Goal: Task Accomplishment & Management: Complete application form

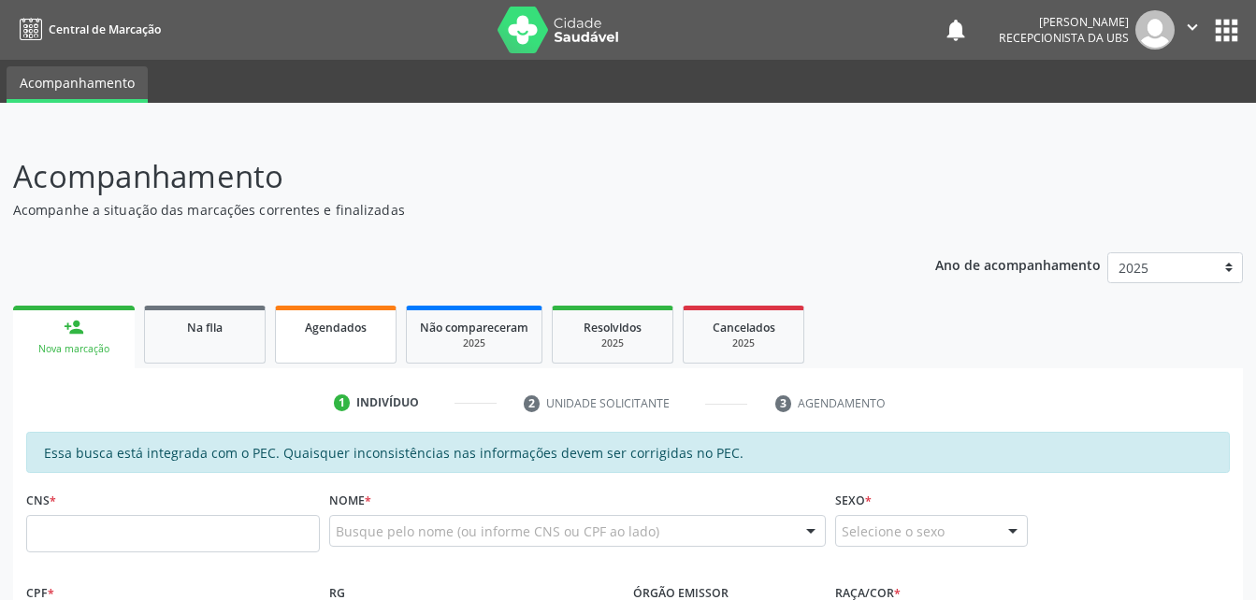
click at [300, 328] on div "Agendados" at bounding box center [336, 327] width 94 height 20
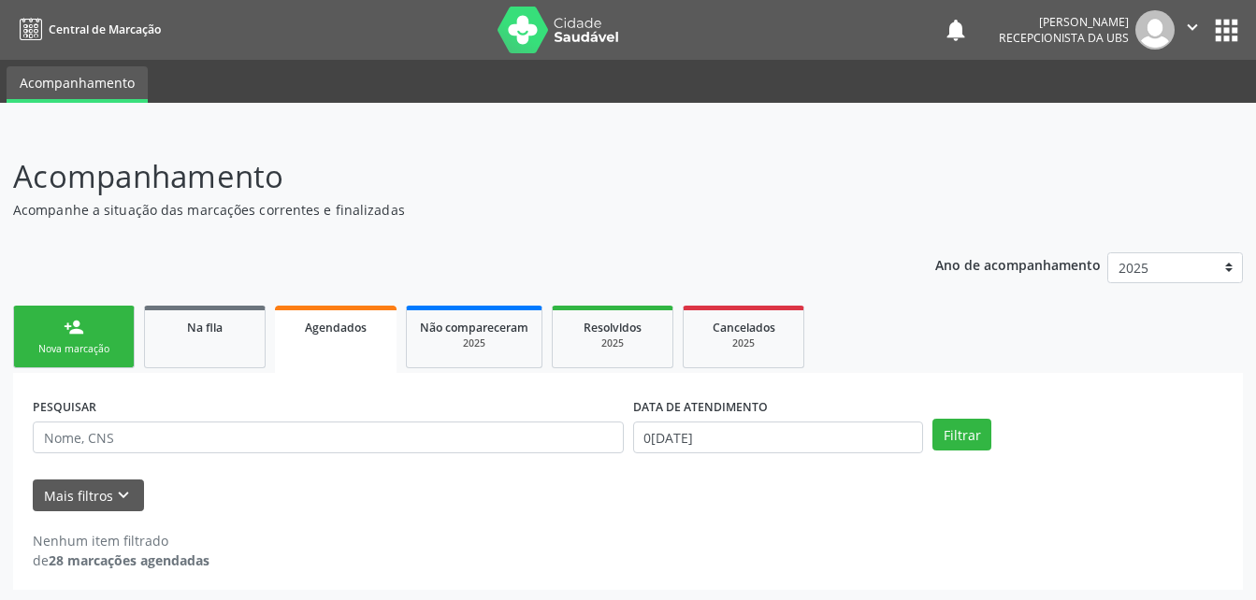
scroll to position [3, 0]
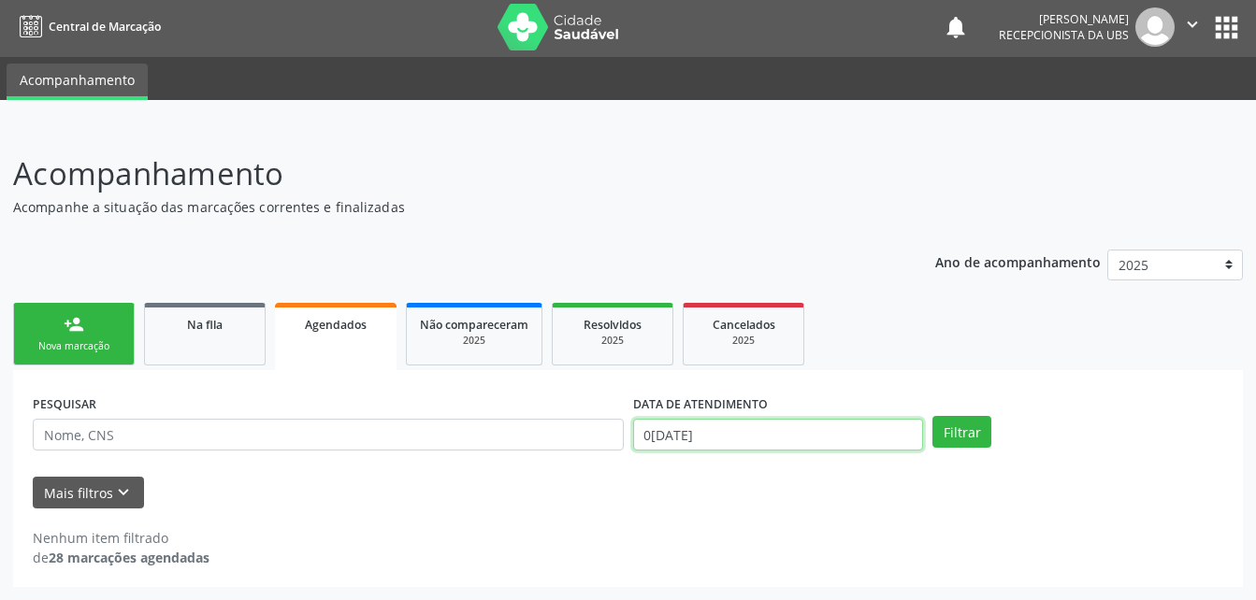
click at [748, 439] on input "0[DATE]" at bounding box center [778, 435] width 291 height 32
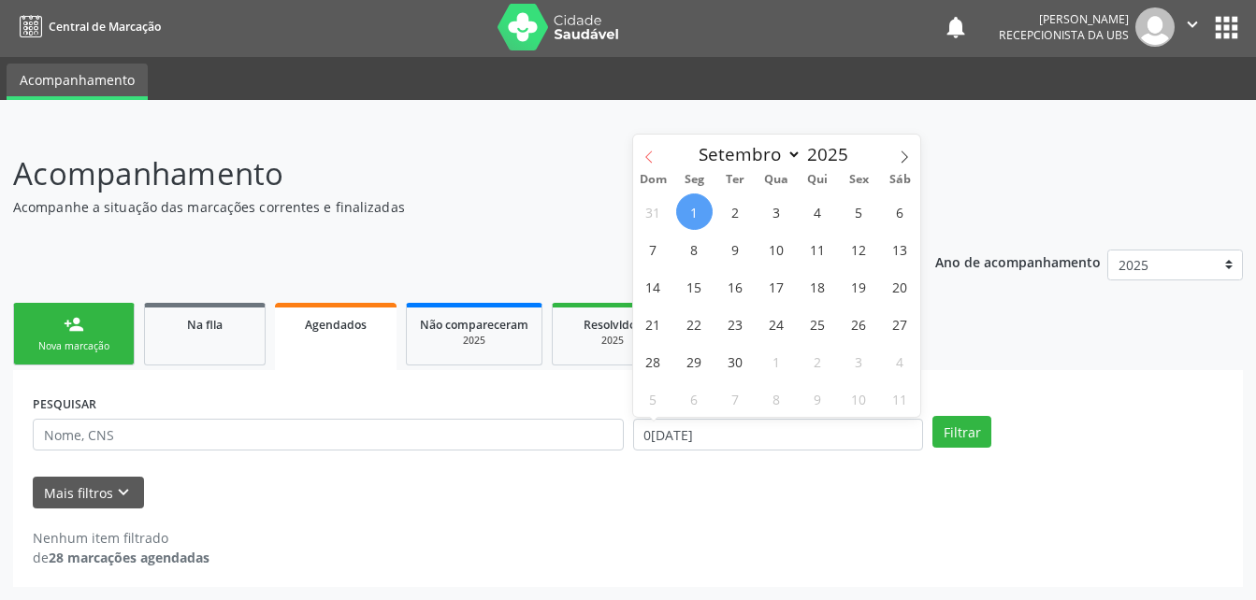
click at [660, 160] on span at bounding box center [649, 151] width 32 height 32
select select "7"
click at [768, 364] on span "27" at bounding box center [776, 361] width 36 height 36
type input "[DATE]"
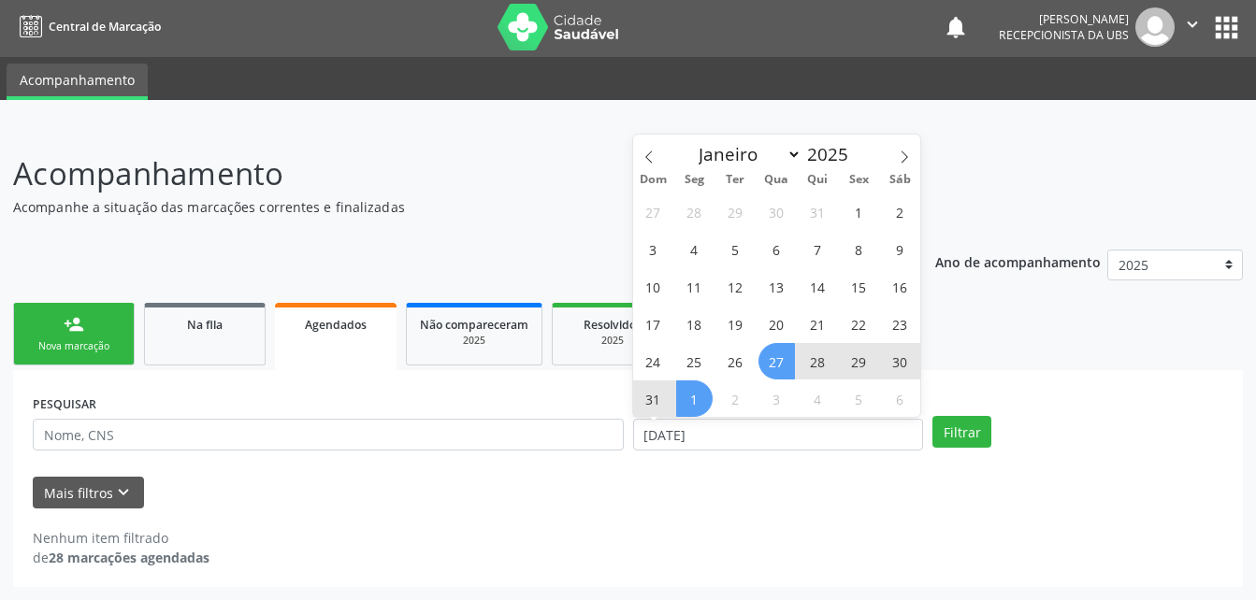
click at [706, 405] on span "1" at bounding box center [694, 399] width 36 height 36
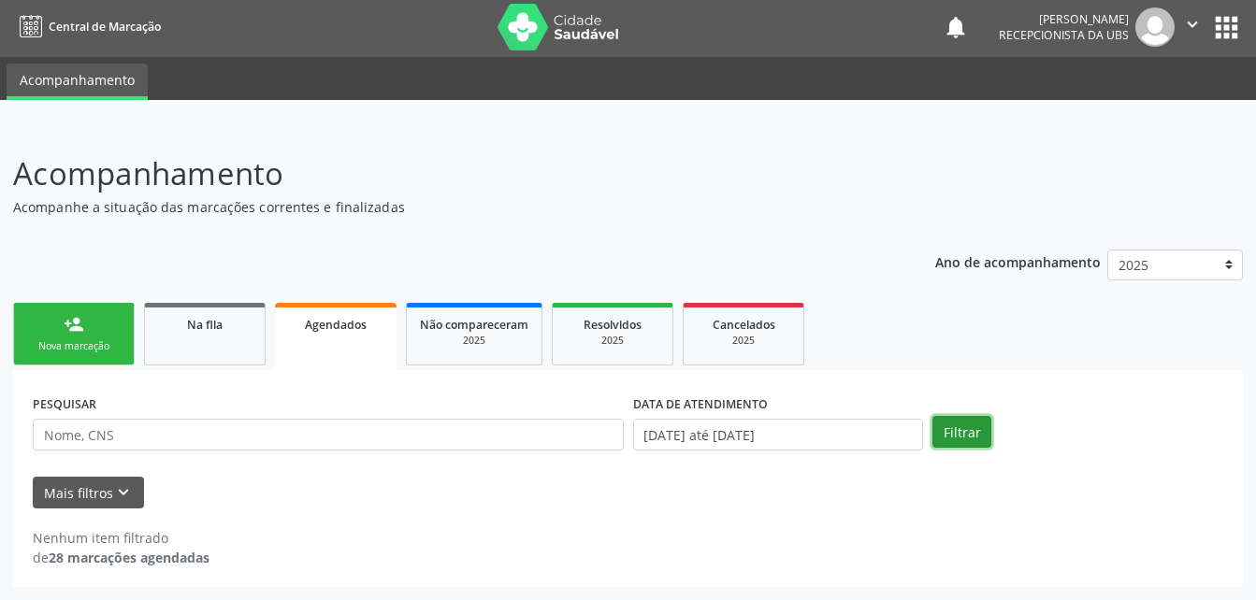
click at [968, 429] on button "Filtrar" at bounding box center [961, 432] width 59 height 32
click at [793, 435] on input "[DATE] até [DATE]" at bounding box center [778, 435] width 291 height 32
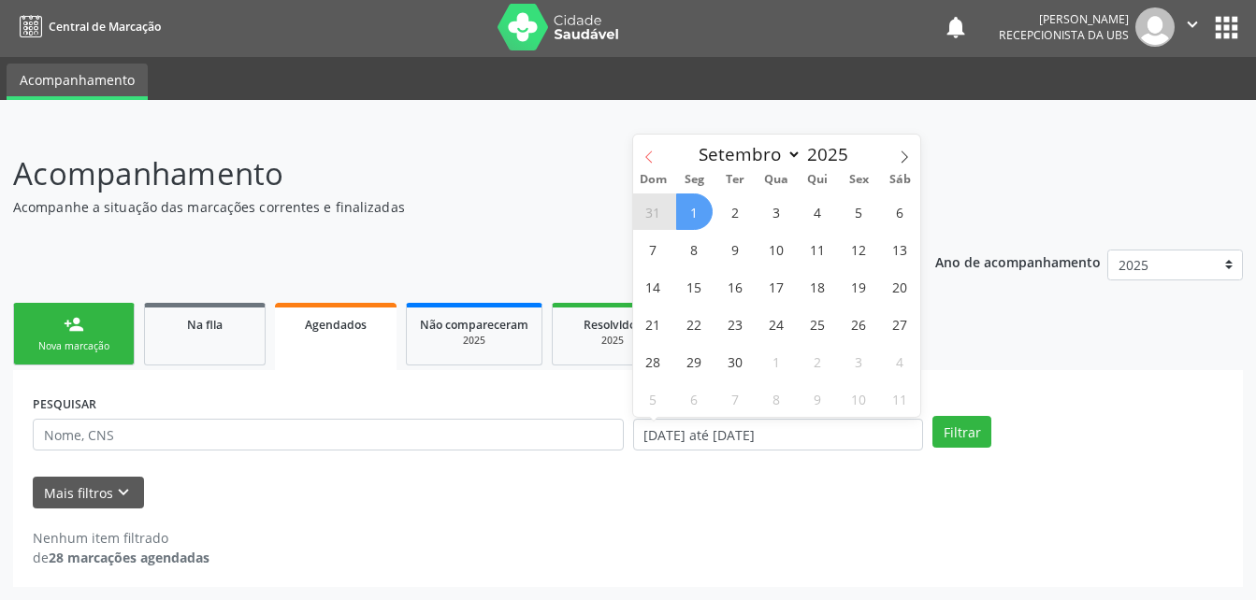
click at [643, 153] on icon at bounding box center [648, 157] width 13 height 13
select select "7"
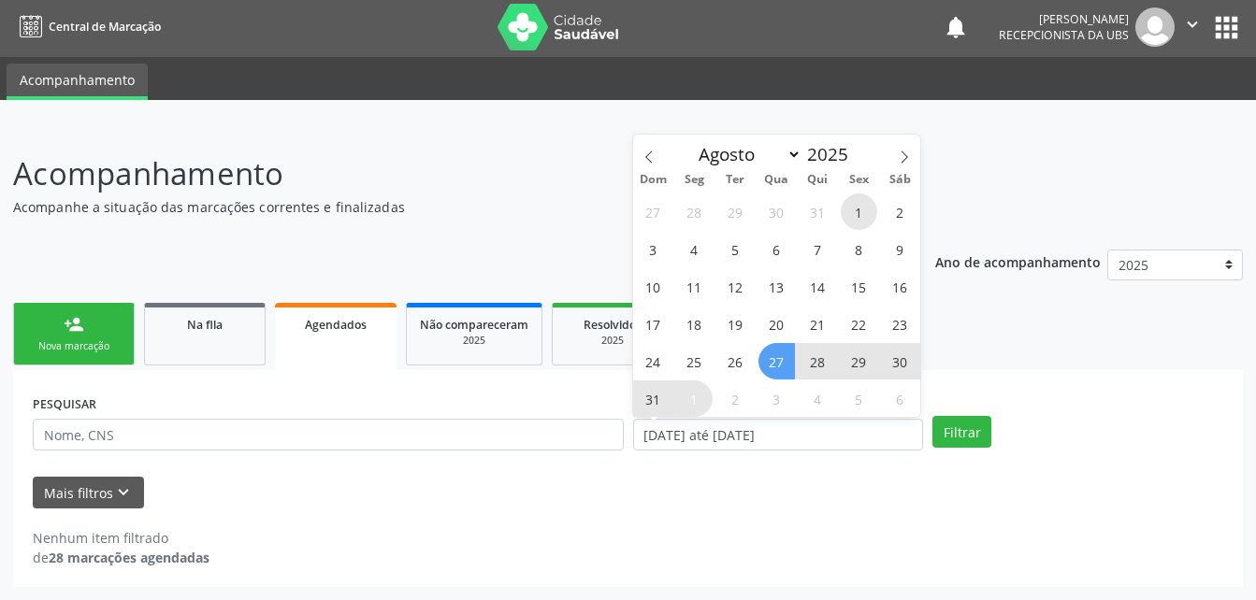
click at [870, 213] on span "1" at bounding box center [859, 212] width 36 height 36
type input "01/08/2025"
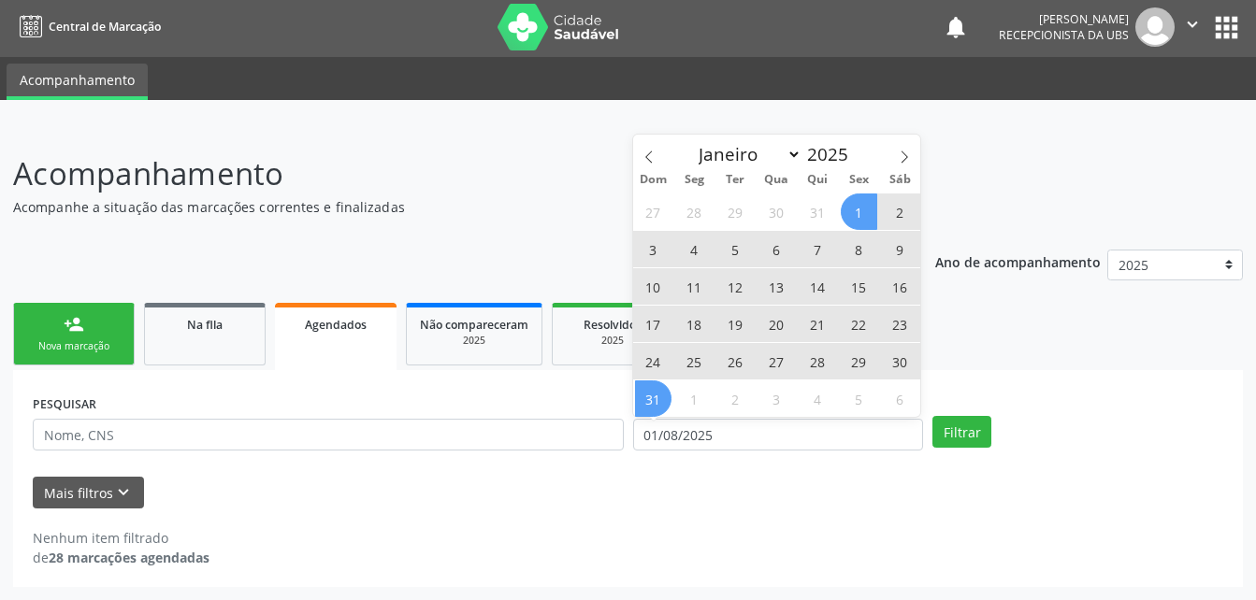
click at [665, 402] on span "31" at bounding box center [653, 399] width 36 height 36
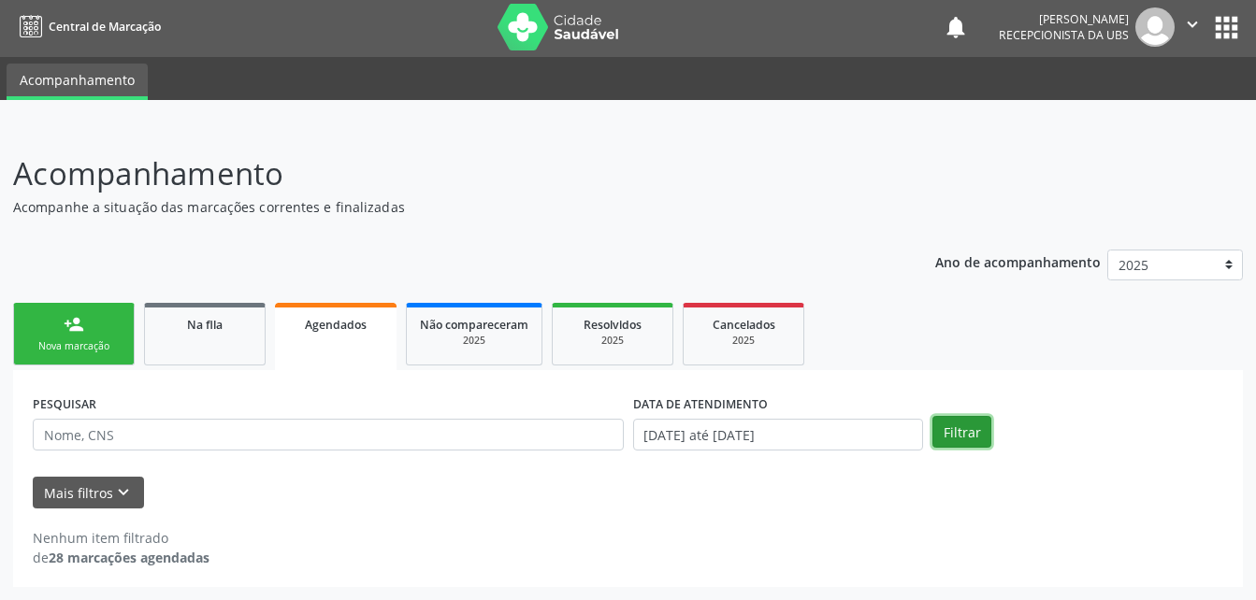
click at [973, 430] on button "Filtrar" at bounding box center [961, 432] width 59 height 32
click at [770, 429] on input "[DATE] até [DATE]" at bounding box center [778, 435] width 291 height 32
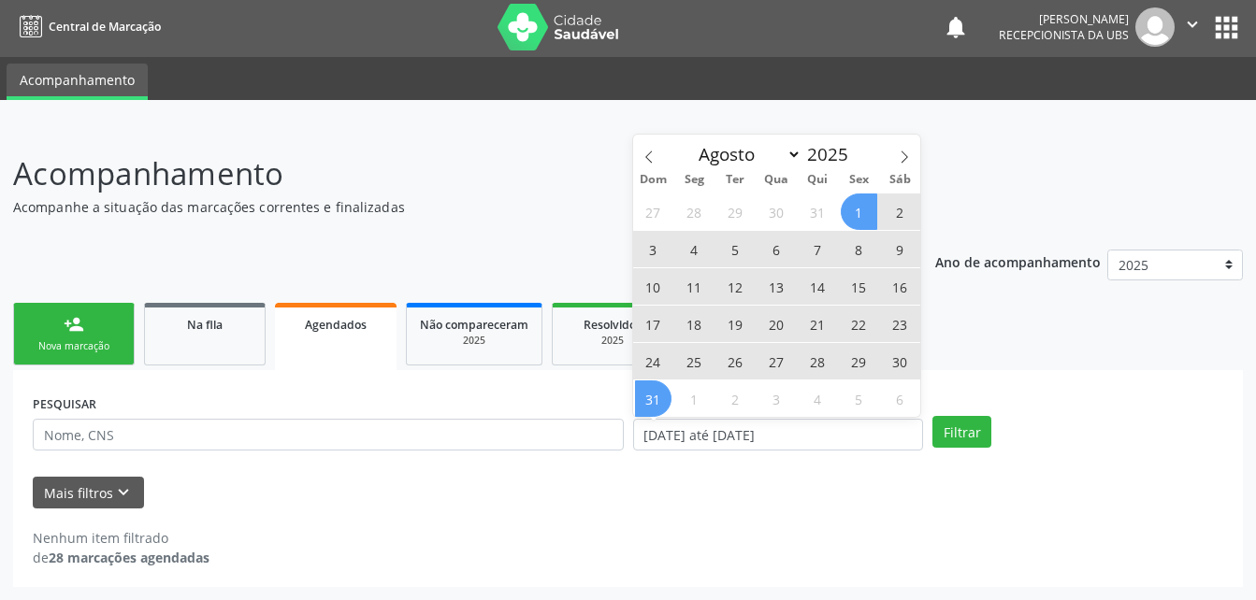
click at [876, 214] on span "1" at bounding box center [859, 212] width 36 height 36
type input "01/08/2025"
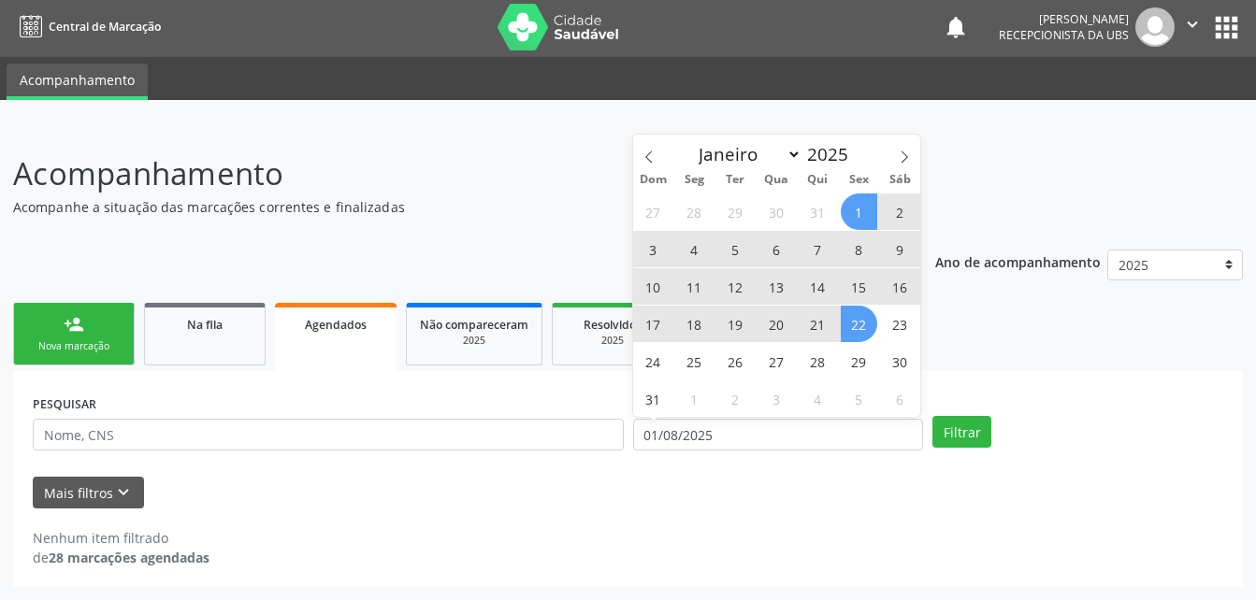
click at [867, 325] on span "22" at bounding box center [859, 324] width 36 height 36
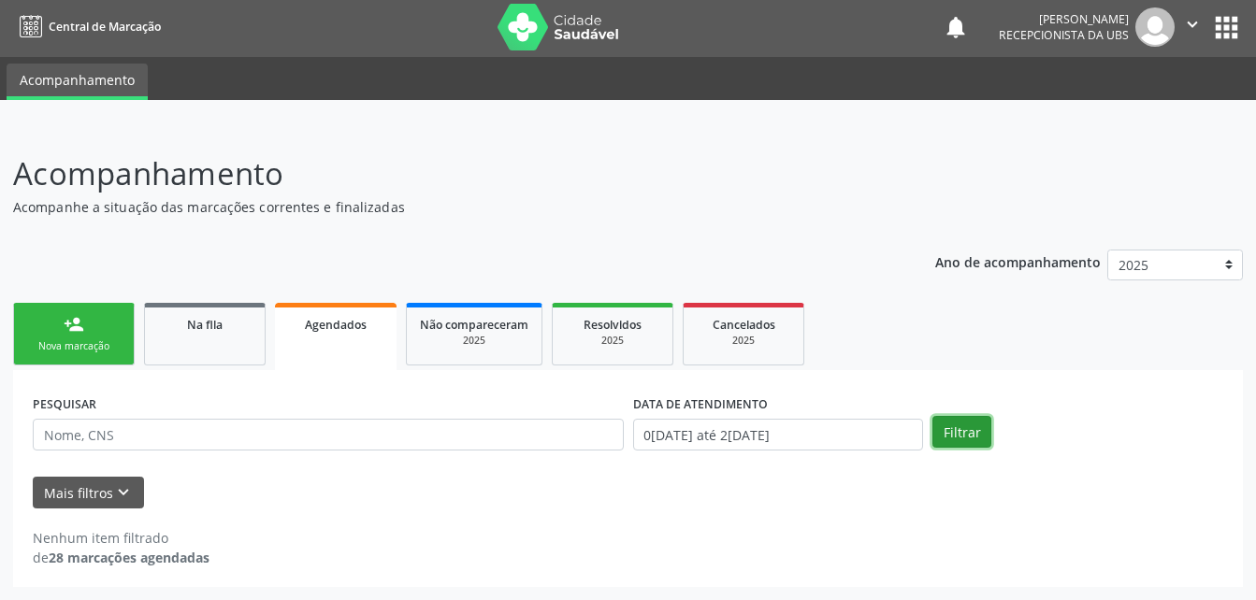
click at [943, 425] on button "Filtrar" at bounding box center [961, 432] width 59 height 32
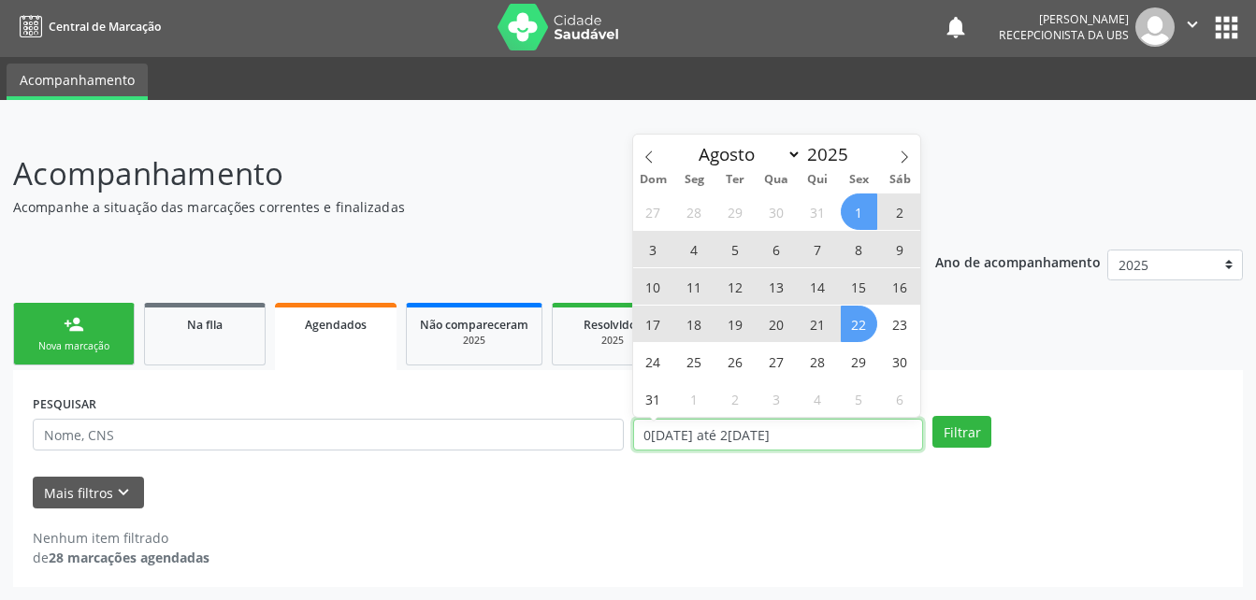
click at [867, 432] on input "0[DATE] até 2[DATE]" at bounding box center [778, 435] width 291 height 32
click at [818, 439] on input "0[DATE] até 2[DATE]" at bounding box center [778, 435] width 291 height 32
click at [858, 366] on span "29" at bounding box center [859, 361] width 36 height 36
type input "[DATE]"
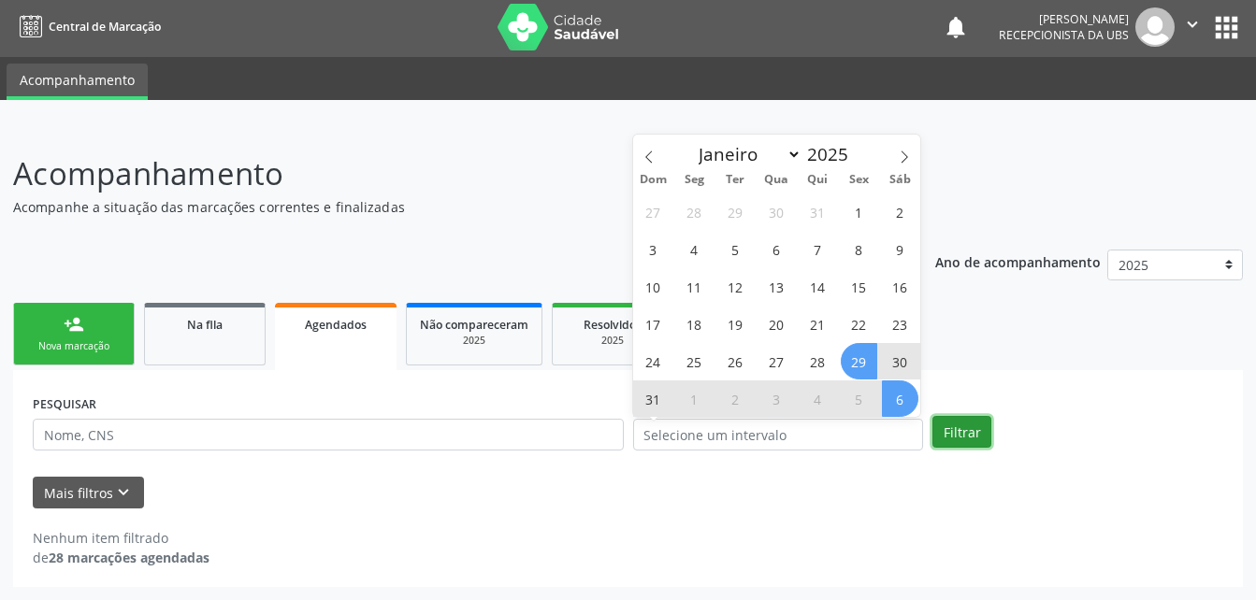
click at [956, 434] on button "Filtrar" at bounding box center [961, 432] width 59 height 32
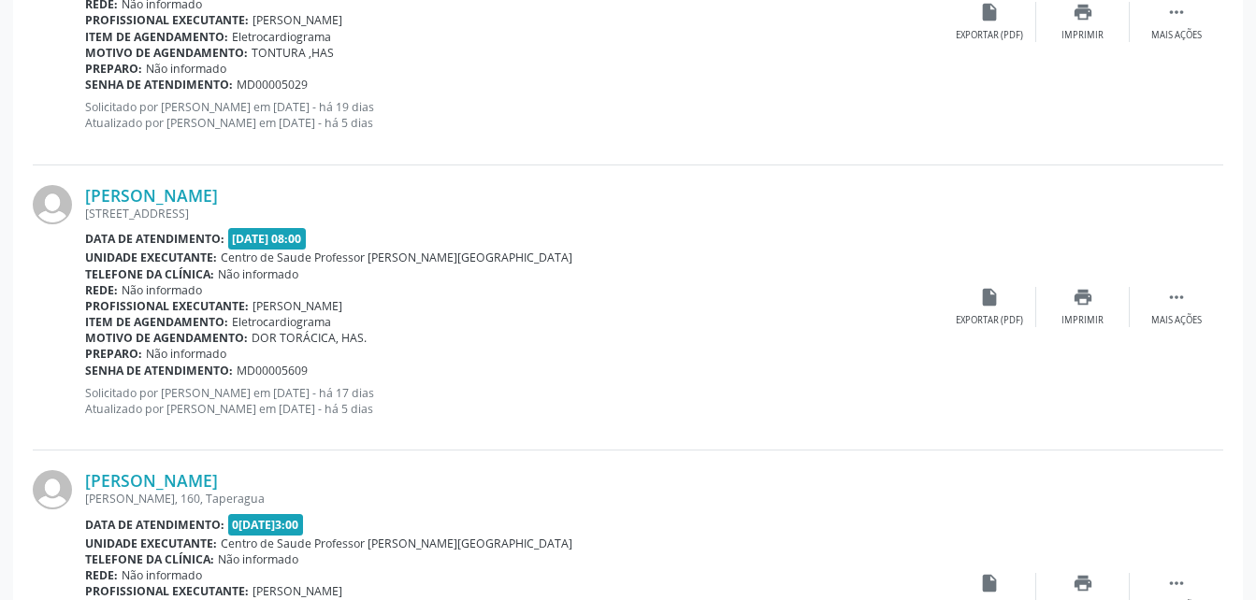
scroll to position [4305, 0]
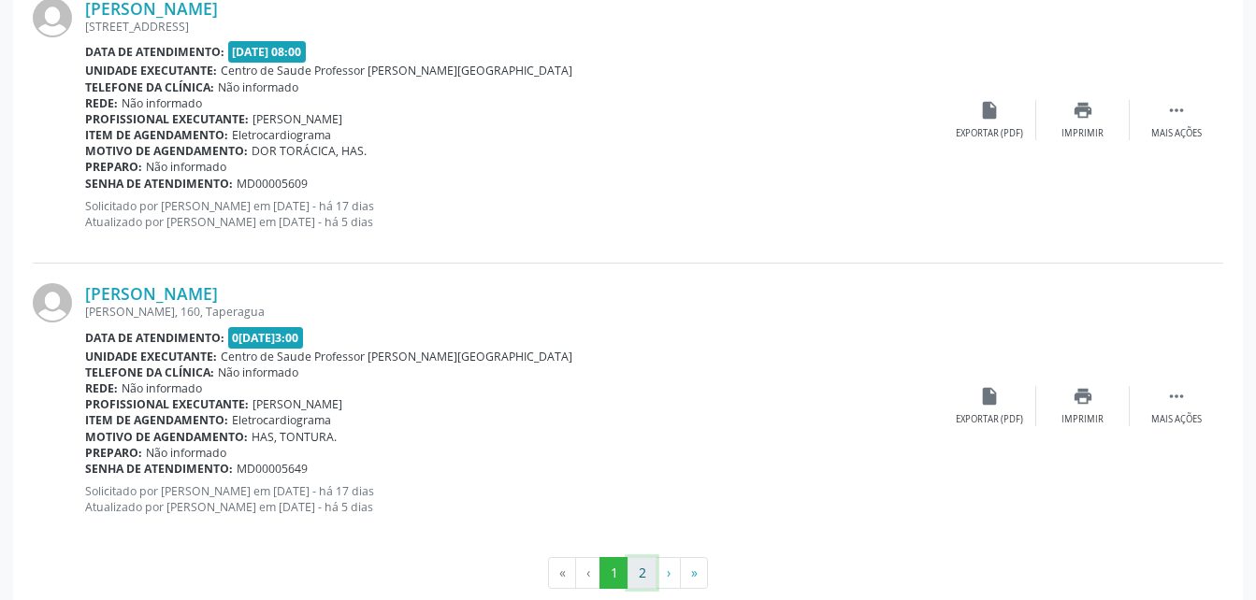
click at [643, 581] on button "2" at bounding box center [641, 573] width 29 height 32
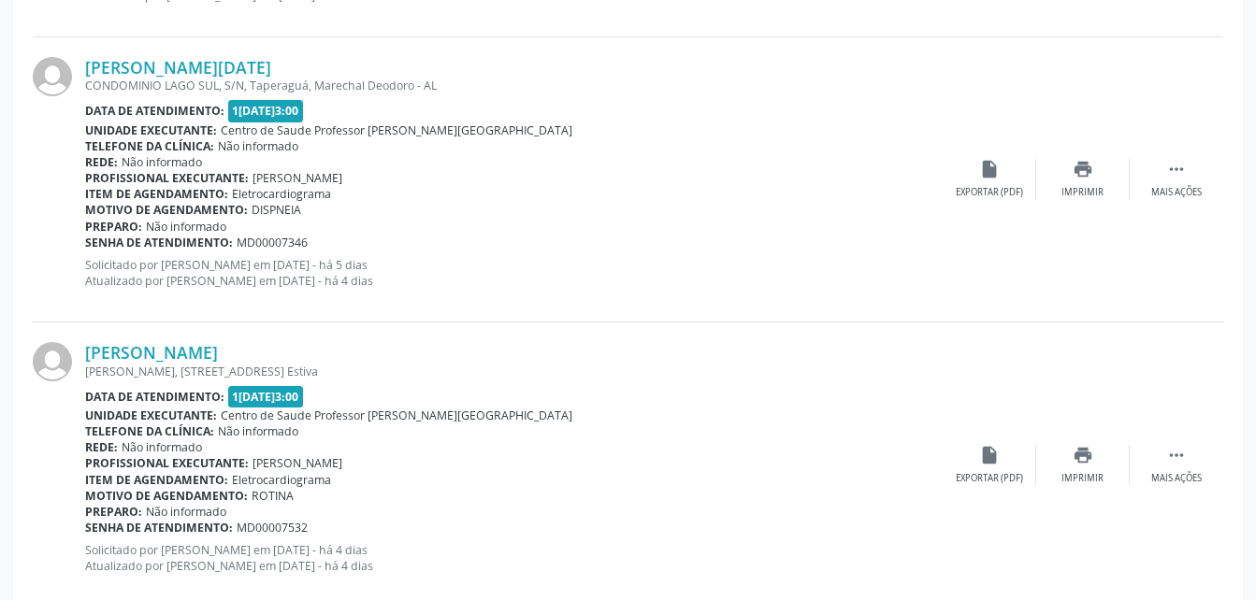
scroll to position [3768, 0]
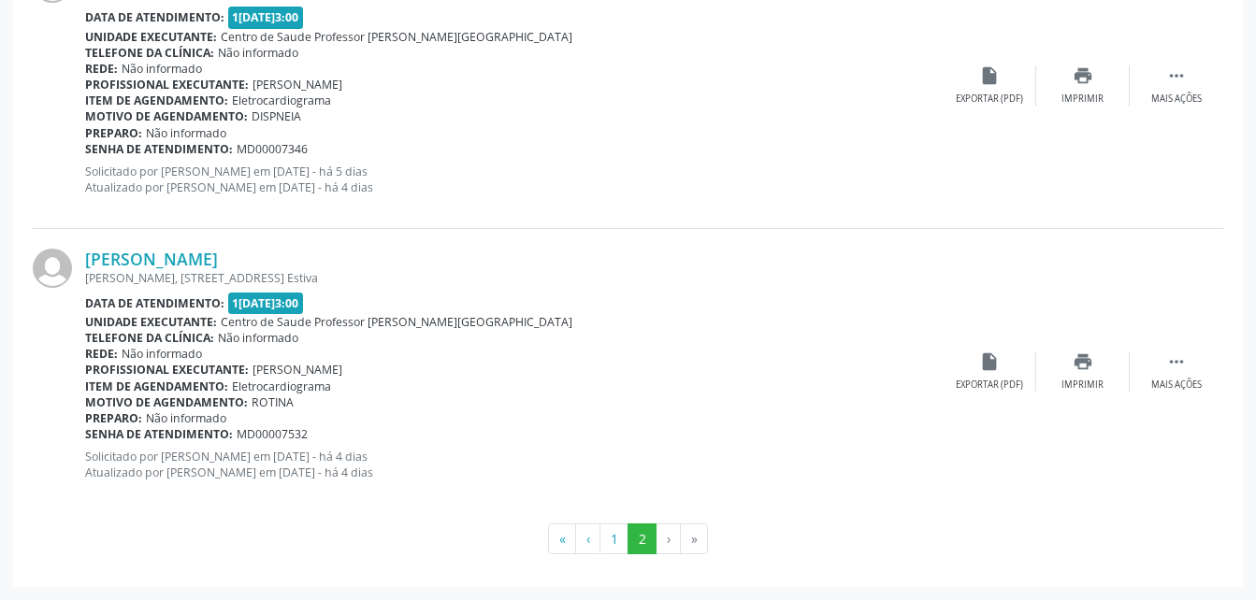
click at [1051, 226] on div "[PERSON_NAME][DATE] CONDOMINIO LAGO SUL, S/N, [GEOGRAPHIC_DATA], Marechal Deodo…" at bounding box center [628, 86] width 1190 height 285
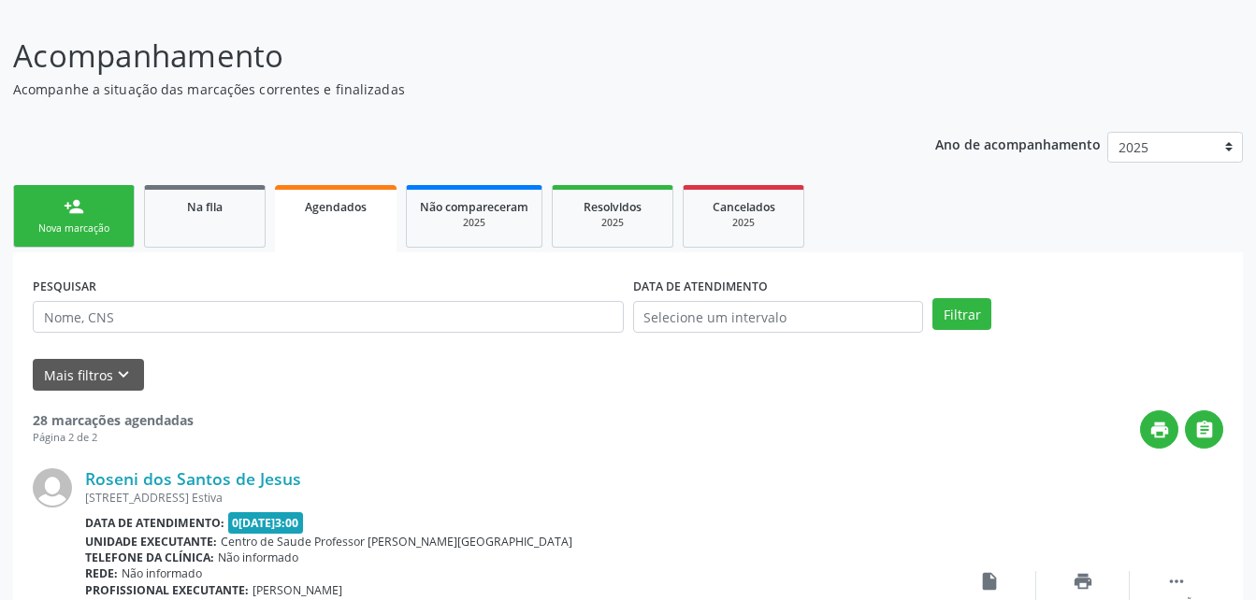
scroll to position [0, 0]
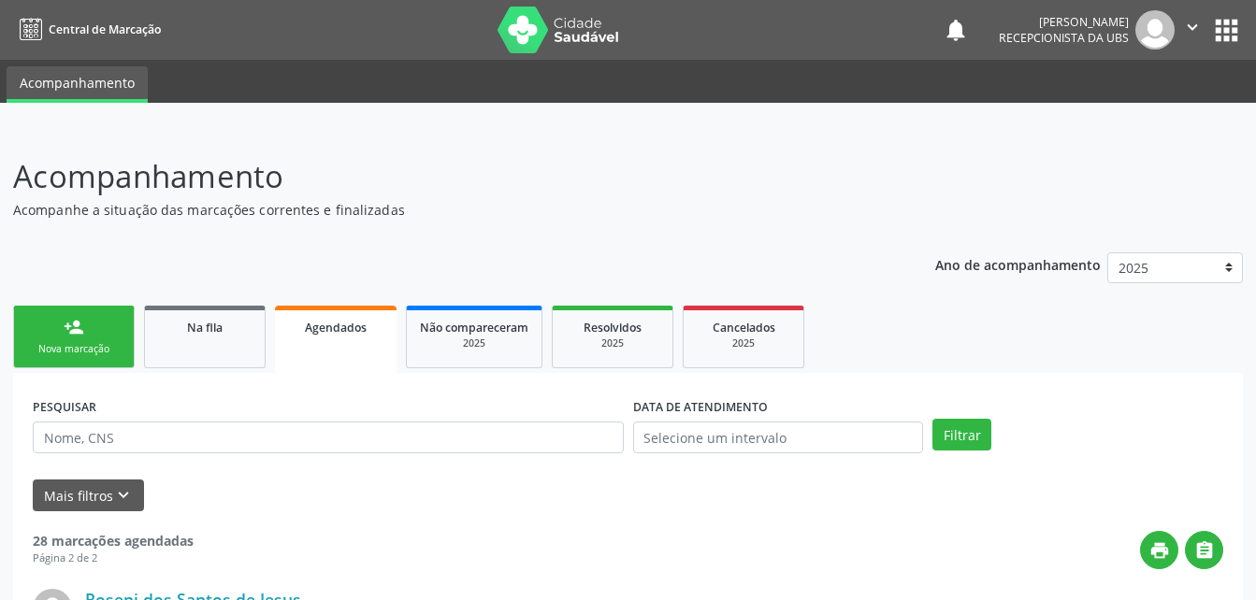
click at [105, 335] on link "person_add Nova marcação" at bounding box center [74, 337] width 122 height 63
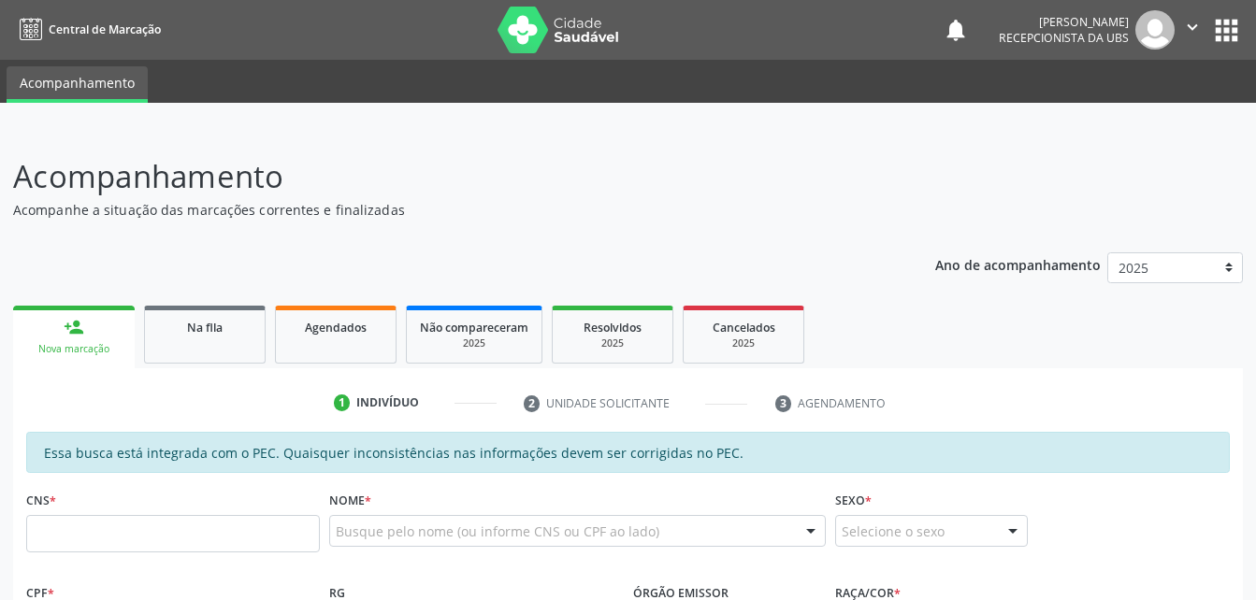
scroll to position [187, 0]
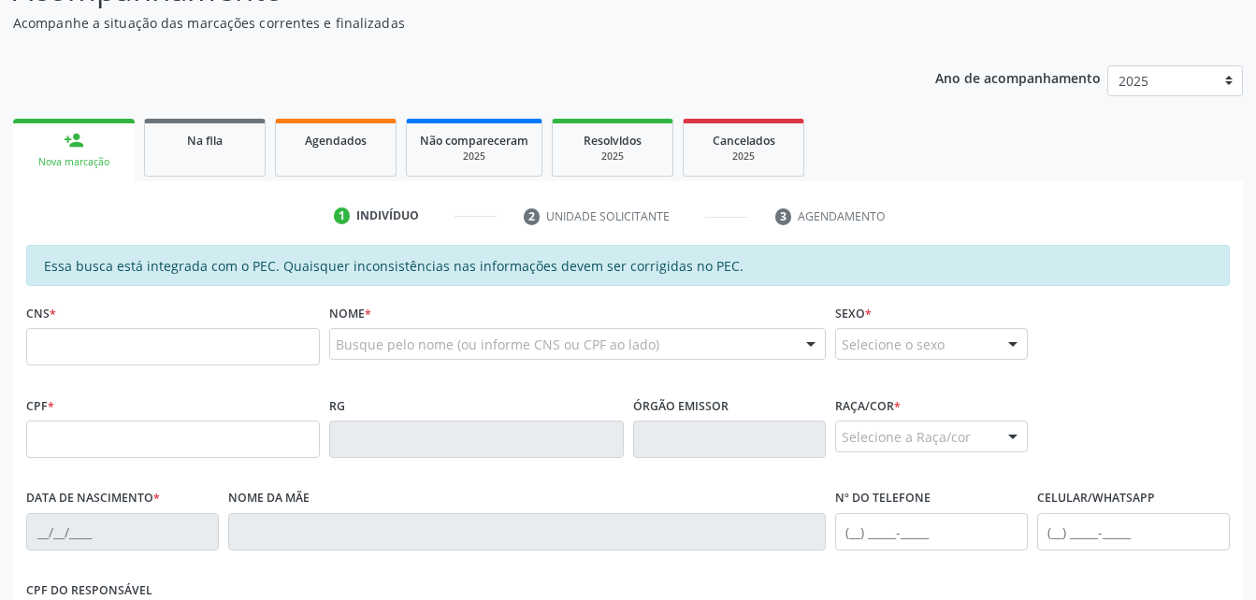
click at [93, 154] on link "person_add Nova marcação" at bounding box center [74, 150] width 122 height 63
click at [291, 349] on input "text" at bounding box center [173, 346] width 294 height 37
click at [267, 451] on input "text" at bounding box center [173, 439] width 294 height 37
type input "035.889.214-78"
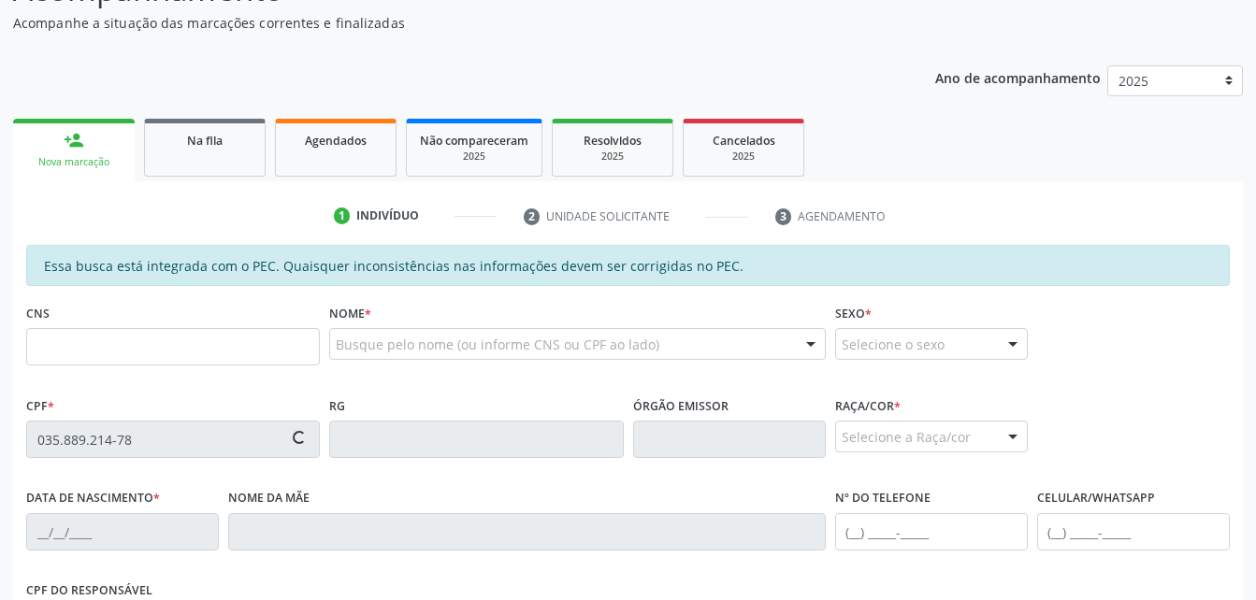
type input "704 6016 8315 1625"
type input "[DATE]"
type input "[PERSON_NAME]"
type input "[PHONE_NUMBER]"
type input "38"
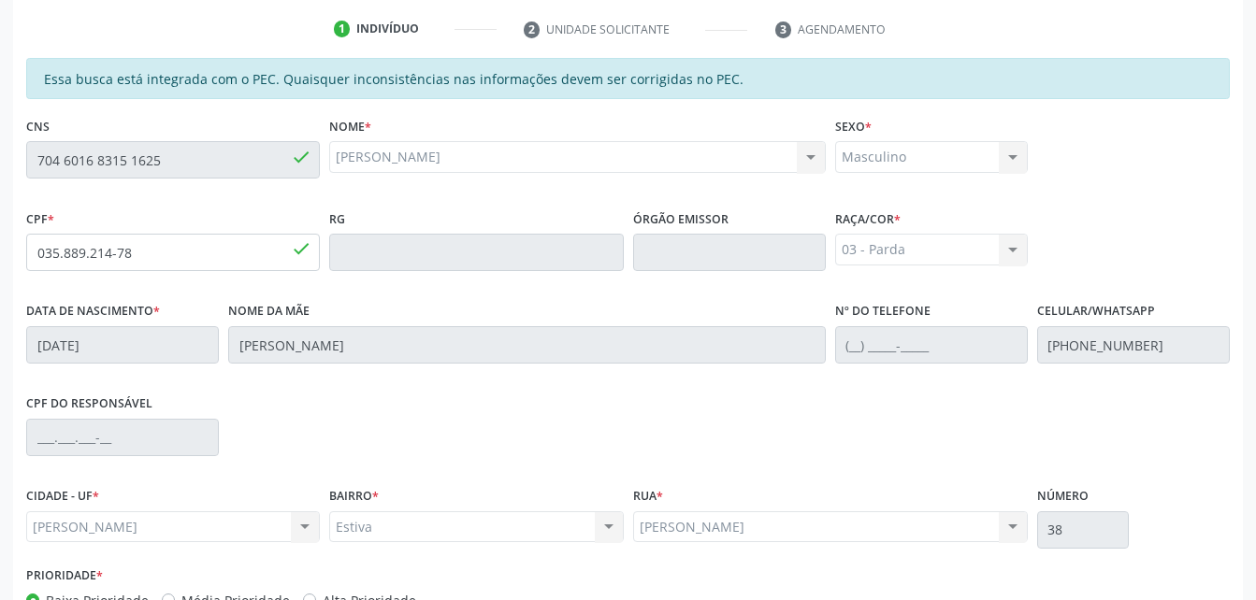
scroll to position [494, 0]
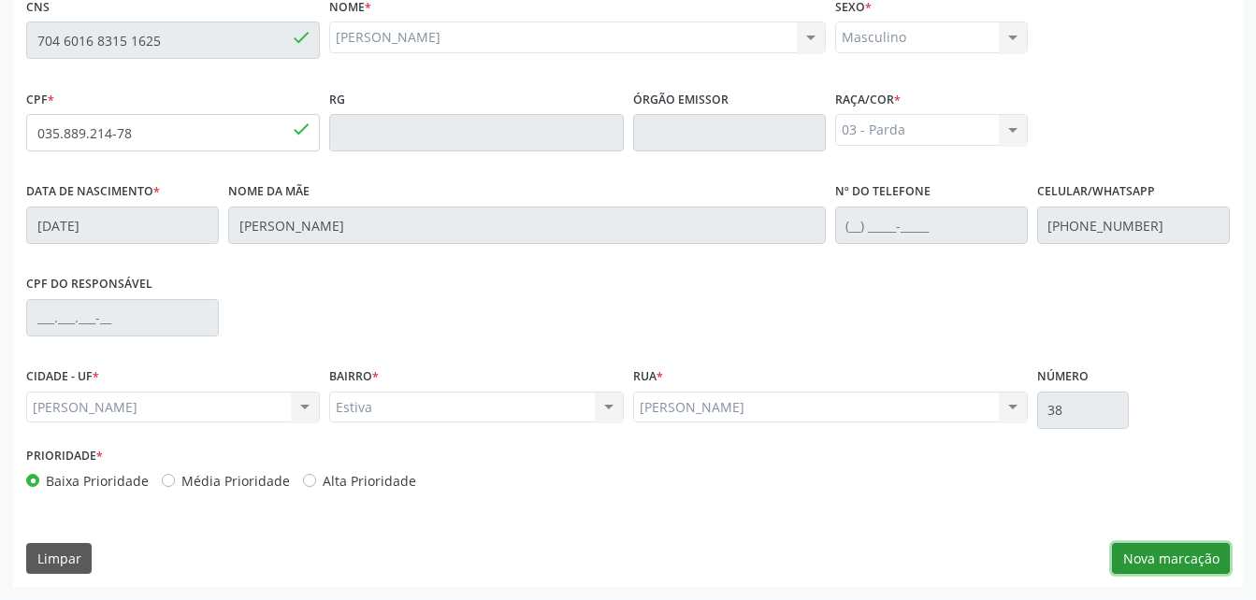
click at [1216, 555] on button "Nova marcação" at bounding box center [1171, 559] width 118 height 32
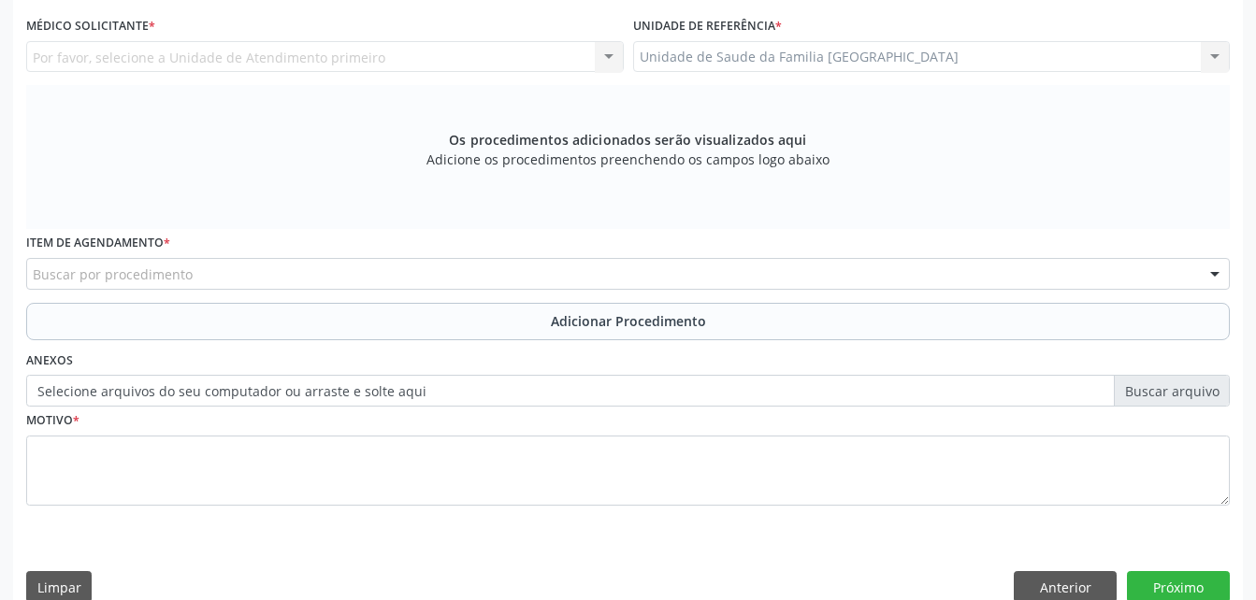
scroll to position [400, 0]
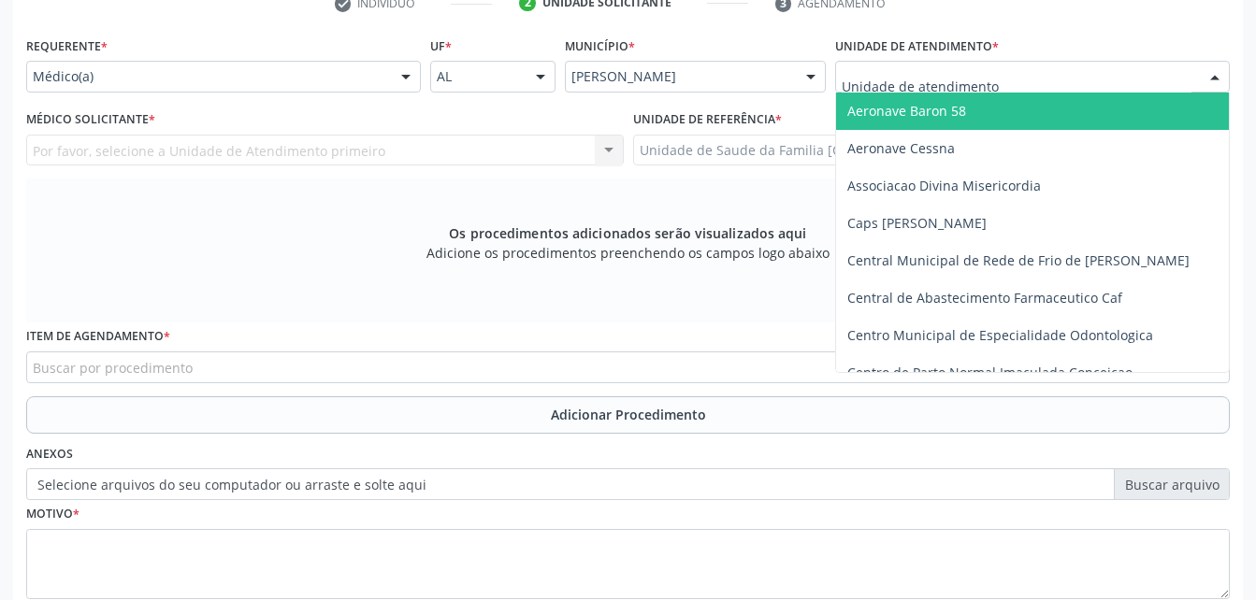
click at [1051, 77] on div at bounding box center [1032, 77] width 395 height 32
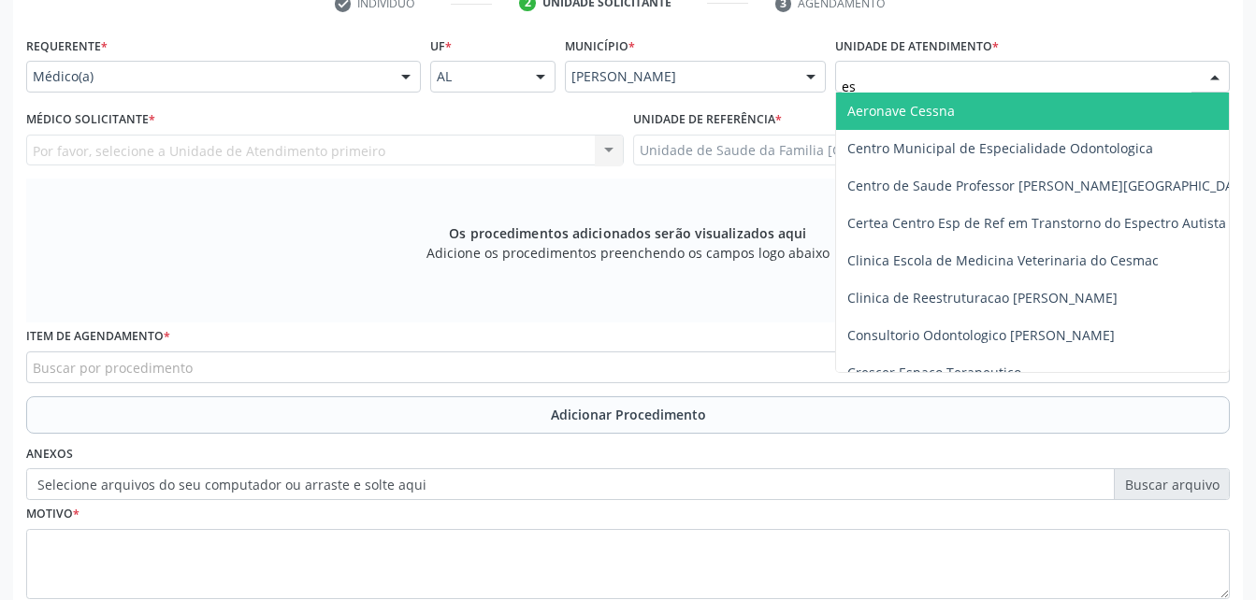
type input "est"
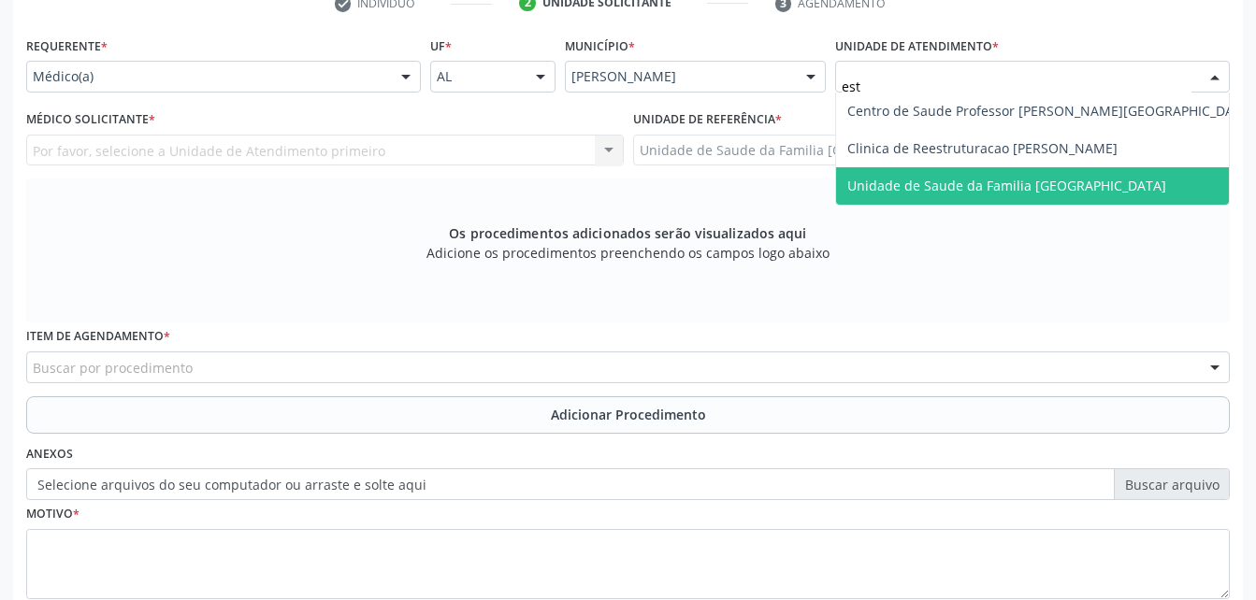
click at [1039, 195] on span "Unidade de Saude da Familia [GEOGRAPHIC_DATA]" at bounding box center [1050, 185] width 429 height 37
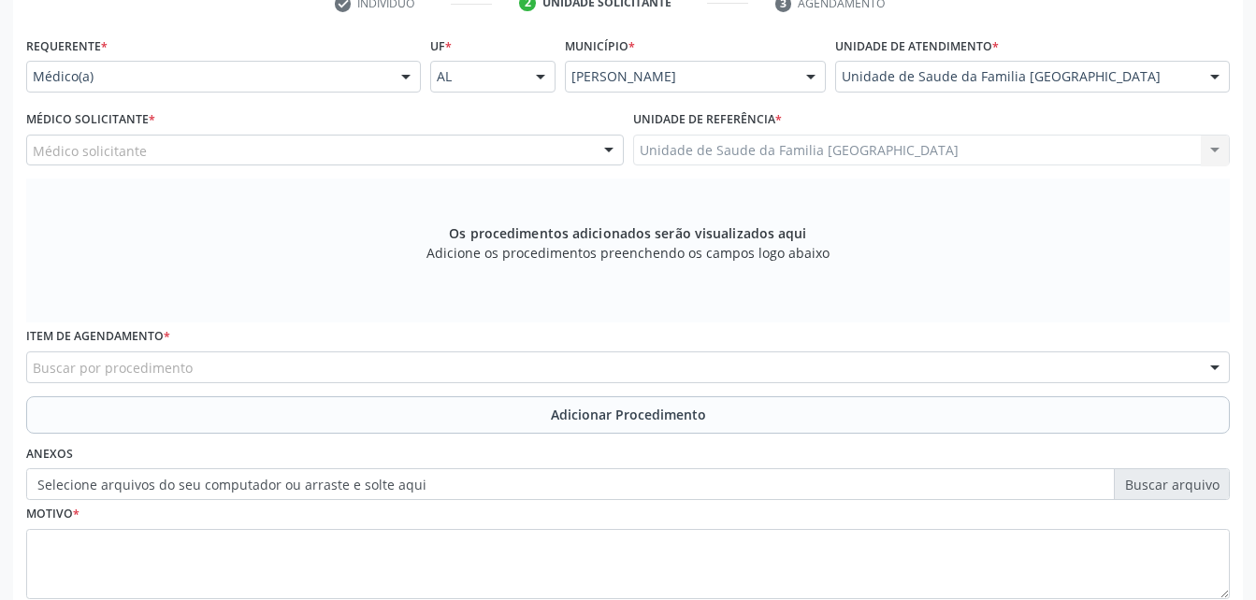
click at [283, 149] on div "Médico solicitante" at bounding box center [325, 151] width 598 height 32
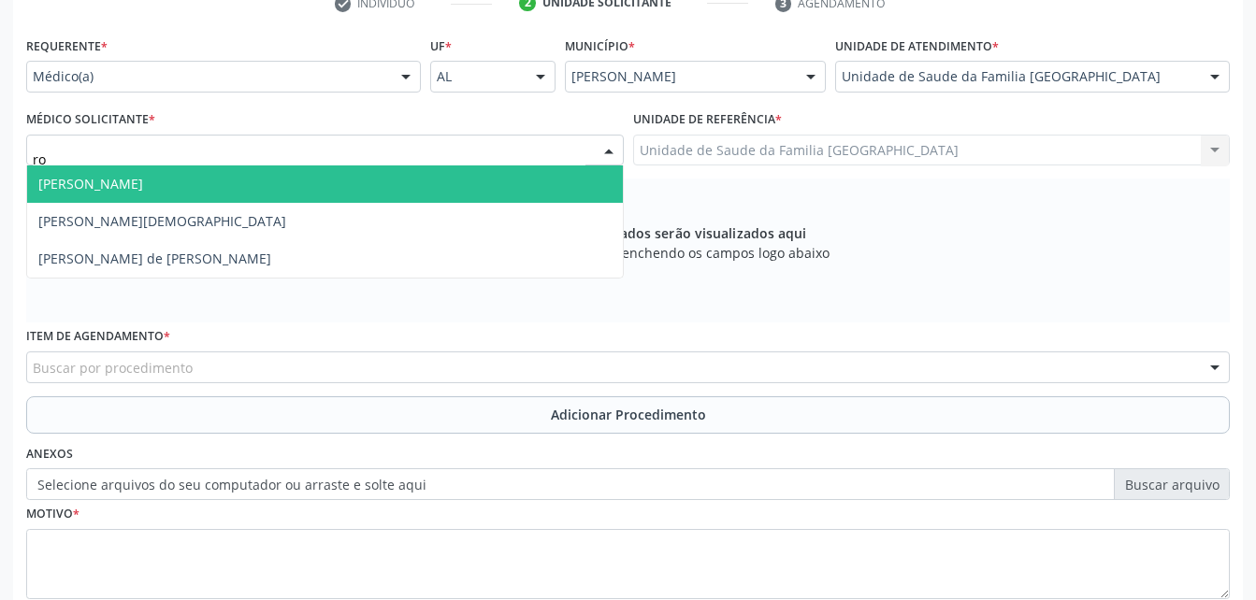
type input "rod"
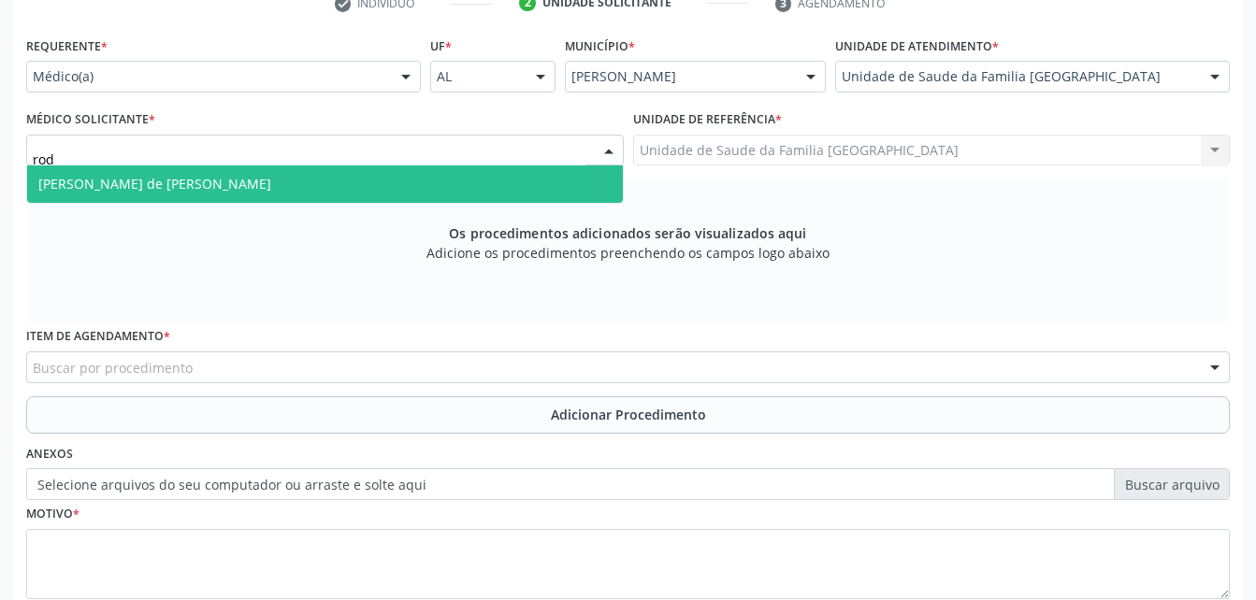
click at [265, 179] on span "[PERSON_NAME] de [PERSON_NAME]" at bounding box center [325, 184] width 596 height 37
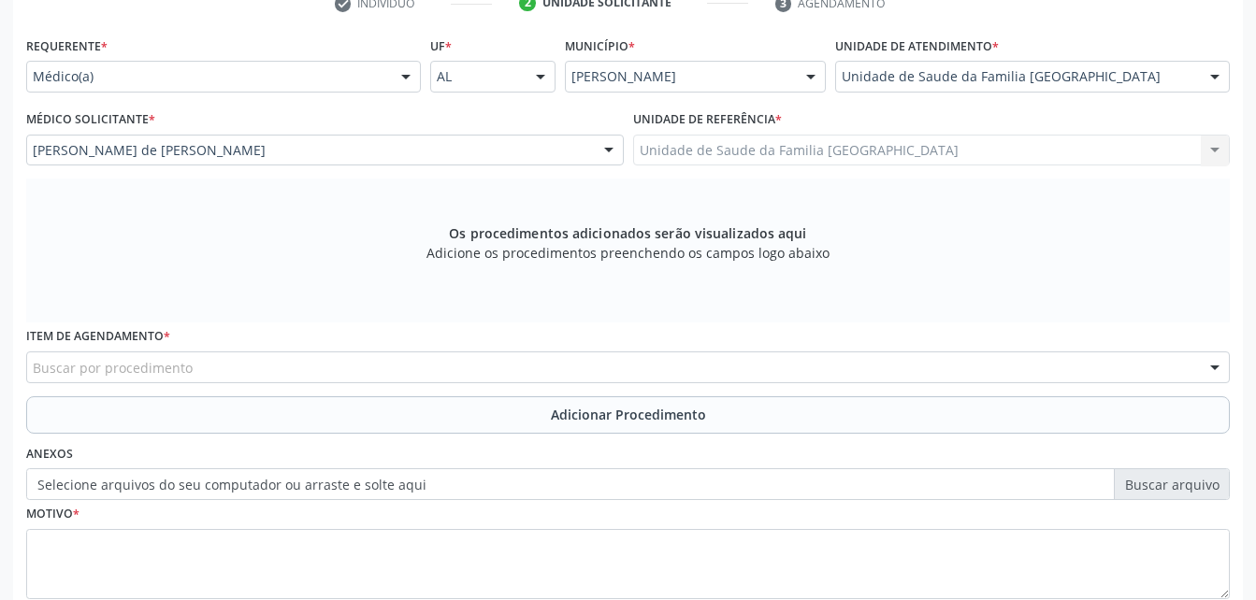
scroll to position [494, 0]
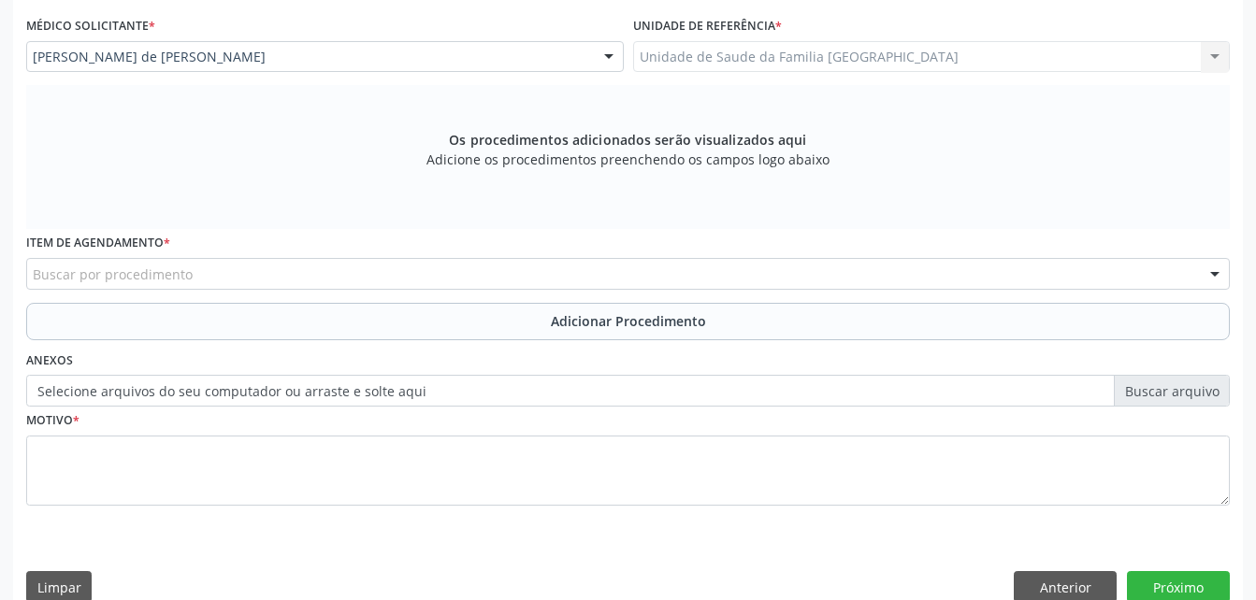
click at [265, 264] on div "Buscar por procedimento" at bounding box center [628, 274] width 1204 height 32
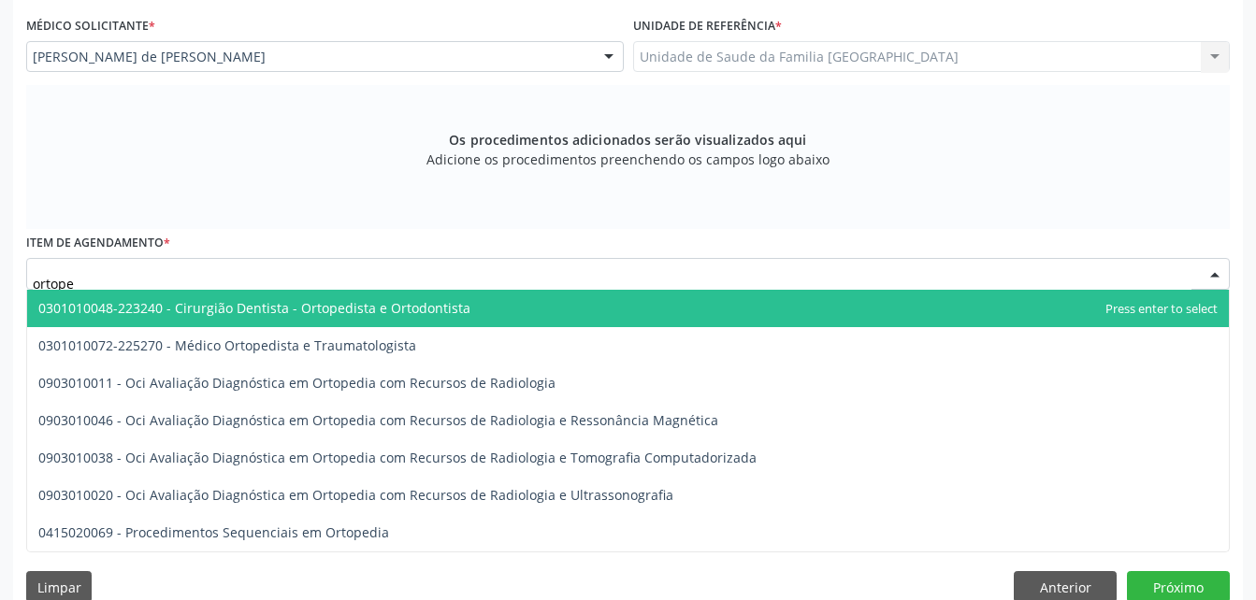
type input "ortoped"
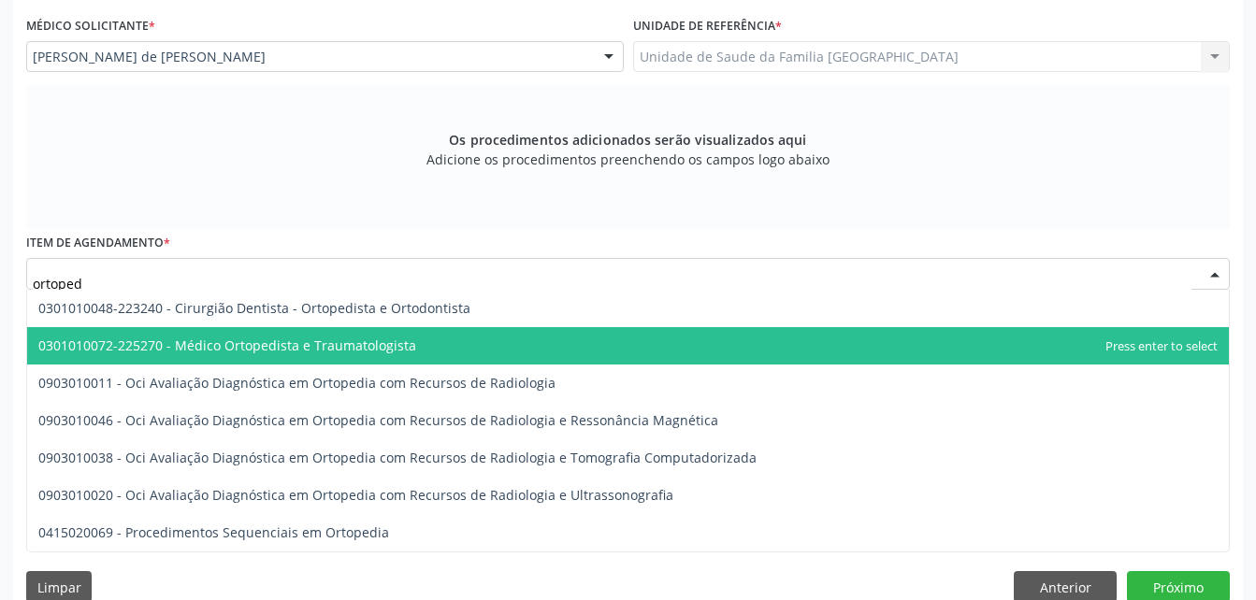
click at [359, 341] on span "0301010072-225270 - Médico Ortopedista e Traumatologista" at bounding box center [227, 346] width 378 height 18
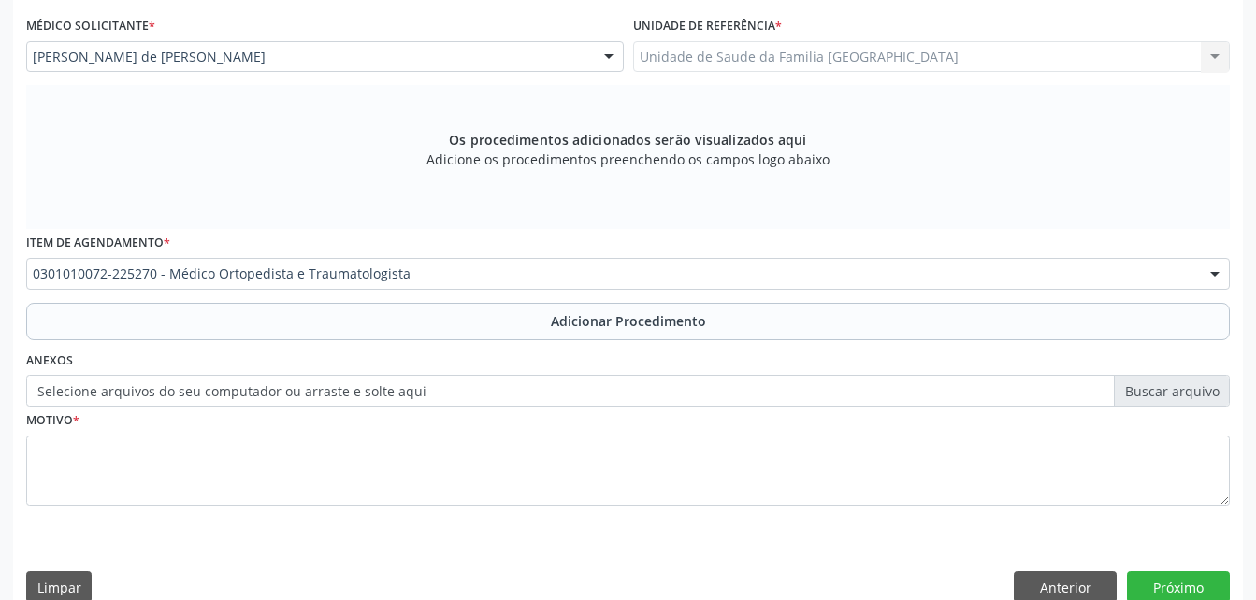
scroll to position [523, 0]
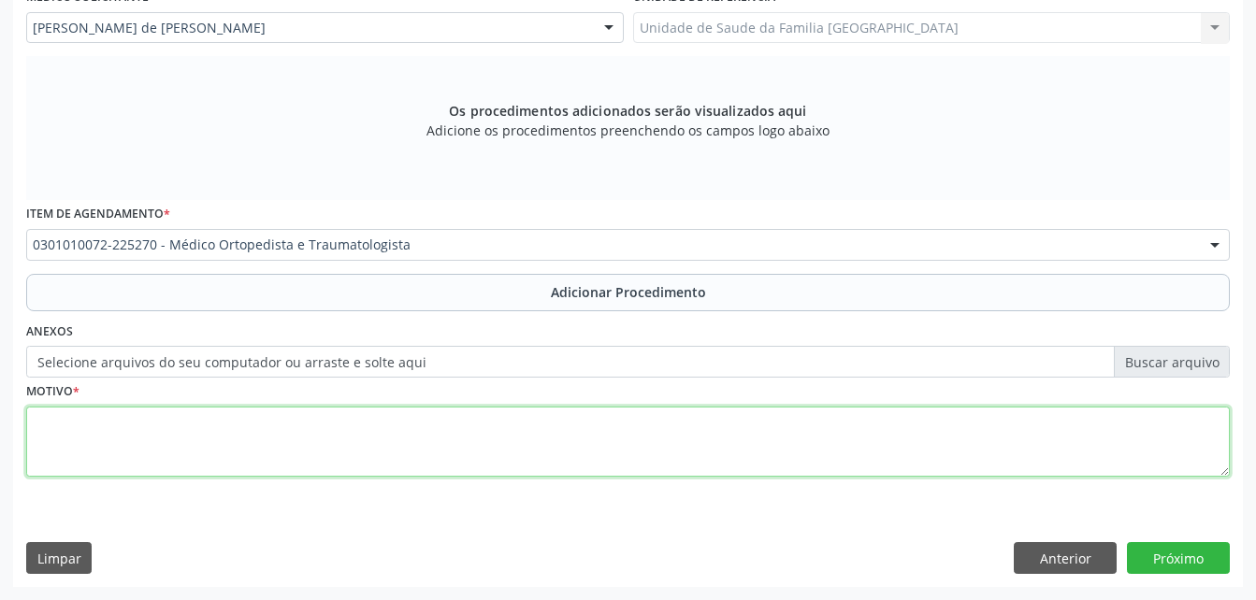
click at [1037, 443] on textarea at bounding box center [628, 442] width 1204 height 71
click at [1024, 450] on textarea at bounding box center [628, 442] width 1204 height 71
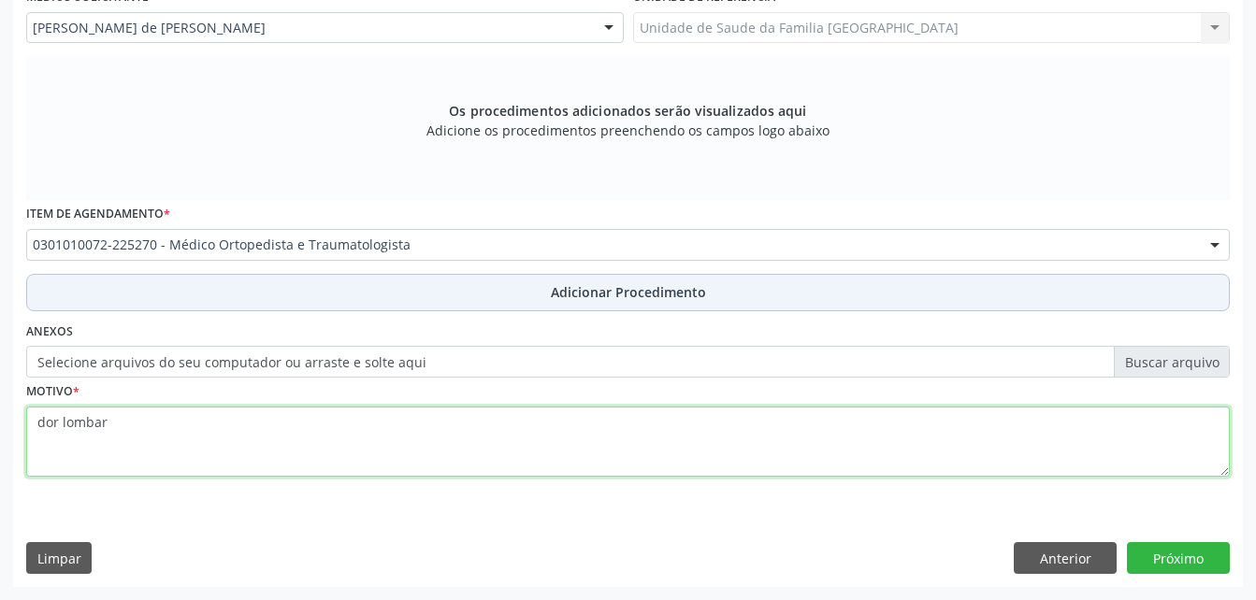
type textarea "dor lombar"
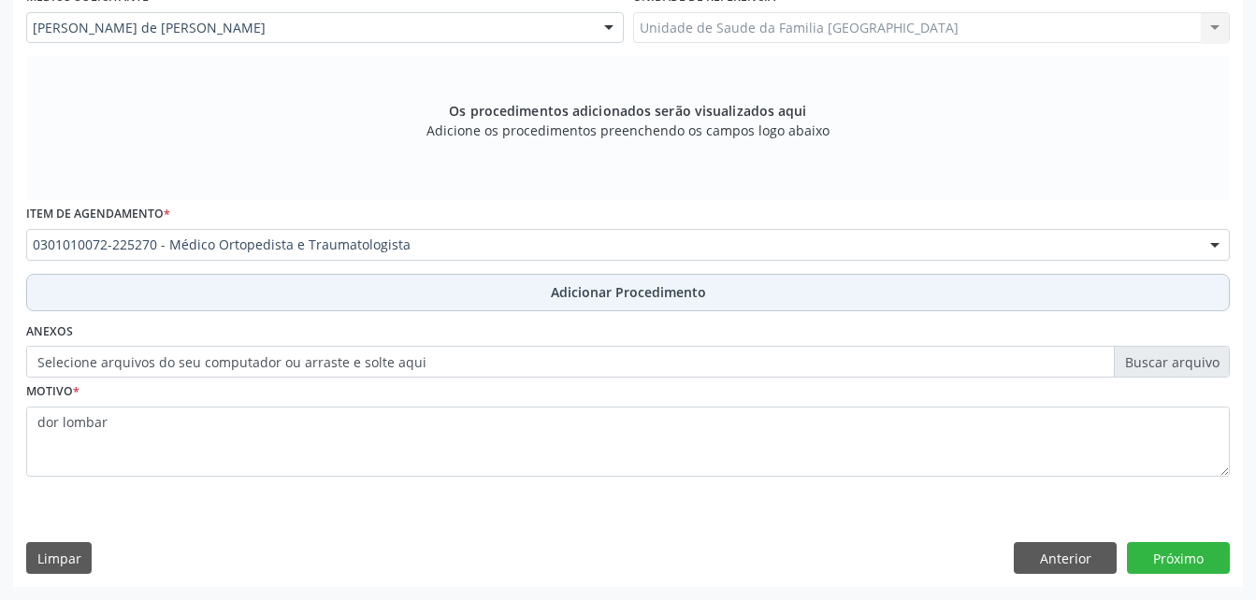
click at [774, 282] on button "Adicionar Procedimento" at bounding box center [628, 292] width 1204 height 37
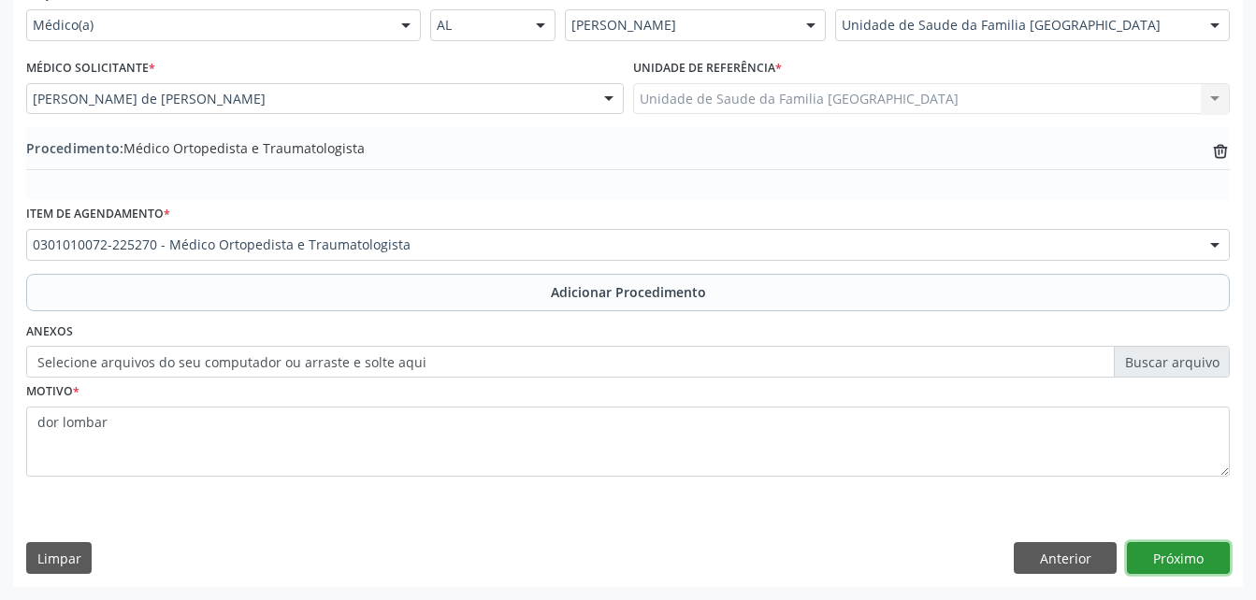
click at [1163, 556] on button "Próximo" at bounding box center [1178, 558] width 103 height 32
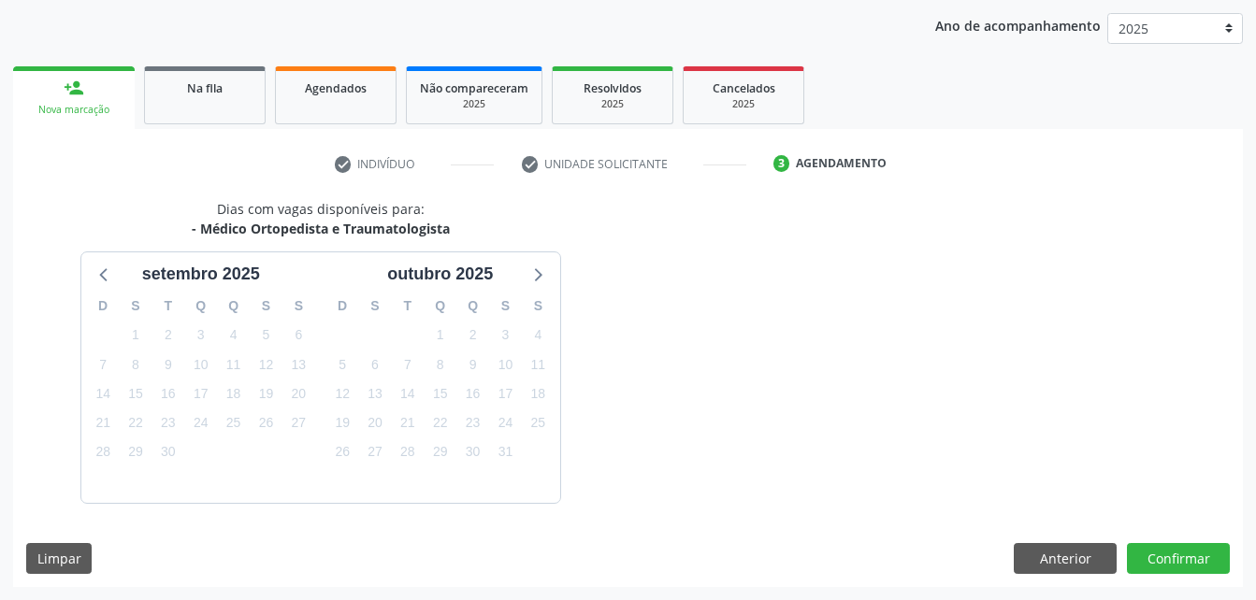
scroll to position [295, 0]
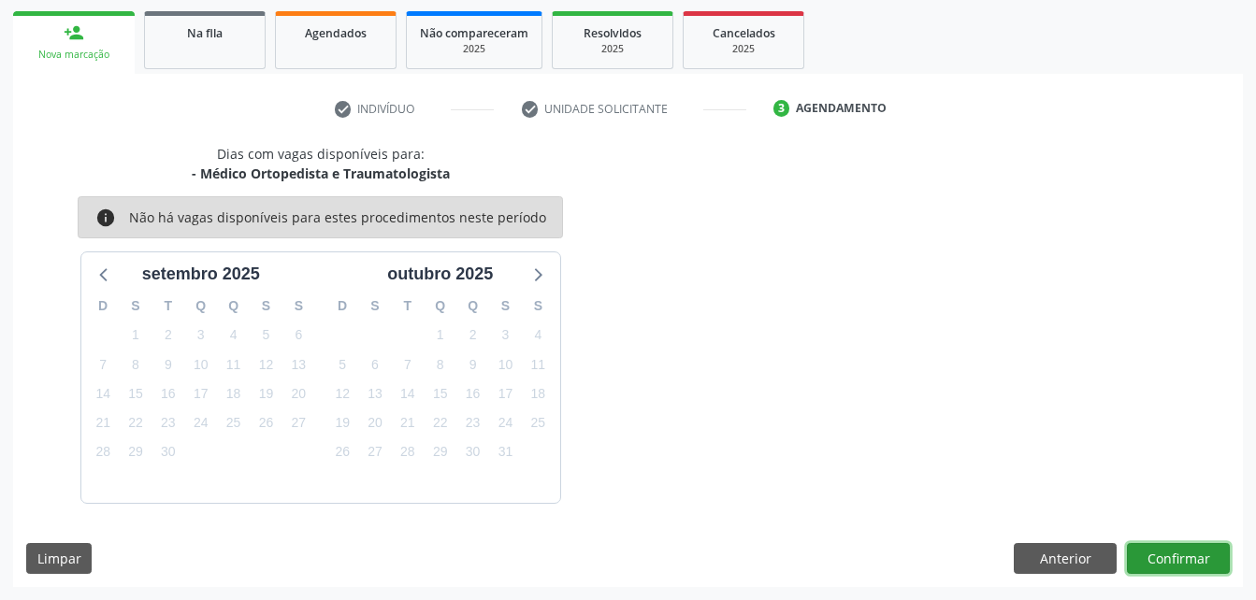
click at [1162, 556] on button "Confirmar" at bounding box center [1178, 559] width 103 height 32
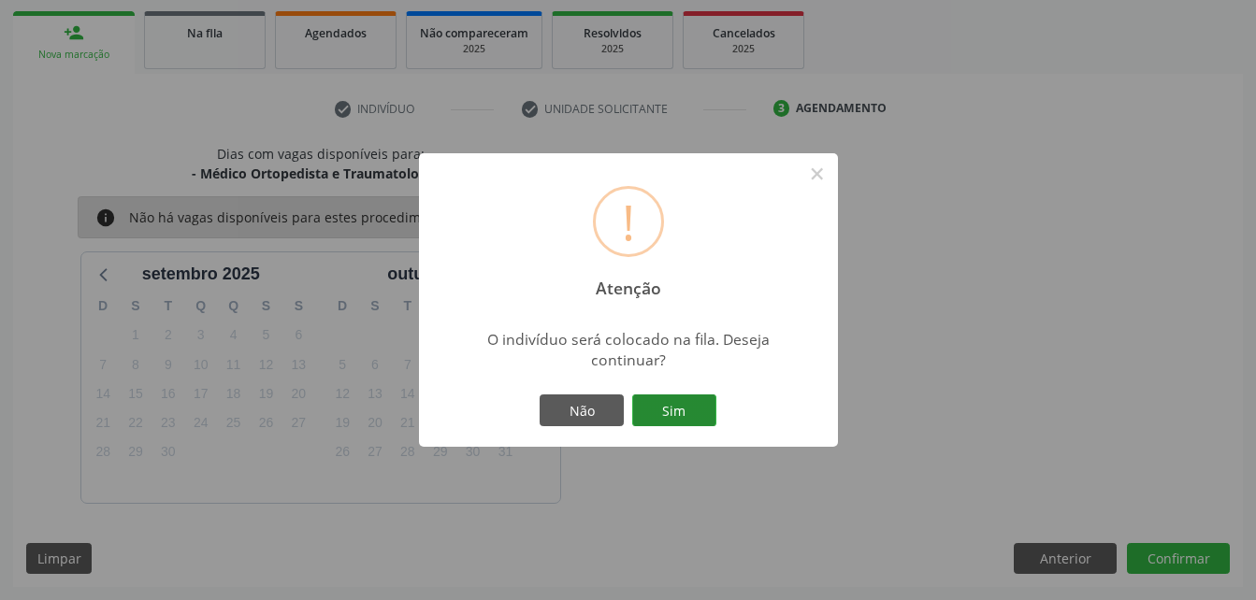
click at [685, 416] on button "Sim" at bounding box center [674, 411] width 84 height 32
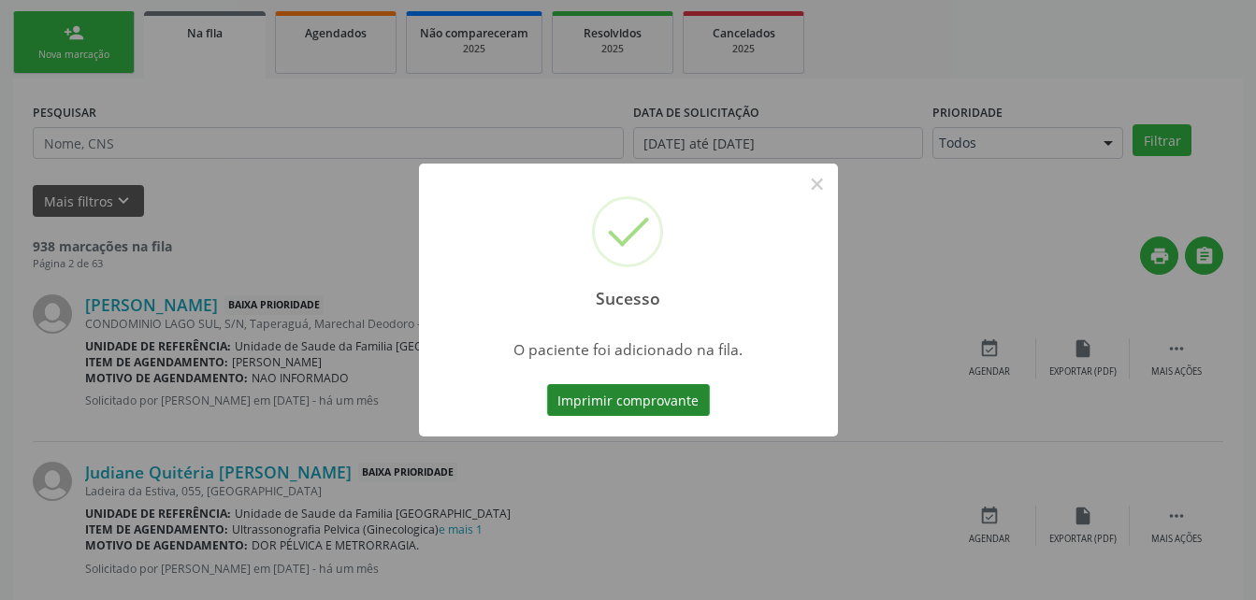
scroll to position [43, 0]
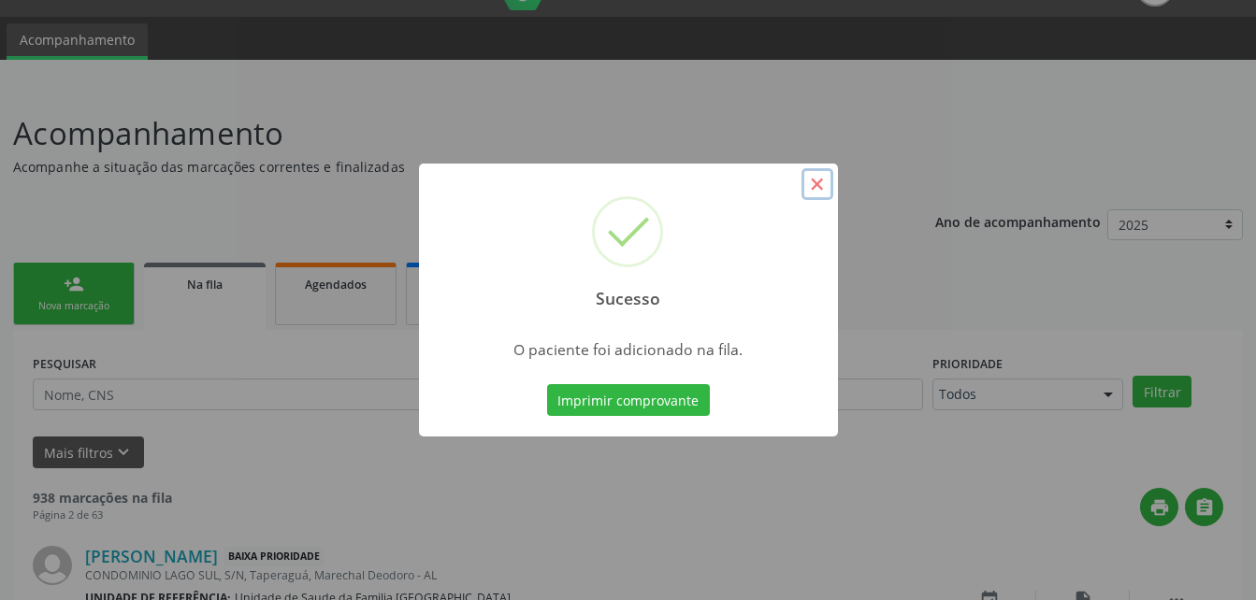
click at [815, 183] on button "×" at bounding box center [817, 184] width 32 height 32
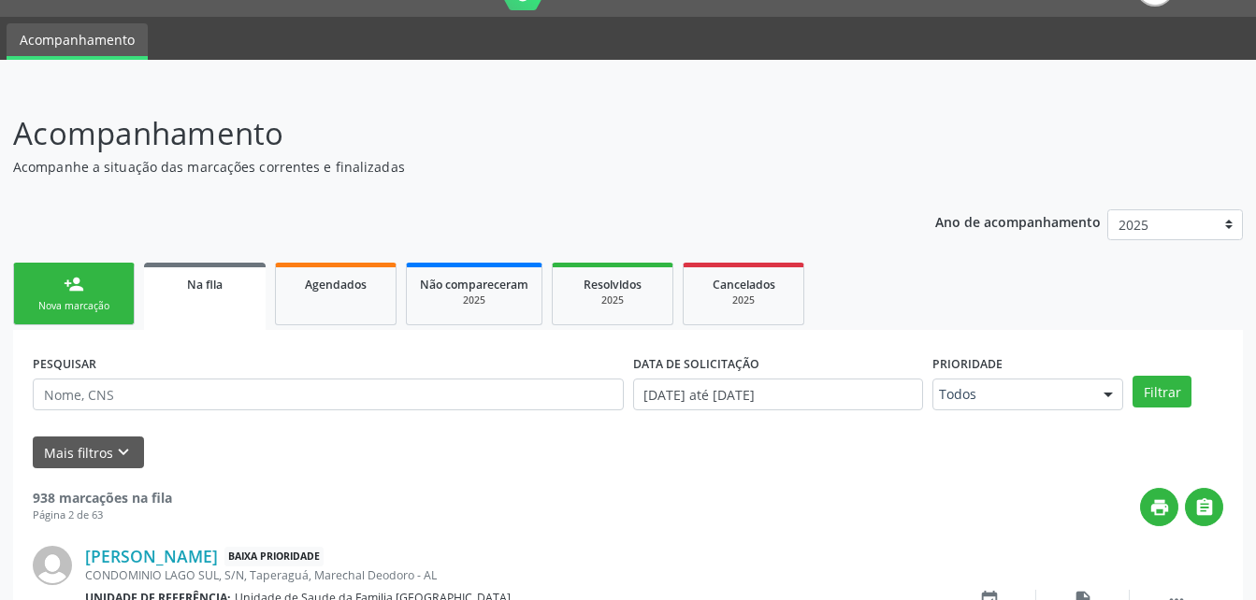
click at [75, 297] on link "person_add Nova marcação" at bounding box center [74, 294] width 122 height 63
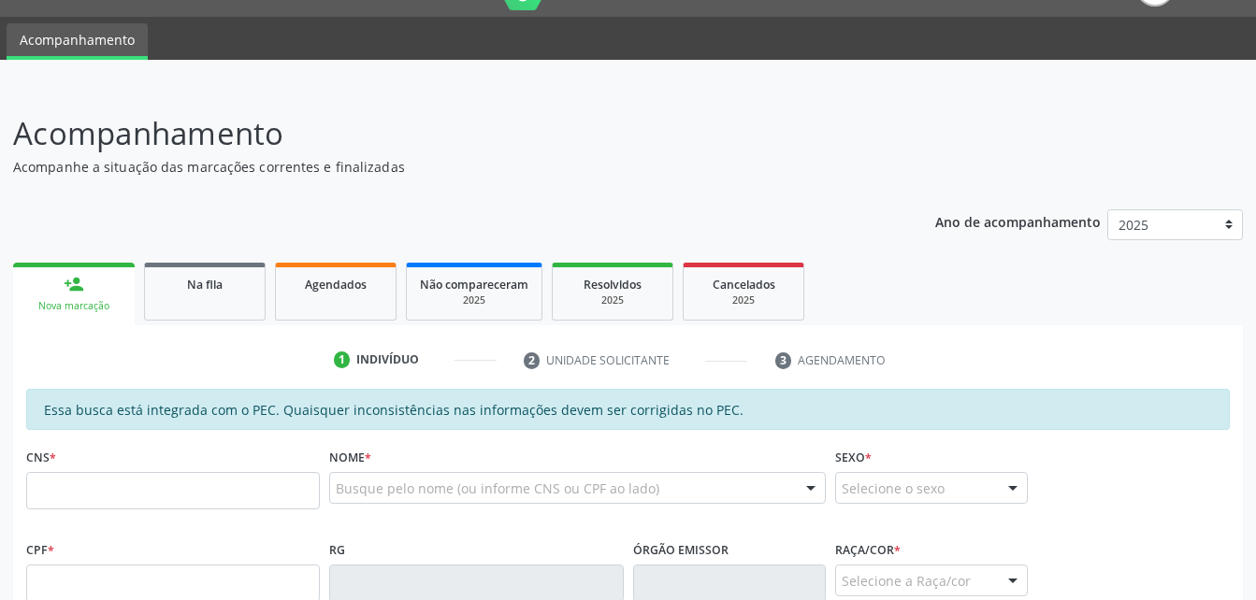
scroll to position [230, 0]
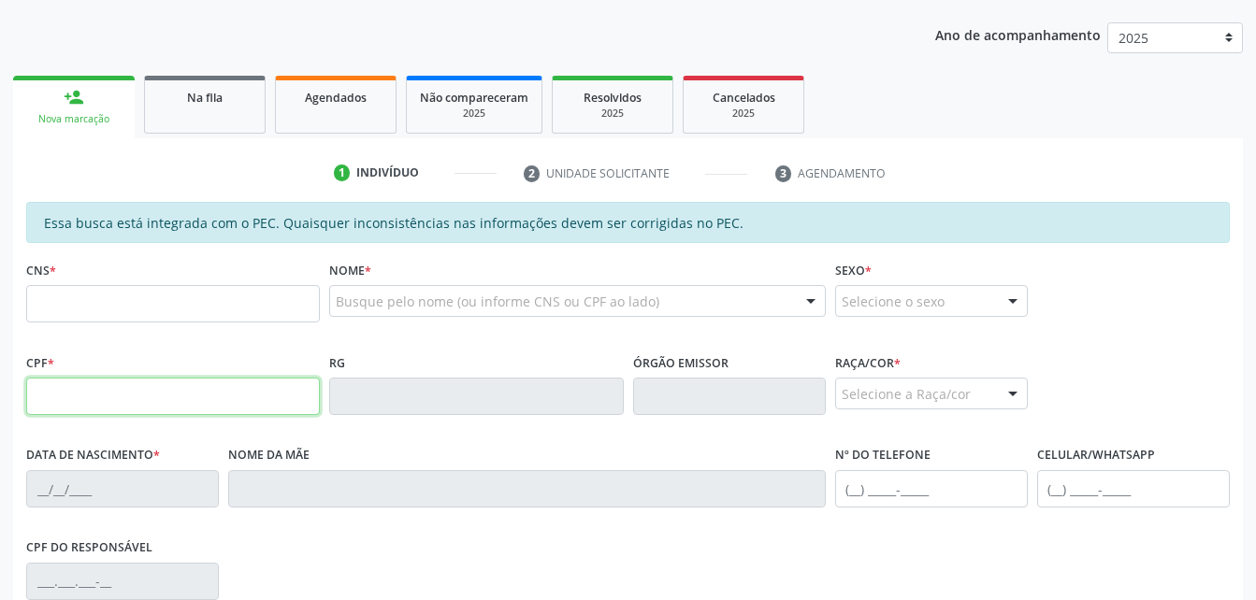
click at [212, 385] on input "text" at bounding box center [173, 396] width 294 height 37
type input "239.695.554-34"
type input "708 5070 6815 4080"
type input "[DATE]"
type input "[PERSON_NAME]"
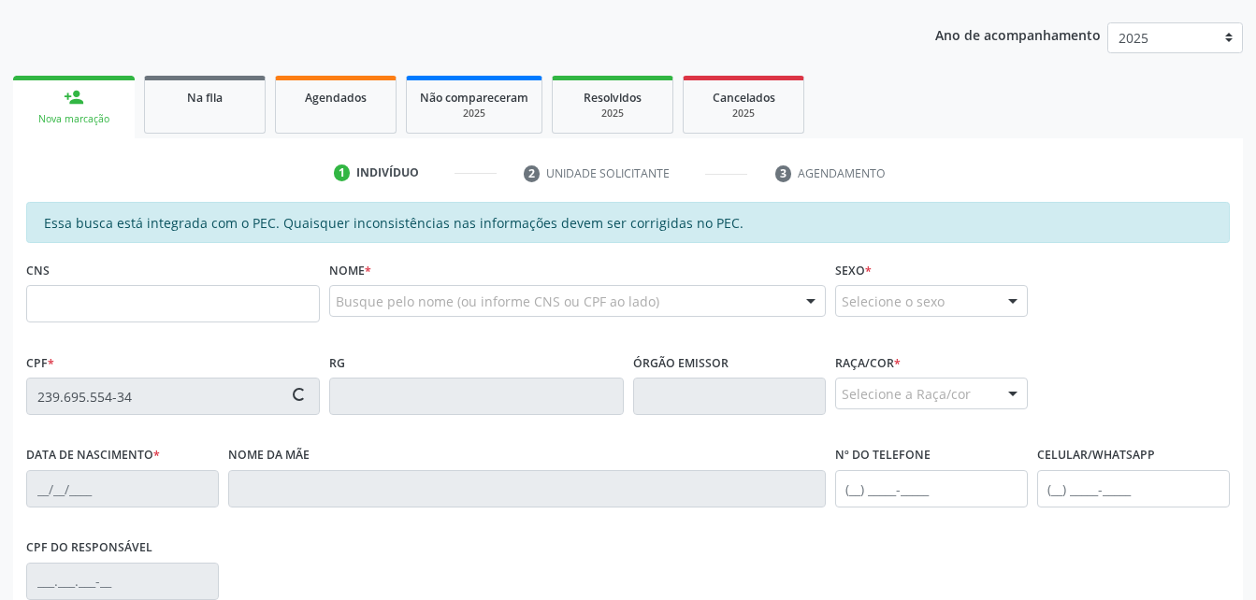
type input "[PHONE_NUMBER]"
type input "S/N"
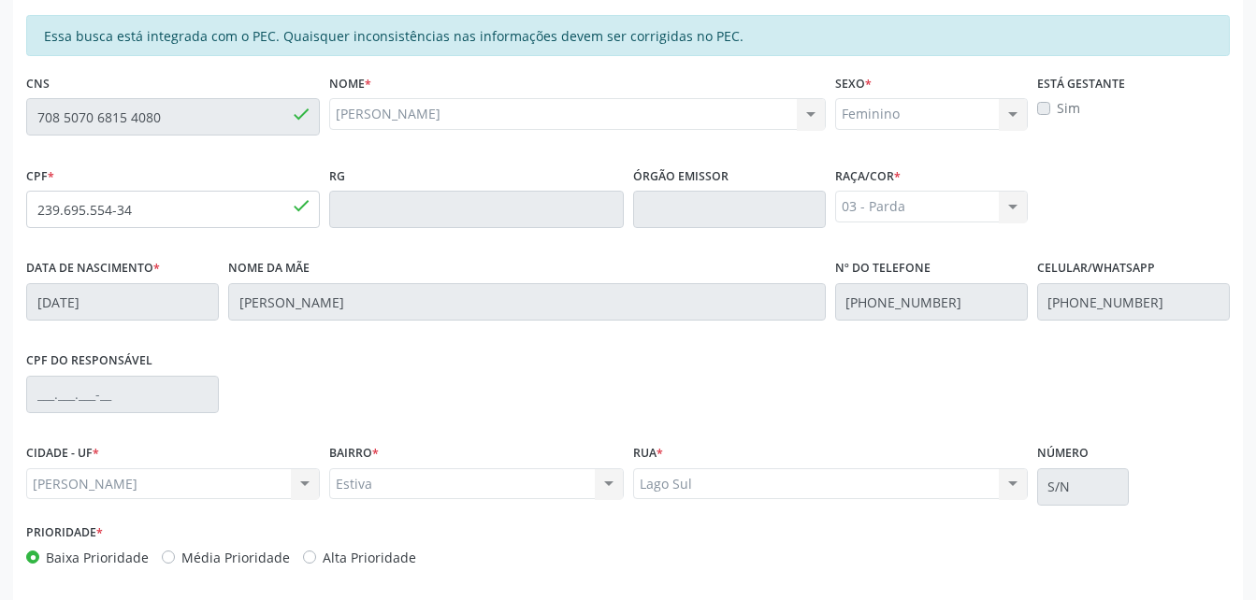
scroll to position [494, 0]
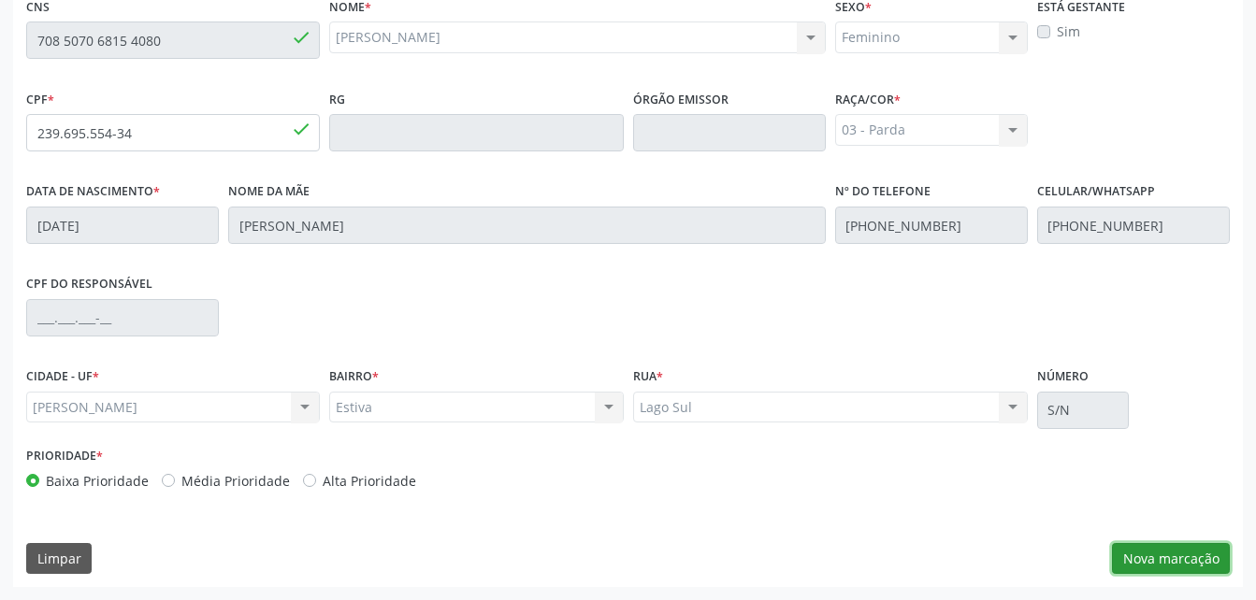
click at [1139, 545] on button "Nova marcação" at bounding box center [1171, 559] width 118 height 32
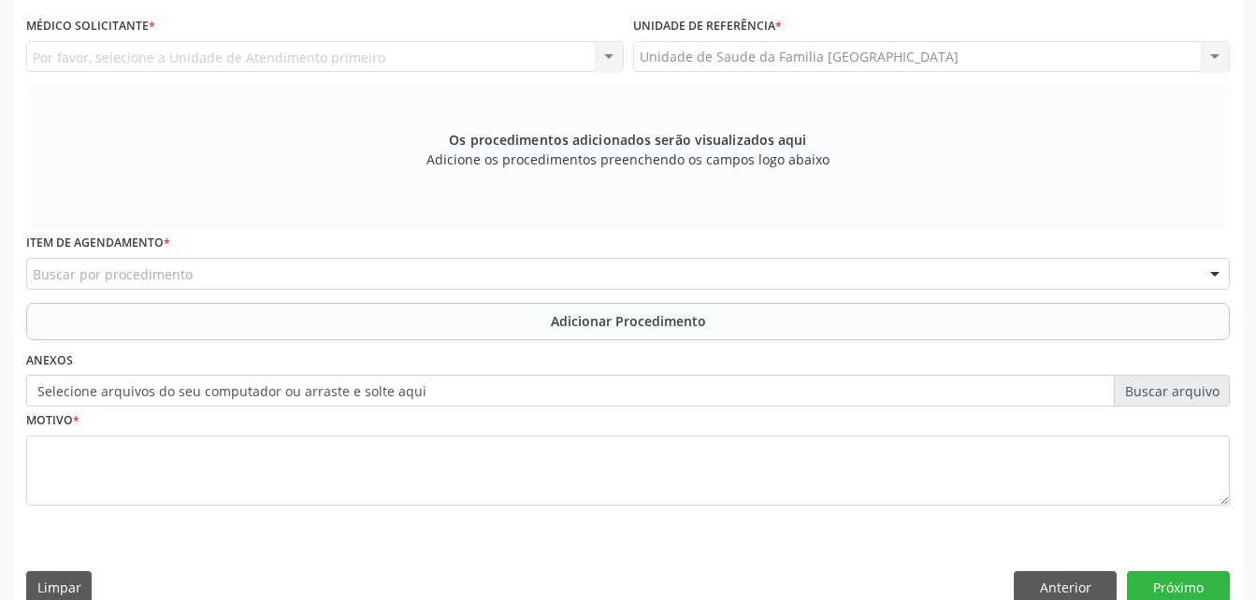
scroll to position [307, 0]
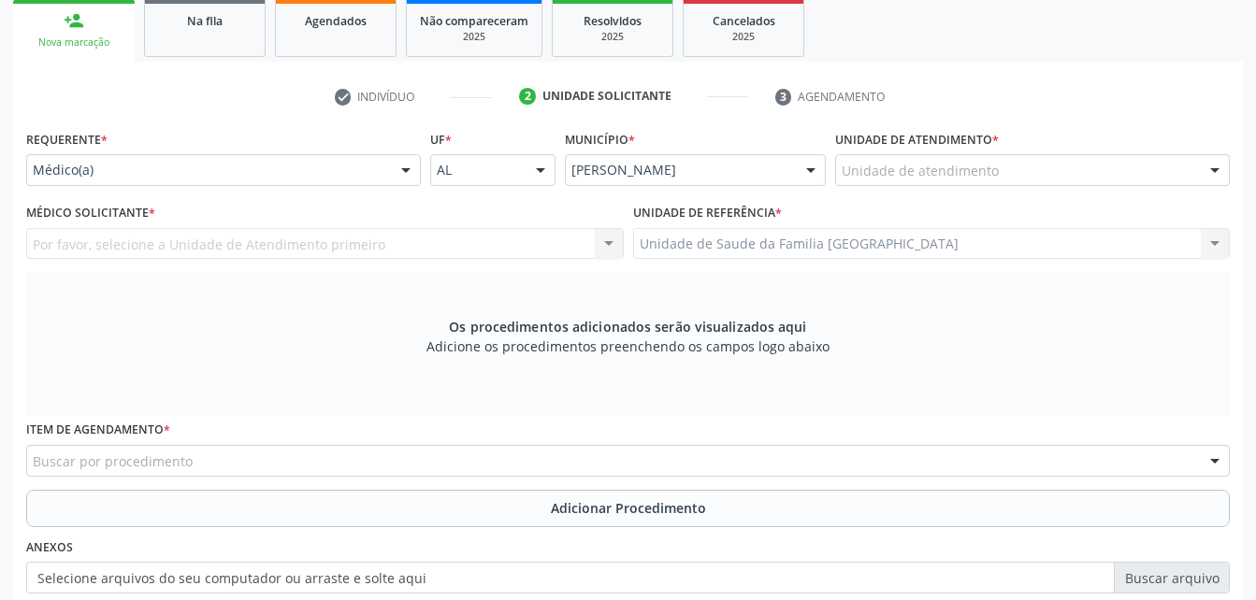
click at [908, 236] on div "Unidade de Saude da Familia [GEOGRAPHIC_DATA] Unidade de Saude da Familia [GEOG…" at bounding box center [932, 244] width 598 height 32
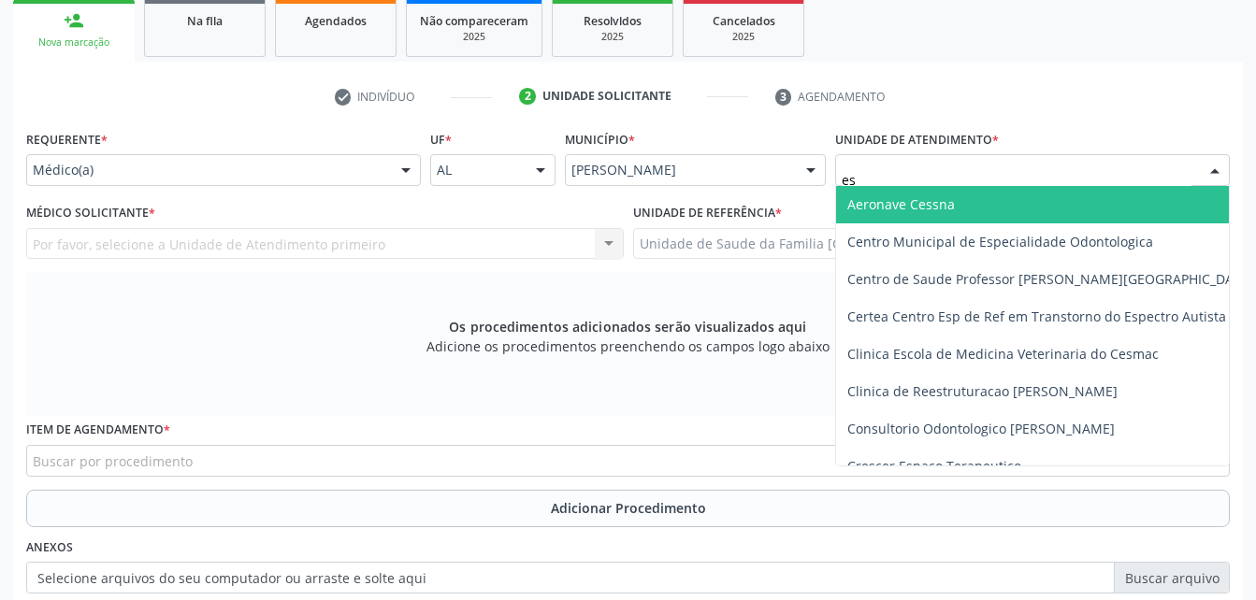
type input "est"
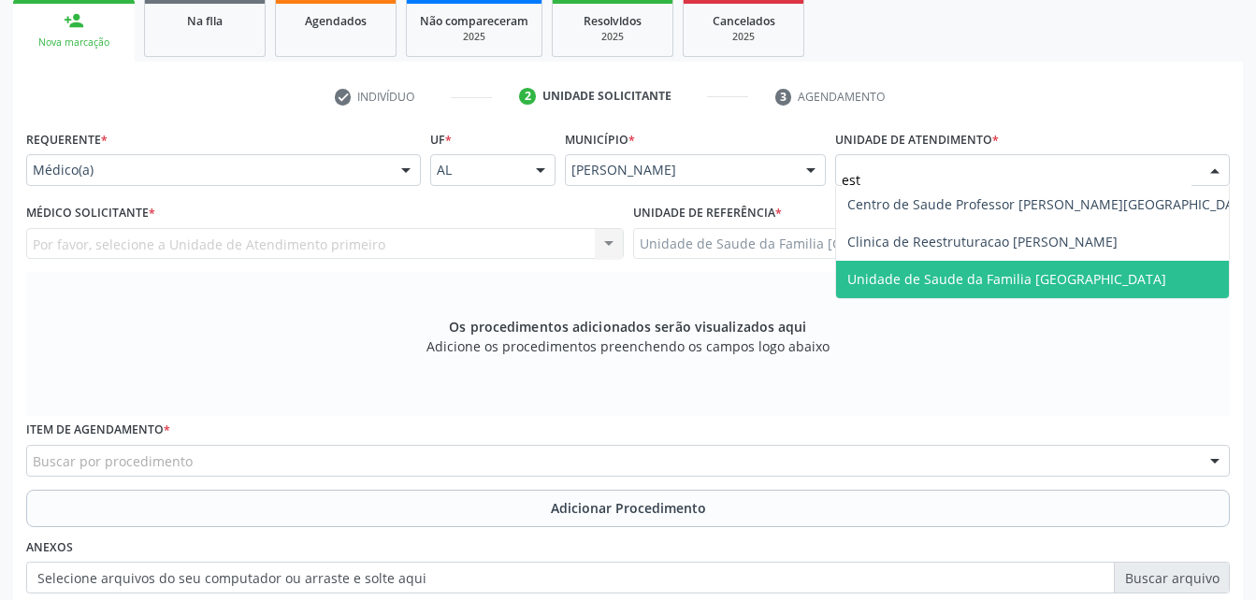
click at [958, 261] on span "Unidade de Saude da Familia [GEOGRAPHIC_DATA]" at bounding box center [1050, 279] width 429 height 37
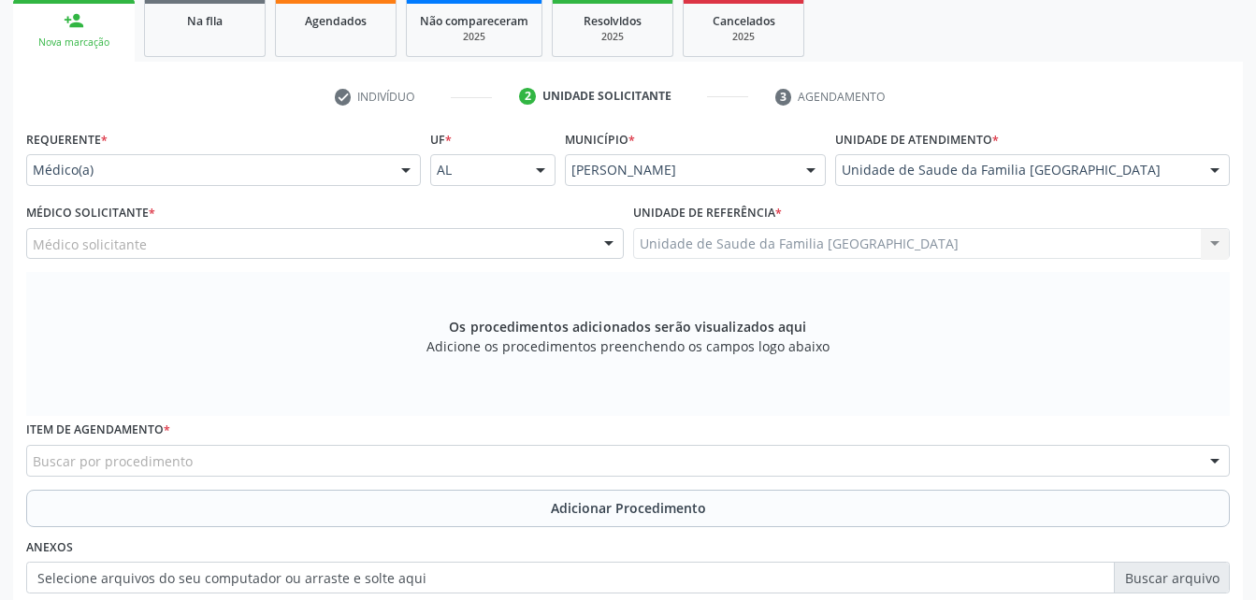
click at [353, 240] on div "Médico solicitante" at bounding box center [325, 244] width 598 height 32
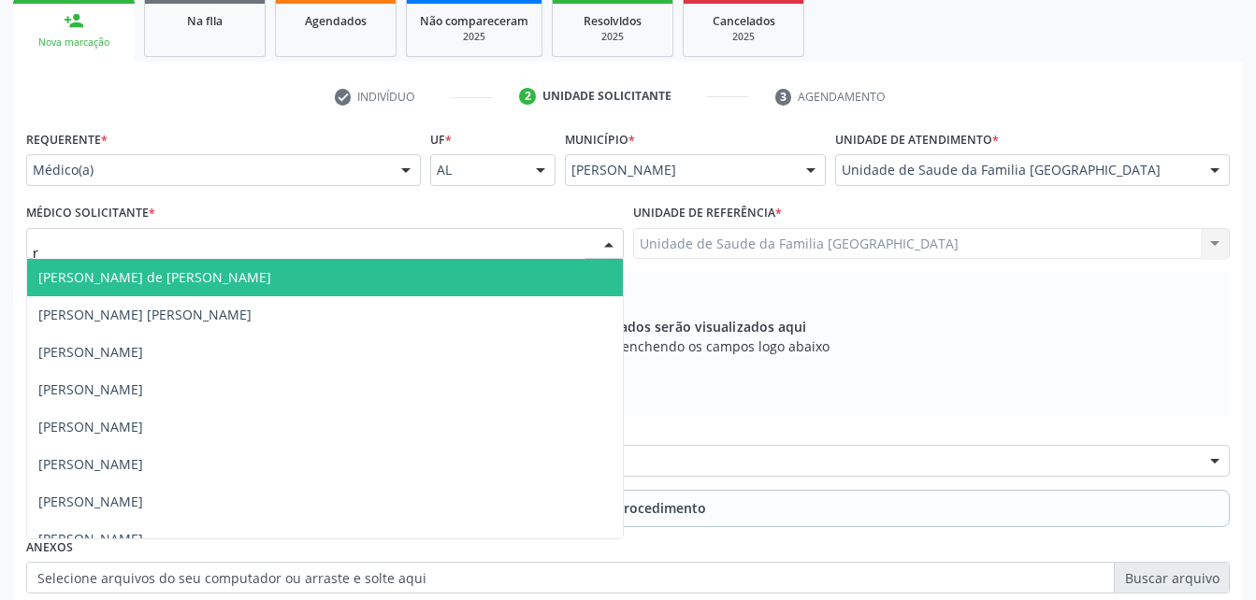
type input "ro"
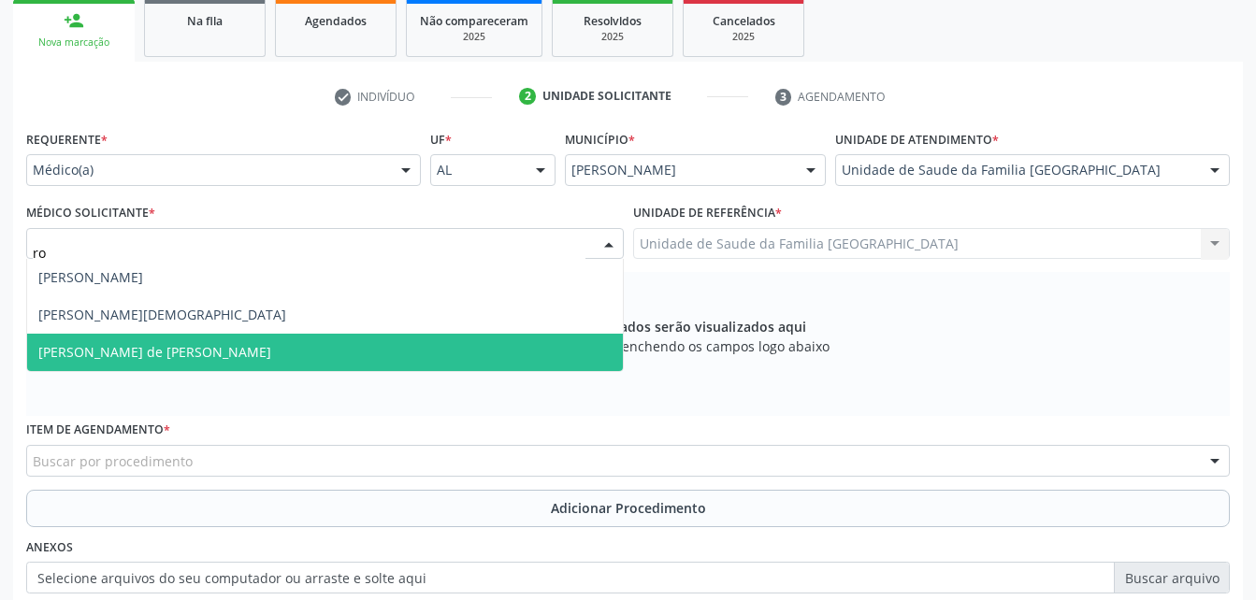
click at [359, 351] on span "[PERSON_NAME] de [PERSON_NAME]" at bounding box center [325, 352] width 596 height 37
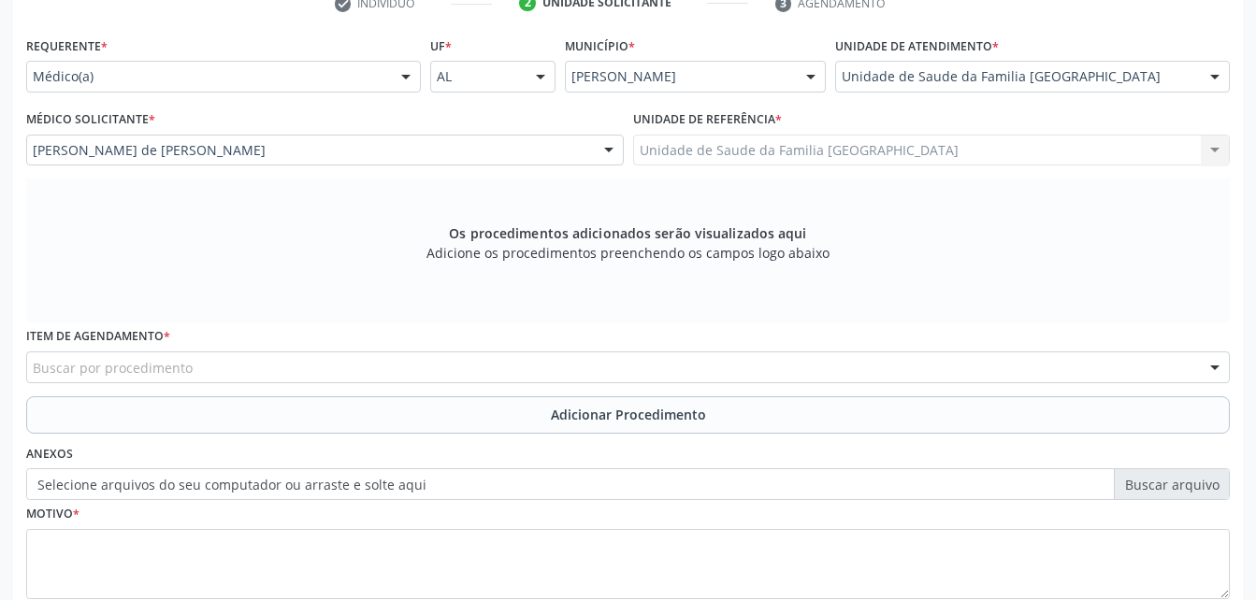
scroll to position [494, 0]
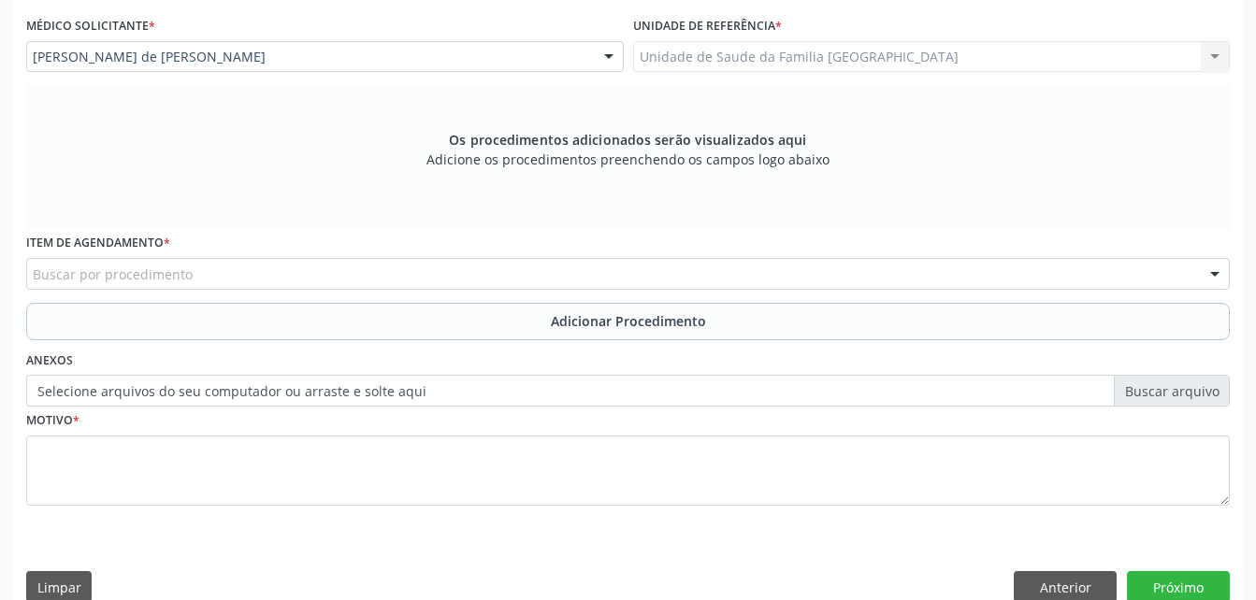
click at [320, 276] on div "Buscar por procedimento" at bounding box center [628, 274] width 1204 height 32
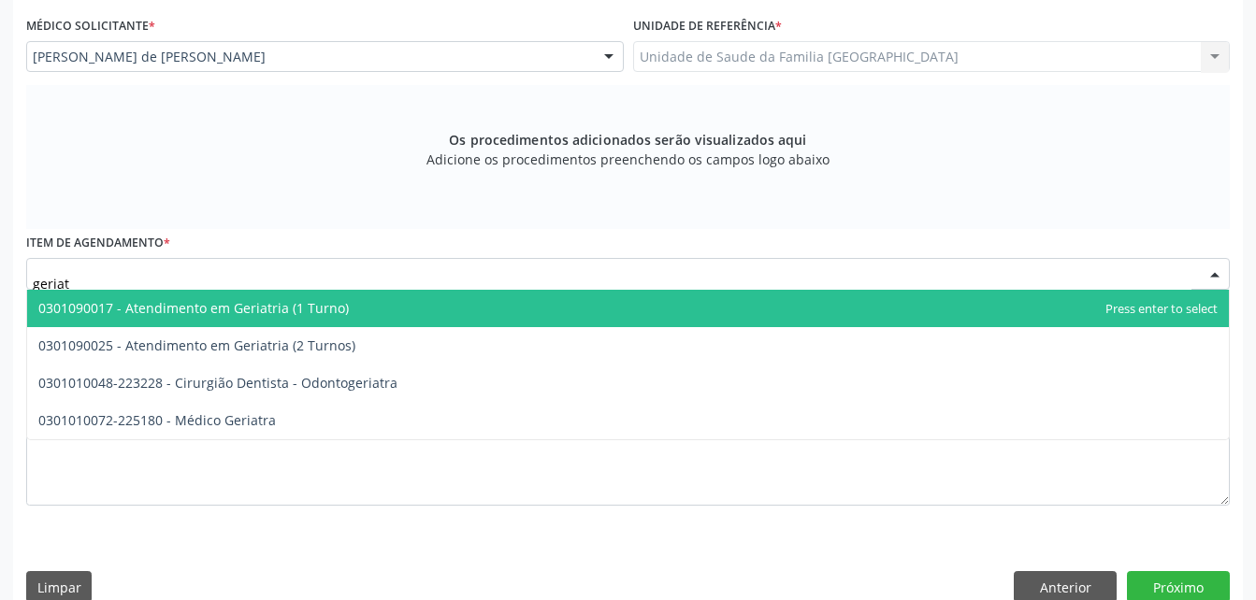
type input "geriatr"
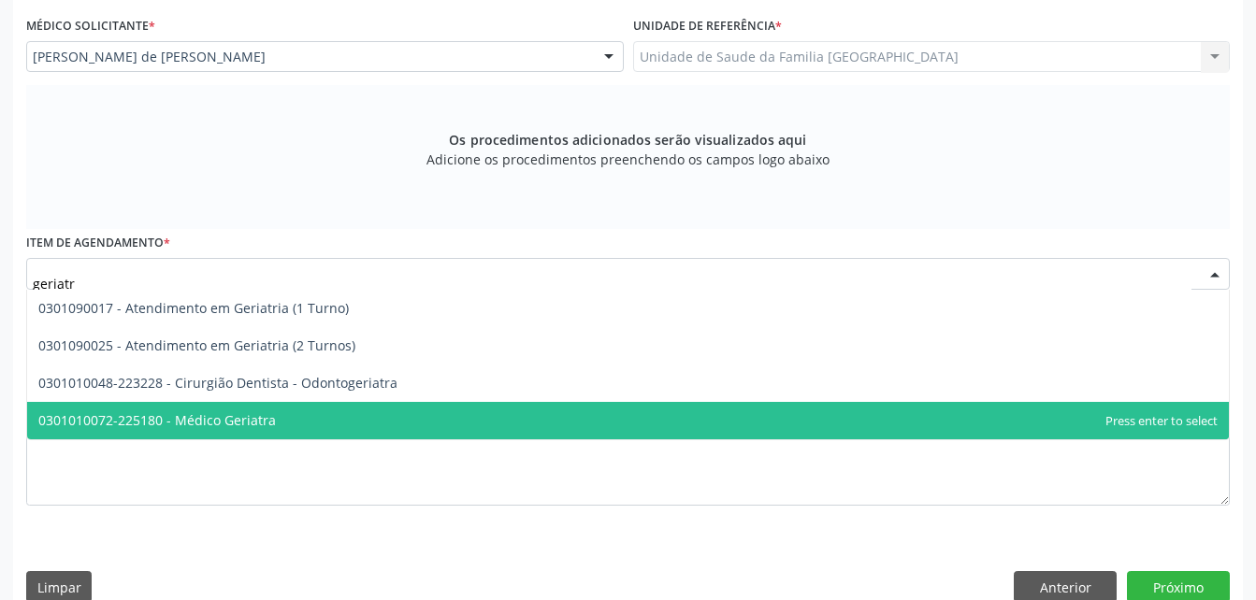
drag, startPoint x: 318, startPoint y: 411, endPoint x: 300, endPoint y: 403, distance: 19.7
click at [318, 413] on span "0301010072-225180 - Médico Geriatra" at bounding box center [628, 420] width 1202 height 37
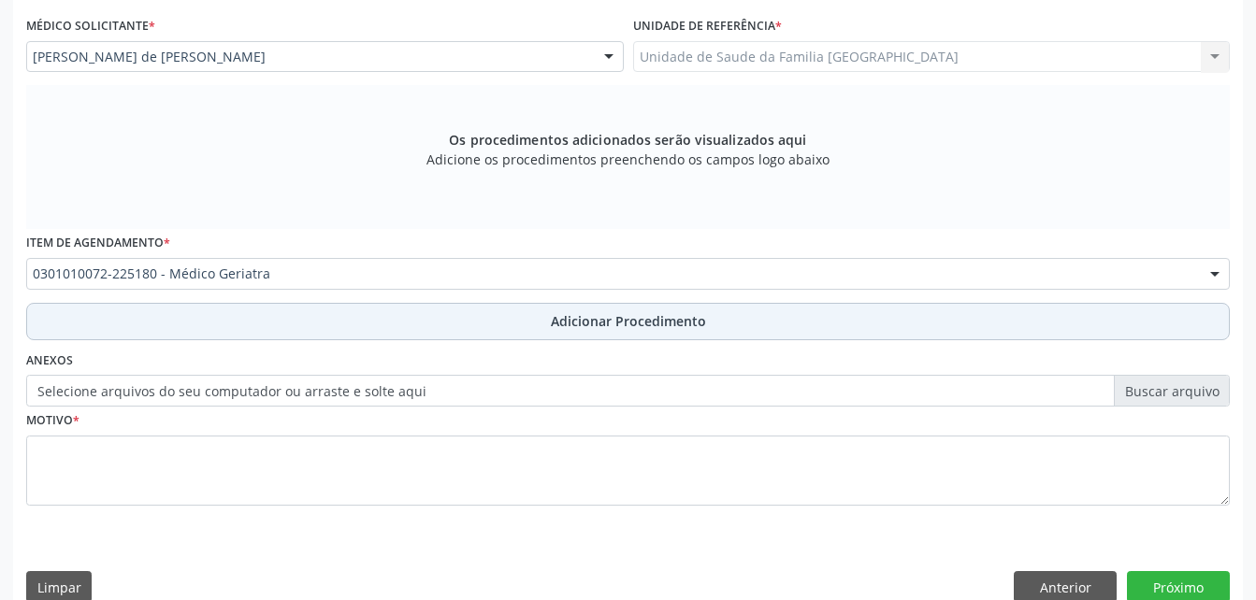
click at [320, 324] on button "Adicionar Procedimento" at bounding box center [628, 321] width 1204 height 37
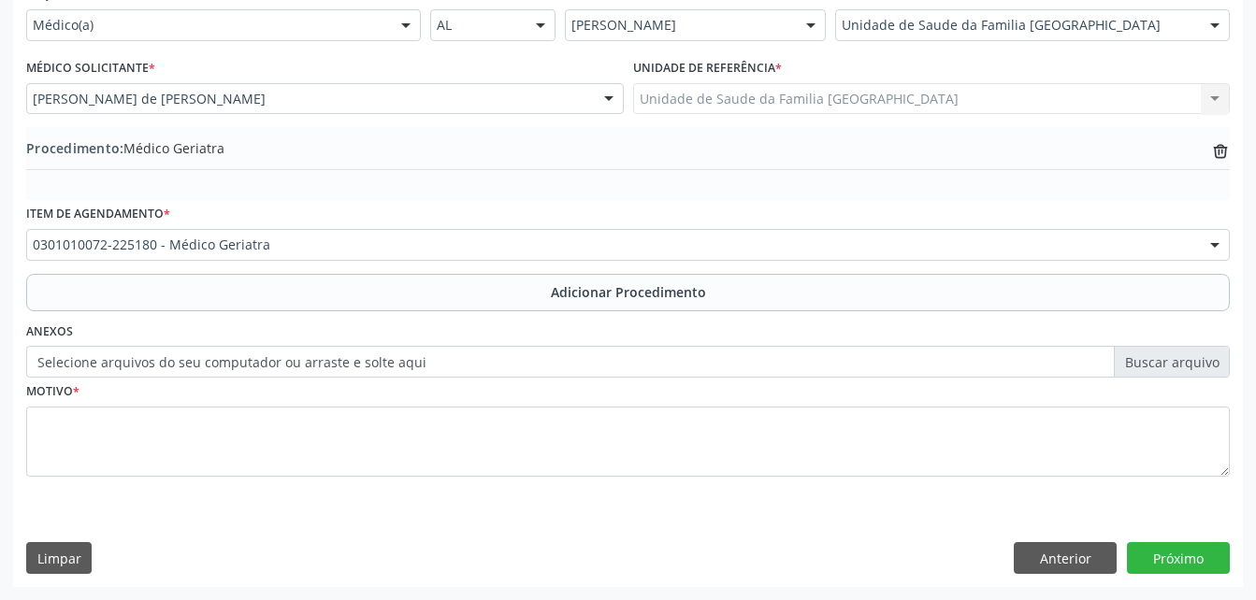
scroll to position [452, 0]
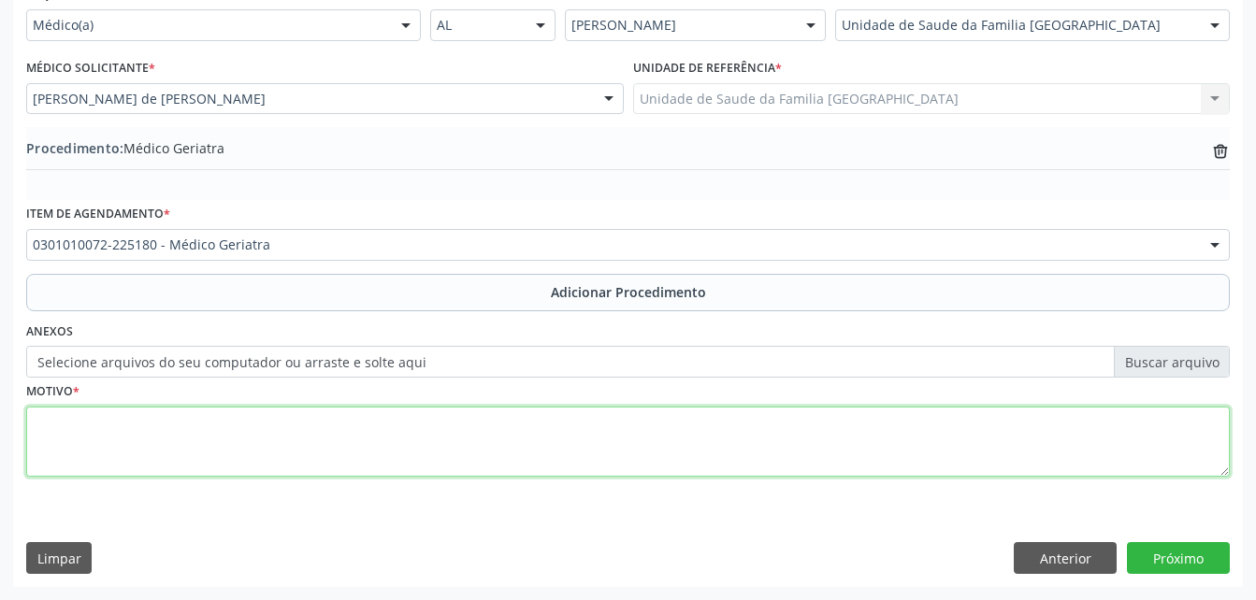
click at [339, 424] on textarea at bounding box center [628, 442] width 1204 height 71
type textarea "hipertensão"
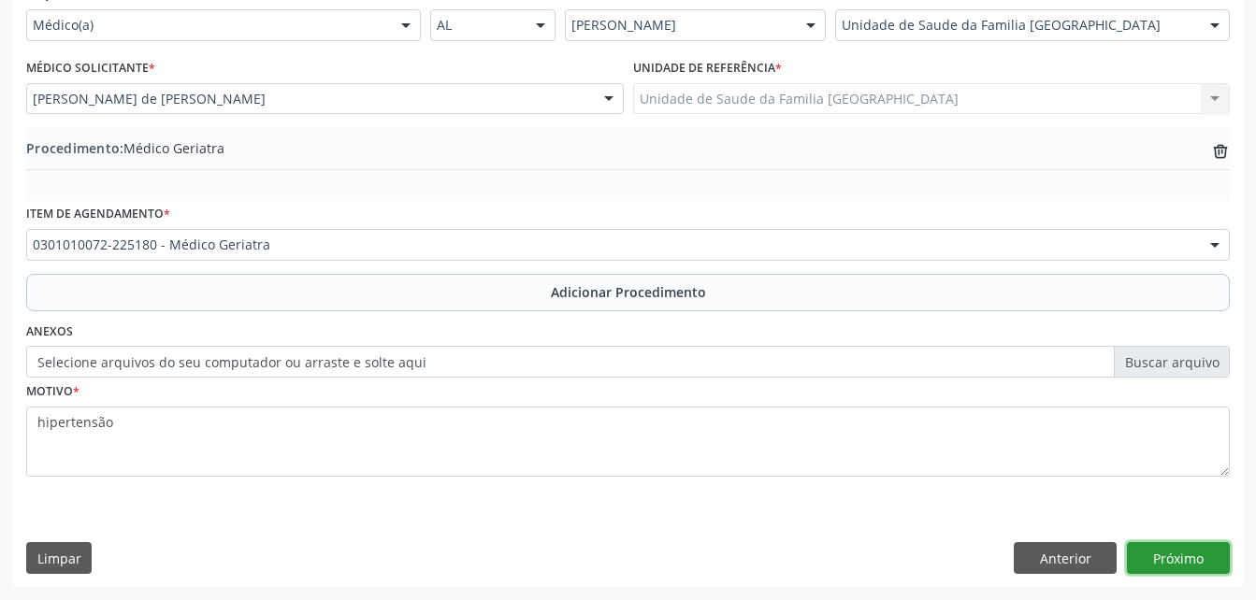
click at [1150, 556] on button "Próximo" at bounding box center [1178, 558] width 103 height 32
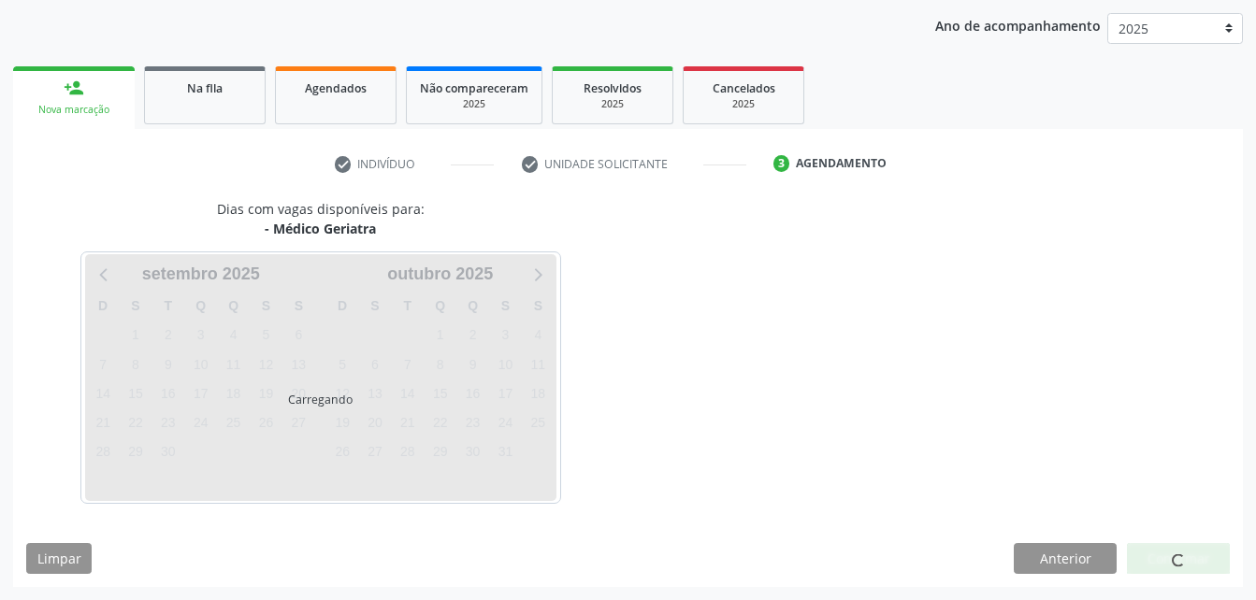
scroll to position [295, 0]
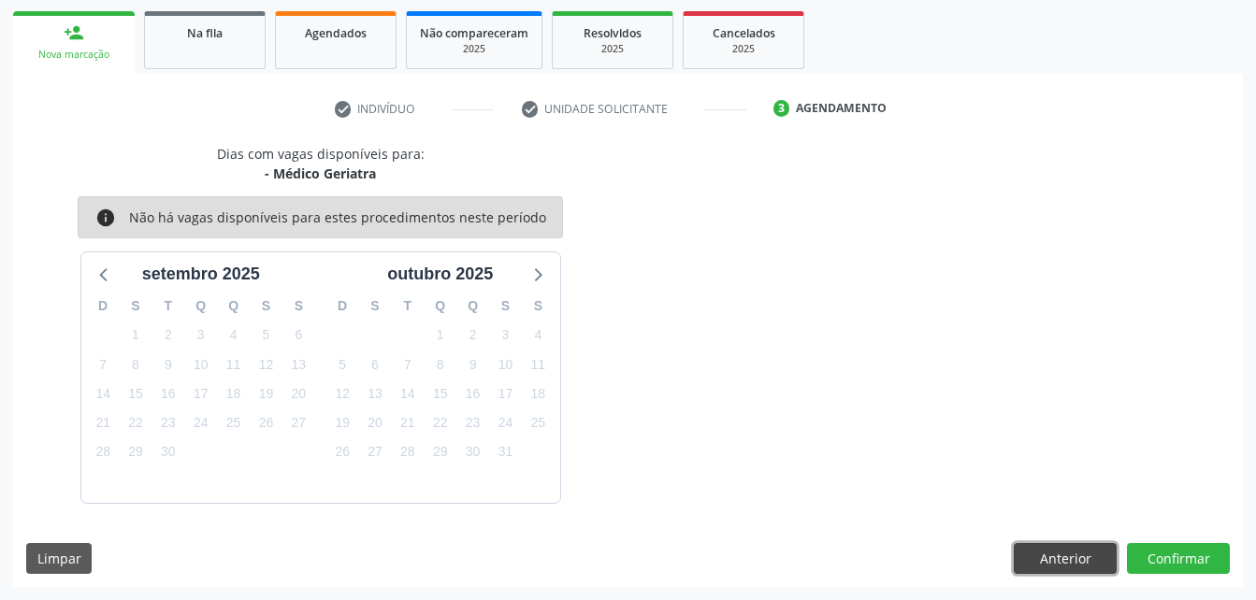
click at [1039, 547] on button "Anterior" at bounding box center [1065, 559] width 103 height 32
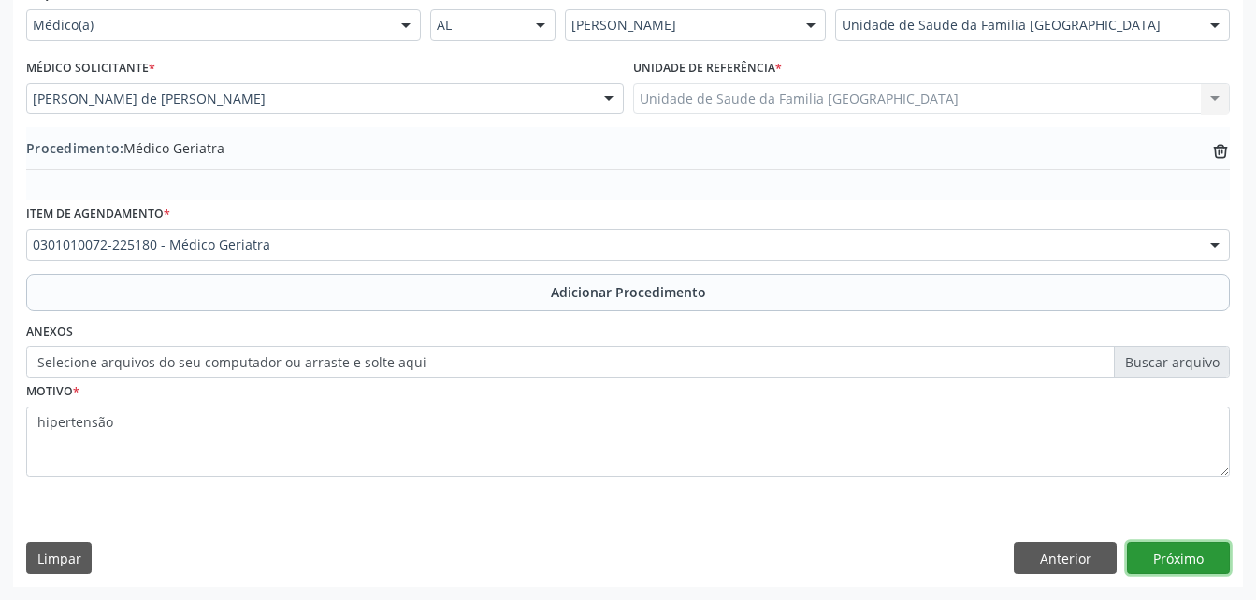
click at [1184, 555] on button "Próximo" at bounding box center [1178, 558] width 103 height 32
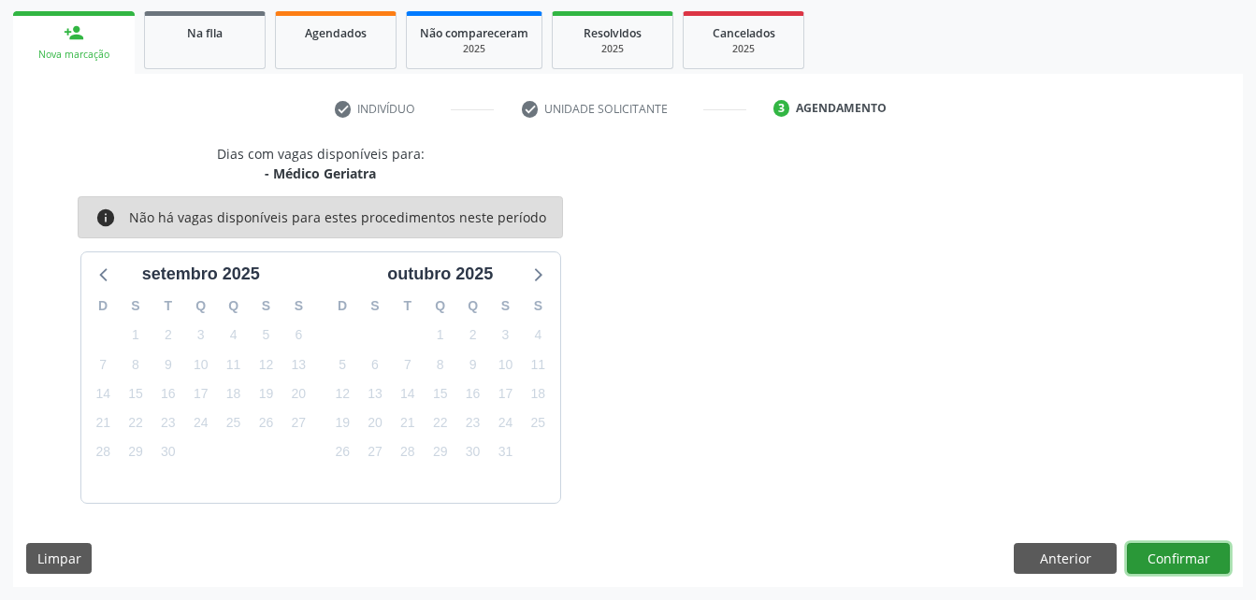
click at [1184, 555] on button "Confirmar" at bounding box center [1178, 559] width 103 height 32
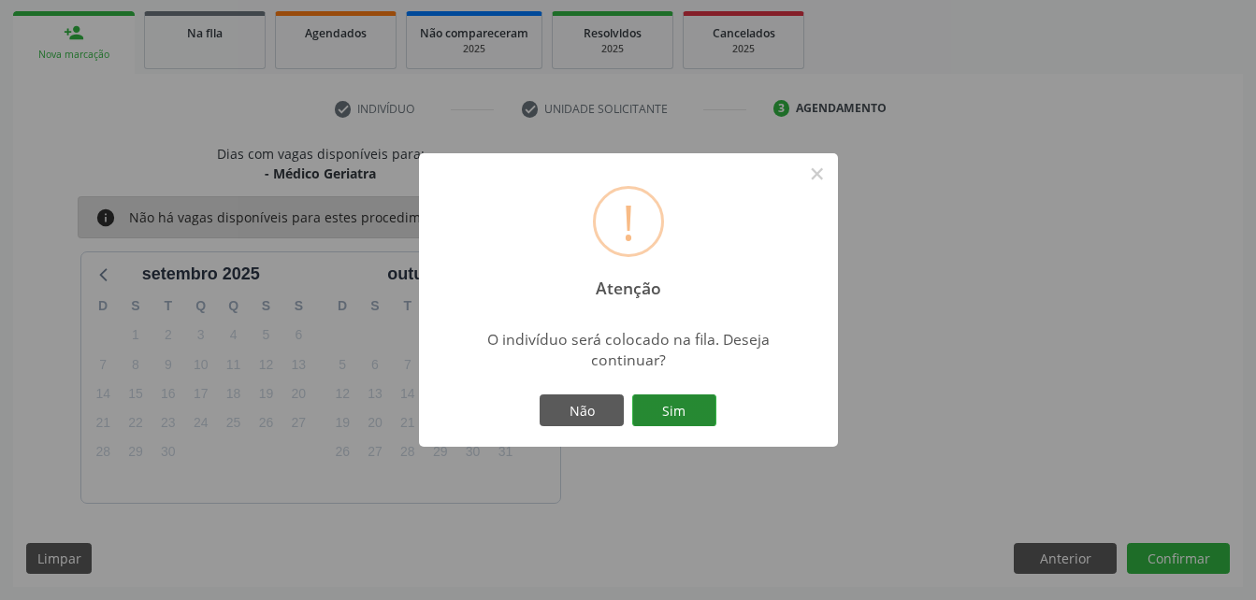
click at [671, 423] on button "Sim" at bounding box center [674, 411] width 84 height 32
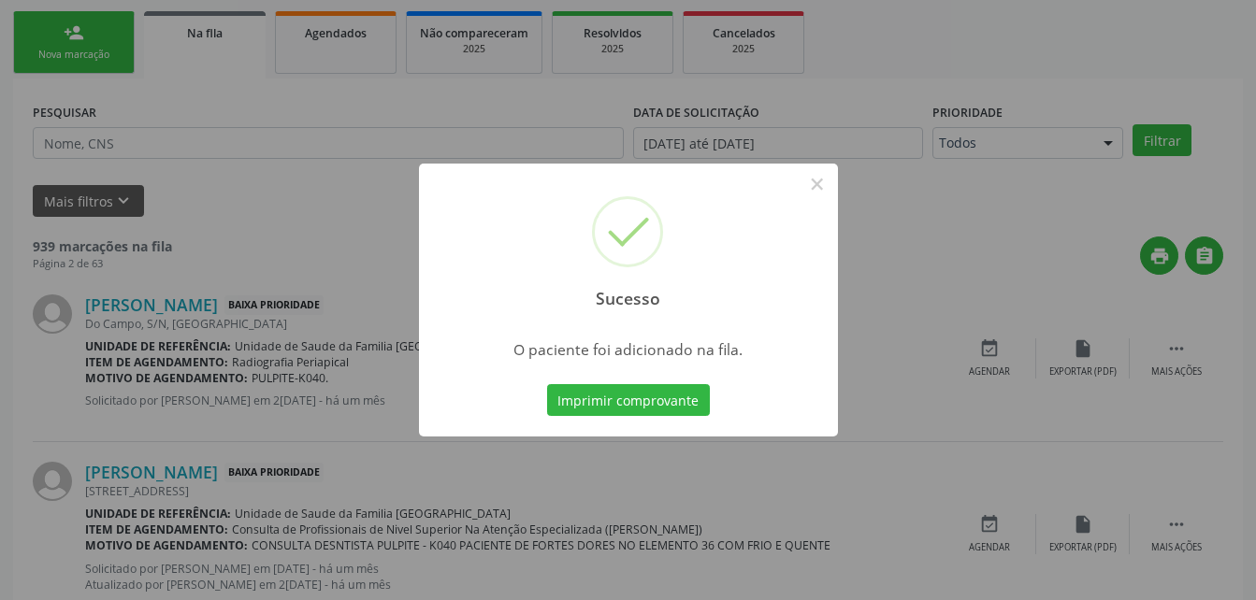
scroll to position [43, 0]
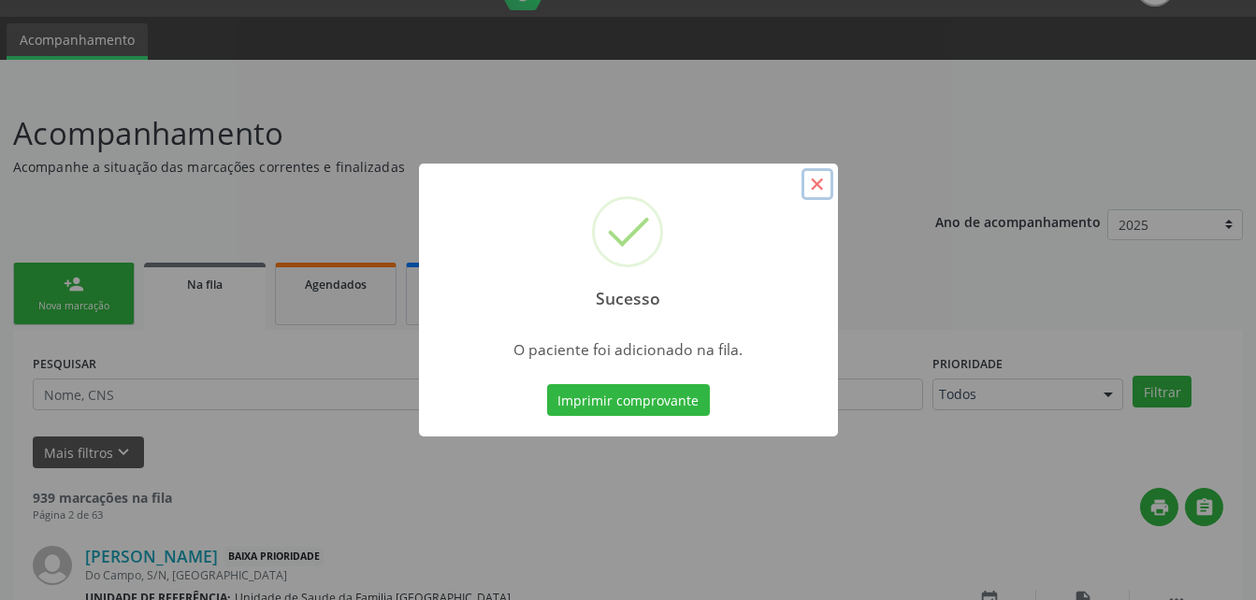
click at [824, 185] on button "×" at bounding box center [817, 184] width 32 height 32
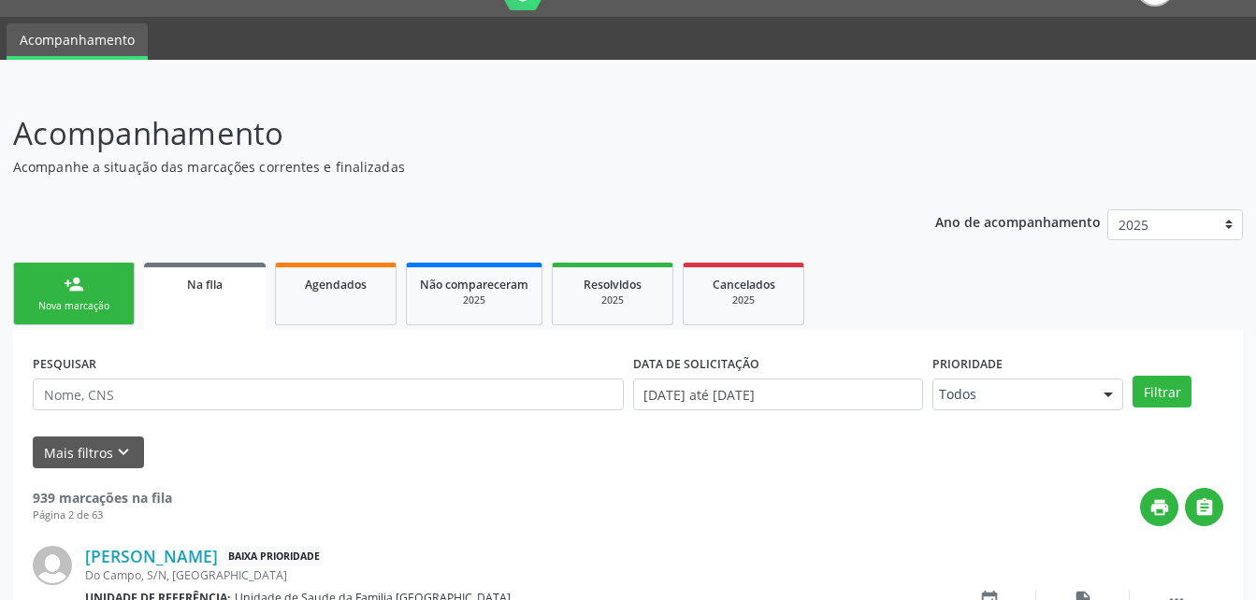
scroll to position [230, 0]
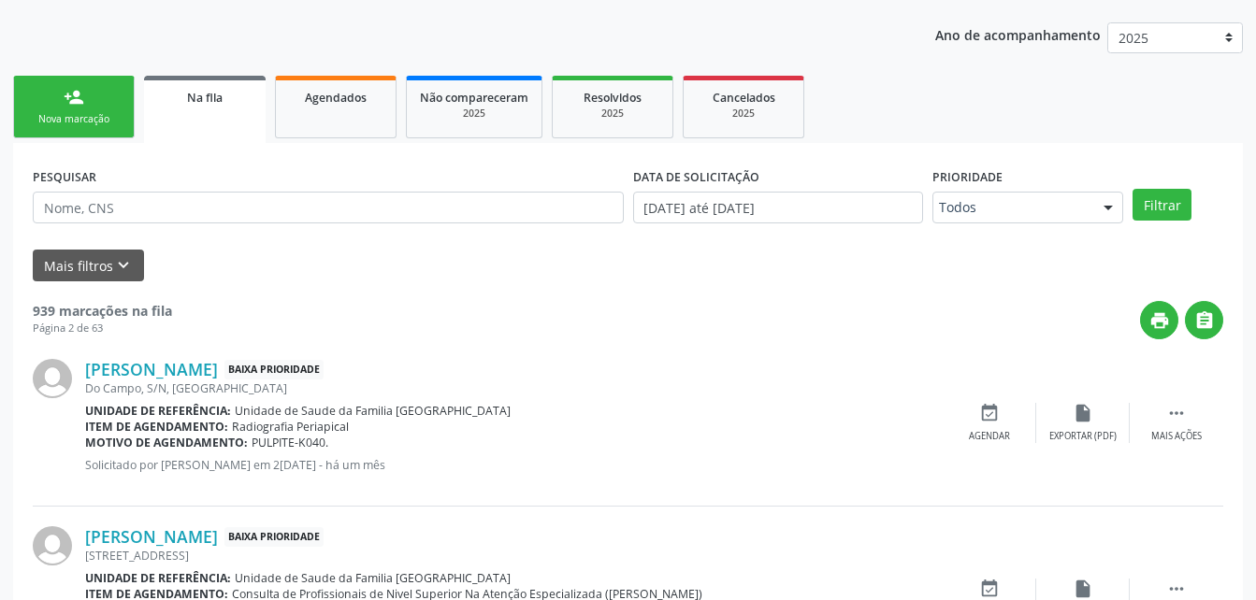
click at [125, 102] on link "person_add Nova marcação" at bounding box center [74, 107] width 122 height 63
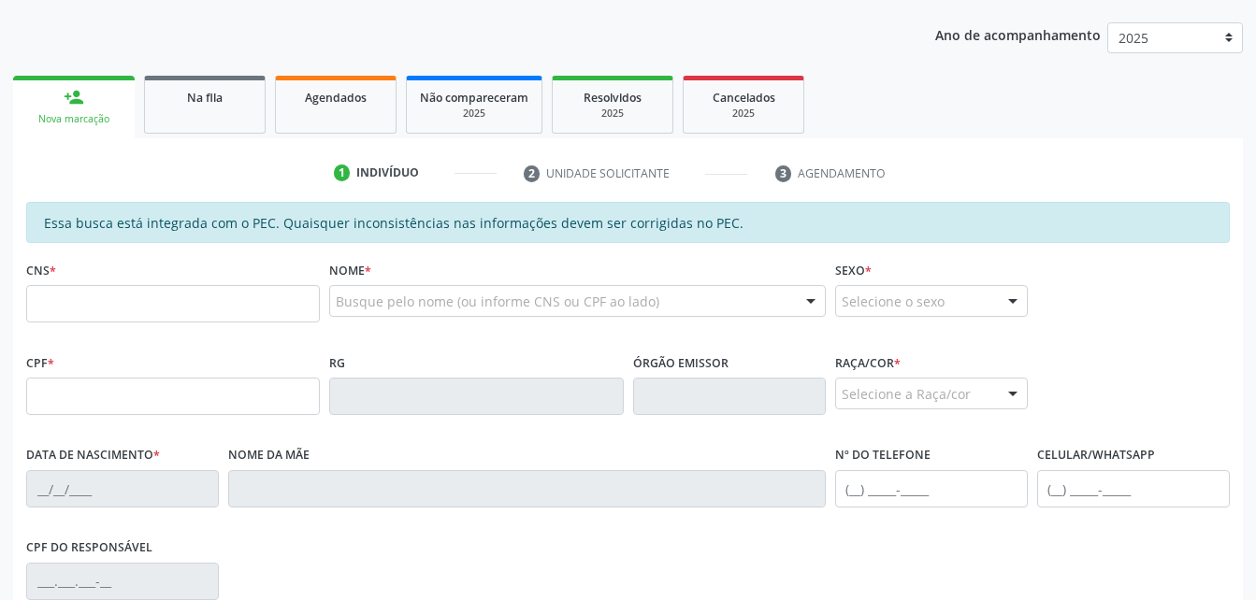
scroll to position [324, 0]
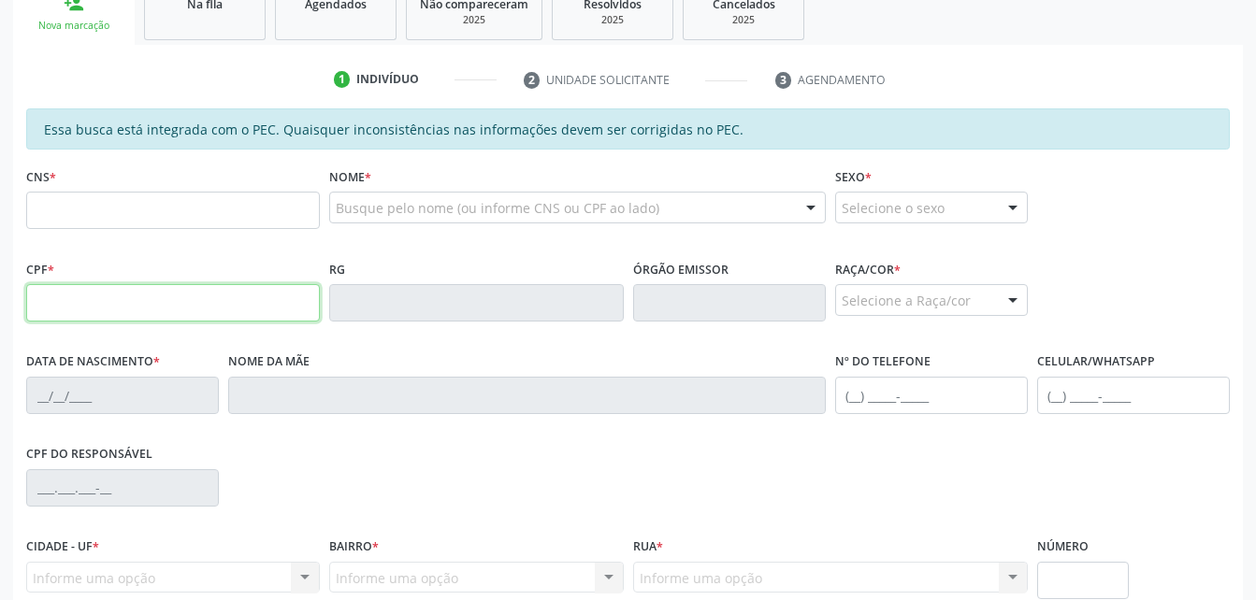
click at [278, 315] on input "text" at bounding box center [173, 302] width 294 height 37
type input "678.422.164-87"
type input "706 8007 4037 4326"
type input "[DATE]"
type input "[PERSON_NAME]"
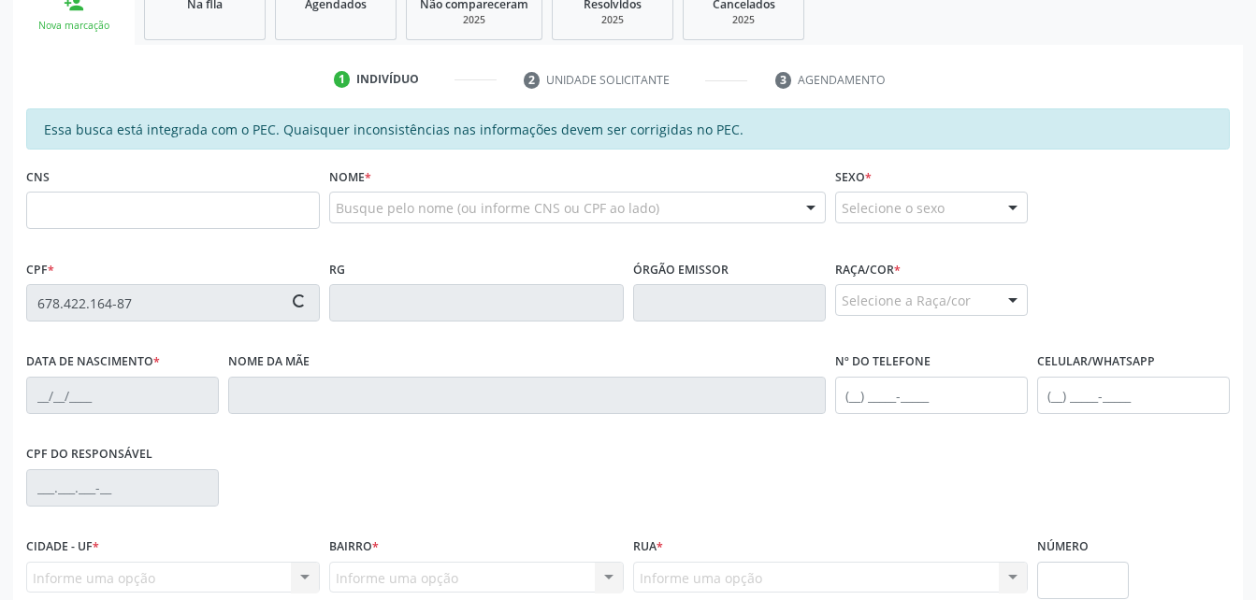
type input "[PHONE_NUMBER]"
type input "175"
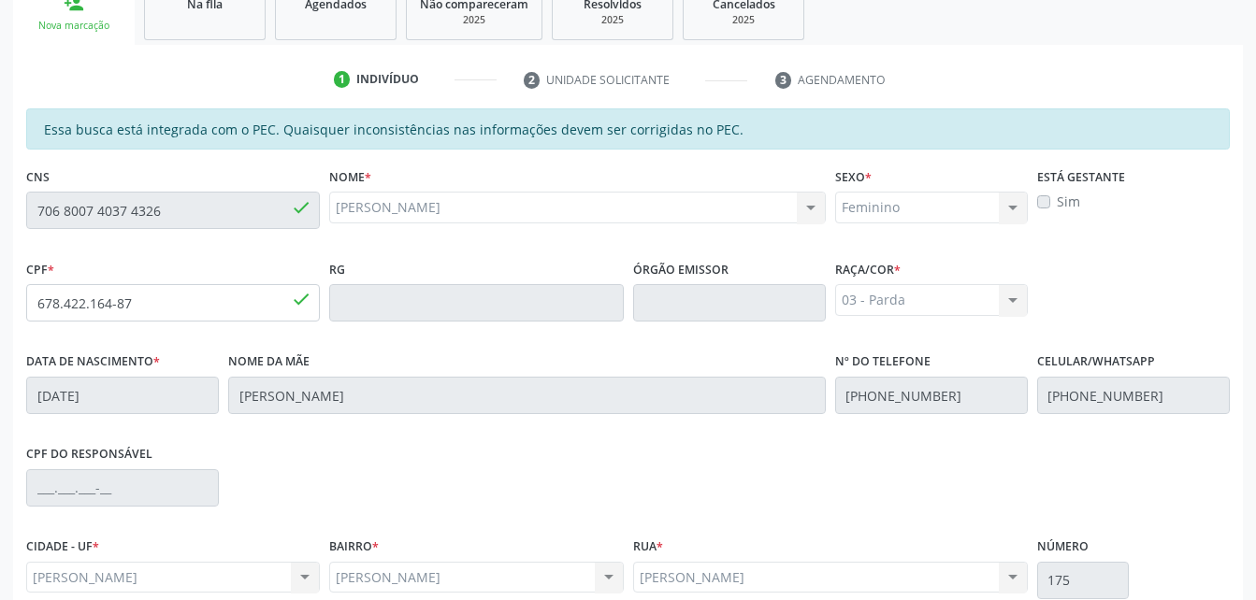
scroll to position [494, 0]
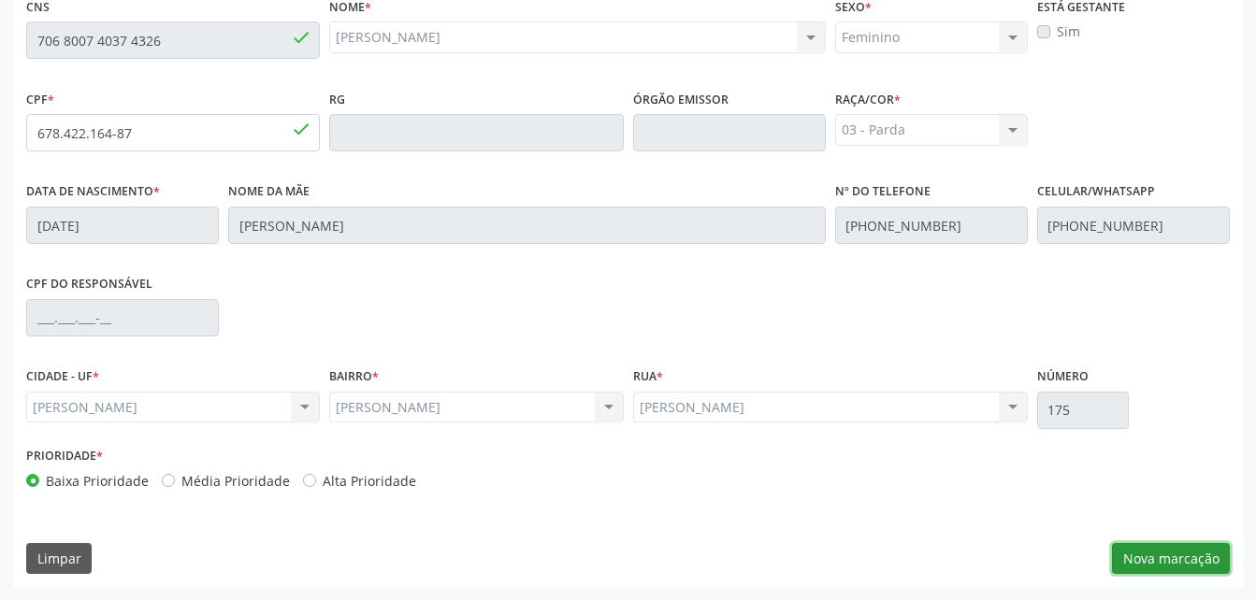
click at [1159, 563] on button "Nova marcação" at bounding box center [1171, 559] width 118 height 32
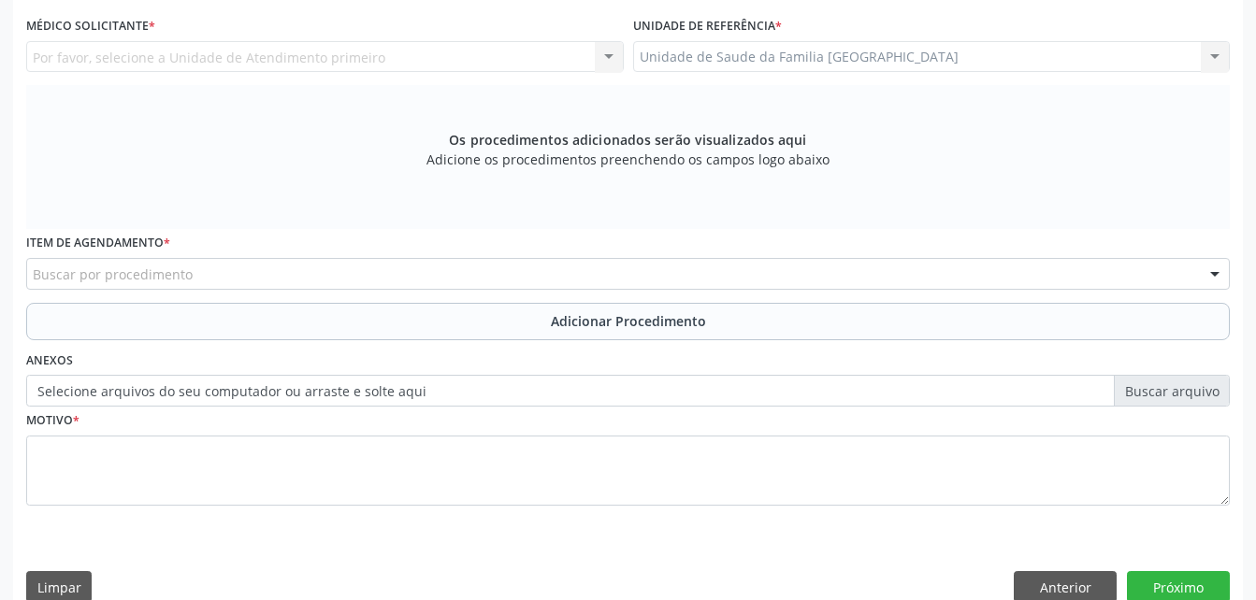
scroll to position [307, 0]
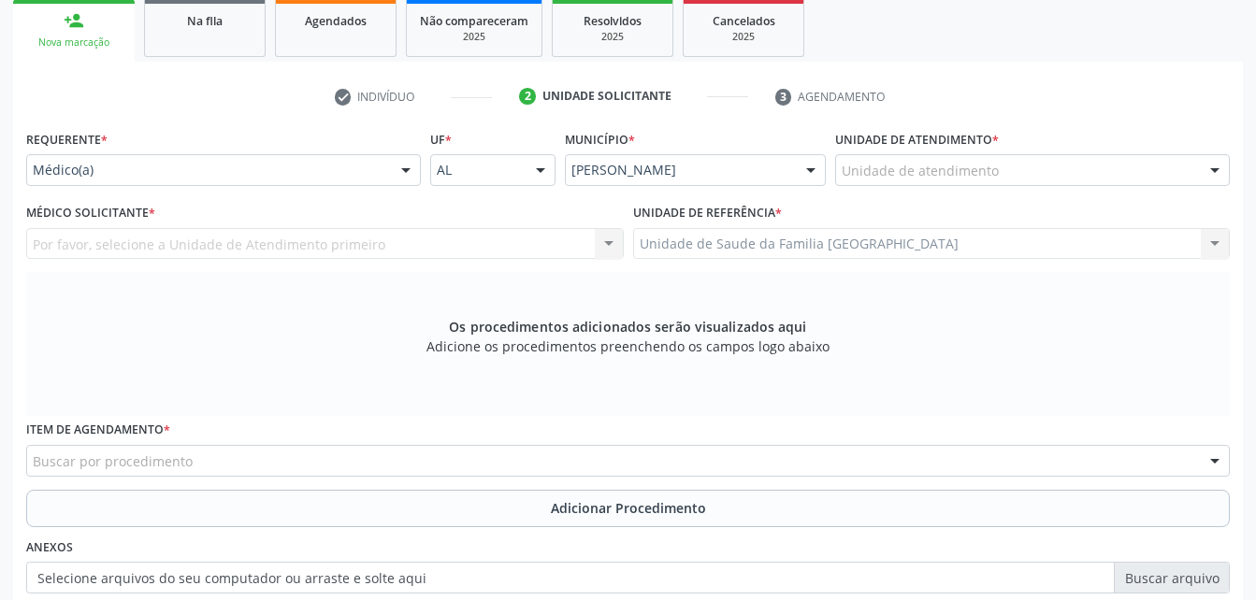
click at [888, 182] on div "Unidade de atendimento" at bounding box center [1032, 170] width 395 height 32
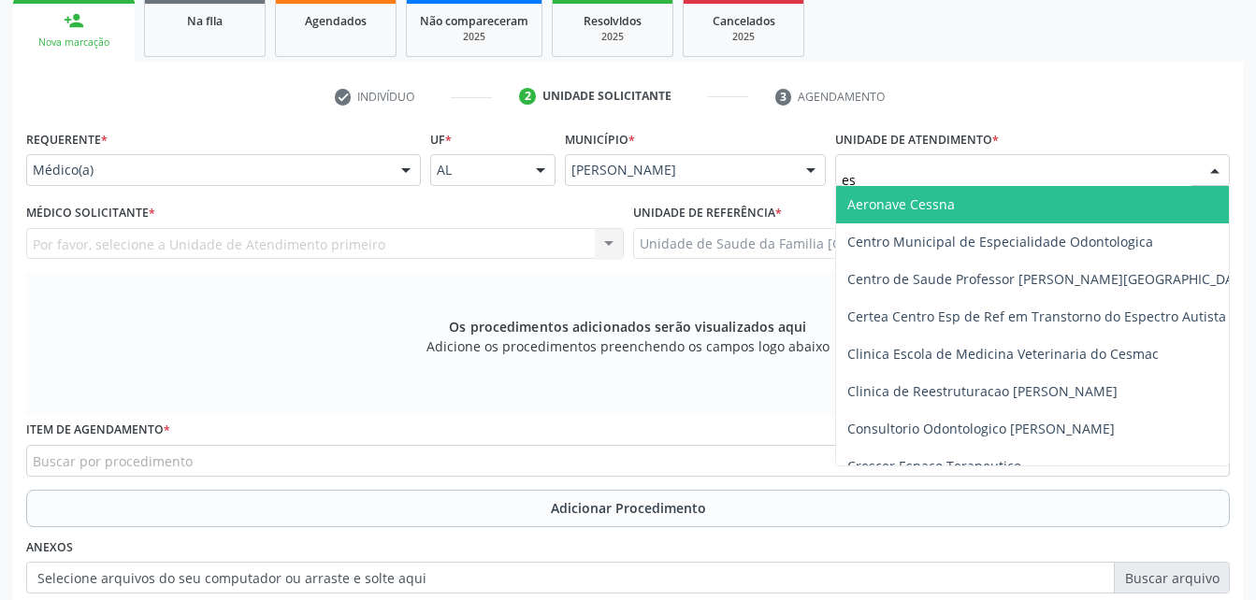
type input "est"
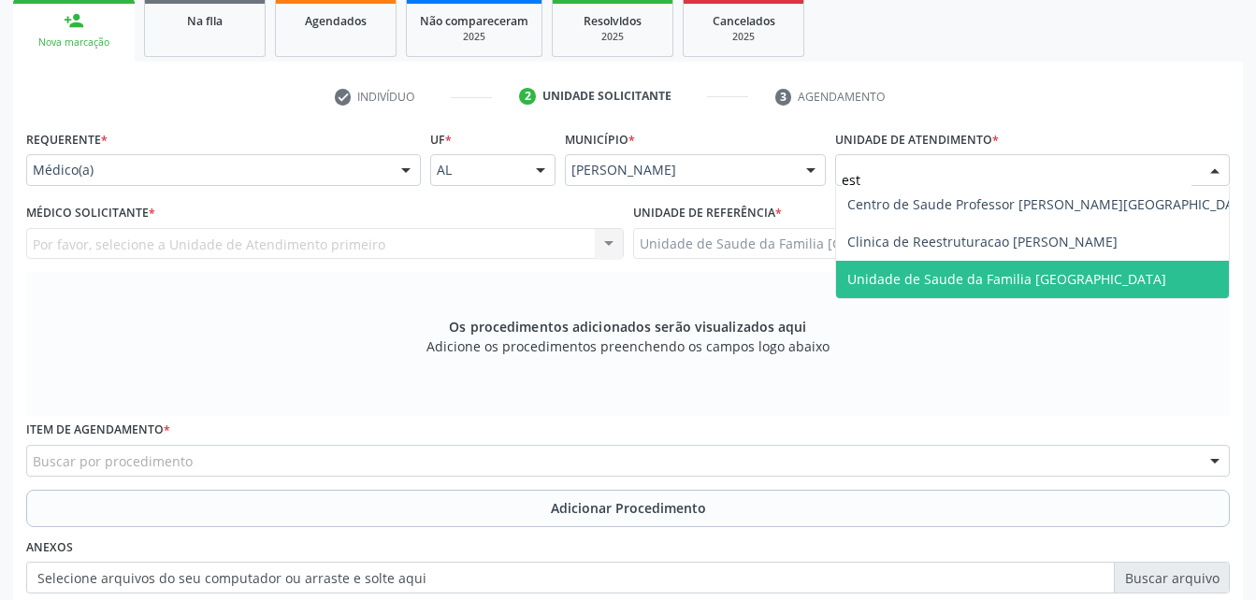
drag, startPoint x: 919, startPoint y: 279, endPoint x: 790, endPoint y: 243, distance: 133.9
click at [892, 268] on span "Unidade de Saude da Familia [GEOGRAPHIC_DATA]" at bounding box center [1050, 279] width 429 height 37
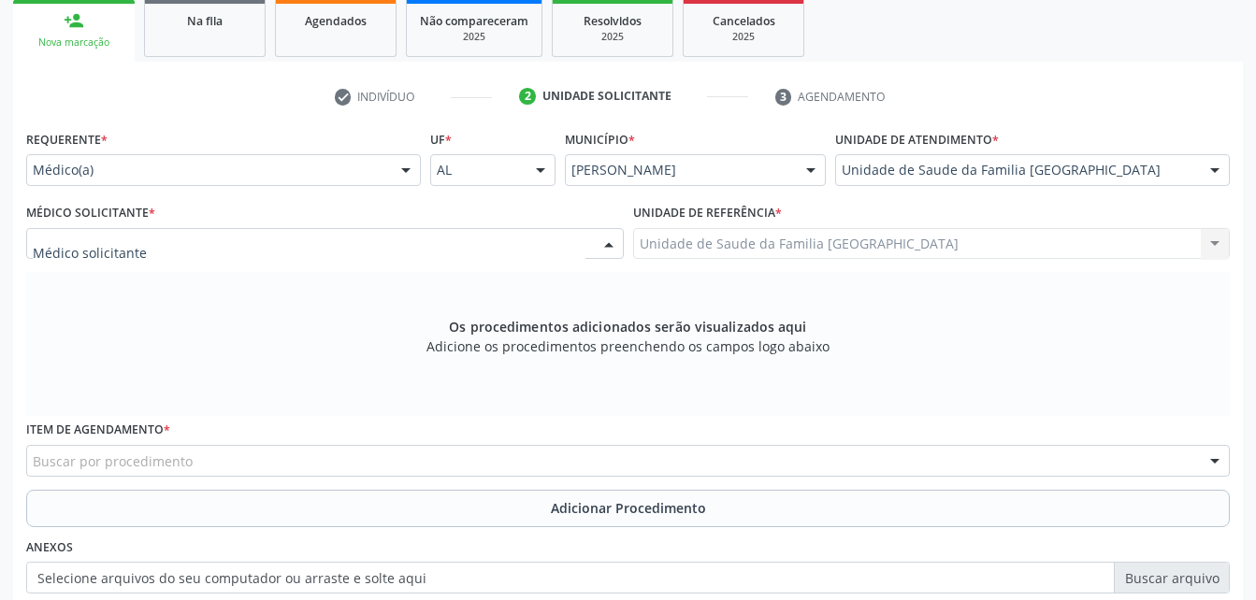
click at [431, 240] on div at bounding box center [325, 244] width 598 height 32
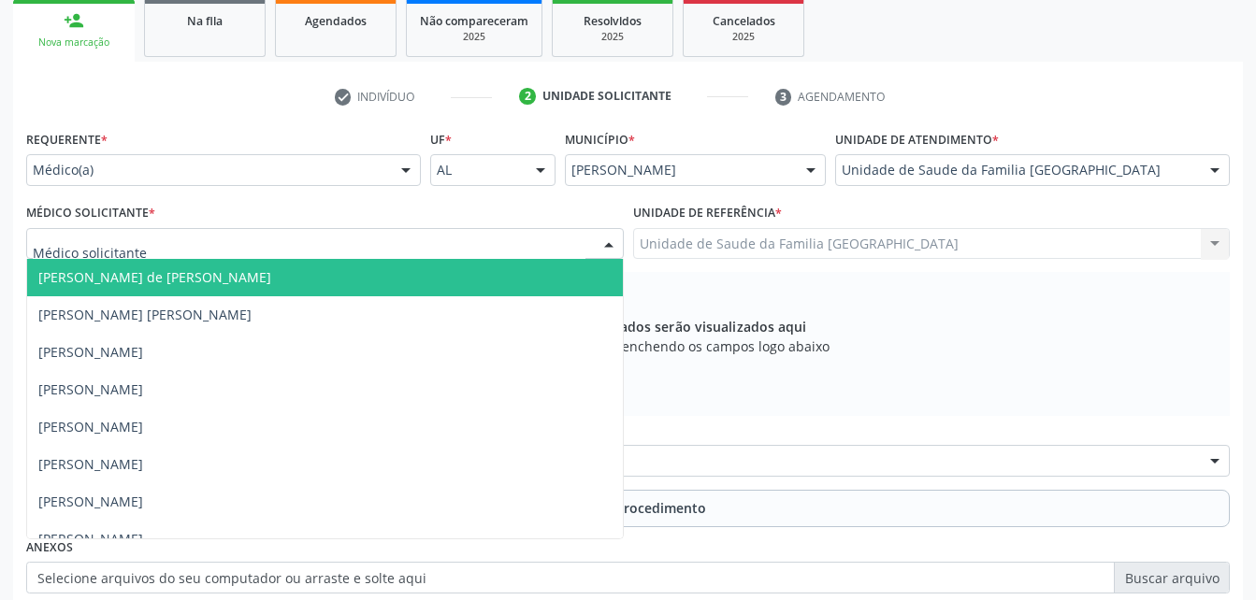
type input "r"
type input "ro"
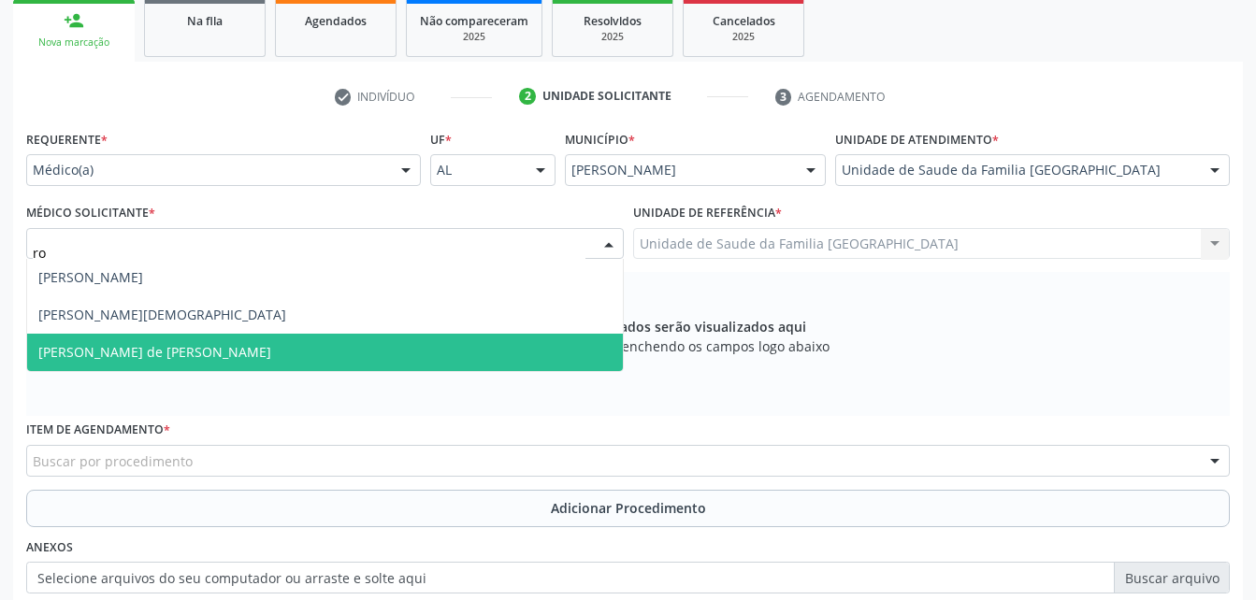
click at [363, 338] on span "[PERSON_NAME] de [PERSON_NAME]" at bounding box center [325, 352] width 596 height 37
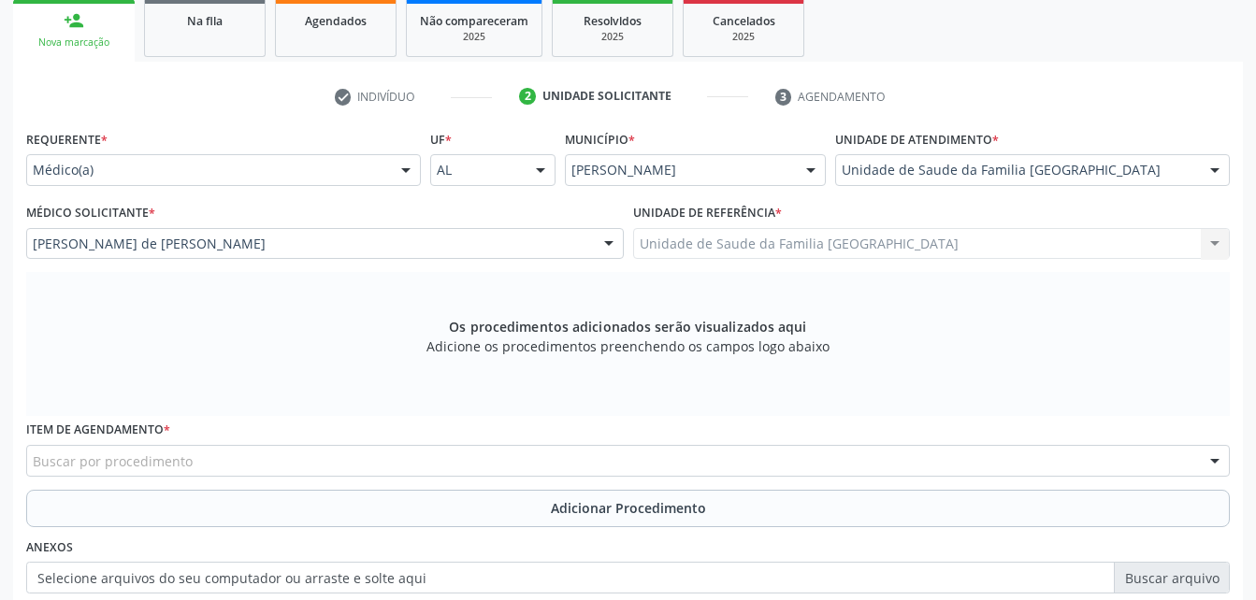
scroll to position [400, 0]
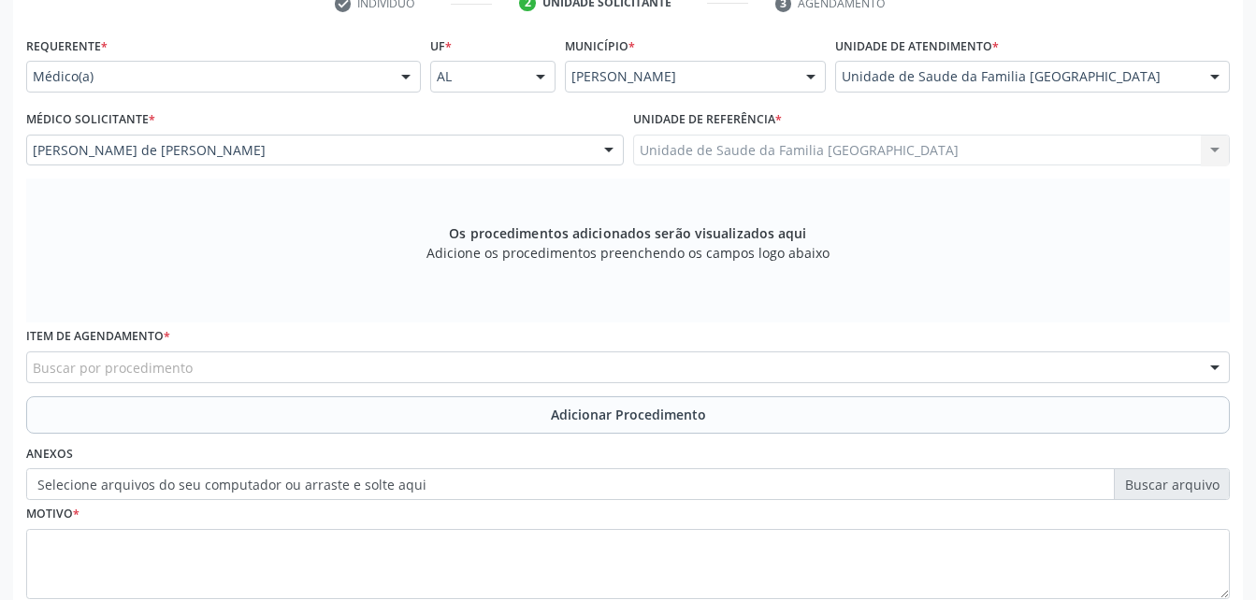
click at [372, 363] on div "Buscar por procedimento" at bounding box center [628, 368] width 1204 height 32
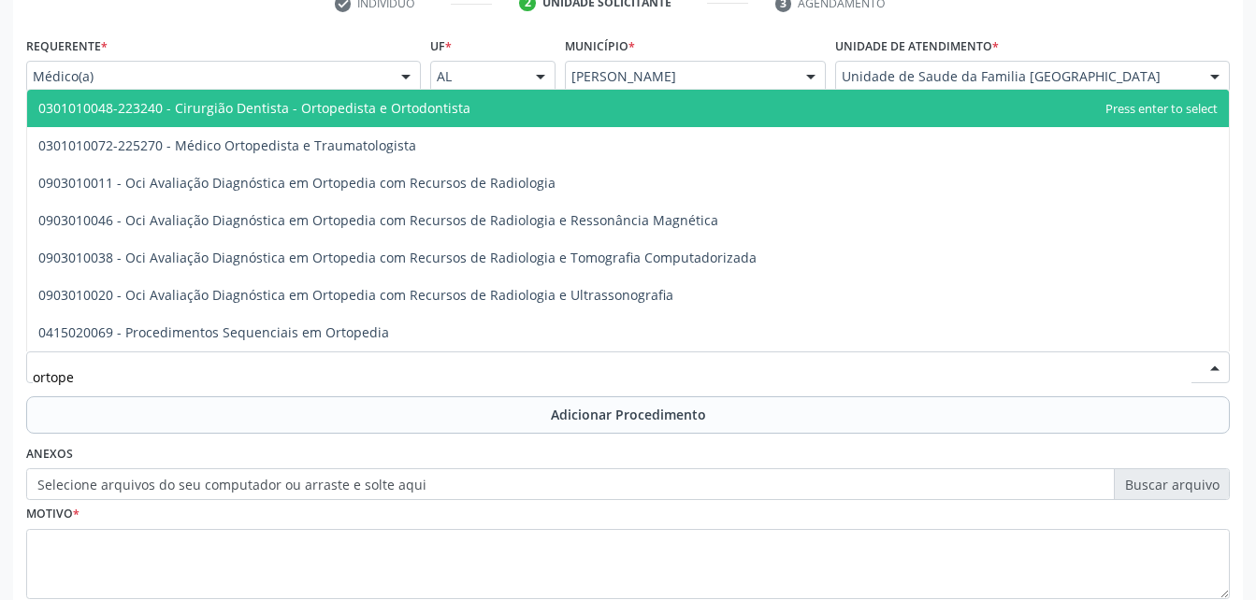
type input "ortoped"
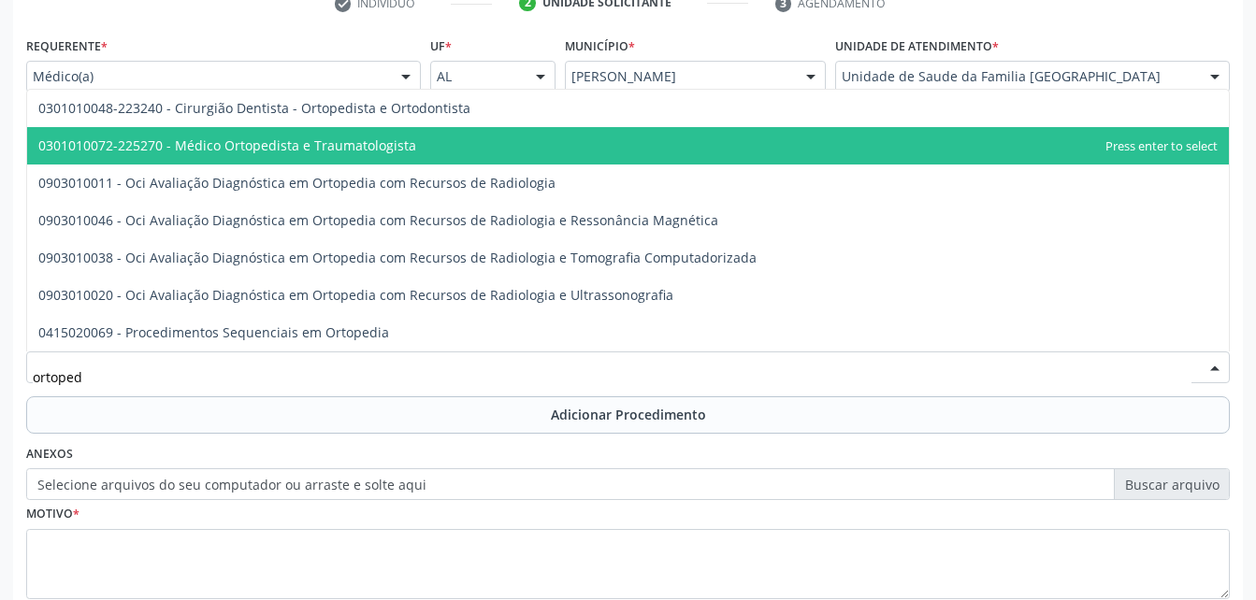
click at [379, 131] on span "0301010072-225270 - Médico Ortopedista e Traumatologista" at bounding box center [628, 145] width 1202 height 37
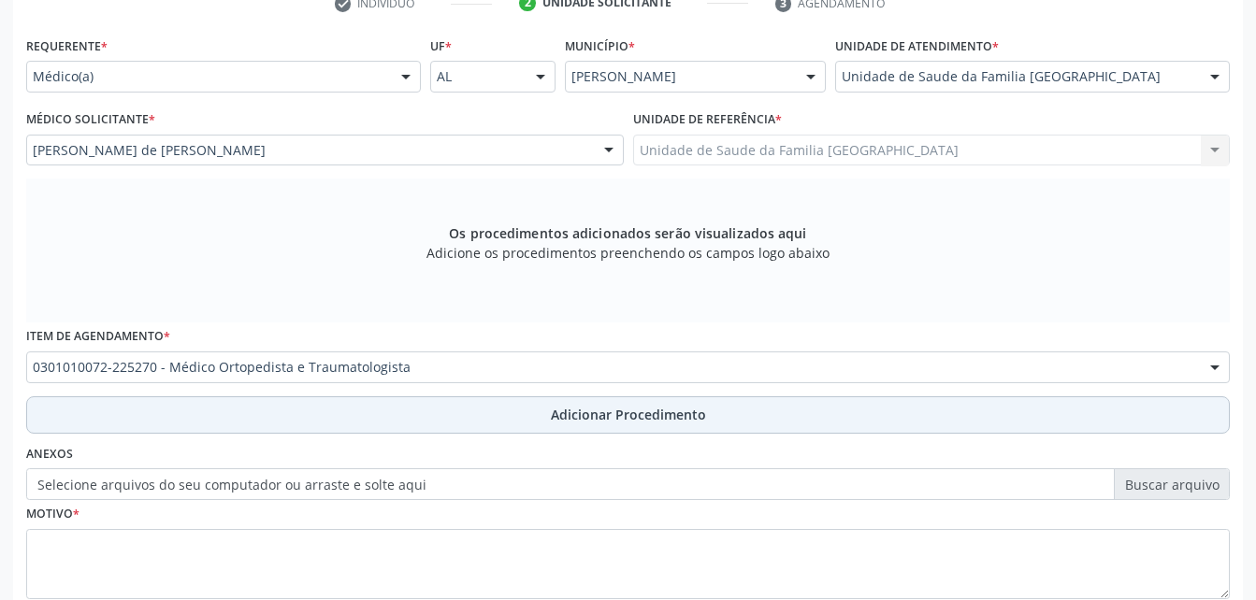
click at [526, 411] on button "Adicionar Procedimento" at bounding box center [628, 415] width 1204 height 37
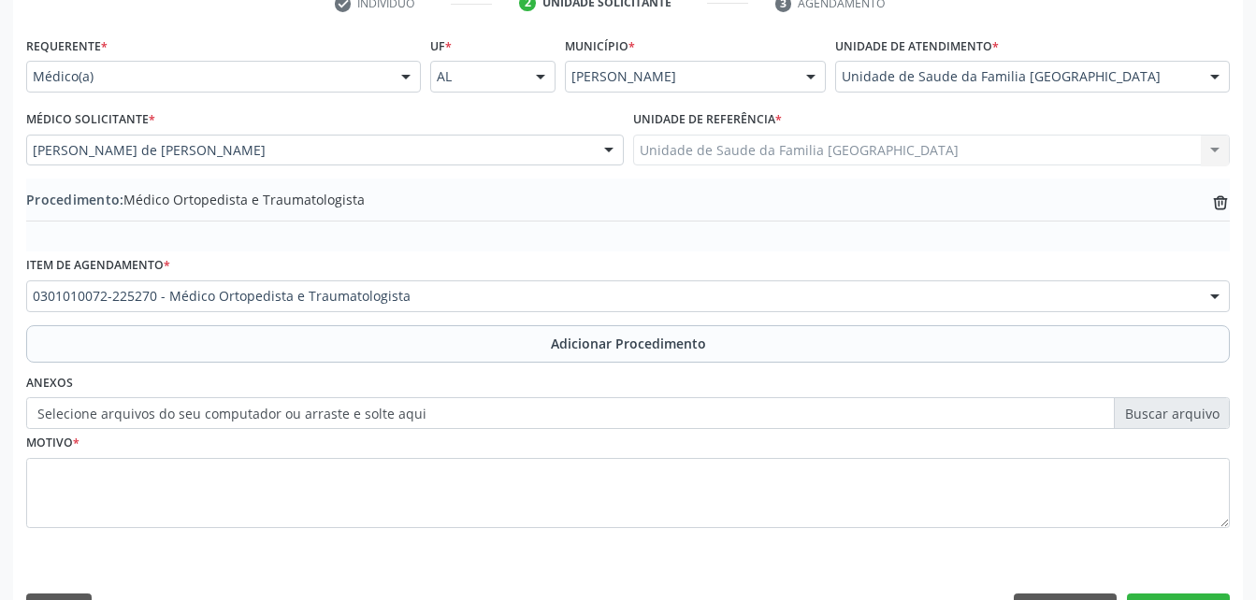
scroll to position [452, 0]
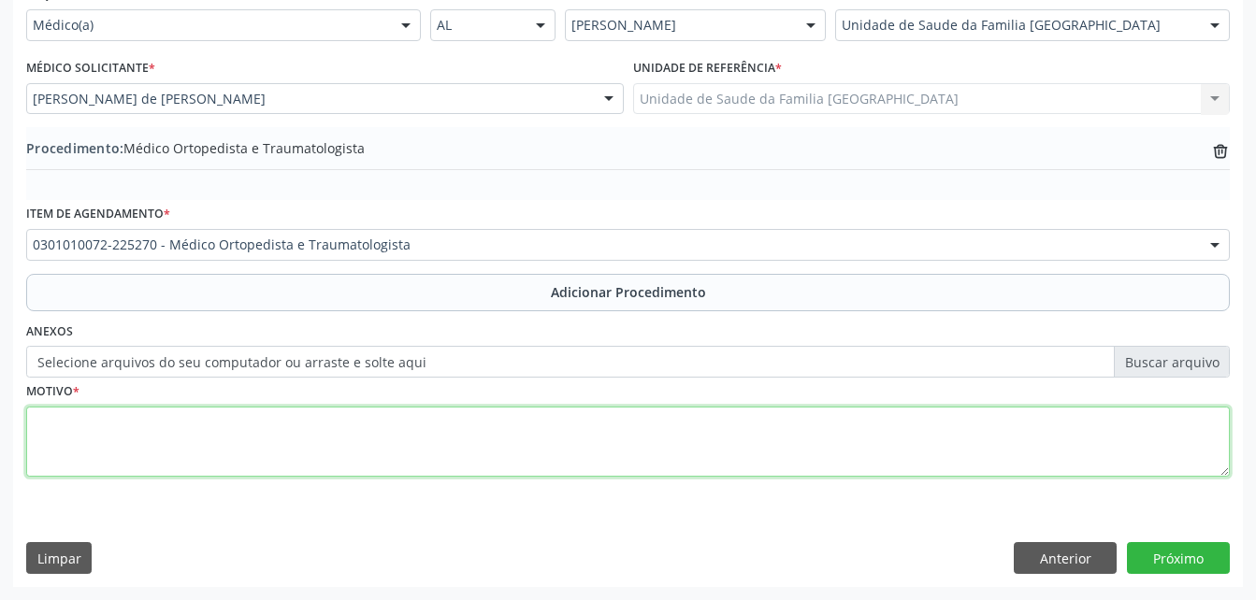
drag, startPoint x: 507, startPoint y: 442, endPoint x: 498, endPoint y: 425, distance: 19.3
click at [506, 442] on textarea at bounding box center [628, 442] width 1204 height 71
type textarea "tenossinovite"
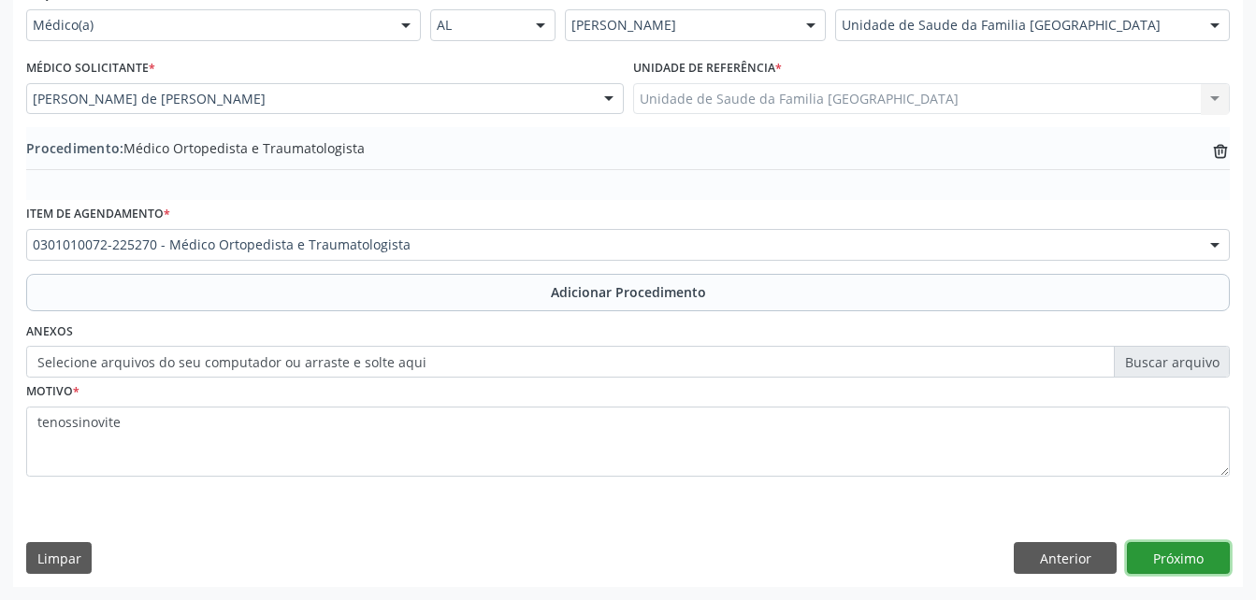
click at [1175, 556] on button "Próximo" at bounding box center [1178, 558] width 103 height 32
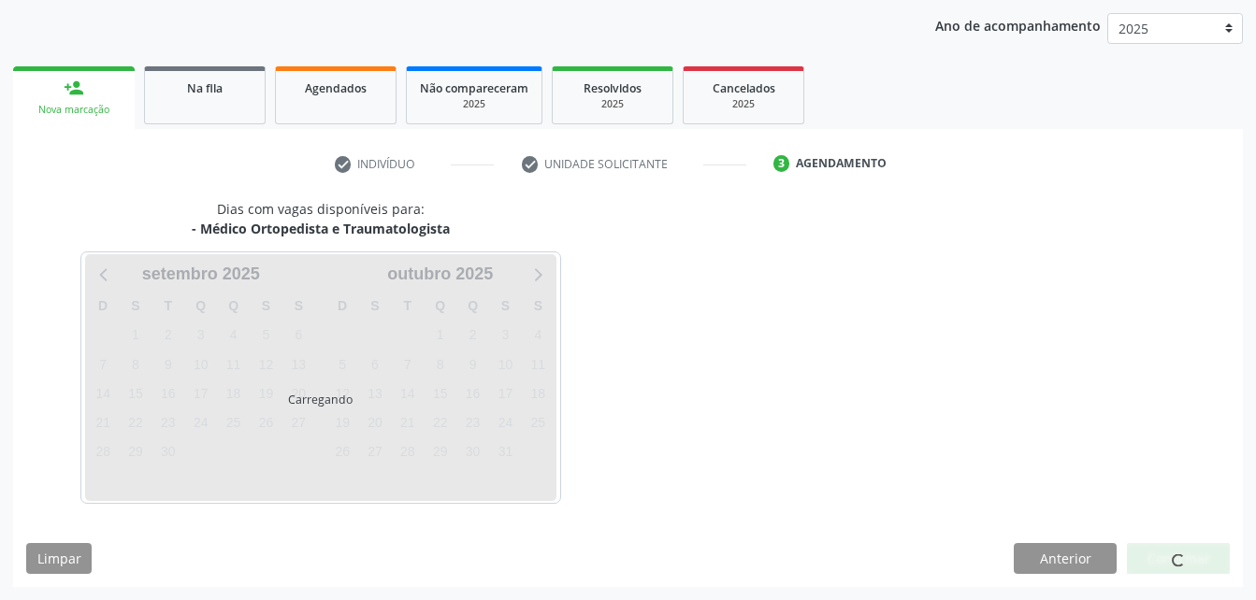
scroll to position [295, 0]
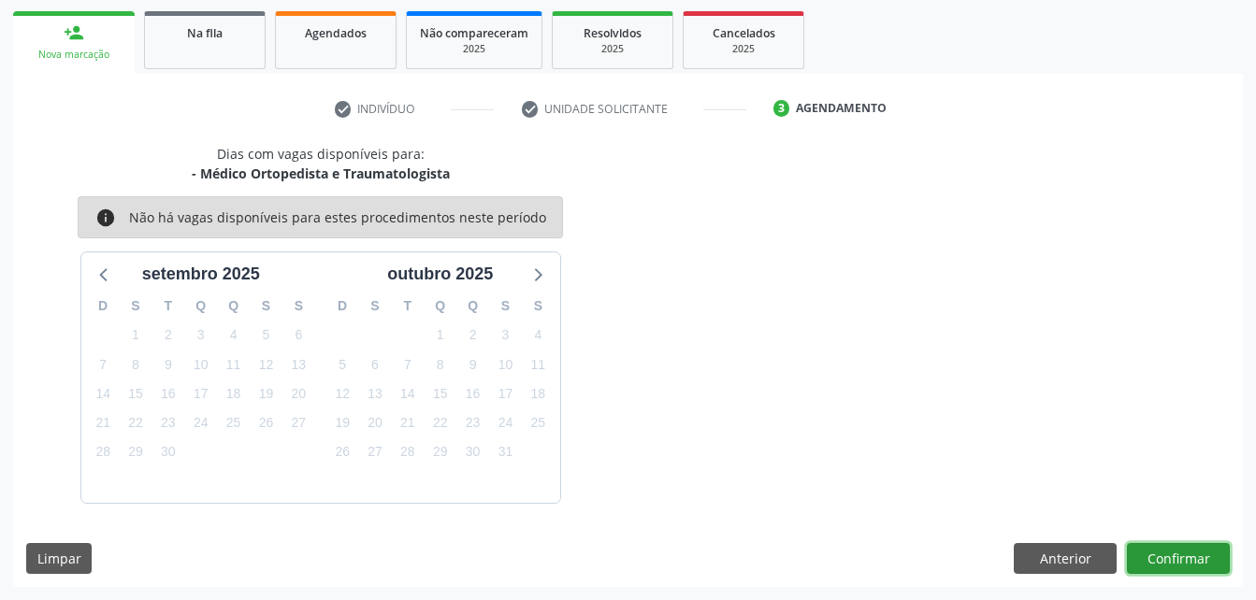
click at [1141, 549] on button "Confirmar" at bounding box center [1178, 559] width 103 height 32
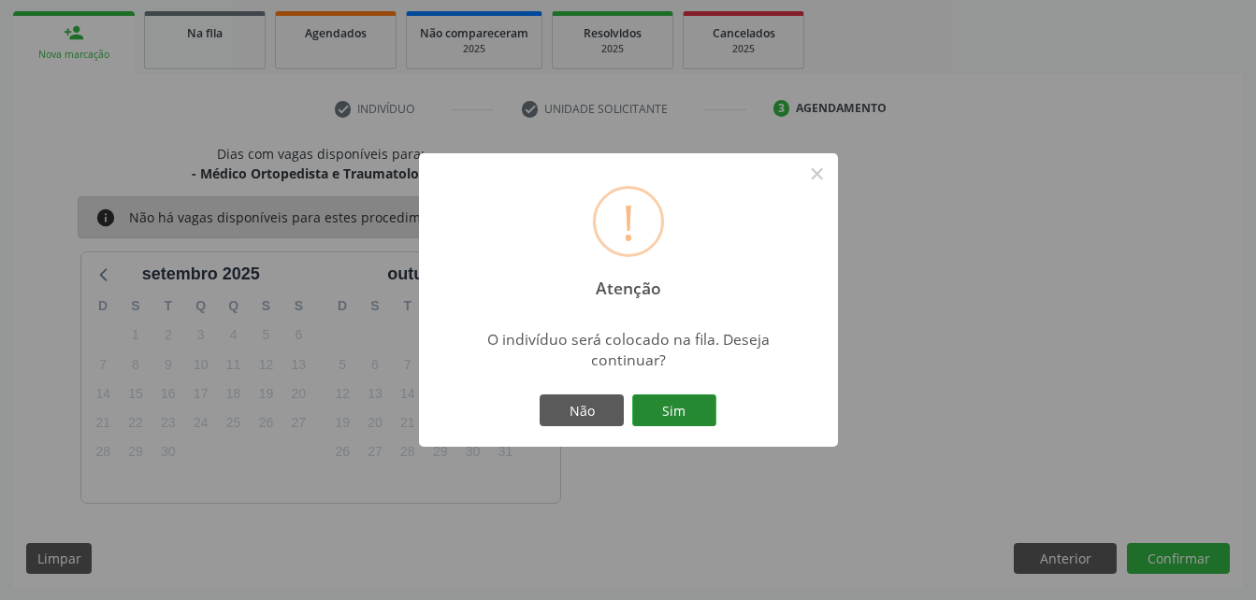
click at [685, 413] on button "Sim" at bounding box center [674, 411] width 84 height 32
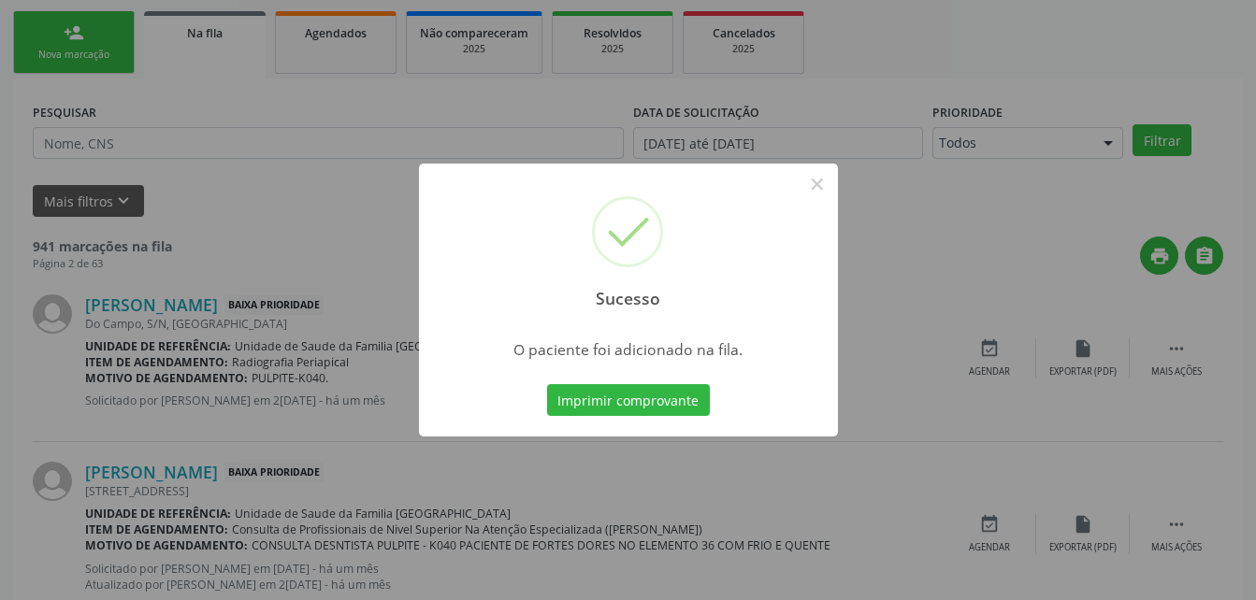
scroll to position [43, 0]
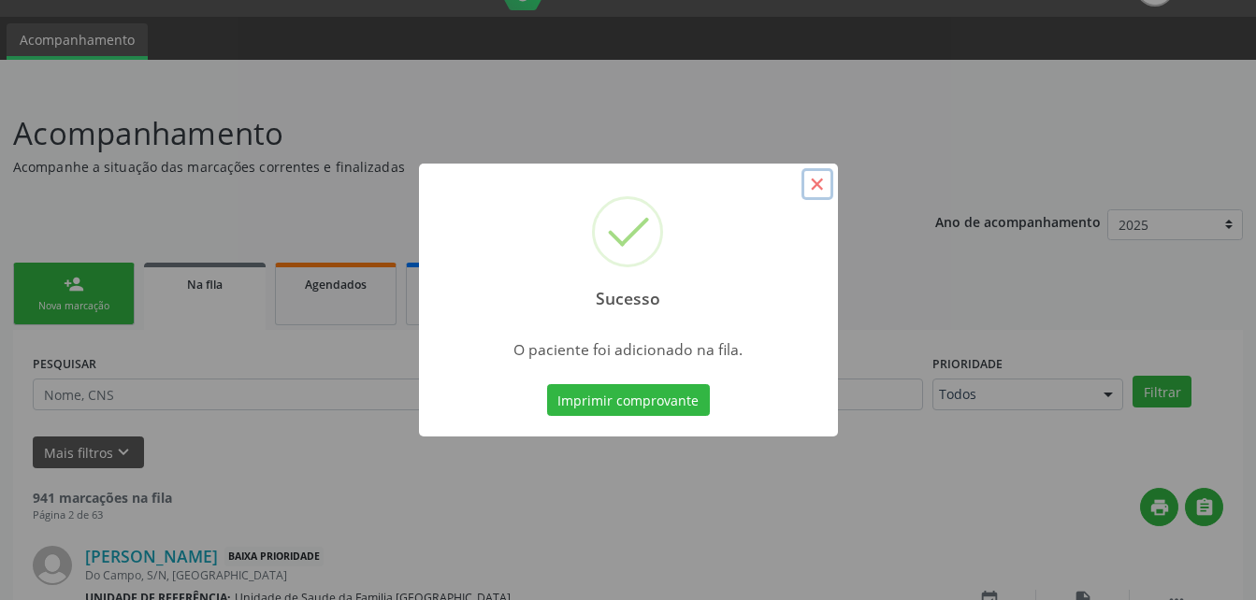
click at [815, 184] on button "×" at bounding box center [817, 184] width 32 height 32
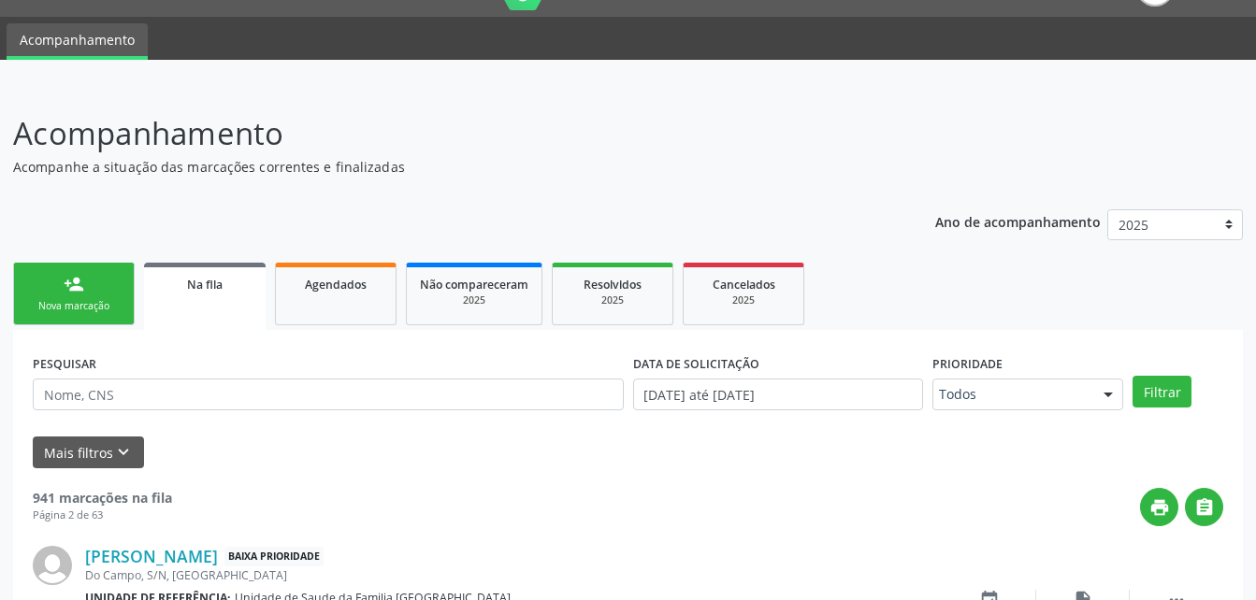
click at [128, 300] on link "person_add Nova marcação" at bounding box center [74, 294] width 122 height 63
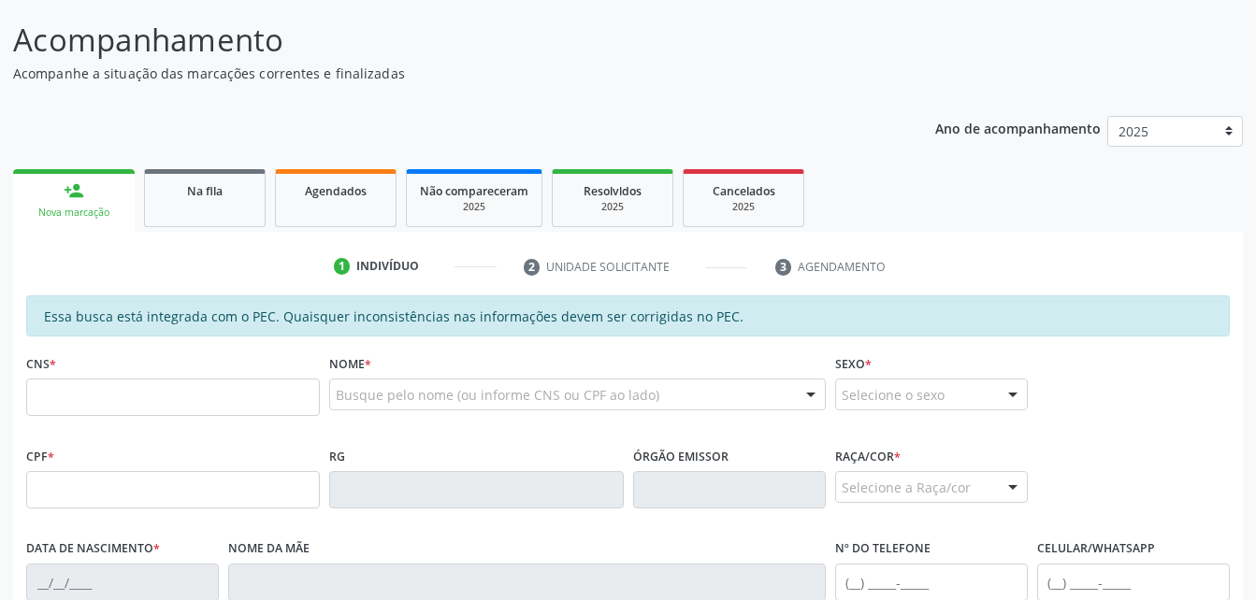
scroll to position [230, 0]
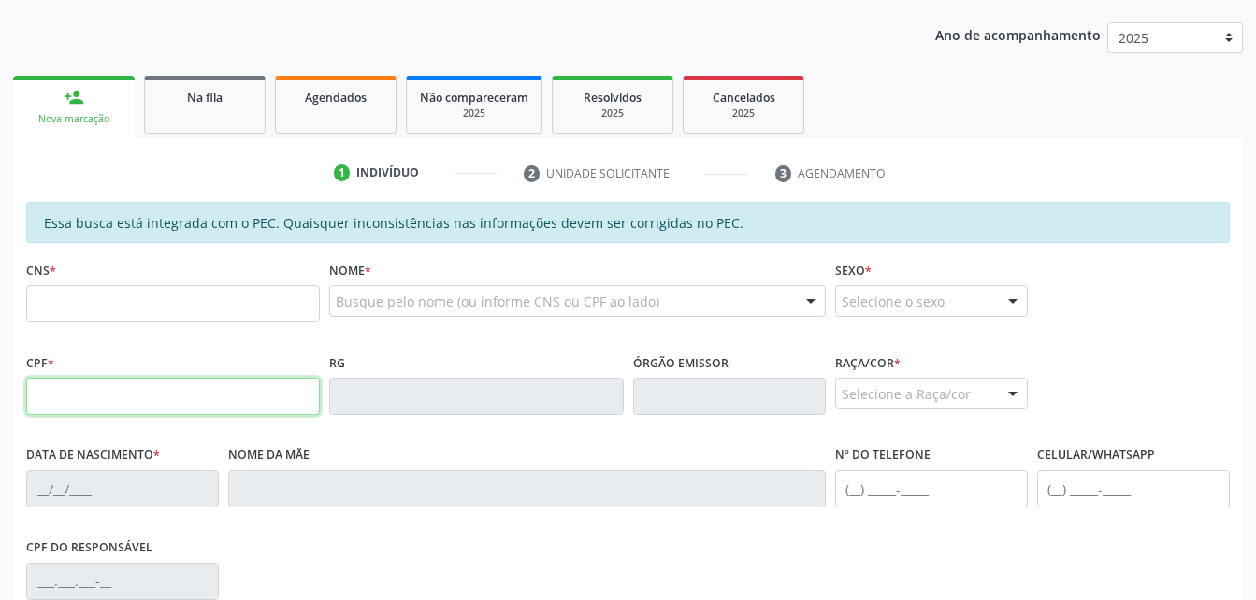
click at [106, 404] on input "text" at bounding box center [173, 396] width 294 height 37
type input "938.277.925-68"
type input "702 4005 5049 0725"
type input "[DATE]"
type input "[PERSON_NAME]"
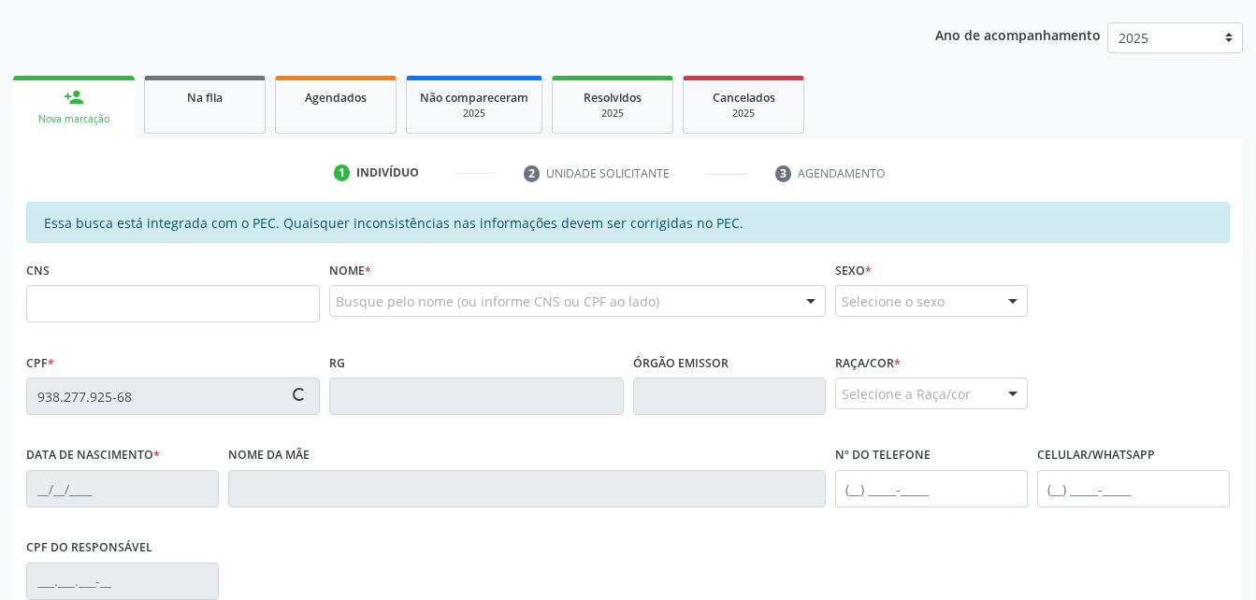
type input "[PHONE_NUMBER]"
type input "440"
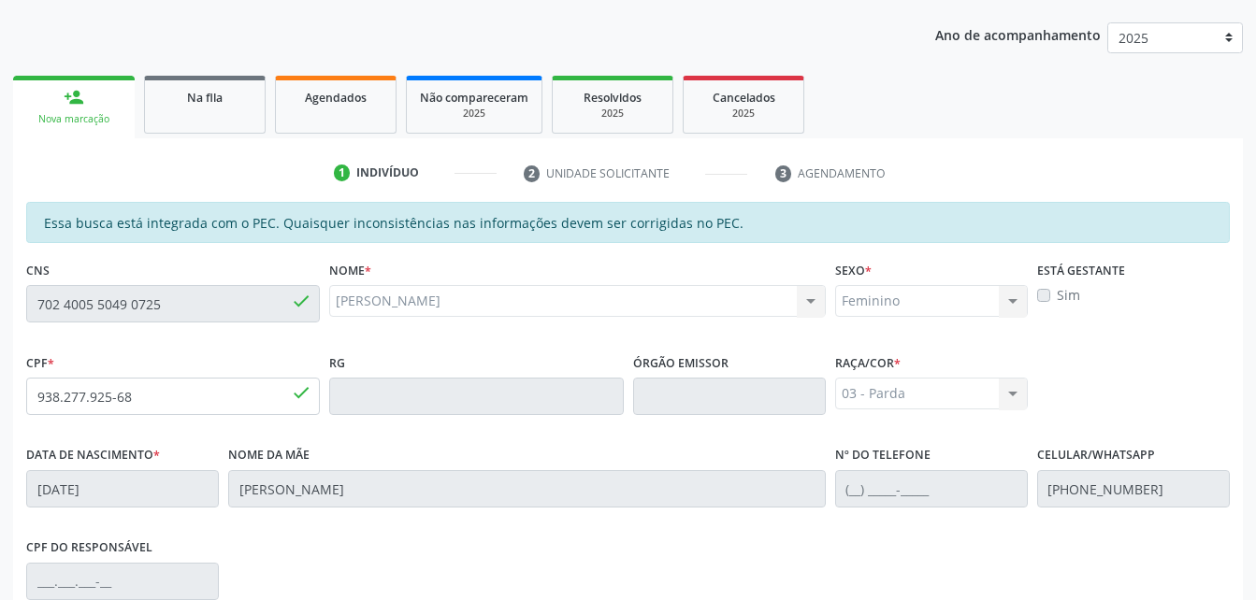
scroll to position [494, 0]
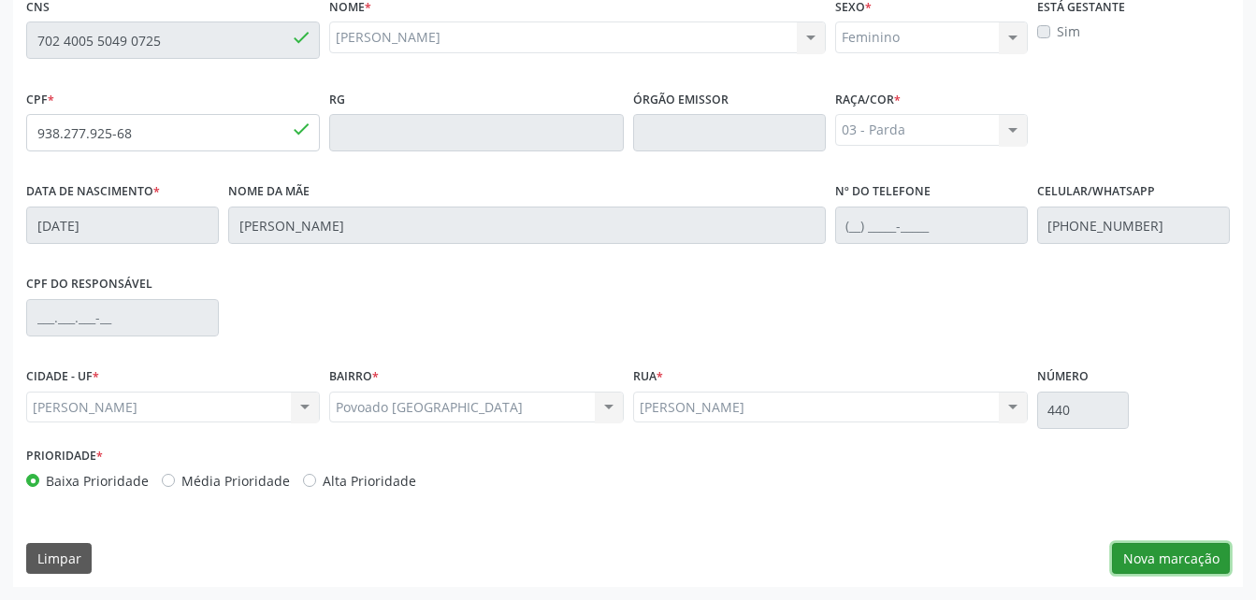
click at [1165, 557] on button "Nova marcação" at bounding box center [1171, 559] width 118 height 32
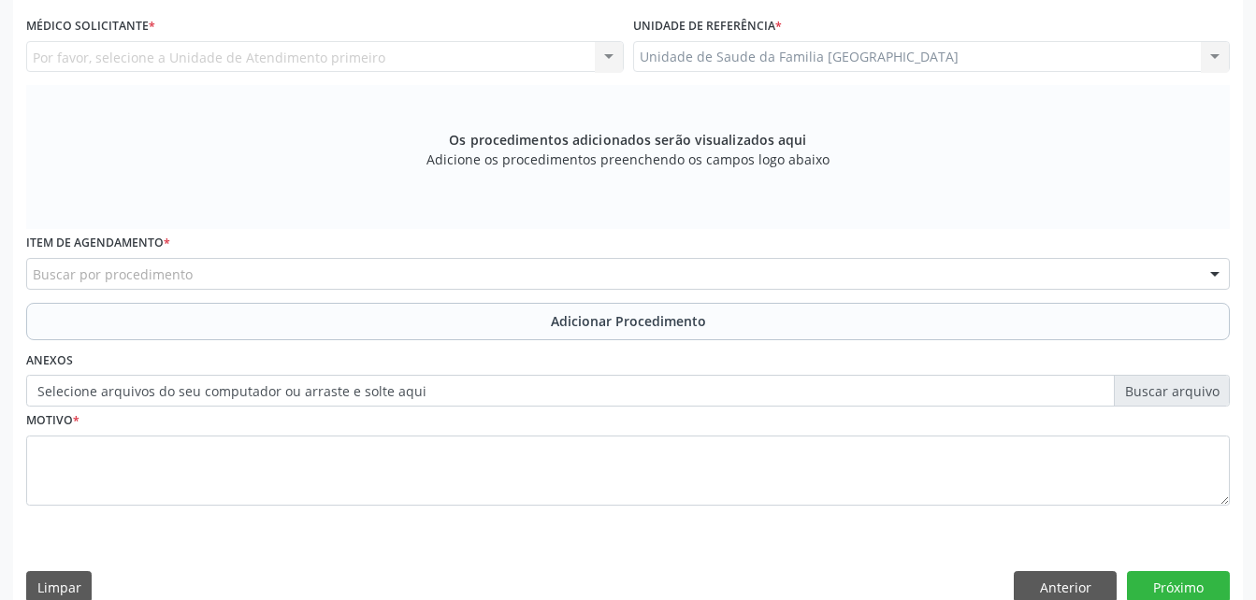
scroll to position [307, 0]
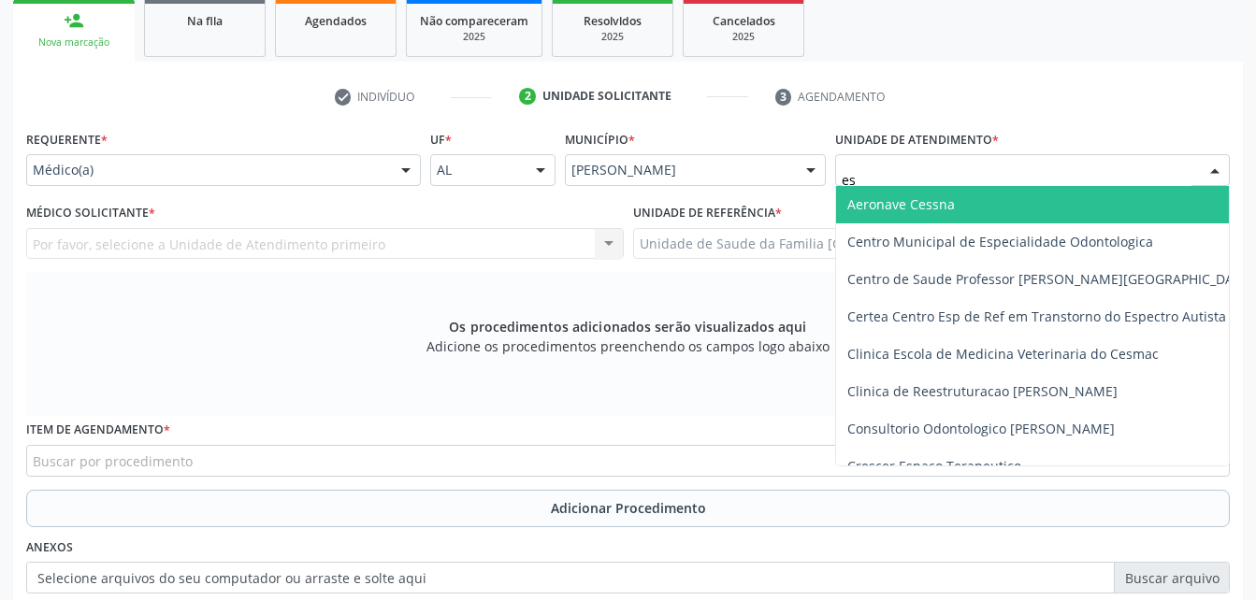
type input "est"
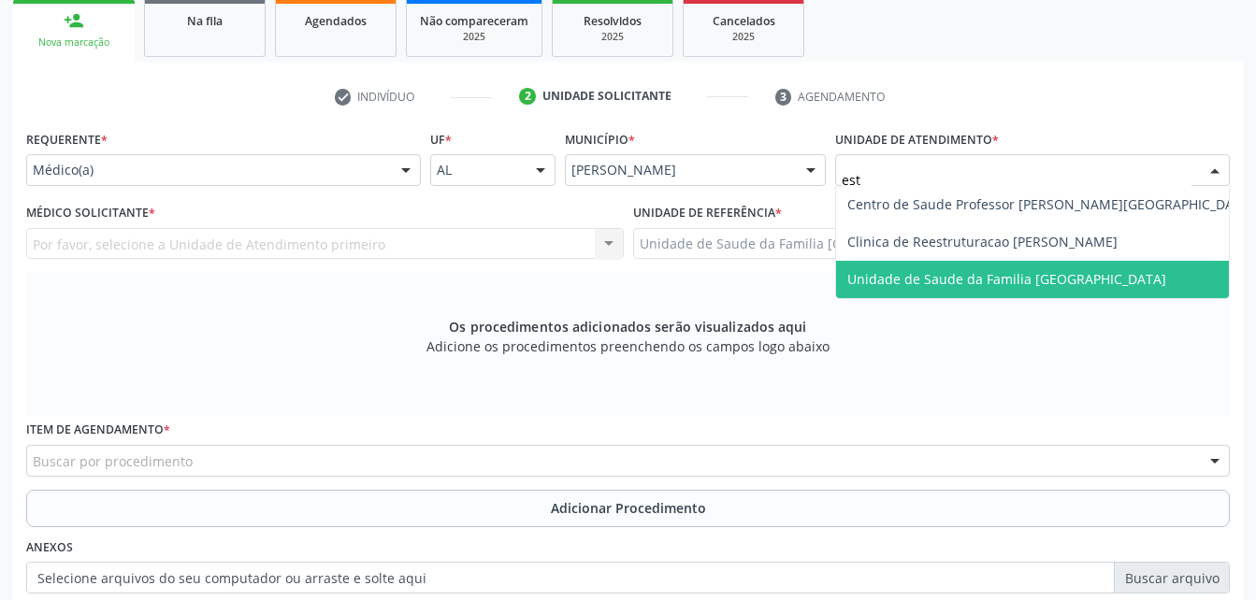
click at [1031, 267] on span "Unidade de Saude da Familia [GEOGRAPHIC_DATA]" at bounding box center [1050, 279] width 429 height 37
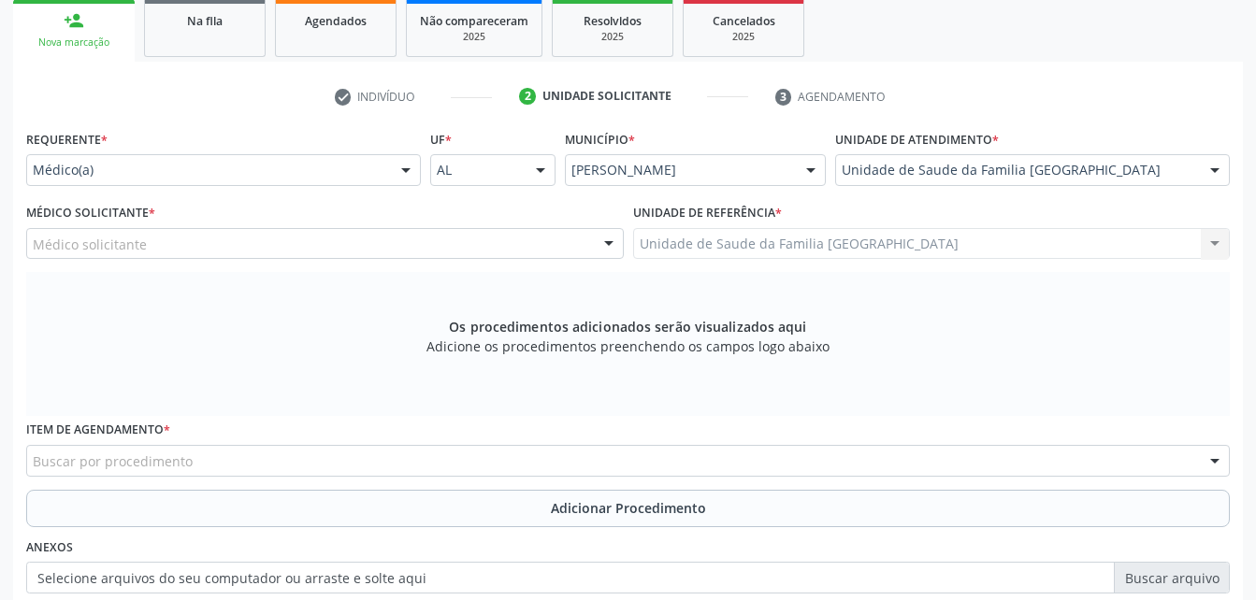
click at [411, 238] on div "Médico solicitante" at bounding box center [325, 244] width 598 height 32
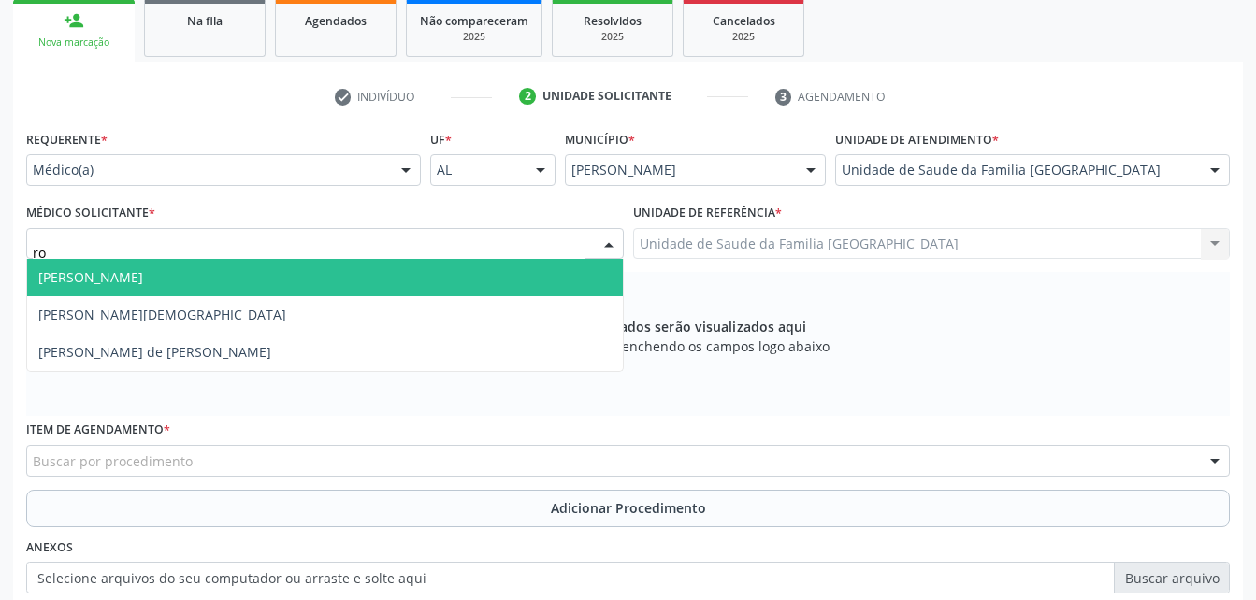
type input "rod"
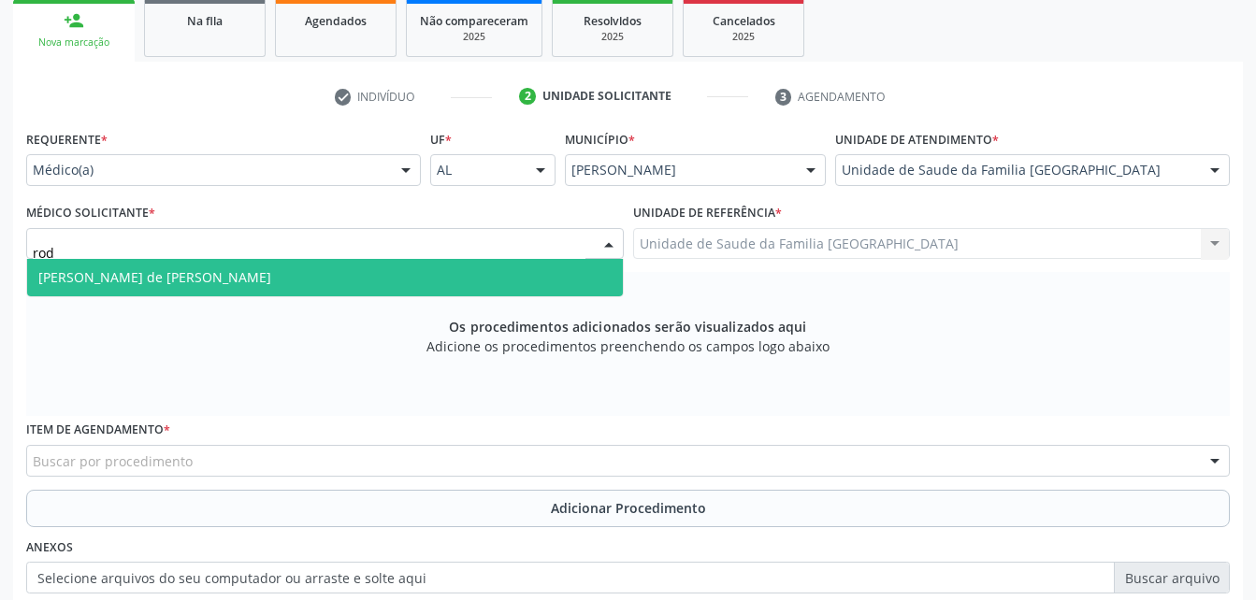
click at [386, 267] on span "[PERSON_NAME] de [PERSON_NAME]" at bounding box center [325, 277] width 596 height 37
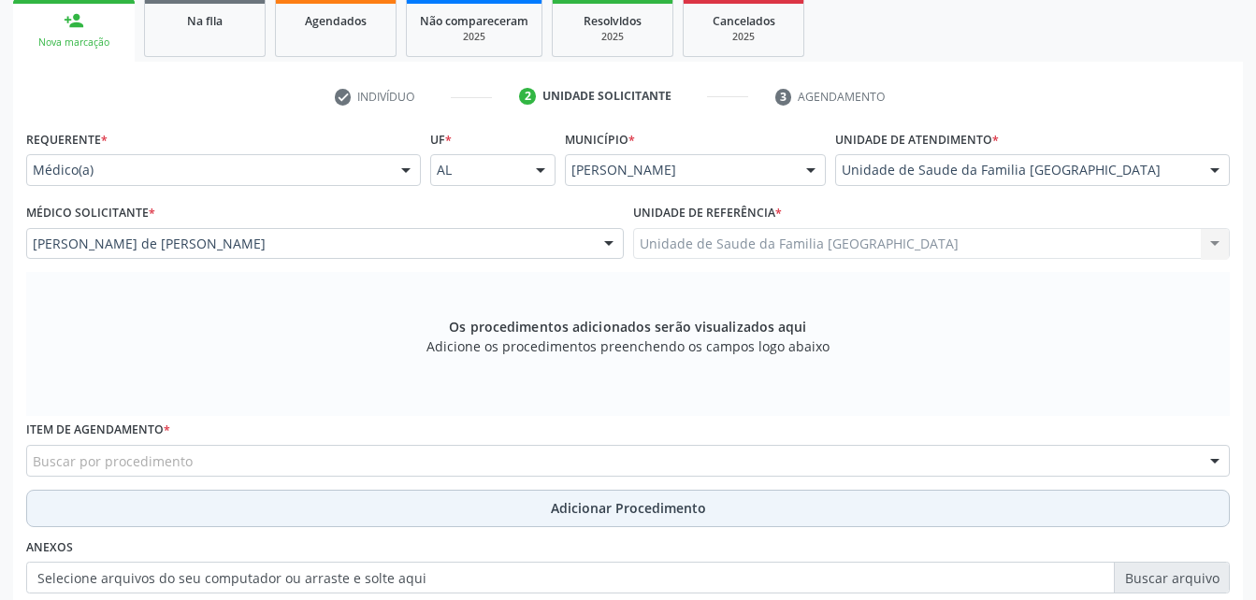
scroll to position [400, 0]
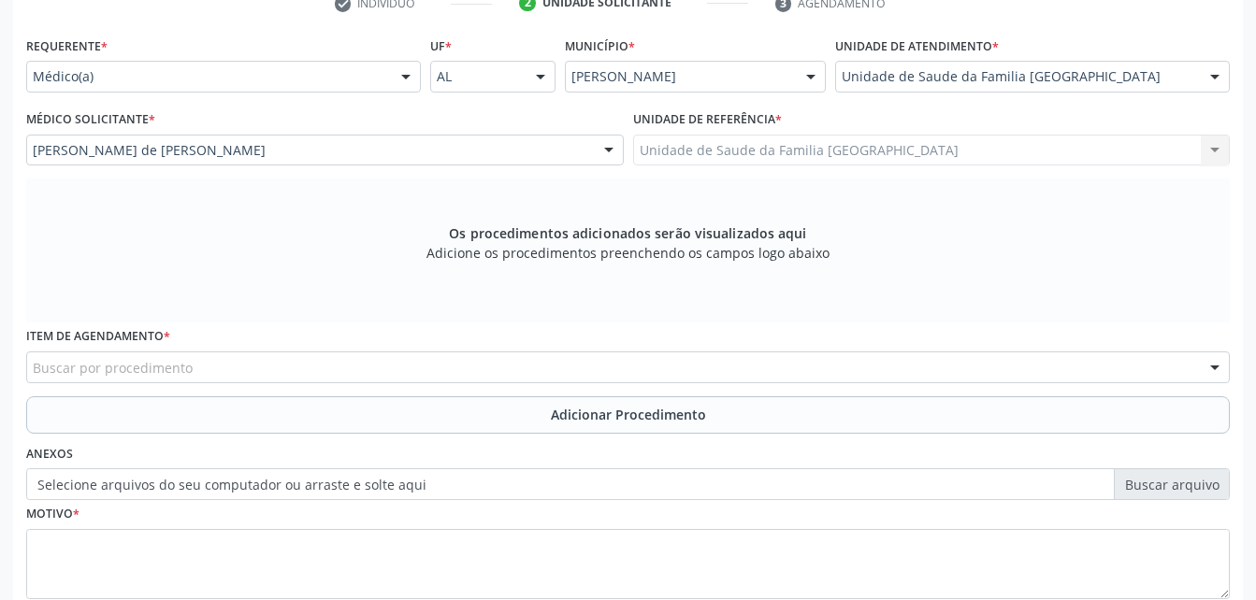
click at [400, 370] on div "Buscar por procedimento" at bounding box center [628, 368] width 1204 height 32
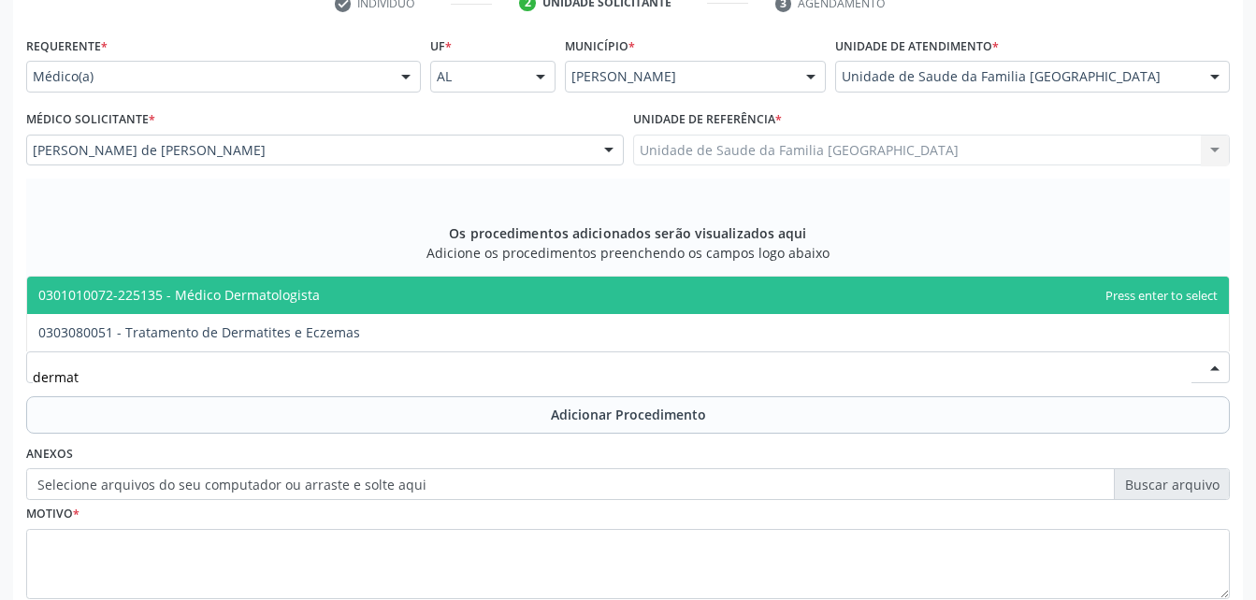
type input "dermato"
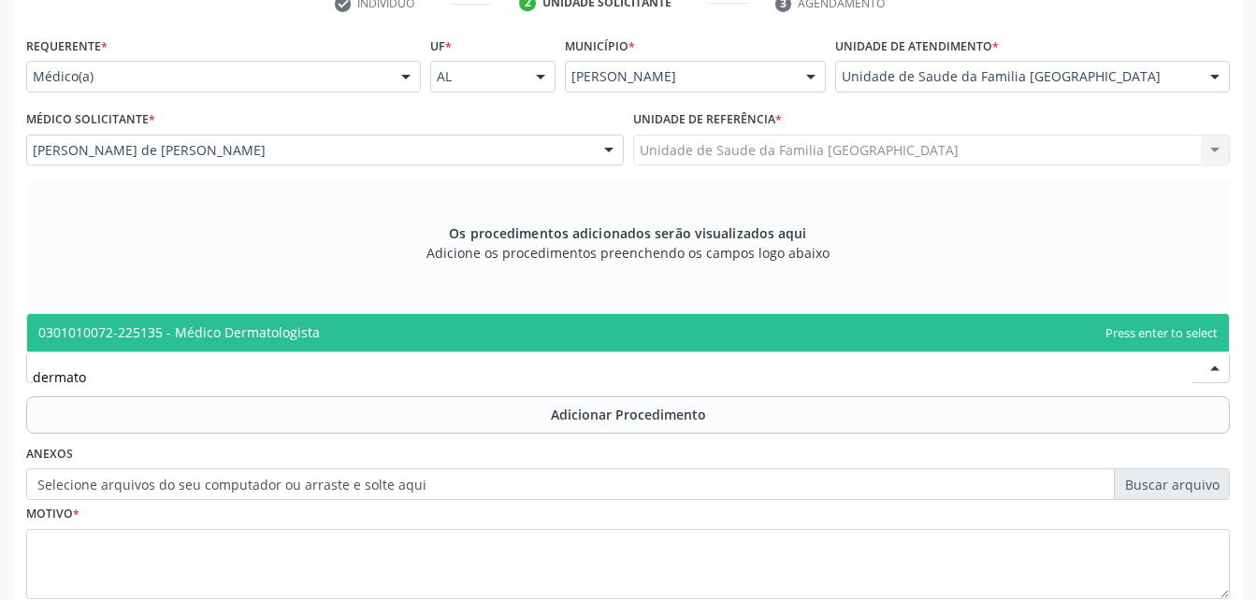
click at [421, 342] on span "0301010072-225135 - Médico Dermatologista" at bounding box center [628, 332] width 1202 height 37
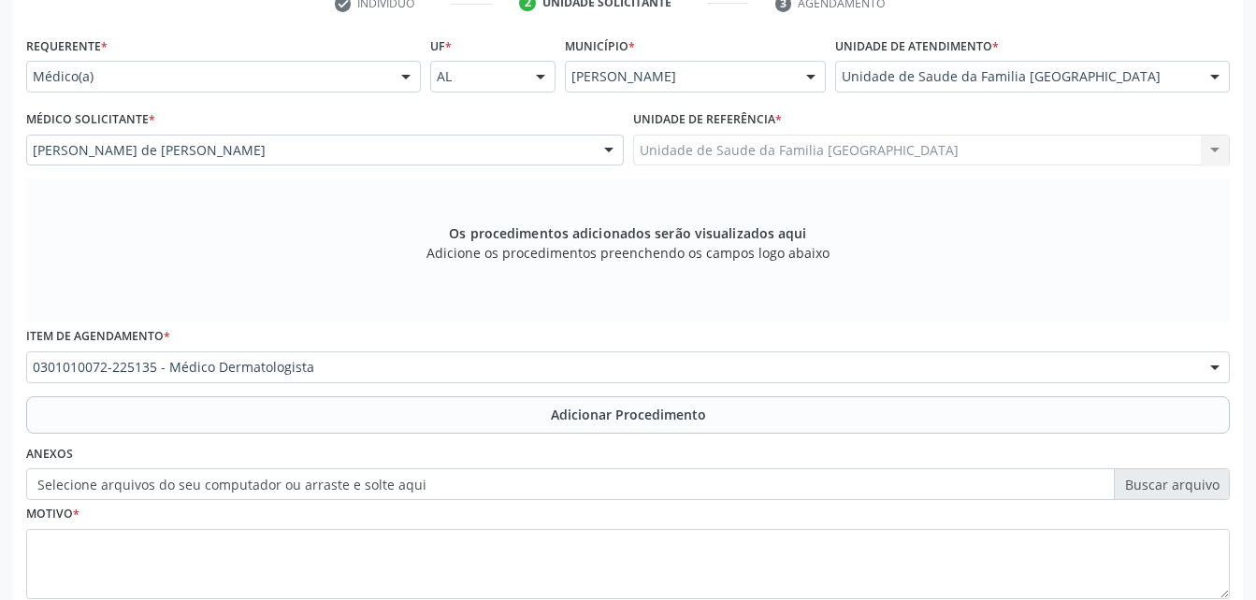
click at [458, 437] on div "Requerente * Médico(a) Médico(a) Enfermeiro(a) Paciente Nenhum resultado encont…" at bounding box center [628, 329] width 1204 height 594
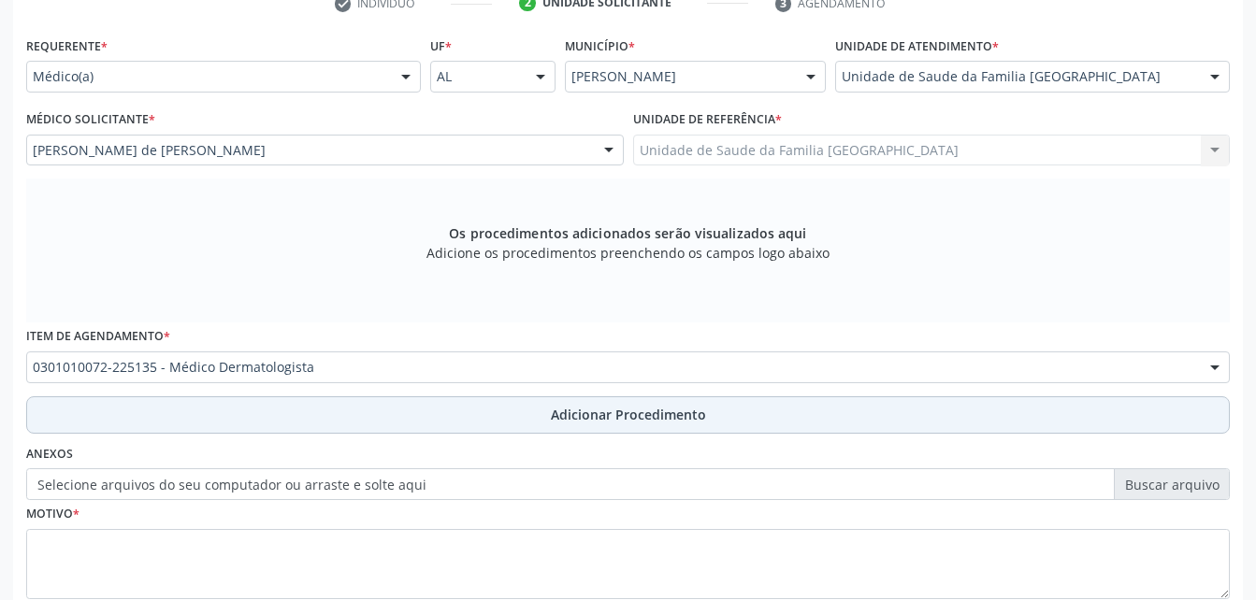
click at [458, 418] on button "Adicionar Procedimento" at bounding box center [628, 415] width 1204 height 37
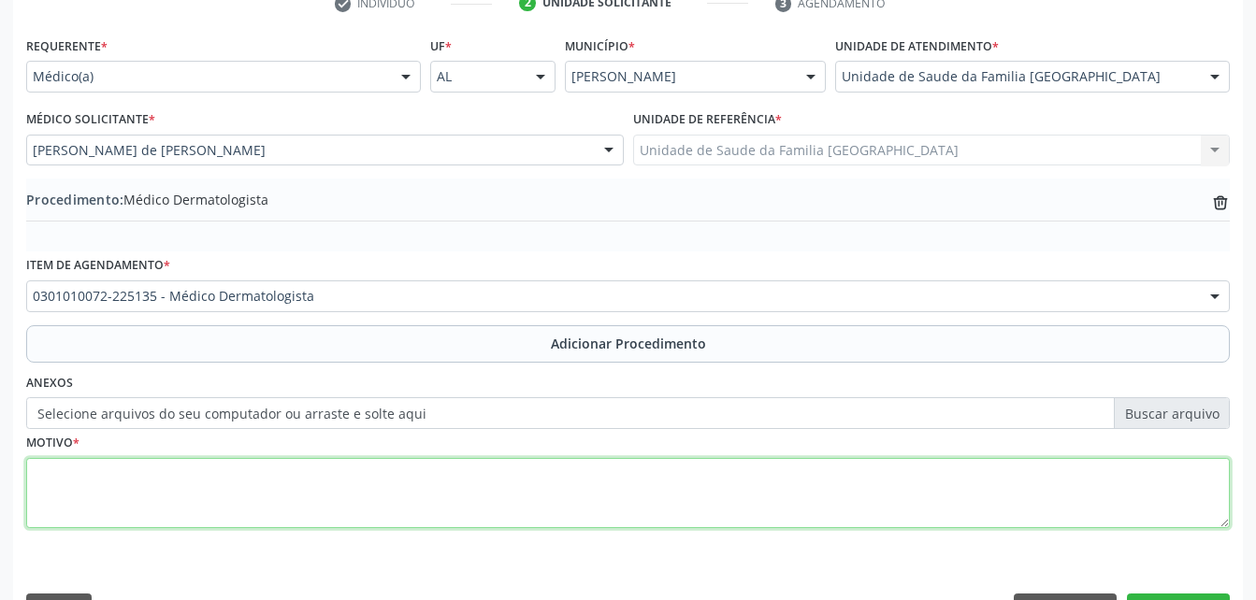
click at [454, 481] on textarea at bounding box center [628, 493] width 1204 height 71
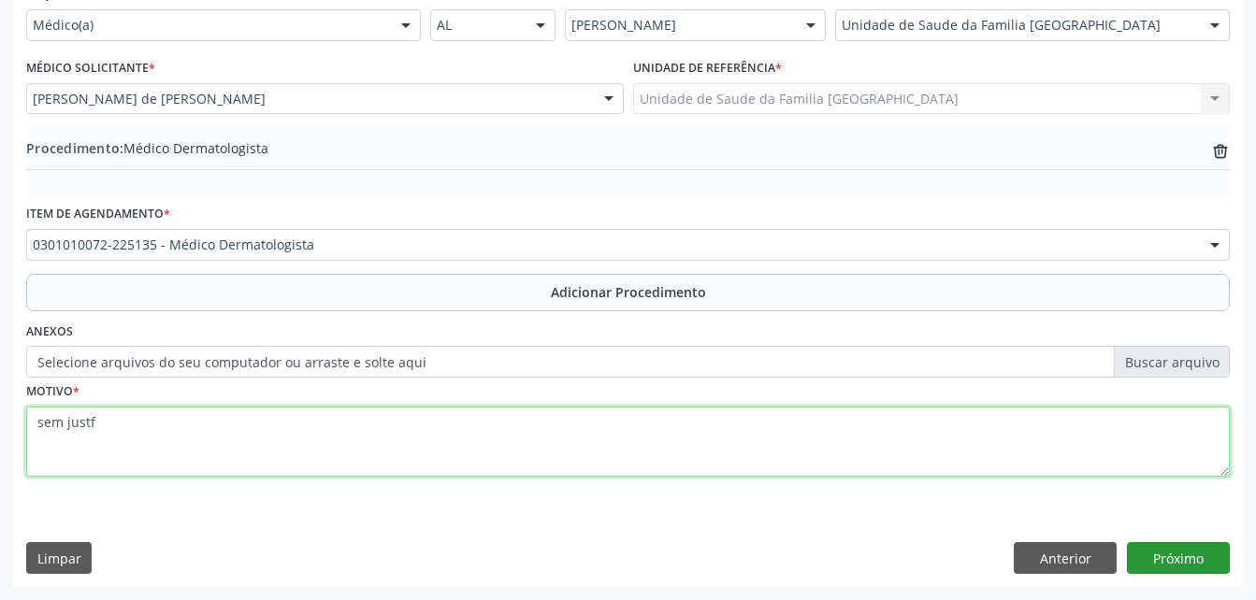
type textarea "sem justf"
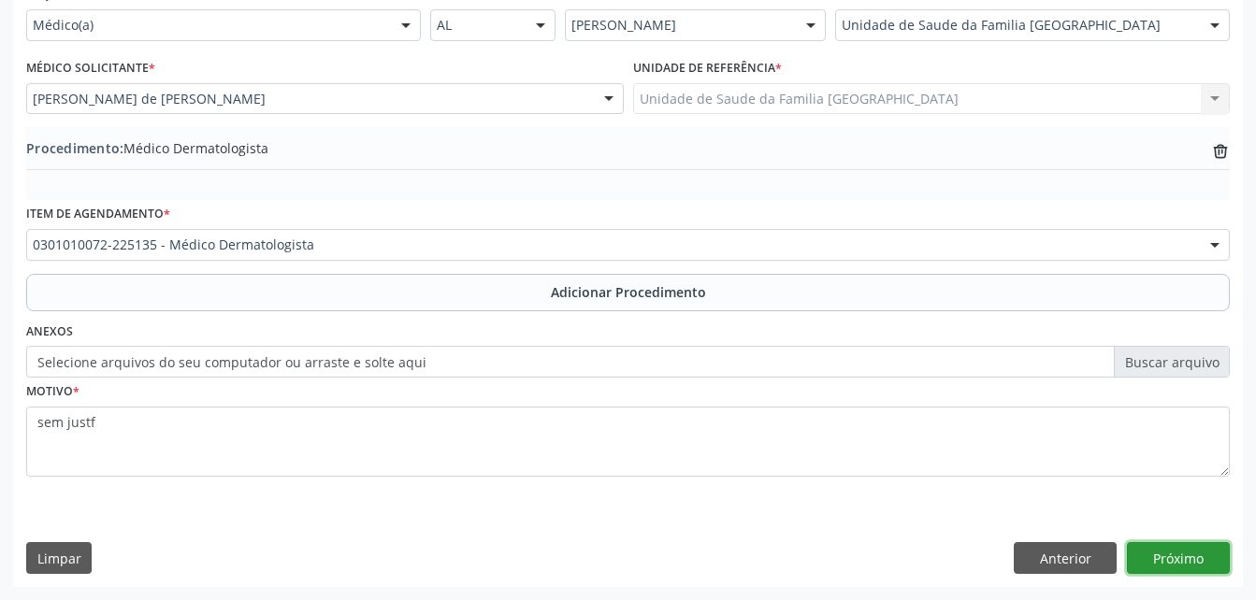
click at [1154, 549] on button "Próximo" at bounding box center [1178, 558] width 103 height 32
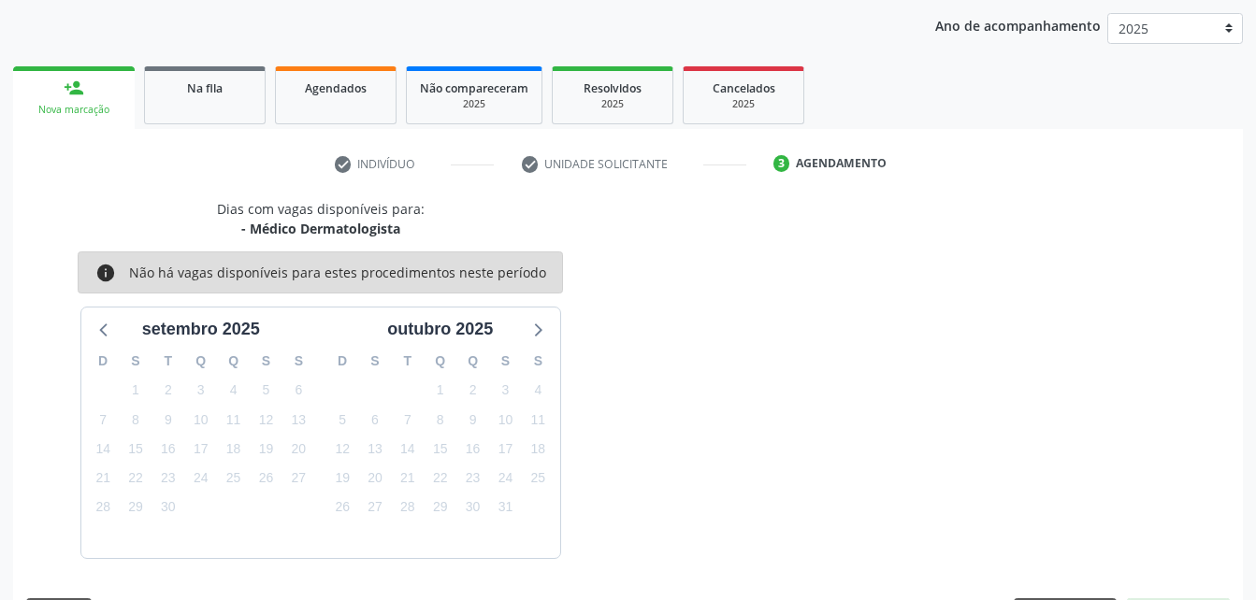
scroll to position [295, 0]
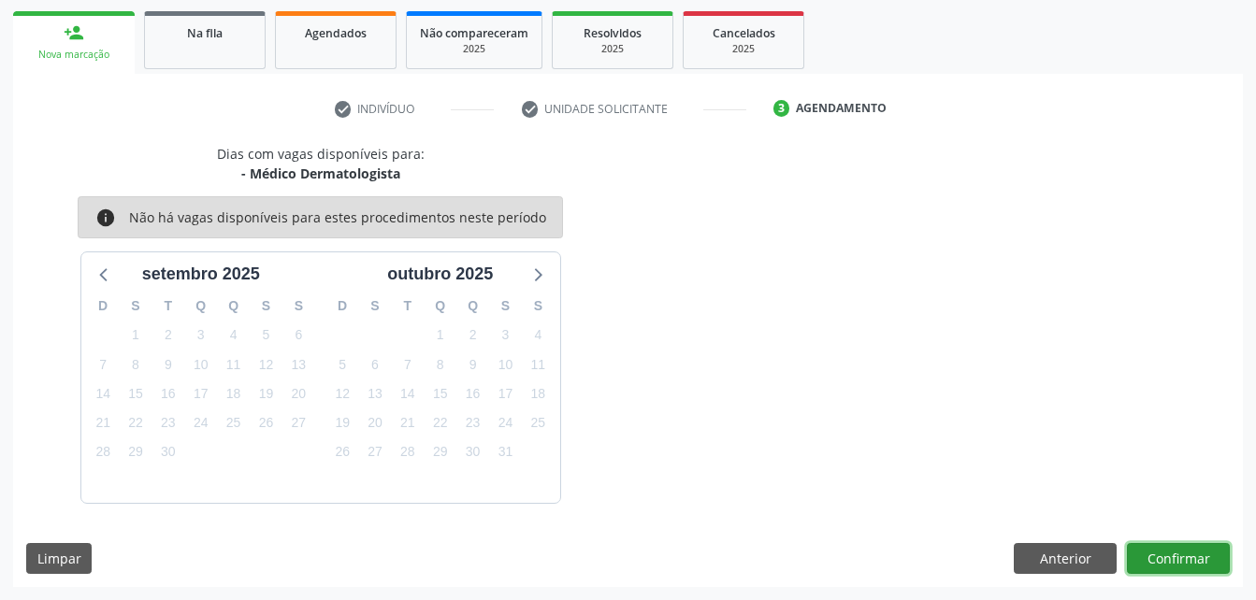
click at [1146, 548] on button "Confirmar" at bounding box center [1178, 559] width 103 height 32
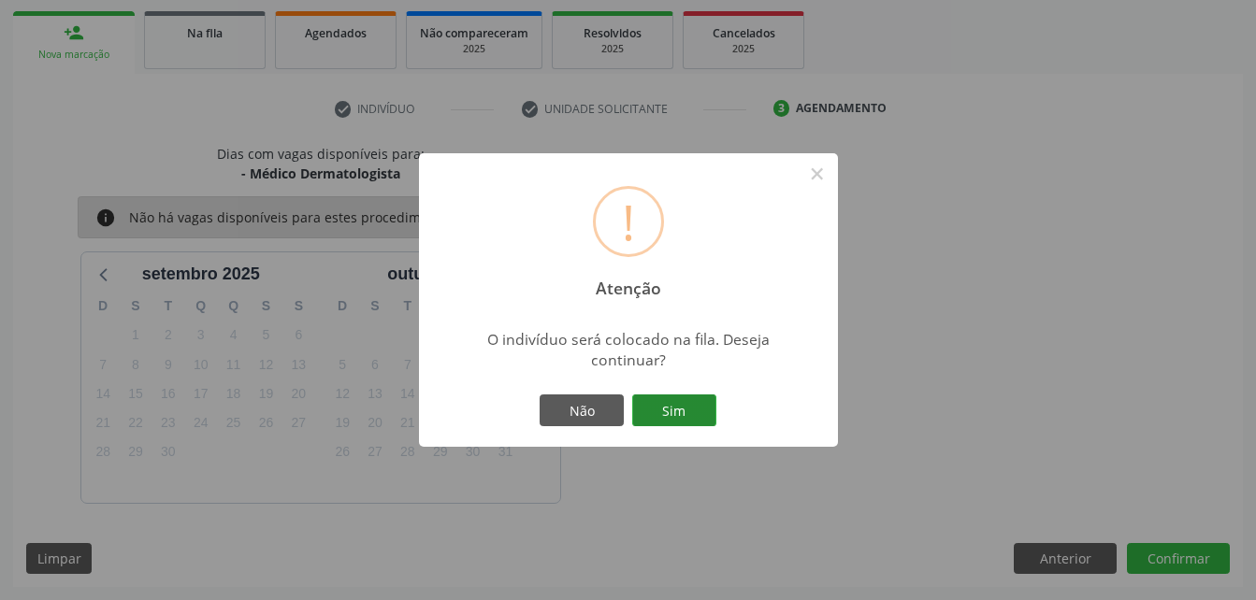
click at [682, 412] on button "Sim" at bounding box center [674, 411] width 84 height 32
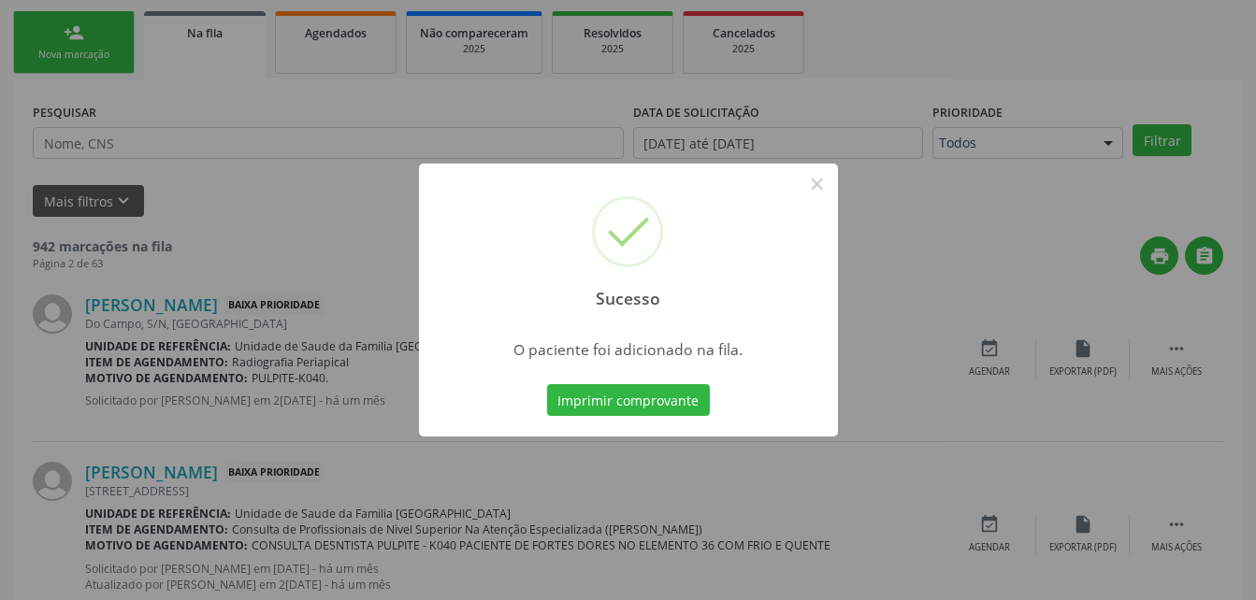
scroll to position [43, 0]
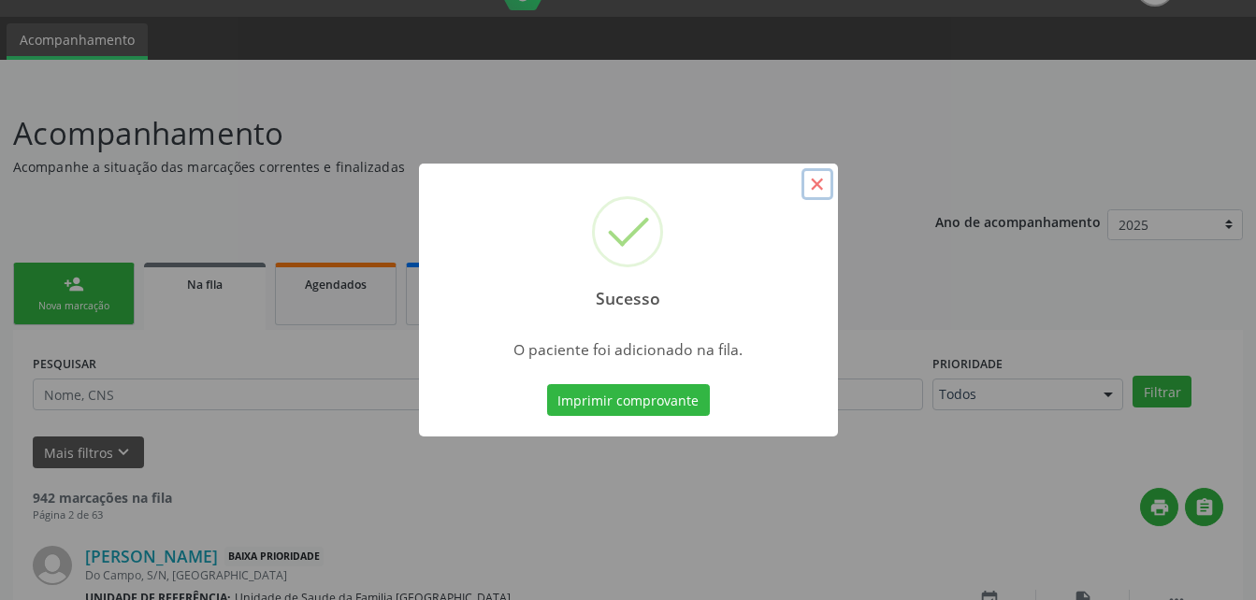
click at [822, 180] on button "×" at bounding box center [817, 184] width 32 height 32
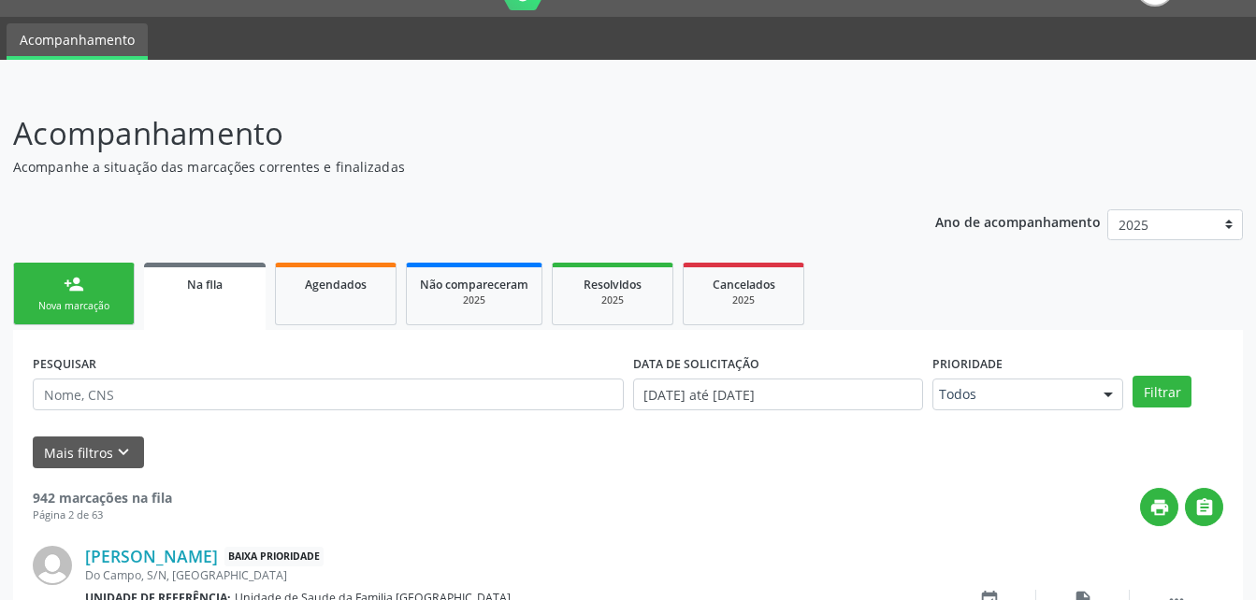
drag, startPoint x: 106, startPoint y: 302, endPoint x: 186, endPoint y: 322, distance: 82.8
click at [106, 302] on div "Nova marcação" at bounding box center [74, 306] width 94 height 14
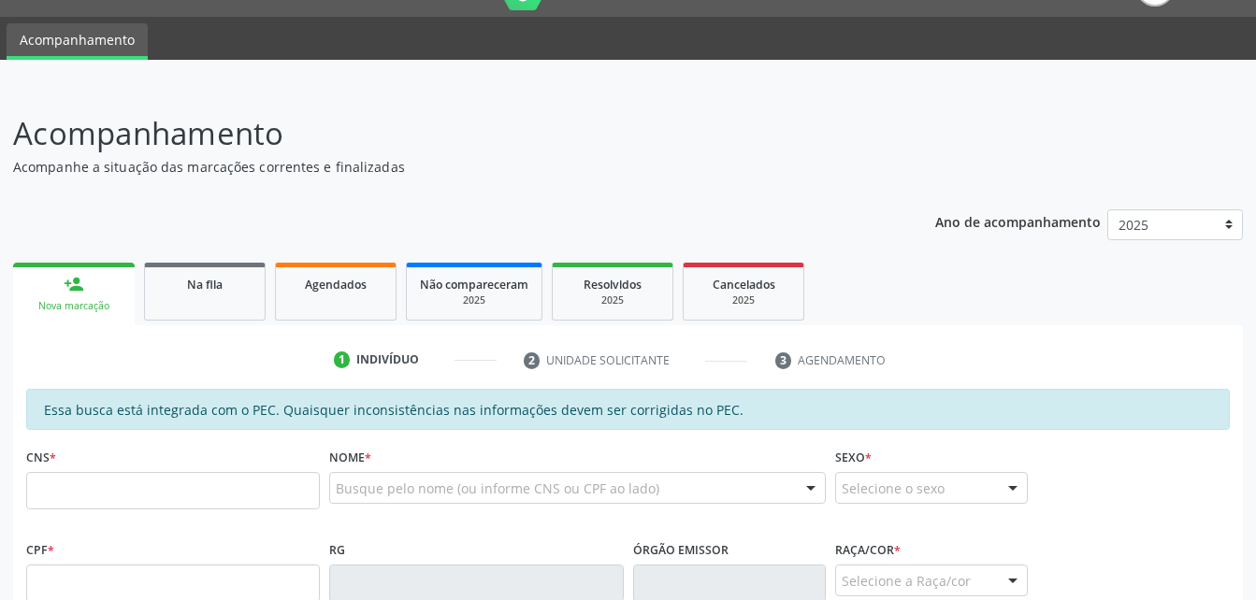
scroll to position [324, 0]
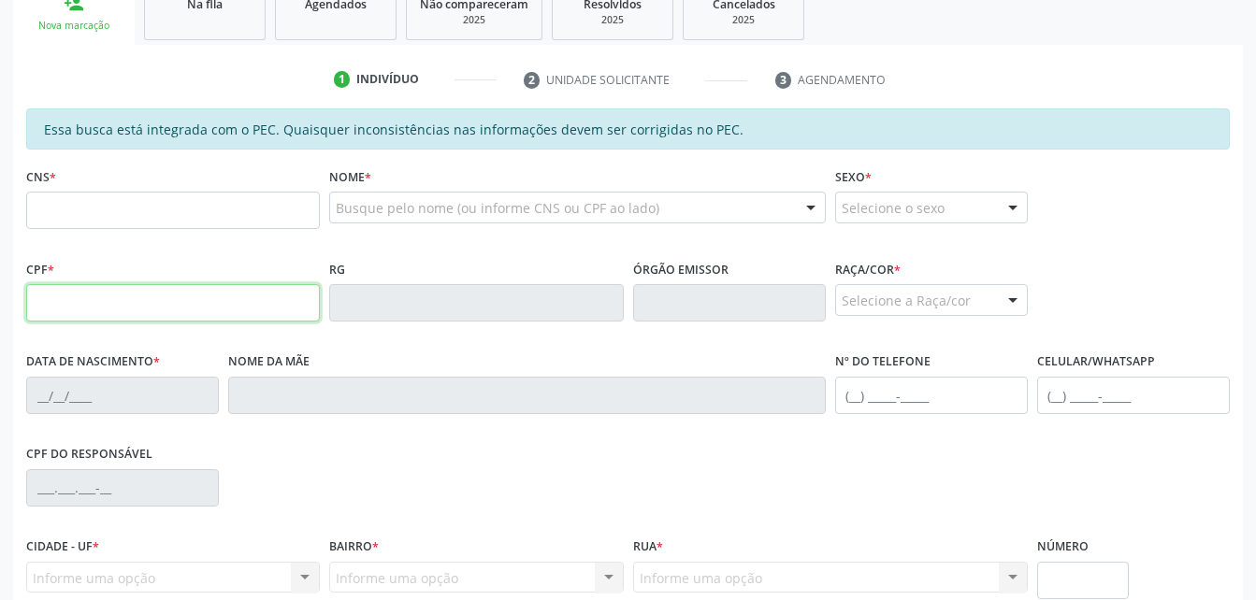
click at [152, 298] on input "text" at bounding box center [173, 302] width 294 height 37
type input "058.452.654-79"
type input "700 0069 9448 4305"
type input "[DATE]"
type input "Benedita dos Santos"
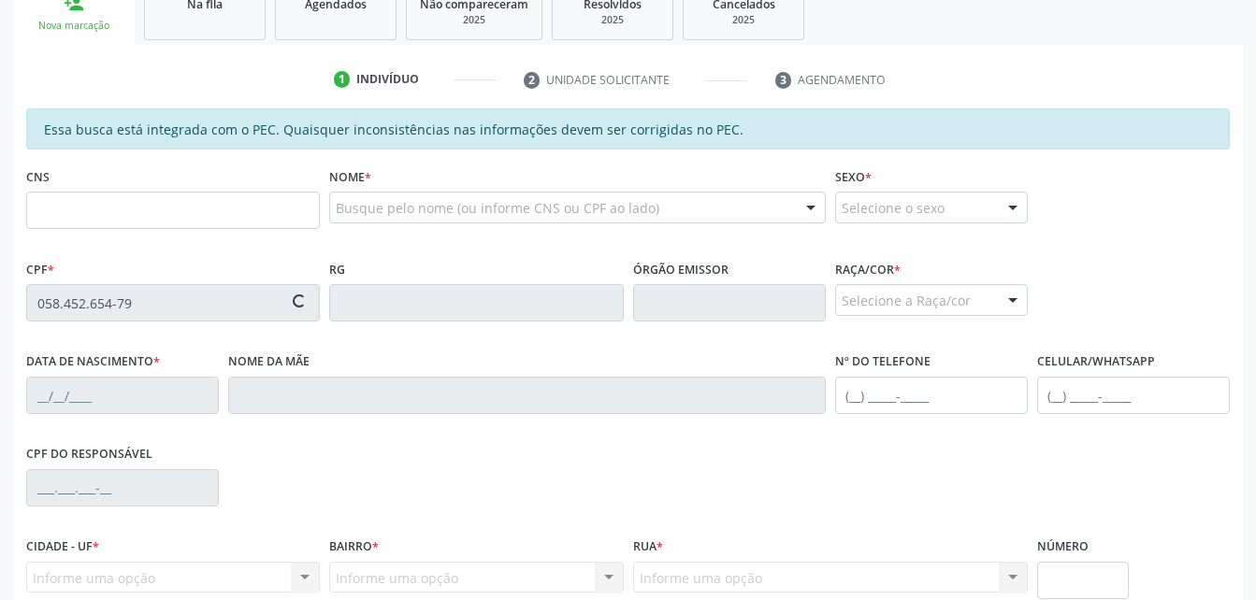
type input "[PHONE_NUMBER]"
type input "6"
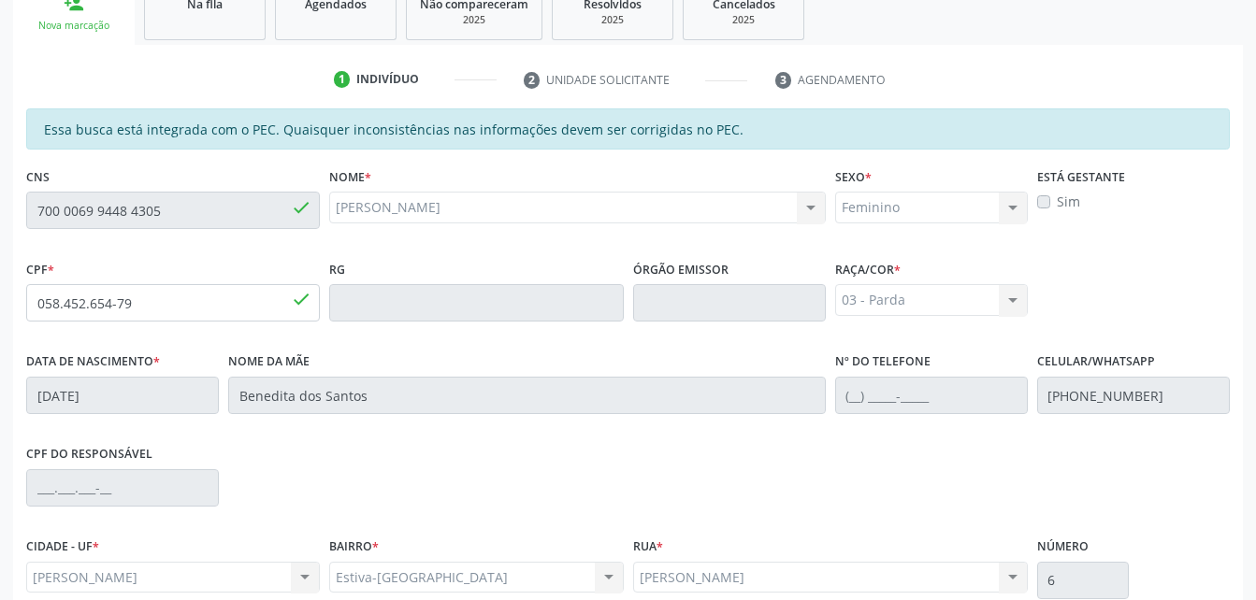
scroll to position [494, 0]
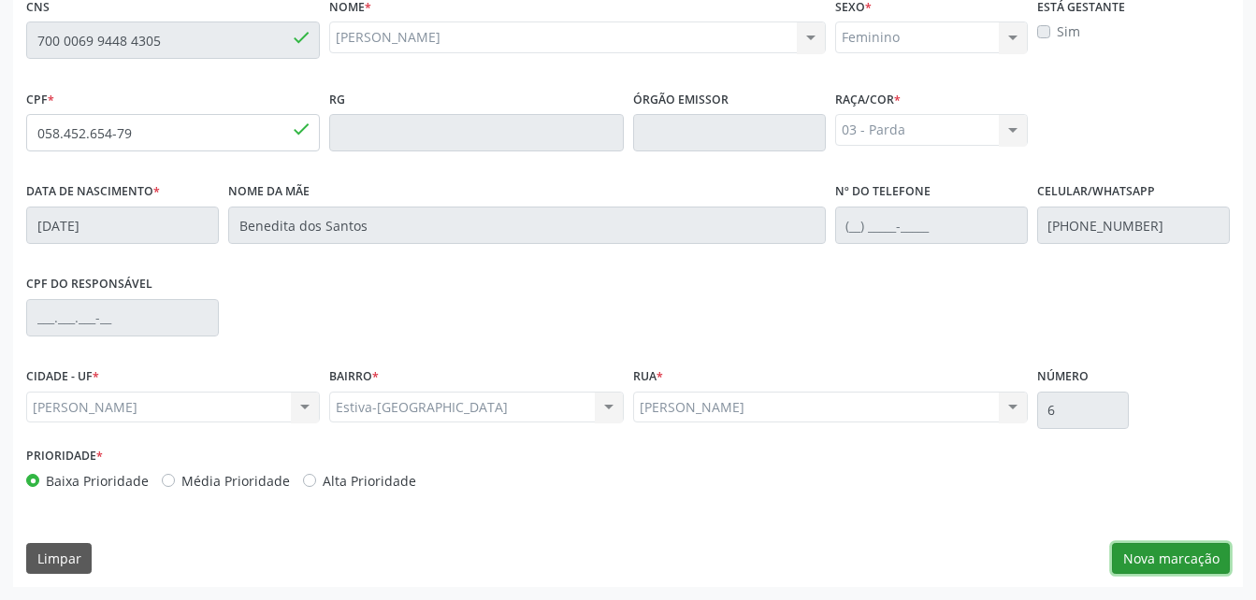
click at [1192, 555] on button "Nova marcação" at bounding box center [1171, 559] width 118 height 32
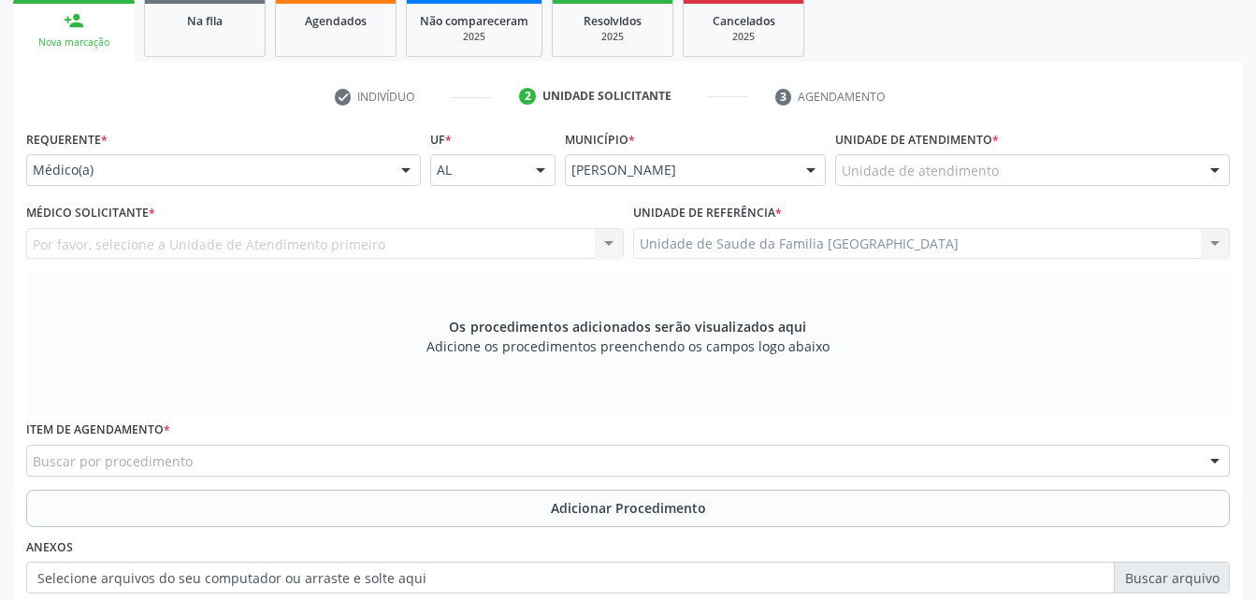
scroll to position [213, 0]
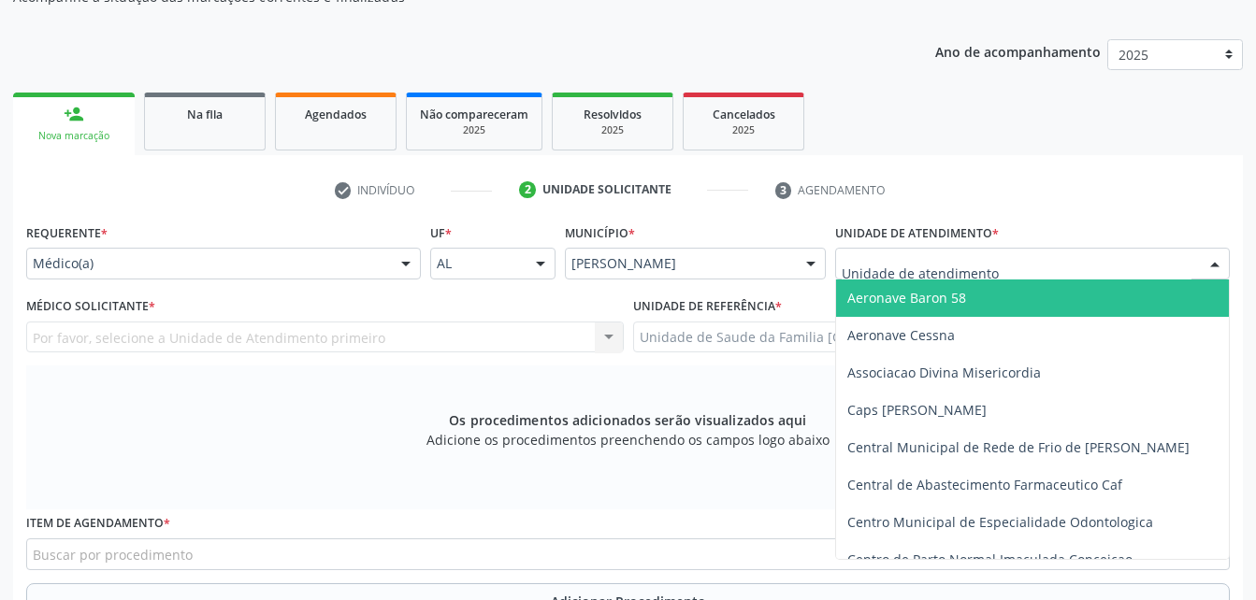
click at [999, 261] on div at bounding box center [1032, 264] width 395 height 32
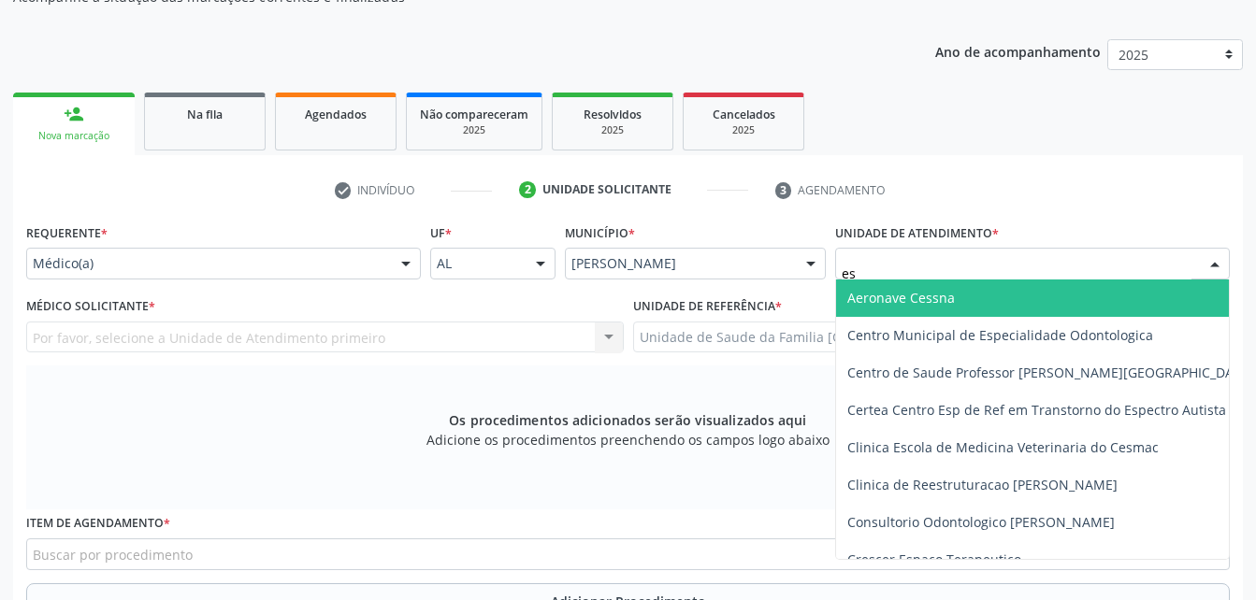
type input "est"
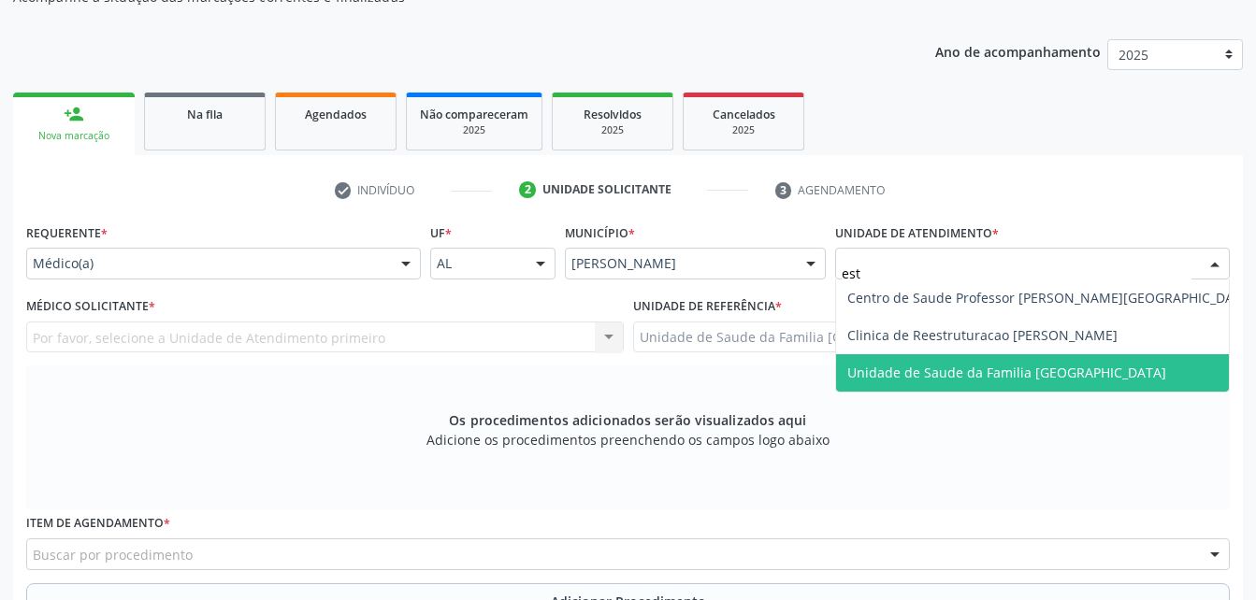
drag, startPoint x: 1051, startPoint y: 365, endPoint x: 825, endPoint y: 352, distance: 226.7
click at [1051, 366] on span "Unidade de Saude da Familia [GEOGRAPHIC_DATA]" at bounding box center [1006, 373] width 319 height 18
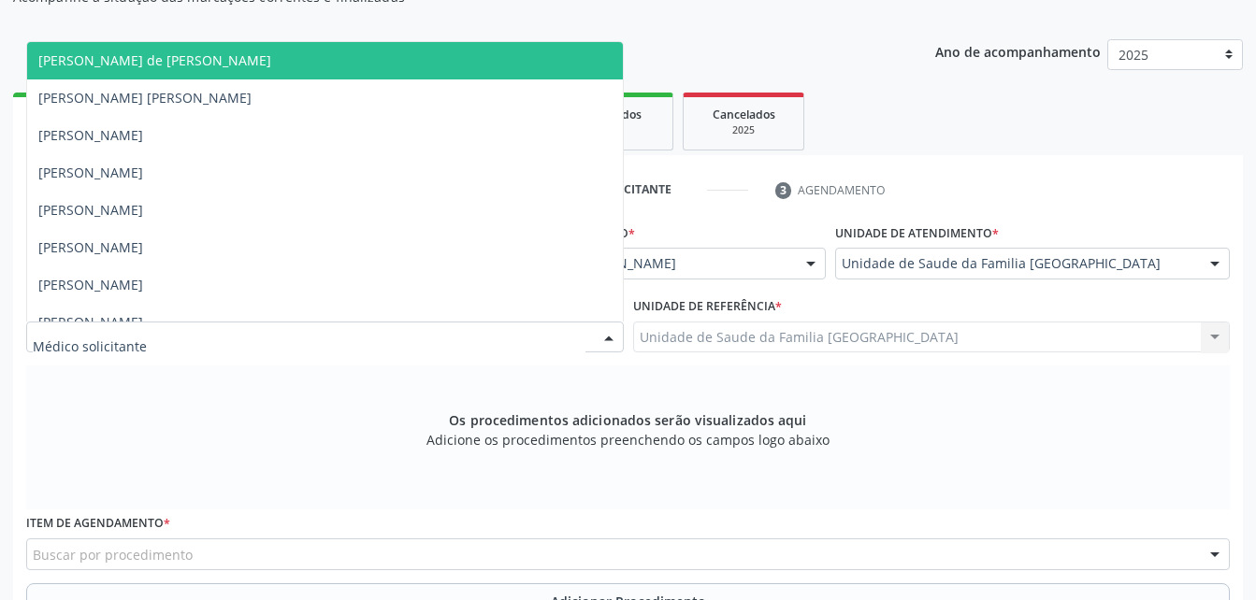
click at [486, 332] on div at bounding box center [325, 338] width 598 height 32
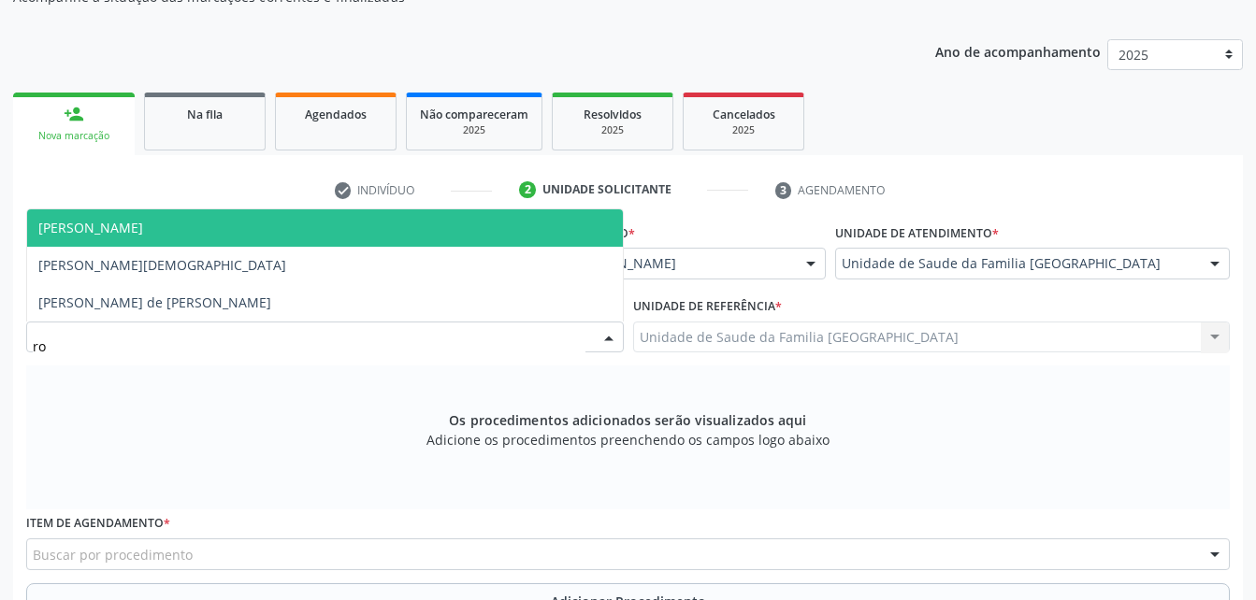
type input "rod"
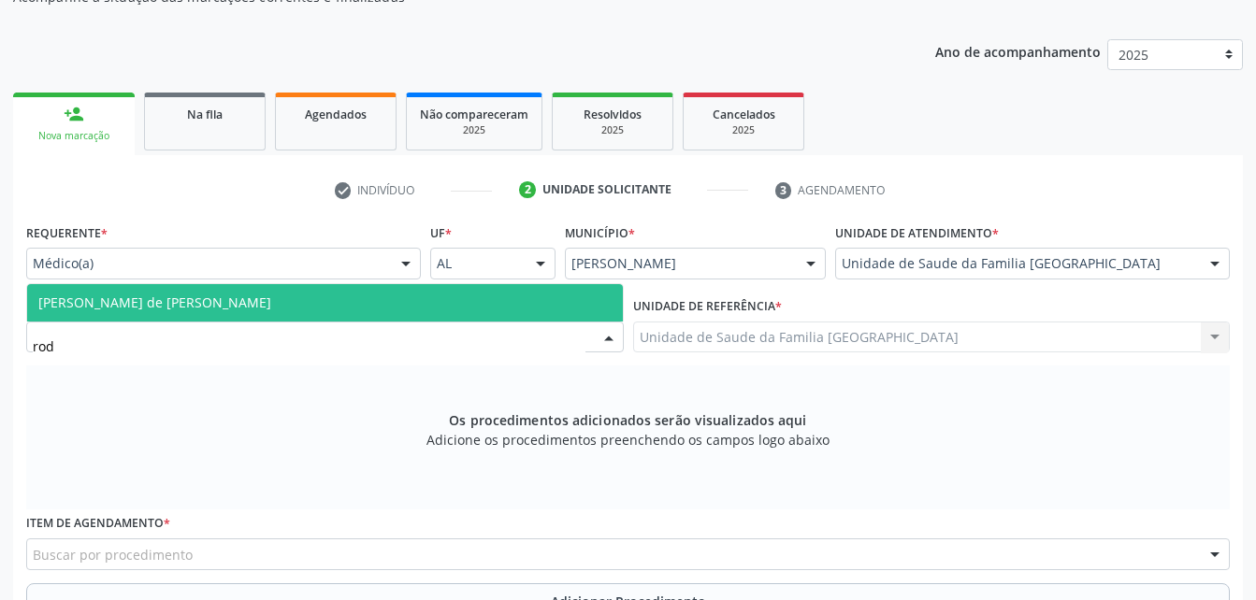
click at [479, 312] on span "[PERSON_NAME] de [PERSON_NAME]" at bounding box center [325, 302] width 596 height 37
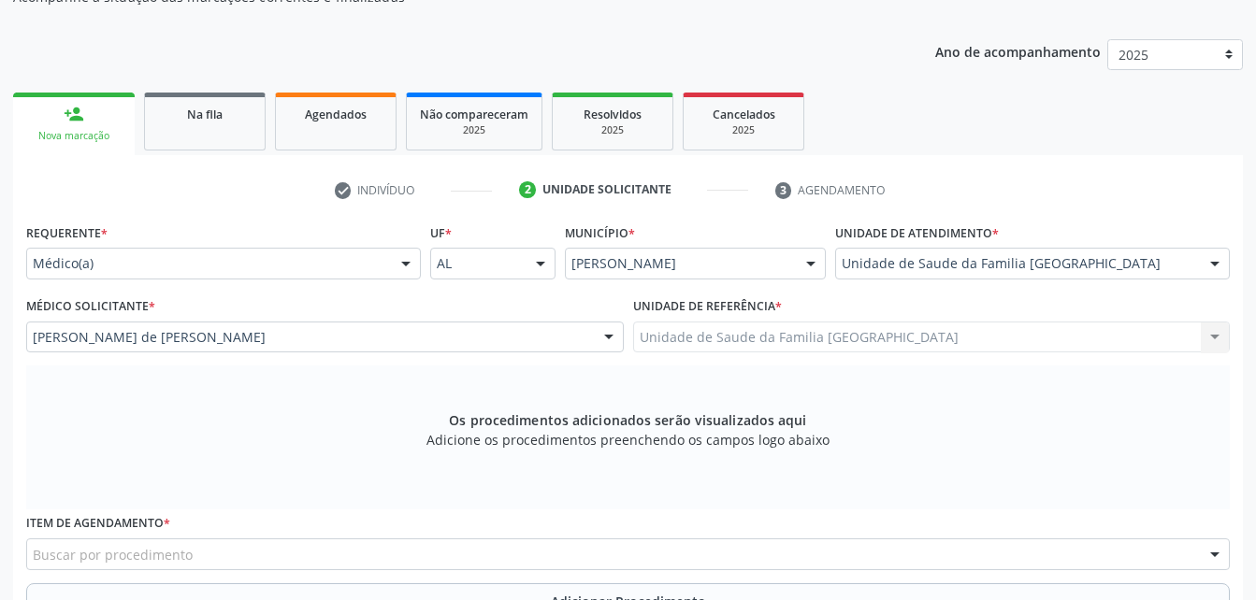
scroll to position [494, 0]
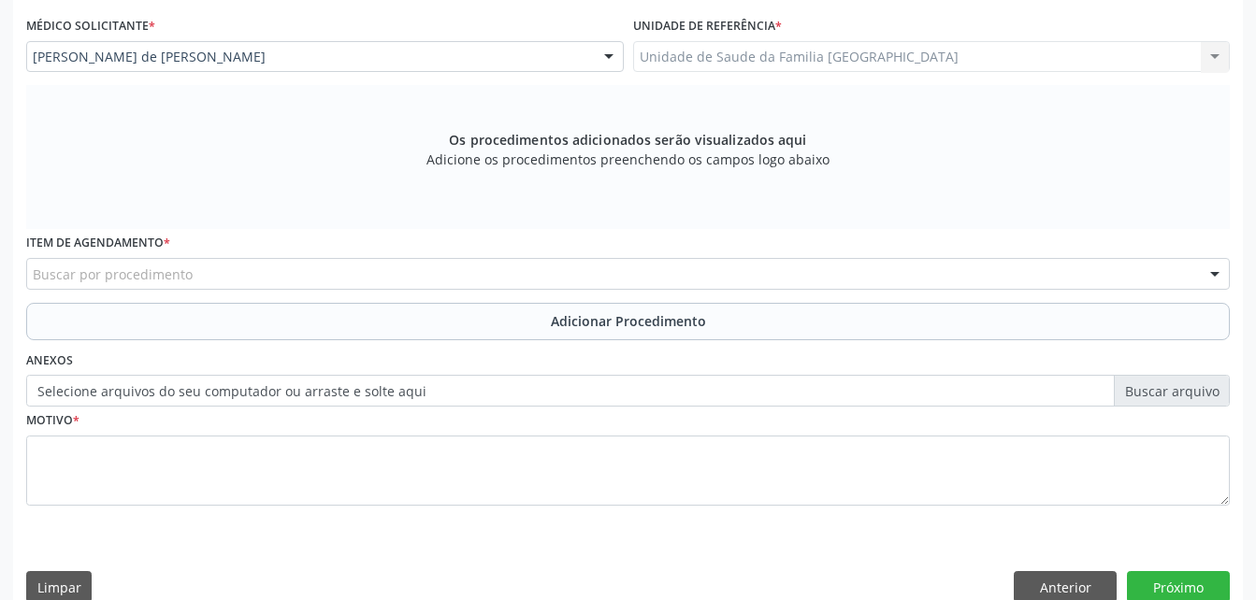
click at [457, 275] on div "Buscar por procedimento" at bounding box center [628, 274] width 1204 height 32
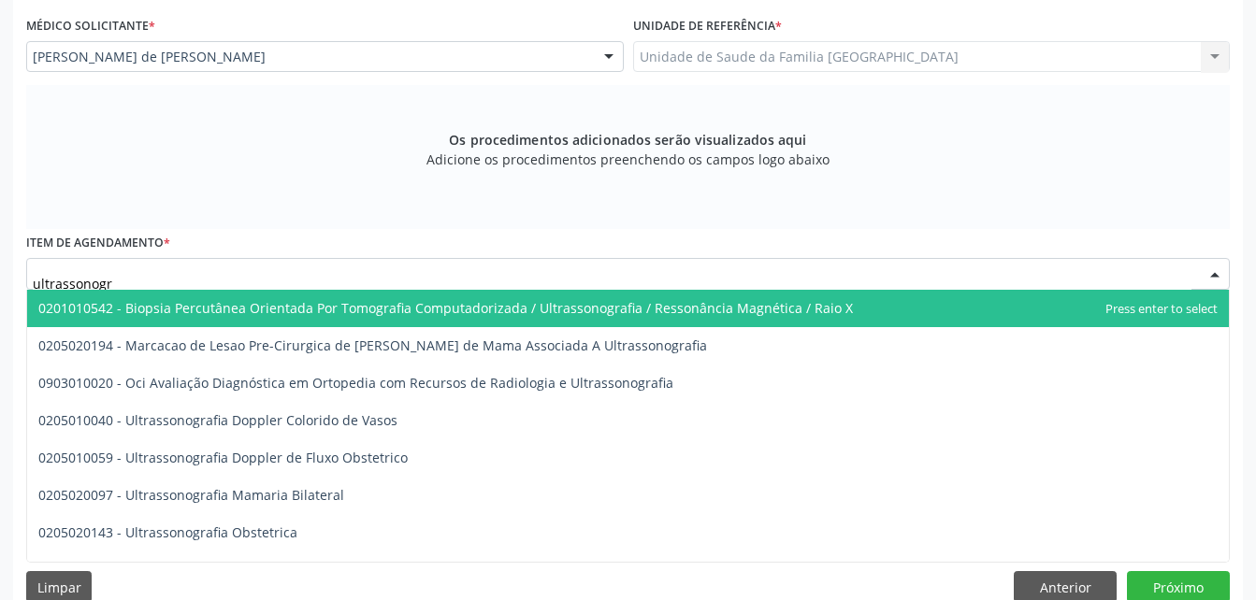
scroll to position [94, 0]
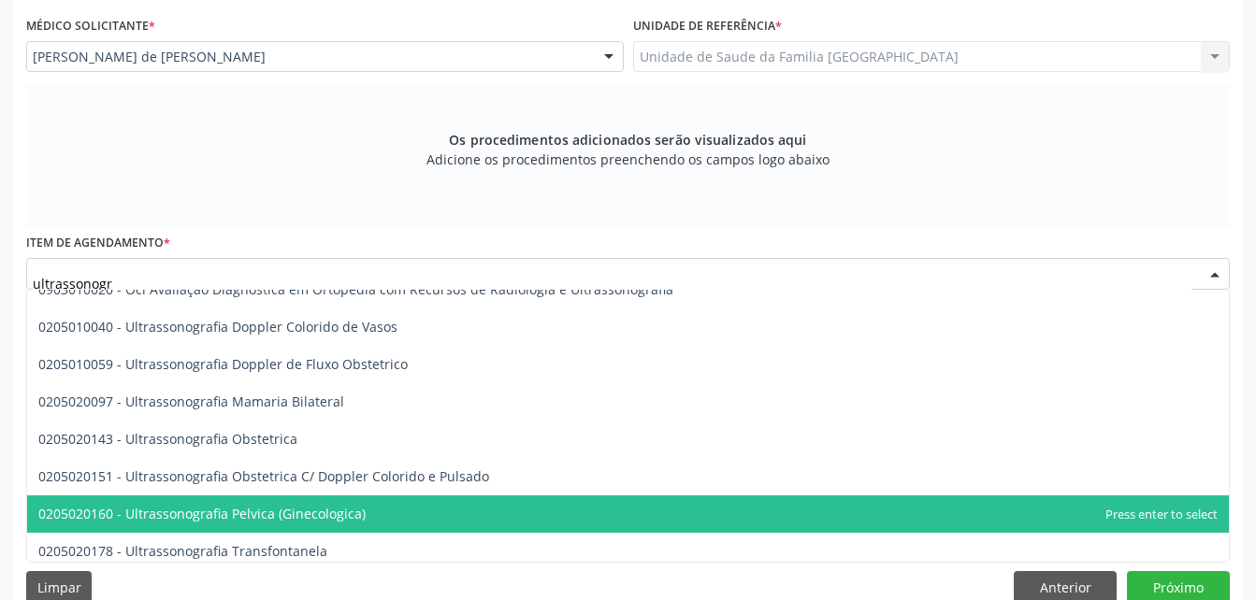
click at [477, 512] on span "0205020160 - Ultrassonografia Pelvica (Ginecologica)" at bounding box center [628, 514] width 1202 height 37
type input "ultrassonogr"
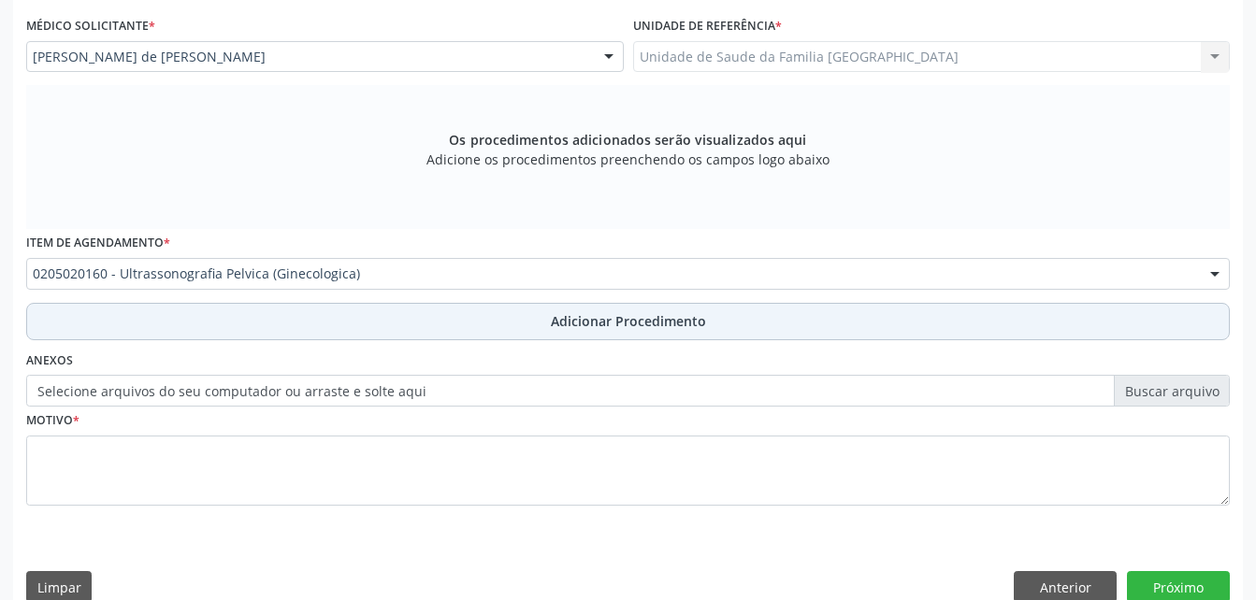
click at [479, 330] on button "Adicionar Procedimento" at bounding box center [628, 321] width 1204 height 37
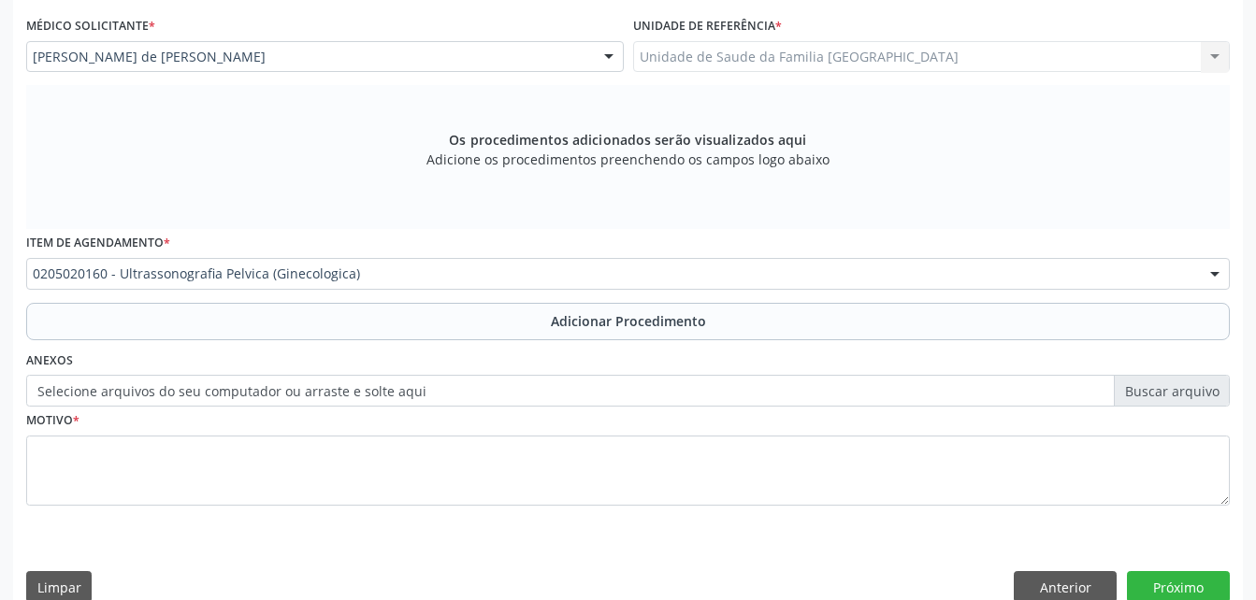
scroll to position [452, 0]
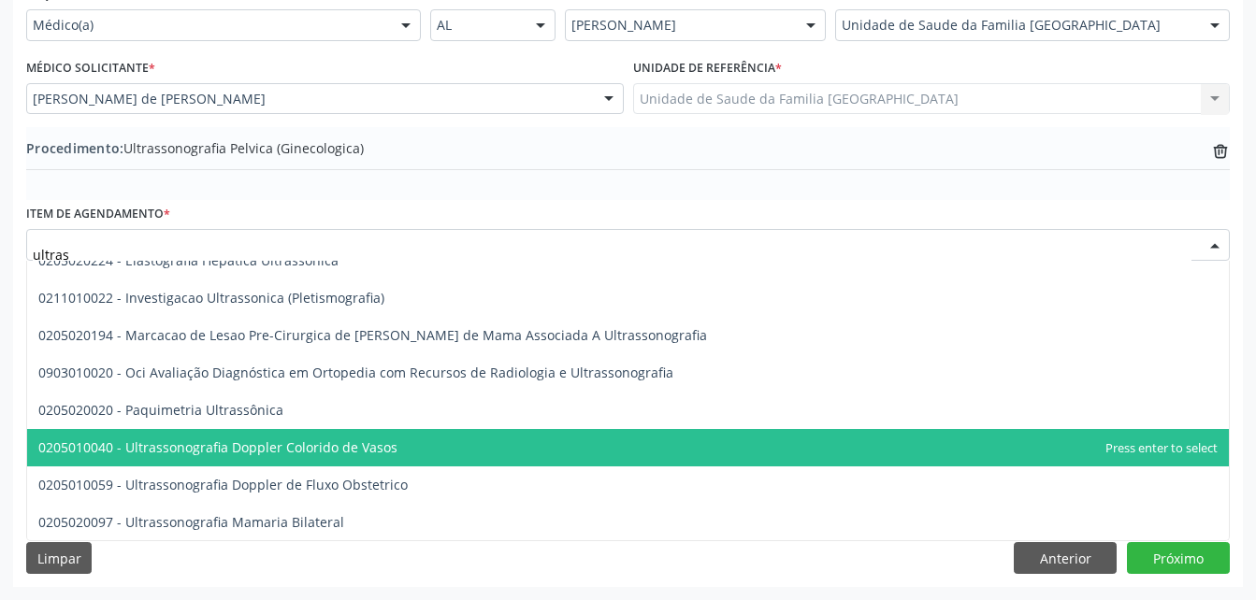
type input "ultrass"
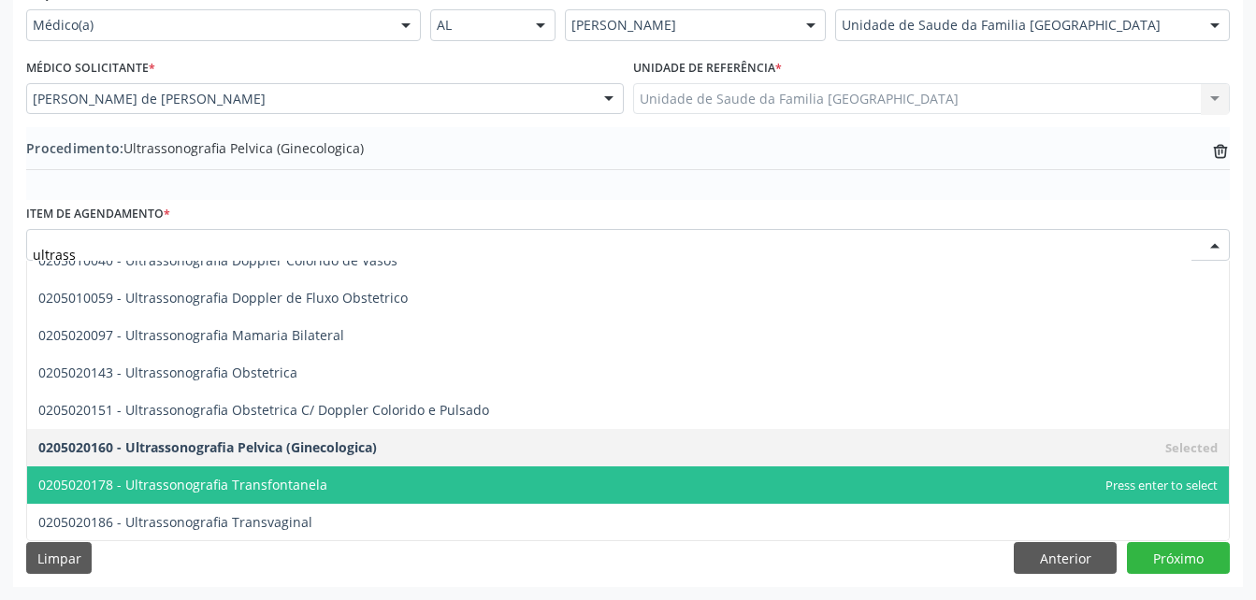
scroll to position [374, 0]
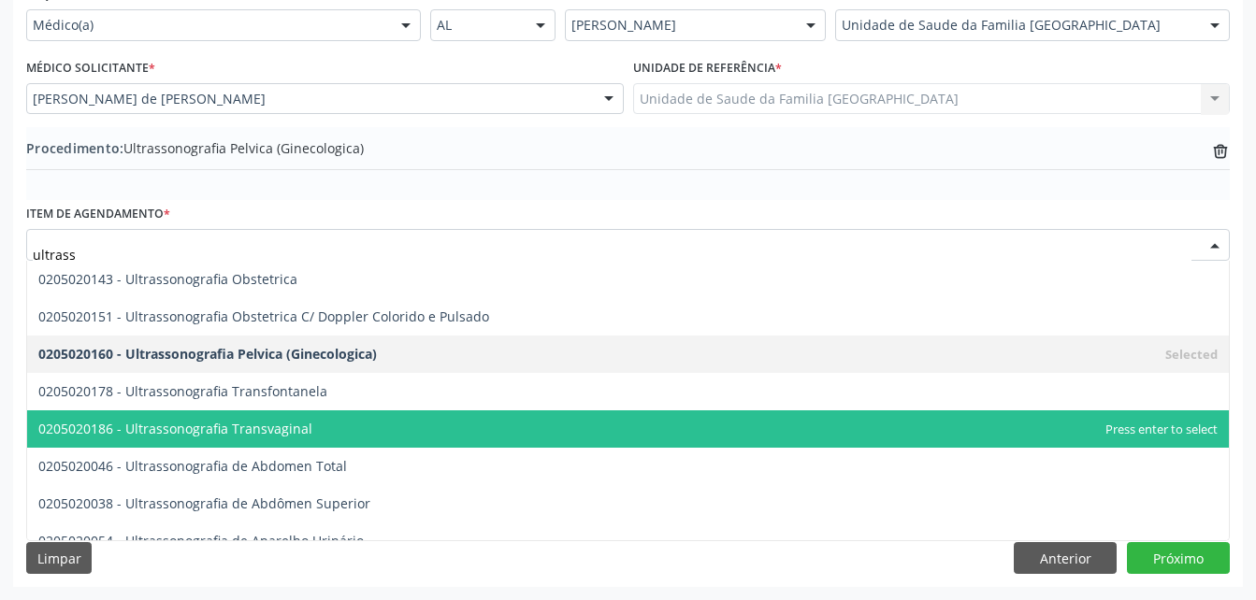
click at [348, 425] on span "0205020186 - Ultrassonografia Transvaginal" at bounding box center [628, 429] width 1202 height 37
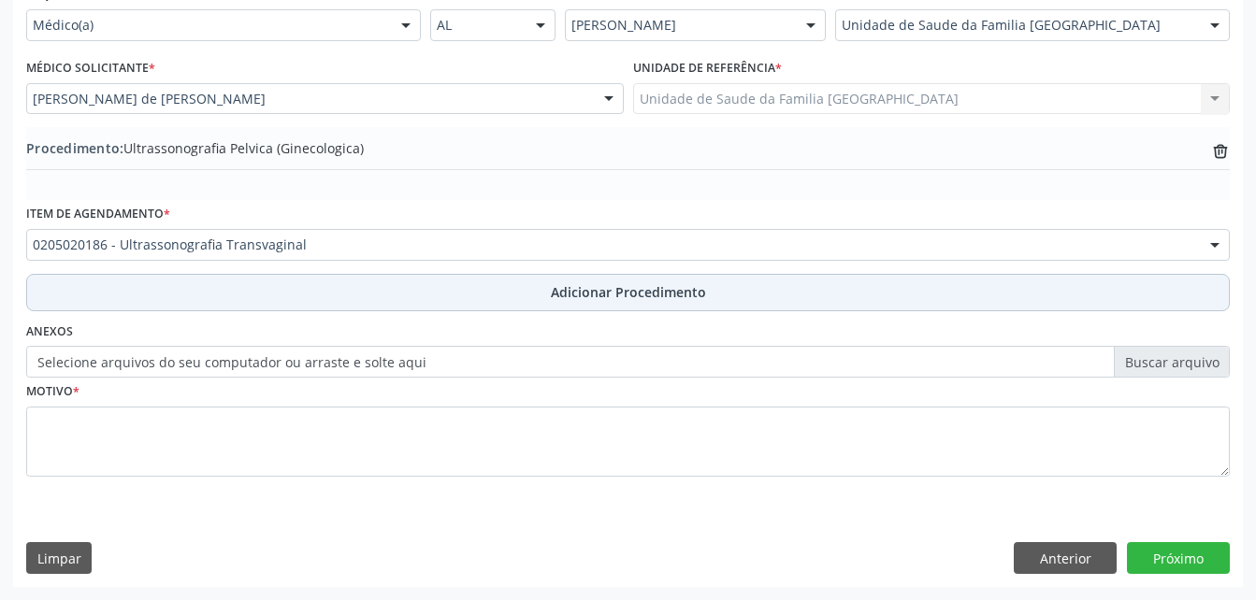
click at [509, 292] on button "Adicionar Procedimento" at bounding box center [628, 292] width 1204 height 37
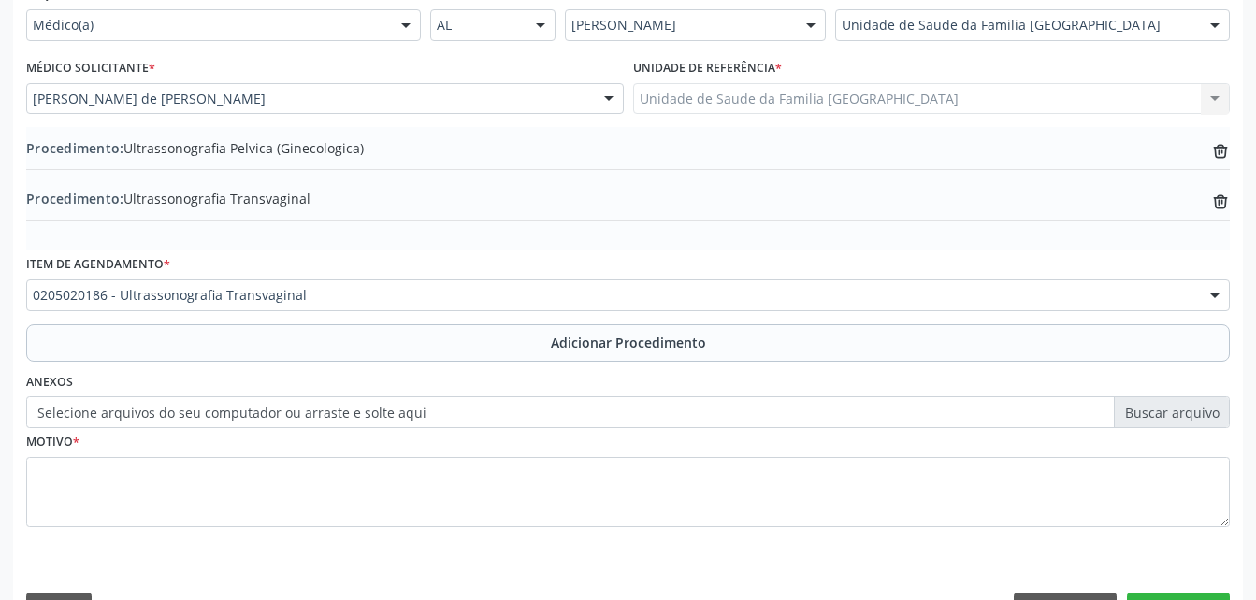
scroll to position [502, 0]
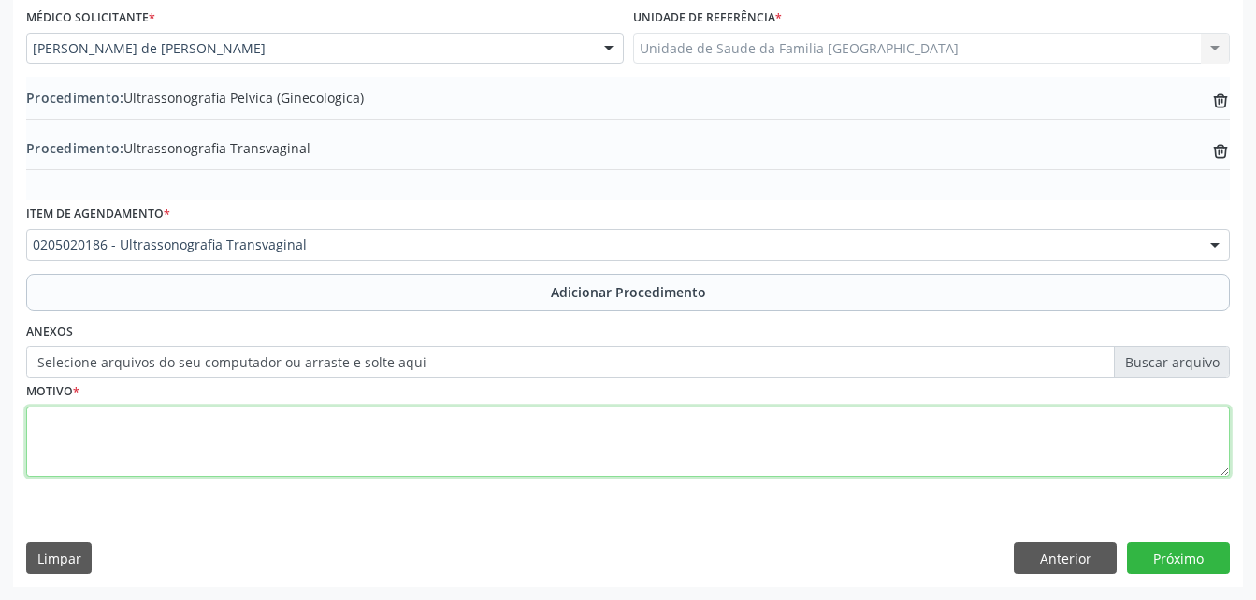
click at [541, 429] on textarea at bounding box center [628, 442] width 1204 height 71
type textarea "dor pelvica"
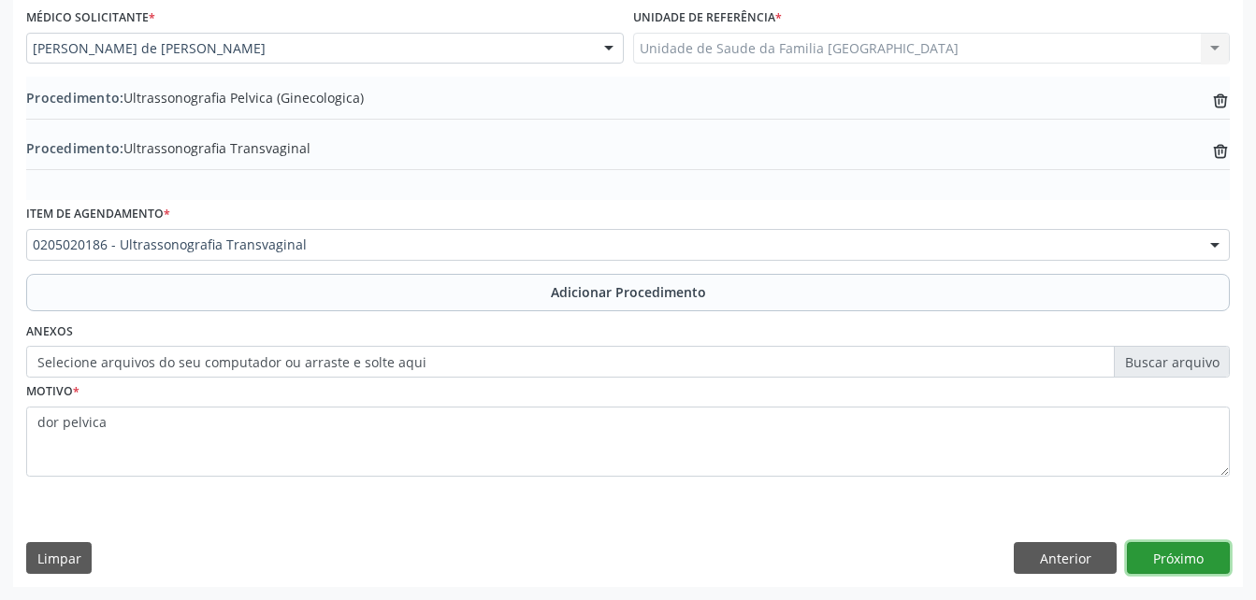
click at [1204, 552] on button "Próximo" at bounding box center [1178, 558] width 103 height 32
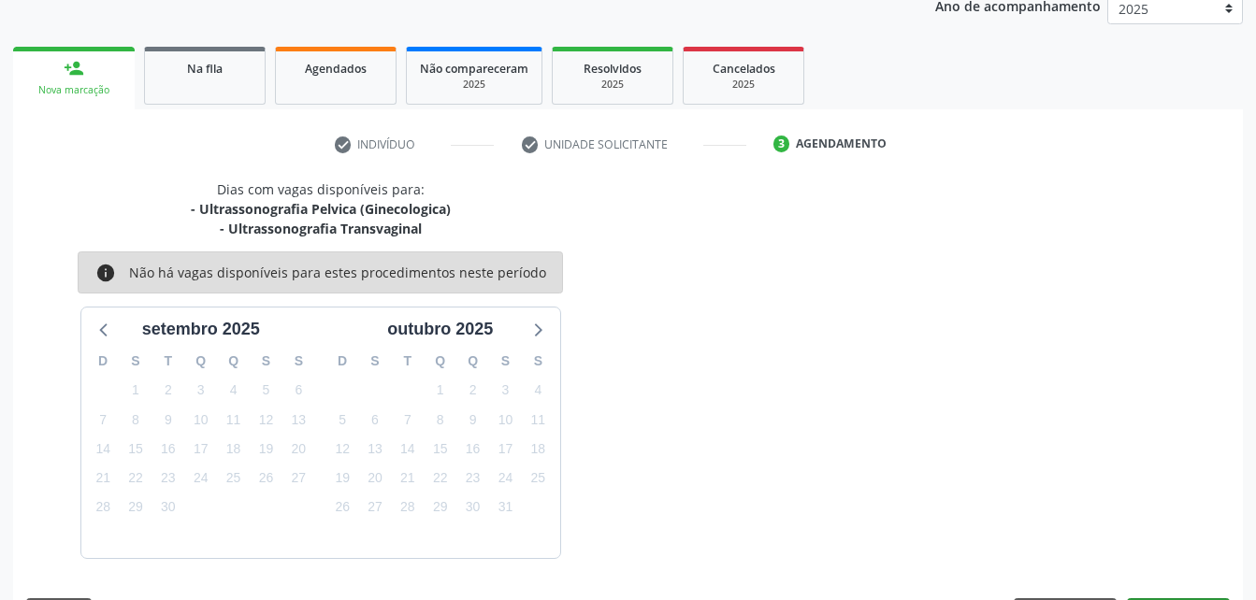
scroll to position [314, 0]
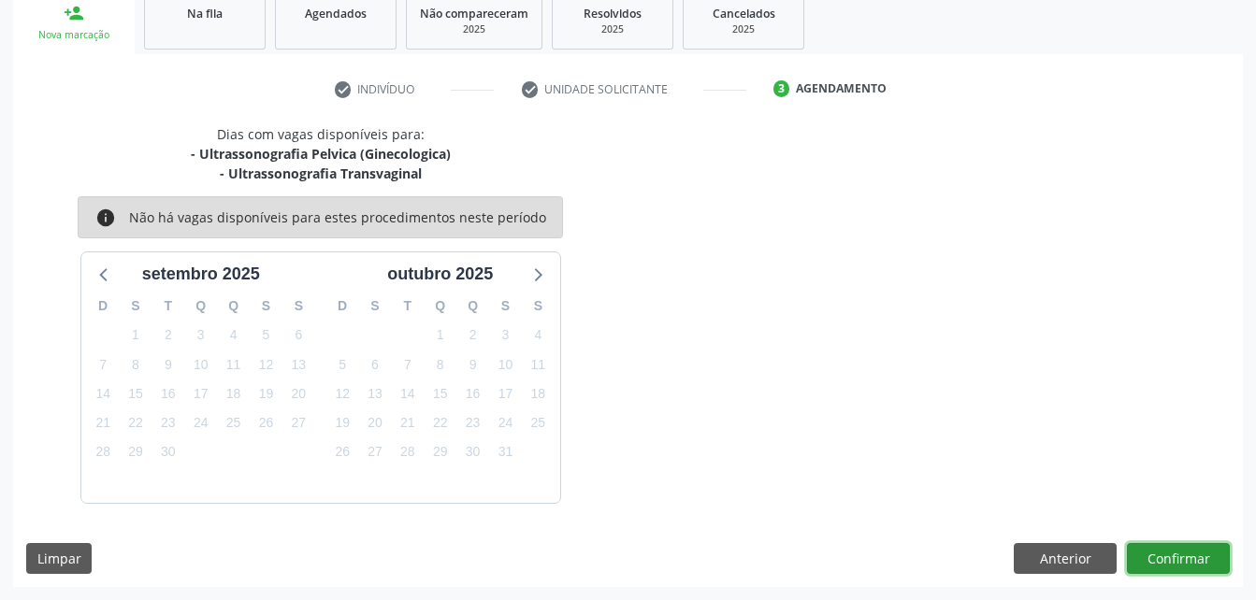
click at [1190, 549] on button "Confirmar" at bounding box center [1178, 559] width 103 height 32
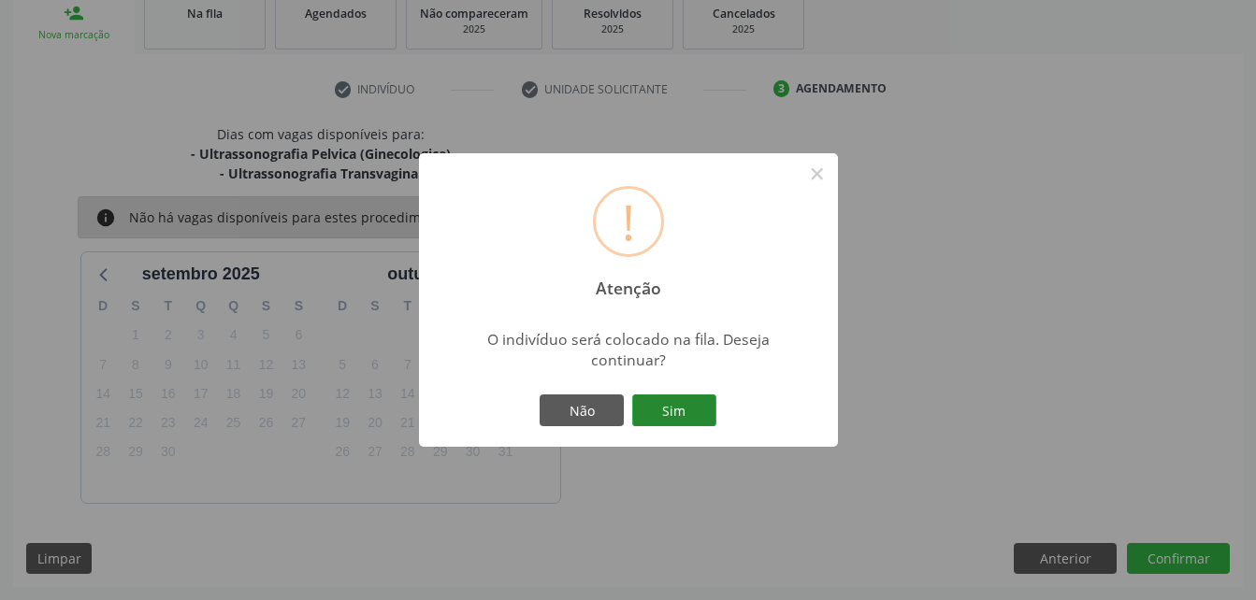
click at [683, 419] on button "Sim" at bounding box center [674, 411] width 84 height 32
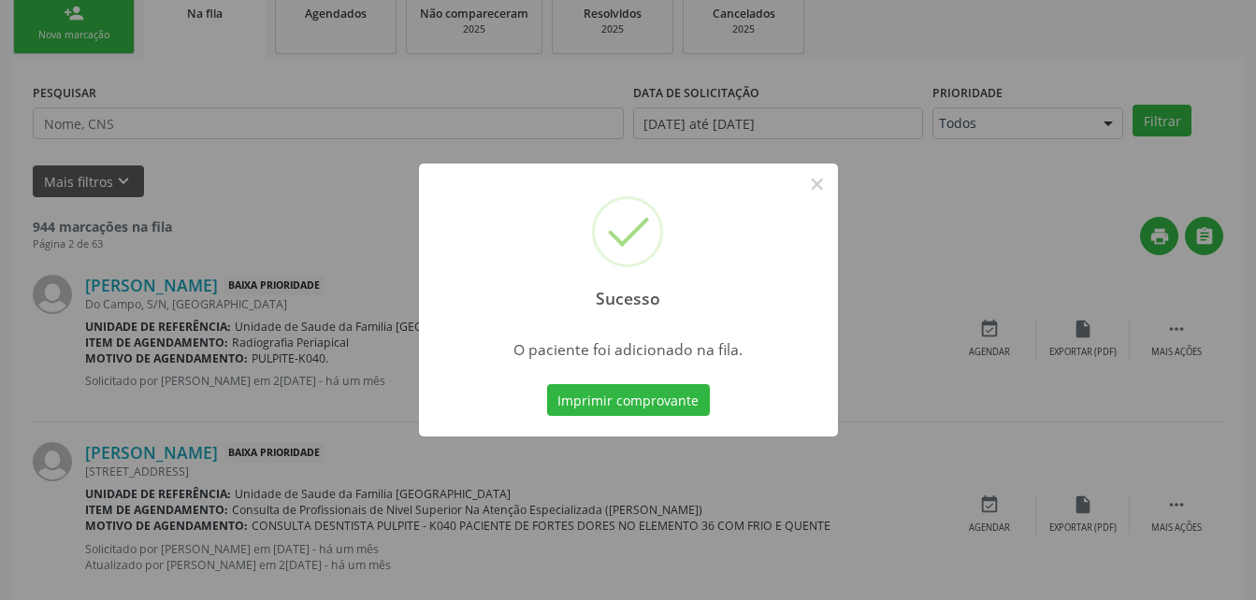
scroll to position [43, 0]
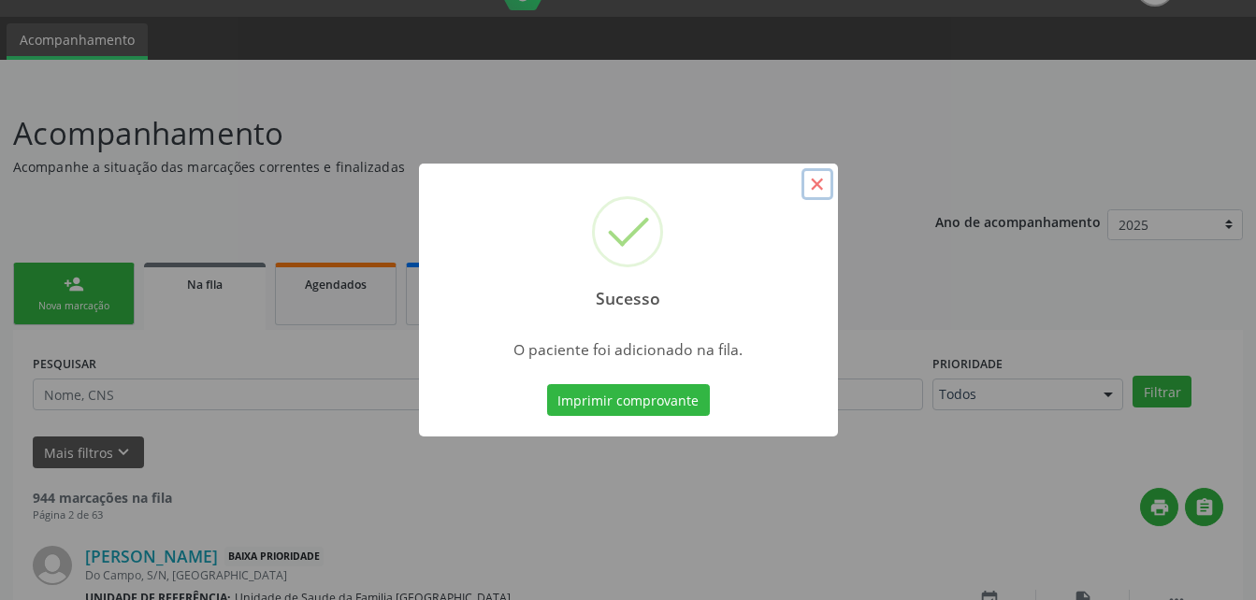
click at [814, 188] on button "×" at bounding box center [817, 184] width 32 height 32
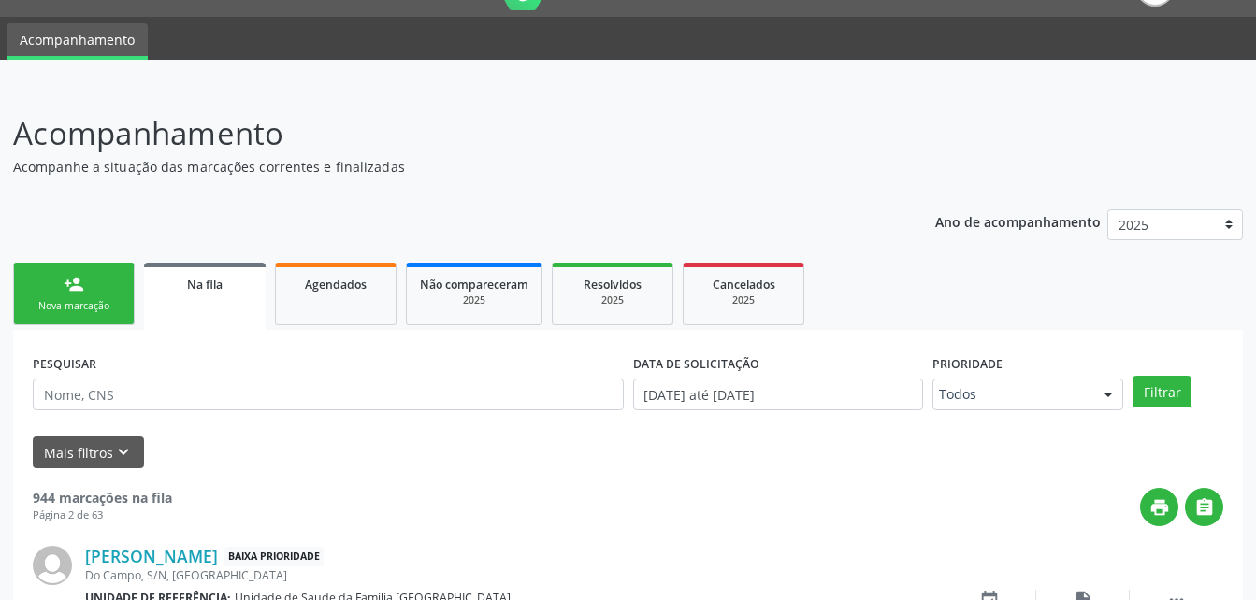
click at [135, 315] on ul "person_add Nova marcação Na fila Agendados Não compareceram 2025 Resolvidos 202…" at bounding box center [628, 294] width 1230 height 72
click at [112, 296] on link "person_add Nova marcação" at bounding box center [74, 294] width 122 height 63
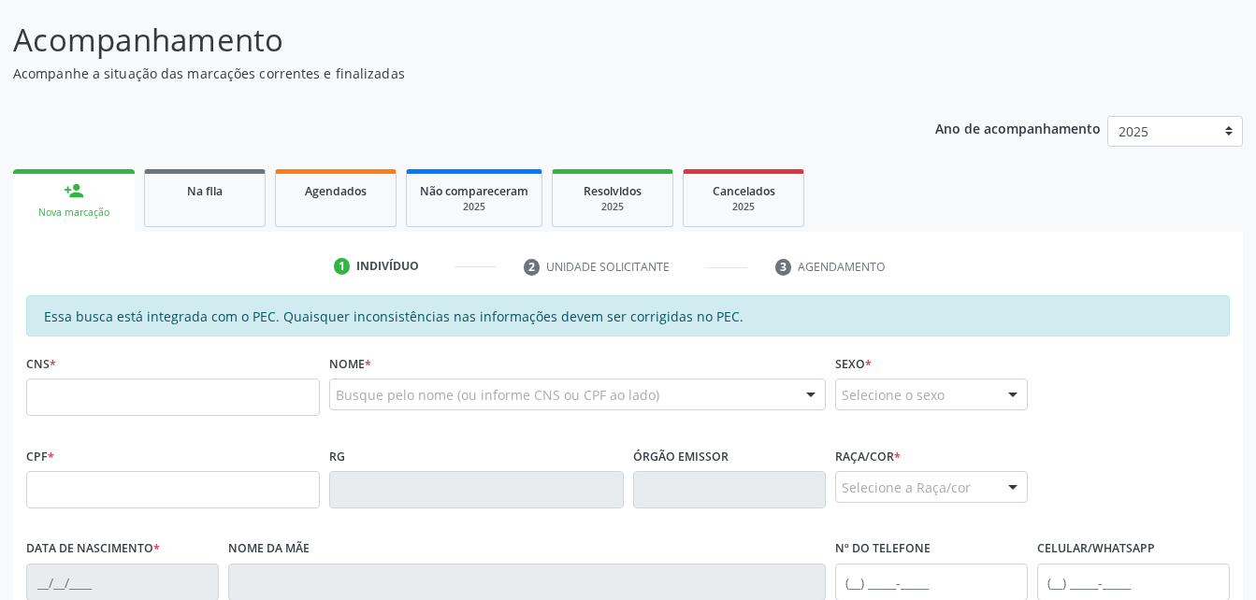
scroll to position [230, 0]
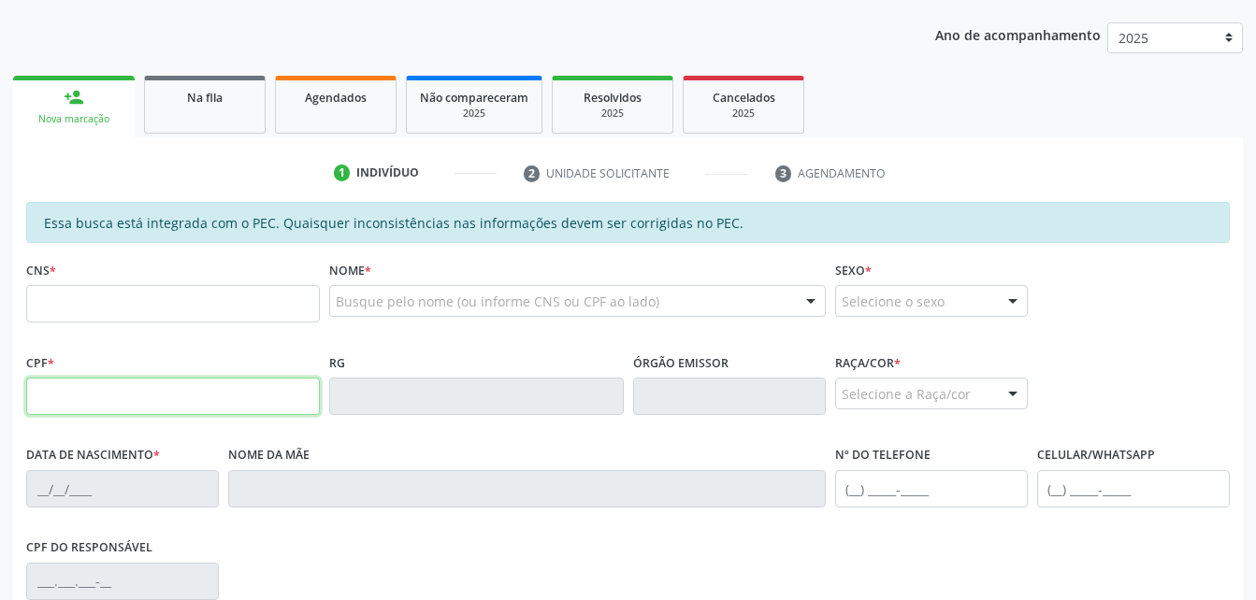
click at [251, 410] on input "text" at bounding box center [173, 396] width 294 height 37
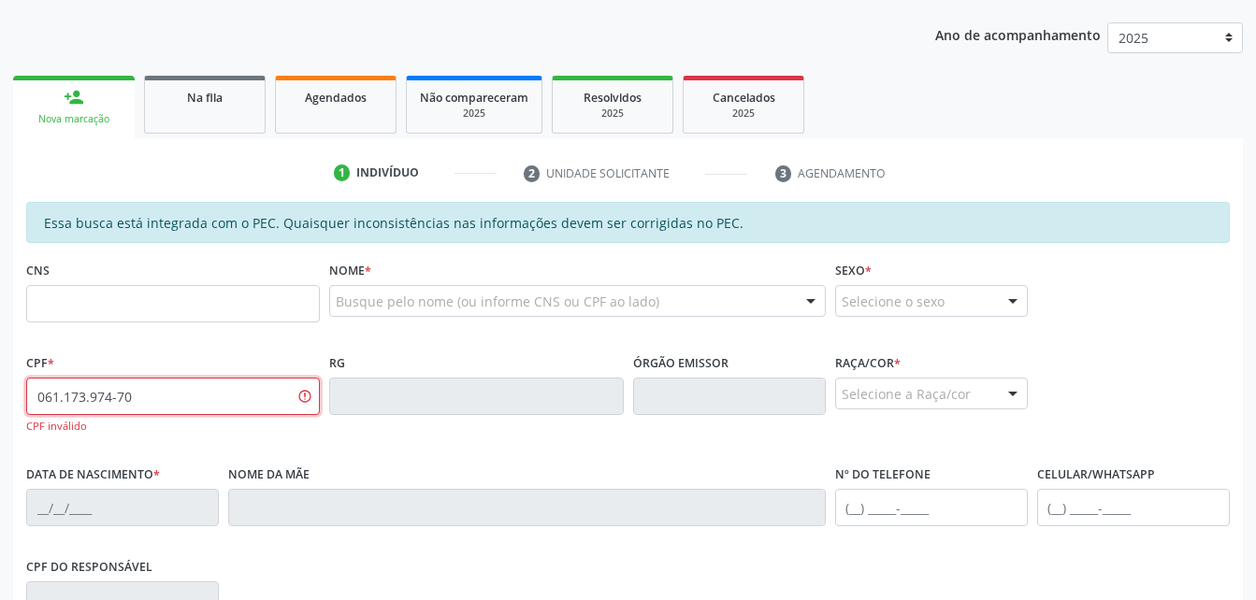
type input "061.173.974-70"
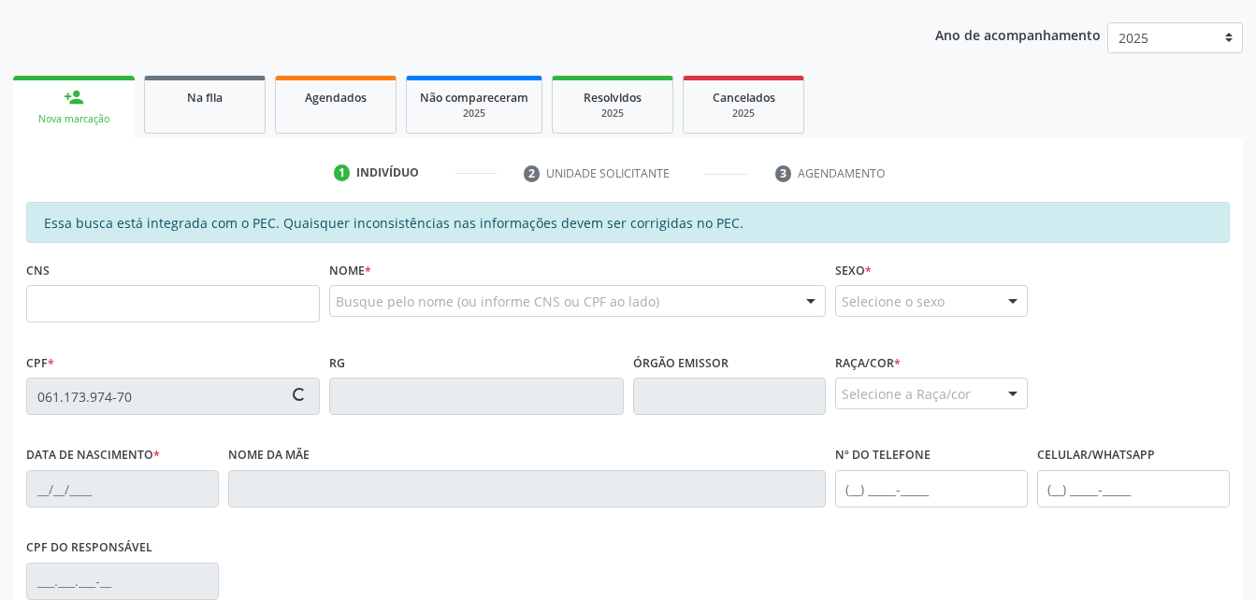
type input "700 5091 7565 2153"
type input "[DATE]"
type input "Quitéria Maria da Conceica"
type input "[PHONE_NUMBER]"
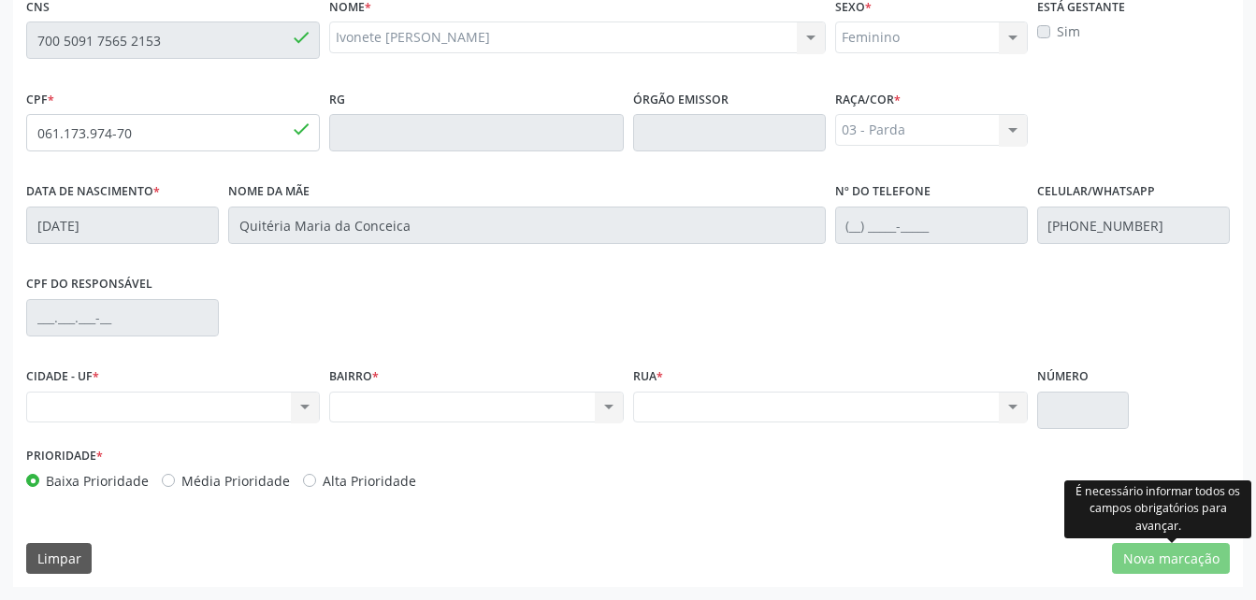
scroll to position [307, 0]
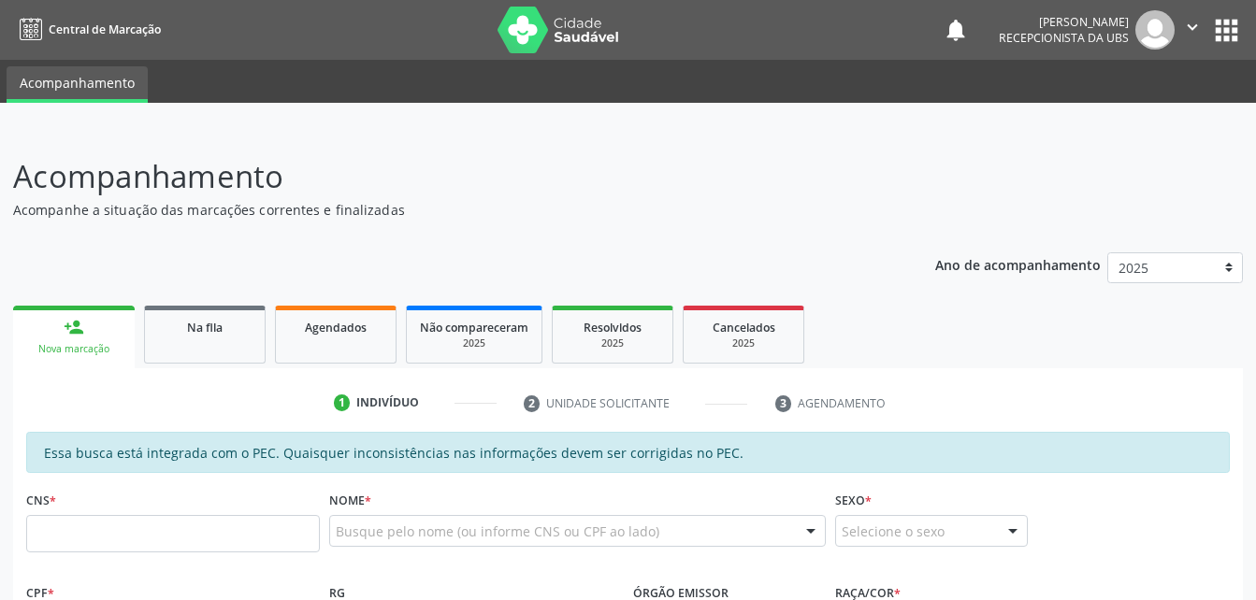
scroll to position [368, 0]
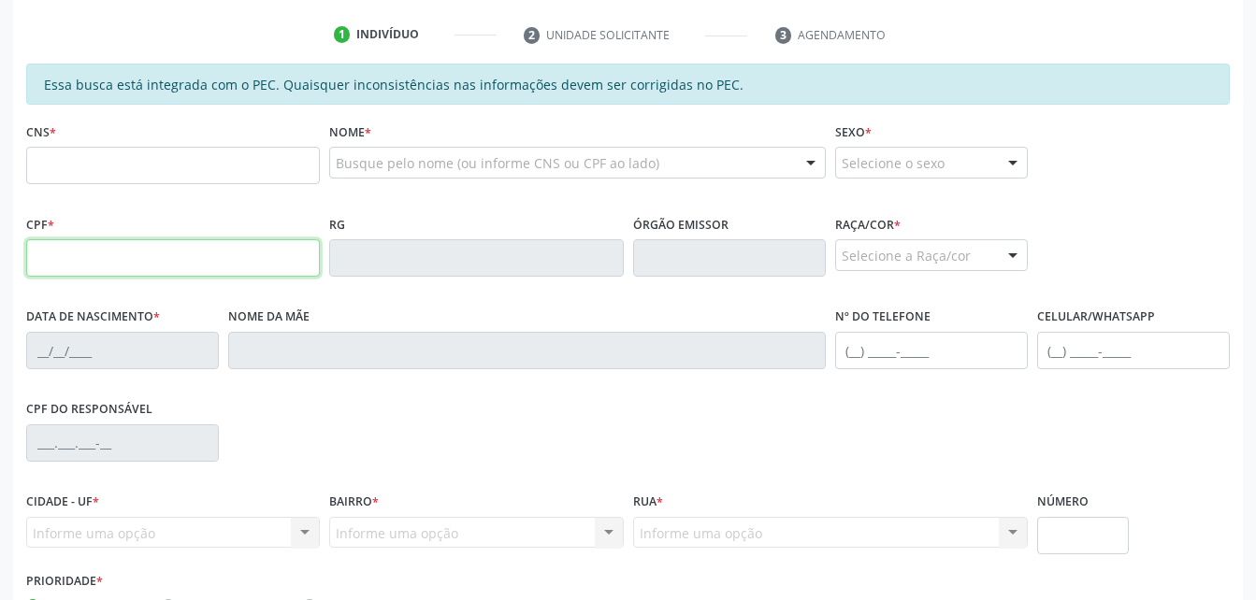
click at [136, 242] on input "text" at bounding box center [173, 257] width 294 height 37
type input "061.173.974-70"
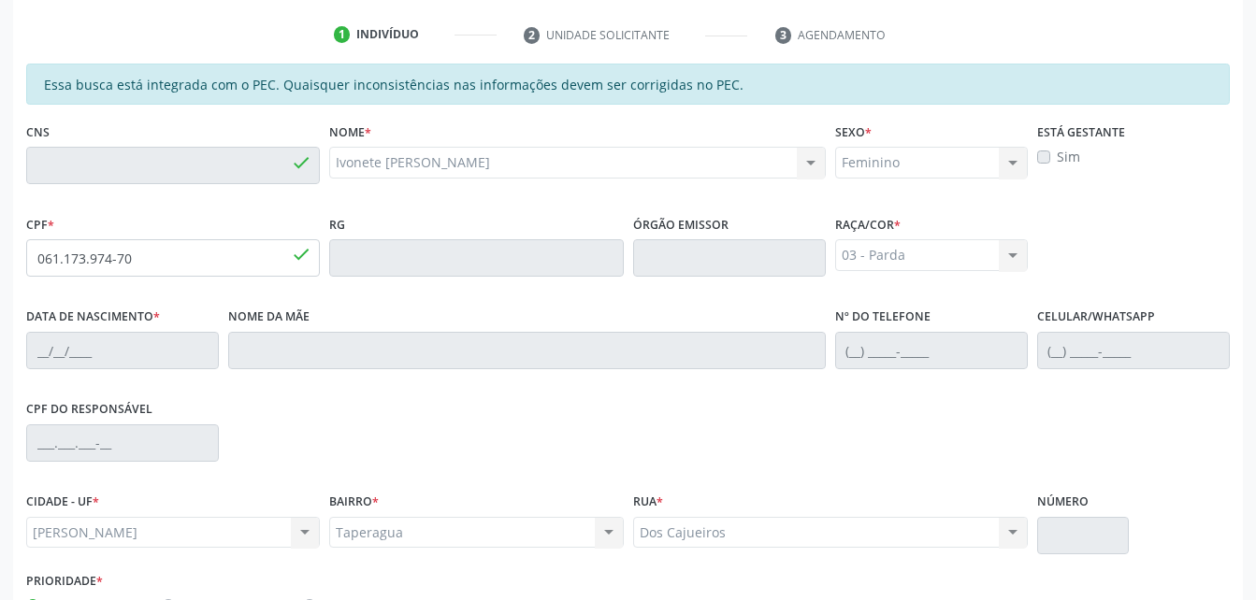
type input "700 5091 7565 2153"
type input "[DATE]"
type input "Quitéria Maria da Conceica"
type input "[PHONE_NUMBER]"
type input "S/N"
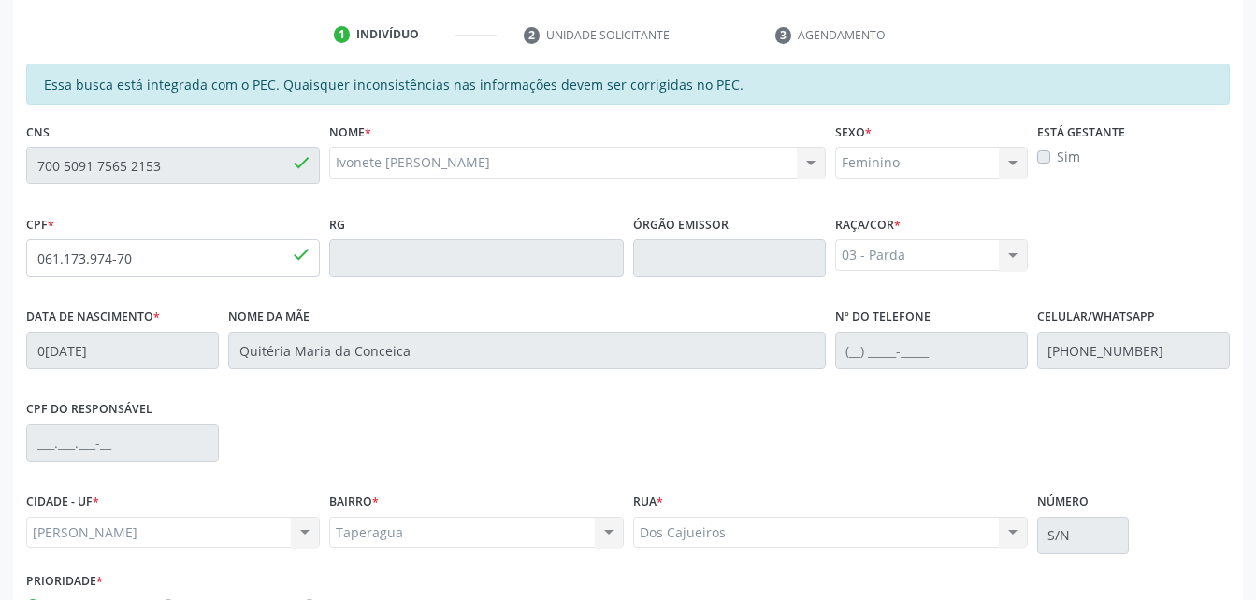
scroll to position [494, 0]
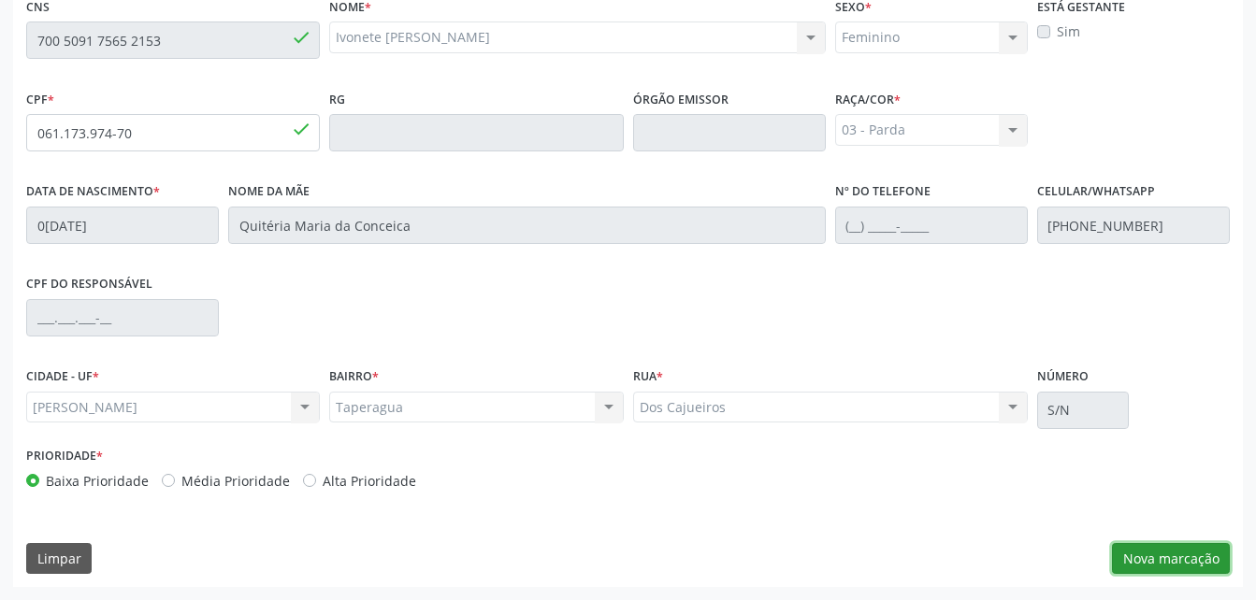
click at [1177, 565] on button "Nova marcação" at bounding box center [1171, 559] width 118 height 32
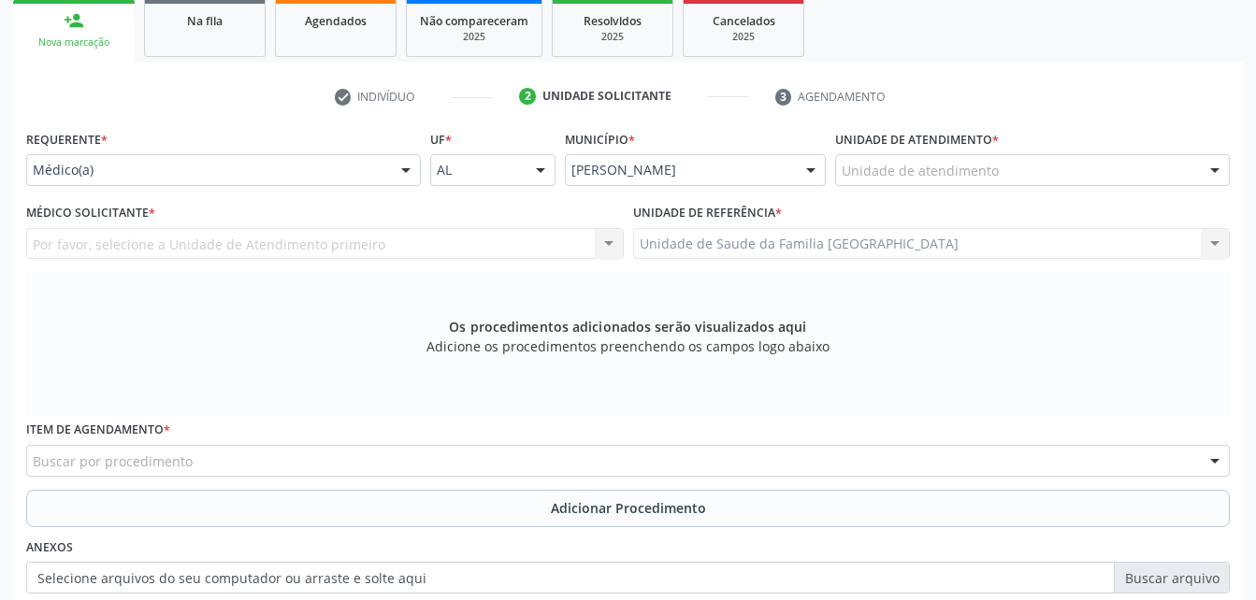
scroll to position [213, 0]
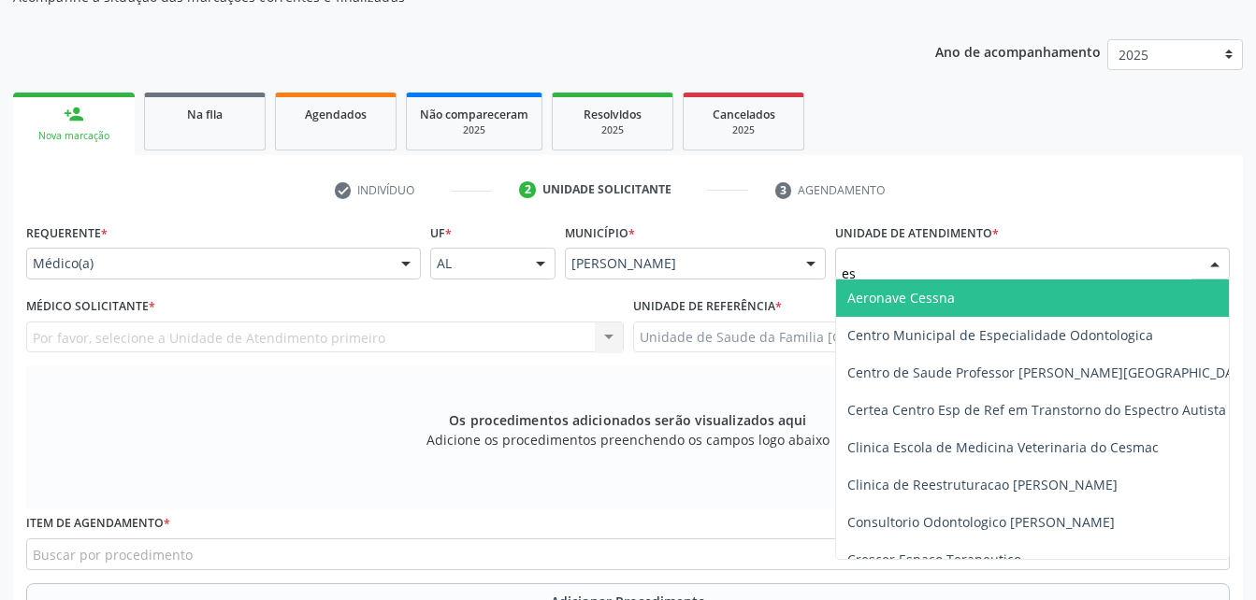
type input "est"
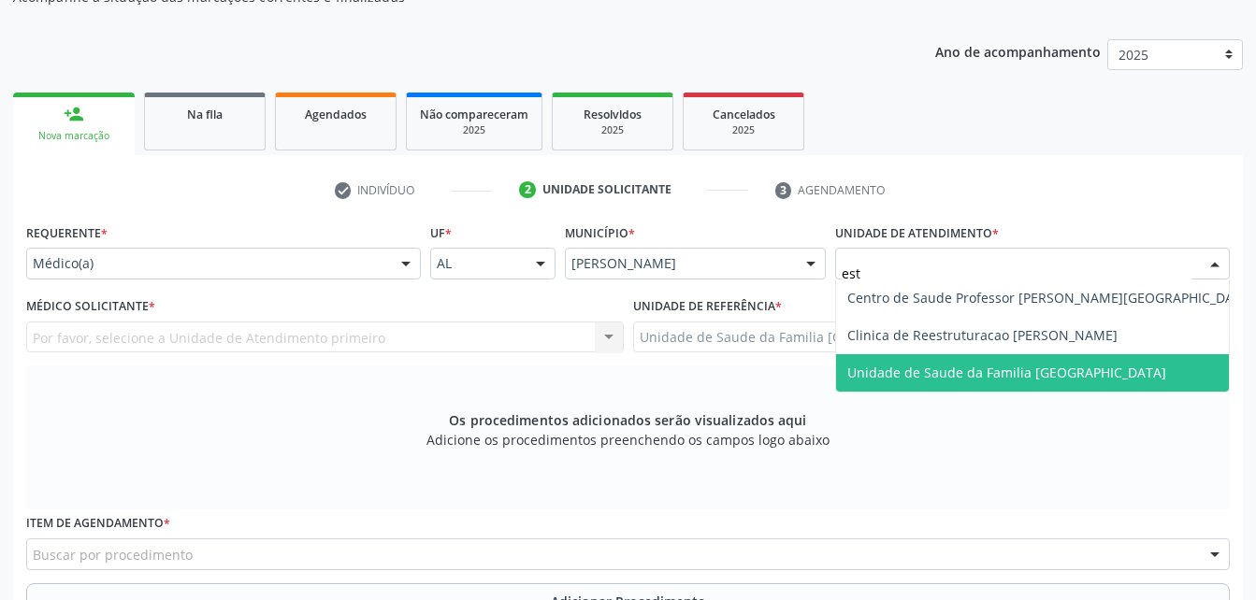
drag, startPoint x: 942, startPoint y: 369, endPoint x: 666, endPoint y: 367, distance: 275.9
click at [942, 370] on span "Unidade de Saude da Familia [GEOGRAPHIC_DATA]" at bounding box center [1006, 373] width 319 height 18
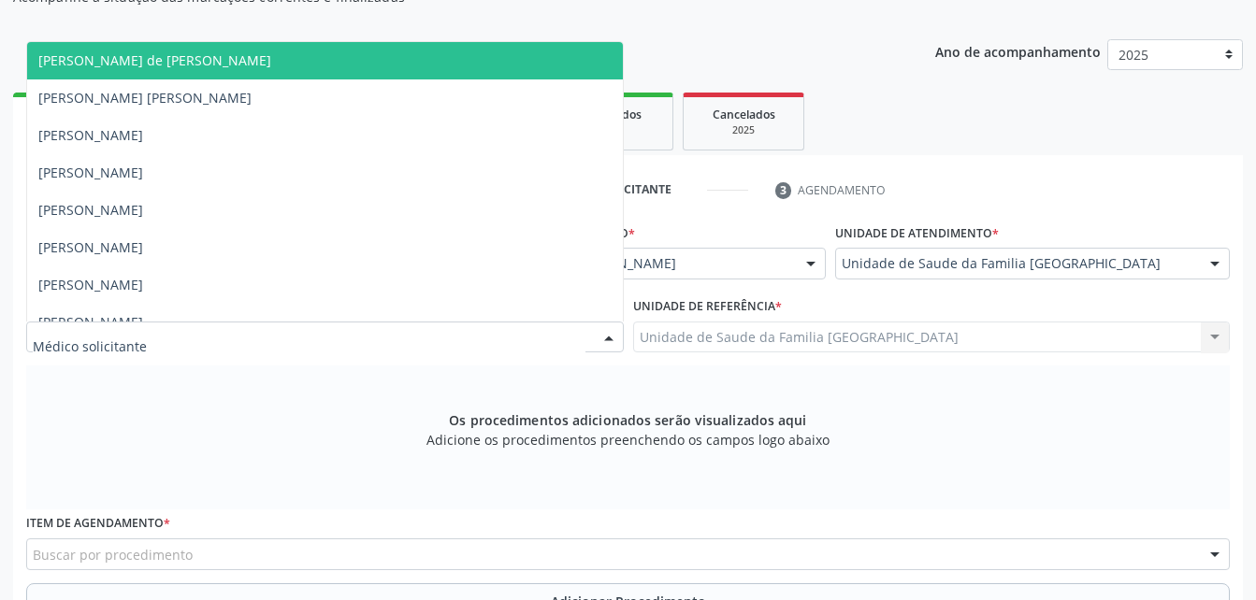
click at [482, 335] on div at bounding box center [325, 338] width 598 height 32
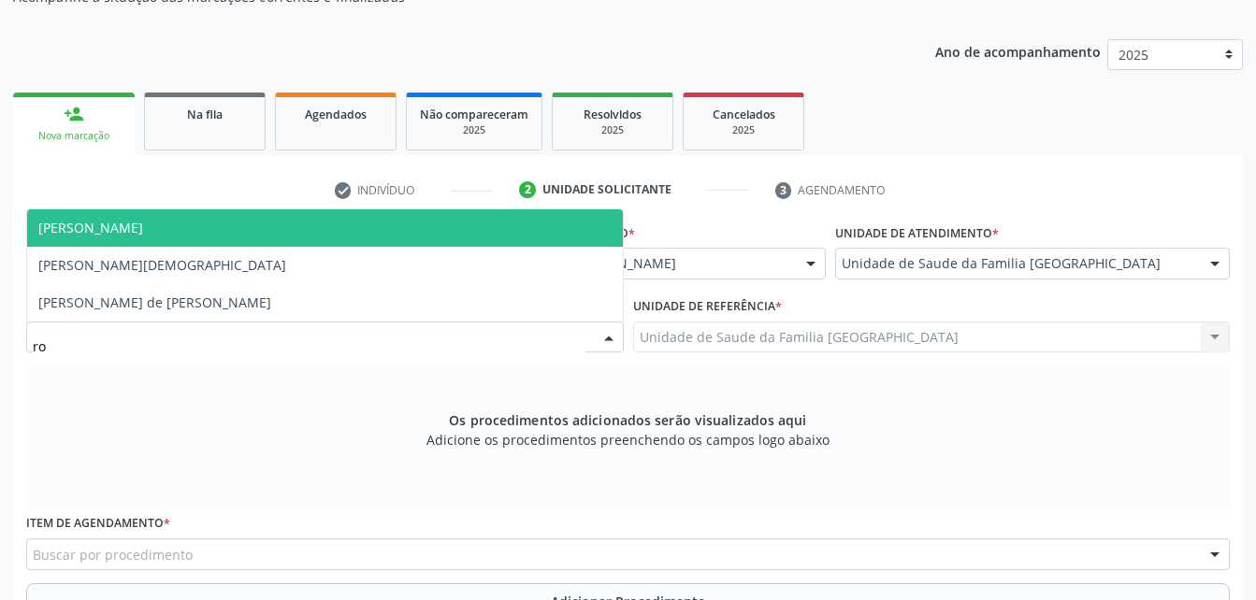
type input "rod"
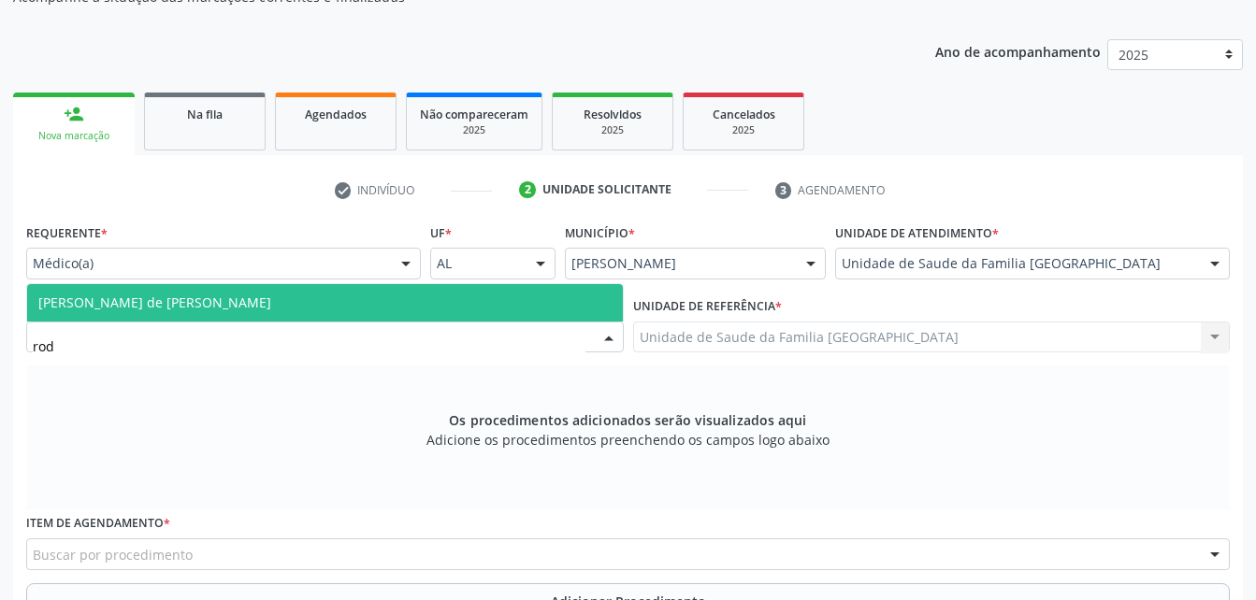
click at [411, 316] on span "[PERSON_NAME] de [PERSON_NAME]" at bounding box center [325, 302] width 596 height 37
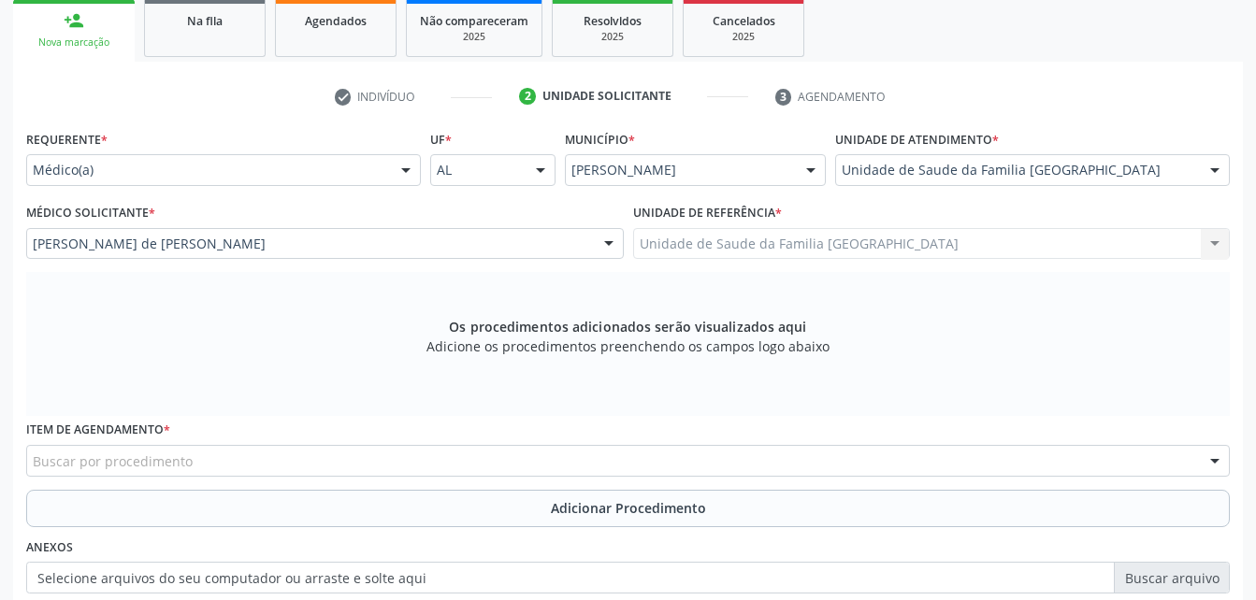
scroll to position [400, 0]
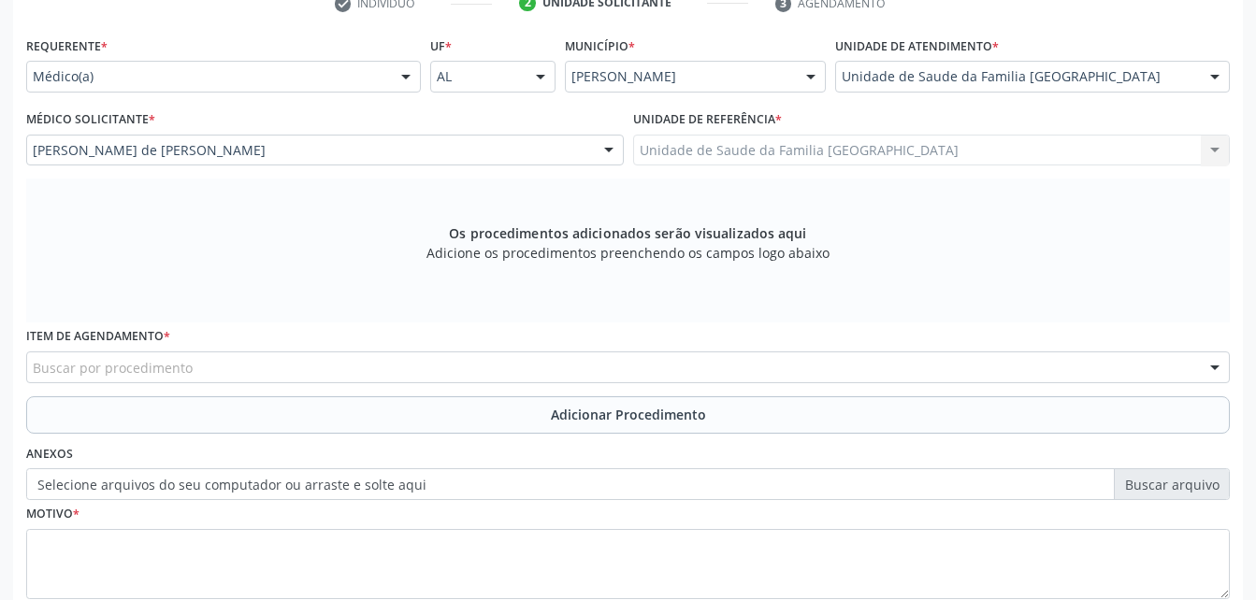
click at [403, 368] on div "Buscar por procedimento" at bounding box center [628, 368] width 1204 height 32
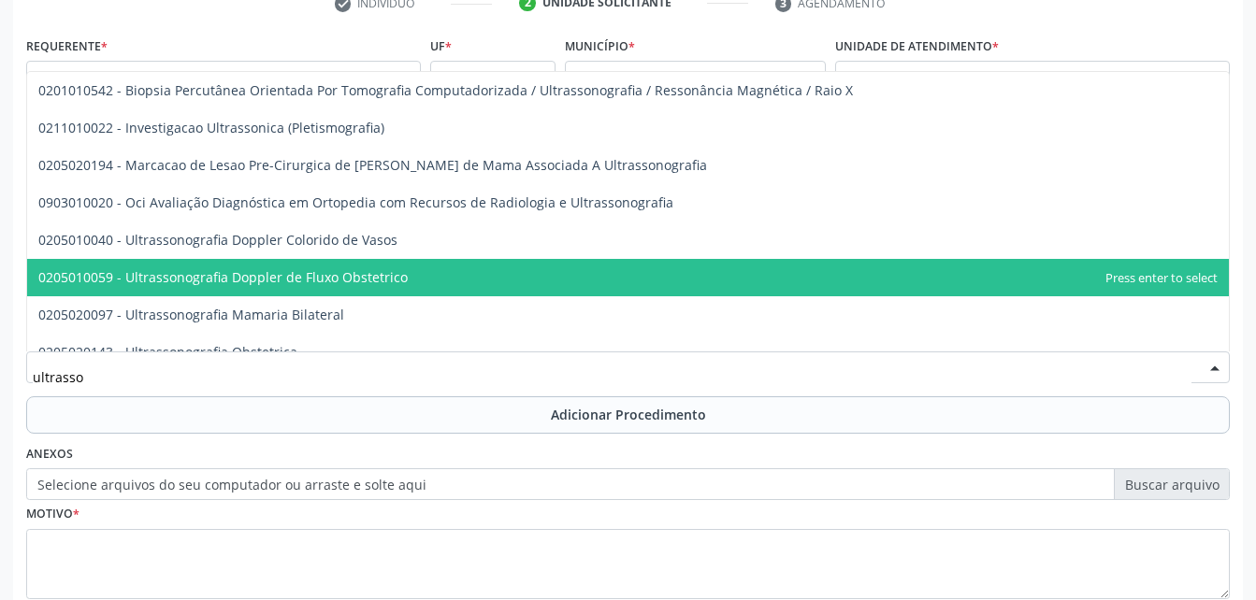
scroll to position [94, 0]
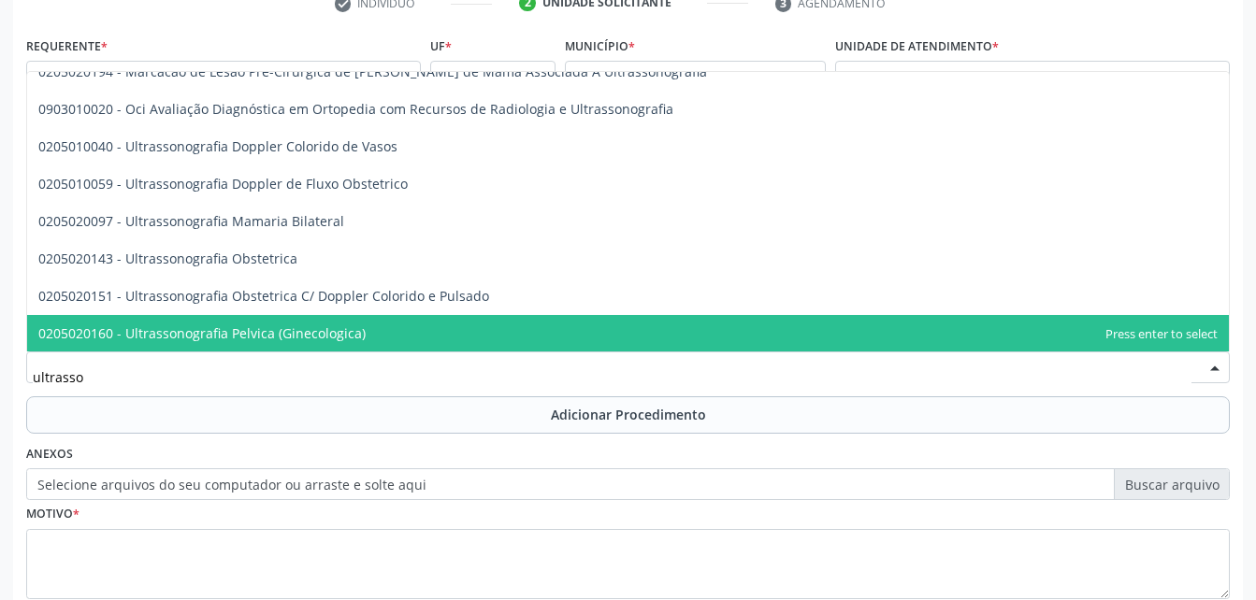
click at [370, 326] on span "0205020160 - Ultrassonografia Pelvica (Ginecologica)" at bounding box center [628, 333] width 1202 height 37
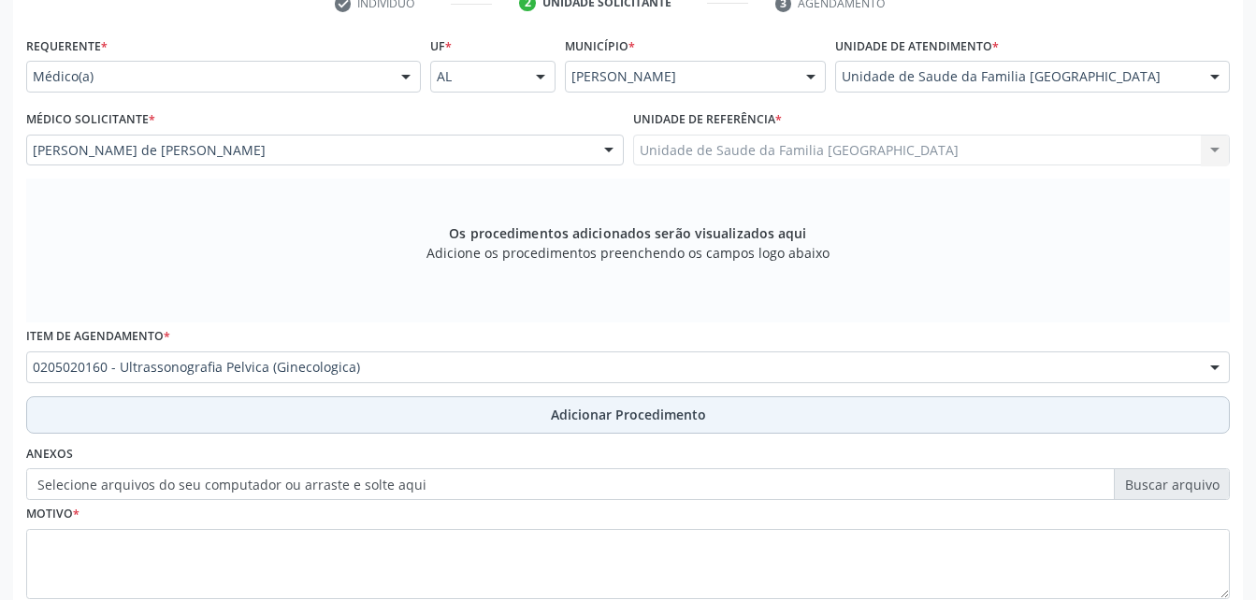
click at [491, 420] on button "Adicionar Procedimento" at bounding box center [628, 415] width 1204 height 37
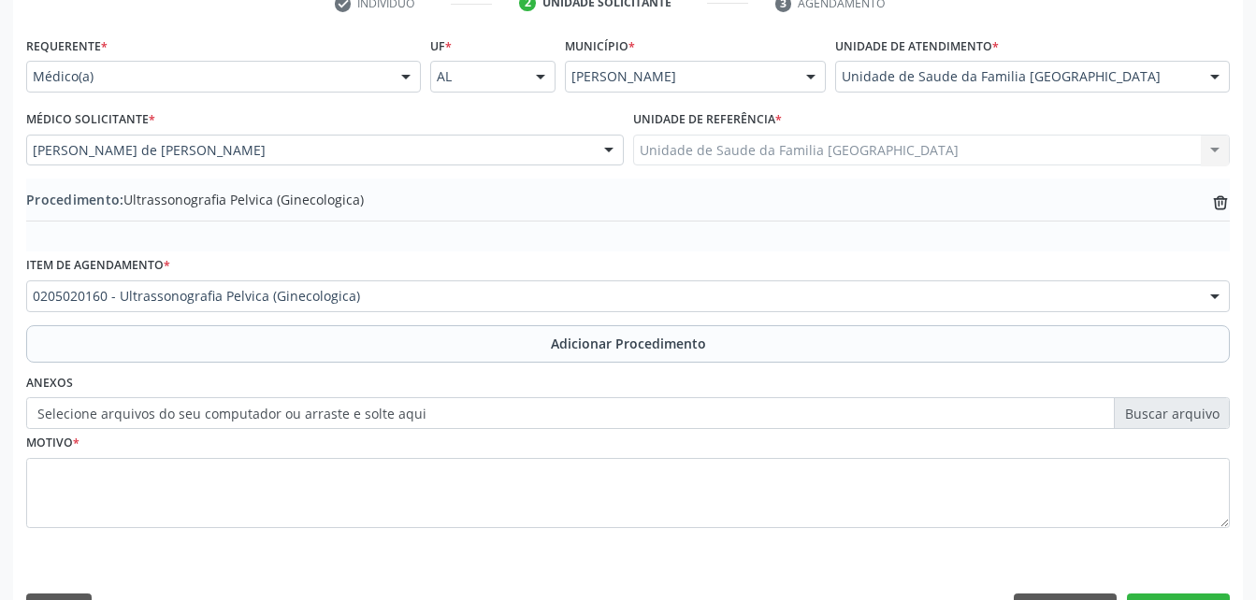
click at [375, 309] on div "0205020160 - Ultrassonografia Pelvica (Ginecologica)" at bounding box center [628, 297] width 1204 height 32
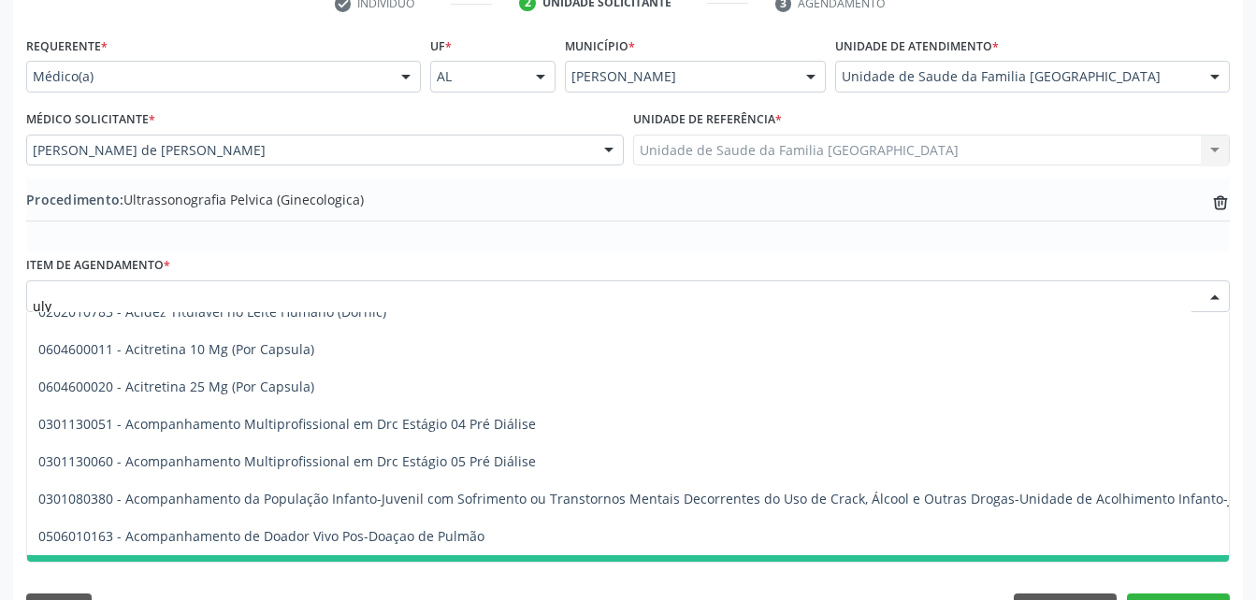
scroll to position [0, 0]
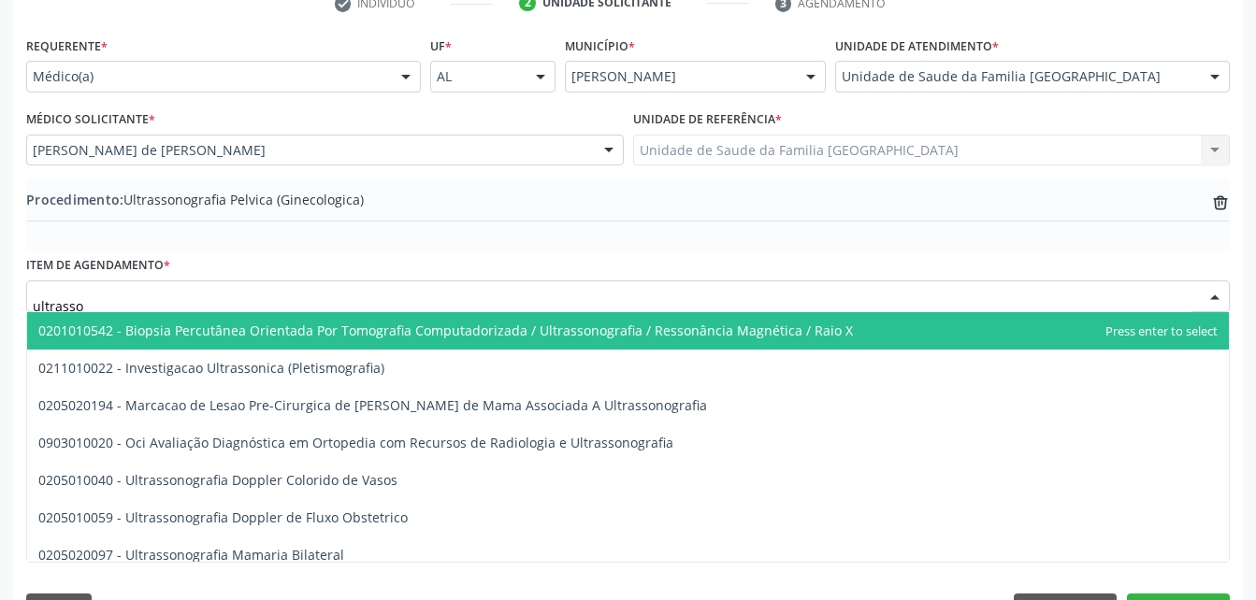
type input "ultrasson"
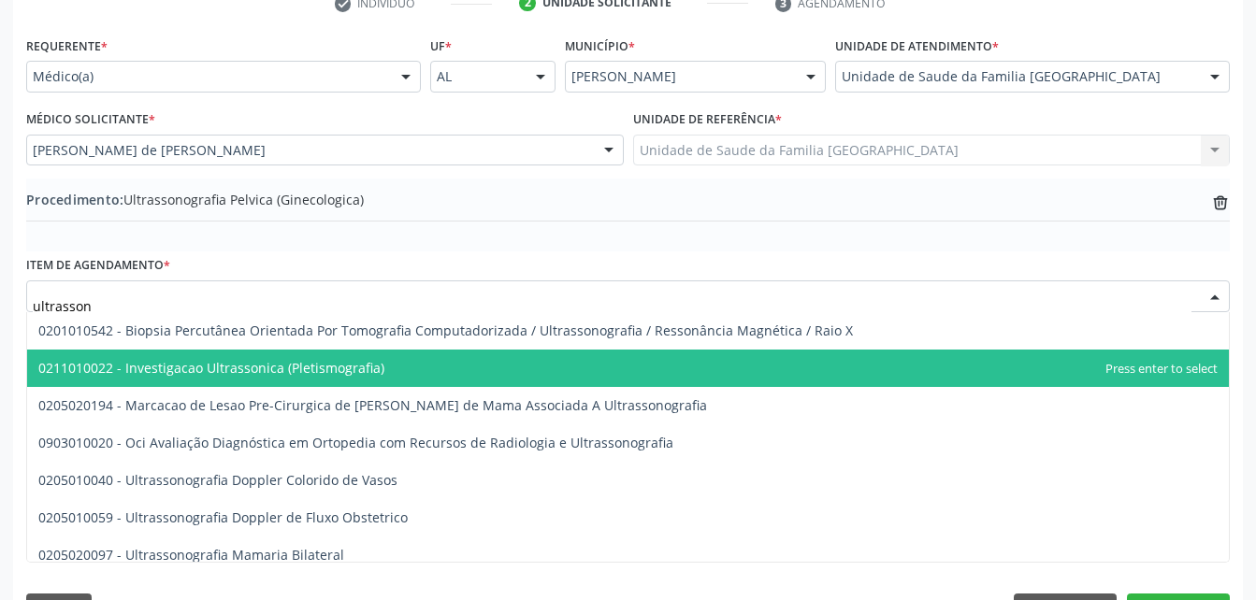
scroll to position [187, 0]
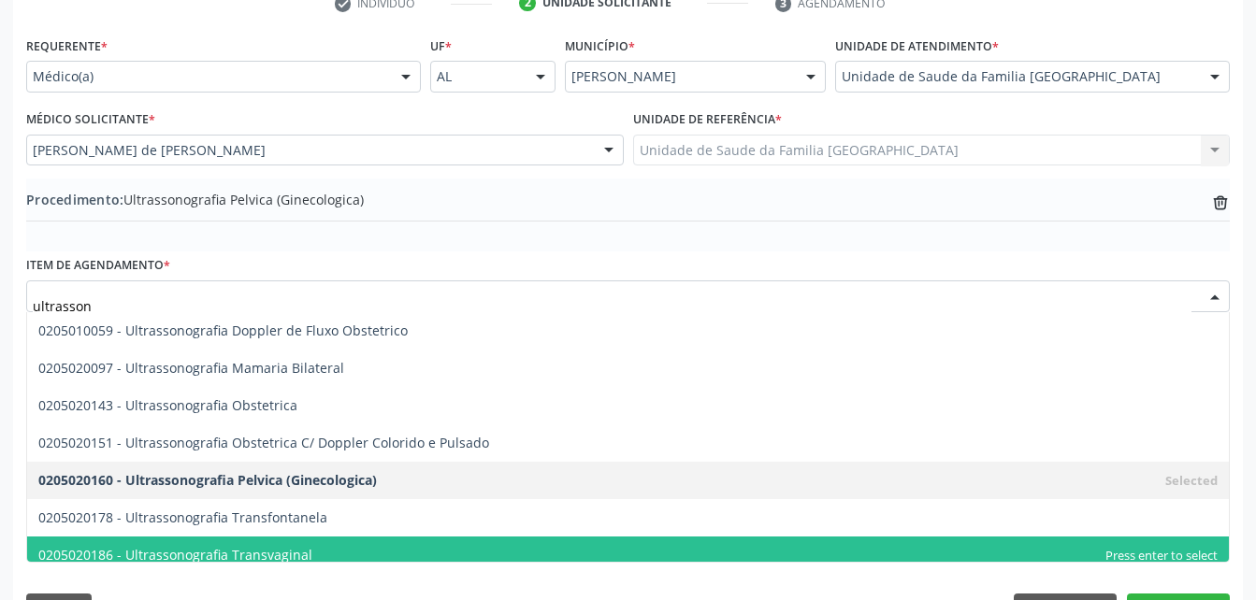
click at [413, 541] on span "0205020186 - Ultrassonografia Transvaginal" at bounding box center [628, 555] width 1202 height 37
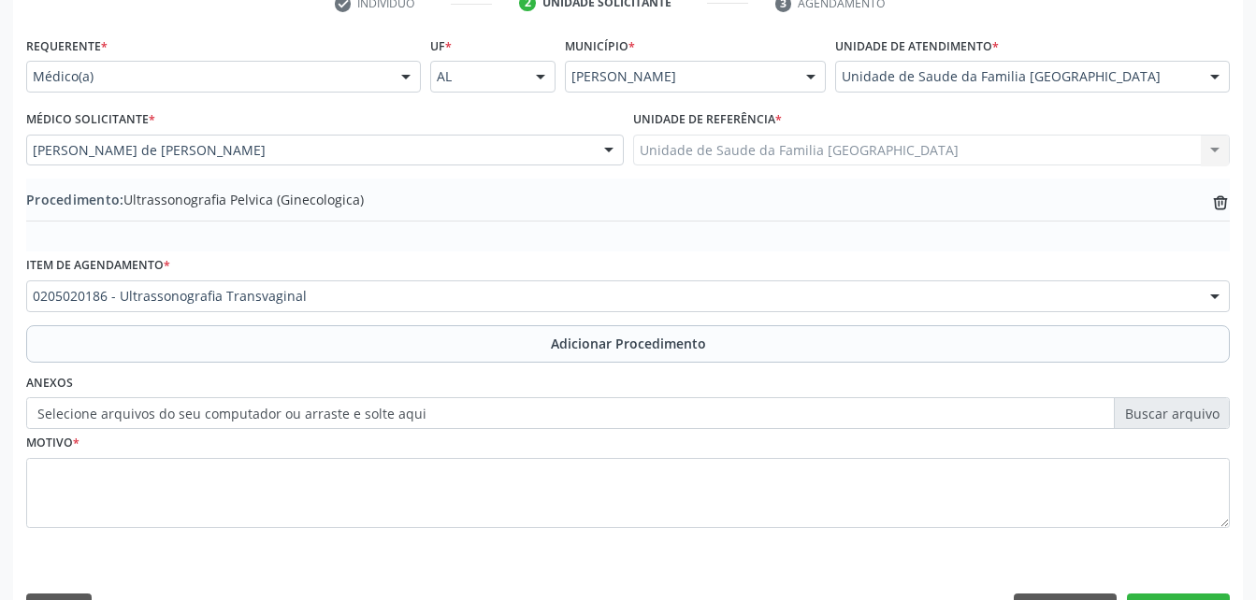
scroll to position [452, 0]
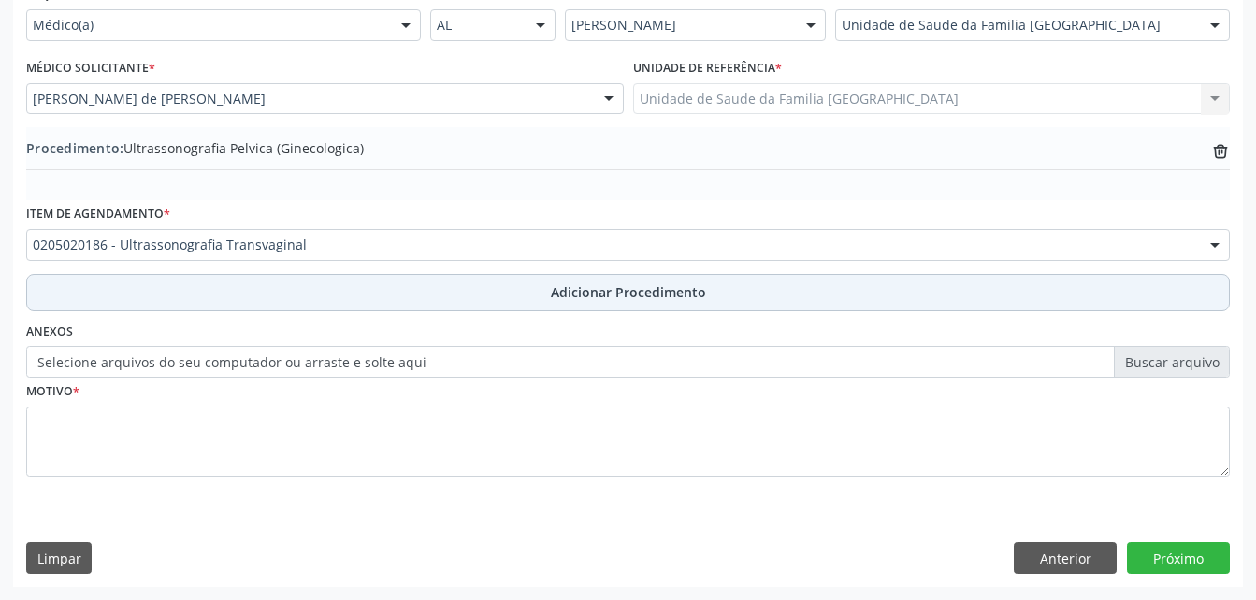
click at [427, 292] on button "Adicionar Procedimento" at bounding box center [628, 292] width 1204 height 37
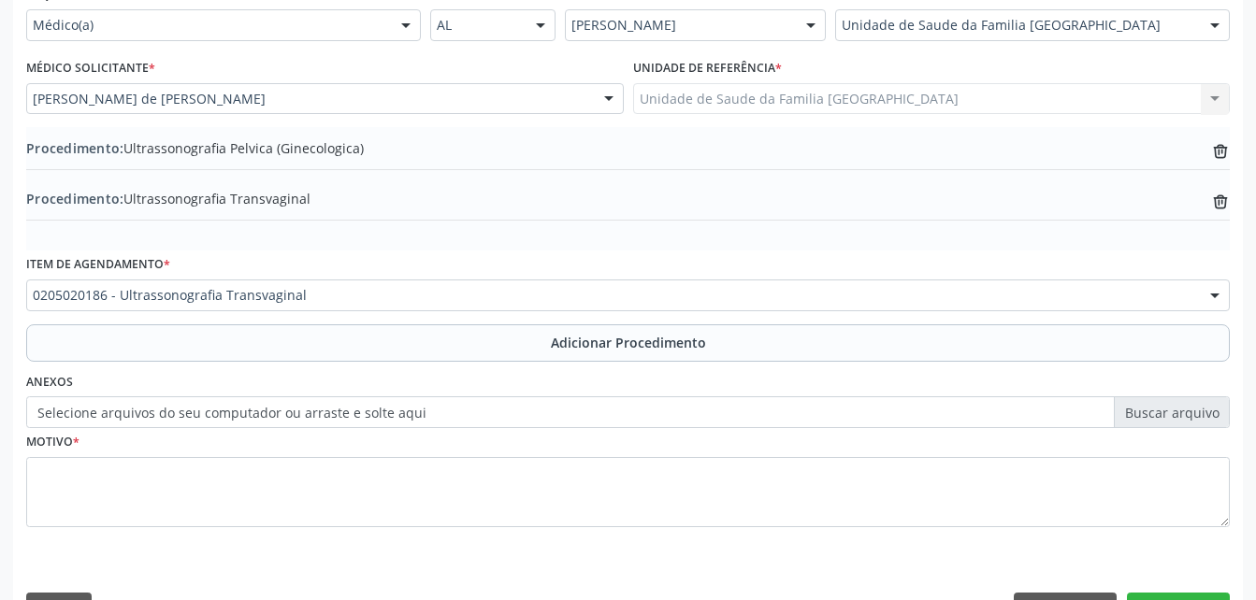
scroll to position [502, 0]
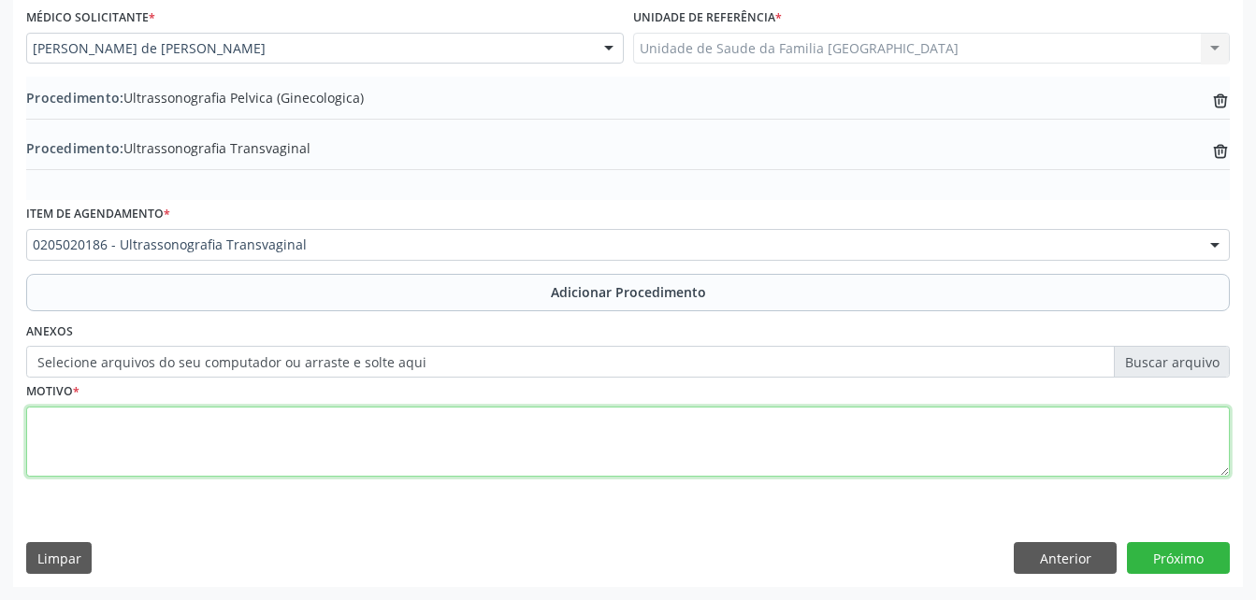
click at [476, 436] on textarea at bounding box center [628, 442] width 1204 height 71
type textarea "dor pelvica"
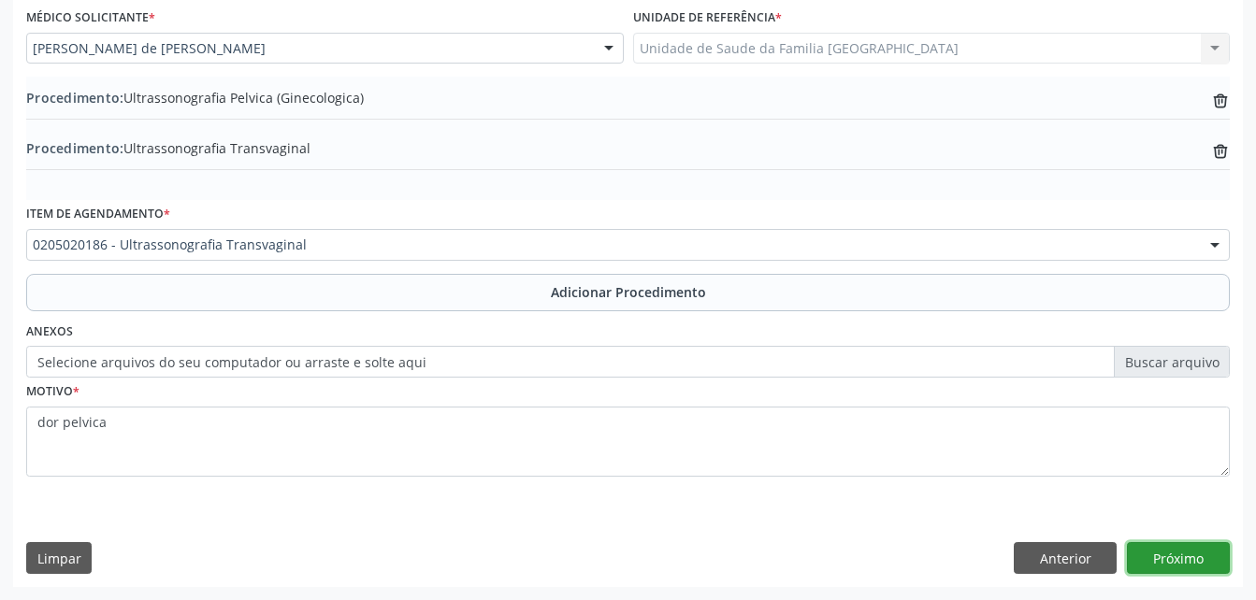
click at [1166, 562] on button "Próximo" at bounding box center [1178, 558] width 103 height 32
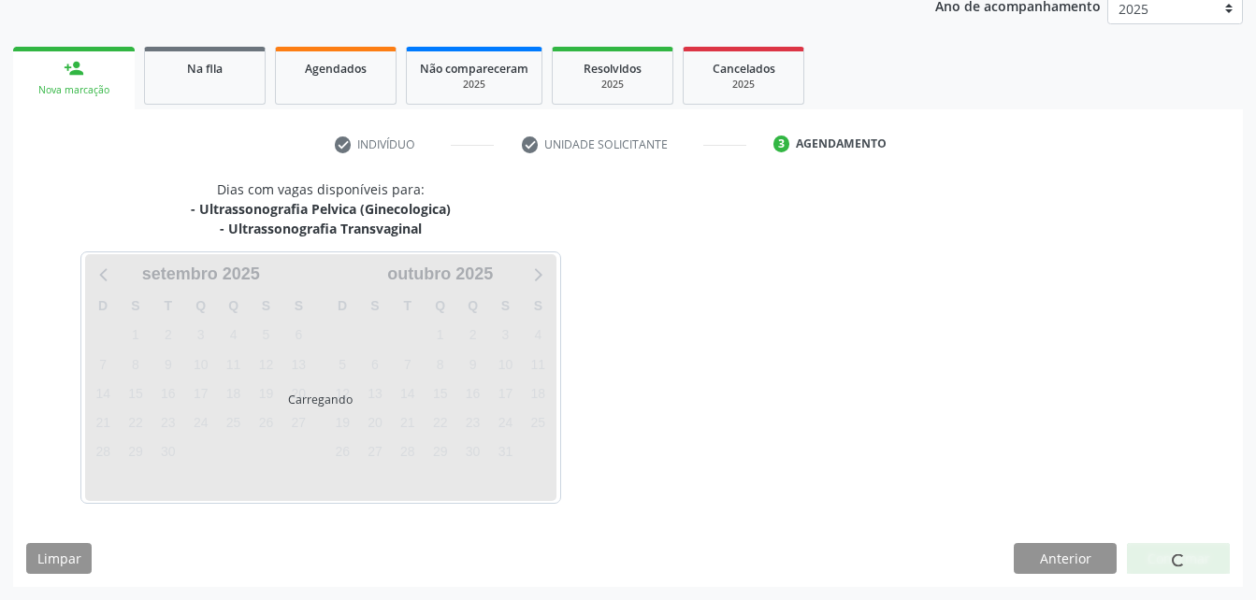
scroll to position [314, 0]
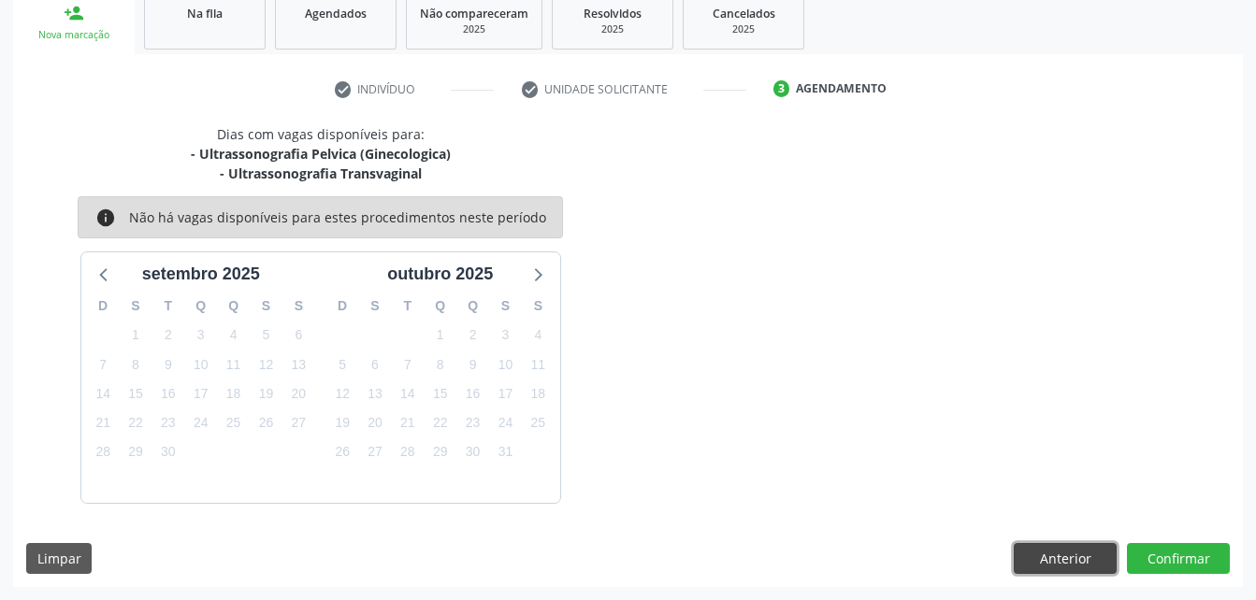
click at [1033, 564] on button "Anterior" at bounding box center [1065, 559] width 103 height 32
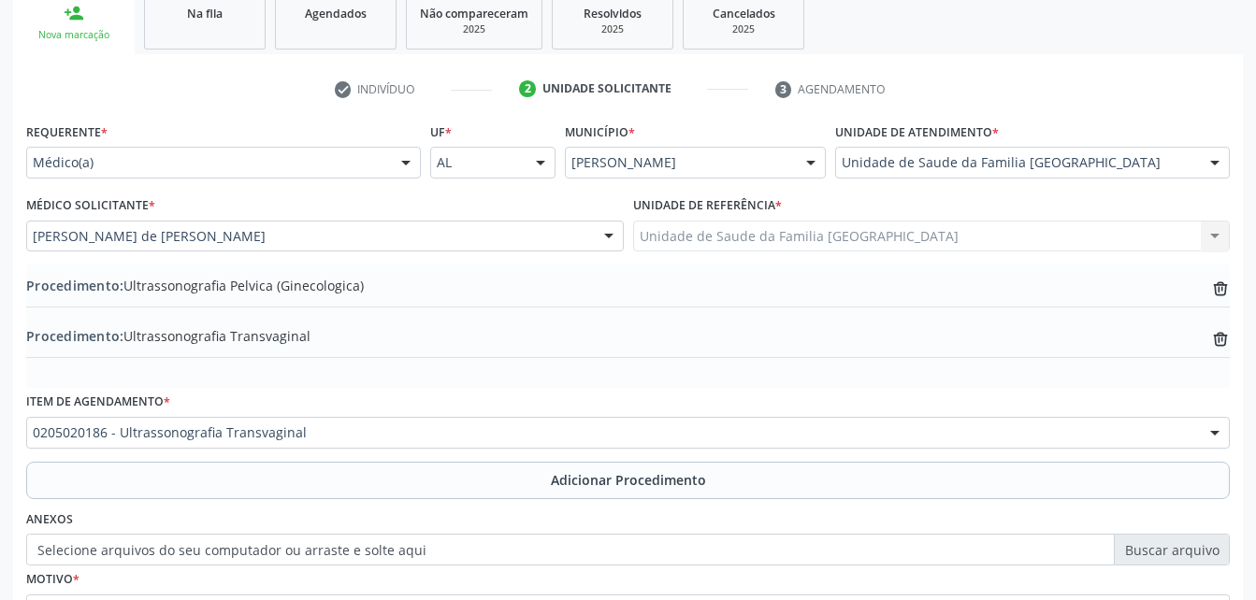
scroll to position [502, 0]
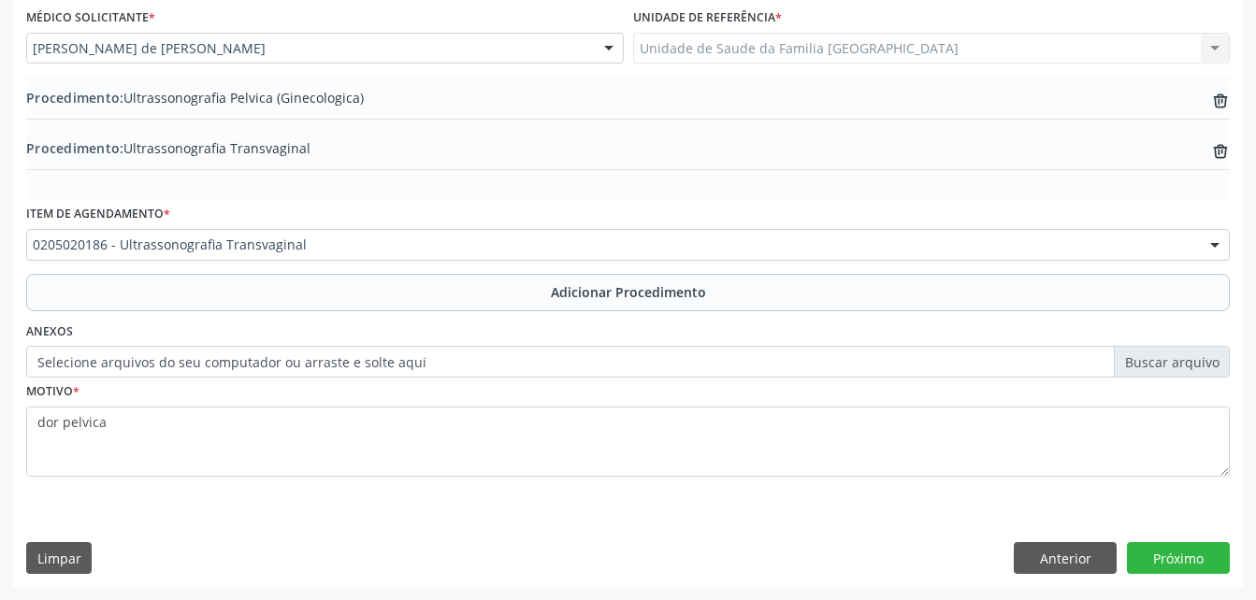
drag, startPoint x: 1179, startPoint y: 535, endPoint x: 1196, endPoint y: 574, distance: 42.7
click at [1192, 567] on div "Requerente * Médico(a) Médico(a) Enfermeiro(a) Paciente Nenhum resultado encont…" at bounding box center [628, 258] width 1230 height 656
drag, startPoint x: 1196, startPoint y: 574, endPoint x: 1187, endPoint y: 562, distance: 15.3
click at [1187, 562] on button "Próximo" at bounding box center [1178, 558] width 103 height 32
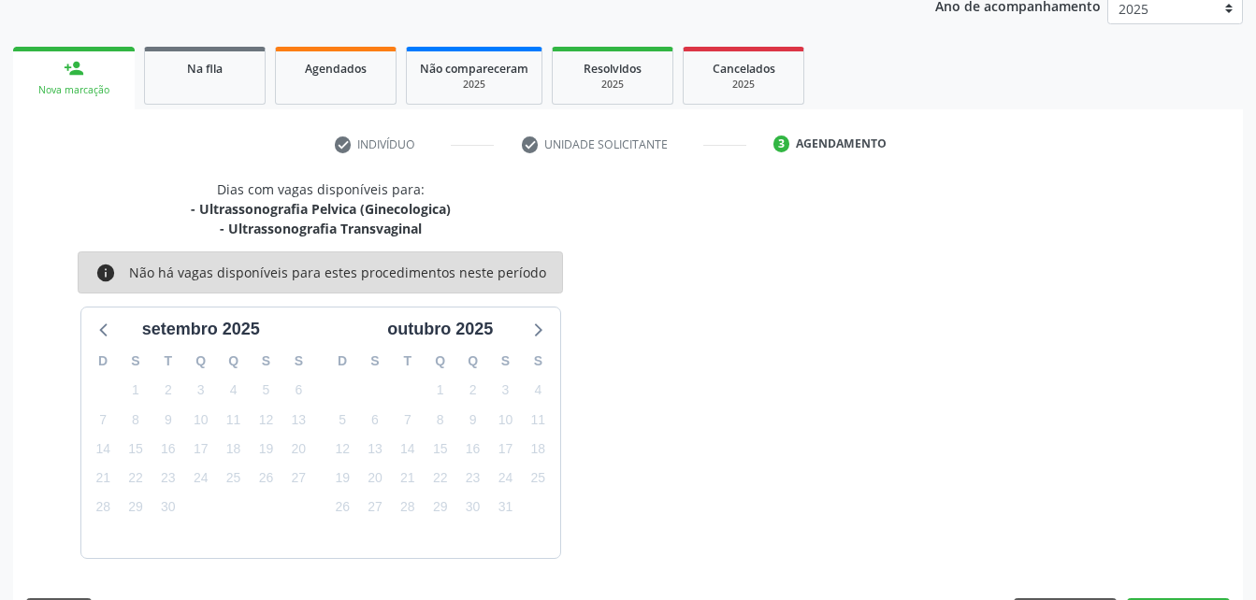
scroll to position [314, 0]
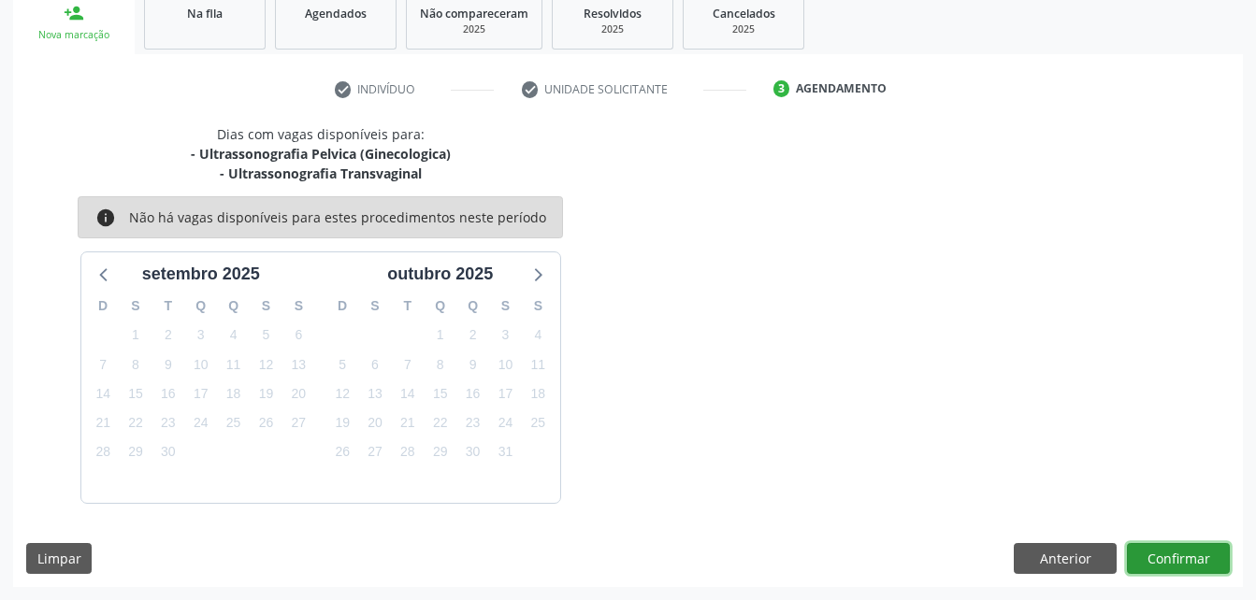
click at [1190, 560] on button "Confirmar" at bounding box center [1178, 559] width 103 height 32
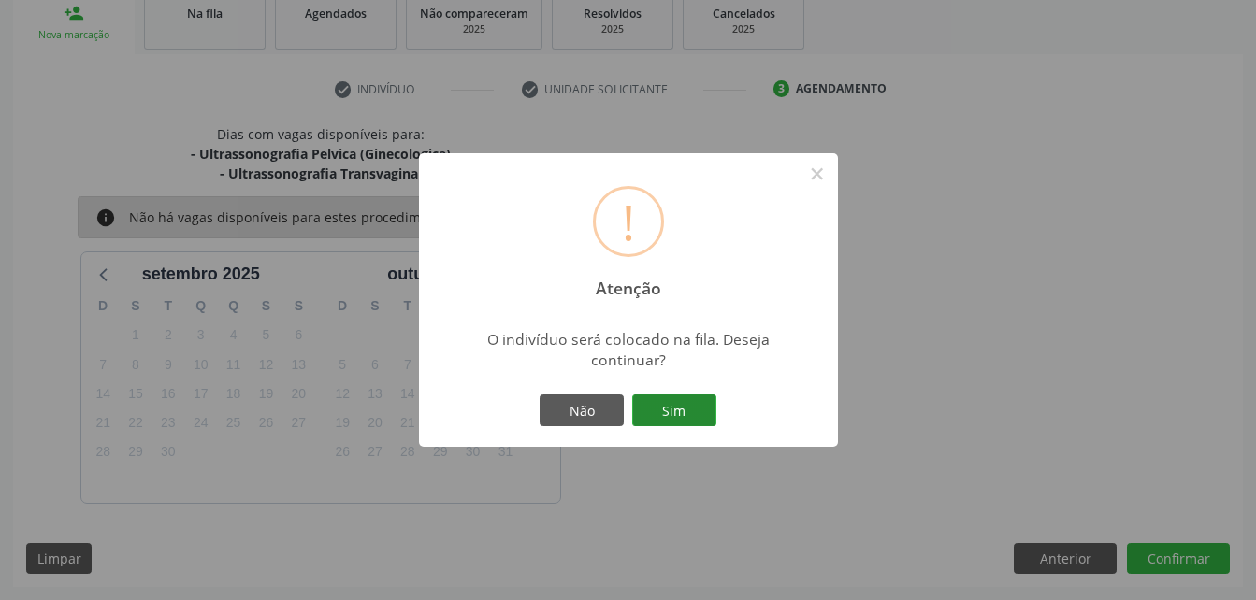
click at [662, 402] on button "Sim" at bounding box center [674, 411] width 84 height 32
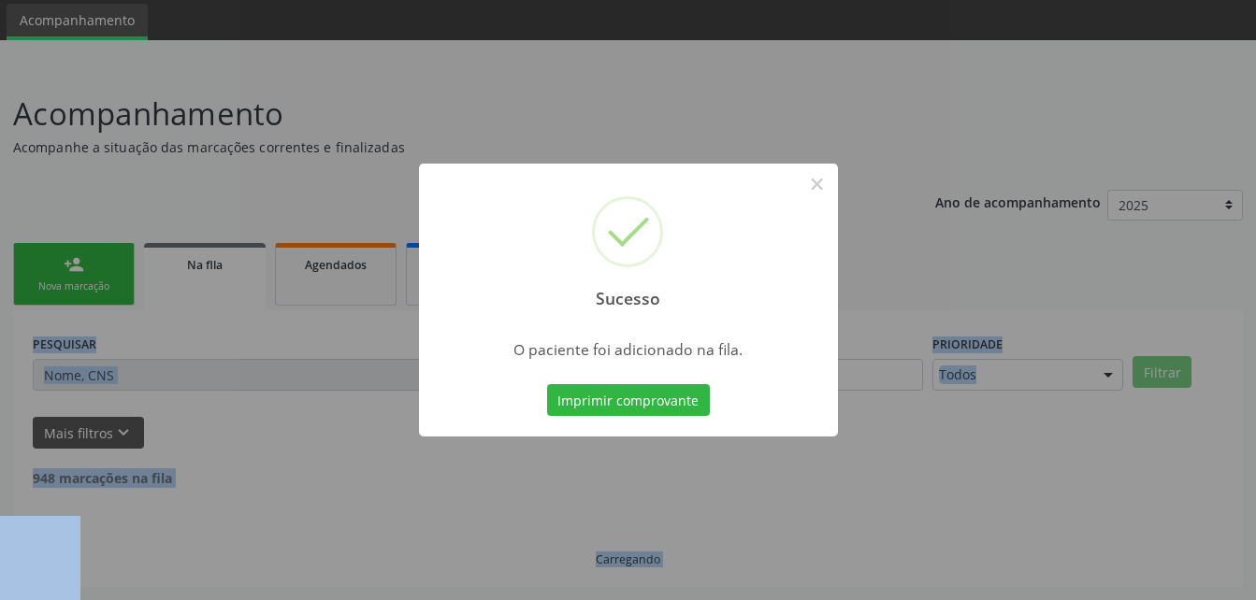
scroll to position [43, 0]
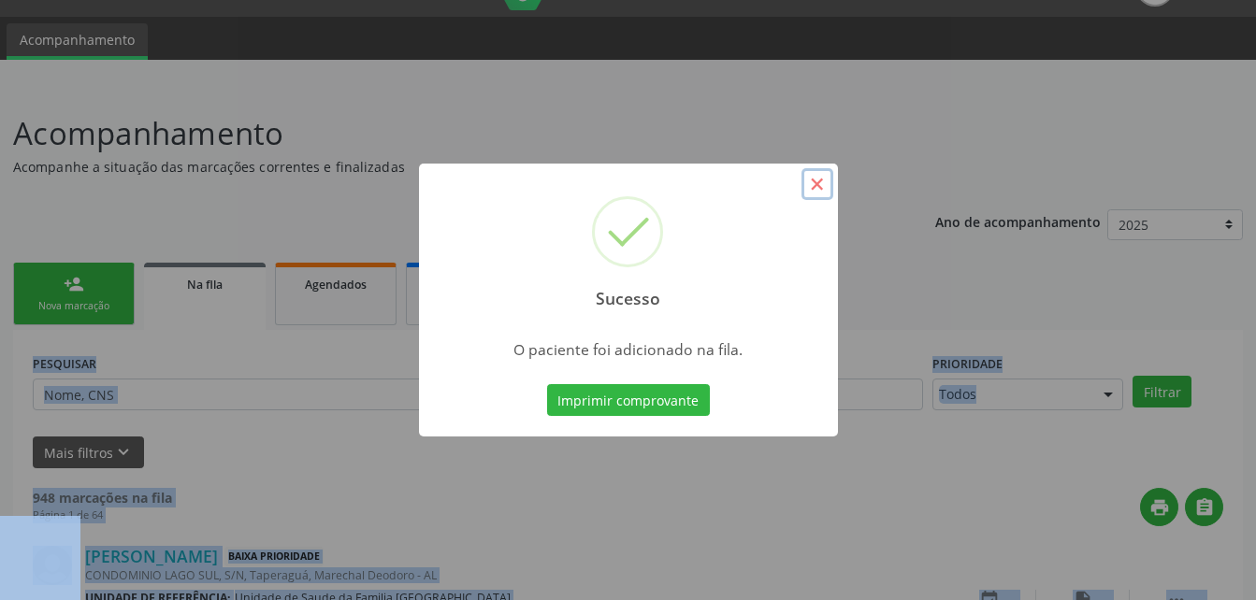
click at [826, 191] on button "×" at bounding box center [817, 184] width 32 height 32
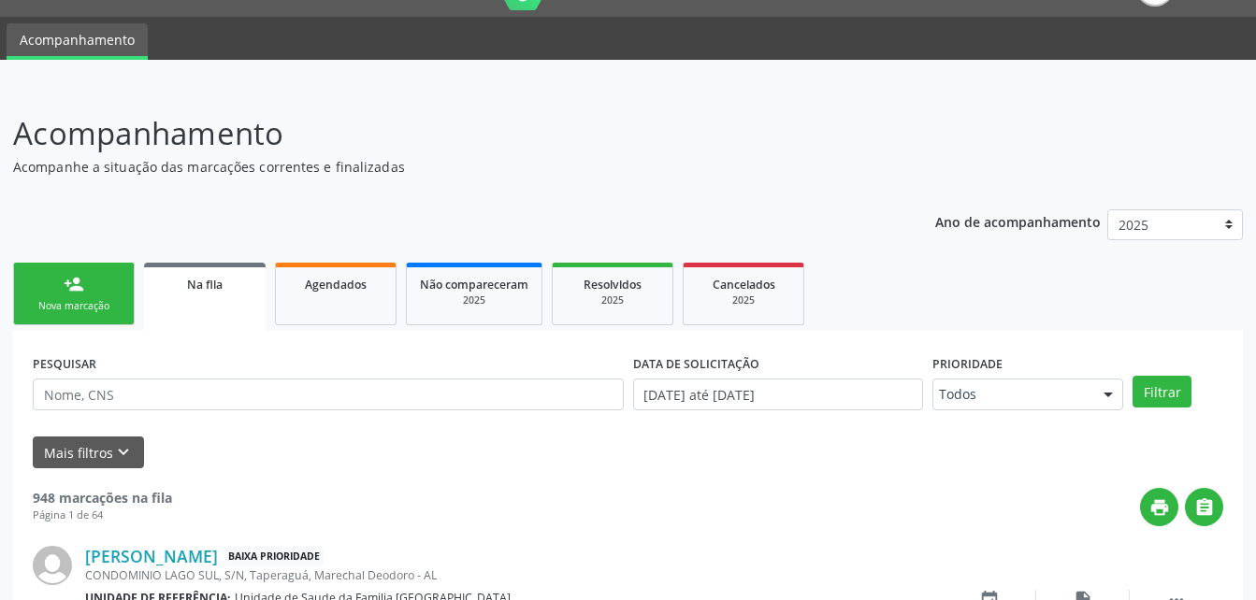
drag, startPoint x: 123, startPoint y: 283, endPoint x: 364, endPoint y: 16, distance: 359.6
click at [123, 283] on link "person_add Nova marcação" at bounding box center [74, 294] width 122 height 63
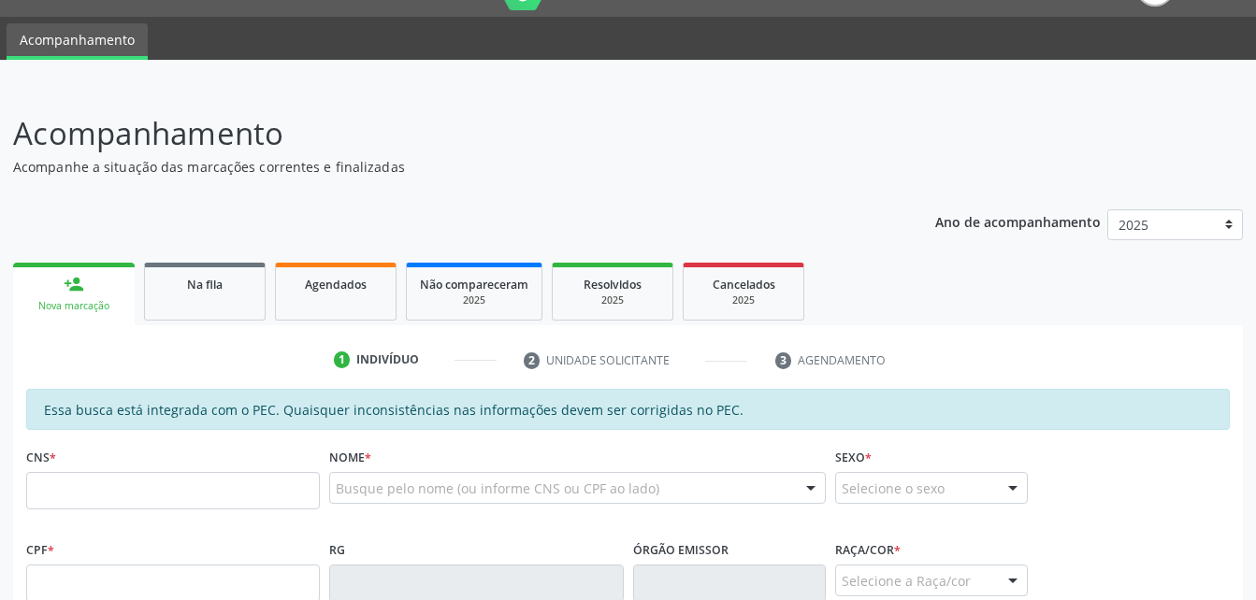
scroll to position [230, 0]
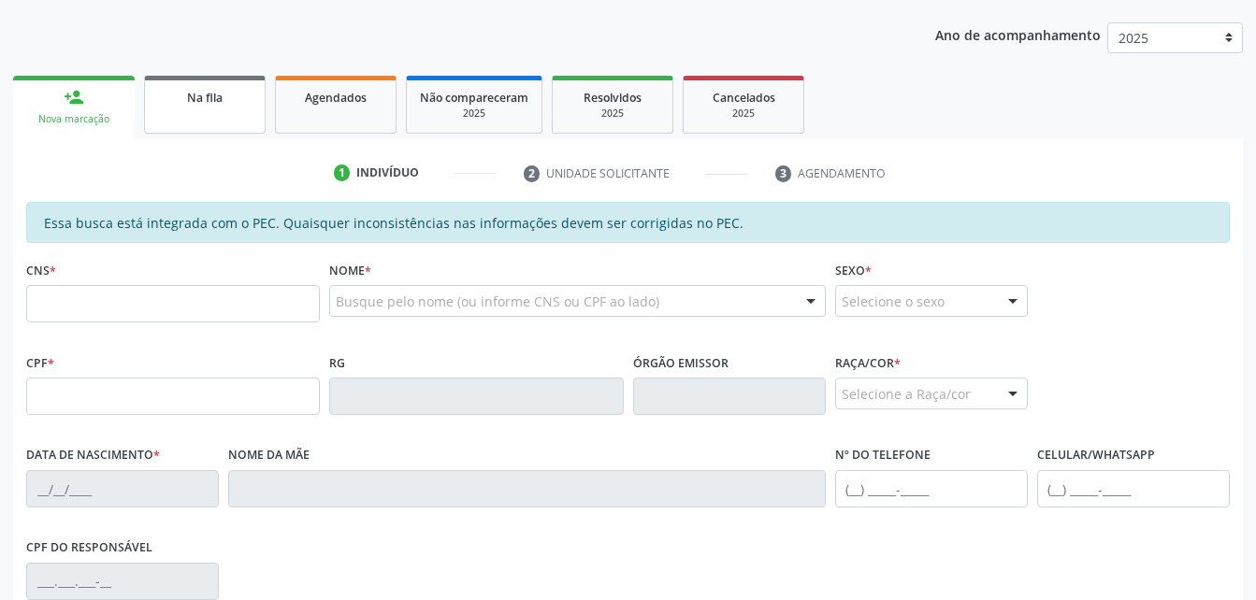
click at [241, 120] on link "Na fila" at bounding box center [205, 105] width 122 height 58
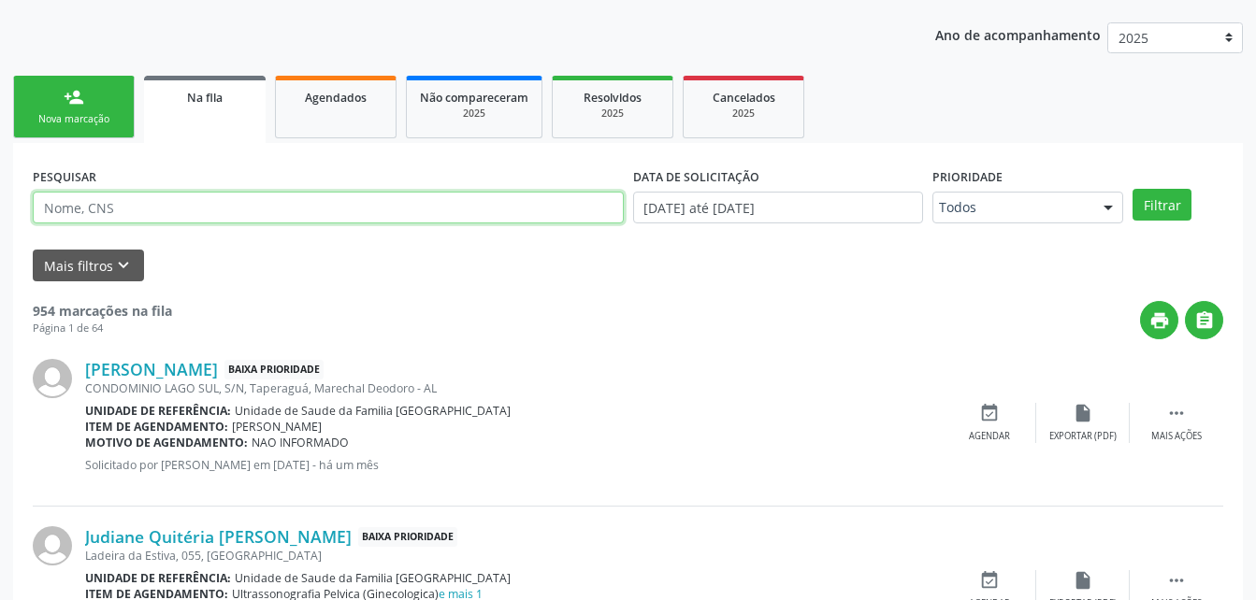
click at [307, 195] on input "text" at bounding box center [328, 208] width 591 height 32
type input "898001212661968"
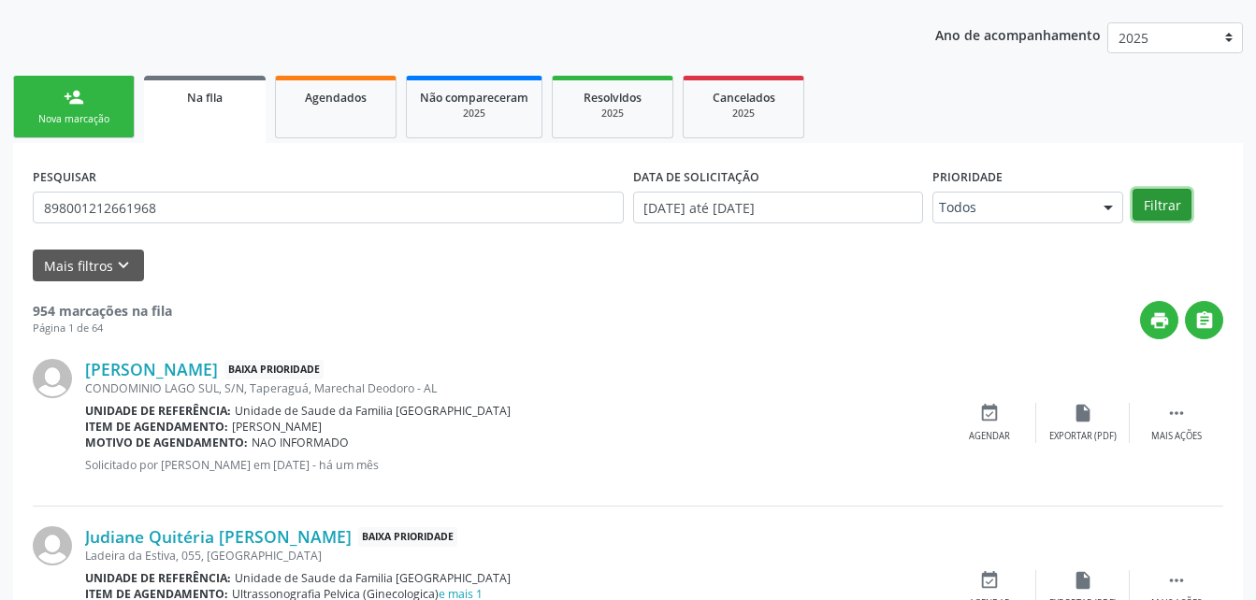
click at [1152, 209] on button "Filtrar" at bounding box center [1161, 205] width 59 height 32
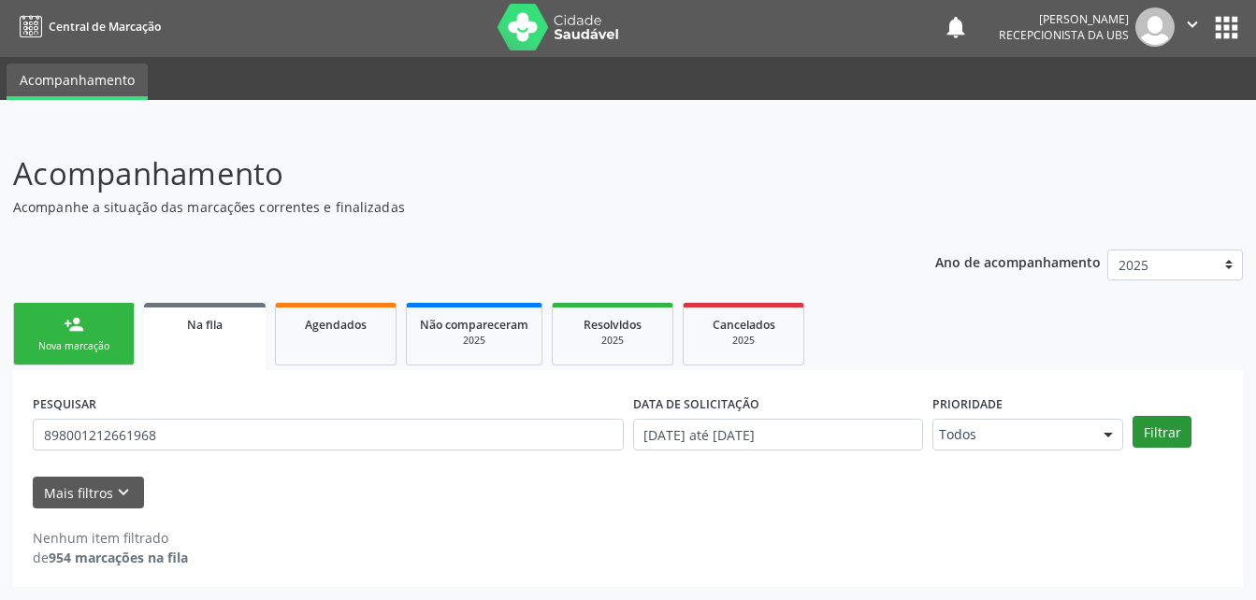
scroll to position [3, 0]
click at [72, 335] on link "person_add Nova marcação" at bounding box center [74, 334] width 122 height 63
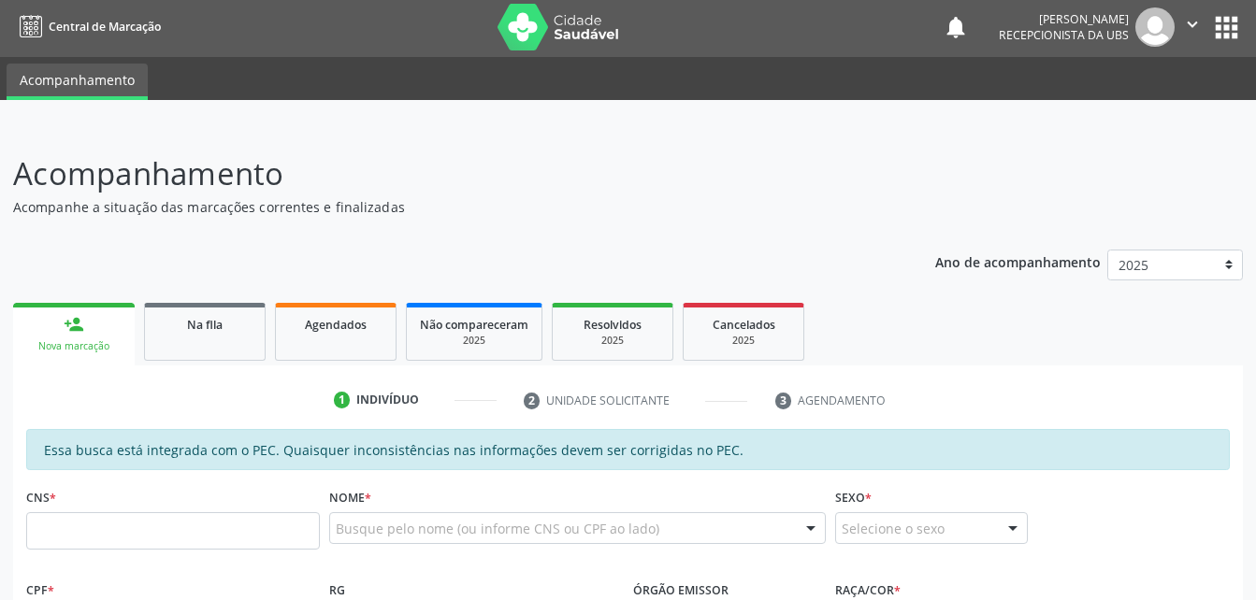
scroll to position [190, 0]
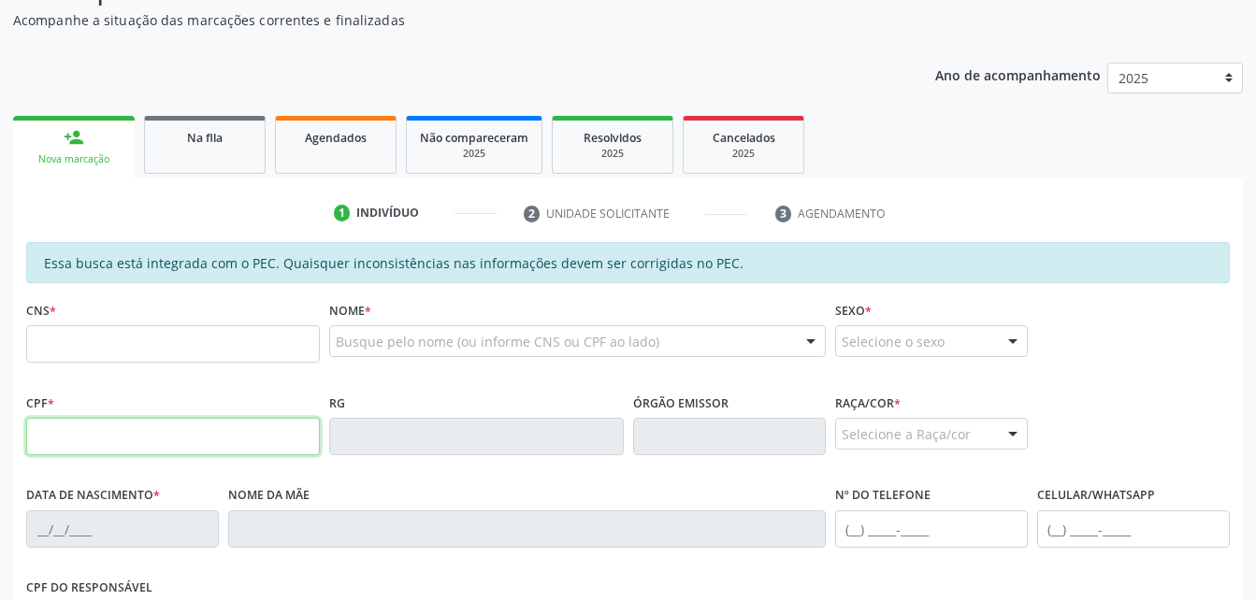
click at [156, 425] on input "text" at bounding box center [173, 436] width 294 height 37
type input "6"
type input "061.173.974-70"
type input "700 5091 7565 2153"
type input "[DATE]"
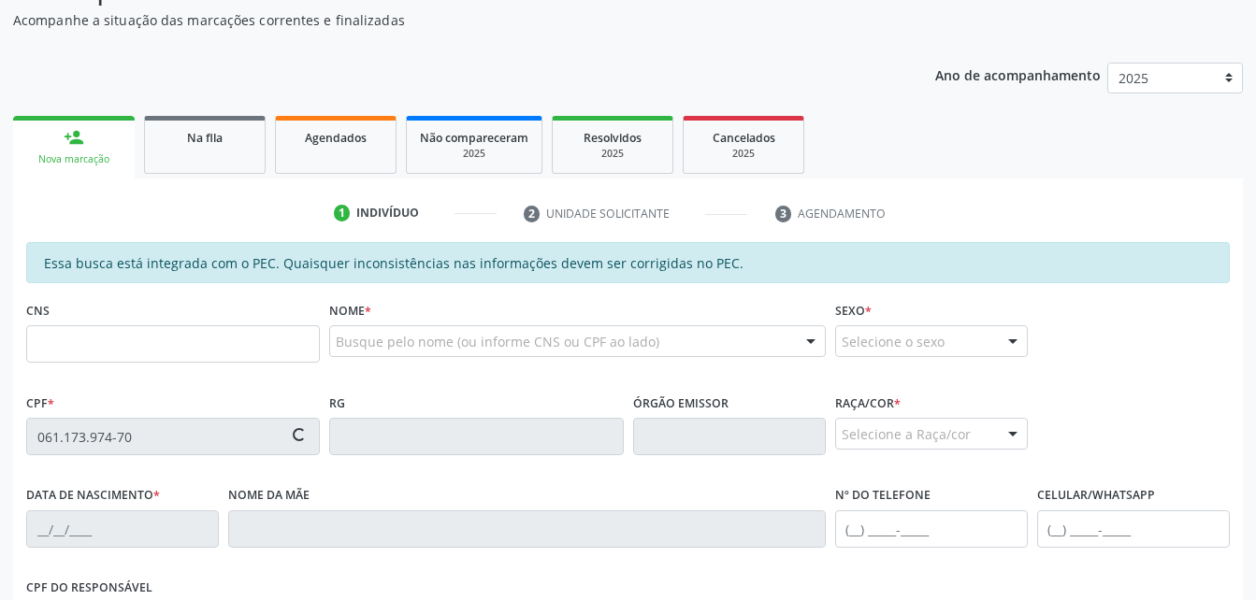
type input "Quitéria Maria da Conceica"
type input "[PHONE_NUMBER]"
type input "S/N"
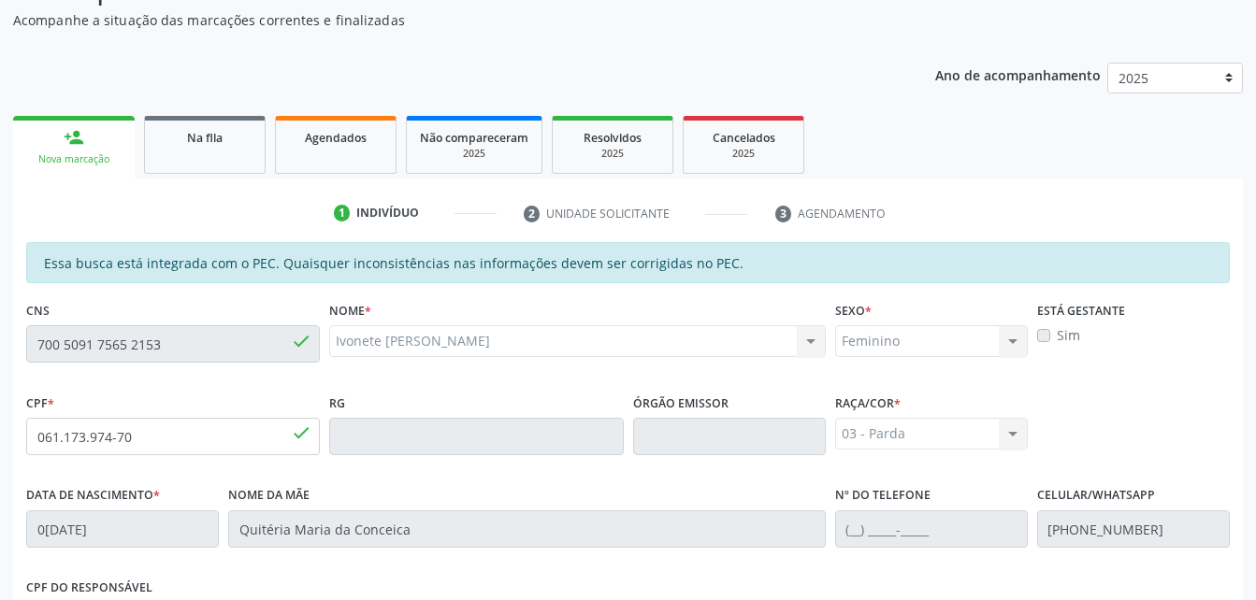
scroll to position [494, 0]
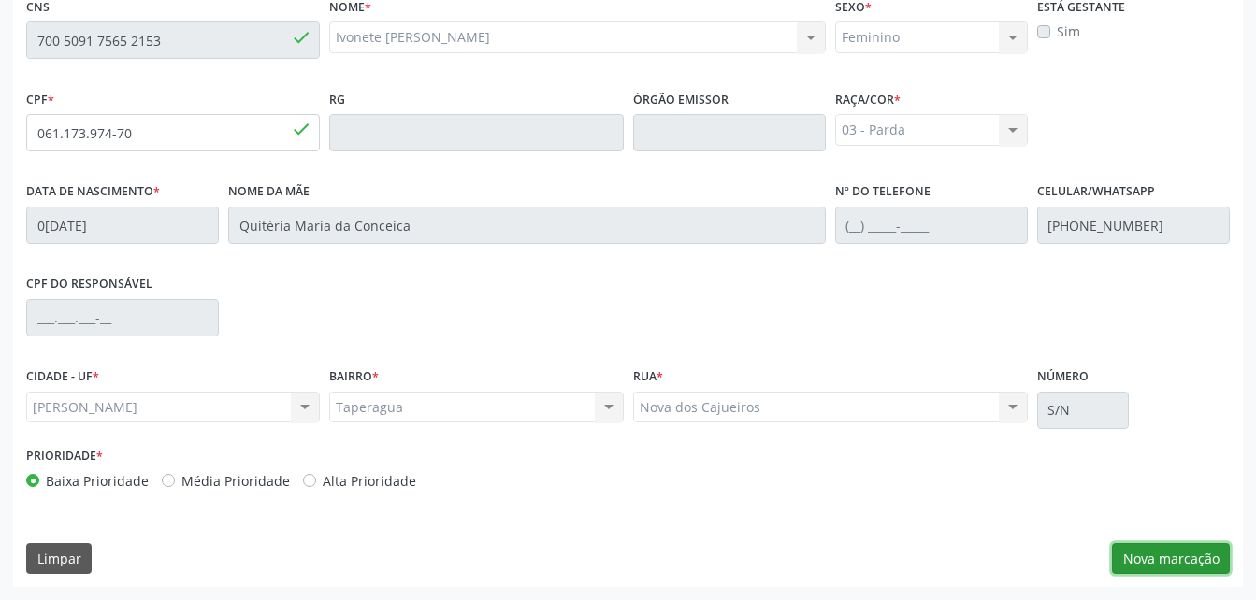
click at [1229, 553] on button "Nova marcação" at bounding box center [1171, 559] width 118 height 32
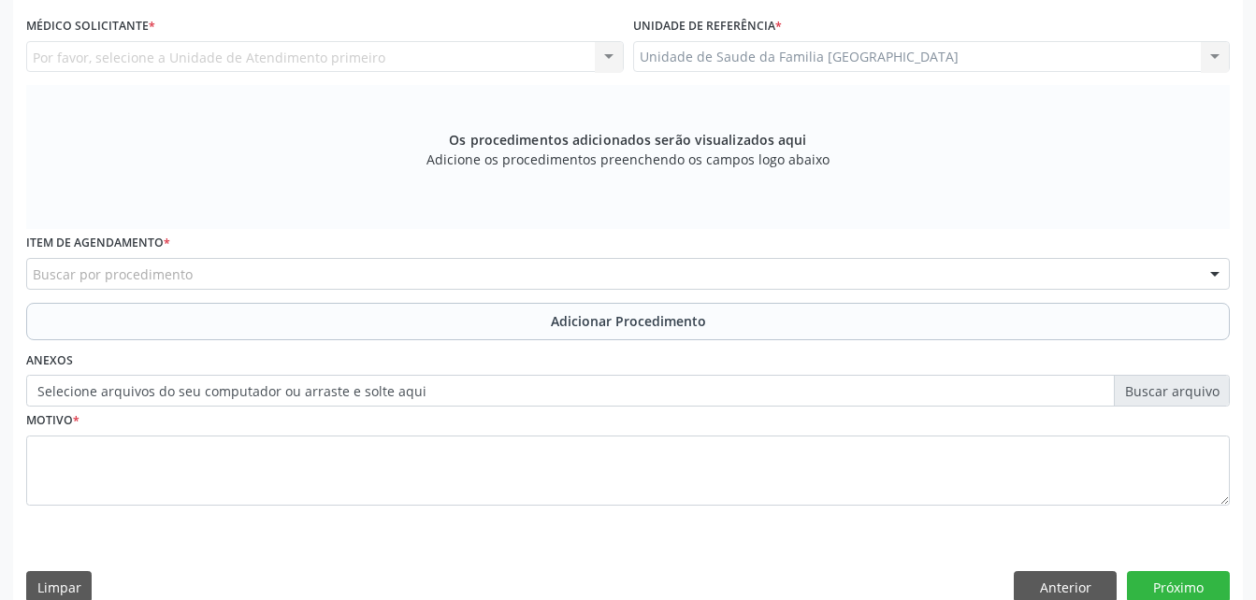
scroll to position [307, 0]
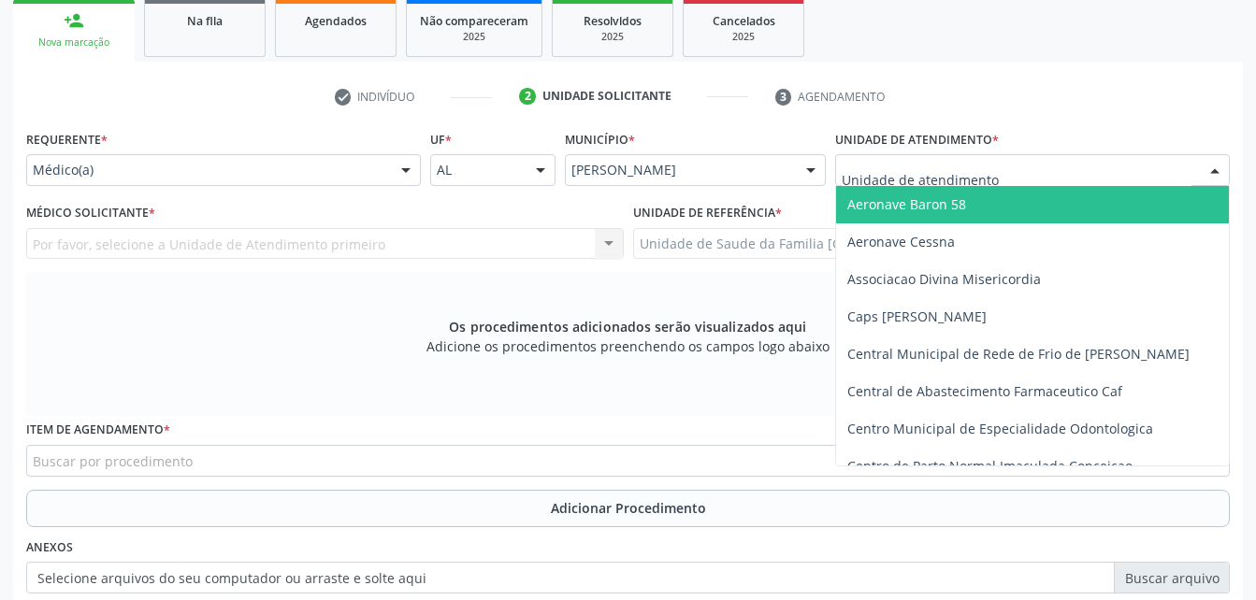
click at [1144, 165] on div at bounding box center [1032, 170] width 395 height 32
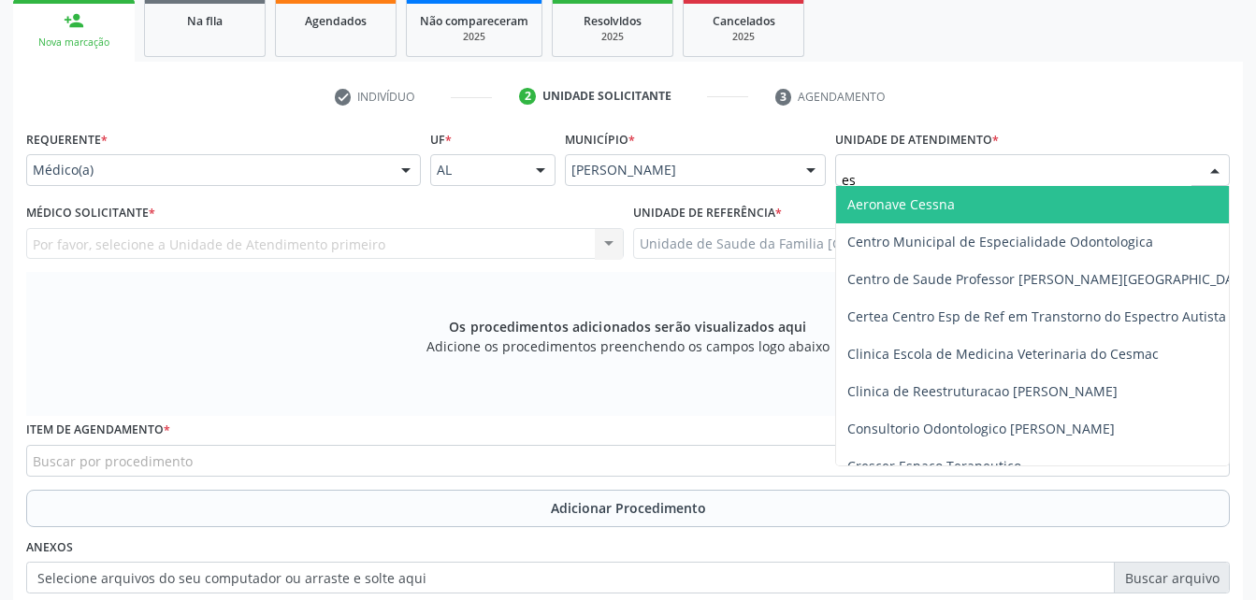
type input "est"
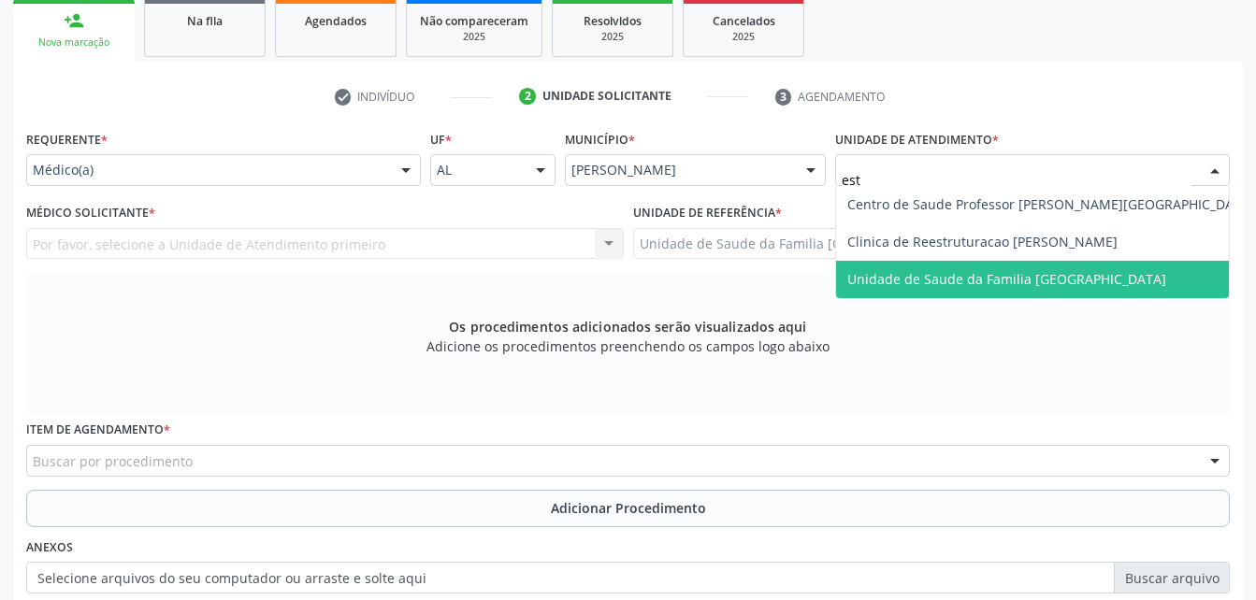
click at [1188, 264] on span "Unidade de Saude da Familia [GEOGRAPHIC_DATA]" at bounding box center [1050, 279] width 429 height 37
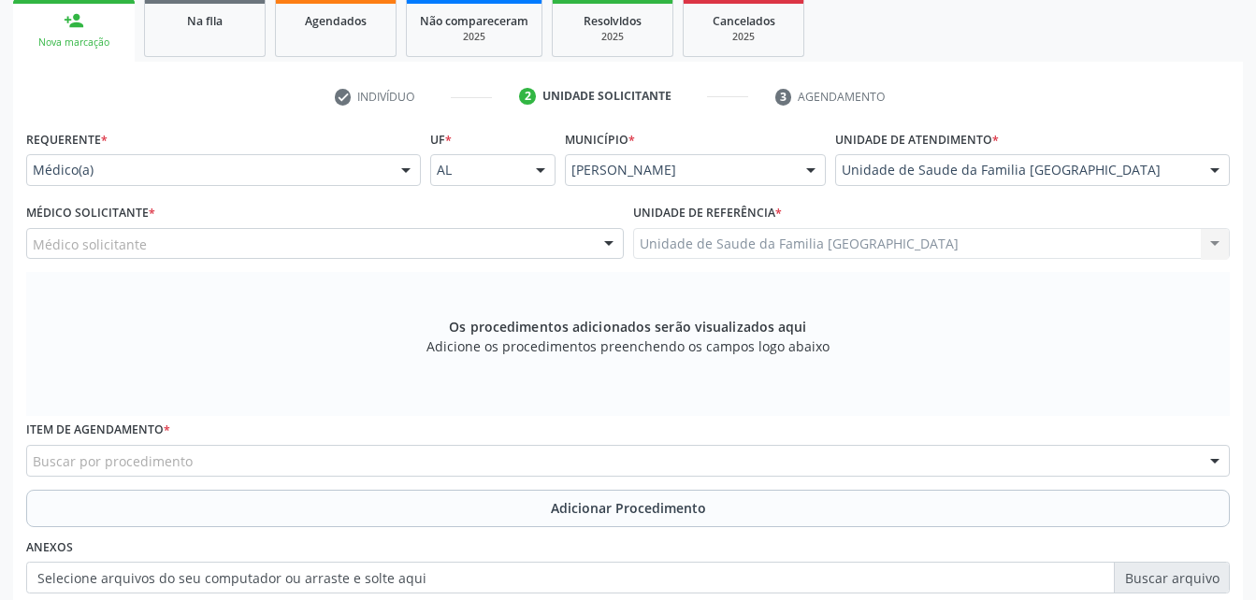
click at [372, 242] on div "Médico solicitante" at bounding box center [325, 244] width 598 height 32
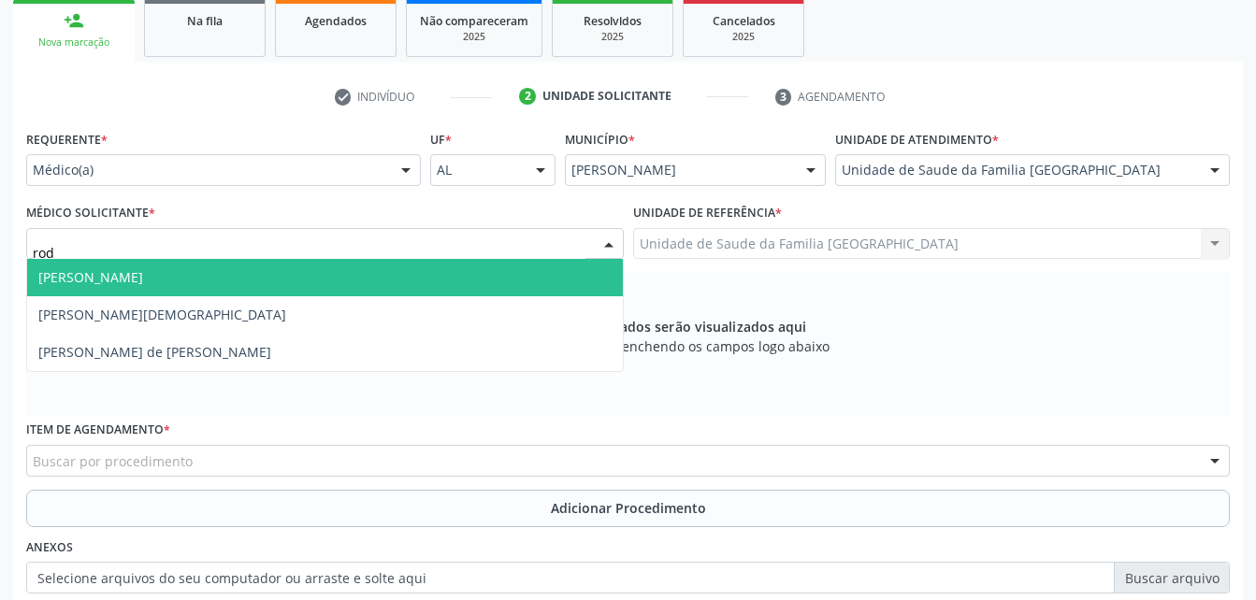
type input "rodr"
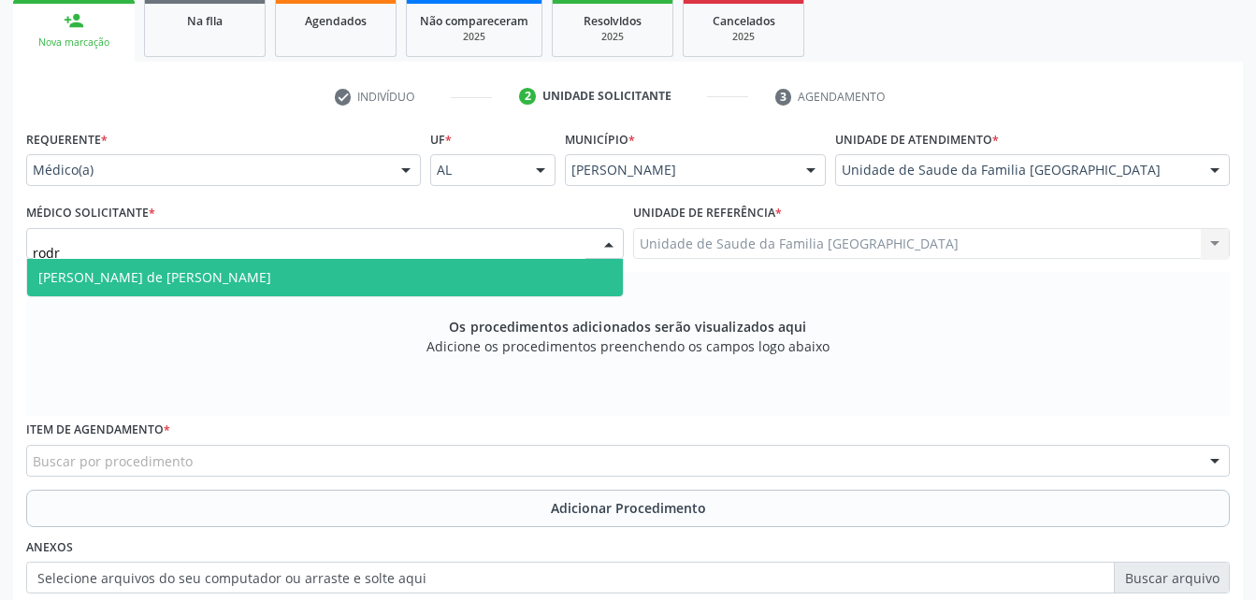
click at [364, 276] on span "[PERSON_NAME] de [PERSON_NAME]" at bounding box center [325, 277] width 596 height 37
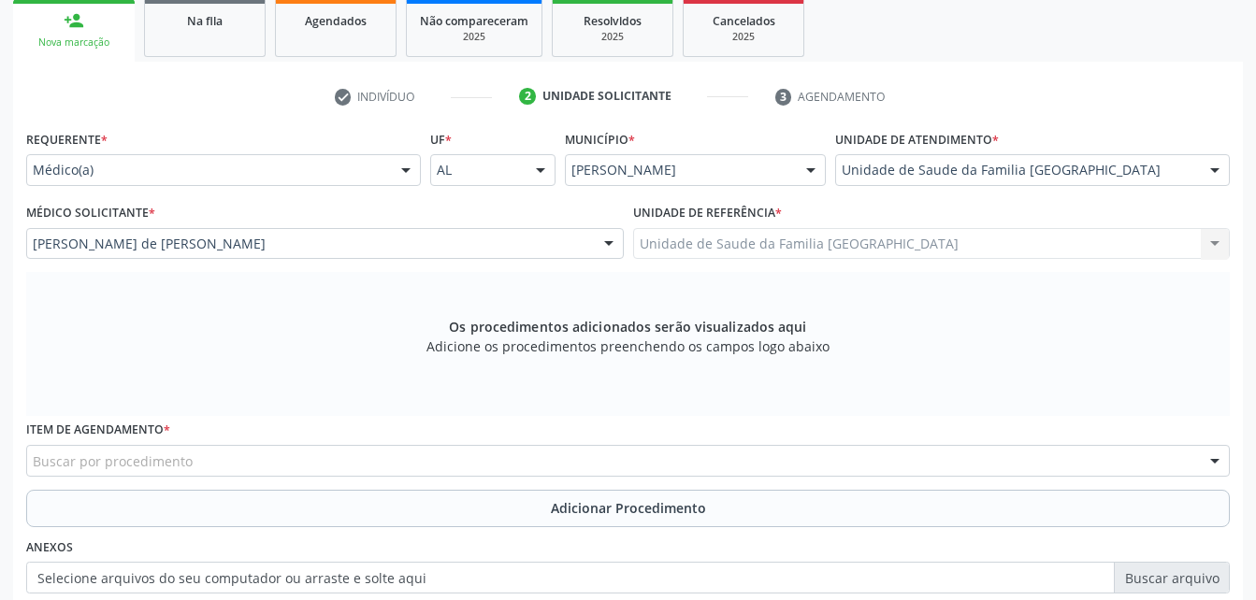
scroll to position [400, 0]
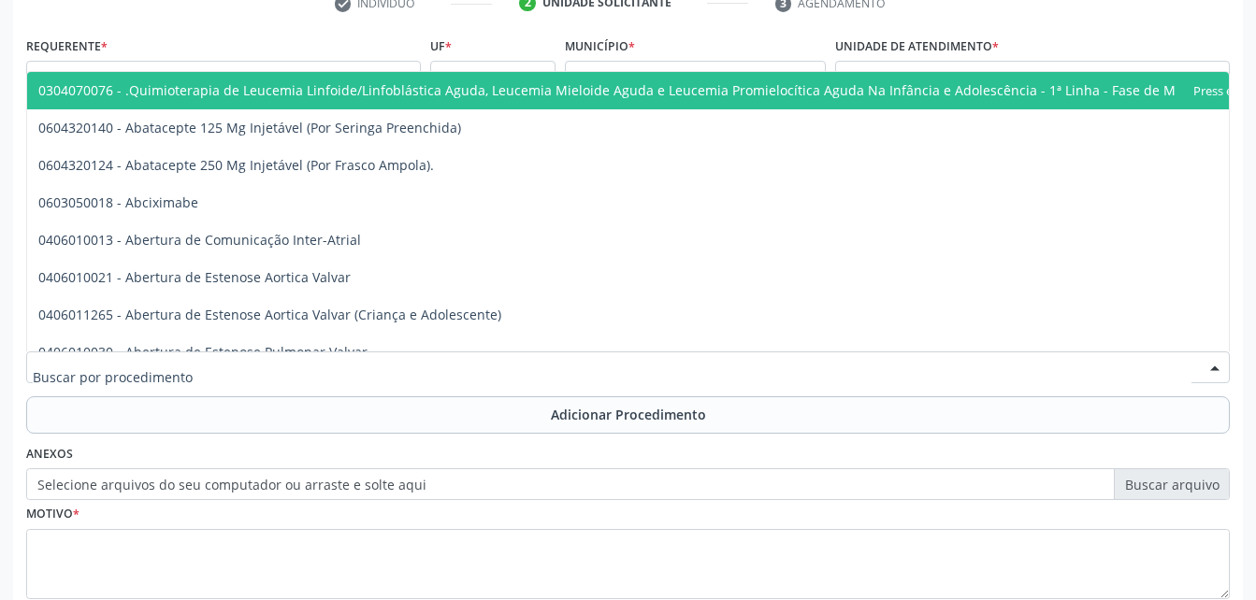
click at [386, 358] on div at bounding box center [628, 368] width 1204 height 32
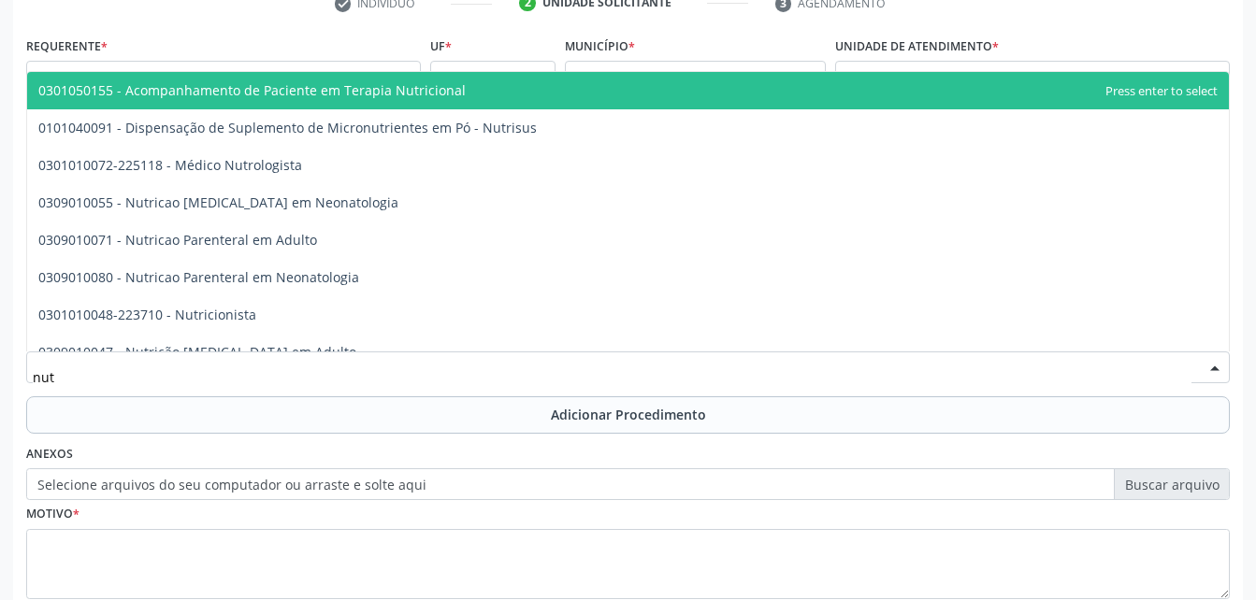
type input "nutr"
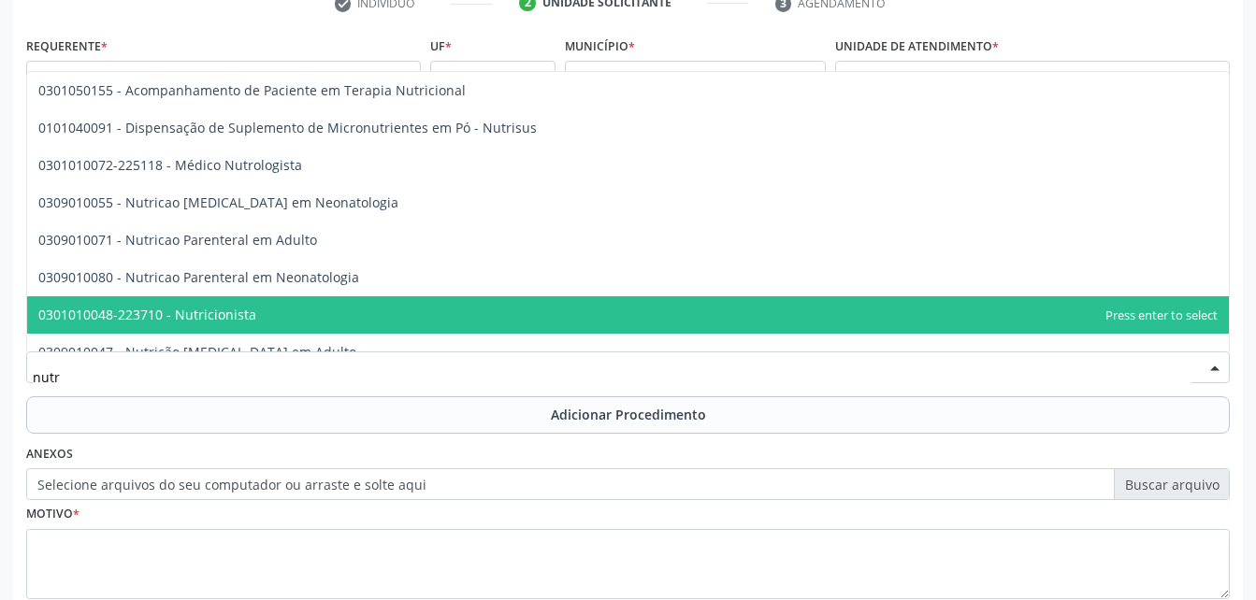
click at [391, 326] on span "0301010048-223710 - Nutricionista" at bounding box center [628, 314] width 1202 height 37
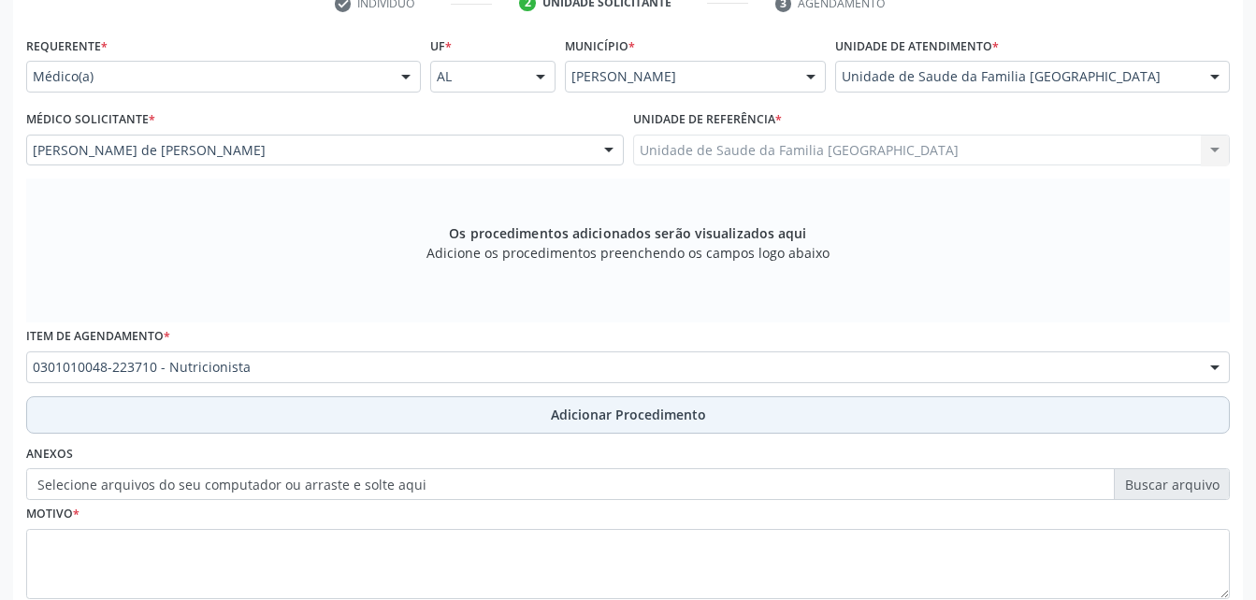
click at [426, 414] on button "Adicionar Procedimento" at bounding box center [628, 415] width 1204 height 37
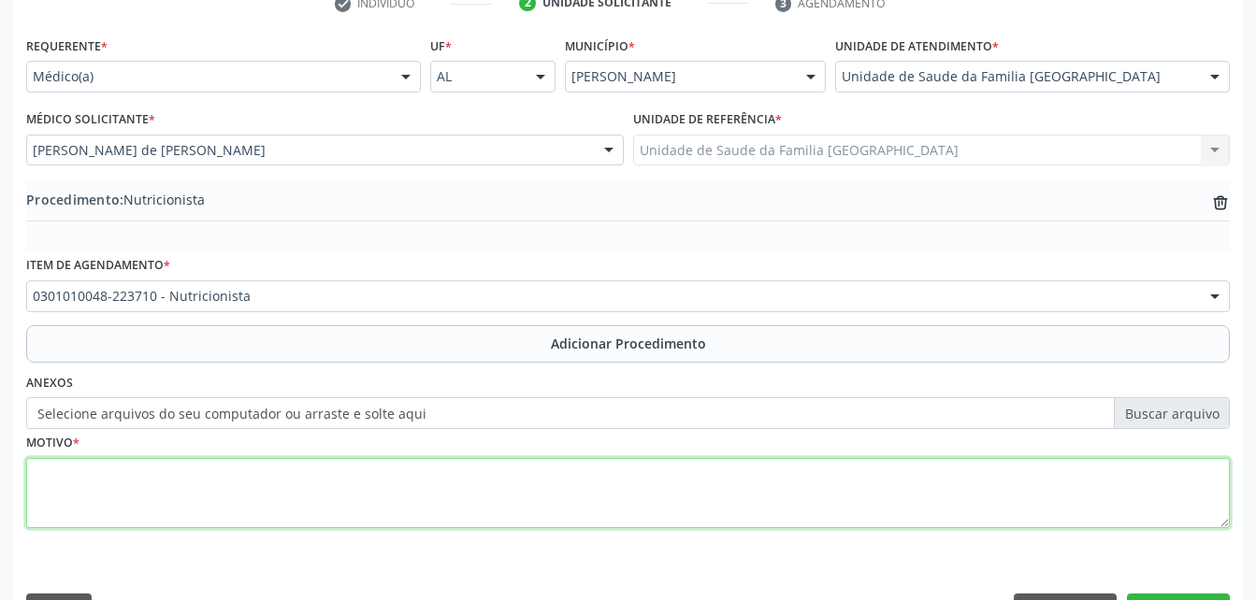
click at [442, 506] on textarea at bounding box center [628, 493] width 1204 height 71
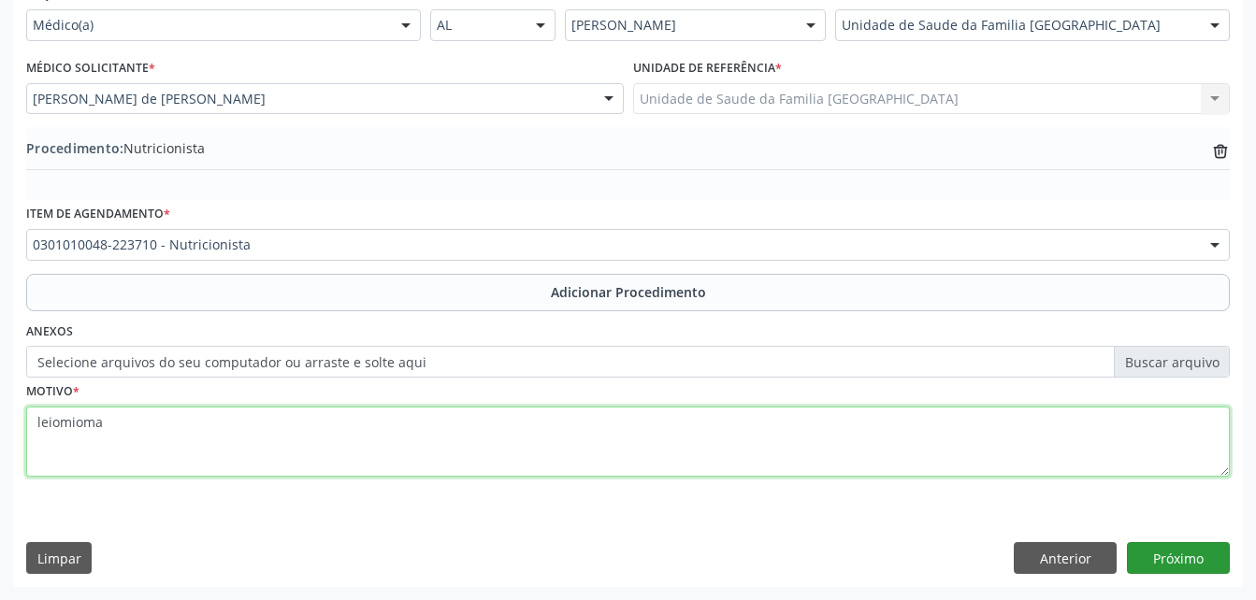
type textarea "leiomioma"
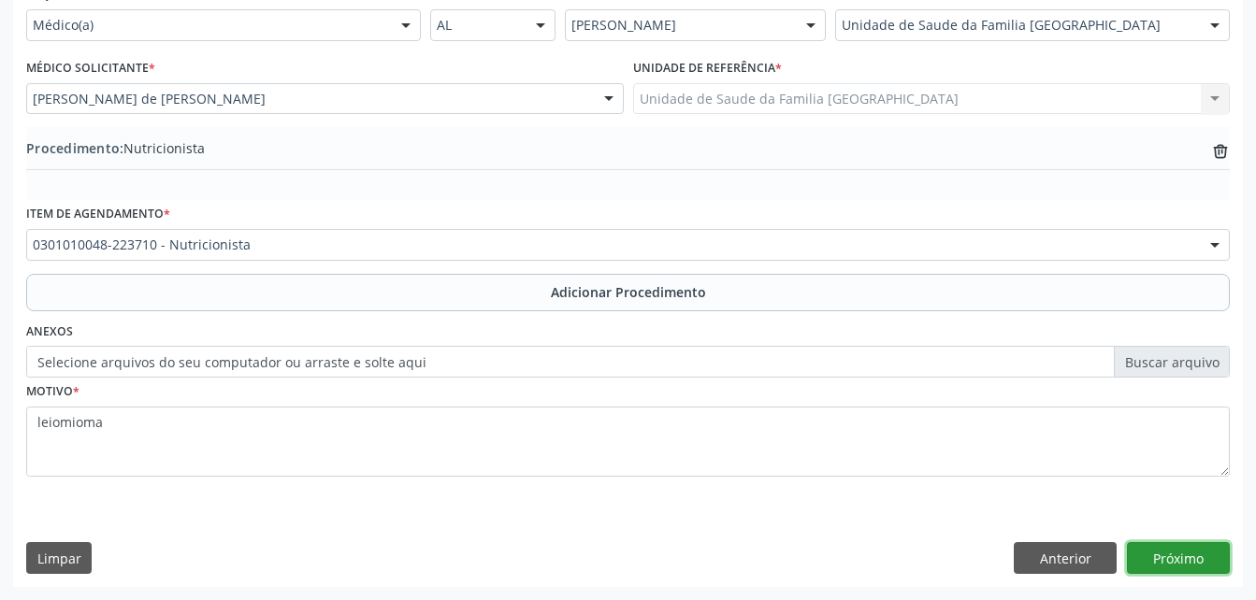
click at [1161, 554] on button "Próximo" at bounding box center [1178, 558] width 103 height 32
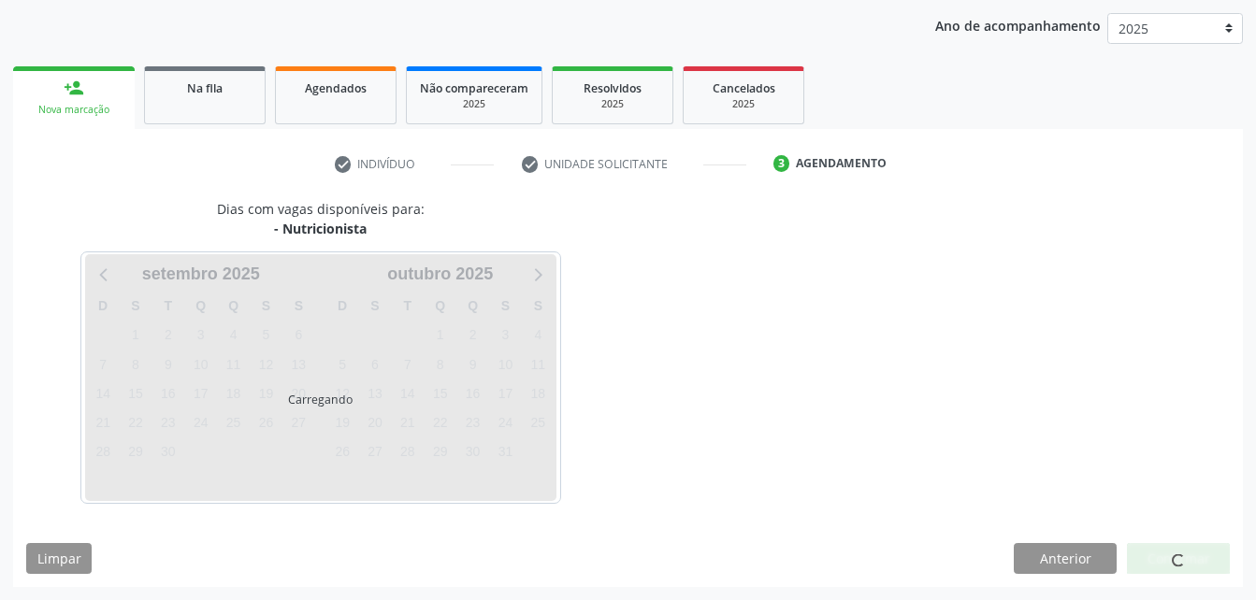
scroll to position [295, 0]
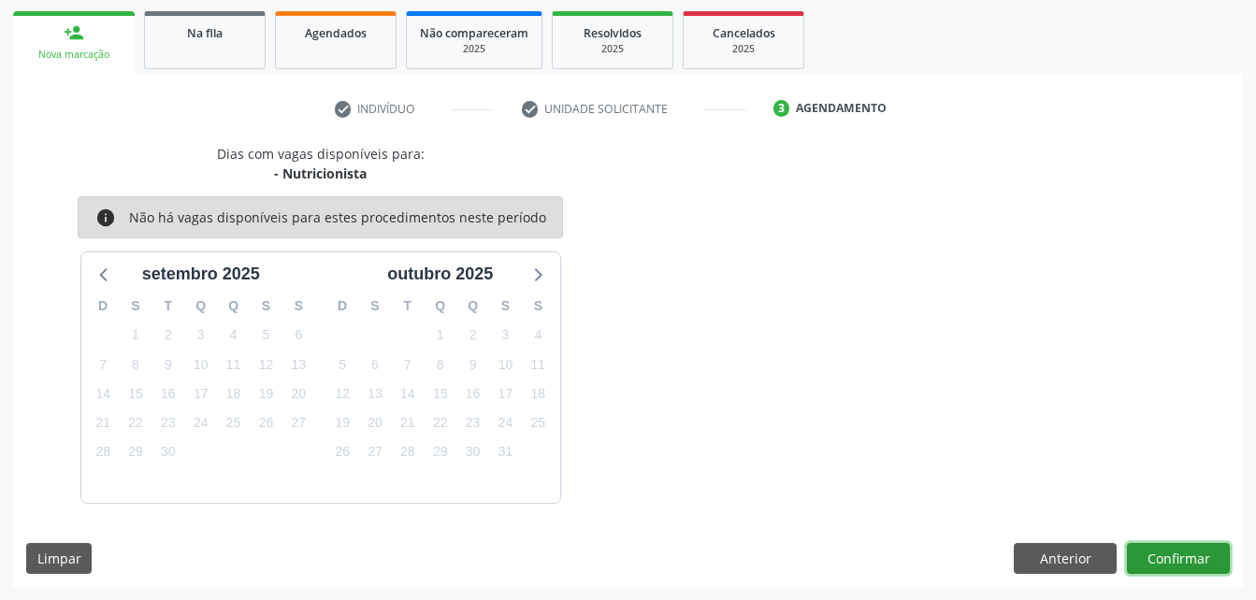
click at [1161, 554] on button "Confirmar" at bounding box center [1178, 559] width 103 height 32
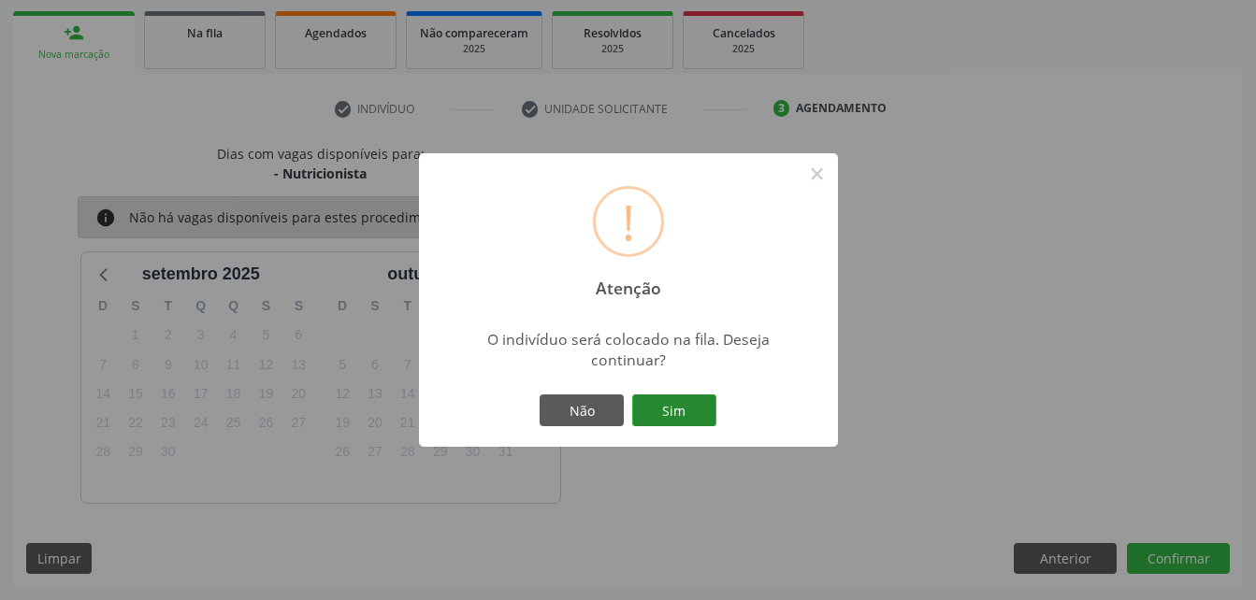
click at [675, 413] on button "Sim" at bounding box center [674, 411] width 84 height 32
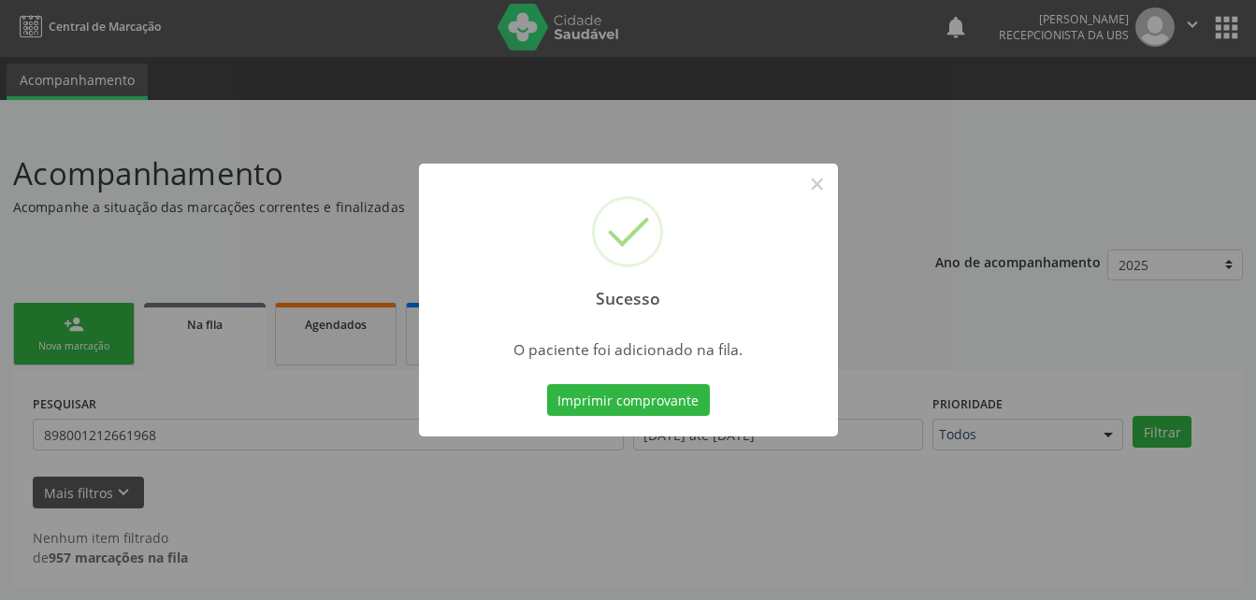
scroll to position [3, 0]
click at [814, 180] on button "×" at bounding box center [817, 184] width 32 height 32
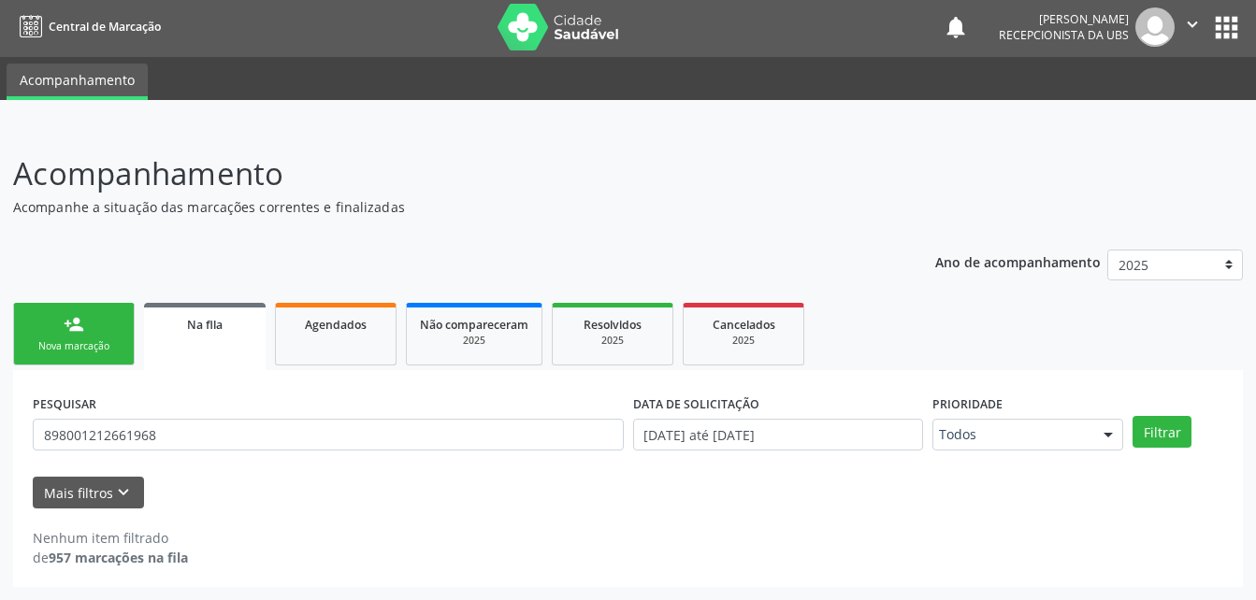
click at [91, 316] on link "person_add Nova marcação" at bounding box center [74, 334] width 122 height 63
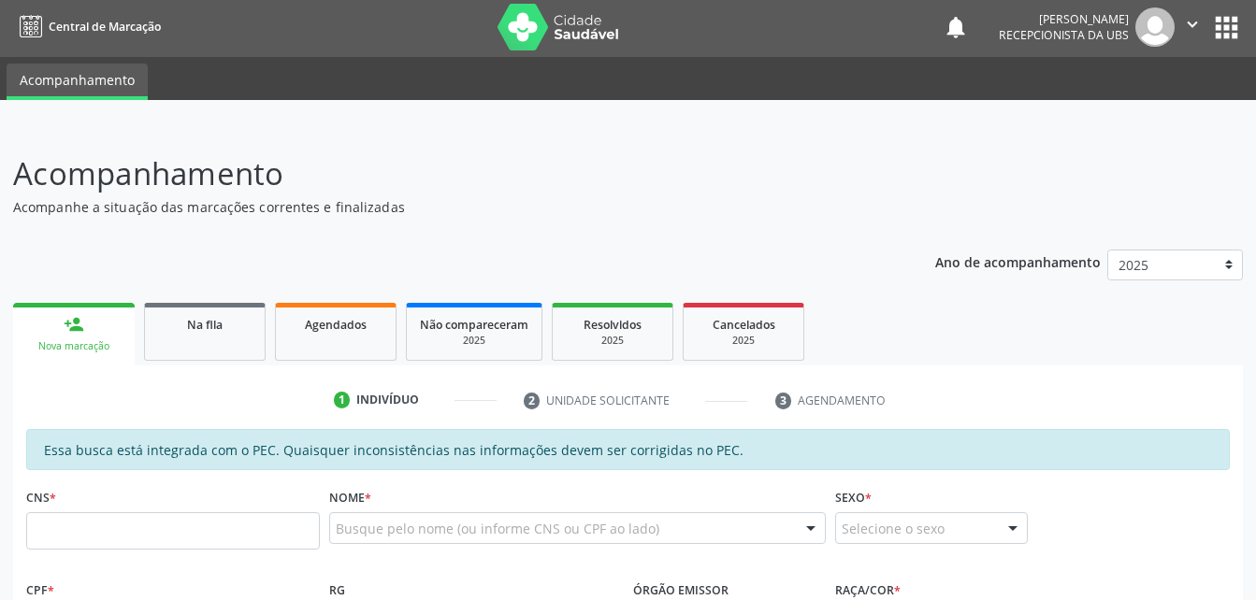
scroll to position [96, 0]
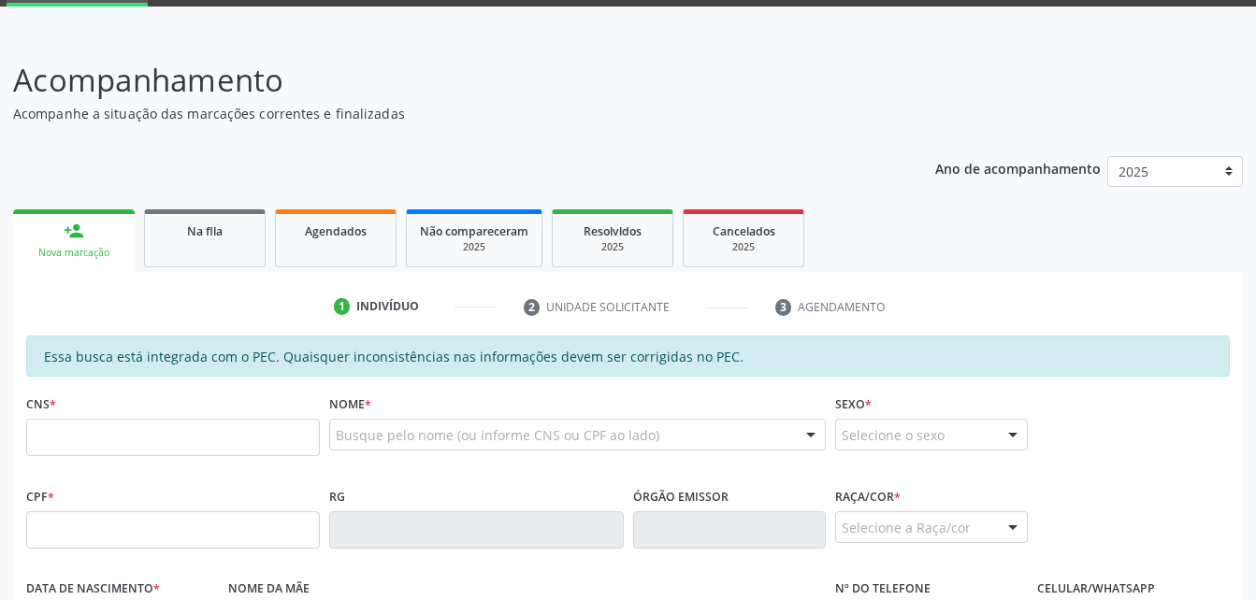
click at [238, 508] on div "CPF *" at bounding box center [173, 516] width 294 height 66
click at [239, 525] on input "text" at bounding box center [173, 530] width 294 height 37
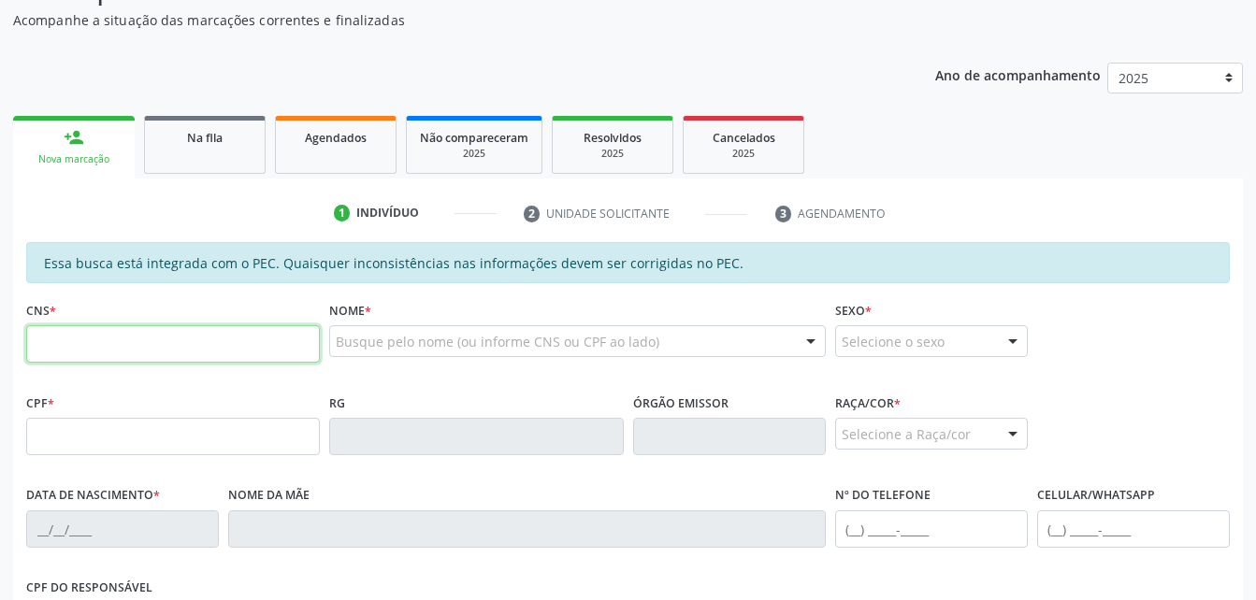
click at [158, 346] on input "text" at bounding box center [173, 343] width 294 height 37
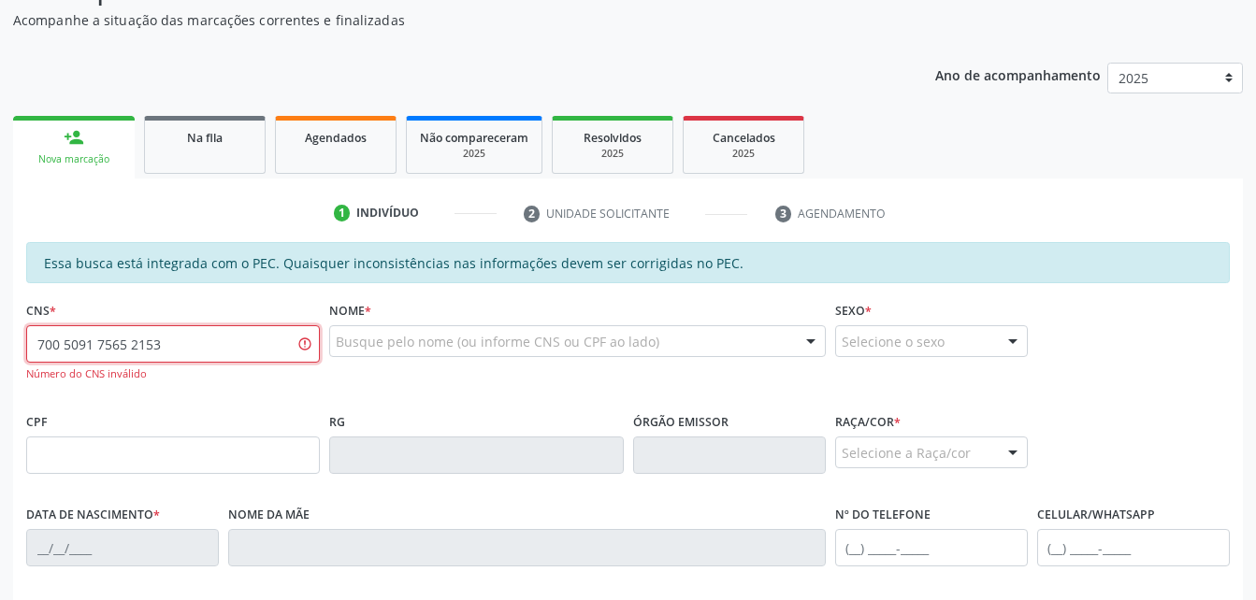
type input "700 5091 7565 2153"
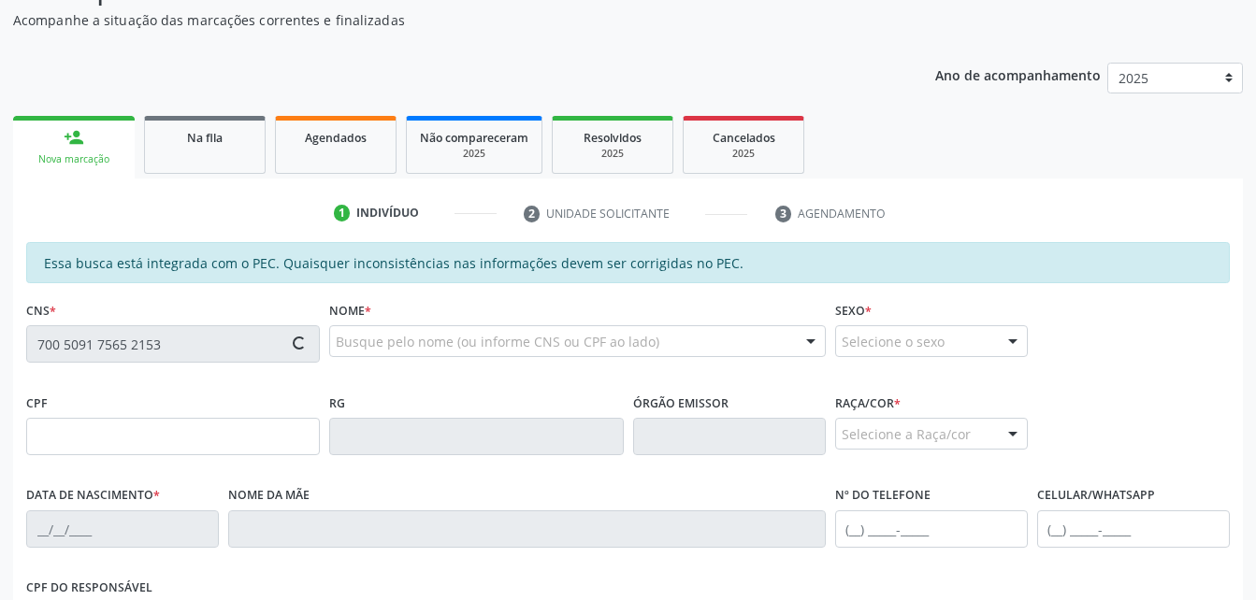
type input "061.173.974-70"
type input "[DATE]"
type input "Quitéria Maria da Conceica"
type input "[PHONE_NUMBER]"
type input "S/N"
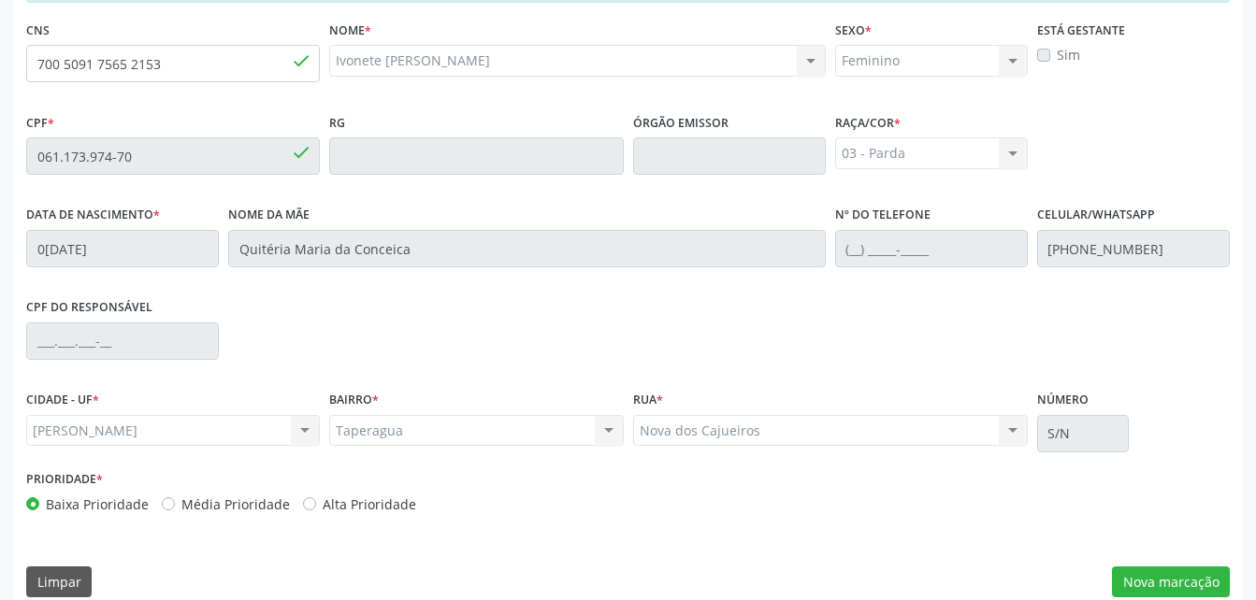
scroll to position [494, 0]
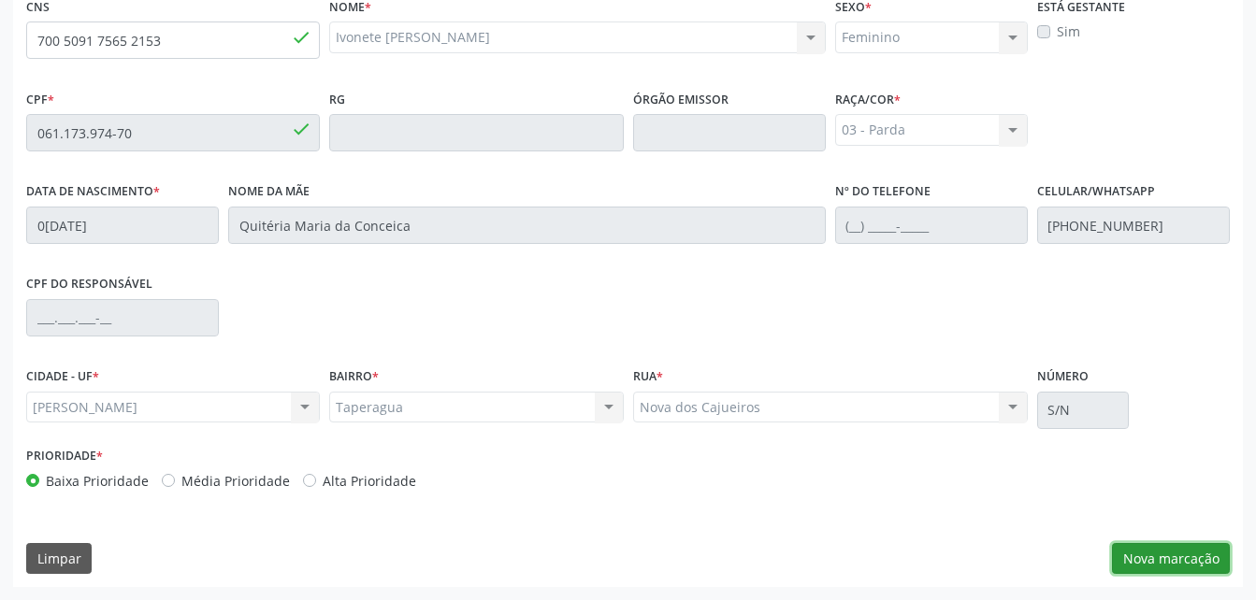
click at [1173, 566] on button "Nova marcação" at bounding box center [1171, 559] width 118 height 32
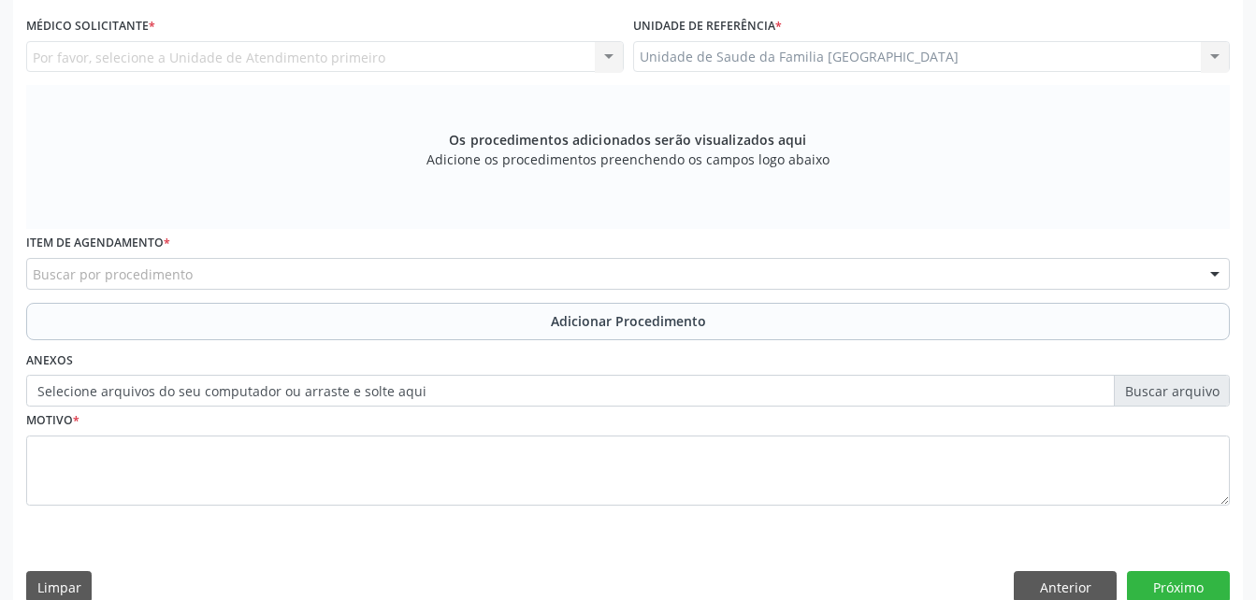
scroll to position [400, 0]
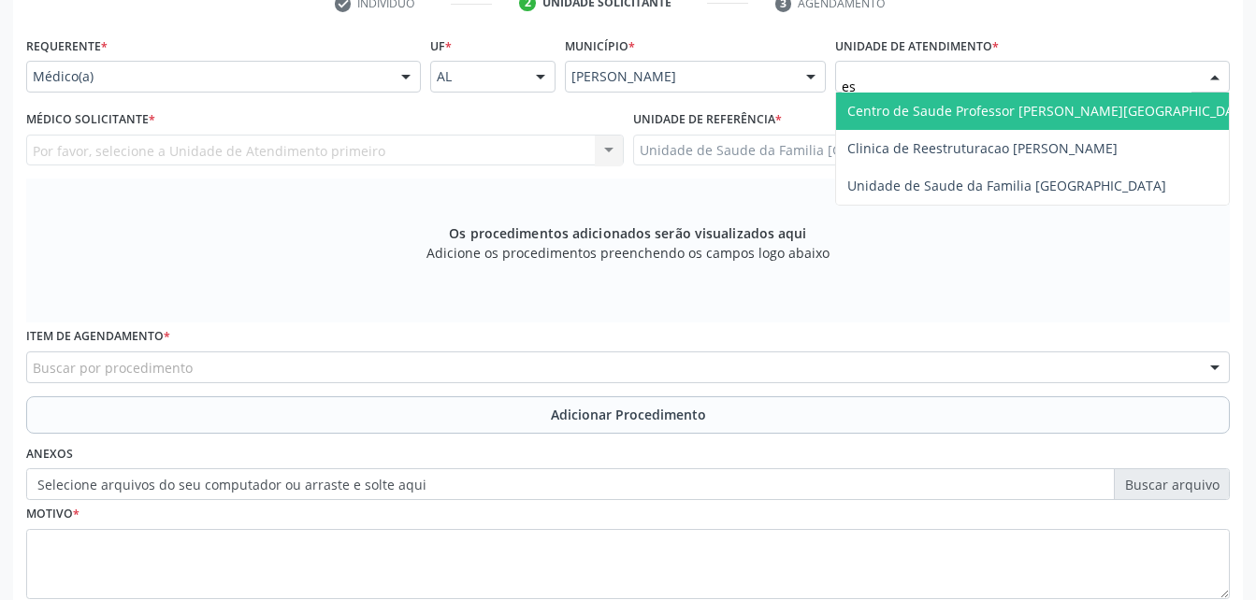
type input "est"
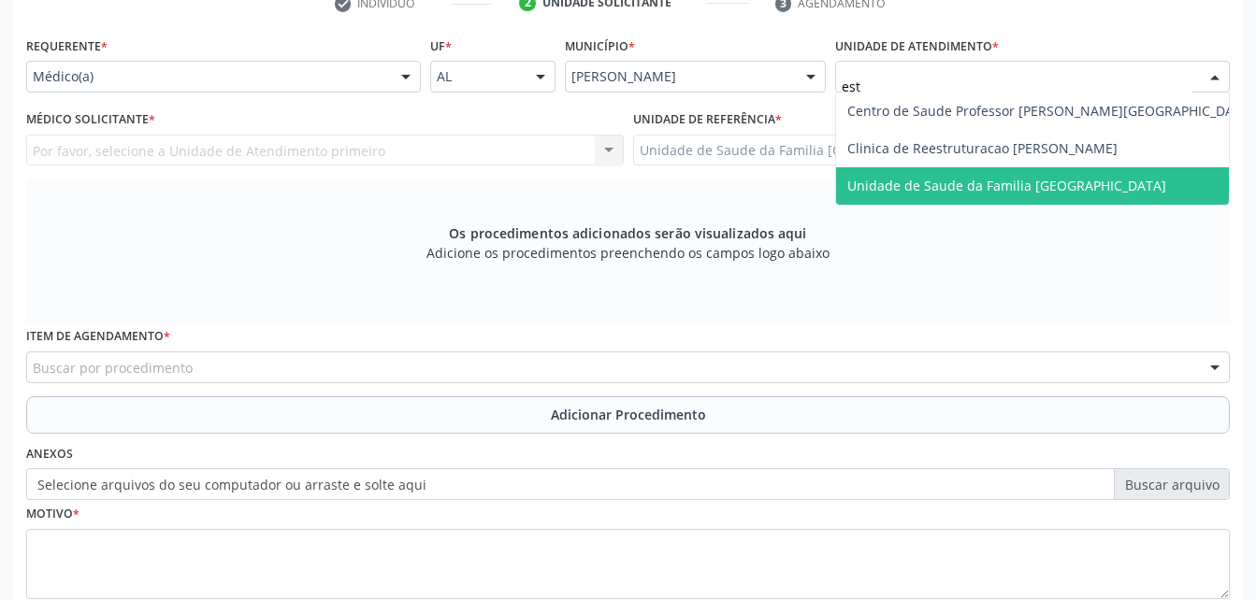
click at [1020, 175] on span "Unidade de Saude da Familia [GEOGRAPHIC_DATA]" at bounding box center [1050, 185] width 429 height 37
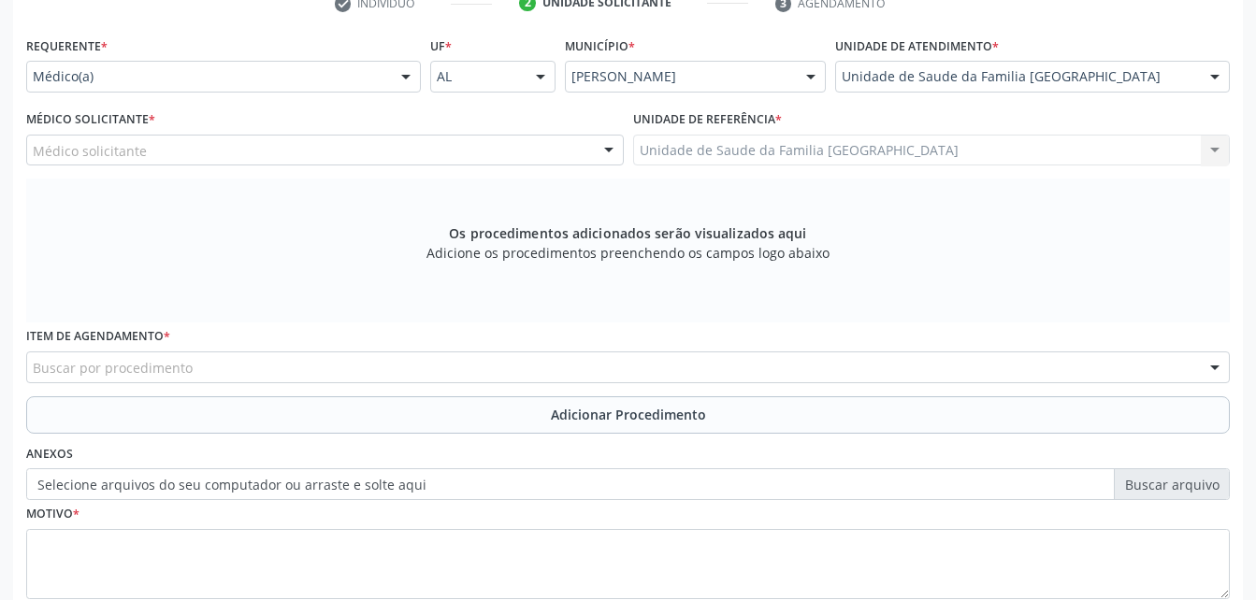
click at [396, 149] on div "Médico solicitante" at bounding box center [325, 151] width 598 height 32
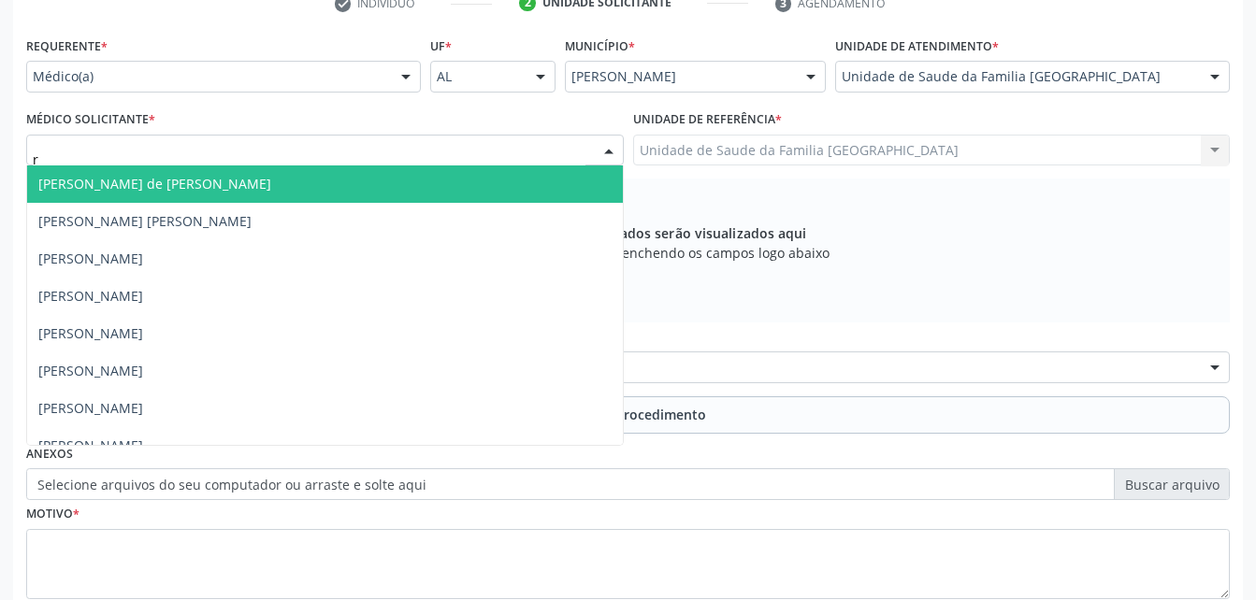
type input "ro"
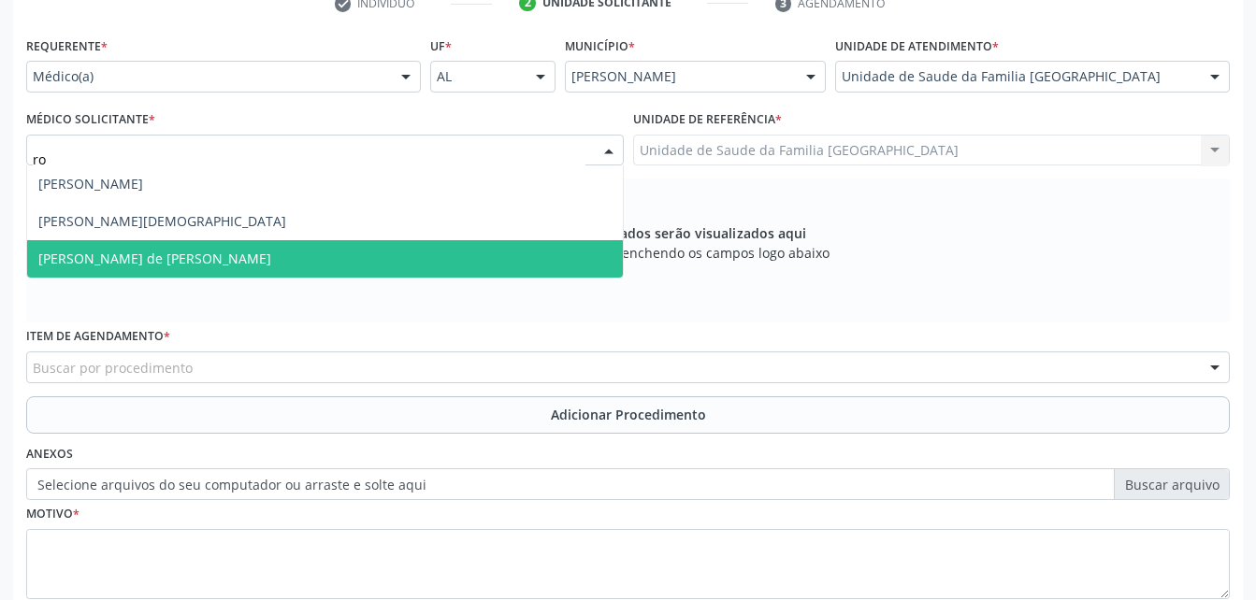
click at [437, 273] on span "[PERSON_NAME] de [PERSON_NAME]" at bounding box center [325, 258] width 596 height 37
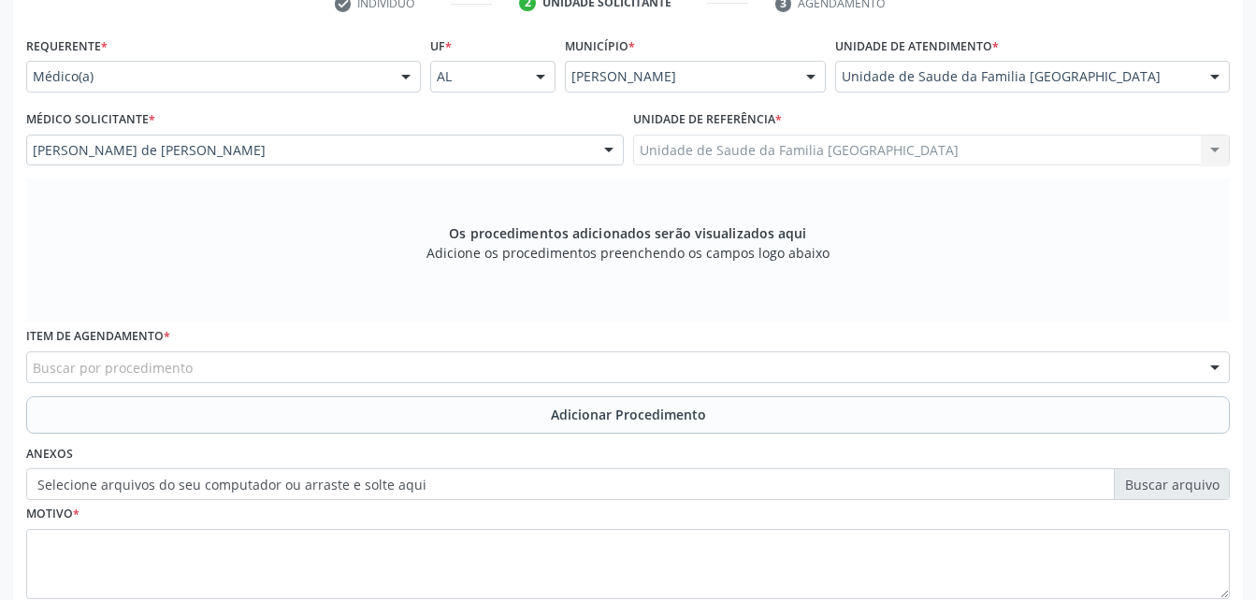
click at [403, 377] on div "Buscar por procedimento" at bounding box center [628, 368] width 1204 height 32
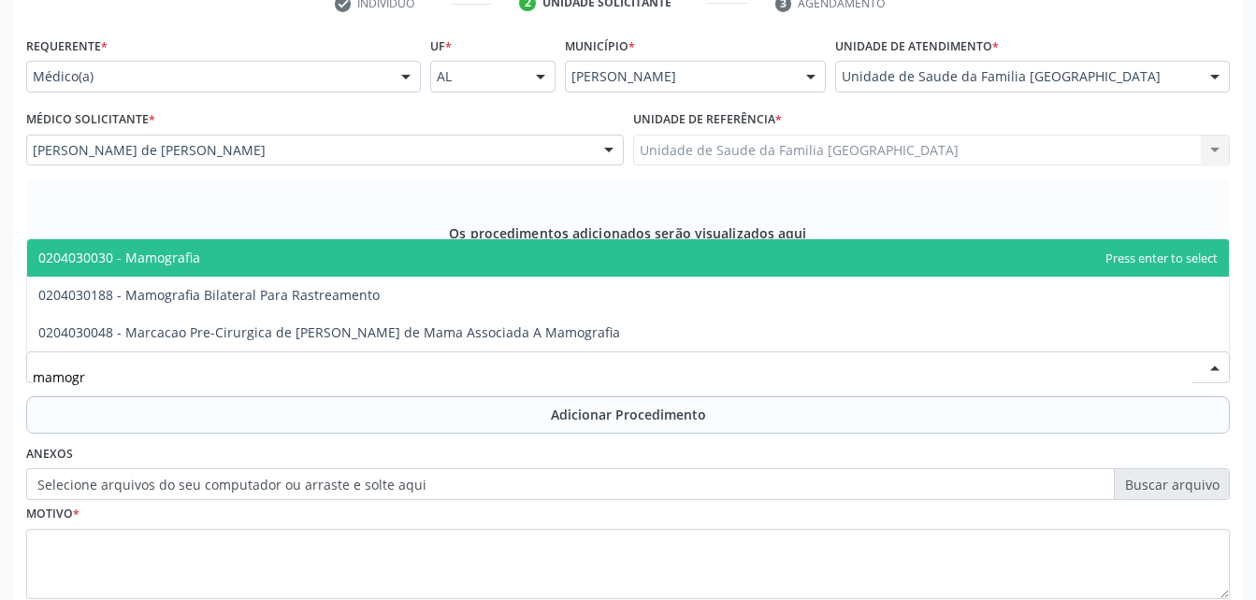
type input "mamogra"
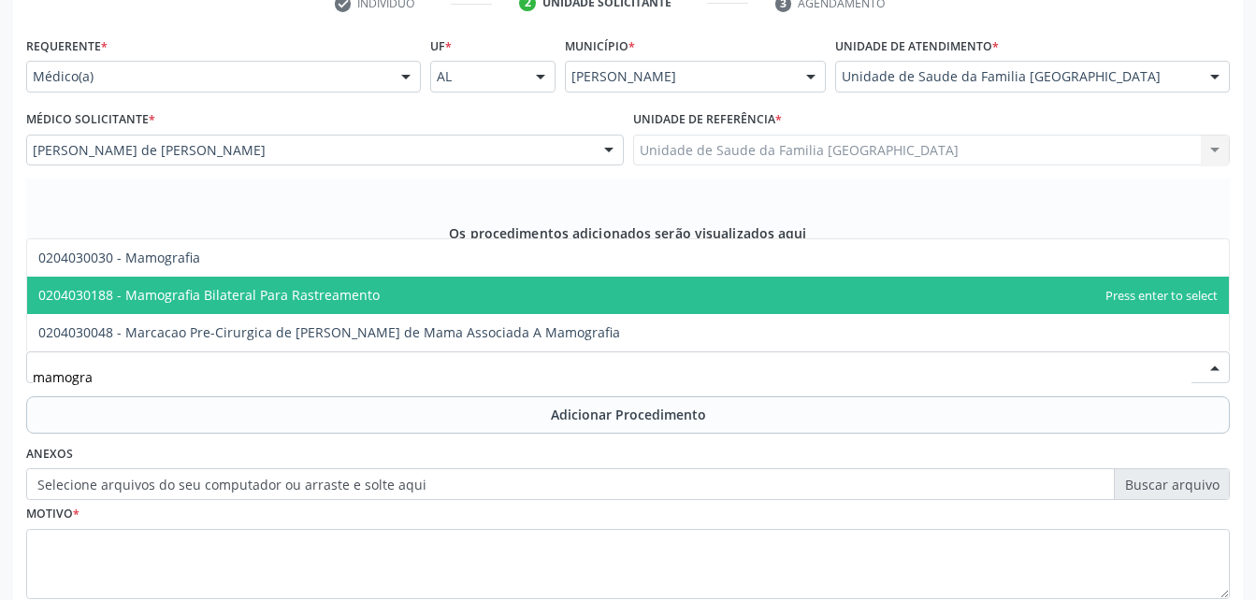
click at [385, 292] on span "0204030188 - Mamografia Bilateral Para Rastreamento" at bounding box center [628, 295] width 1202 height 37
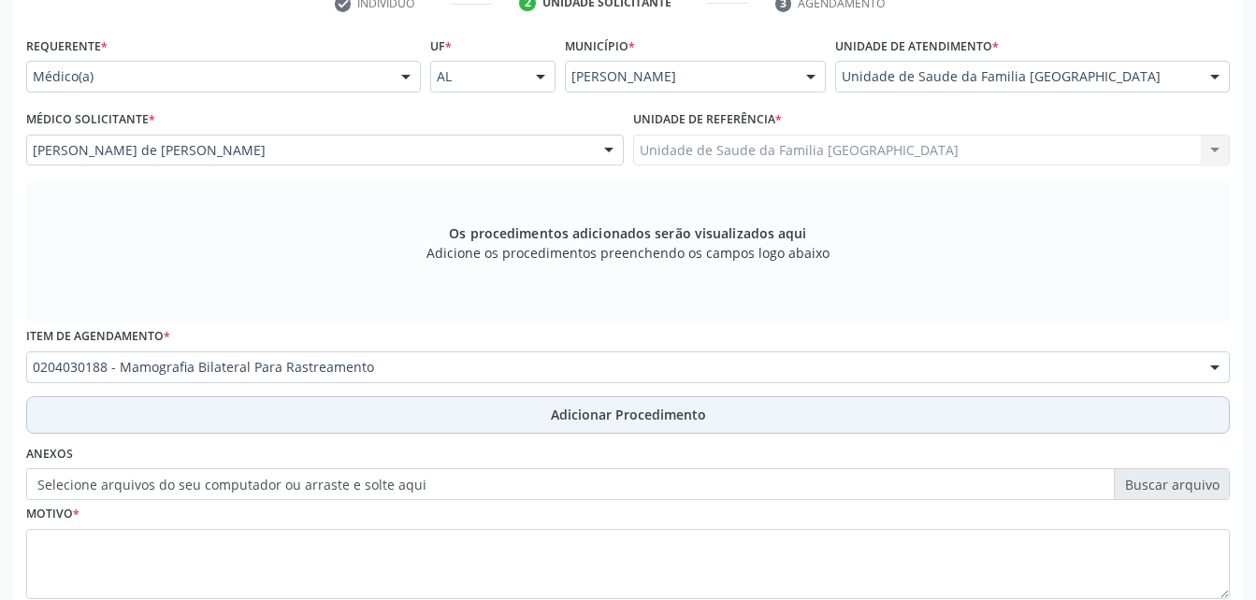
click at [441, 418] on button "Adicionar Procedimento" at bounding box center [628, 415] width 1204 height 37
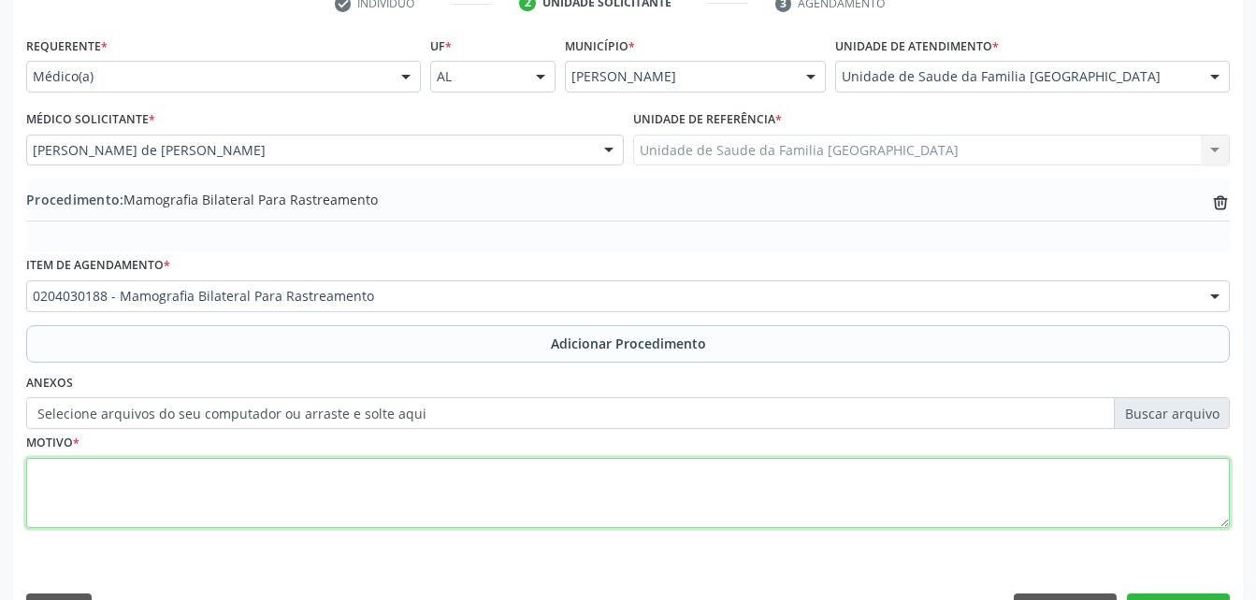
click at [443, 488] on textarea at bounding box center [628, 493] width 1204 height 71
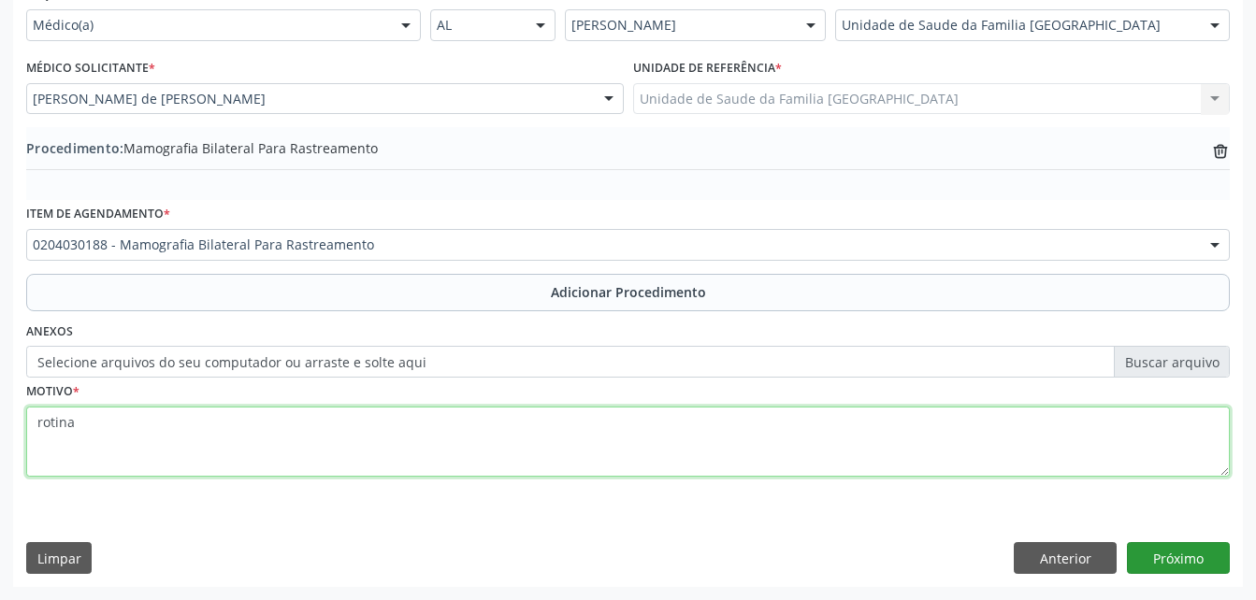
type textarea "rotina"
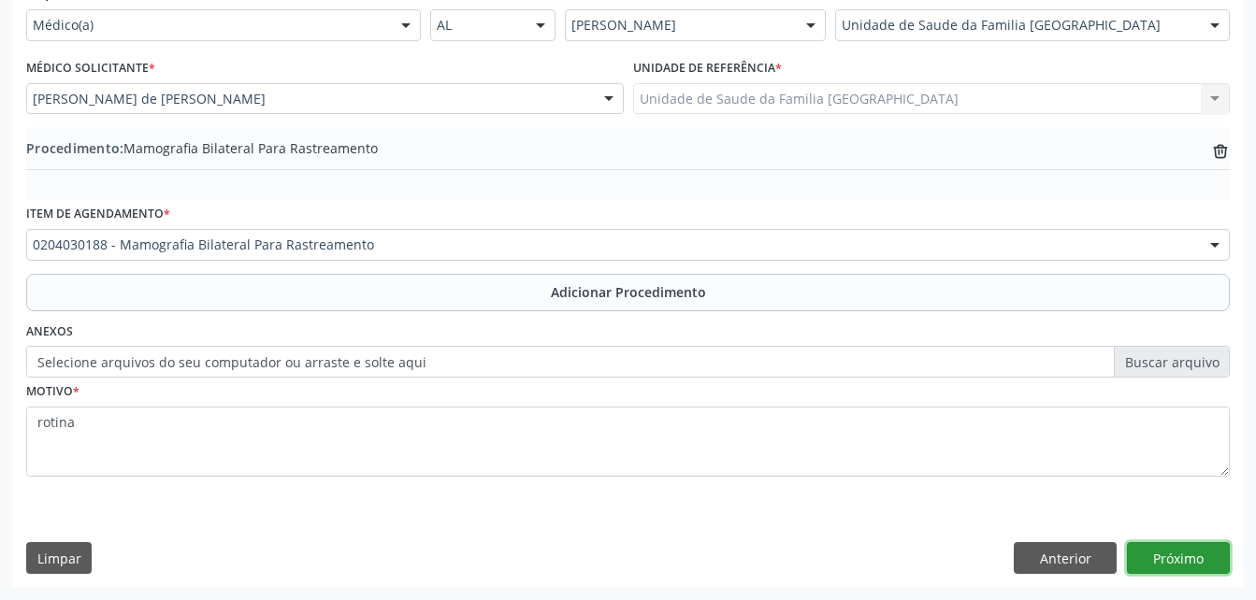
click at [1164, 557] on button "Próximo" at bounding box center [1178, 558] width 103 height 32
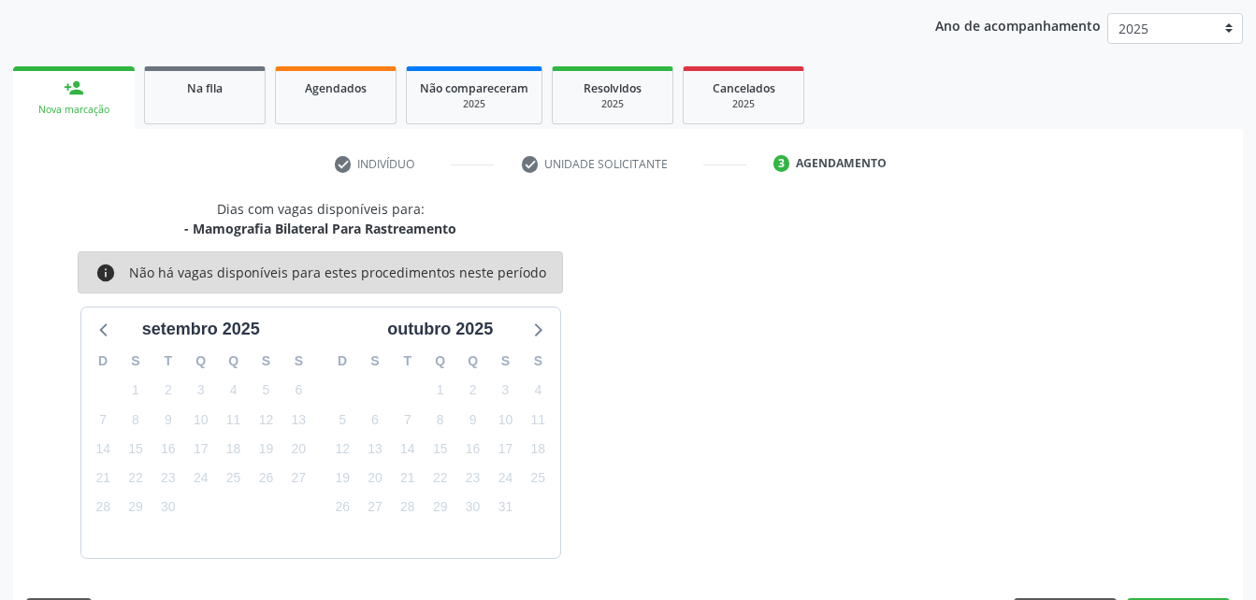
scroll to position [295, 0]
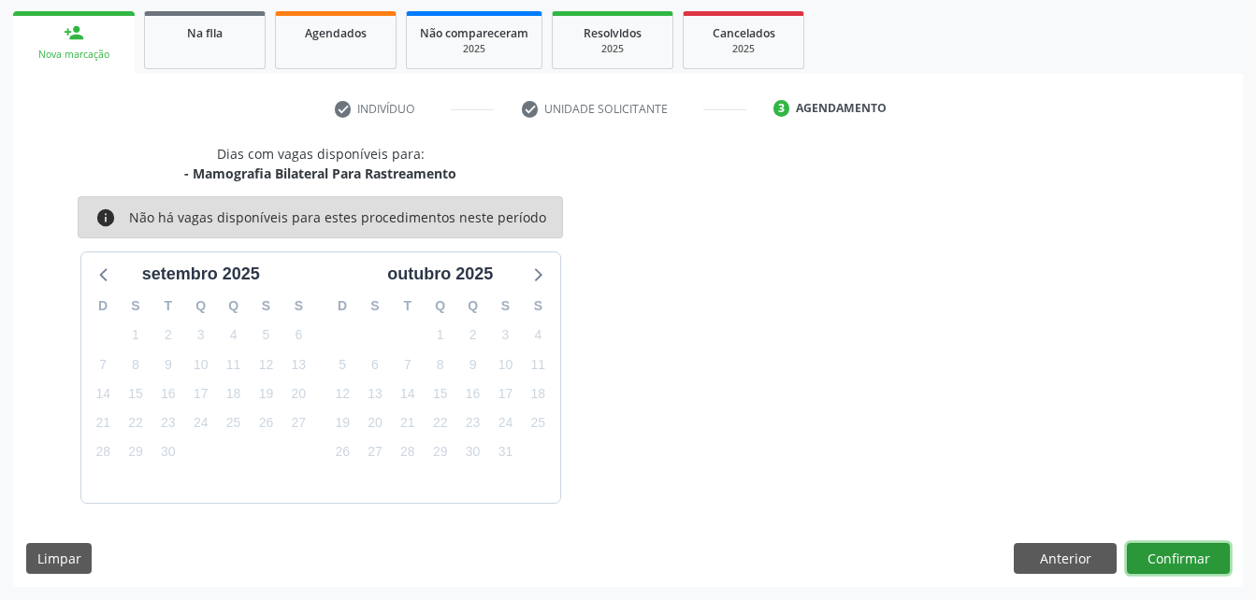
click at [1163, 557] on button "Confirmar" at bounding box center [1178, 559] width 103 height 32
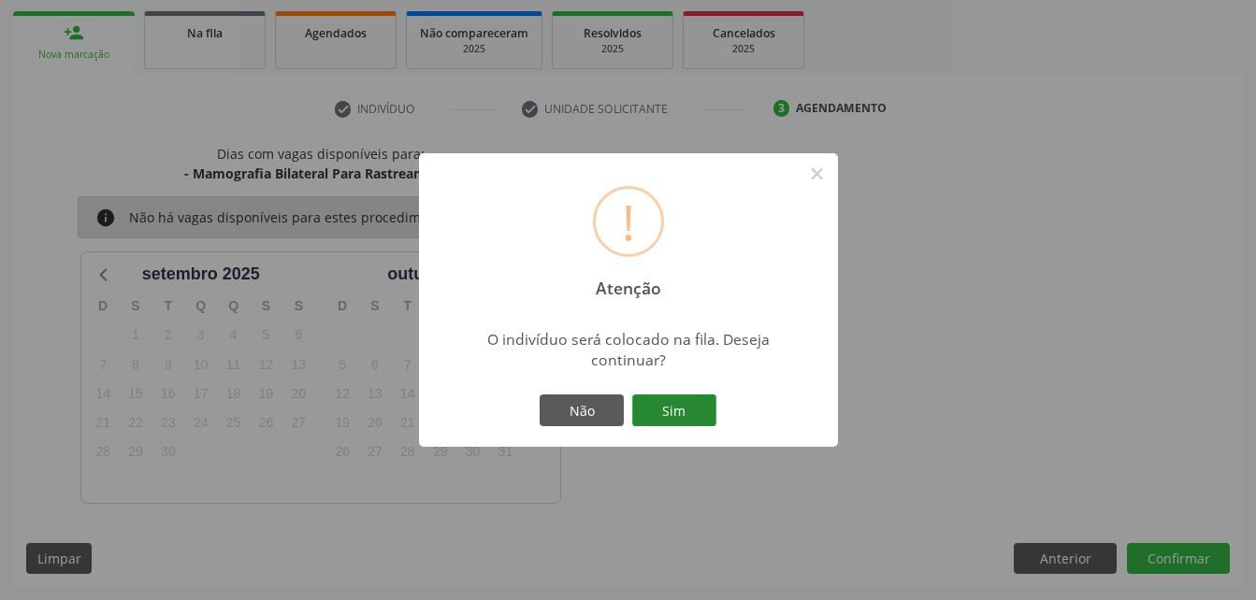
click at [692, 422] on button "Sim" at bounding box center [674, 411] width 84 height 32
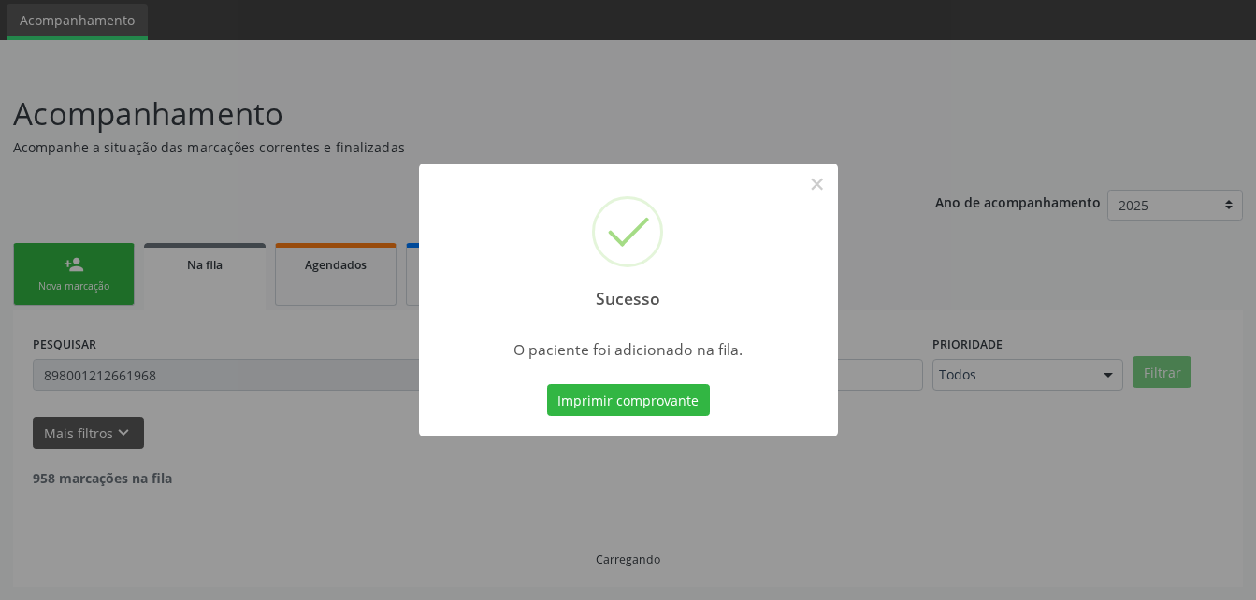
scroll to position [3, 0]
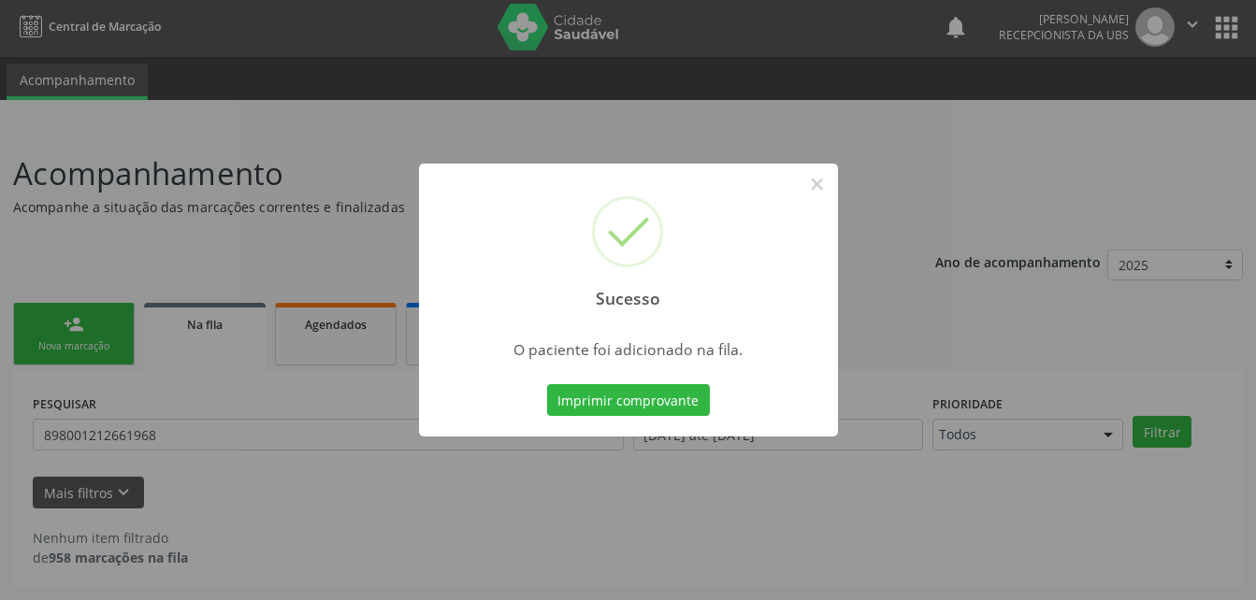
click at [96, 335] on div "Sucesso × O paciente foi adicionado na fila. Imprimir comprovante Cancel" at bounding box center [628, 300] width 1256 height 600
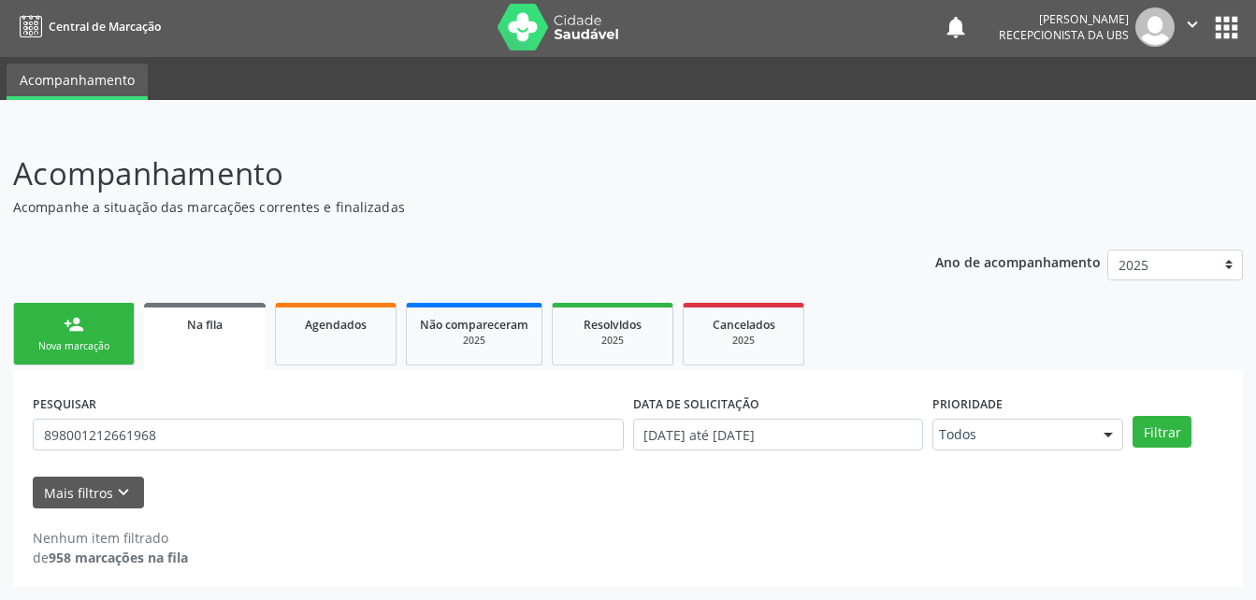
click at [96, 335] on link "person_add Nova marcação" at bounding box center [74, 334] width 122 height 63
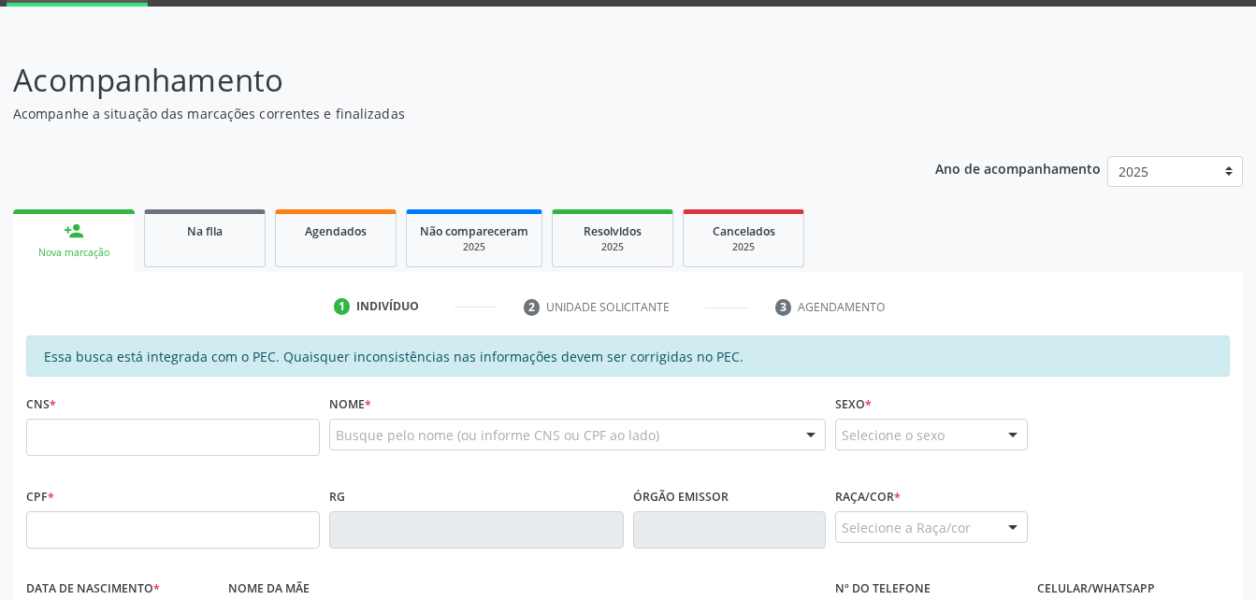
scroll to position [190, 0]
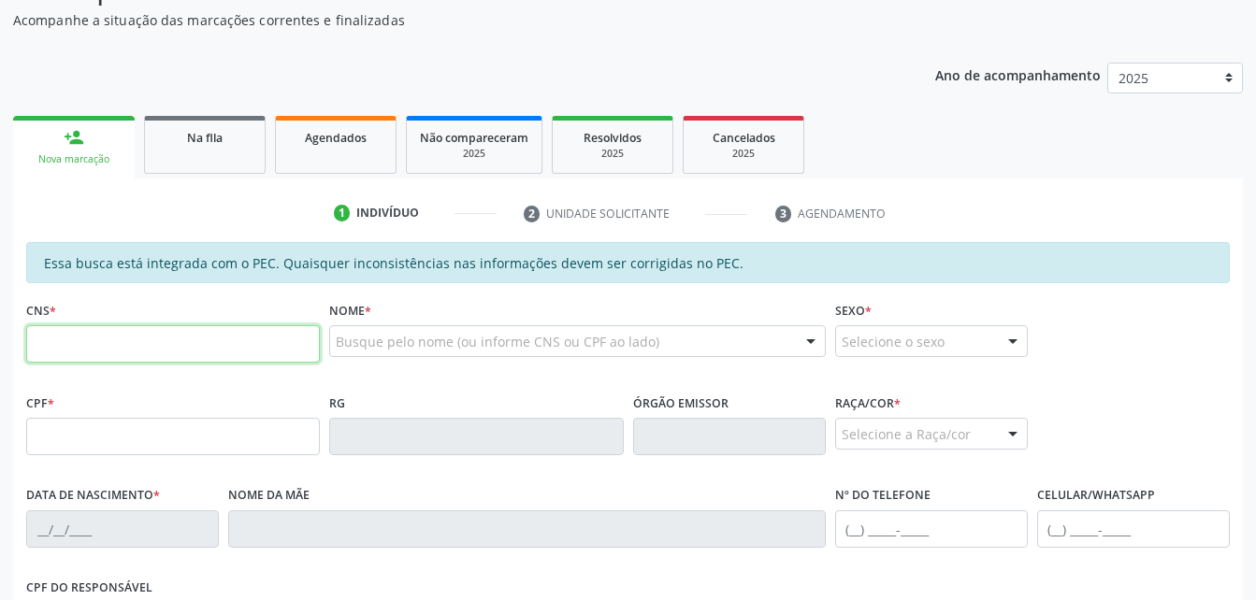
click at [222, 347] on input "text" at bounding box center [173, 343] width 294 height 37
type input "700 5094 3574 5660"
type input "105.605.784-07"
type input "13/07/1991"
type input "Maria Helena Alves Robeiro Melo"
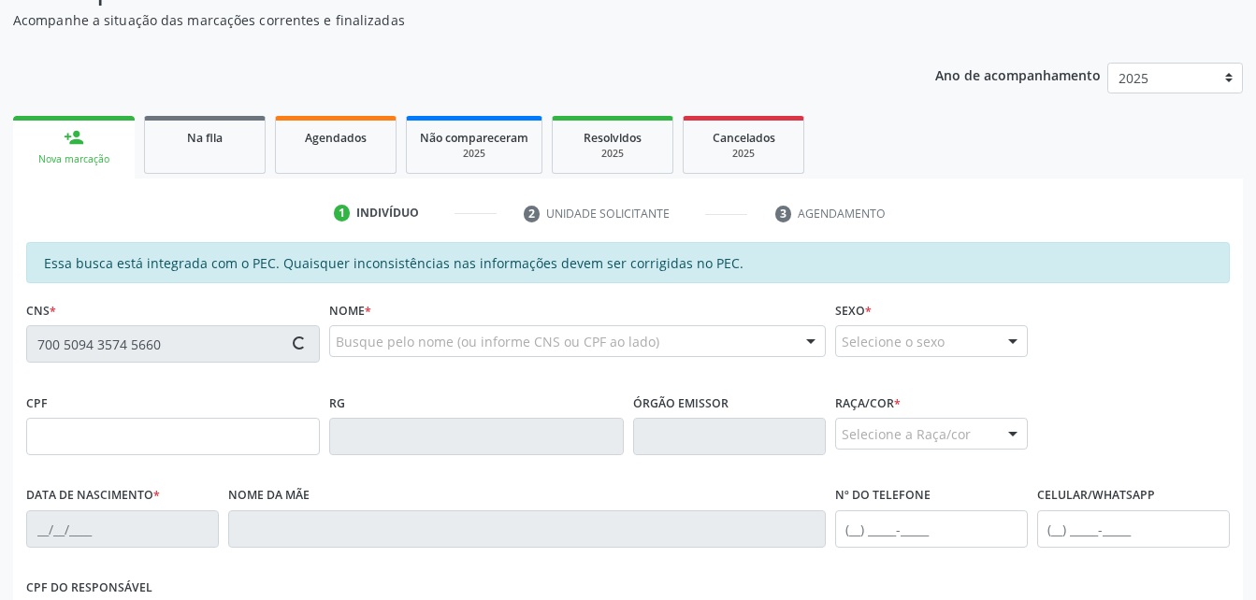
type input "(82) 99189-3617"
type input "S/N"
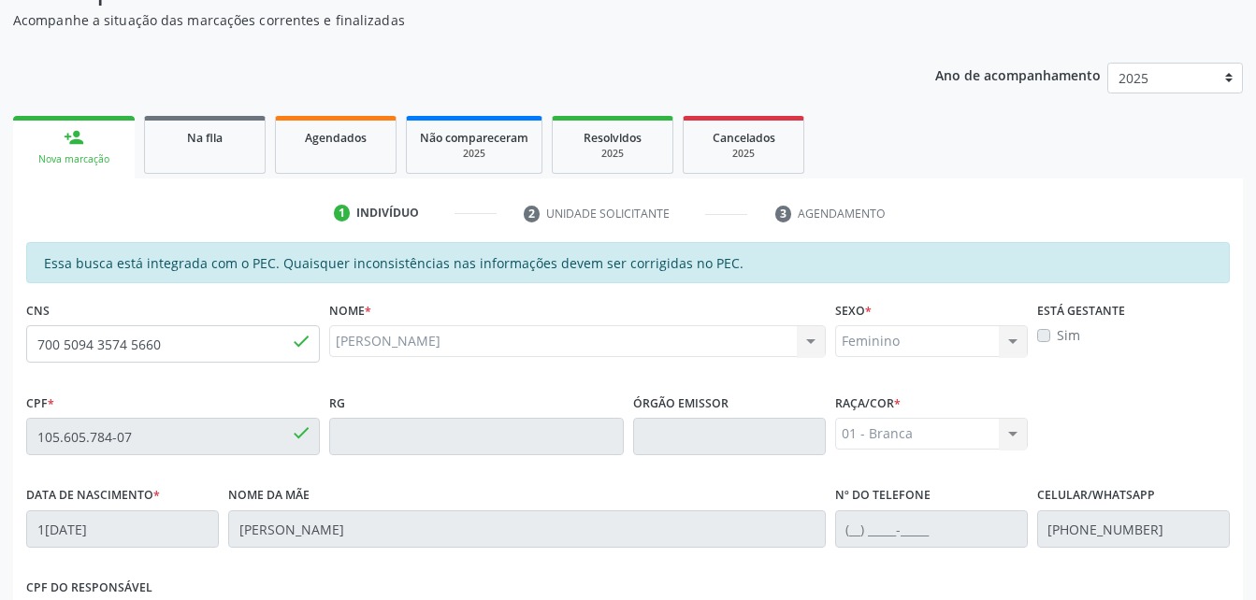
scroll to position [494, 0]
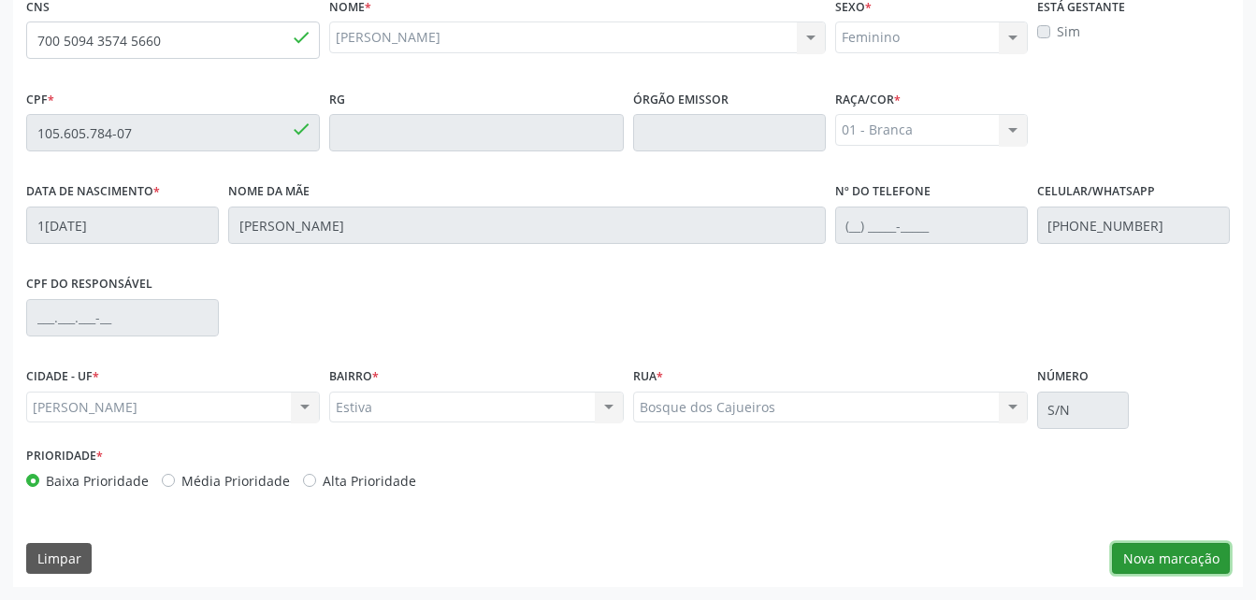
click at [1130, 564] on button "Nova marcação" at bounding box center [1171, 559] width 118 height 32
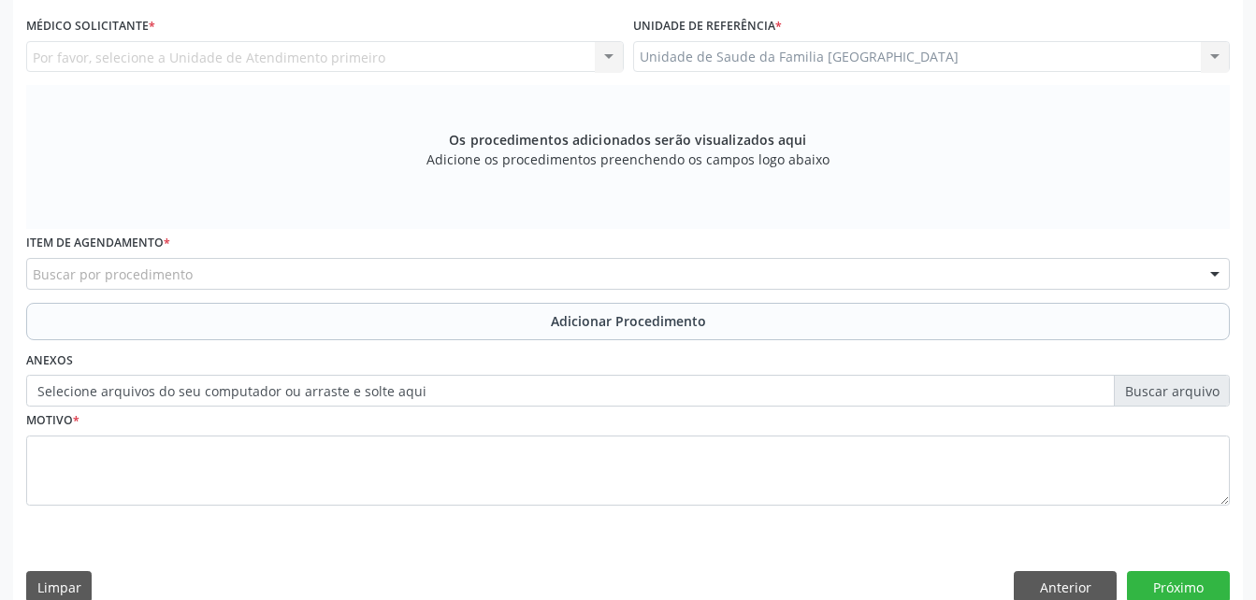
scroll to position [307, 0]
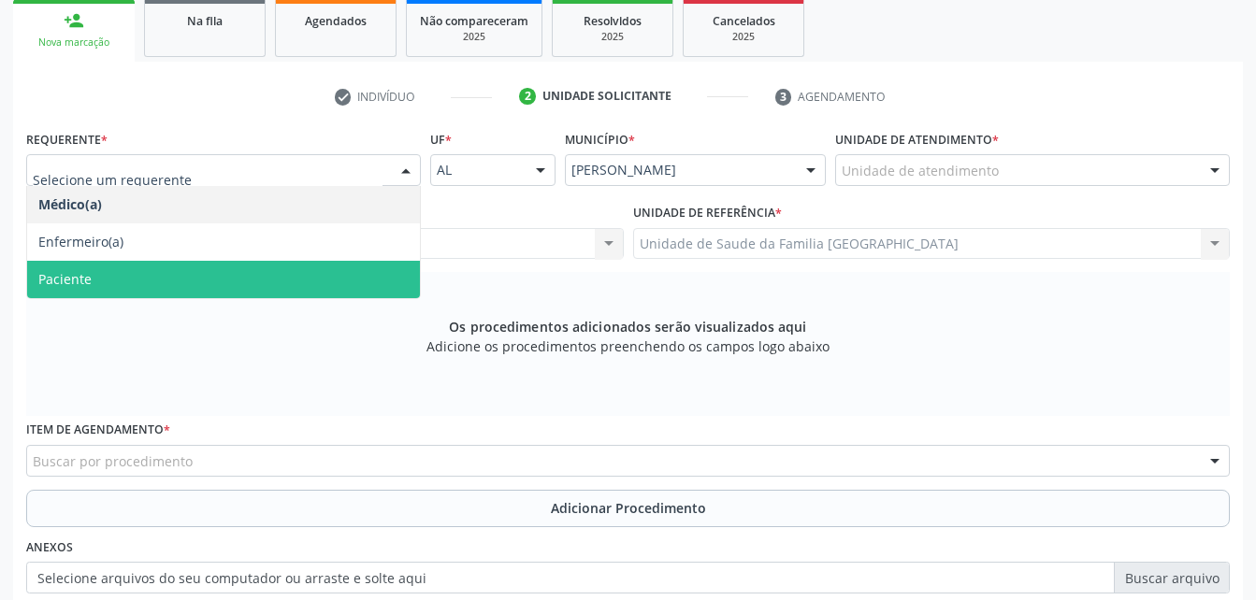
click at [212, 274] on span "Paciente" at bounding box center [223, 279] width 393 height 37
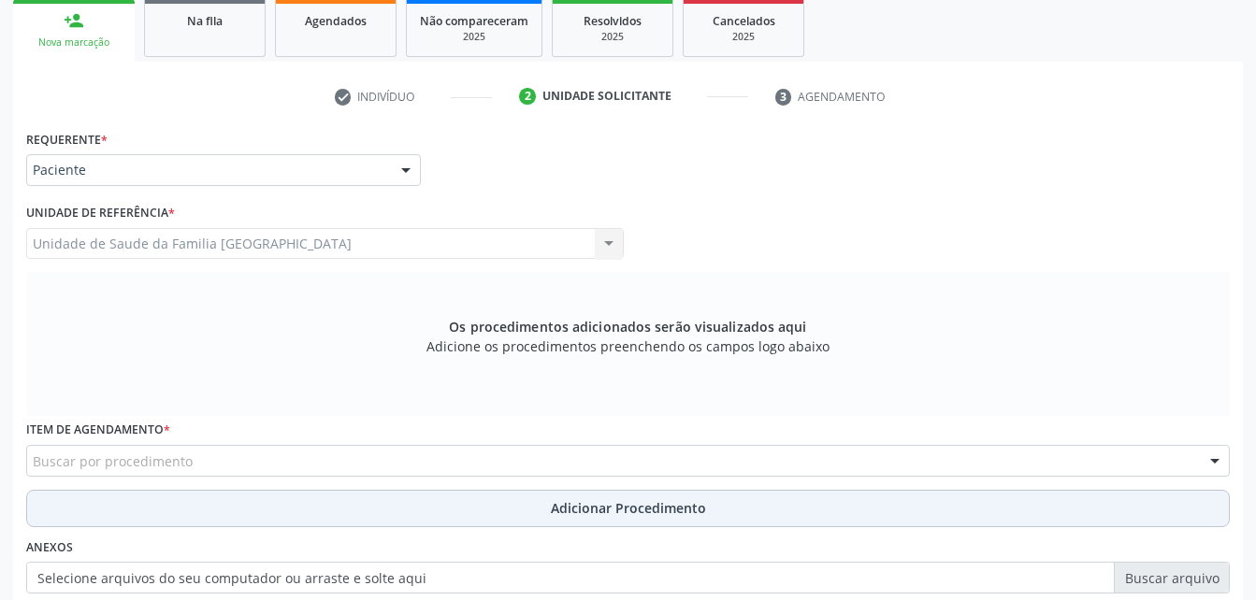
scroll to position [400, 0]
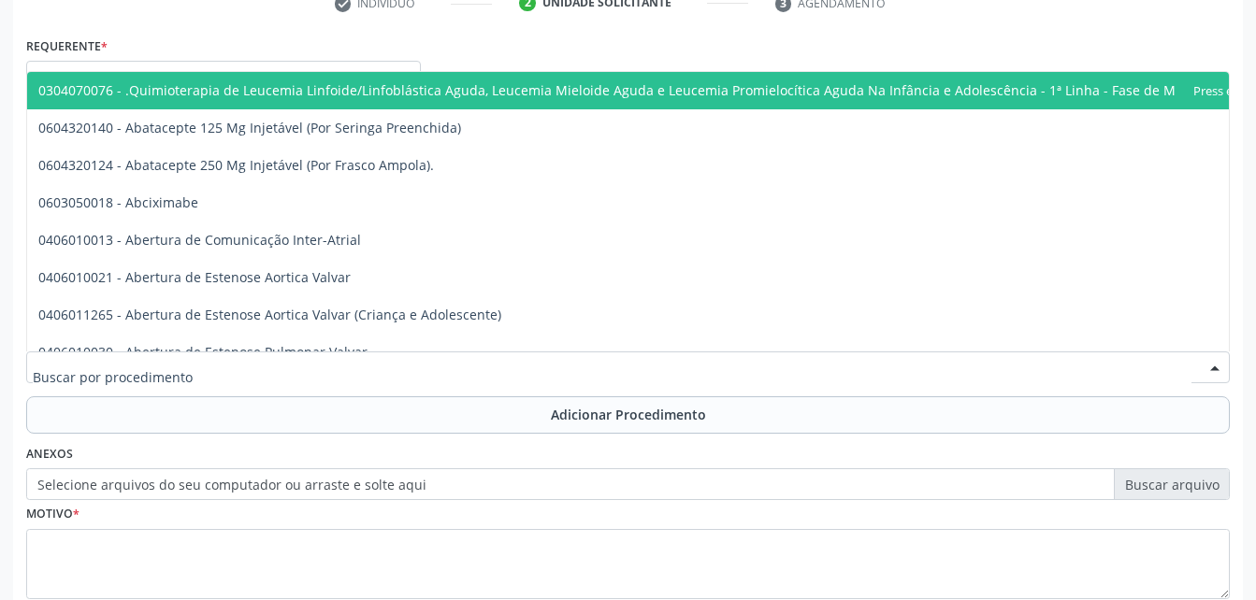
click at [310, 376] on div at bounding box center [628, 368] width 1204 height 32
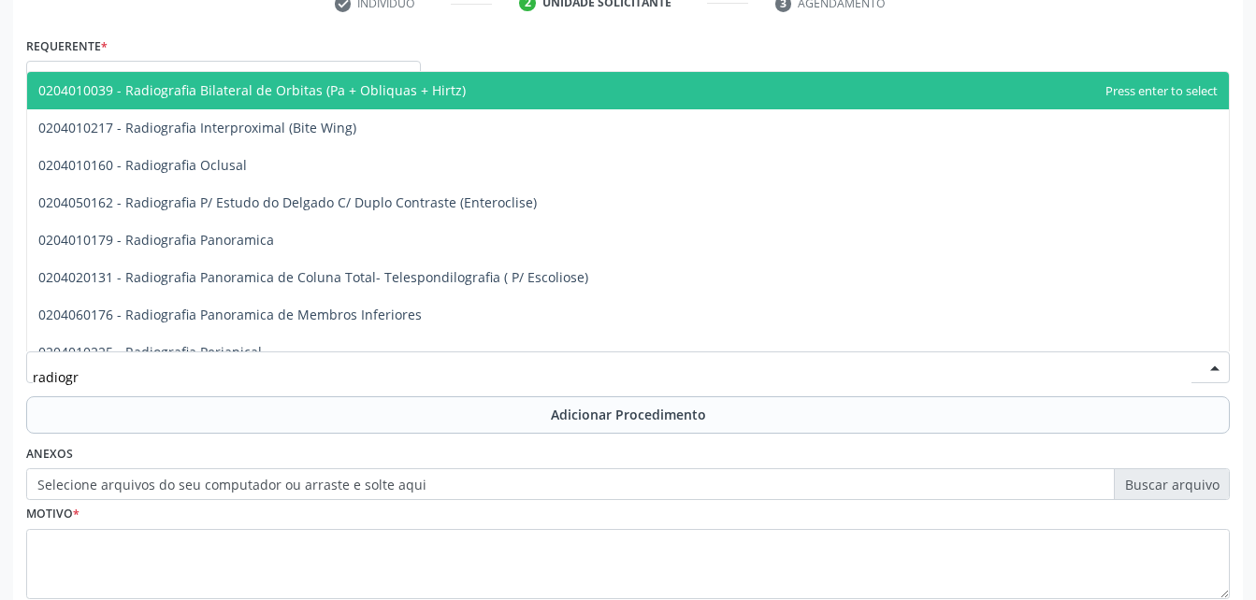
type input "radiogra"
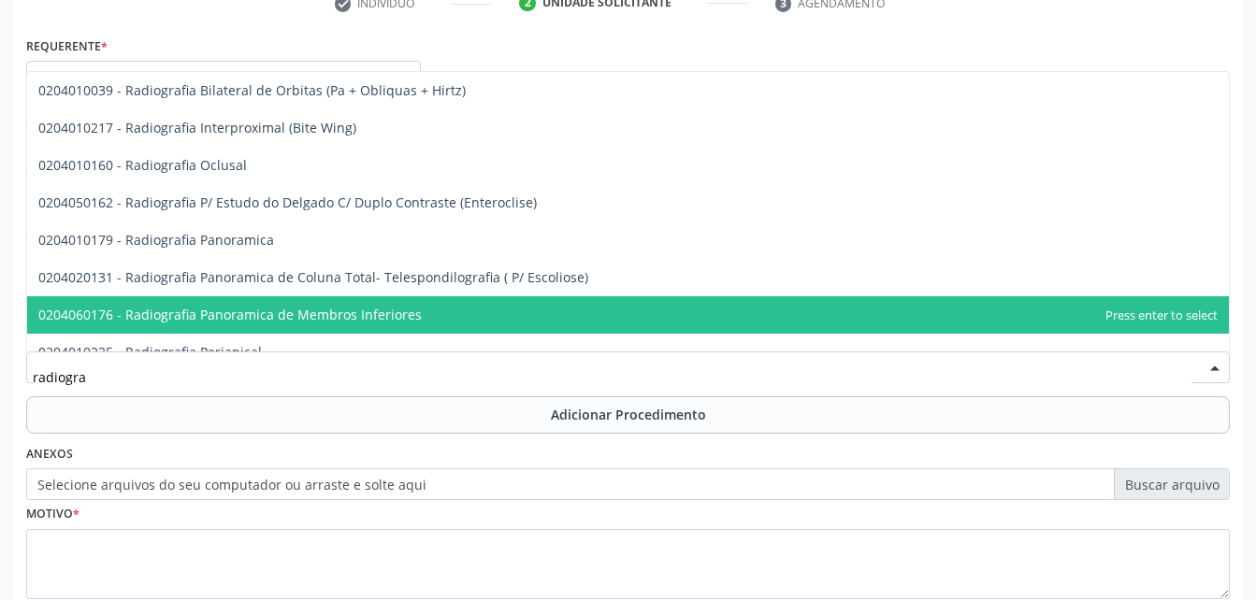
scroll to position [94, 0]
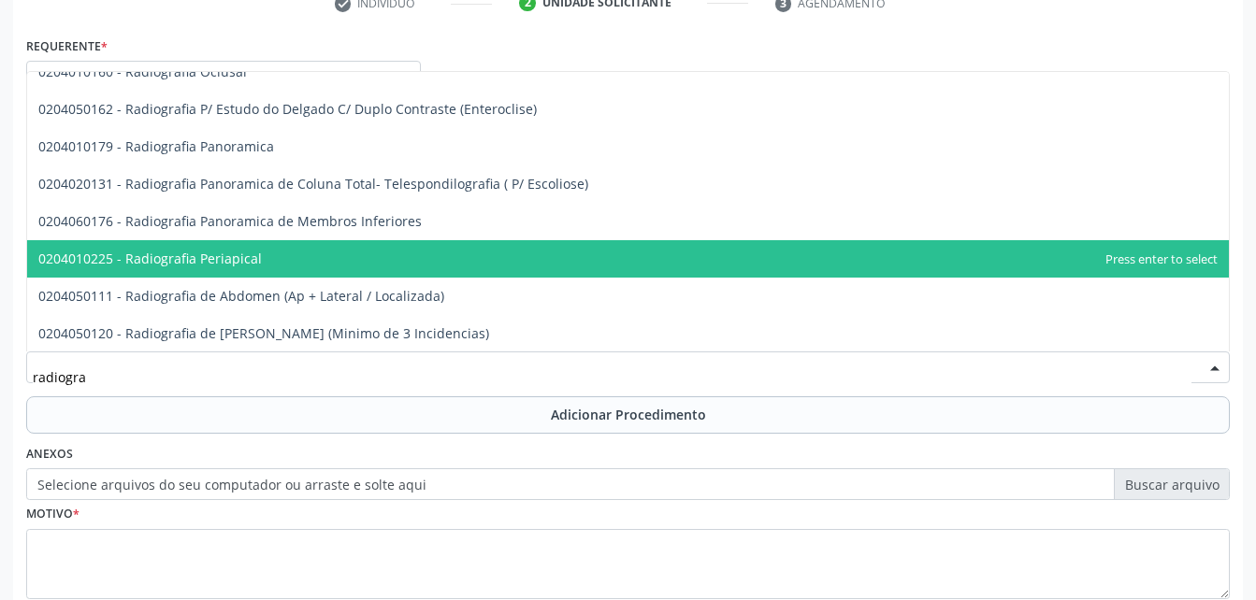
click at [380, 252] on span "0204010225 - Radiografia Periapical" at bounding box center [628, 258] width 1202 height 37
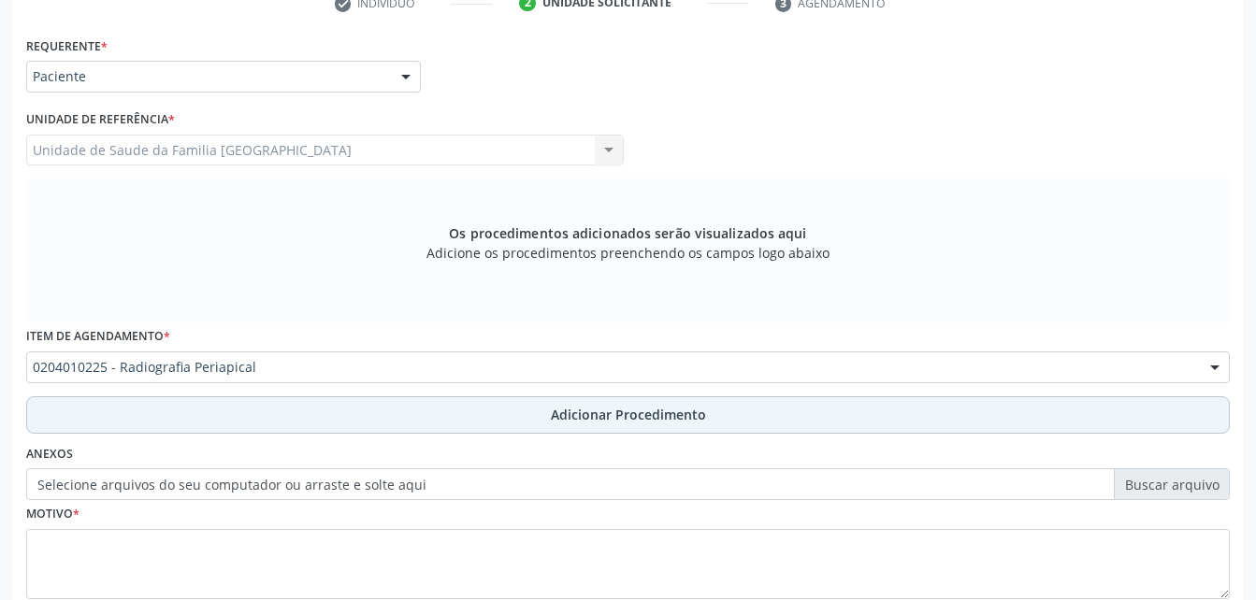
click at [405, 409] on button "Adicionar Procedimento" at bounding box center [628, 415] width 1204 height 37
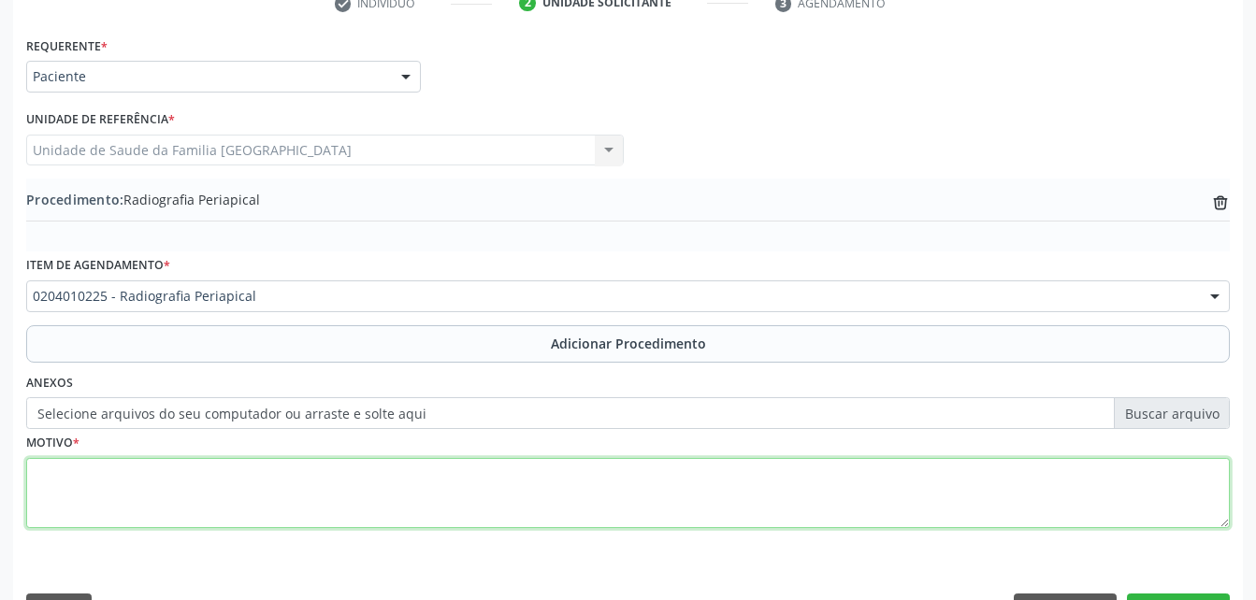
click at [390, 484] on textarea at bounding box center [628, 493] width 1204 height 71
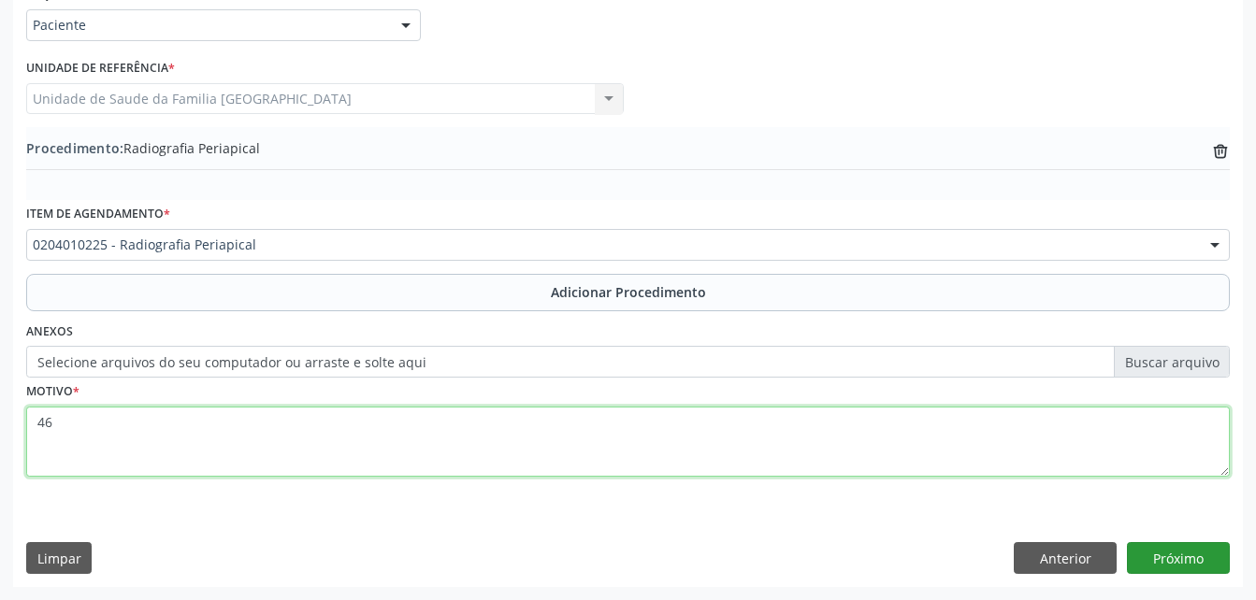
type textarea "46"
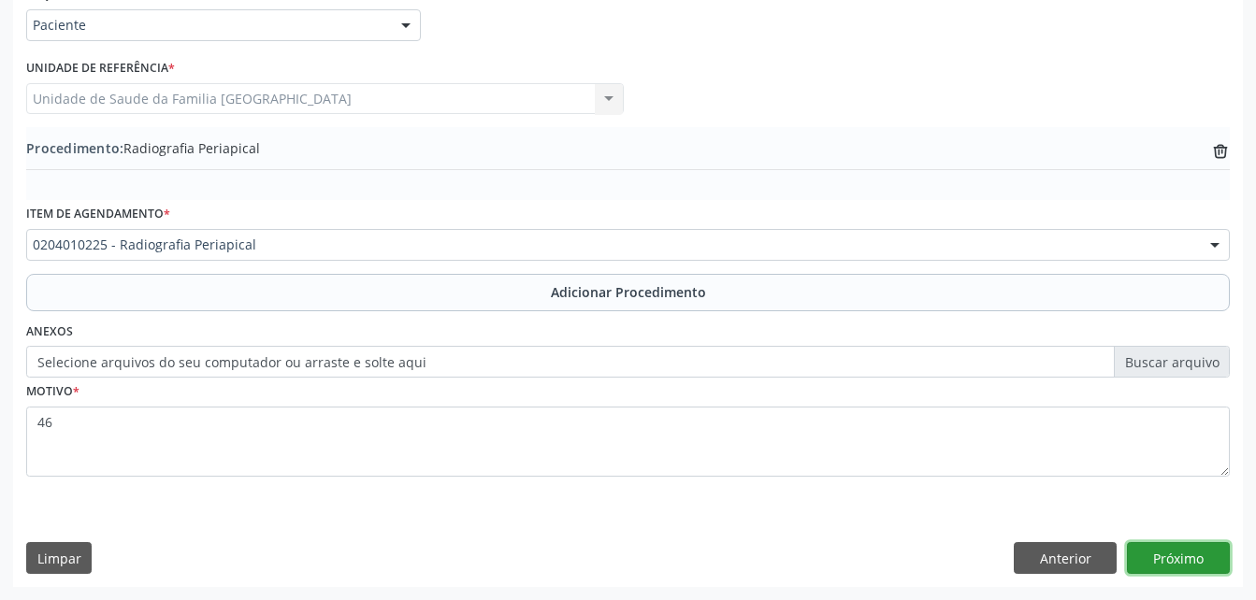
click at [1214, 546] on button "Próximo" at bounding box center [1178, 558] width 103 height 32
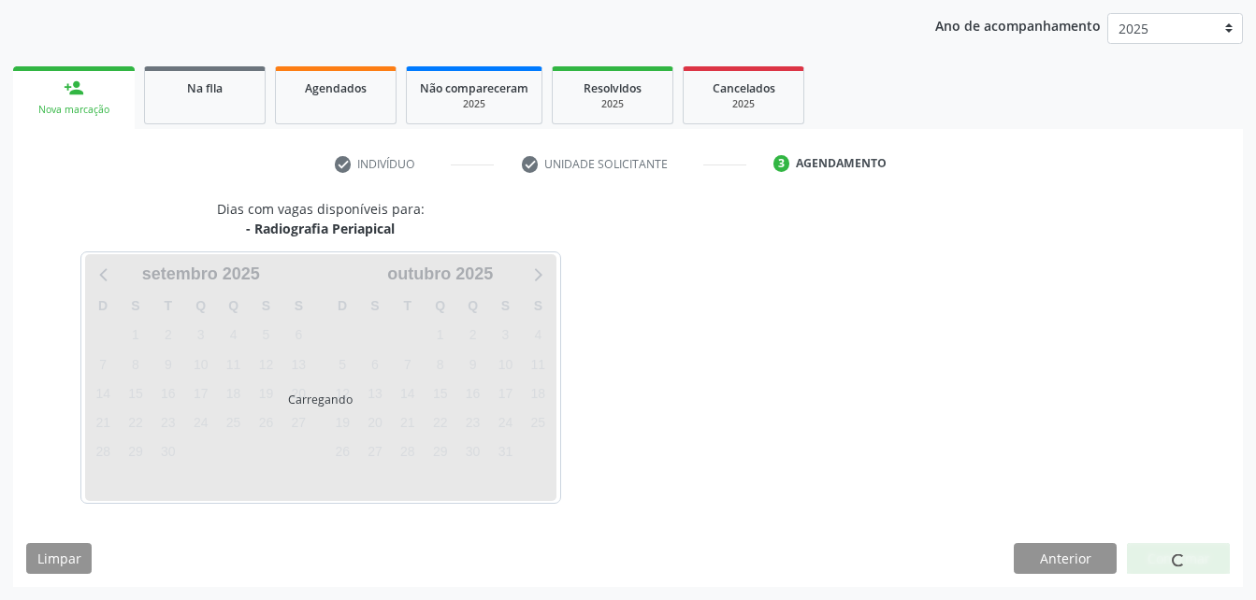
scroll to position [295, 0]
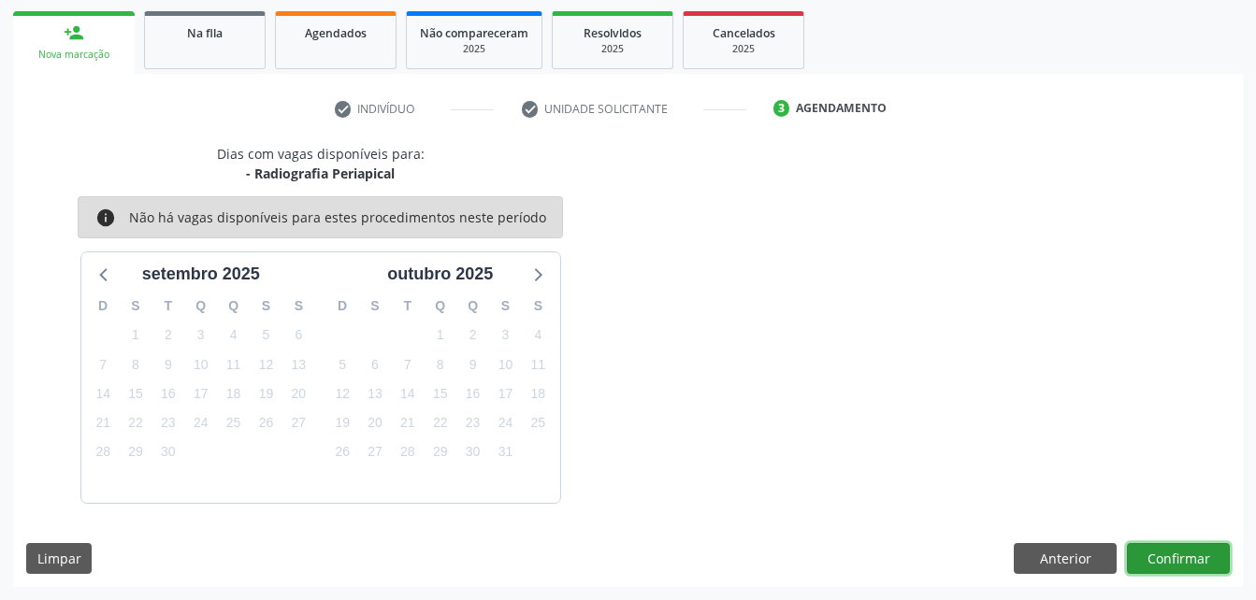
click at [1213, 546] on button "Confirmar" at bounding box center [1178, 559] width 103 height 32
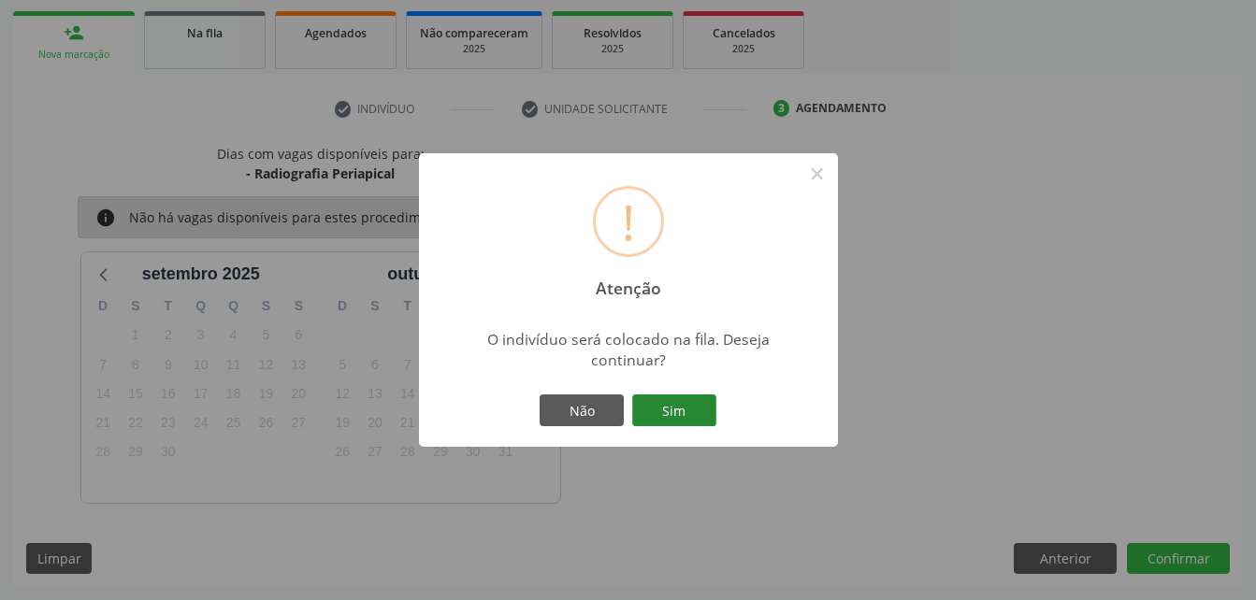
click at [662, 411] on button "Sim" at bounding box center [674, 411] width 84 height 32
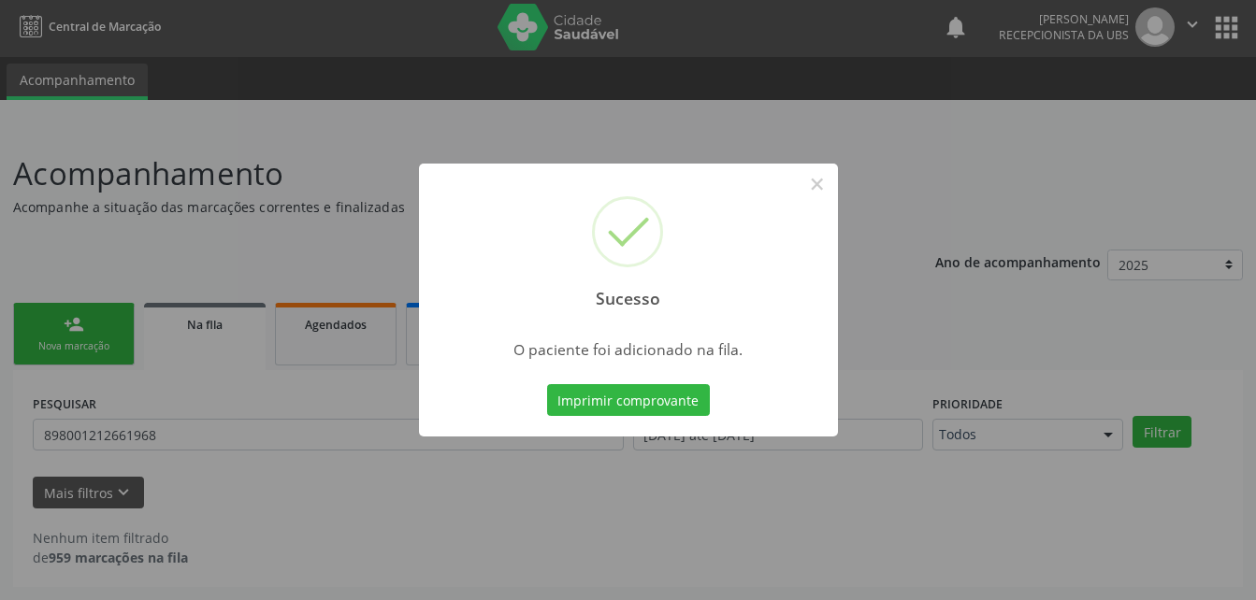
scroll to position [3, 0]
click at [806, 186] on button "×" at bounding box center [817, 184] width 32 height 32
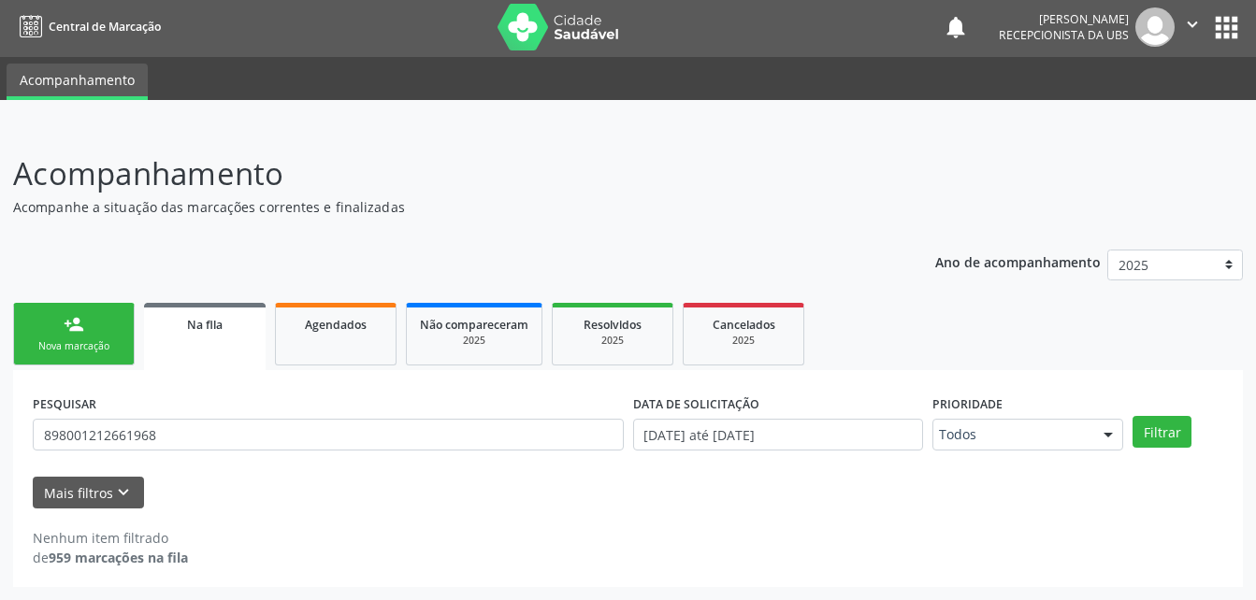
click at [95, 323] on link "person_add Nova marcação" at bounding box center [74, 334] width 122 height 63
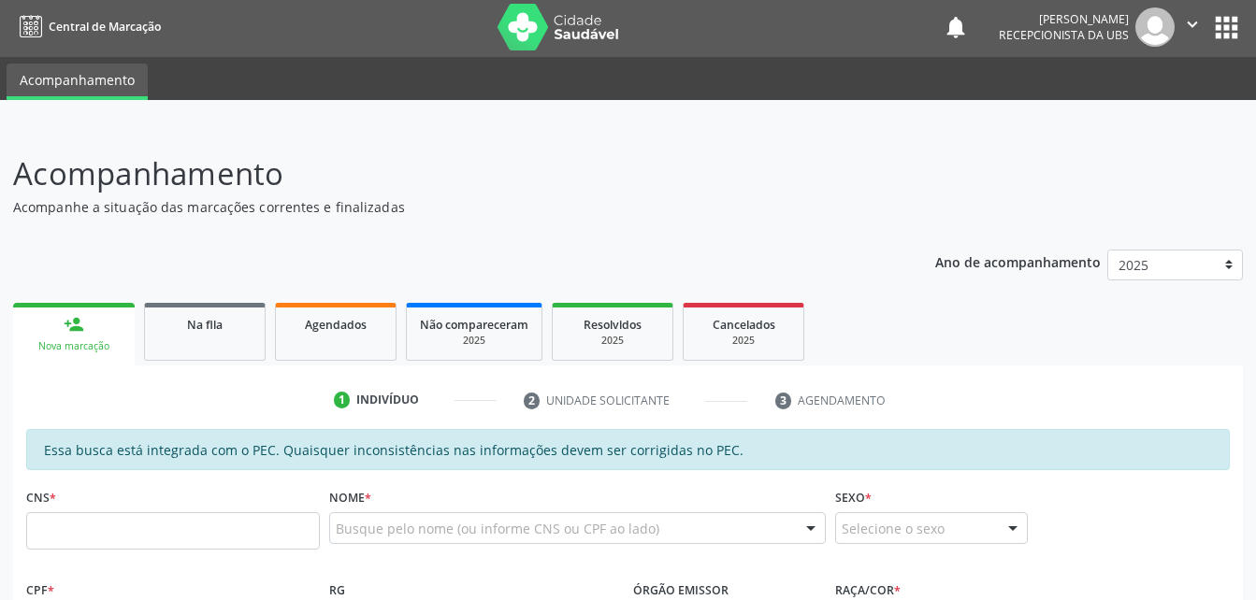
scroll to position [190, 0]
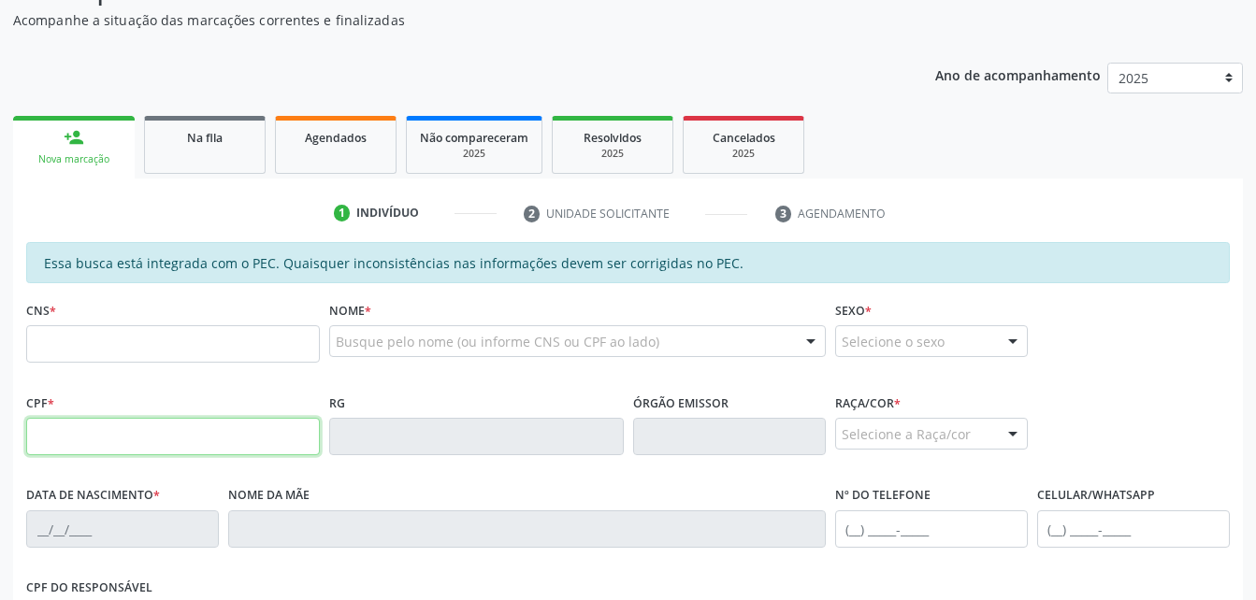
click at [188, 432] on input "text" at bounding box center [173, 436] width 294 height 37
type input "470.144.154-68"
type input "708 7061 2710 8091"
type input "29/03/1959"
type input "Marinete Santos de Assis"
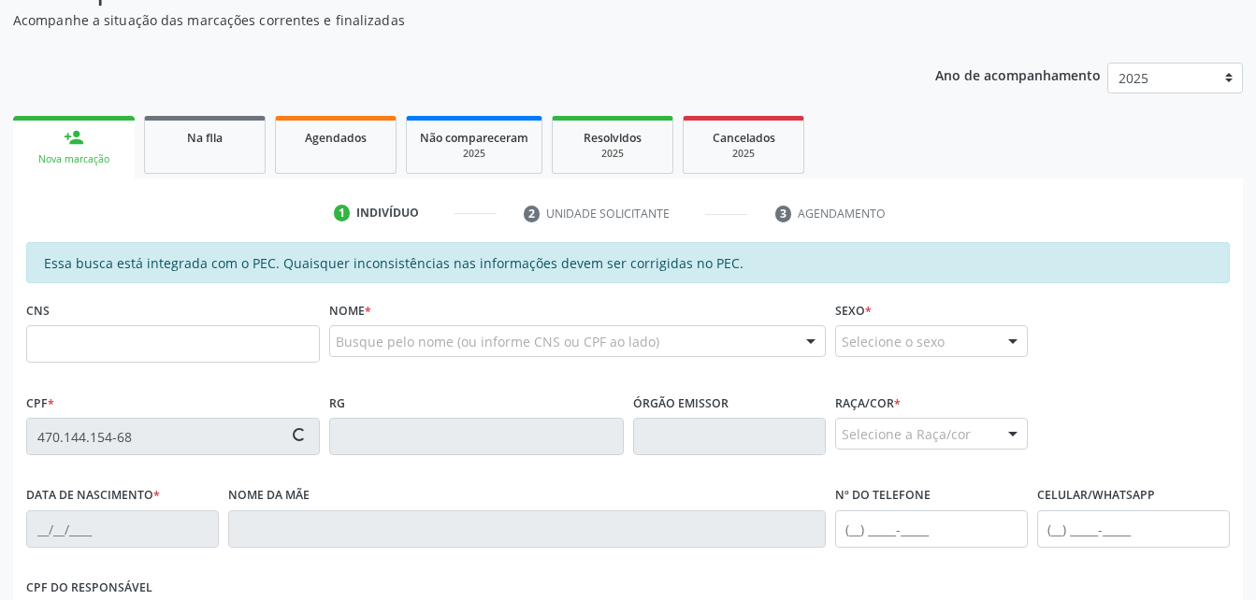
type input "(82) 99415-0881"
type input "S/N"
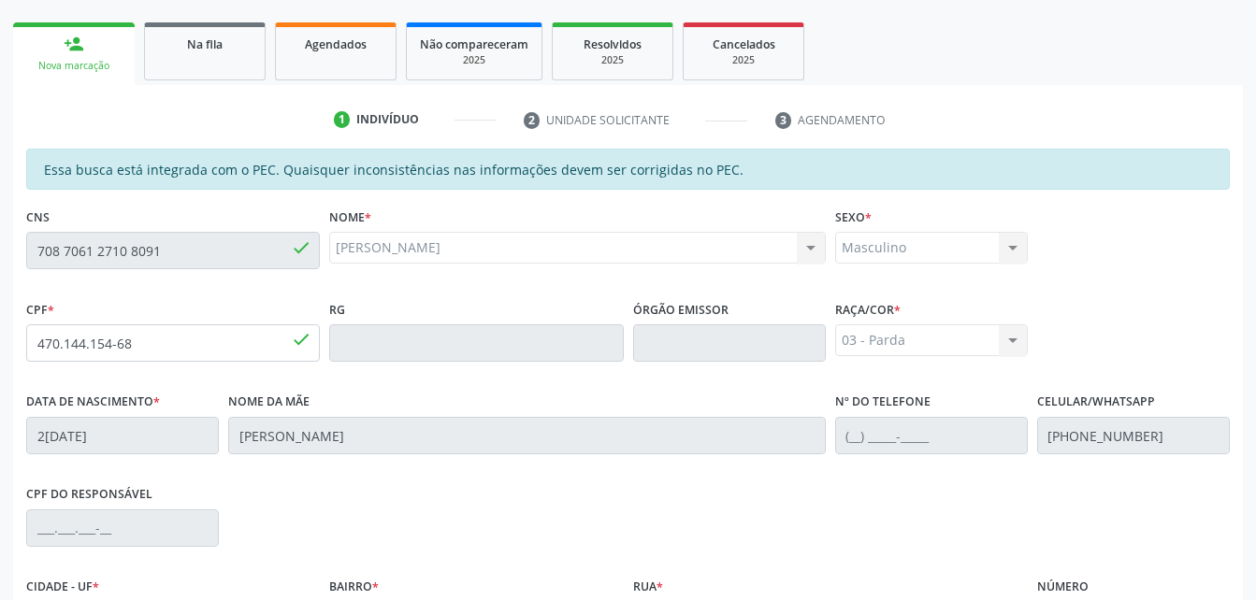
scroll to position [494, 0]
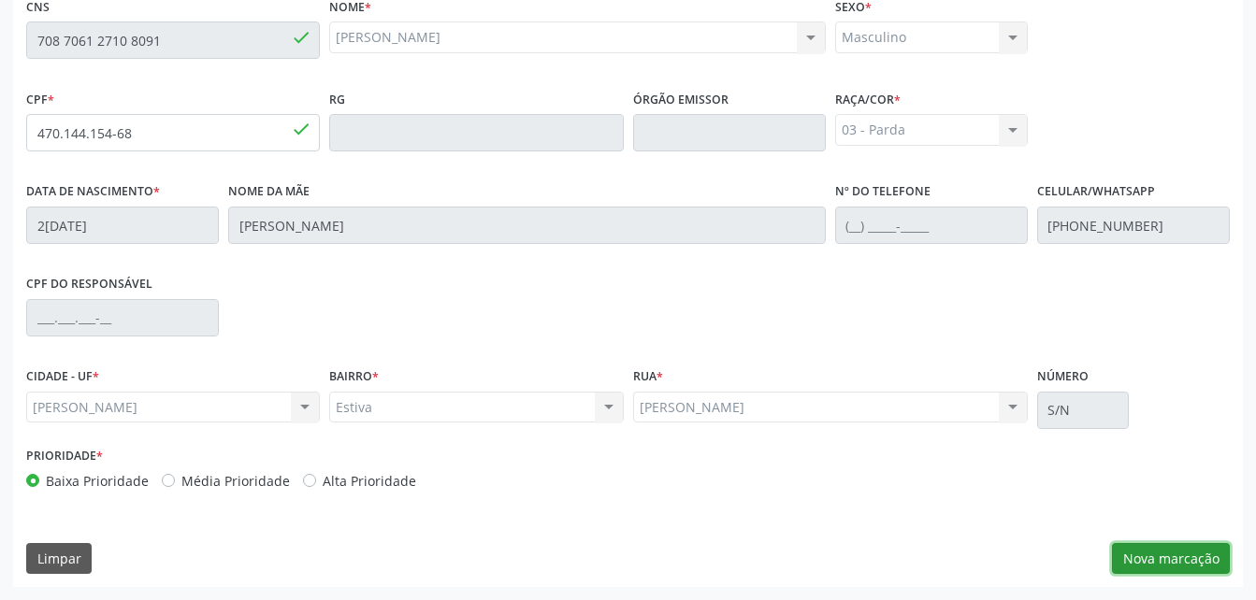
click at [1199, 558] on button "Nova marcação" at bounding box center [1171, 559] width 118 height 32
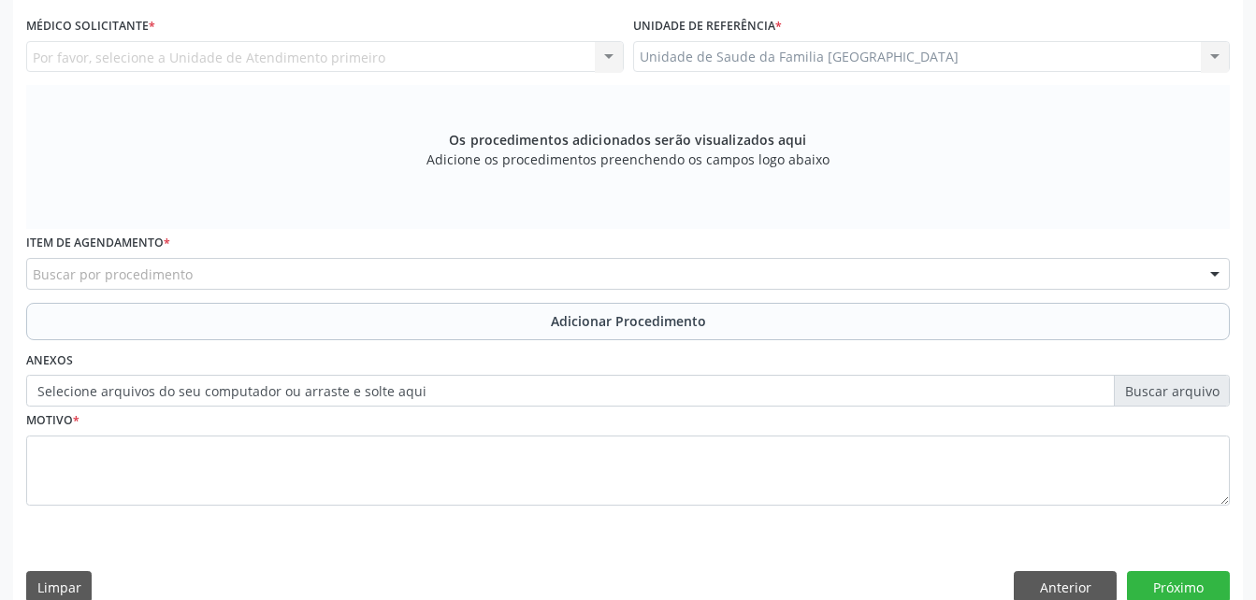
scroll to position [400, 0]
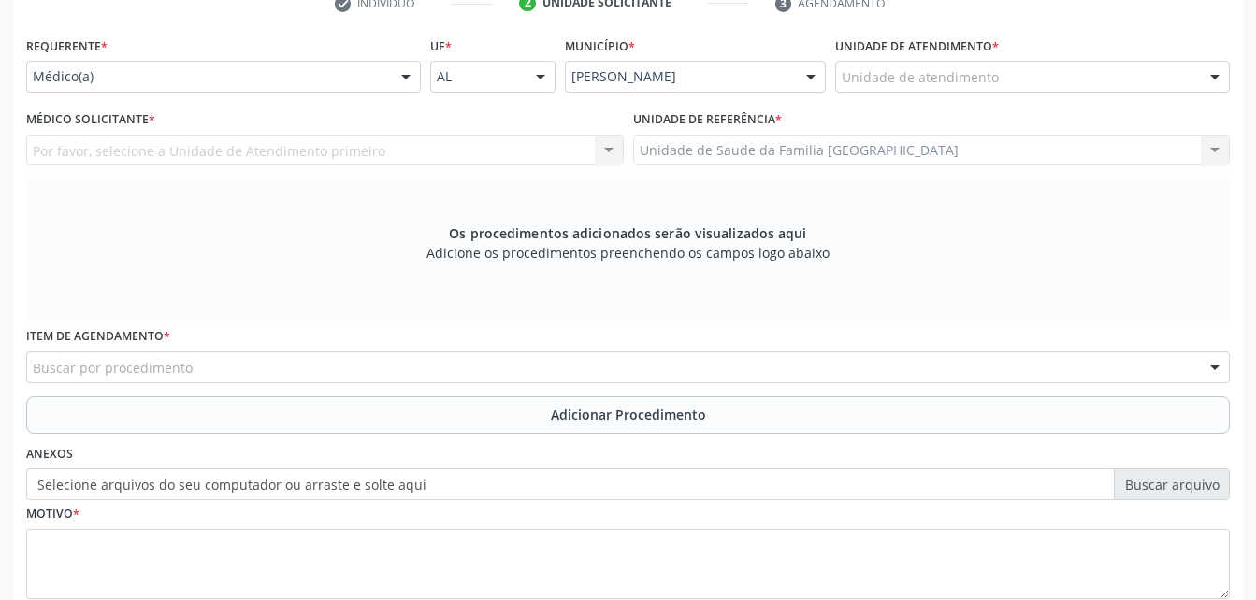
click at [963, 62] on div "Unidade de atendimento" at bounding box center [1032, 77] width 395 height 32
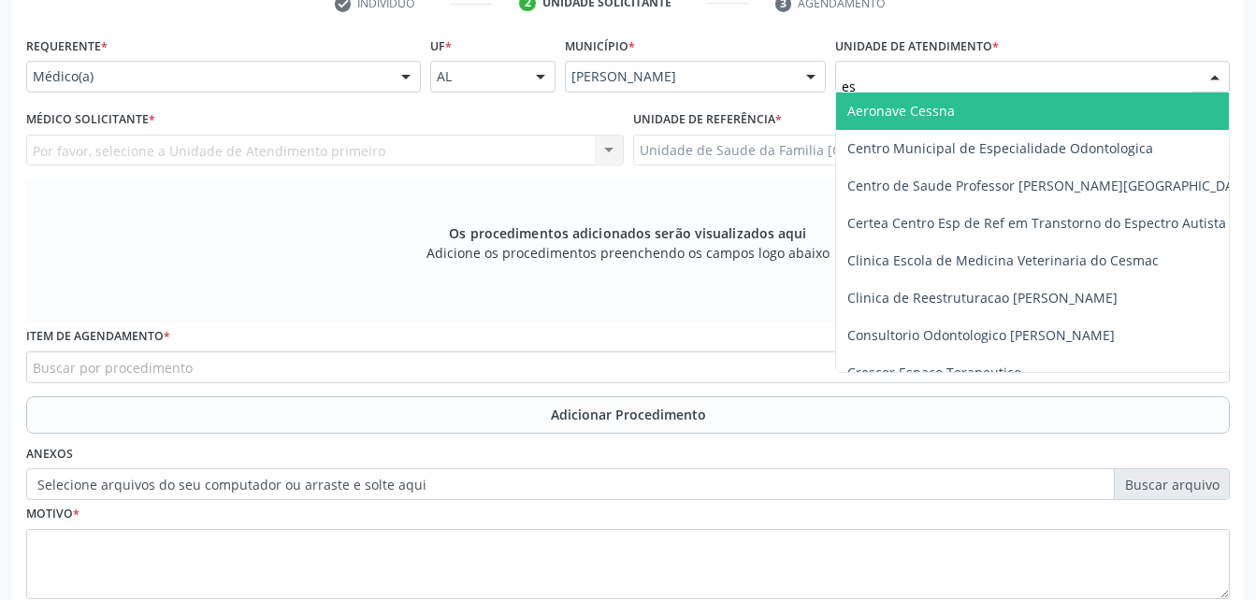
type input "est"
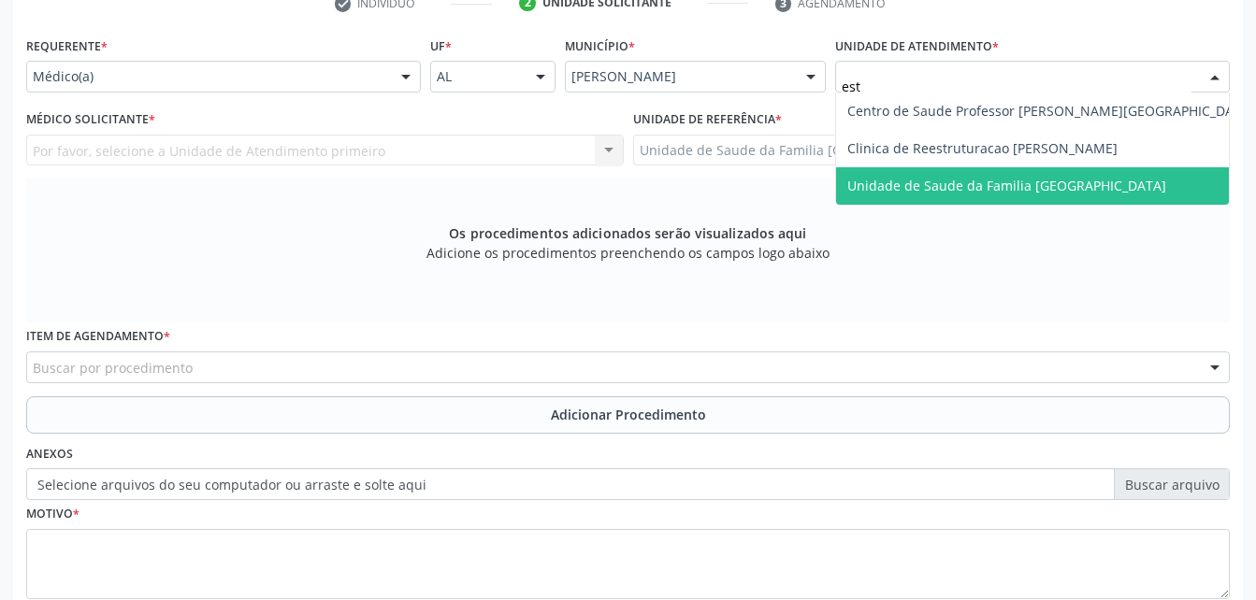
click at [1001, 189] on span "Unidade de Saude da Familia [GEOGRAPHIC_DATA]" at bounding box center [1006, 186] width 319 height 18
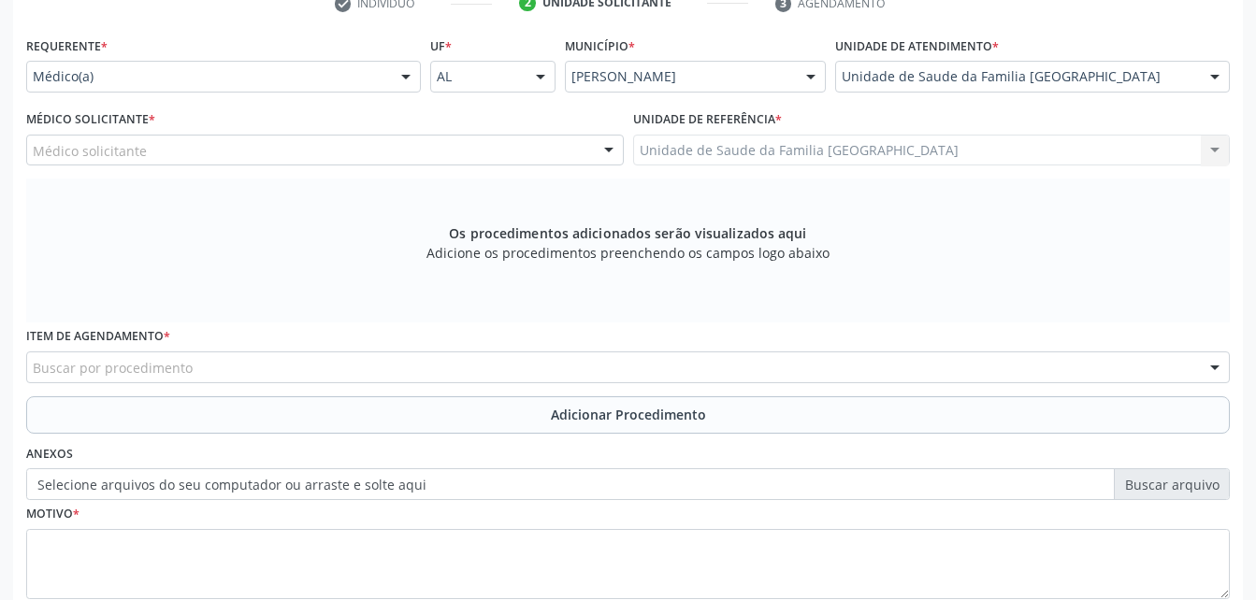
click at [444, 164] on div "Médico solicitante" at bounding box center [325, 151] width 598 height 32
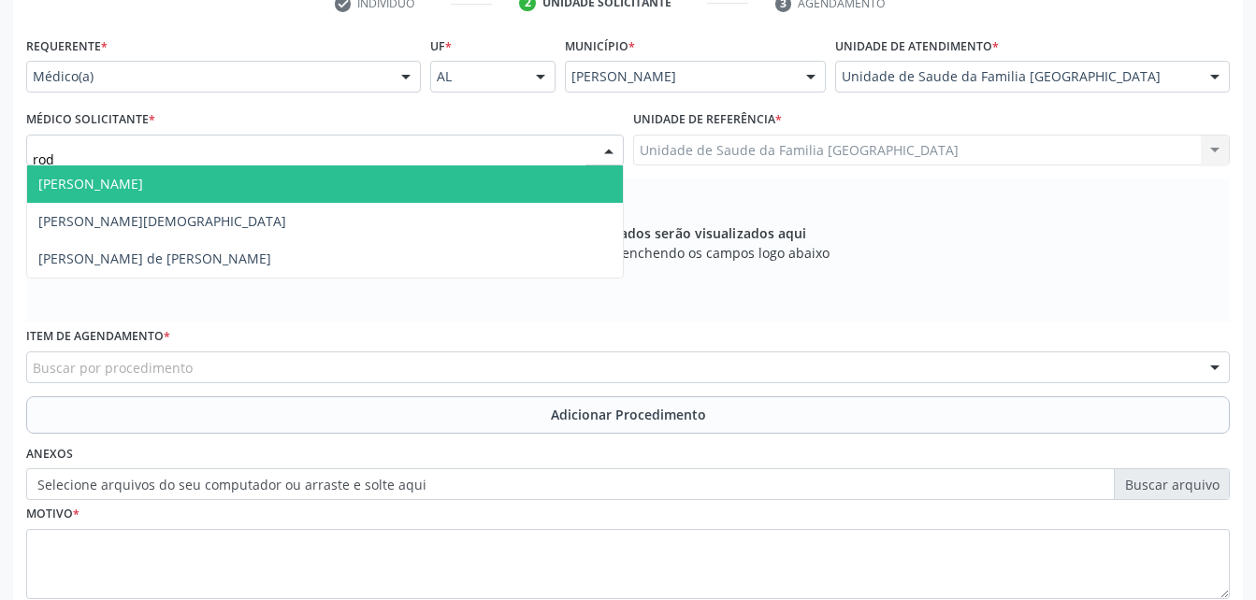
type input "rodr"
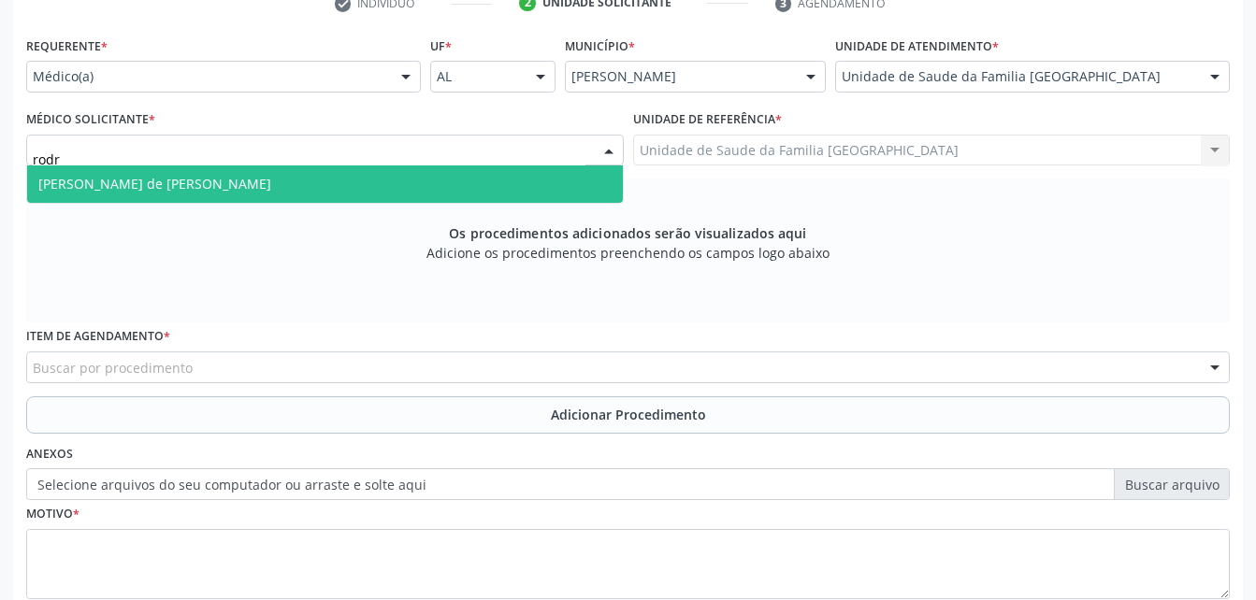
click at [443, 175] on span "[PERSON_NAME] de [PERSON_NAME]" at bounding box center [325, 184] width 596 height 37
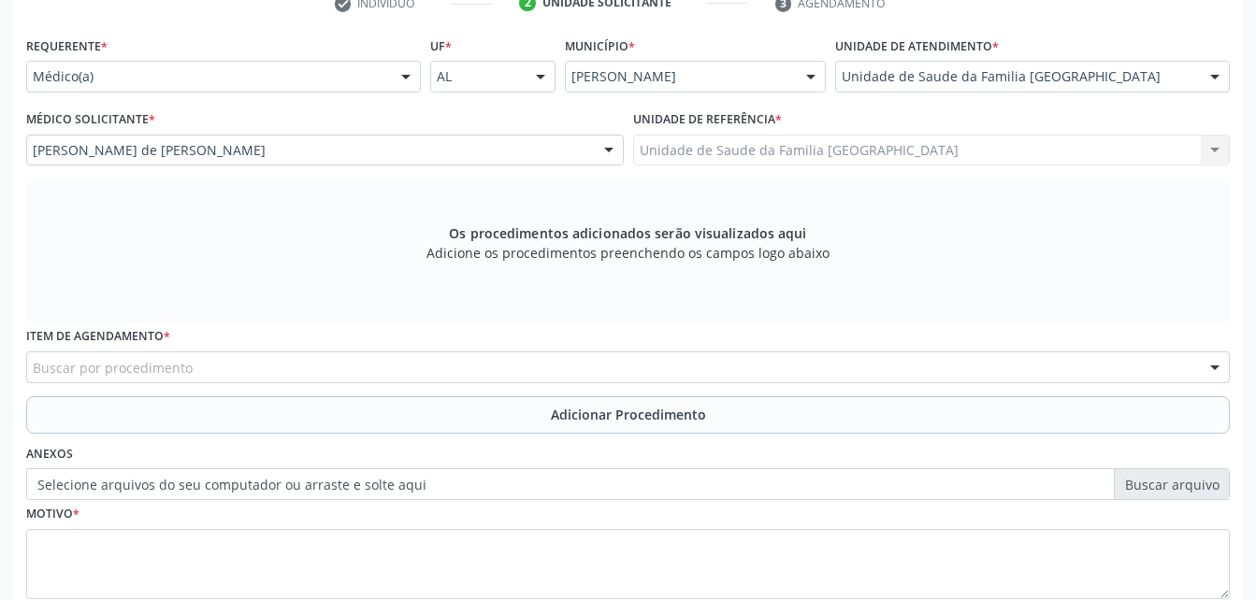
scroll to position [494, 0]
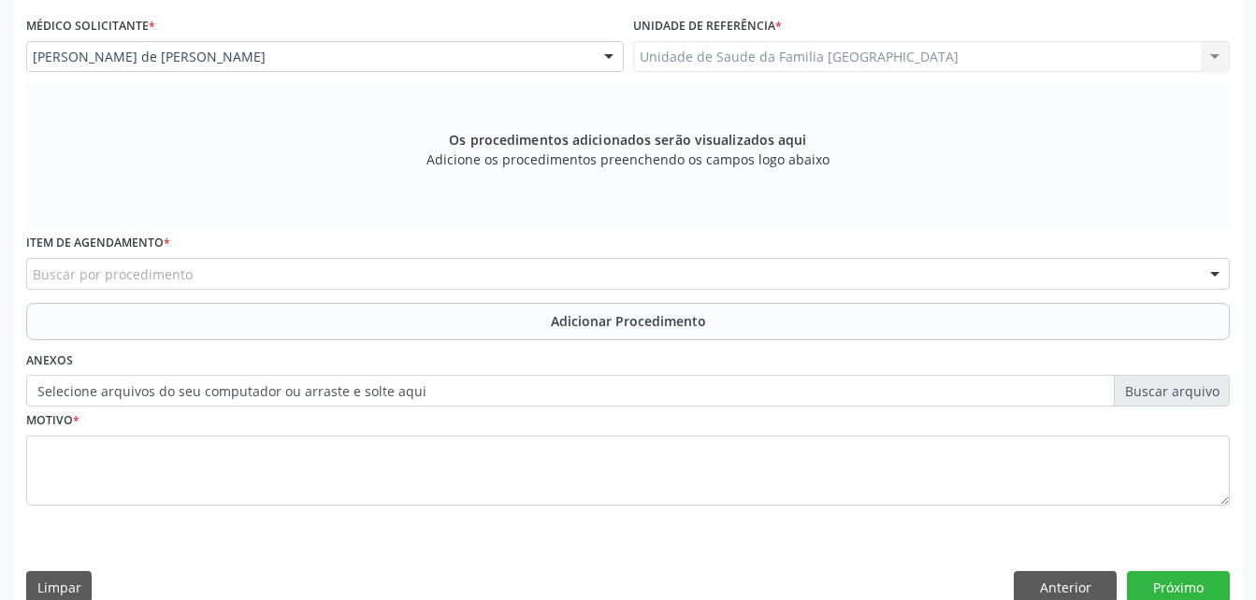
click at [449, 280] on div "Buscar por procedimento" at bounding box center [628, 274] width 1204 height 32
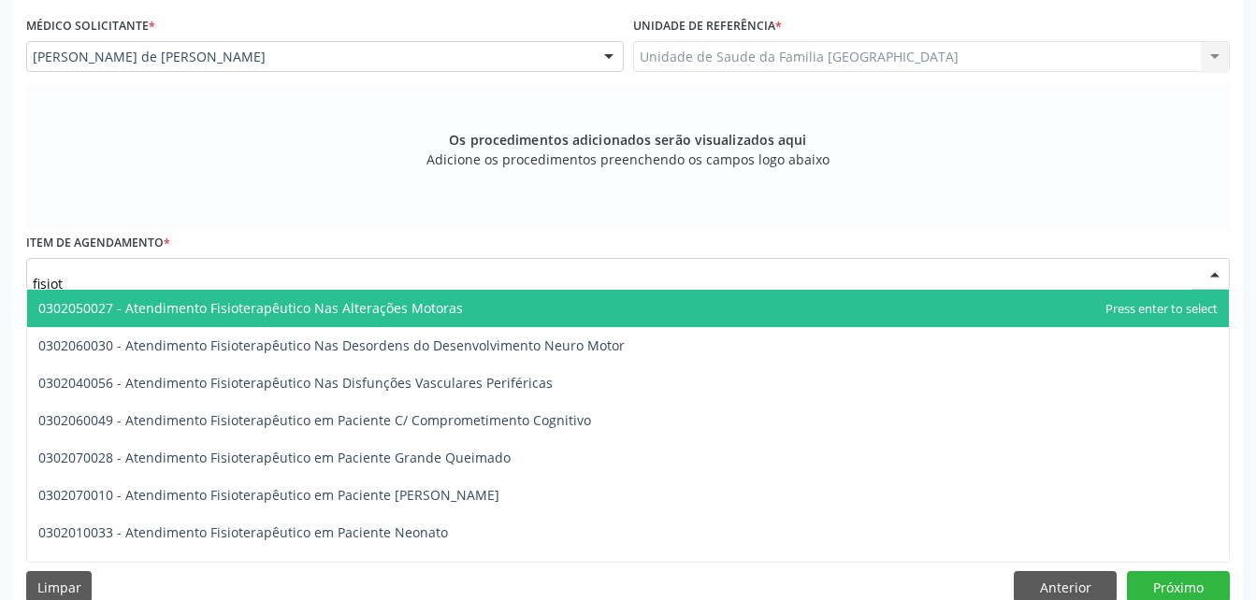
type input "fisiote"
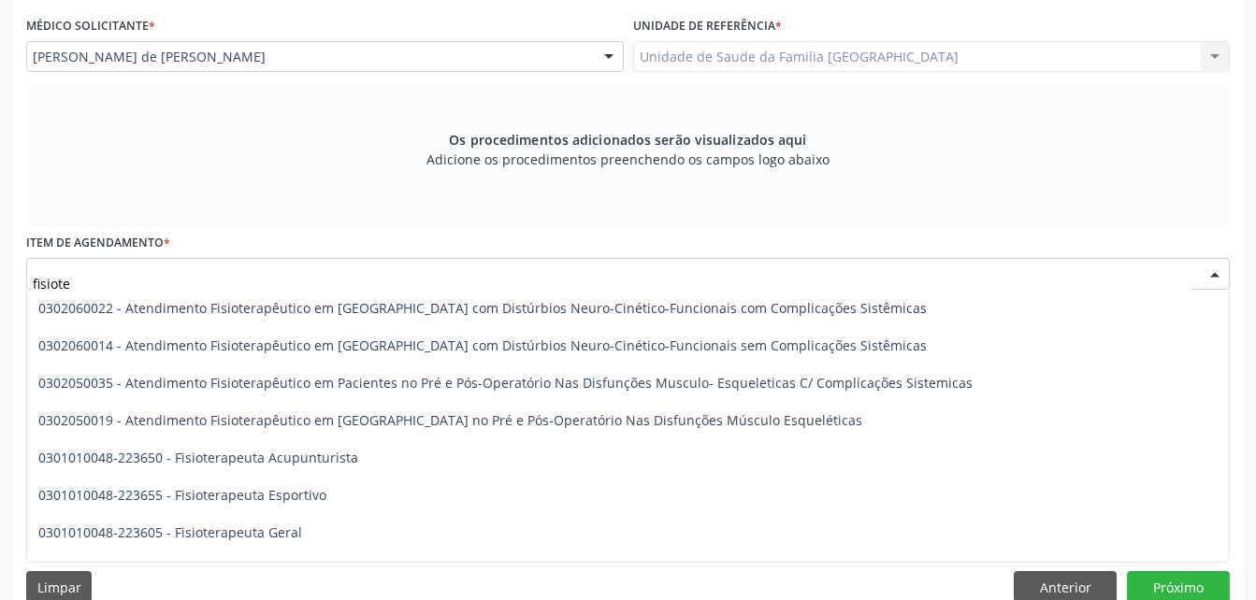
scroll to position [842, 0]
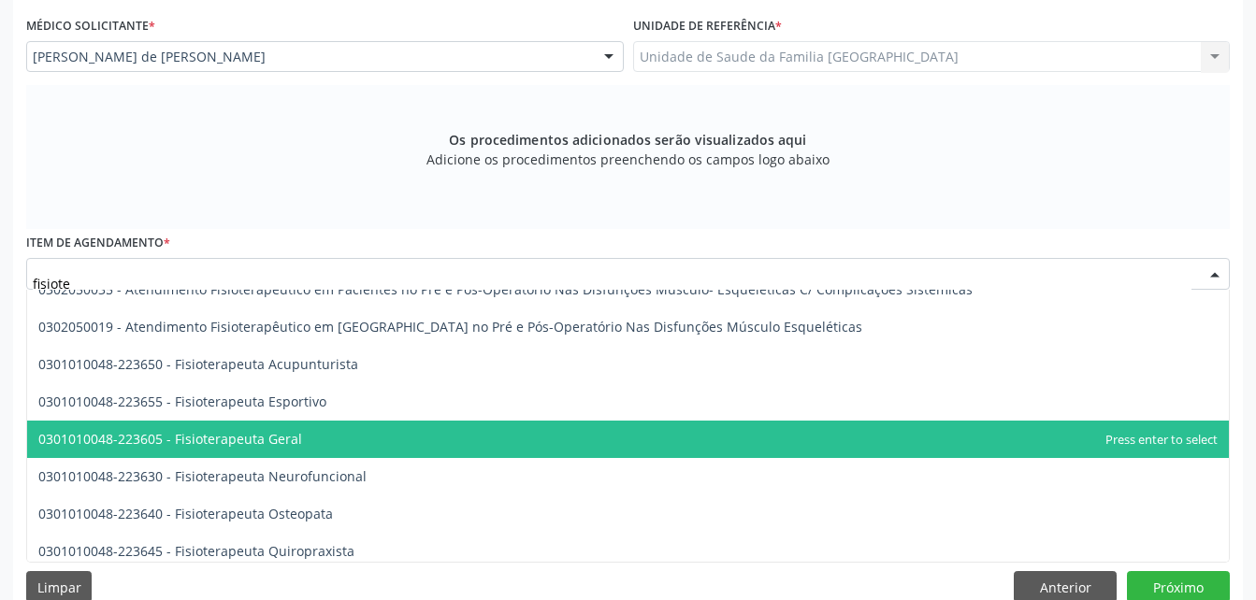
click at [441, 437] on span "0301010048-223605 - Fisioterapeuta Geral" at bounding box center [628, 439] width 1202 height 37
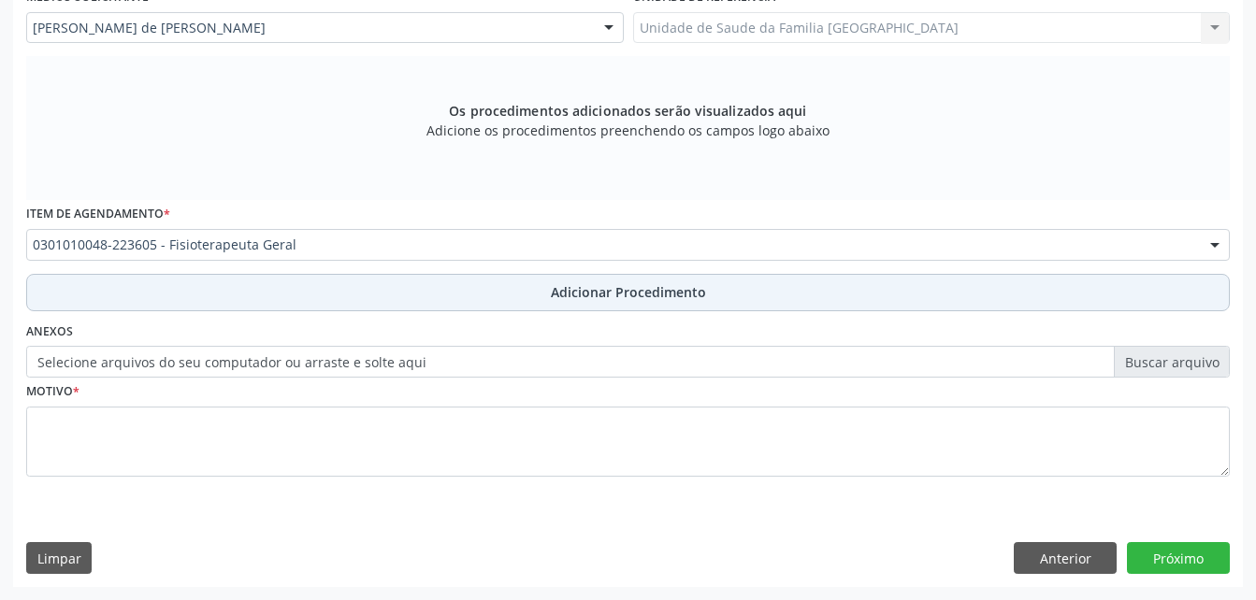
click at [837, 287] on button "Adicionar Procedimento" at bounding box center [628, 292] width 1204 height 37
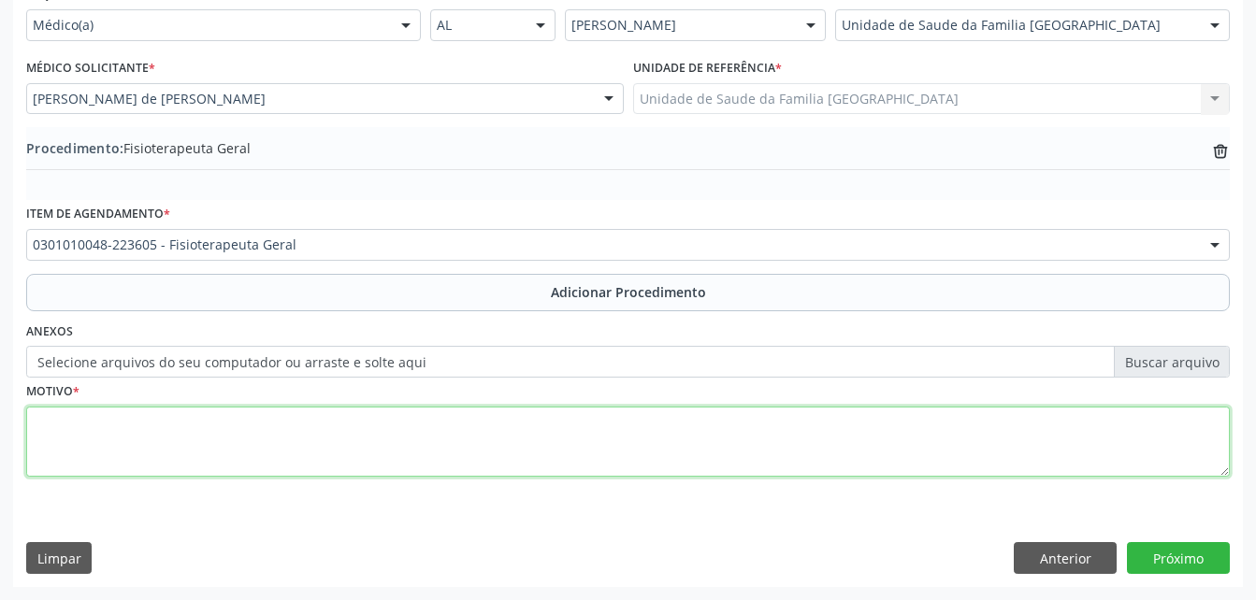
click at [545, 426] on textarea at bounding box center [628, 442] width 1204 height 71
type textarea "lesão no ombro"
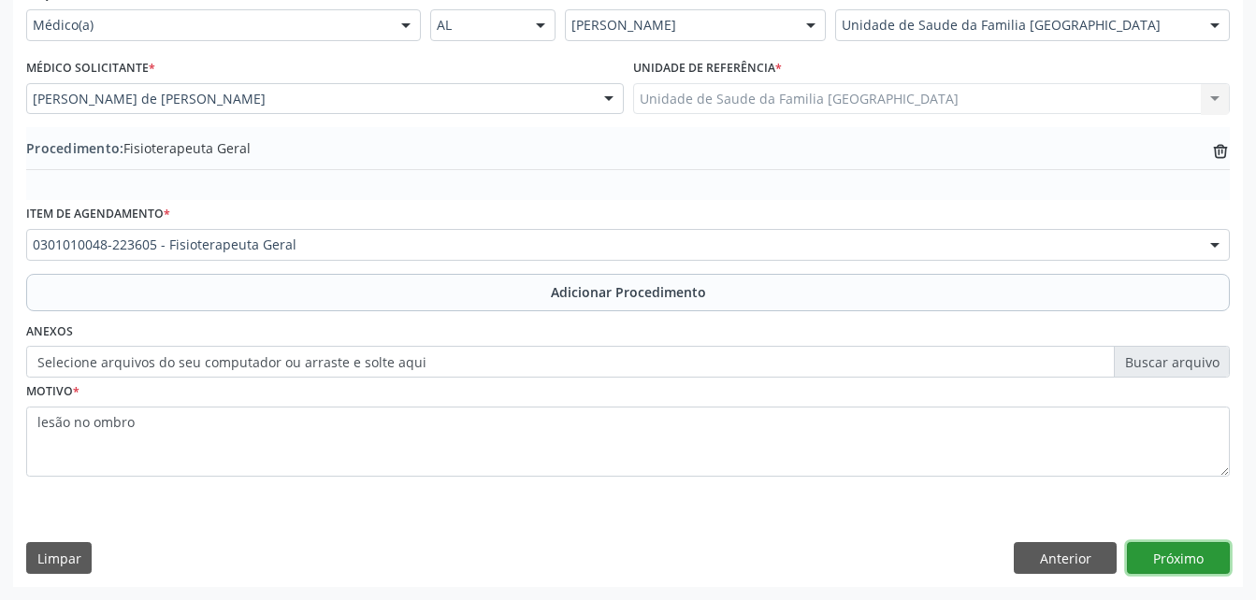
click at [1186, 565] on button "Próximo" at bounding box center [1178, 558] width 103 height 32
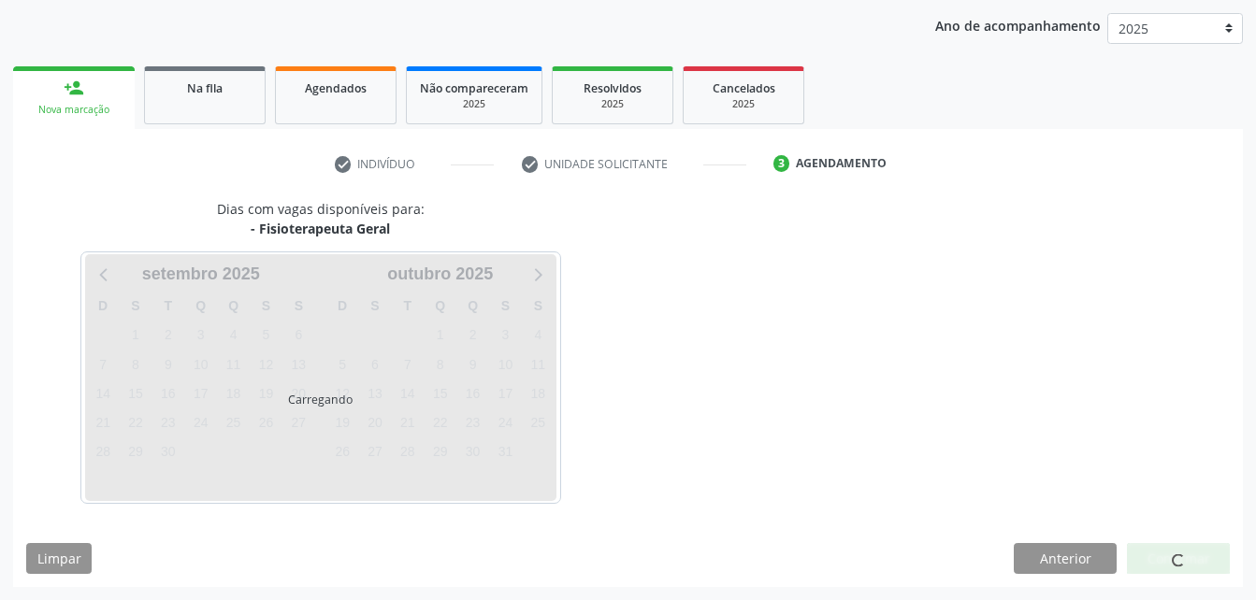
scroll to position [295, 0]
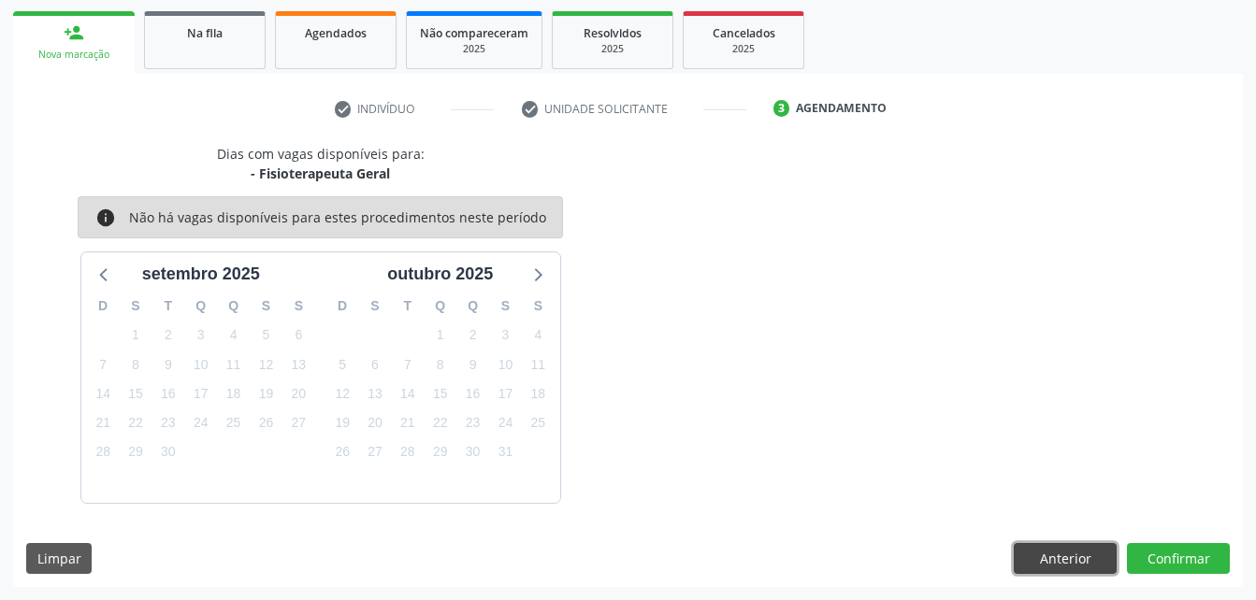
click at [1083, 565] on button "Anterior" at bounding box center [1065, 559] width 103 height 32
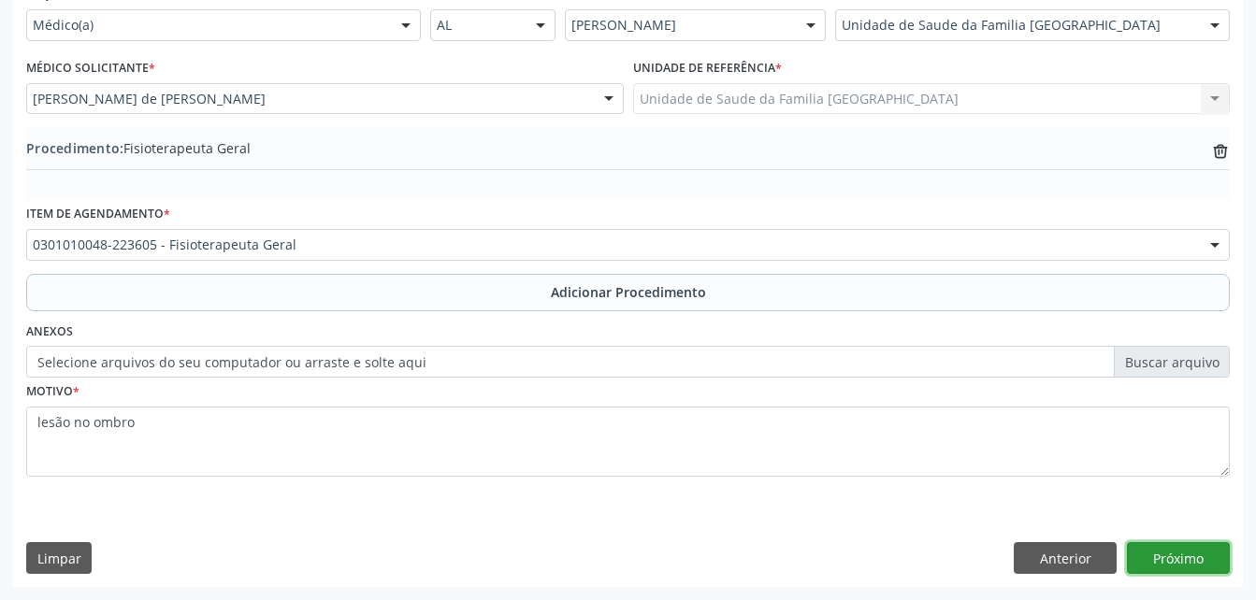
click at [1204, 545] on button "Próximo" at bounding box center [1178, 558] width 103 height 32
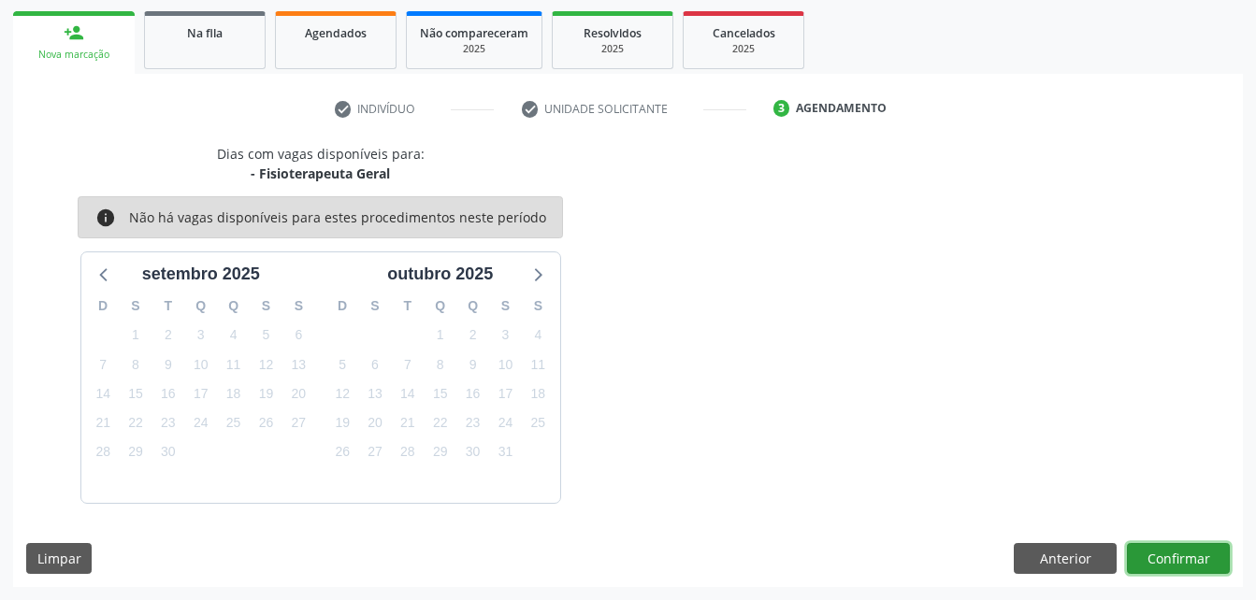
click at [1187, 571] on button "Confirmar" at bounding box center [1178, 559] width 103 height 32
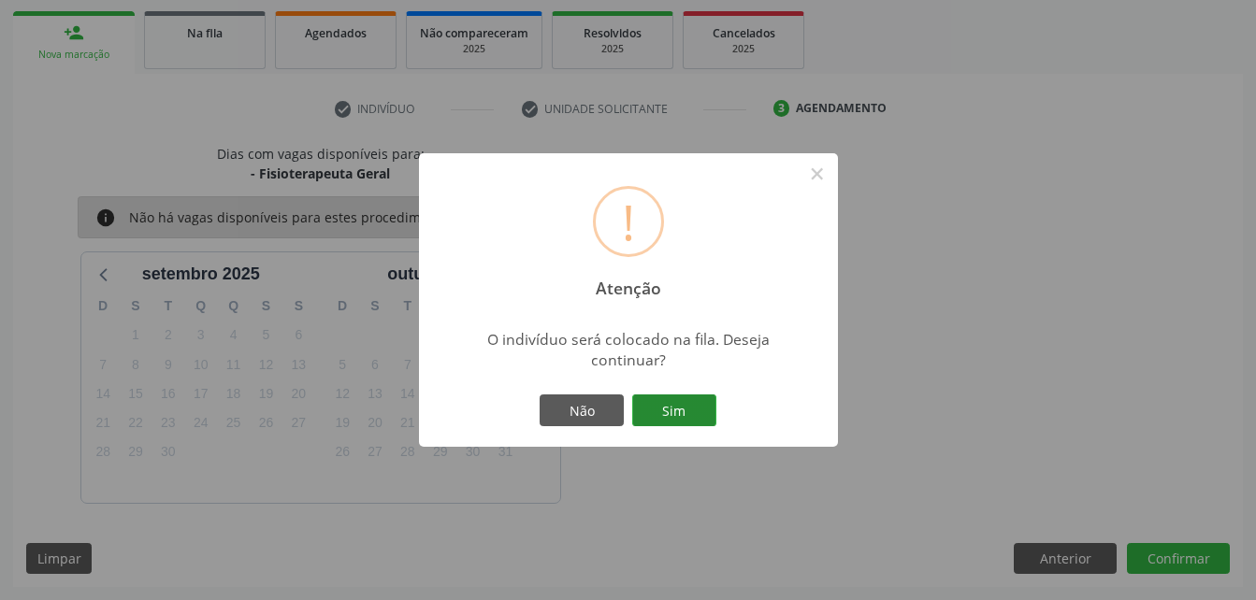
click at [653, 418] on button "Sim" at bounding box center [674, 411] width 84 height 32
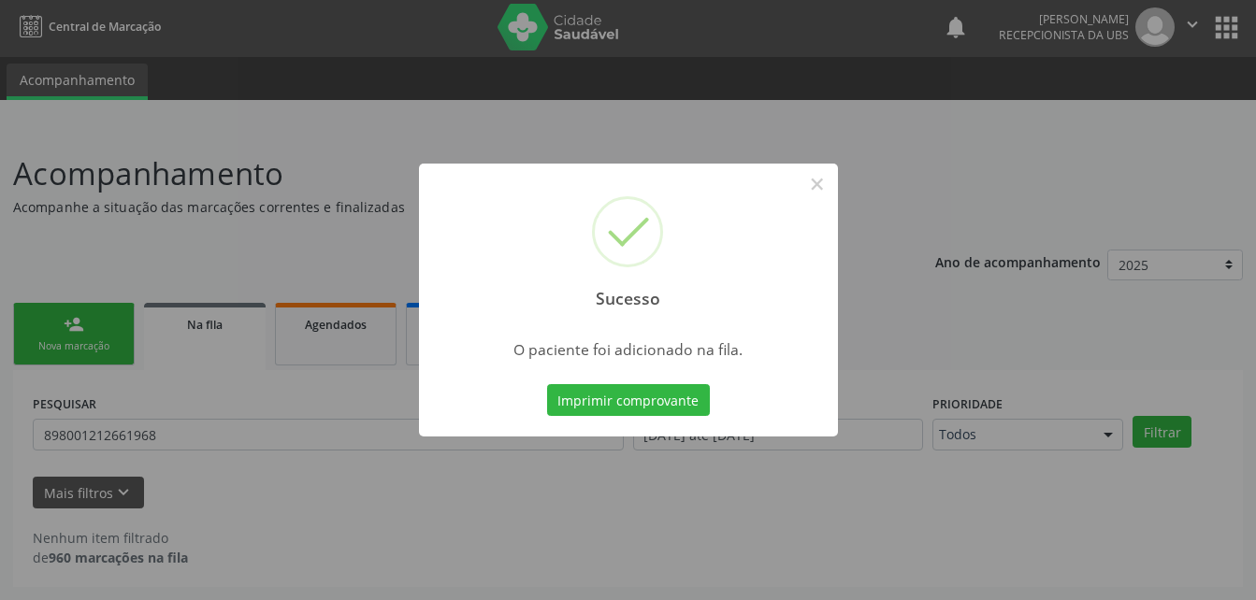
scroll to position [3, 0]
click at [824, 181] on button "×" at bounding box center [817, 184] width 32 height 32
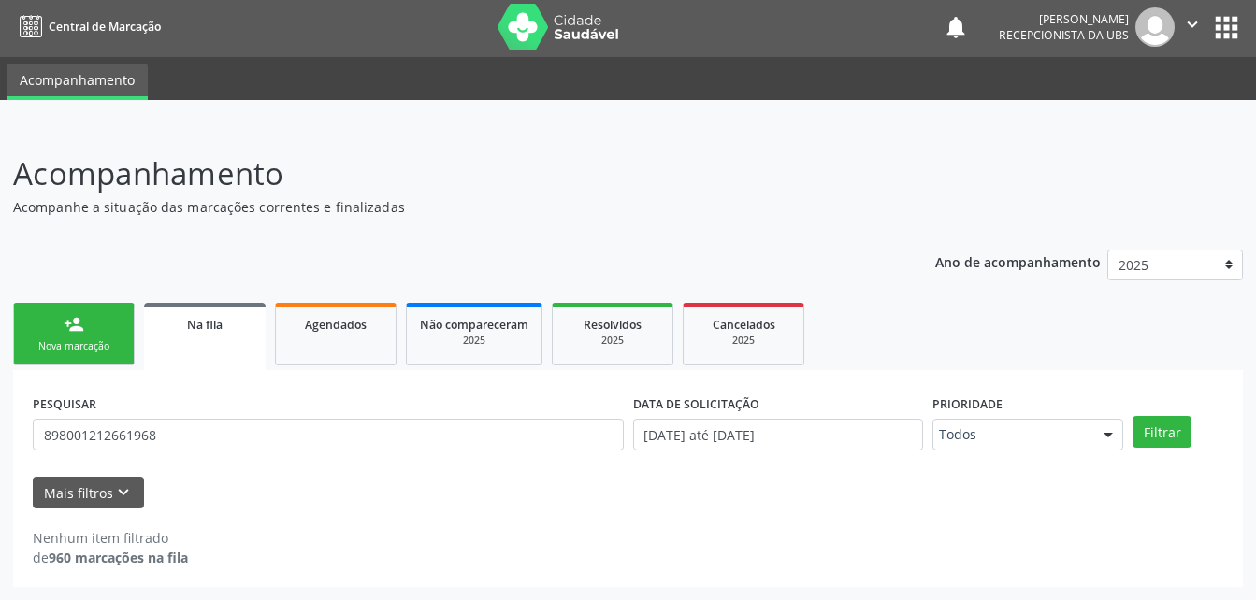
click at [89, 342] on div "Nova marcação" at bounding box center [74, 346] width 94 height 14
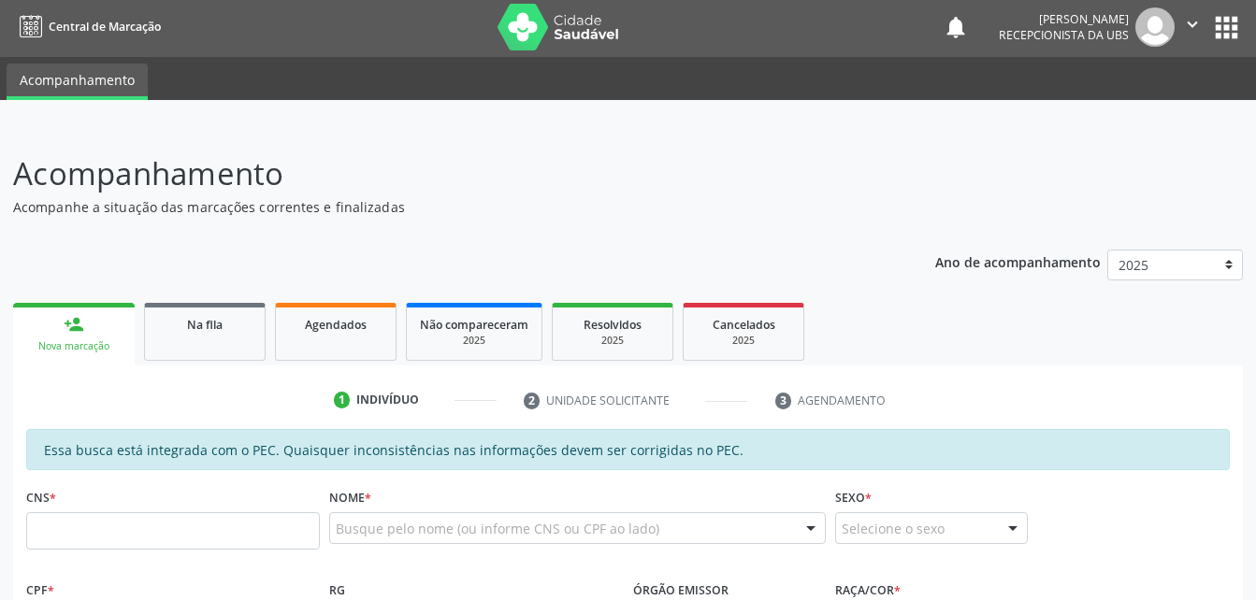
scroll to position [190, 0]
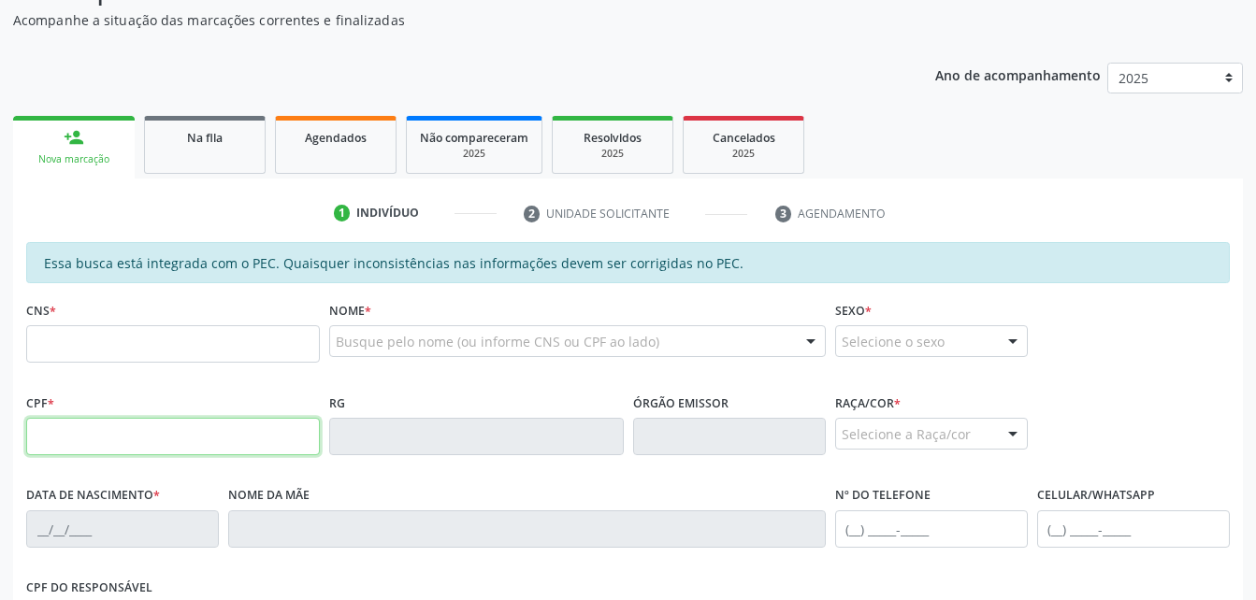
click at [156, 419] on input "text" at bounding box center [173, 436] width 294 height 37
click at [498, 384] on div "Nome * Busque pelo nome (ou informe CNS ou CPF ao lado) Nenhum resultado encont…" at bounding box center [576, 342] width 505 height 93
click at [48, 425] on input "text" at bounding box center [173, 436] width 294 height 37
type input "470.144.154-68"
type input "708 7061 2710 8091"
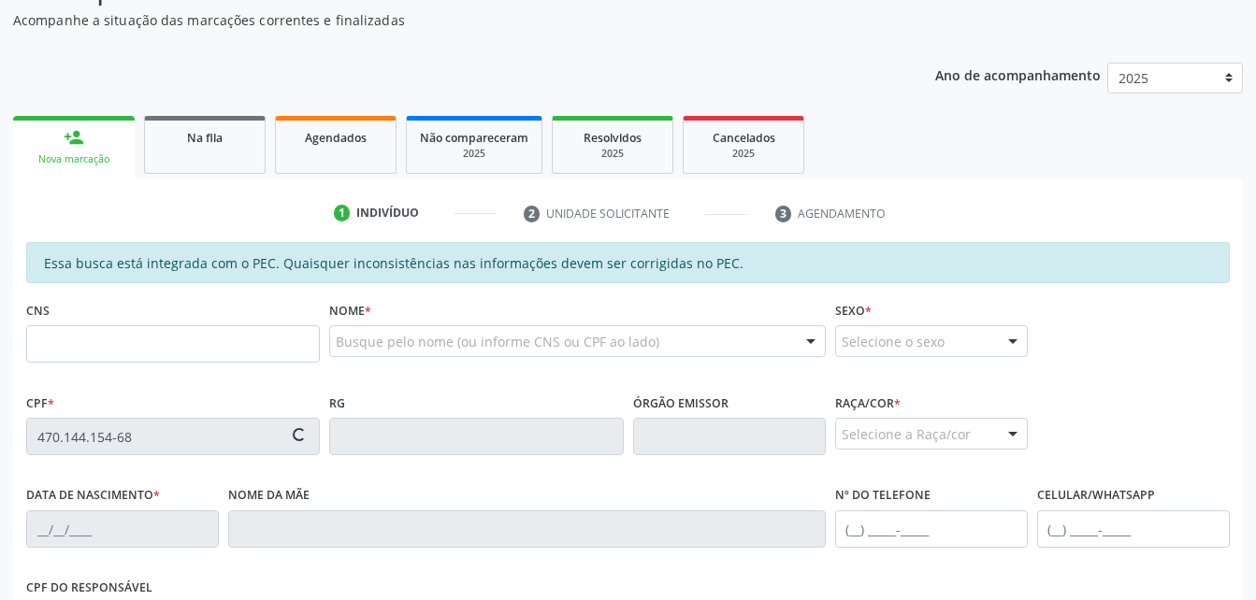
type input "29/03/1959"
type input "Marinete Santos de Assis"
type input "(82) 99415-0881"
type input "S/N"
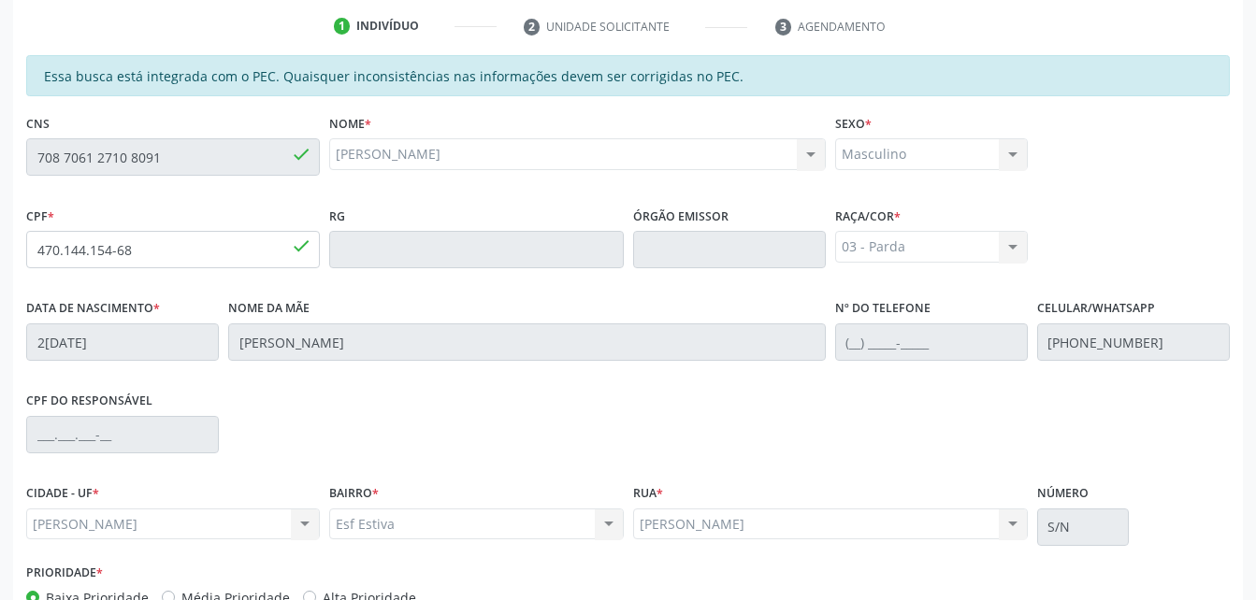
scroll to position [494, 0]
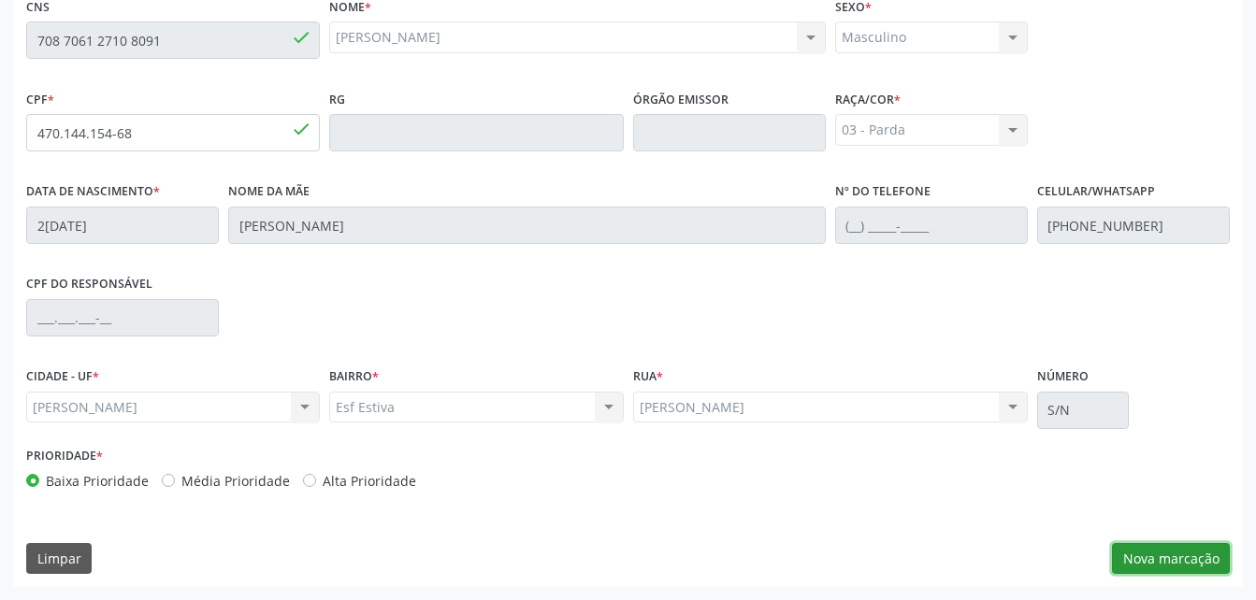
click at [1212, 572] on button "Nova marcação" at bounding box center [1171, 559] width 118 height 32
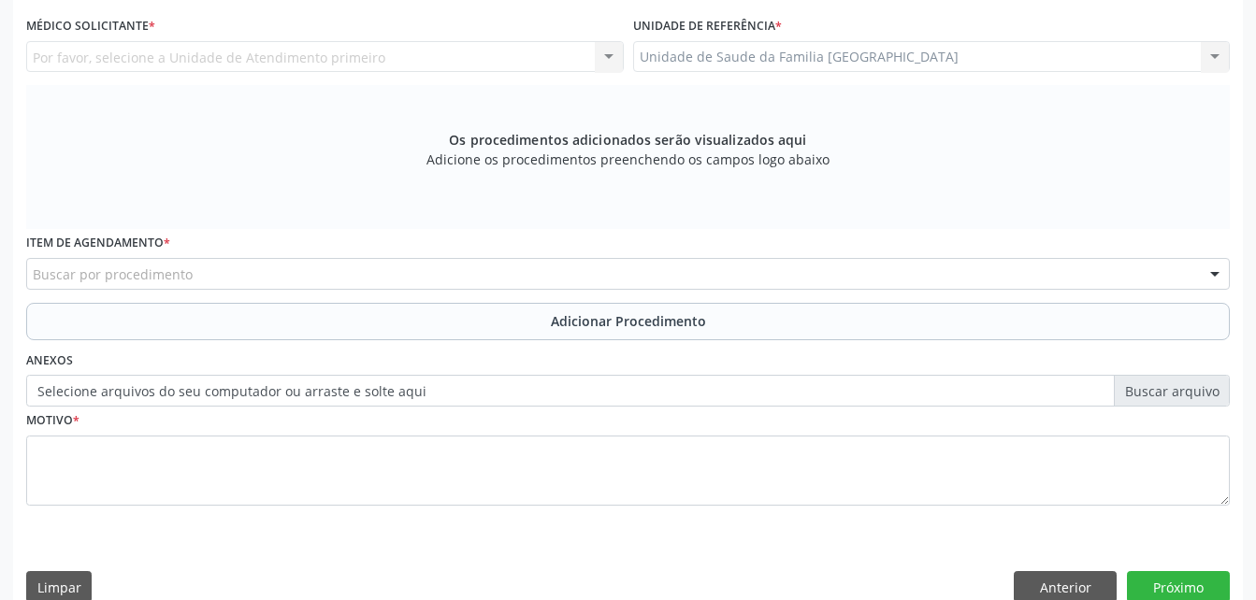
scroll to position [400, 0]
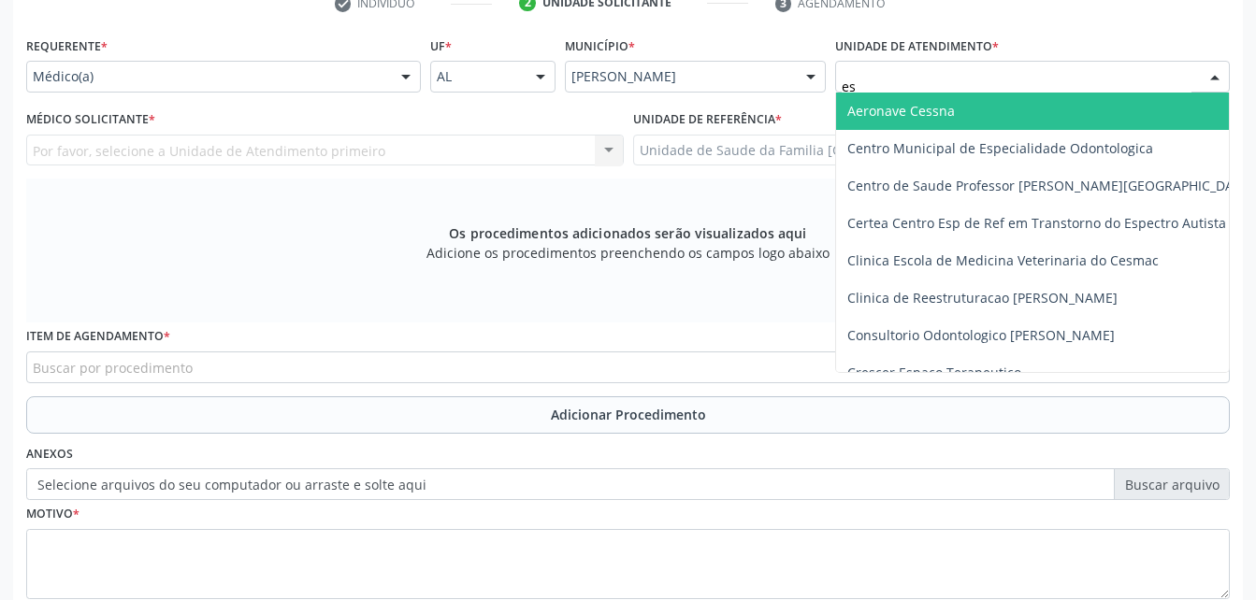
type input "est"
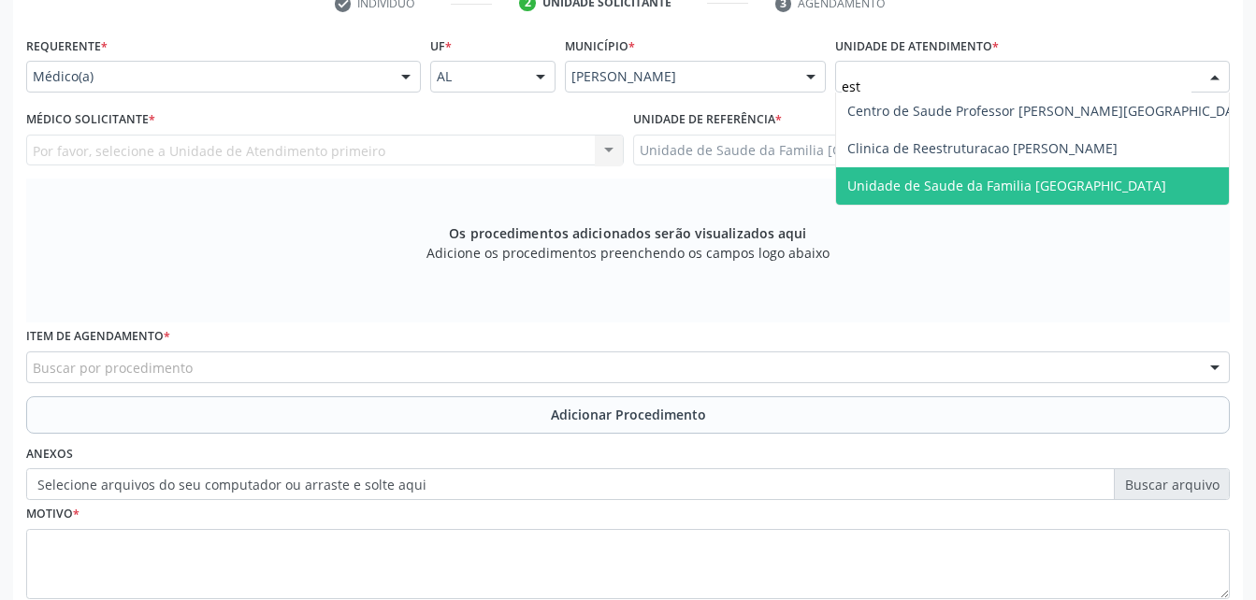
click at [929, 174] on span "Unidade de Saude da Familia [GEOGRAPHIC_DATA]" at bounding box center [1050, 185] width 429 height 37
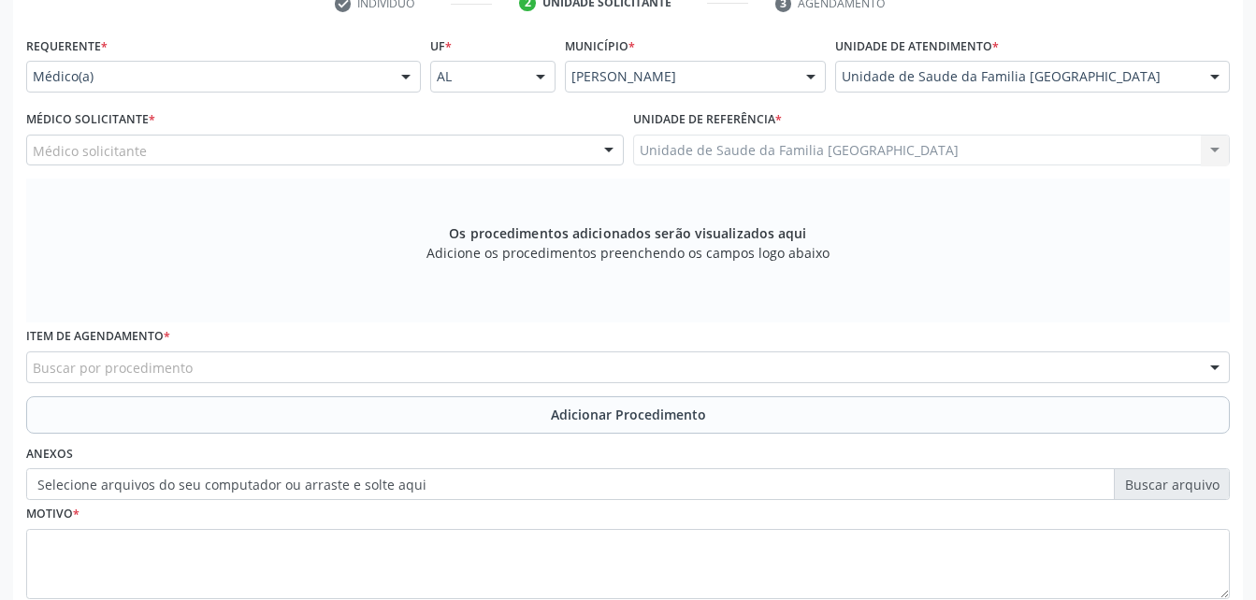
click at [483, 149] on div "Médico solicitante" at bounding box center [325, 151] width 598 height 32
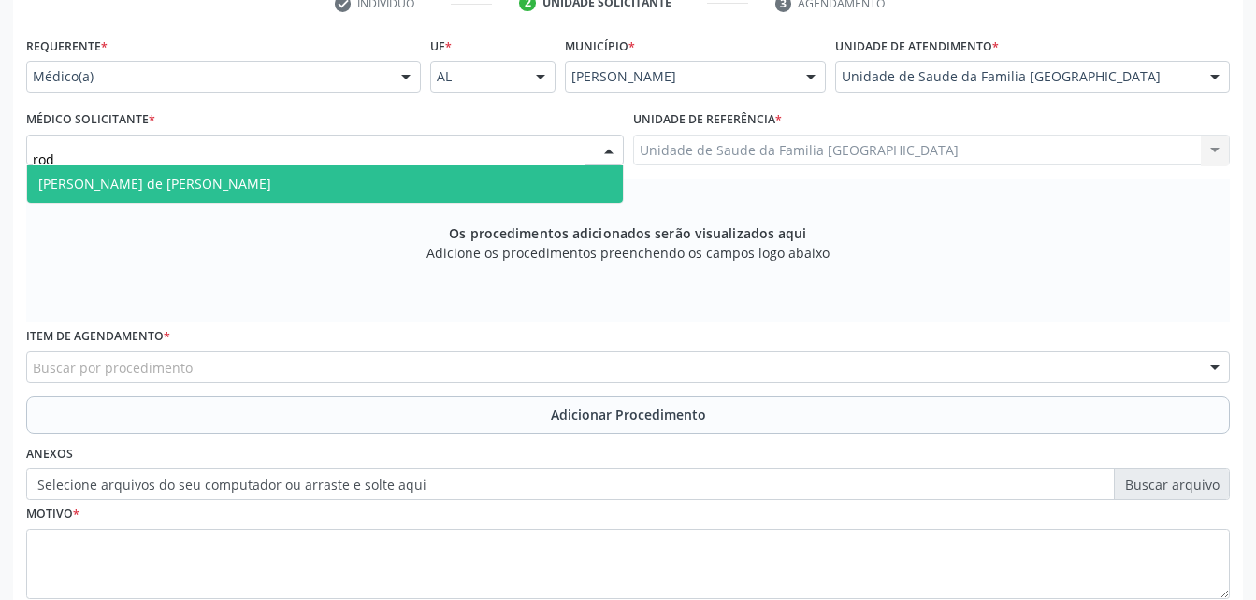
type input "rodr"
click at [484, 171] on span "[PERSON_NAME] de [PERSON_NAME]" at bounding box center [325, 184] width 596 height 37
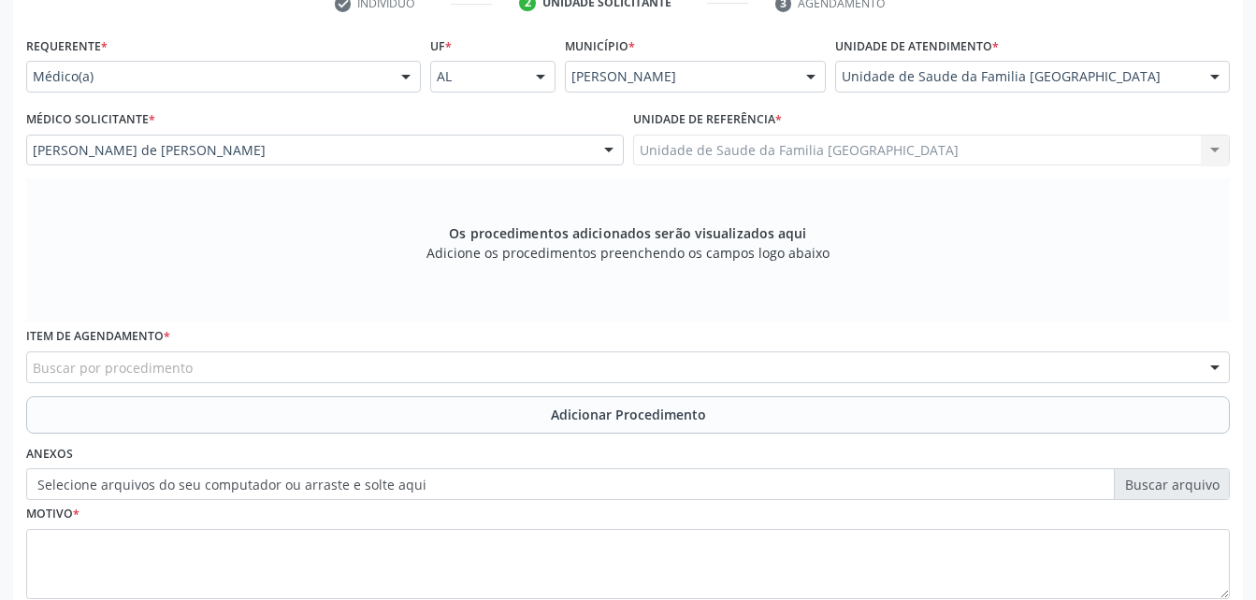
scroll to position [494, 0]
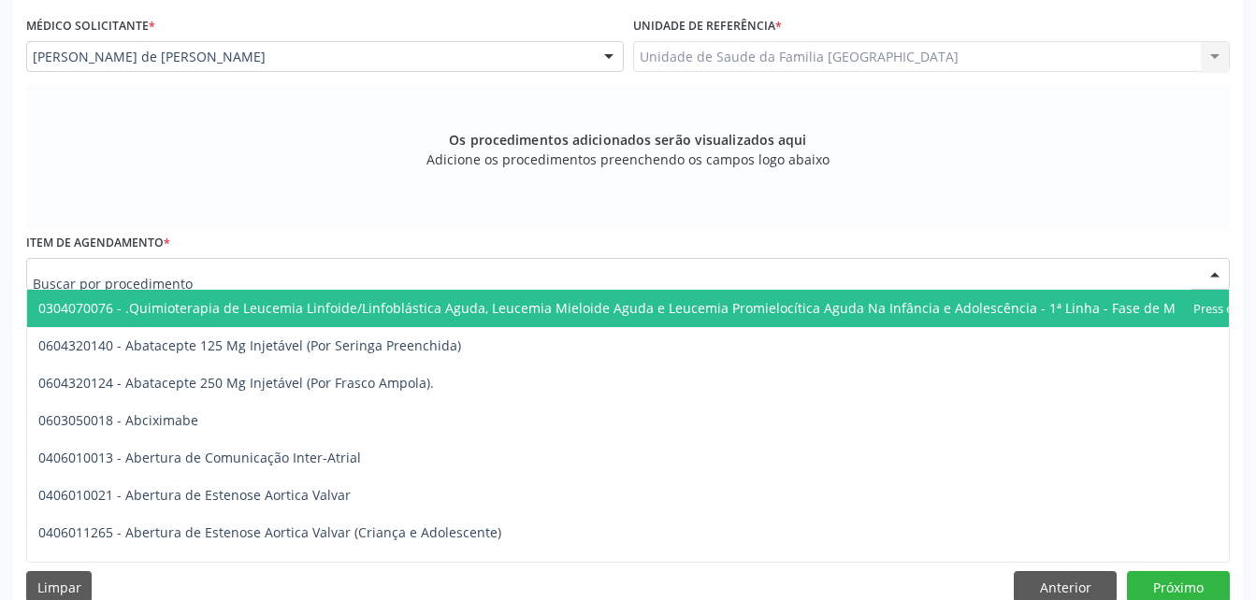
click at [374, 265] on div at bounding box center [628, 274] width 1204 height 32
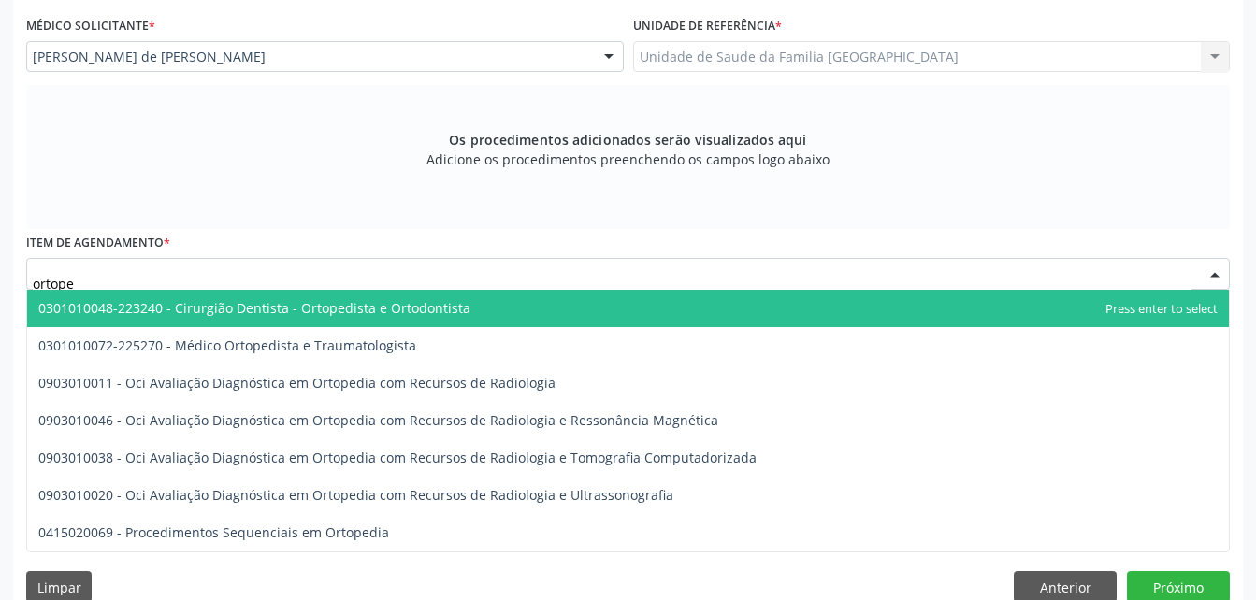
type input "ortoped"
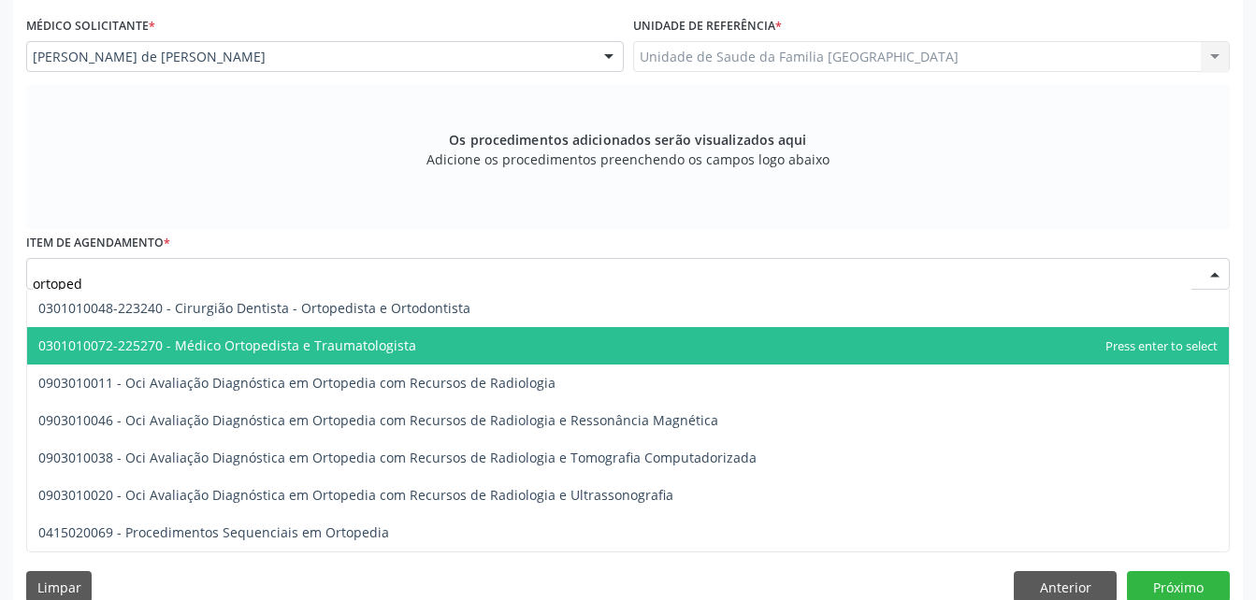
click at [398, 340] on span "0301010072-225270 - Médico Ortopedista e Traumatologista" at bounding box center [227, 346] width 378 height 18
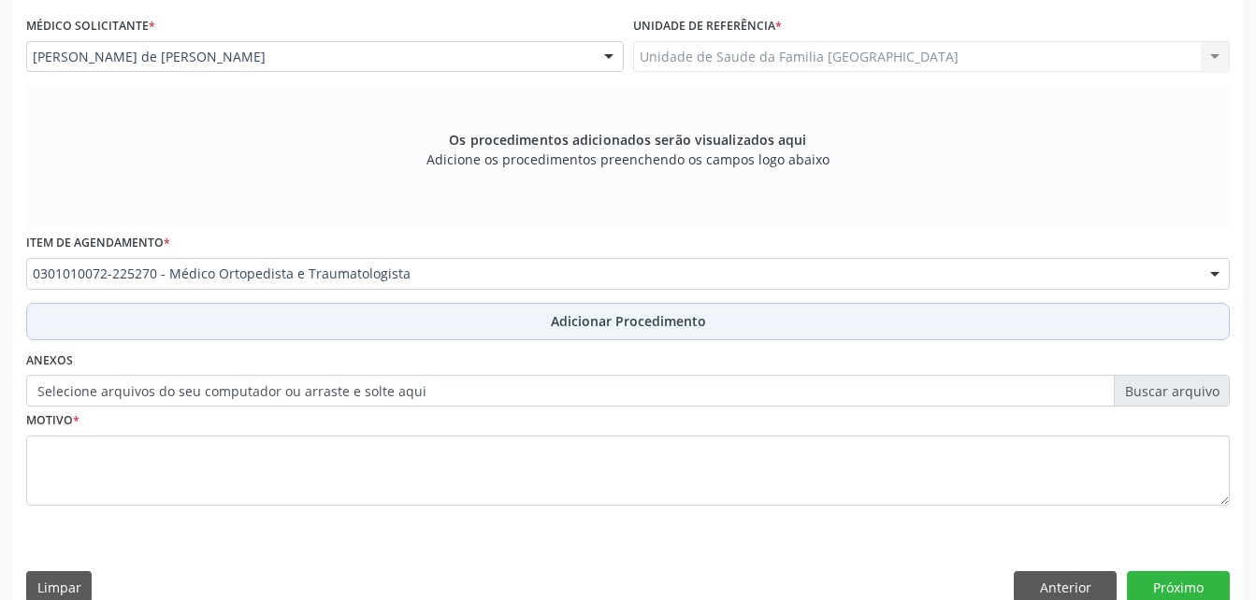
click at [751, 329] on button "Adicionar Procedimento" at bounding box center [628, 321] width 1204 height 37
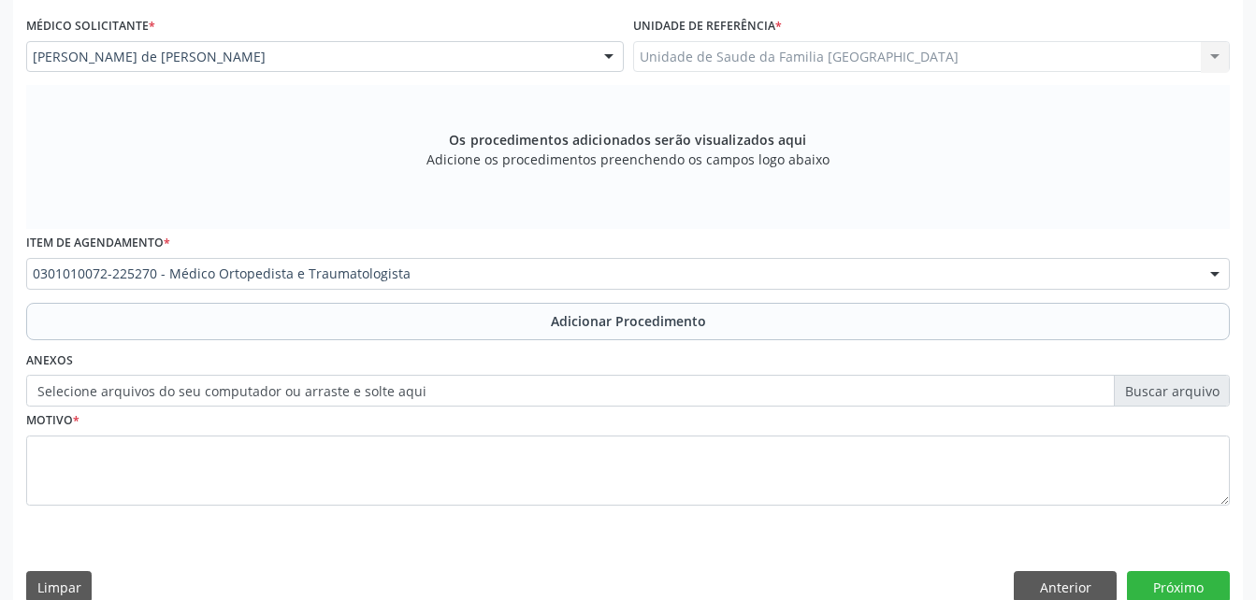
scroll to position [452, 0]
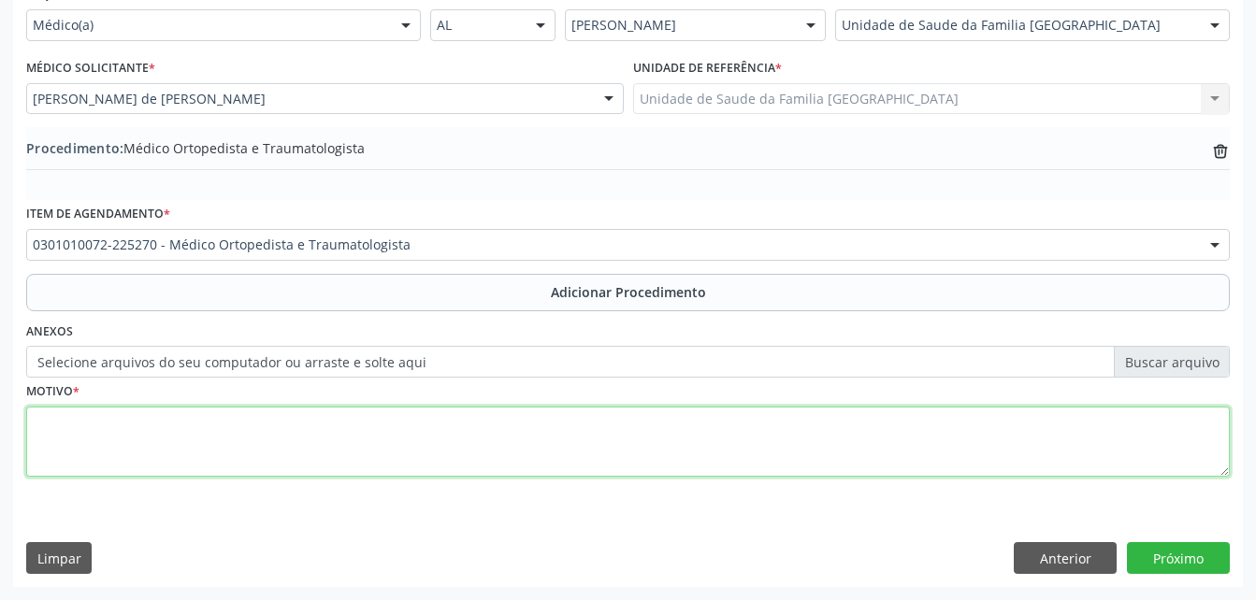
click at [682, 465] on textarea at bounding box center [628, 442] width 1204 height 71
type textarea "lesão ombro"
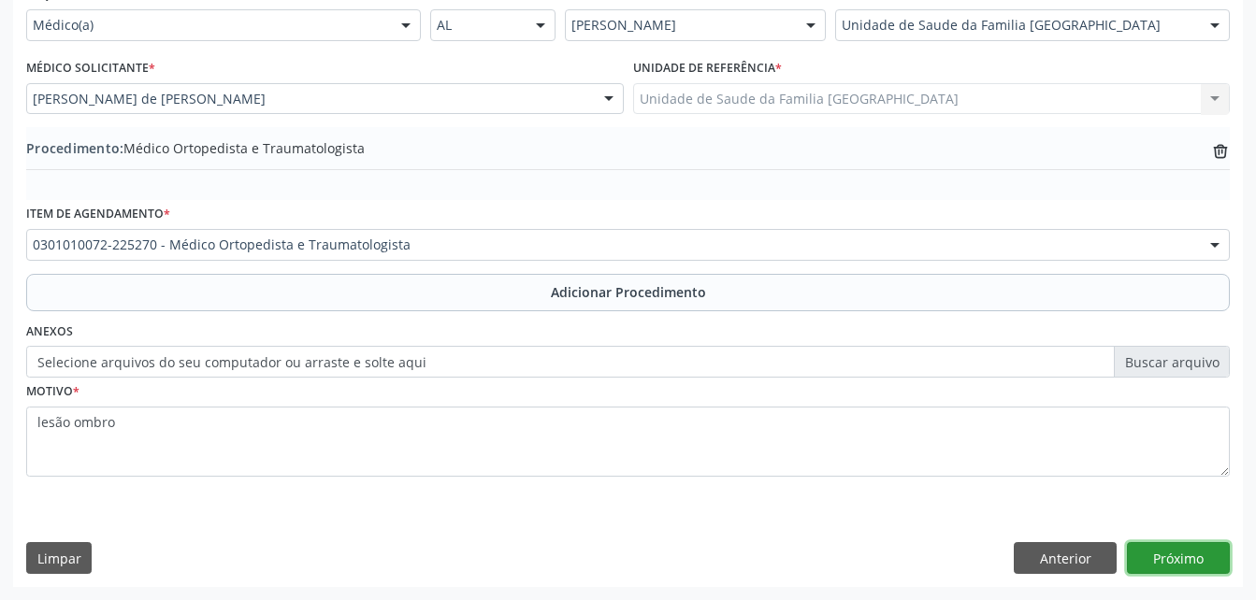
click at [1198, 559] on button "Próximo" at bounding box center [1178, 558] width 103 height 32
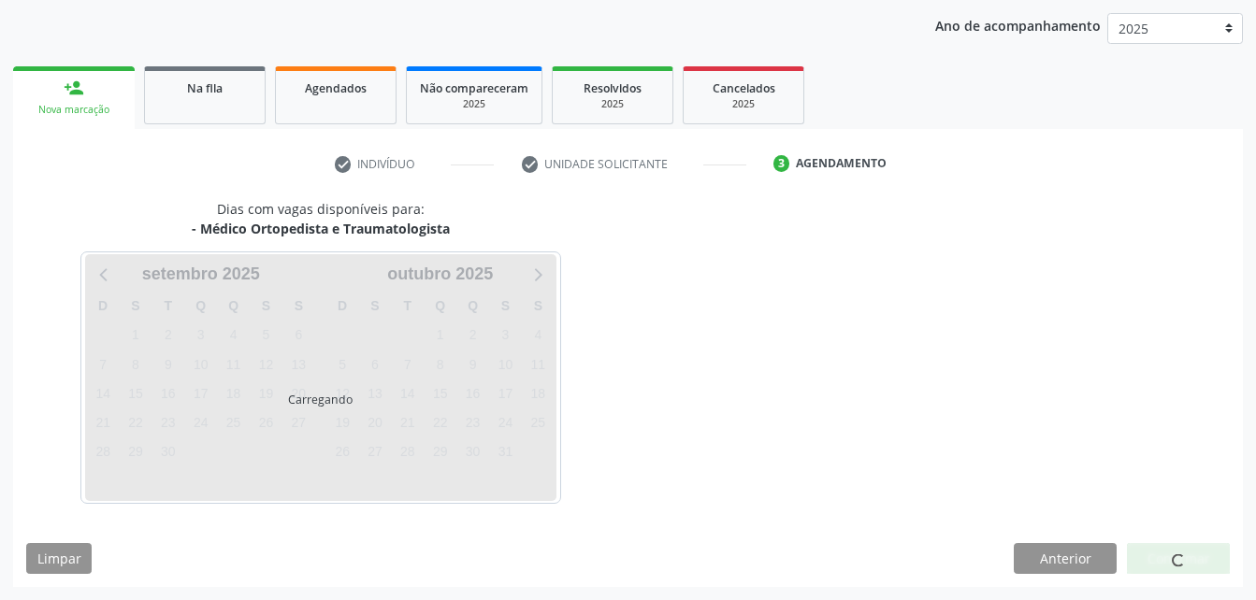
scroll to position [295, 0]
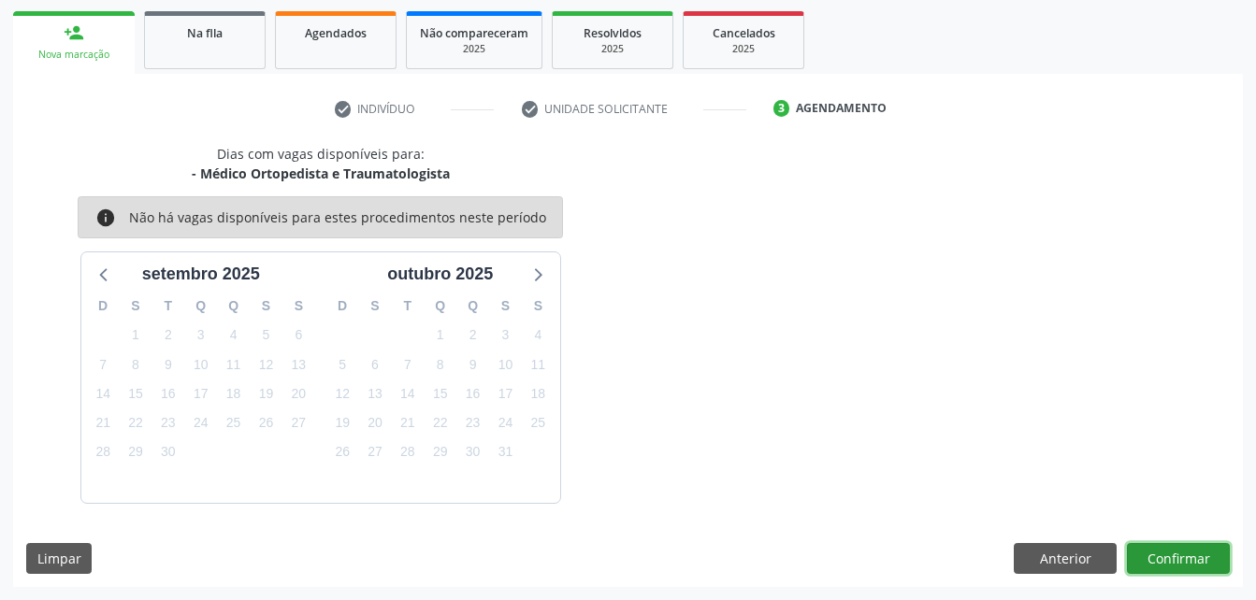
click at [1198, 559] on button "Confirmar" at bounding box center [1178, 559] width 103 height 32
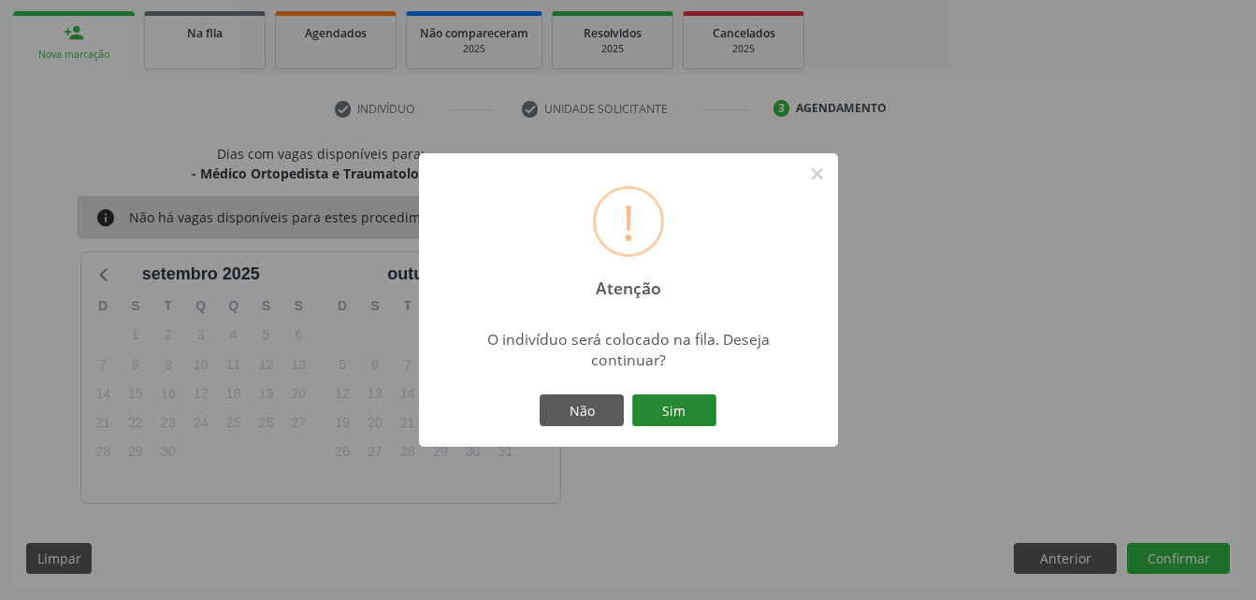
click at [685, 411] on button "Sim" at bounding box center [674, 411] width 84 height 32
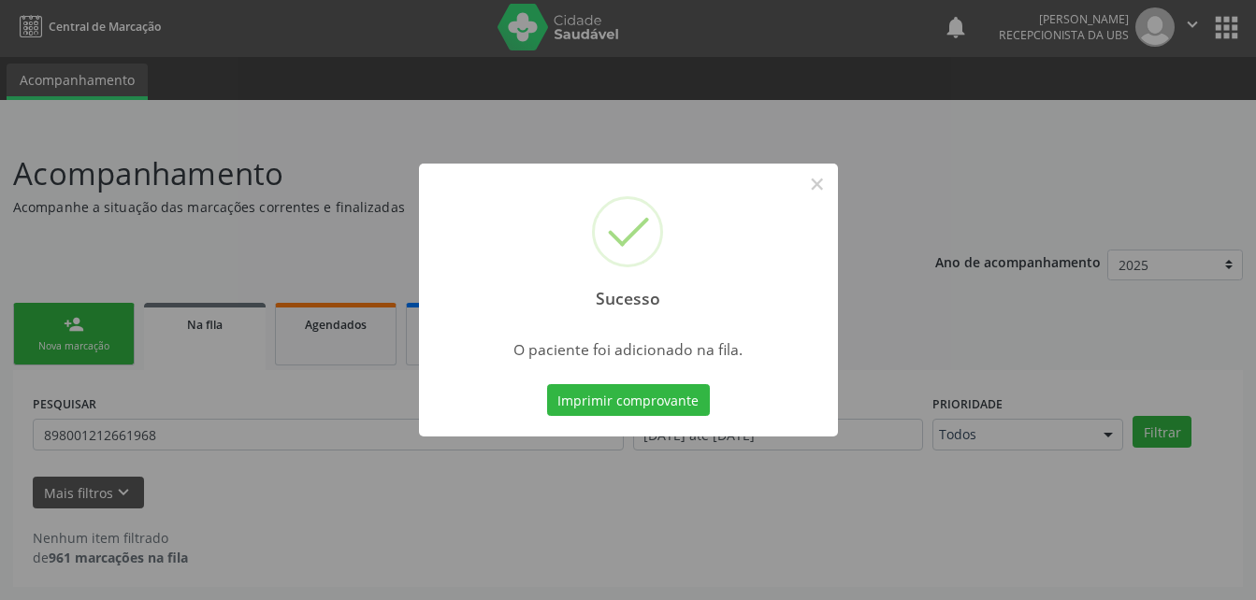
scroll to position [3, 0]
click at [830, 175] on button "×" at bounding box center [817, 184] width 32 height 32
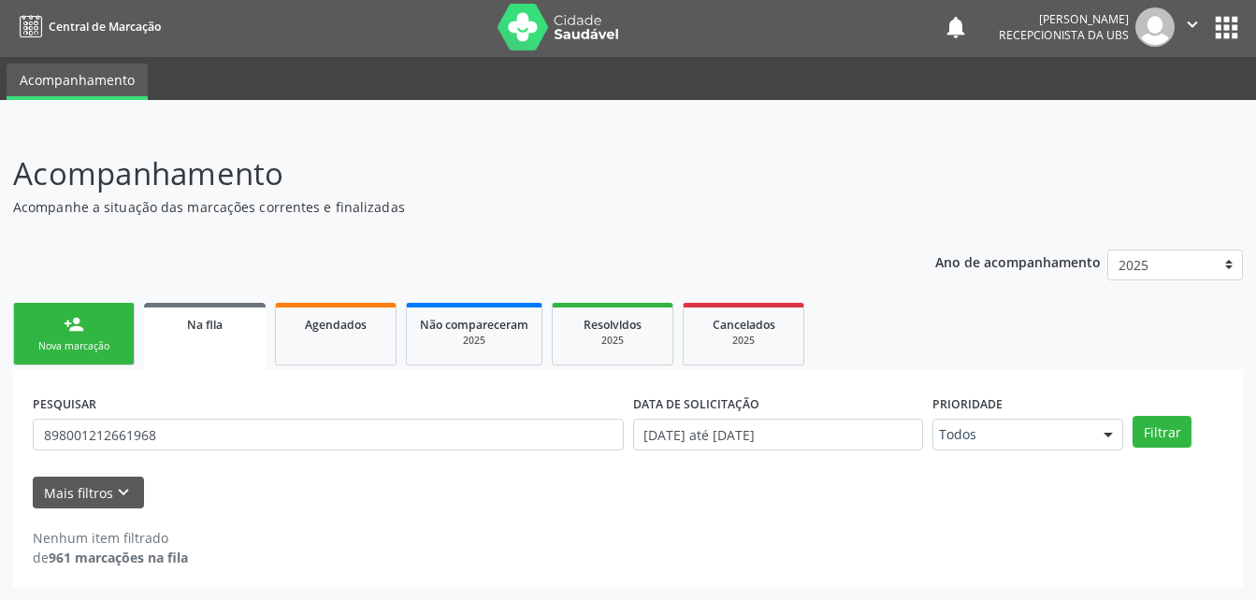
click at [156, 344] on link "Na fila" at bounding box center [205, 336] width 122 height 67
click at [119, 327] on link "person_add Nova marcação" at bounding box center [74, 334] width 122 height 63
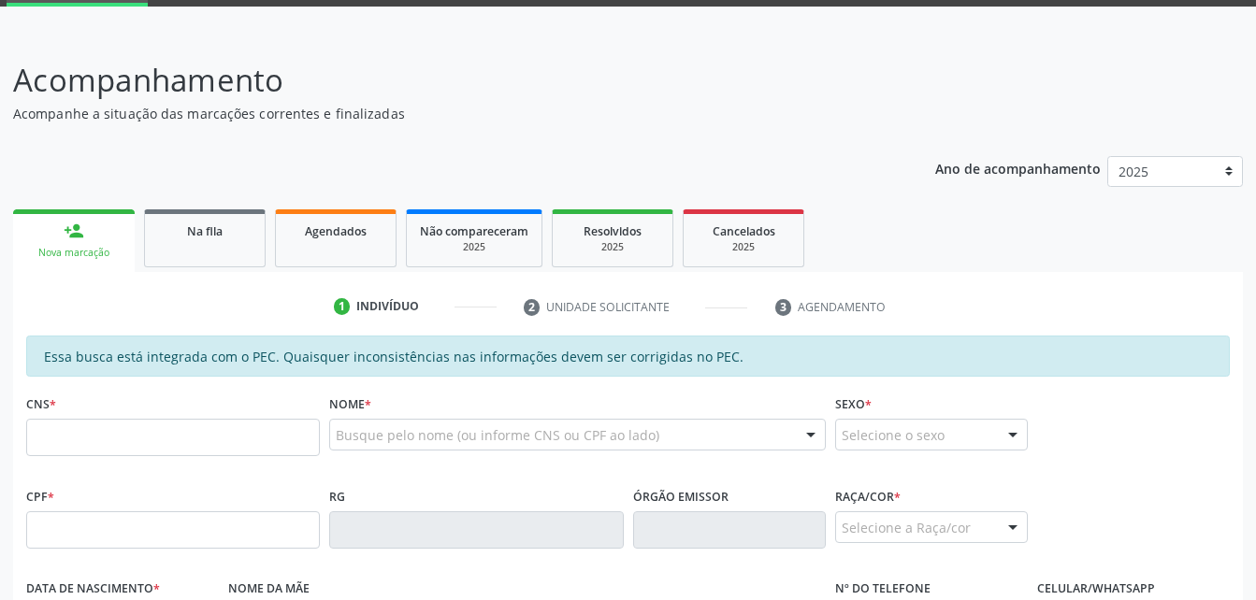
scroll to position [283, 0]
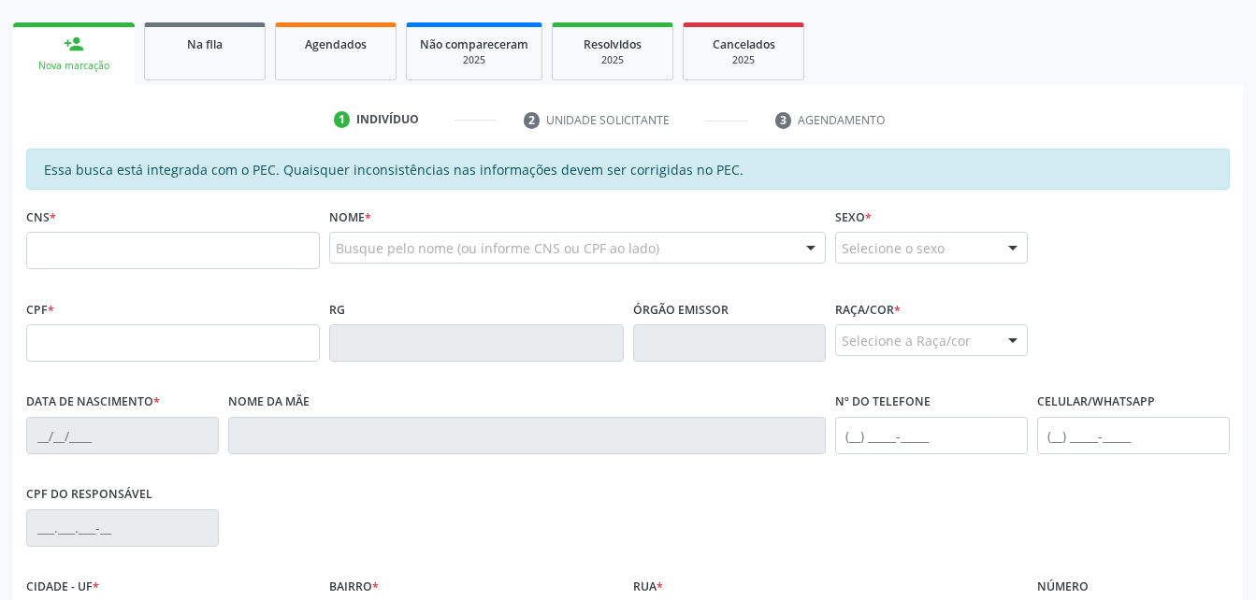
click at [185, 228] on div "CNS *" at bounding box center [173, 236] width 294 height 66
click at [188, 237] on input "text" at bounding box center [173, 250] width 294 height 37
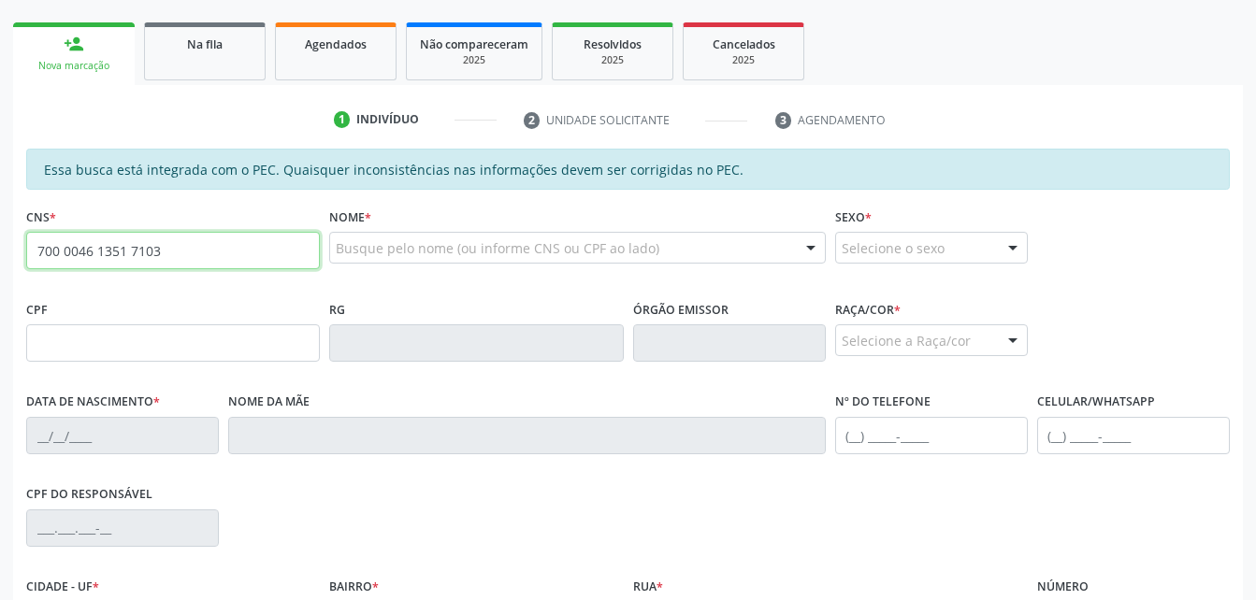
type input "700 0046 1351 7103"
type input "815.083.794-91"
type input "17/08/1974"
type input "[PERSON_NAME]"
type input "(82) 99321-2197"
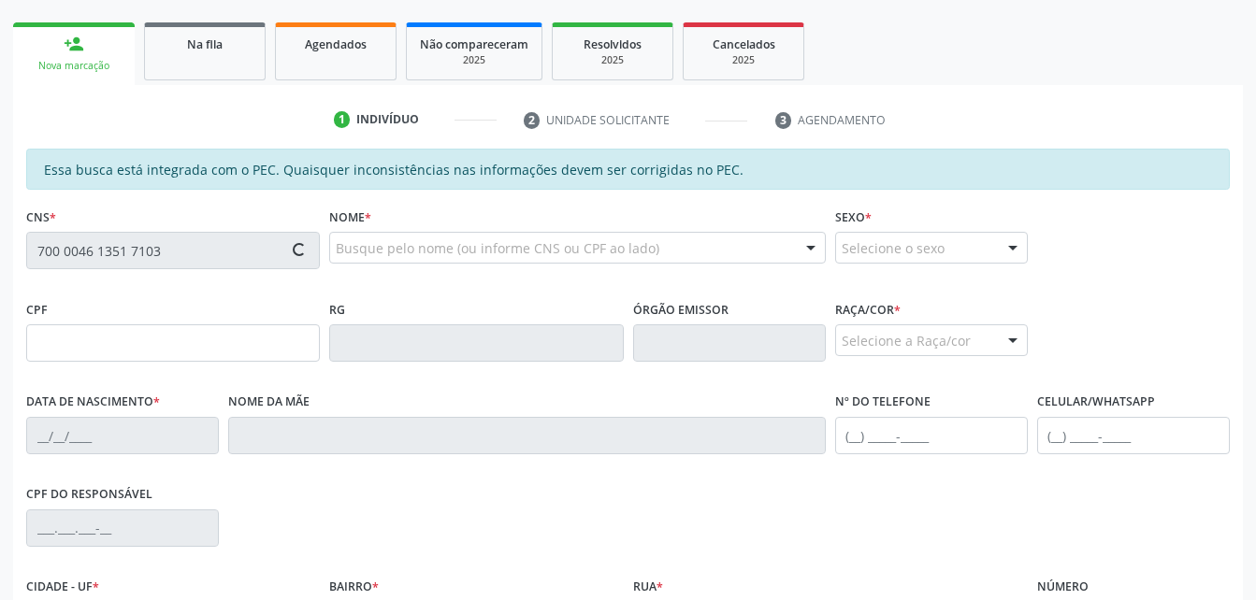
type input "131"
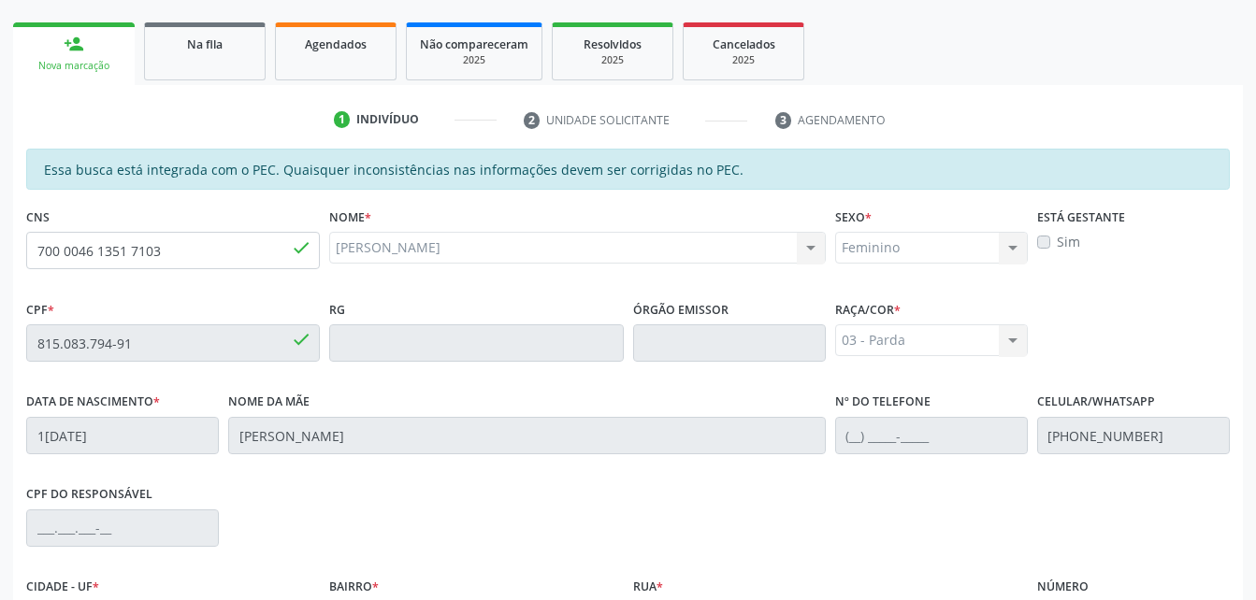
scroll to position [494, 0]
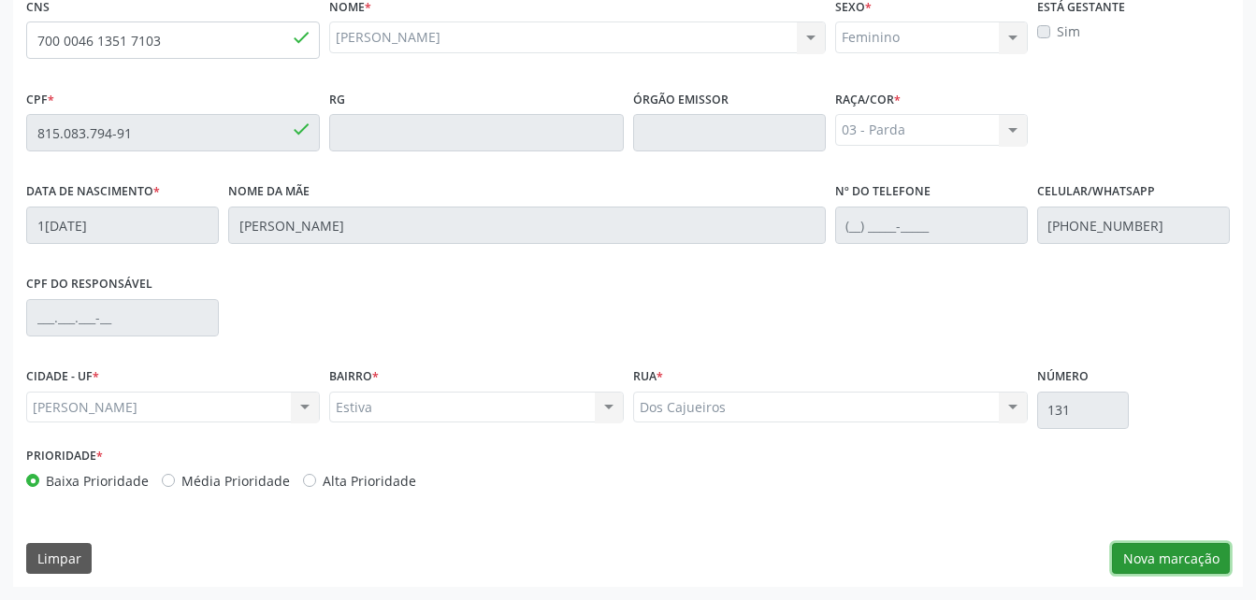
click at [1198, 571] on button "Nova marcação" at bounding box center [1171, 559] width 118 height 32
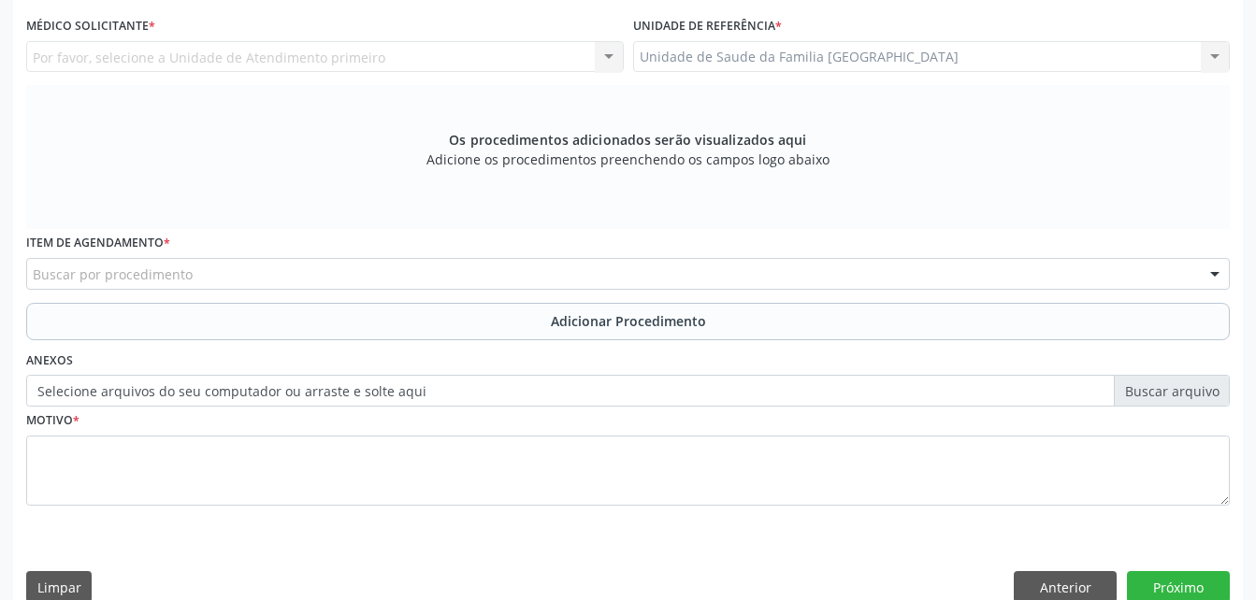
scroll to position [400, 0]
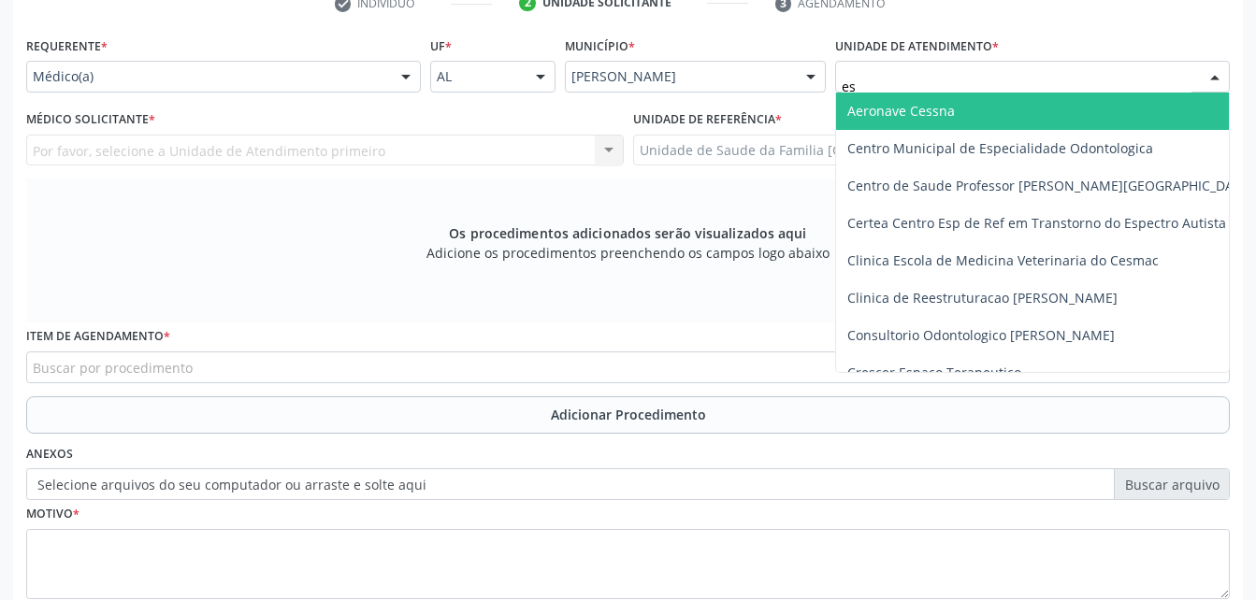
type input "est"
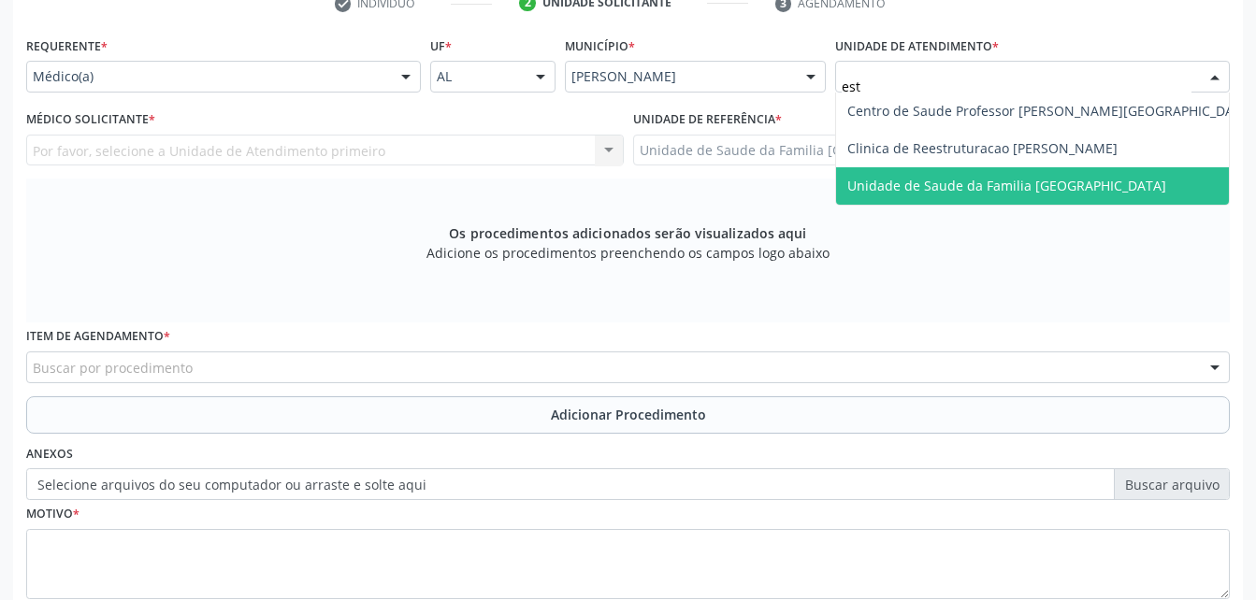
click at [945, 190] on span "Unidade de Saude da Familia [GEOGRAPHIC_DATA]" at bounding box center [1006, 186] width 319 height 18
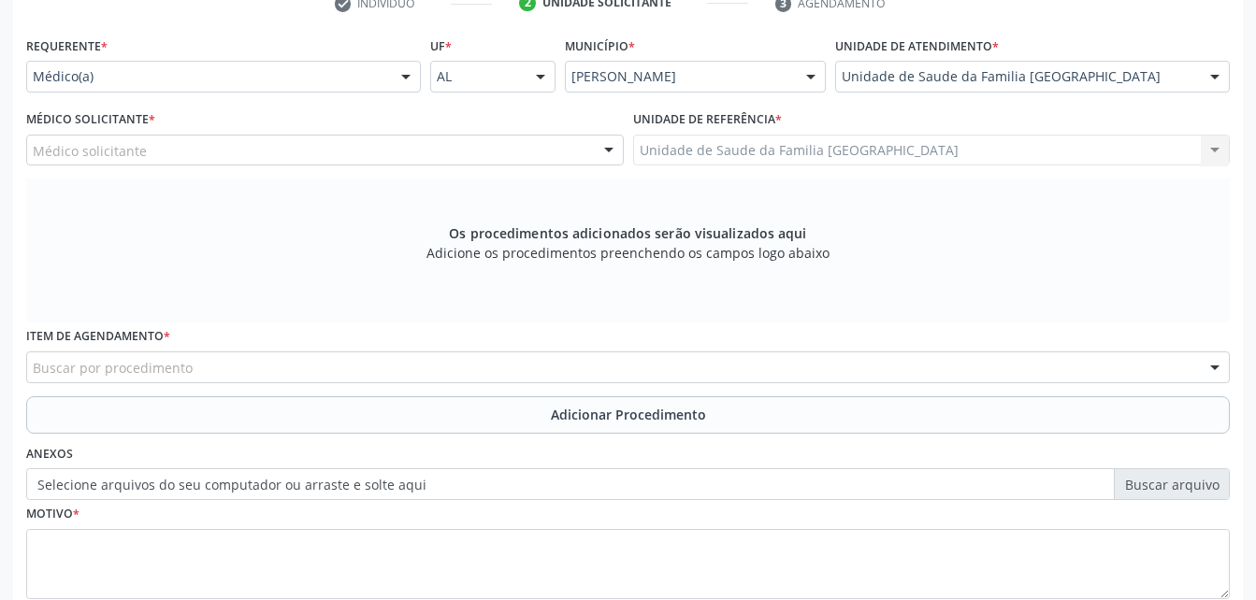
click at [372, 138] on div "Médico solicitante" at bounding box center [325, 151] width 598 height 32
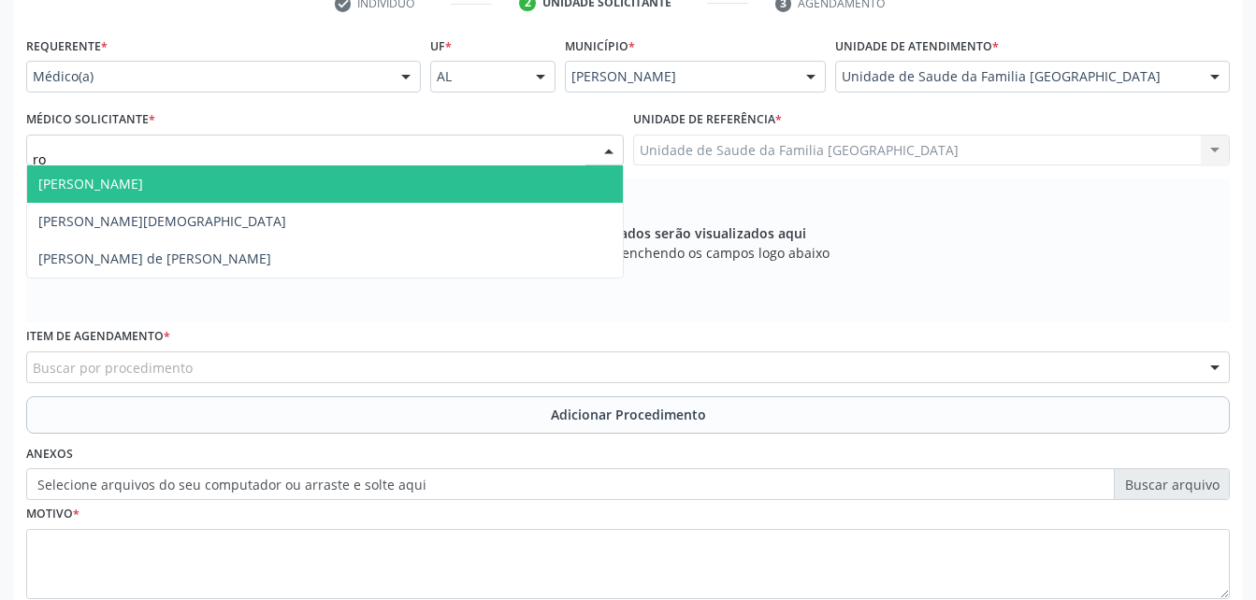
type input "rod"
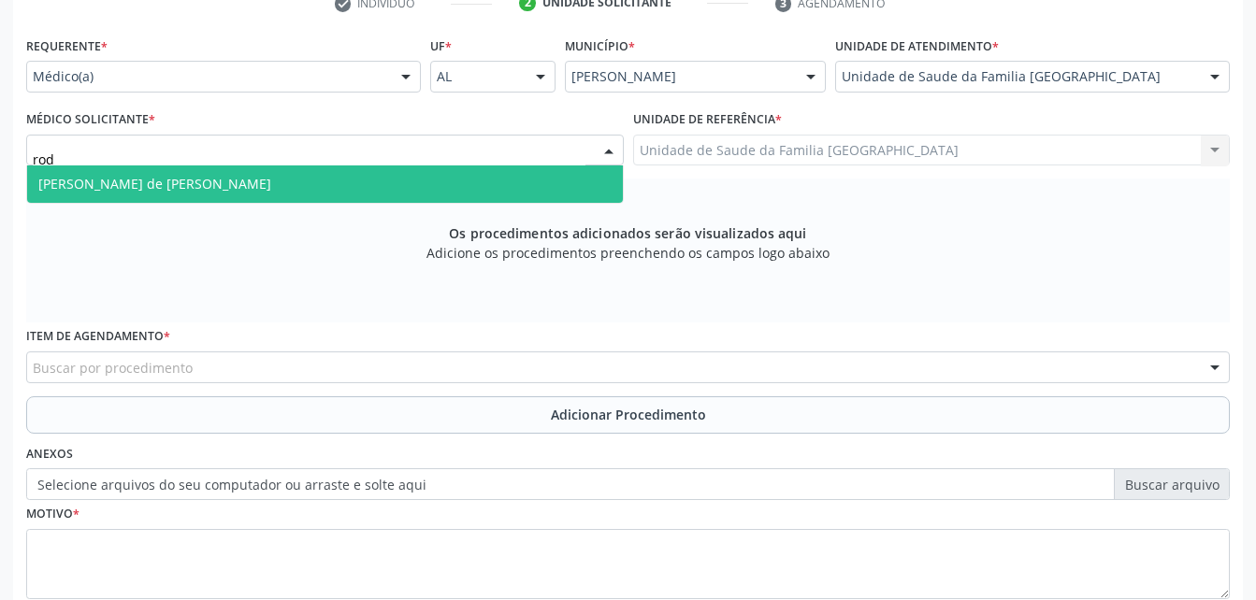
click at [405, 180] on span "[PERSON_NAME] de [PERSON_NAME]" at bounding box center [325, 184] width 596 height 37
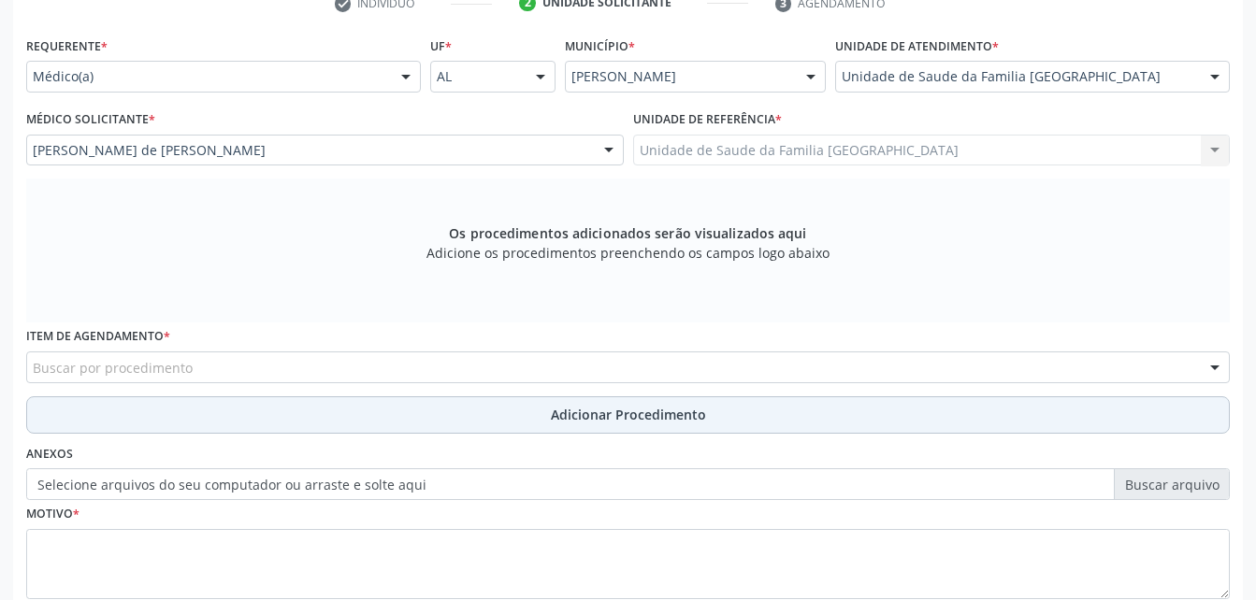
scroll to position [523, 0]
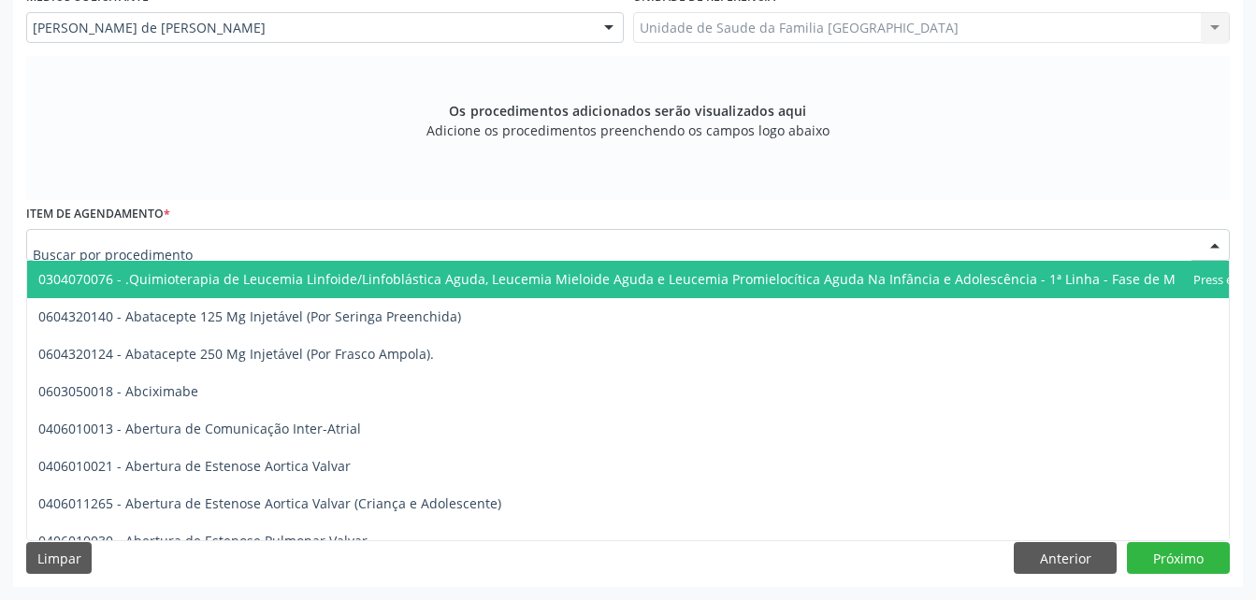
click at [473, 244] on div at bounding box center [628, 245] width 1204 height 32
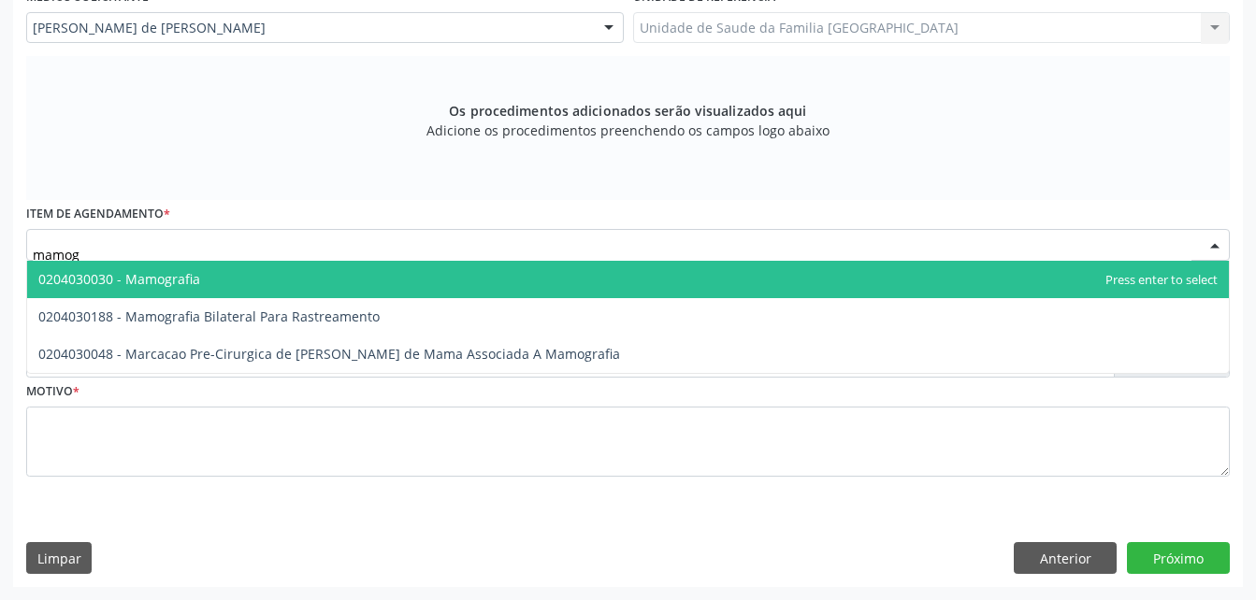
type input "mamogr"
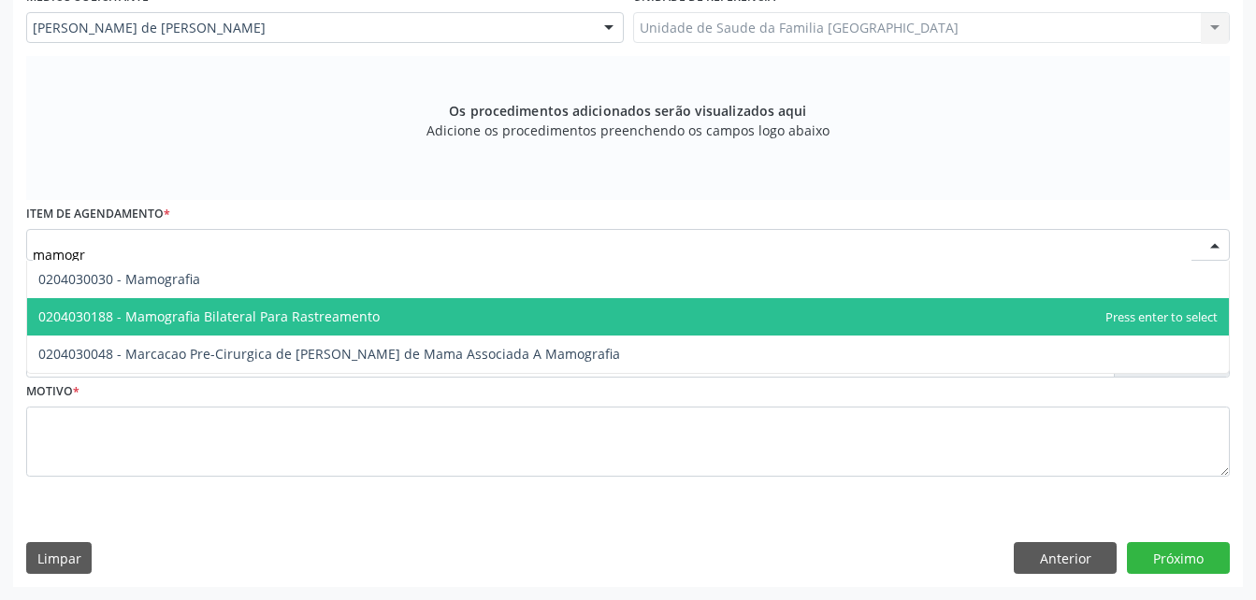
click at [485, 305] on span "0204030188 - Mamografia Bilateral Para Rastreamento" at bounding box center [628, 316] width 1202 height 37
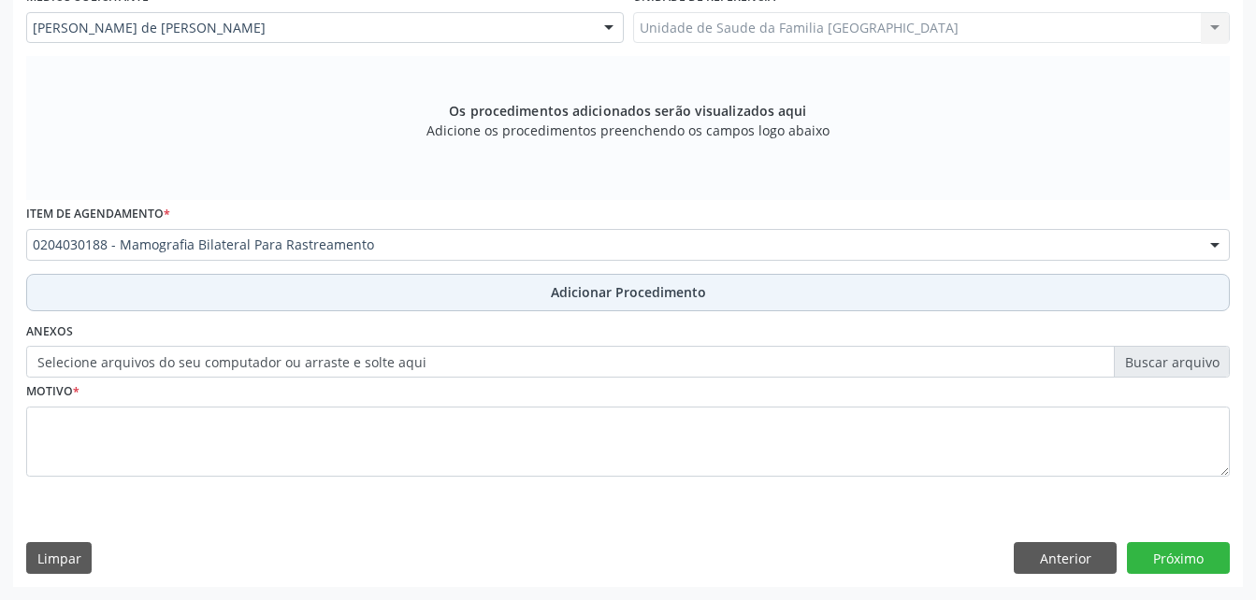
click at [526, 300] on button "Adicionar Procedimento" at bounding box center [628, 292] width 1204 height 37
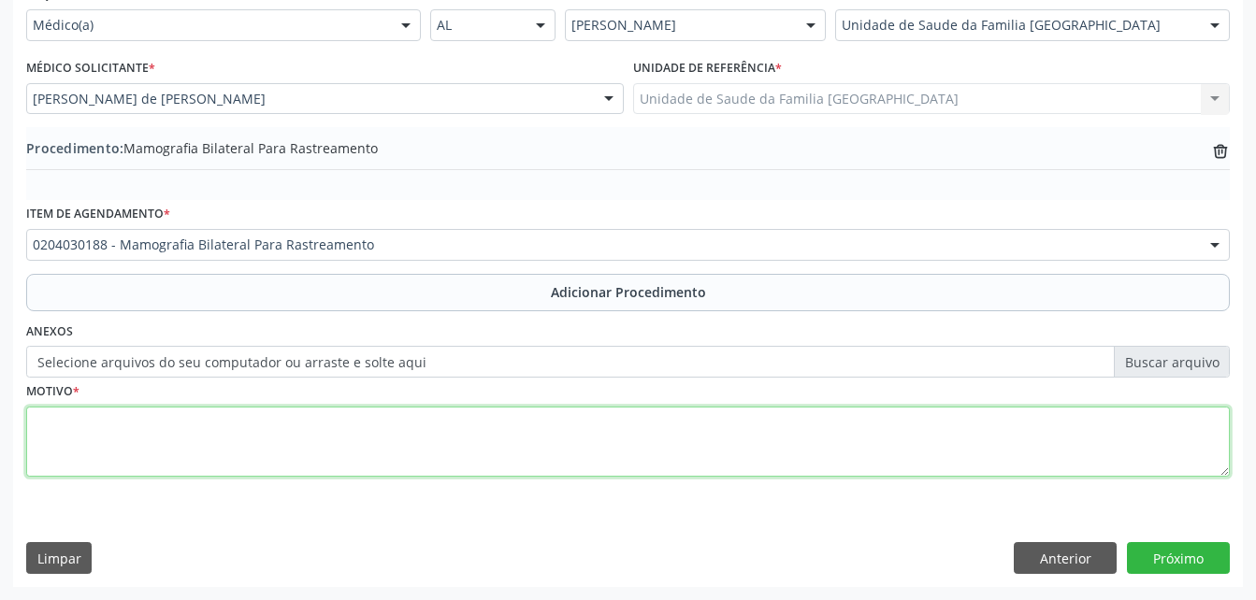
click at [529, 440] on textarea at bounding box center [628, 442] width 1204 height 71
type textarea "rotina"
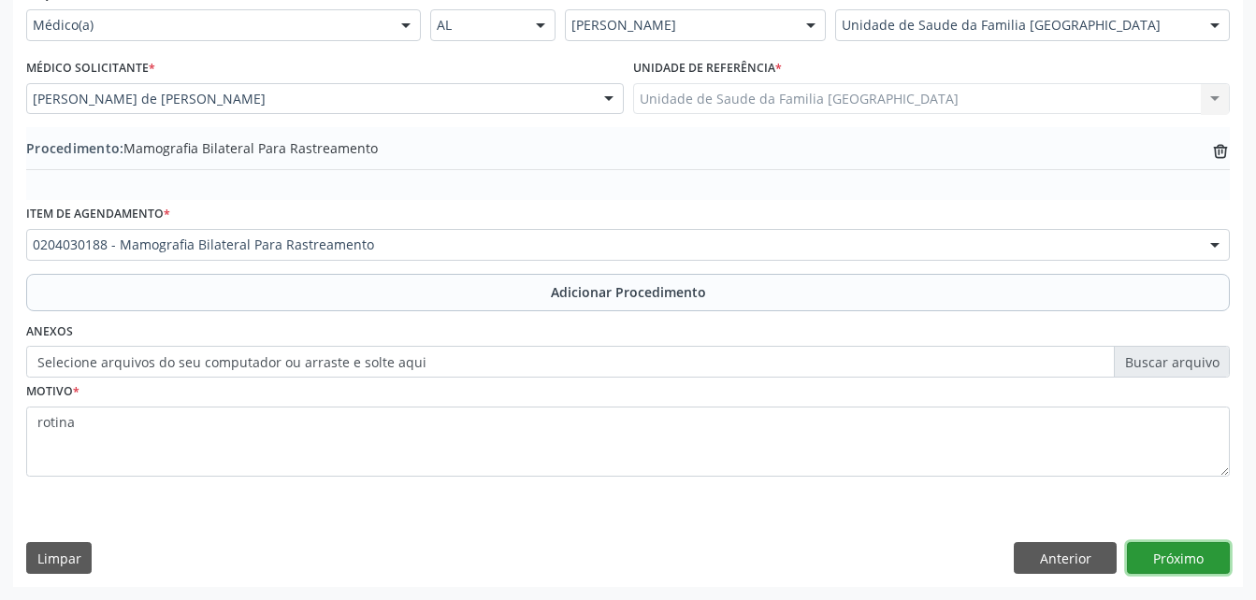
click at [1145, 568] on button "Próximo" at bounding box center [1178, 558] width 103 height 32
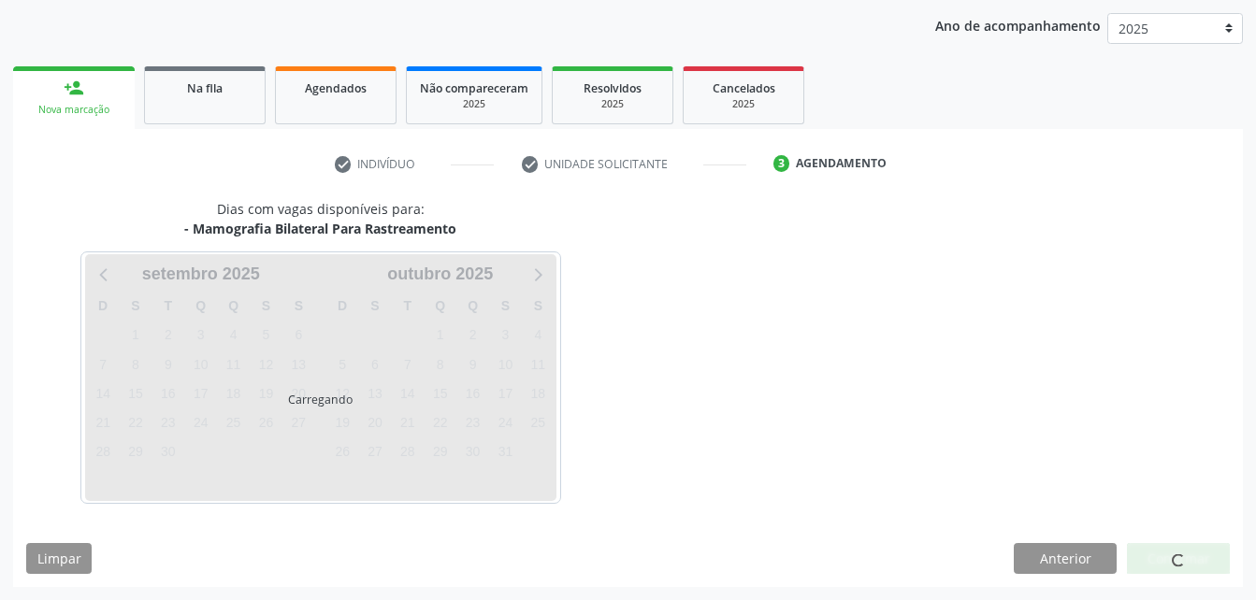
scroll to position [295, 0]
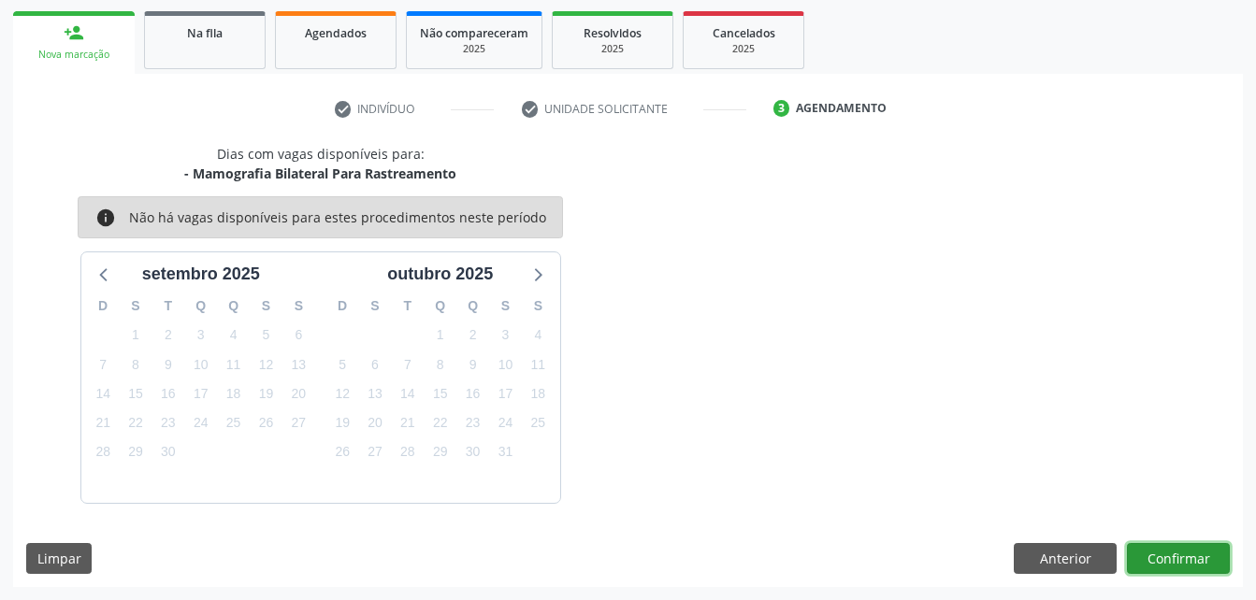
click at [1145, 568] on button "Confirmar" at bounding box center [1178, 559] width 103 height 32
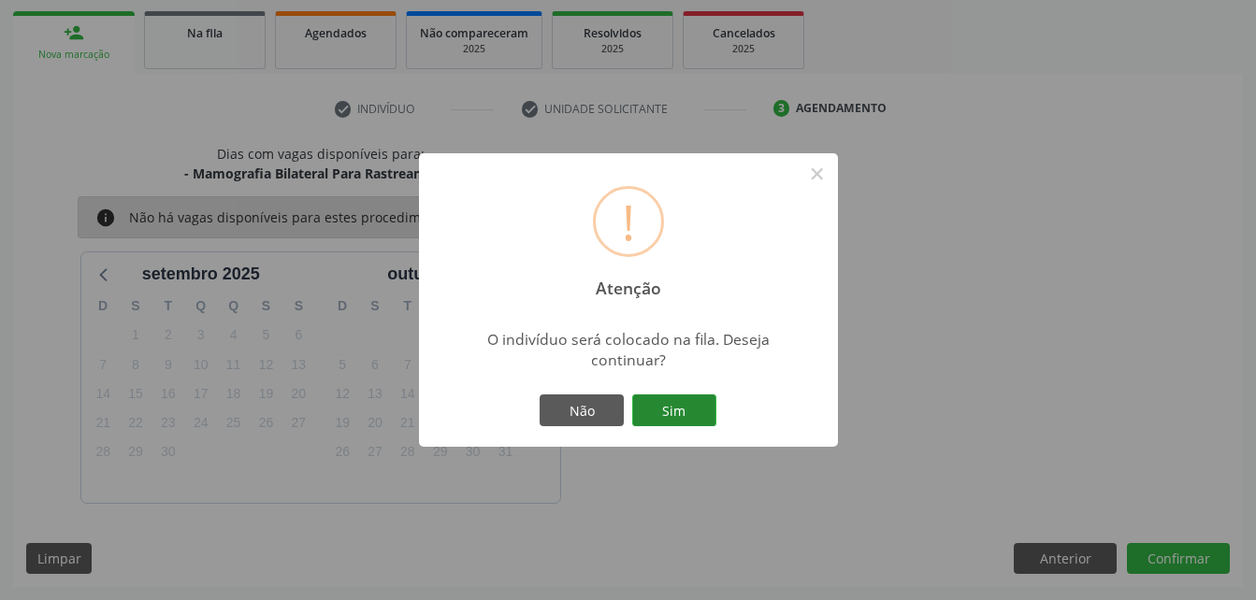
click at [697, 411] on button "Sim" at bounding box center [674, 411] width 84 height 32
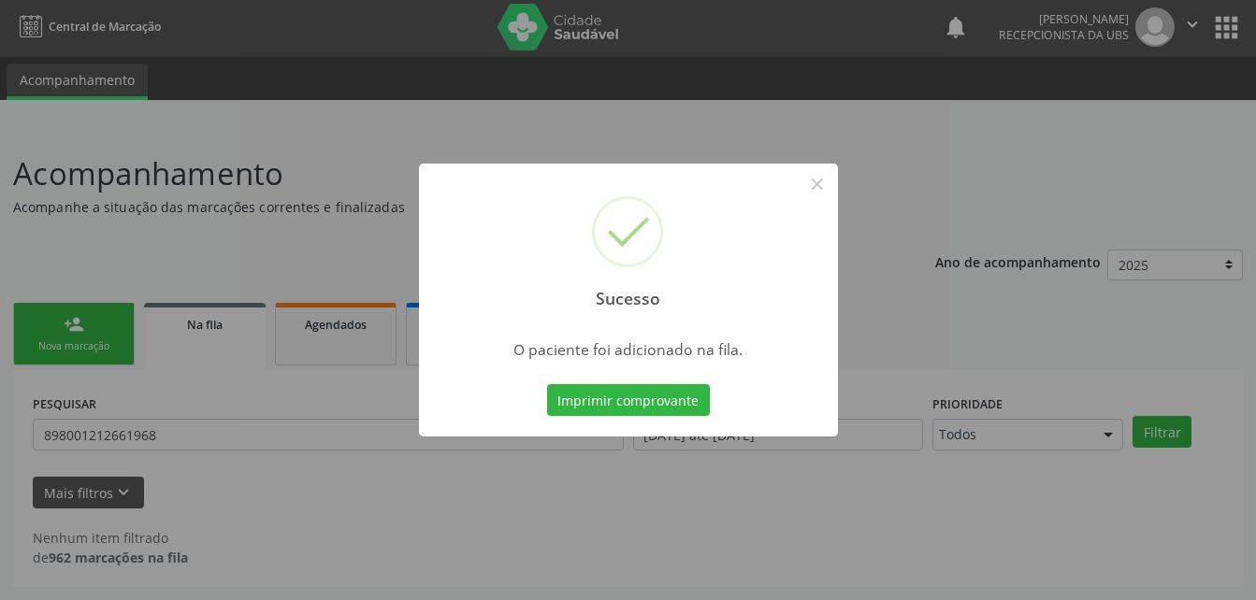
scroll to position [3, 0]
click at [820, 180] on button "×" at bounding box center [817, 184] width 32 height 32
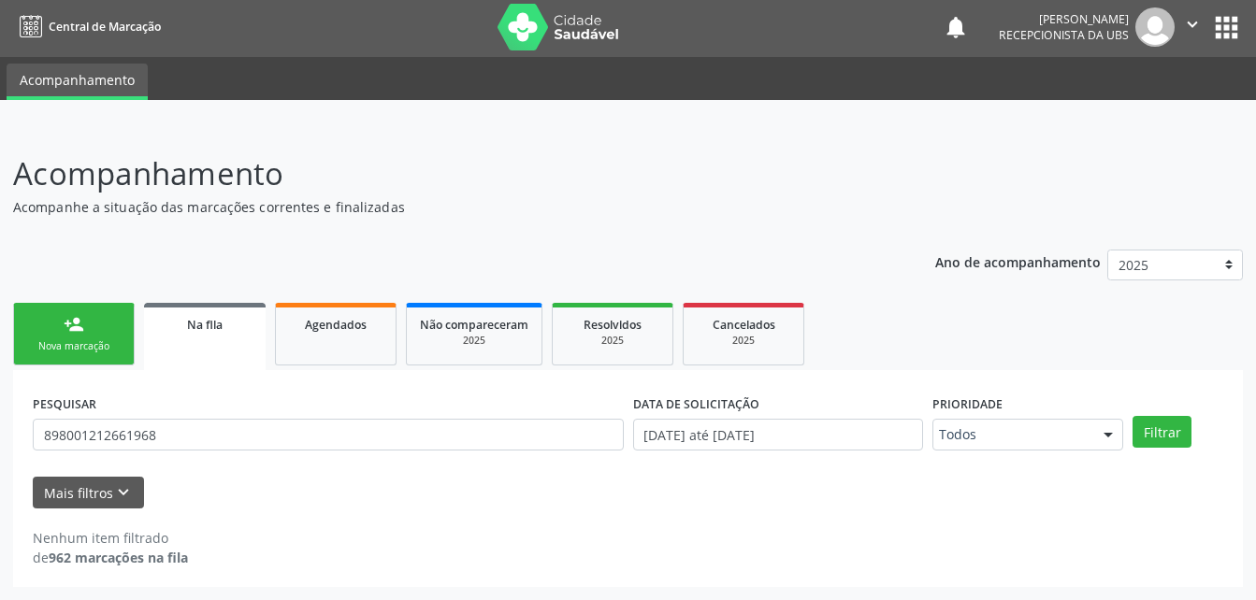
click at [96, 347] on div "Nova marcação" at bounding box center [74, 346] width 94 height 14
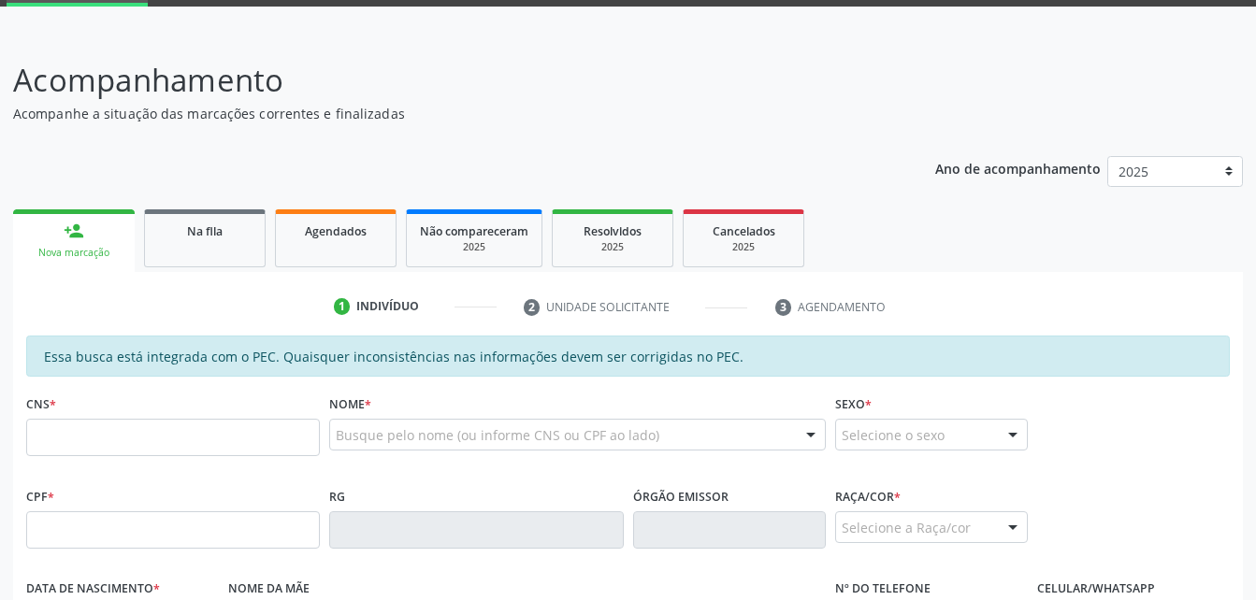
scroll to position [190, 0]
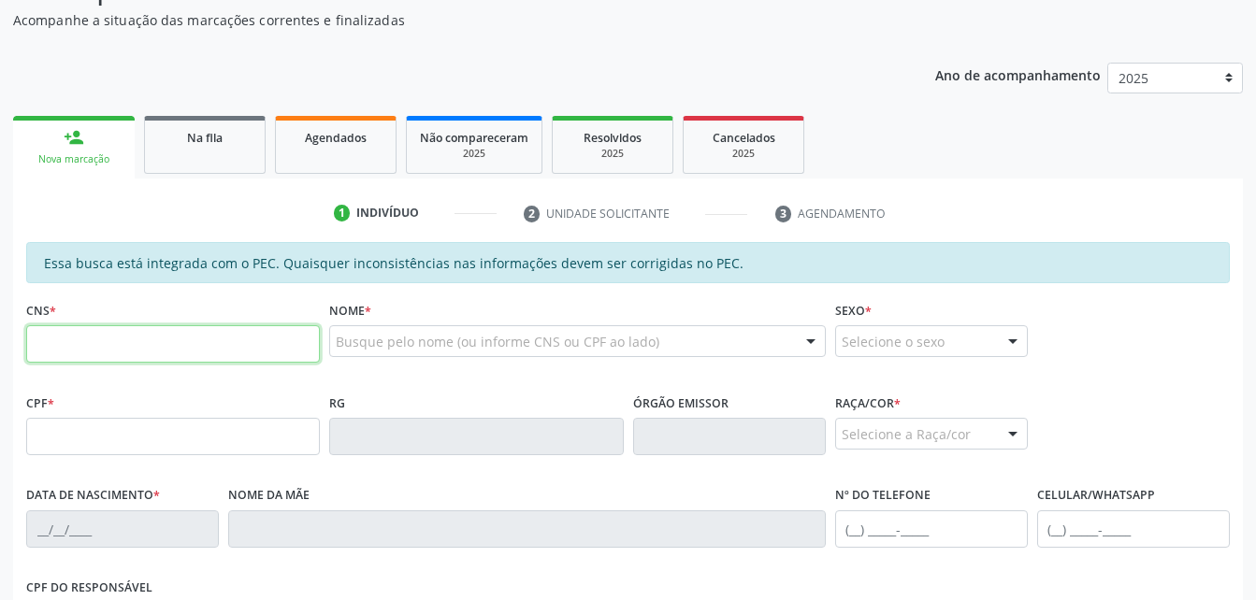
click at [98, 333] on input "text" at bounding box center [173, 343] width 294 height 37
type input "700 0046 1351 7103"
type input "815.083.794-91"
type input "17/08/1974"
type input "[PERSON_NAME]"
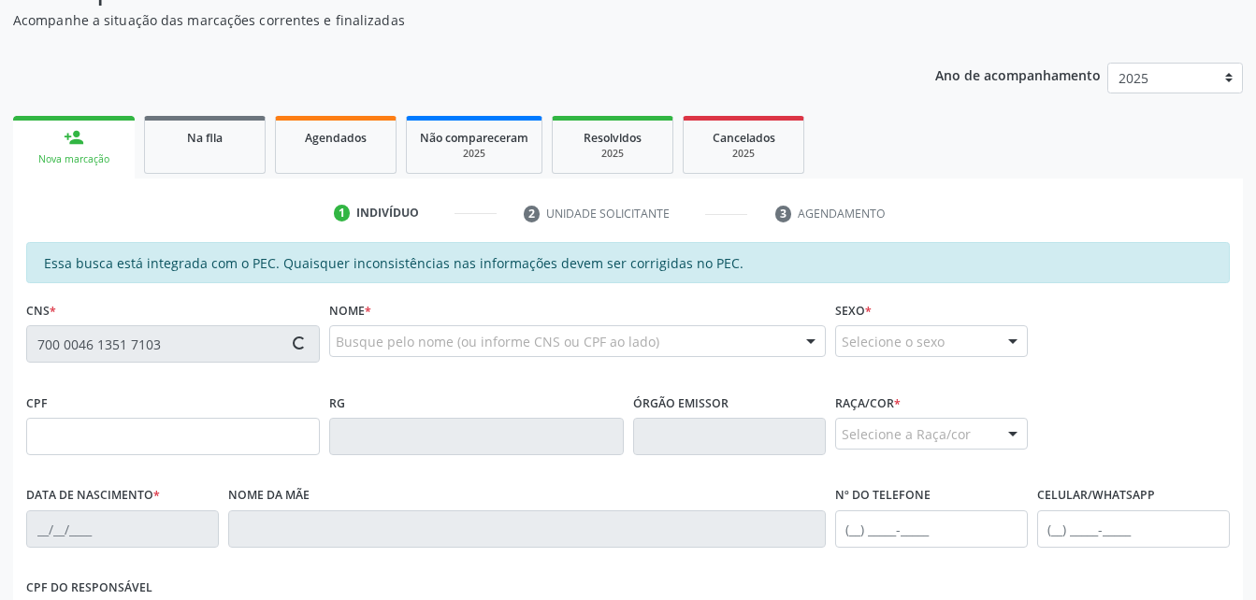
type input "(82) 99321-2197"
type input "131"
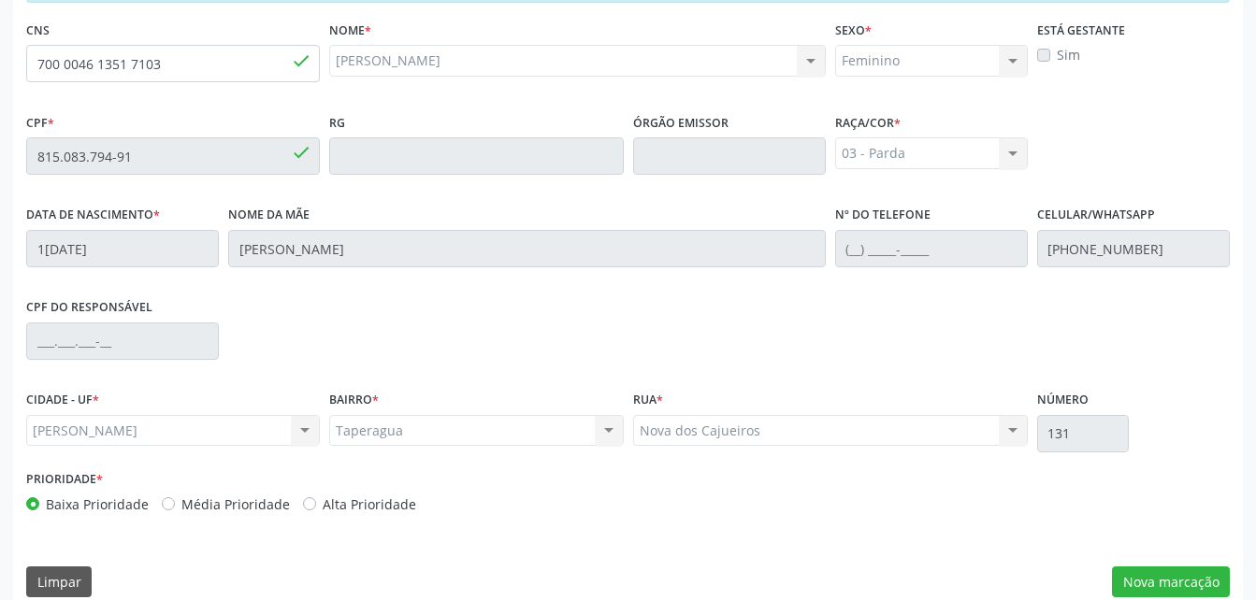
scroll to position [494, 0]
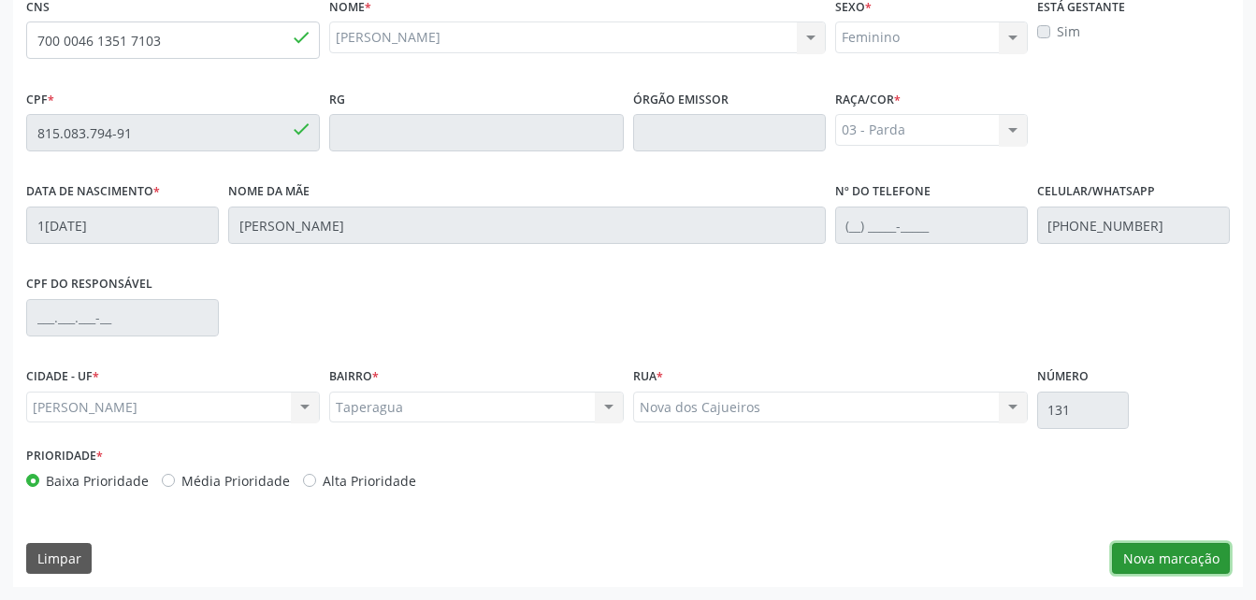
click at [1168, 567] on button "Nova marcação" at bounding box center [1171, 559] width 118 height 32
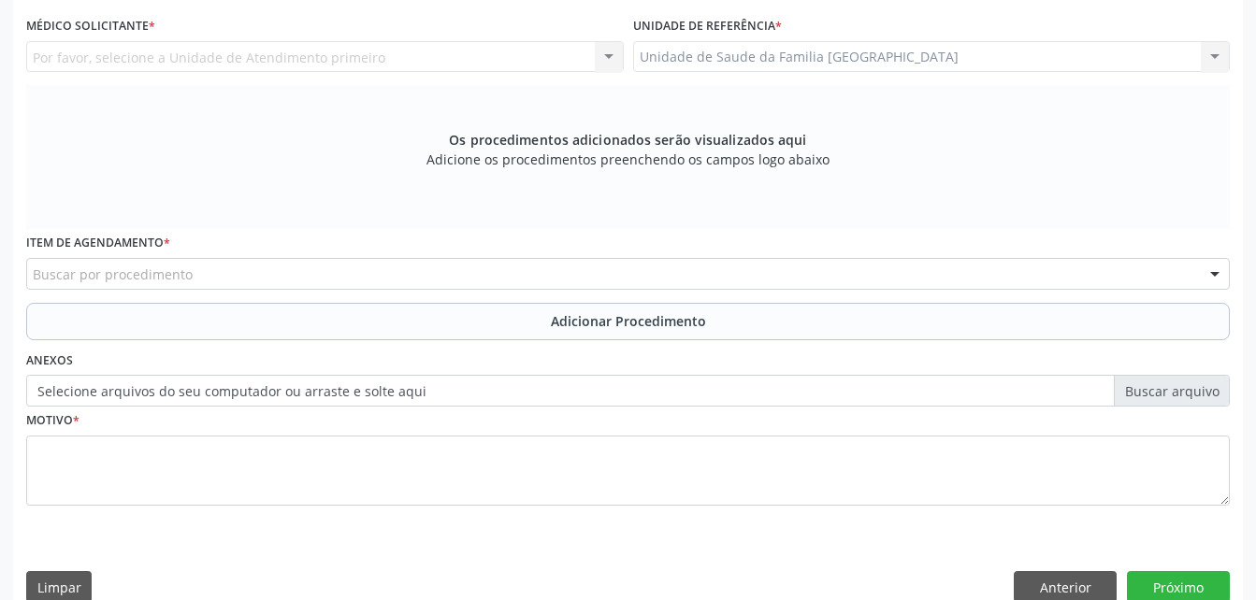
scroll to position [307, 0]
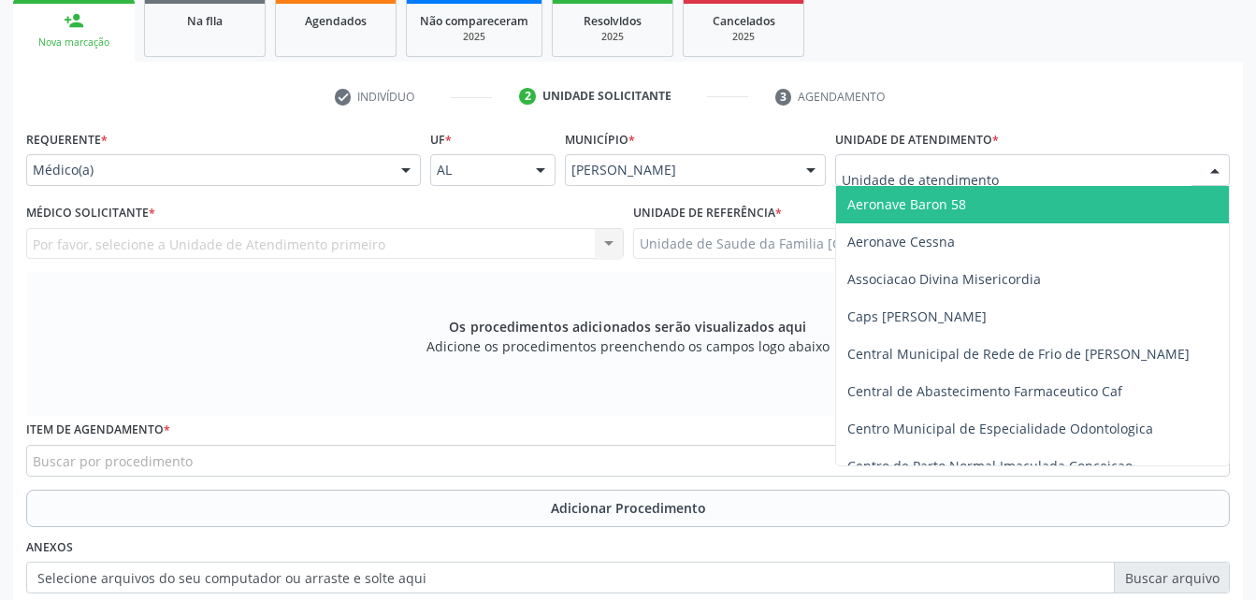
click at [997, 170] on div at bounding box center [1032, 170] width 395 height 32
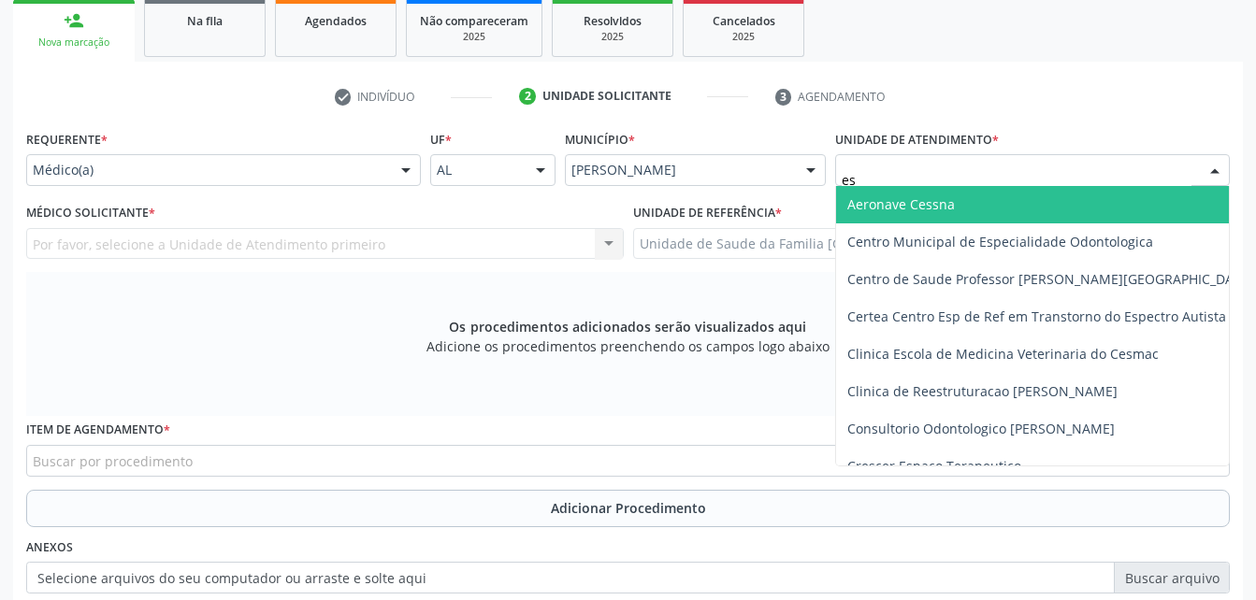
type input "est"
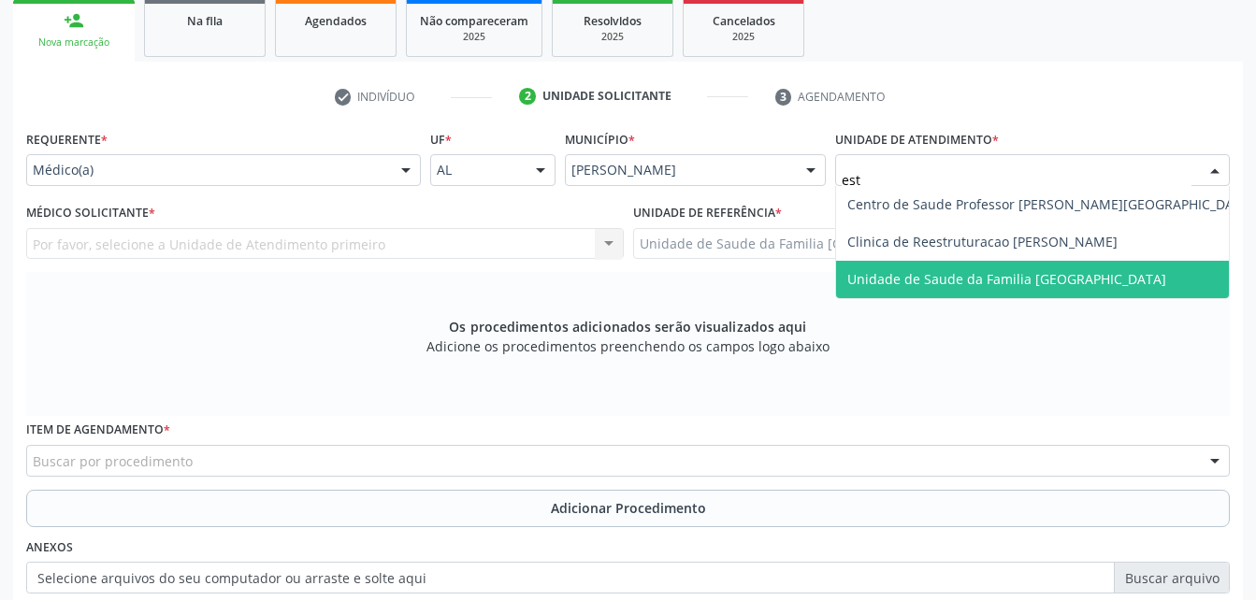
click at [1042, 281] on span "Unidade de Saude da Familia [GEOGRAPHIC_DATA]" at bounding box center [1006, 279] width 319 height 18
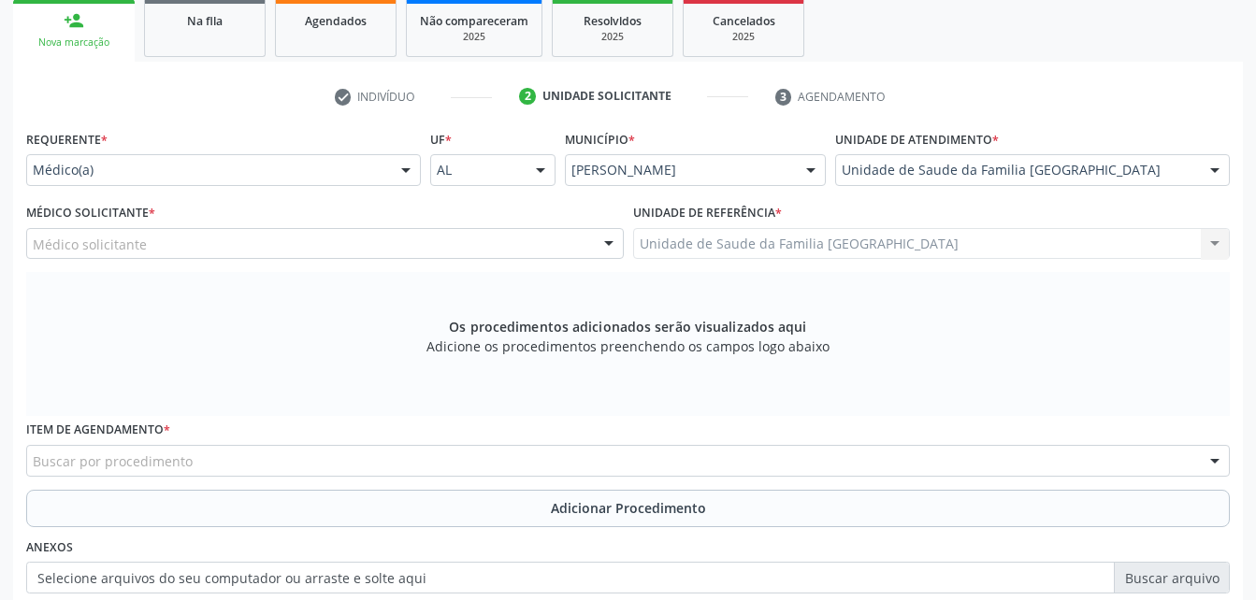
click at [390, 250] on div "Médico solicitante" at bounding box center [325, 244] width 598 height 32
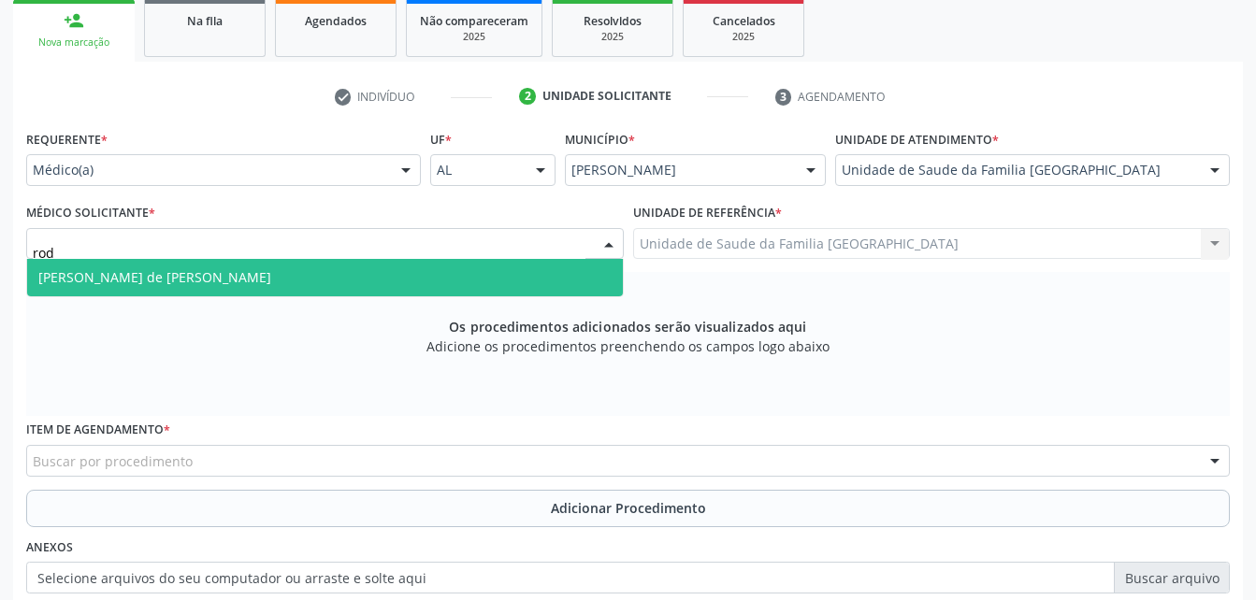
type input "rodr"
click at [392, 264] on span "[PERSON_NAME] de [PERSON_NAME]" at bounding box center [325, 277] width 596 height 37
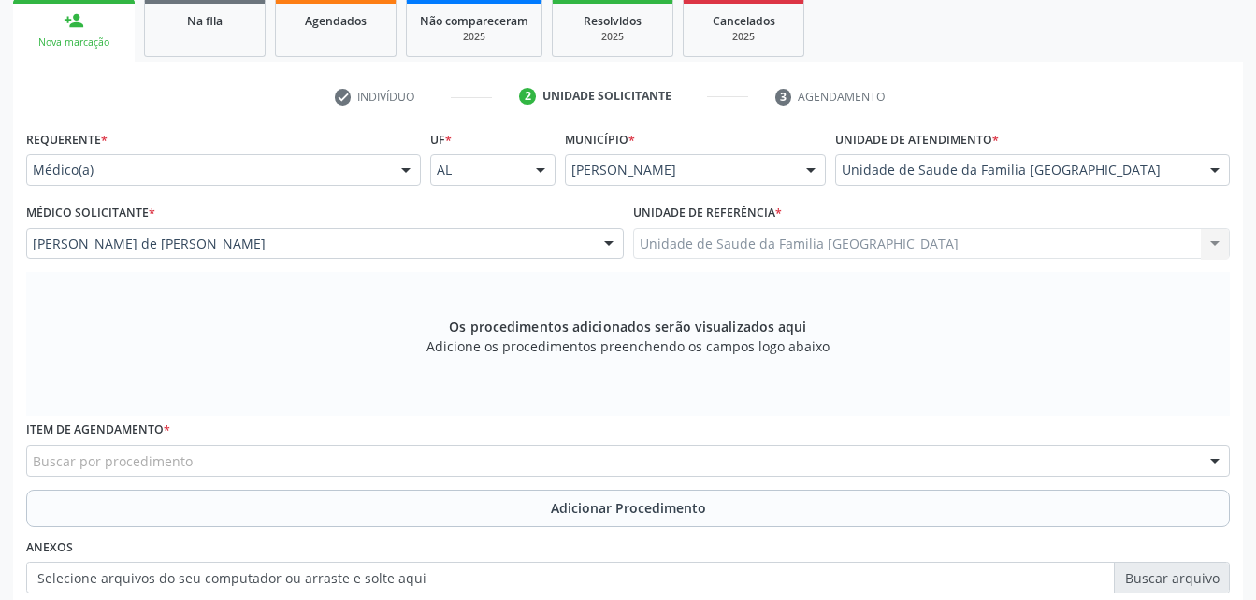
scroll to position [494, 0]
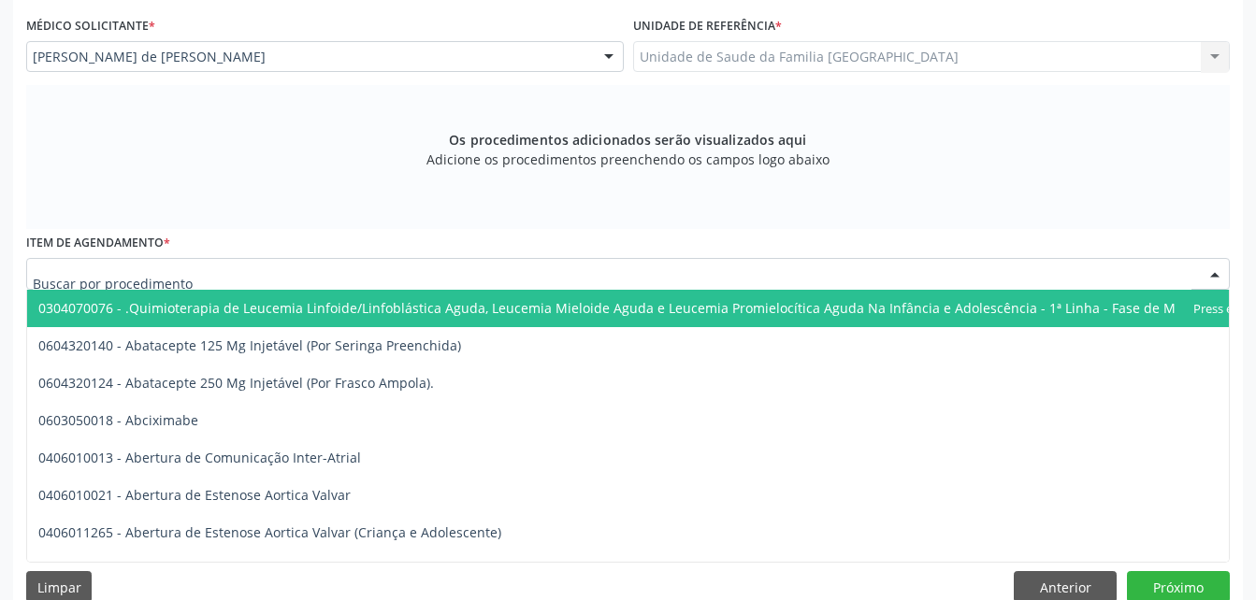
click at [323, 260] on div at bounding box center [628, 274] width 1204 height 32
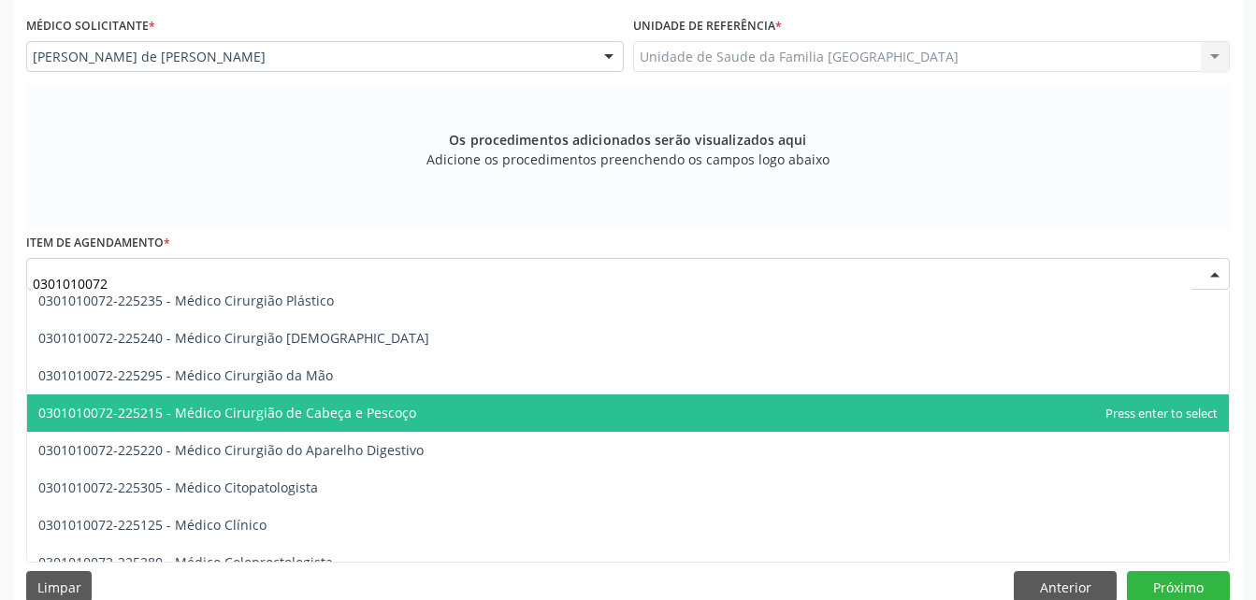
scroll to position [438, 0]
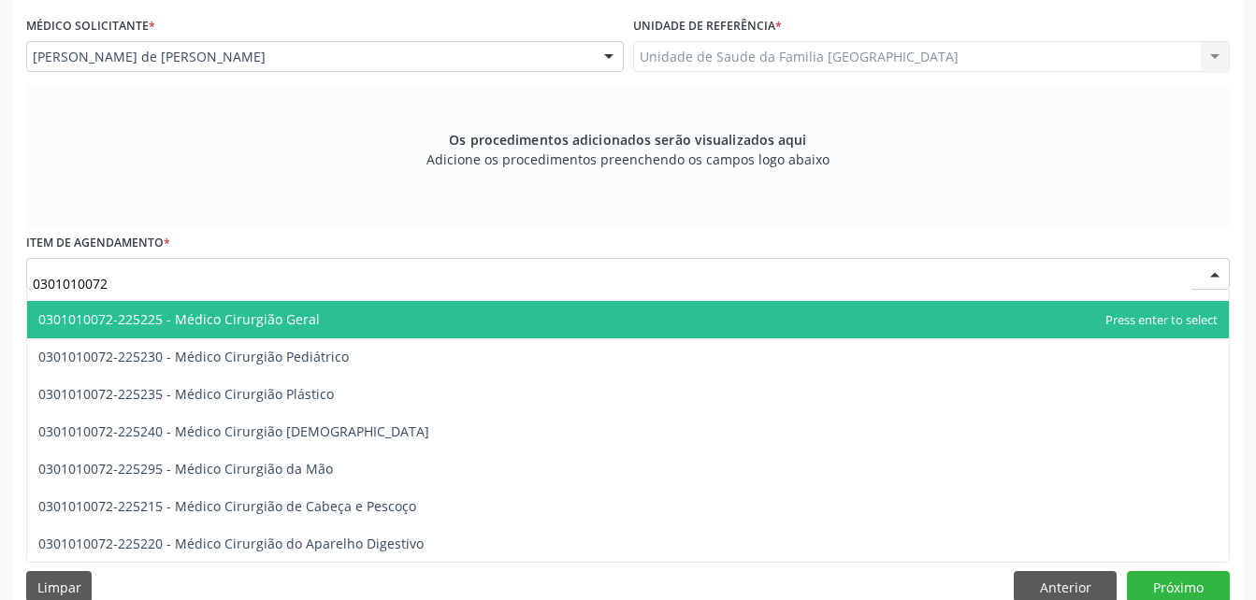
drag, startPoint x: 313, startPoint y: 330, endPoint x: 399, endPoint y: 372, distance: 95.8
click at [309, 330] on span "0301010072-225225 - Médico Cirurgião Geral" at bounding box center [628, 319] width 1202 height 37
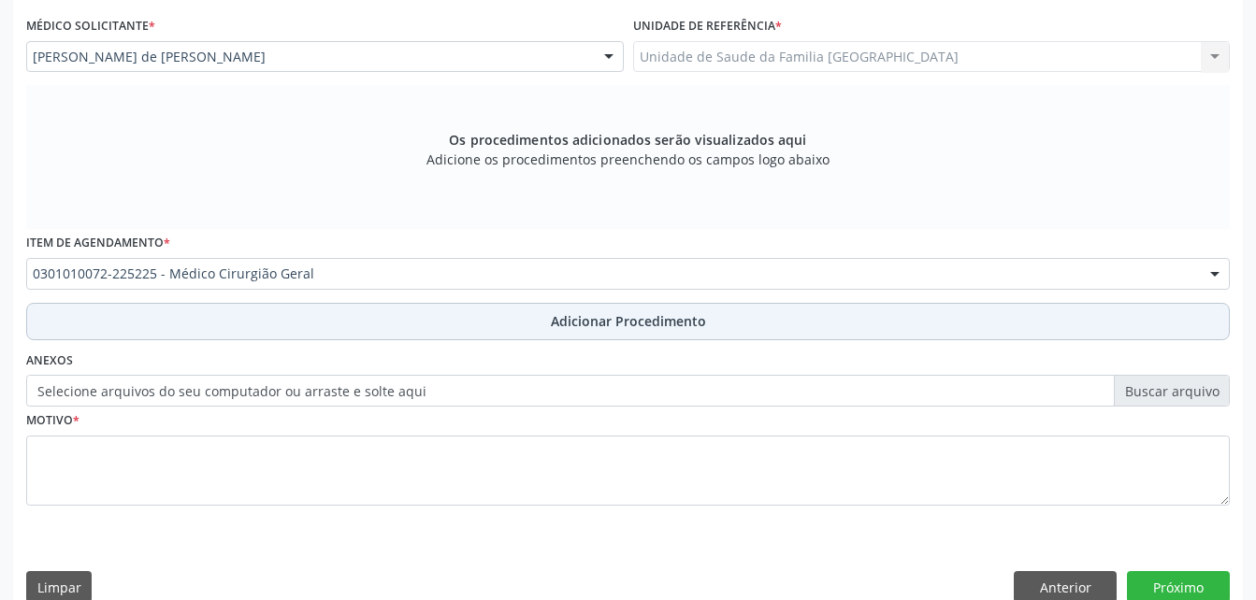
click at [524, 322] on button "Adicionar Procedimento" at bounding box center [628, 321] width 1204 height 37
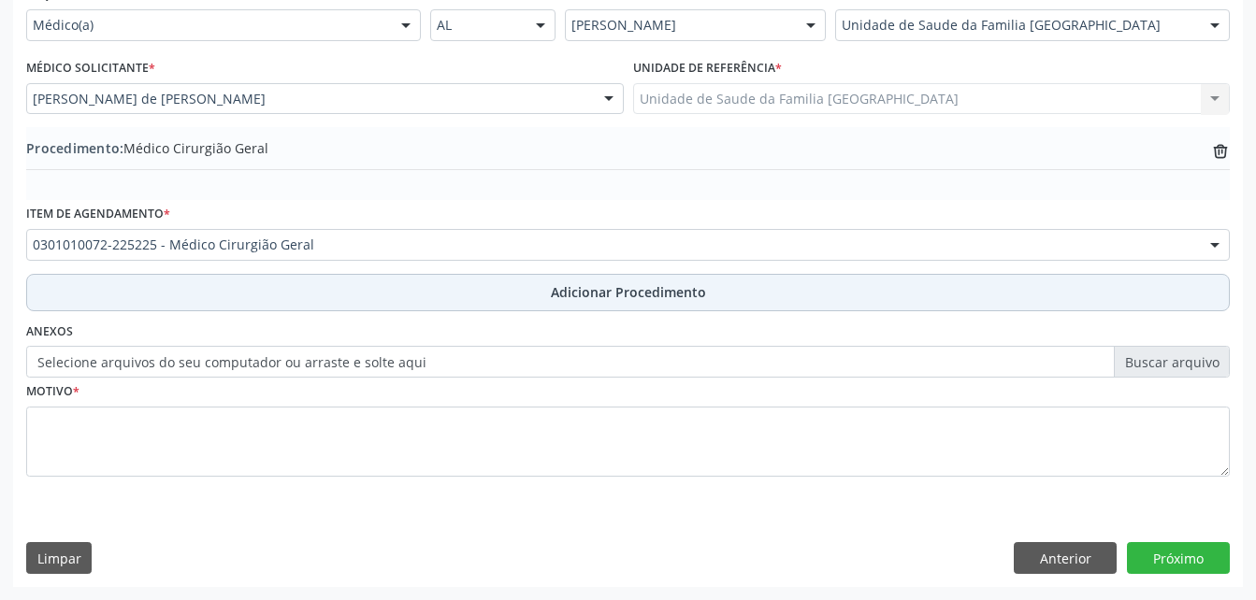
scroll to position [452, 0]
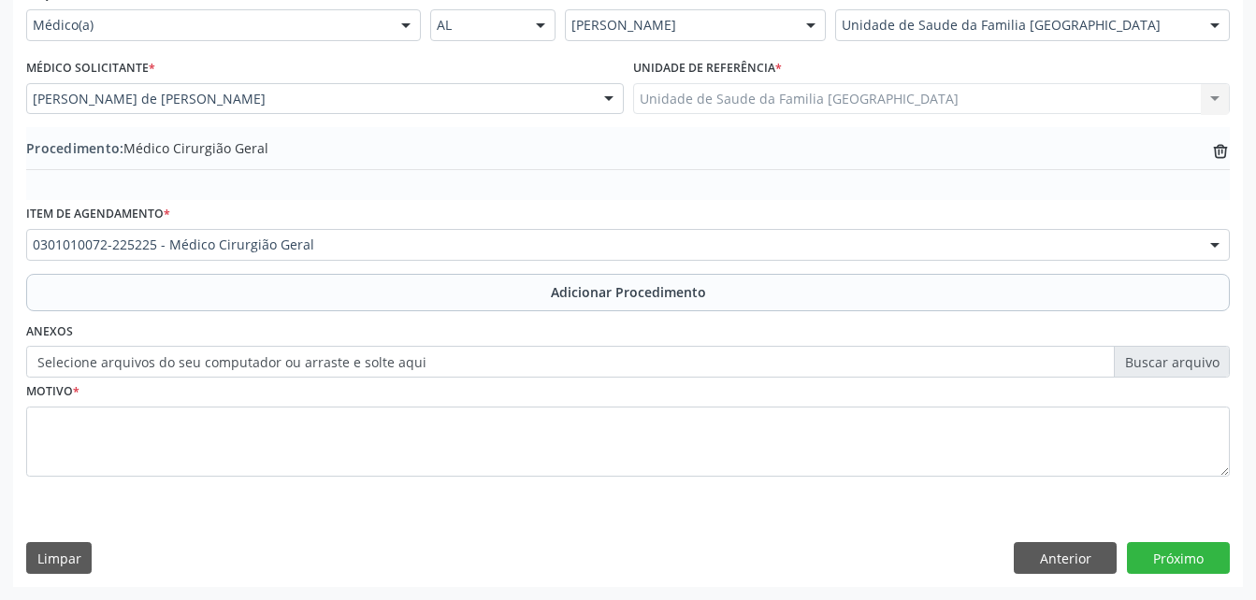
click at [482, 257] on div "0301010072-225225 - Médico Cirurgião Geral" at bounding box center [628, 245] width 1204 height 32
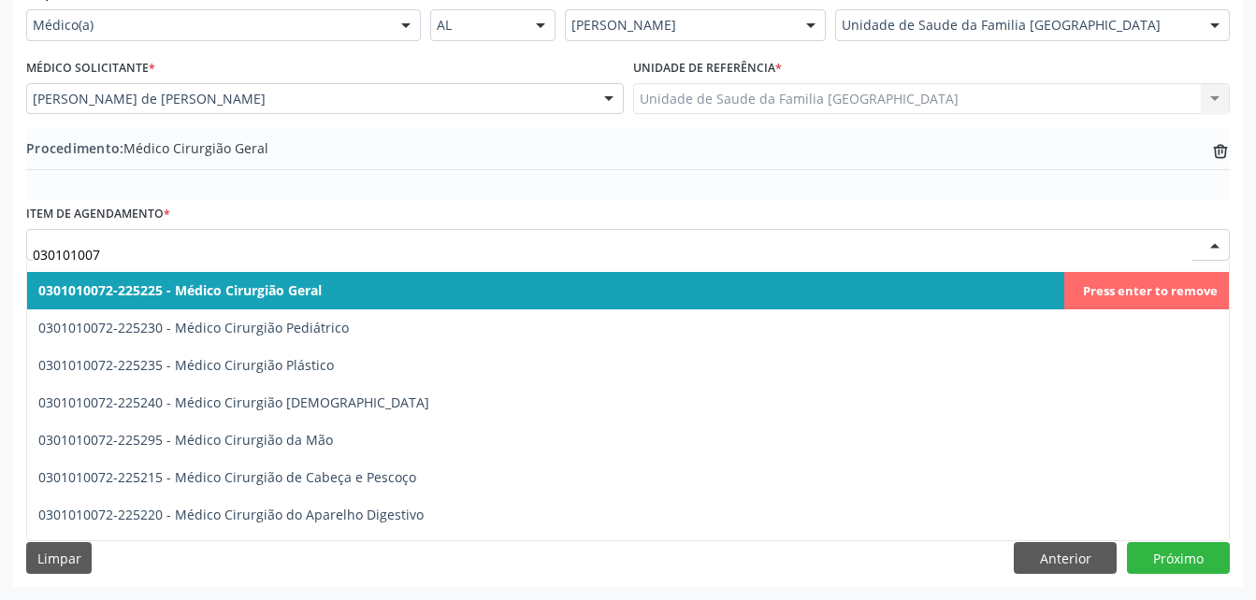
type input "0301010072"
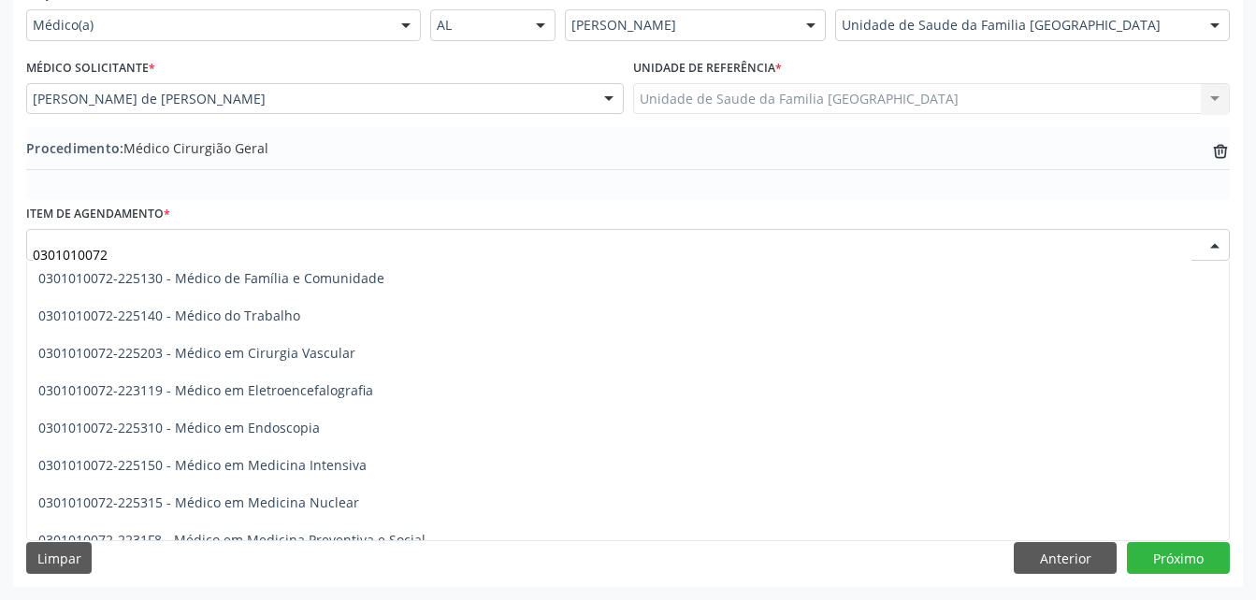
scroll to position [2114, 0]
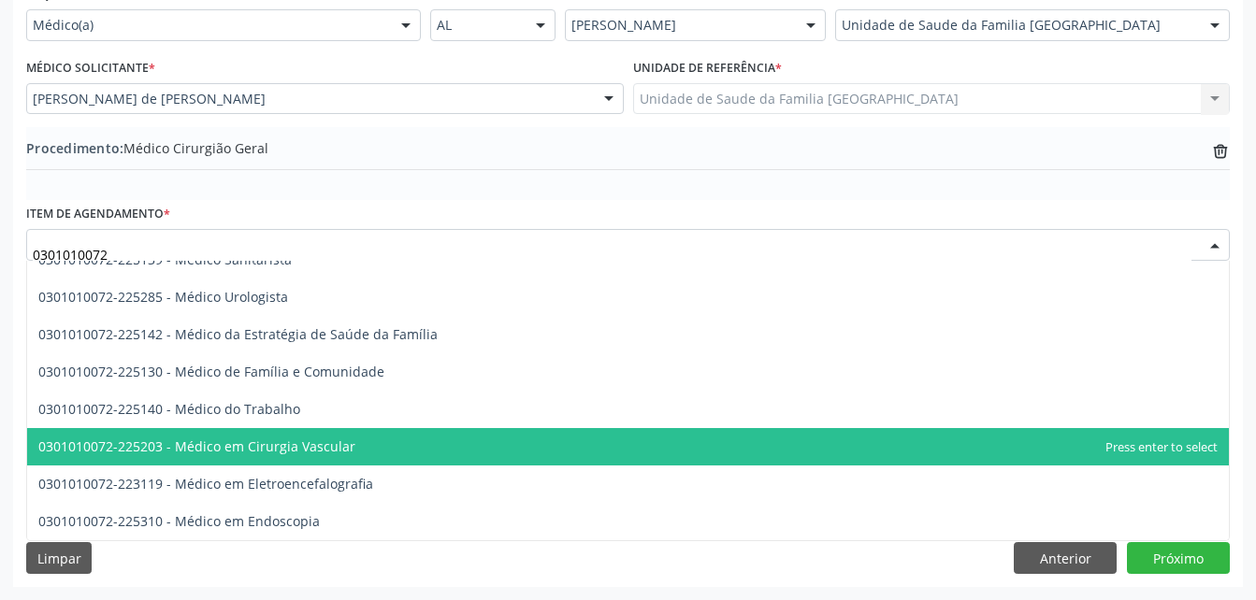
click at [375, 437] on span "0301010072-225203 - Médico em Cirurgia Vascular" at bounding box center [628, 446] width 1202 height 37
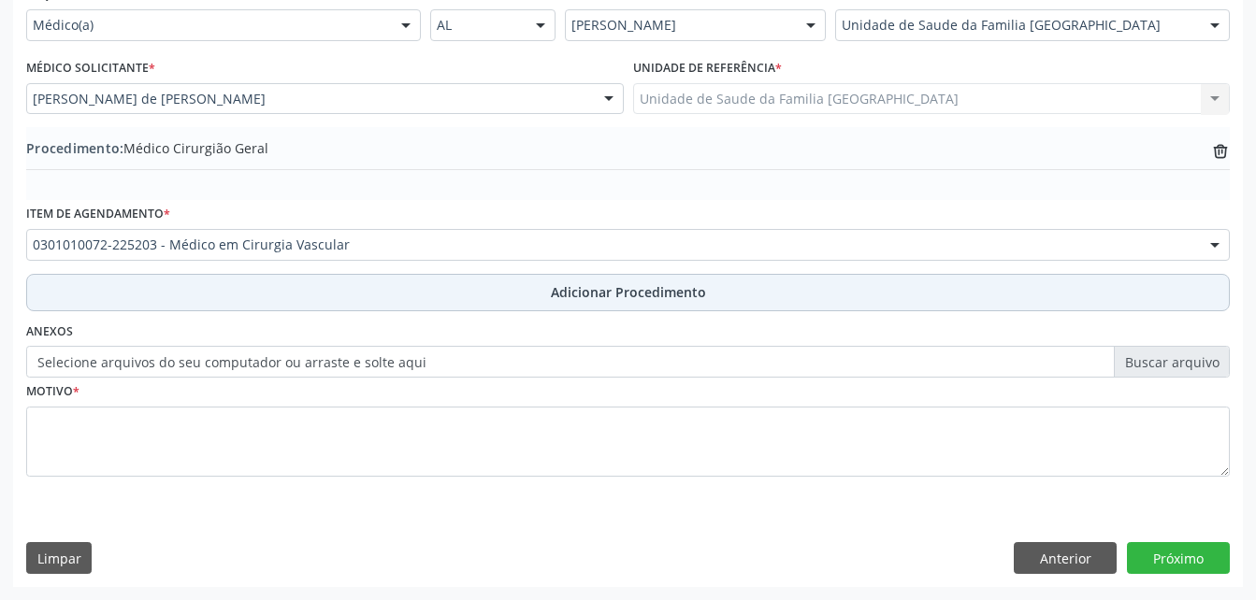
click at [621, 299] on span "Adicionar Procedimento" at bounding box center [628, 292] width 155 height 20
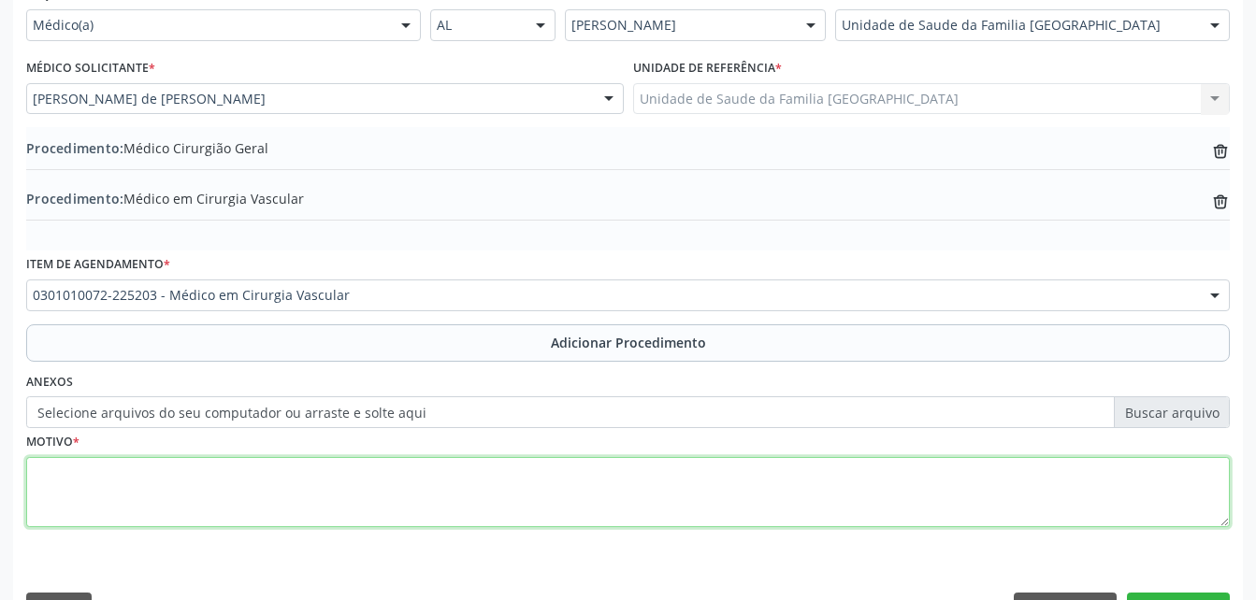
click at [641, 468] on textarea at bounding box center [628, 492] width 1204 height 71
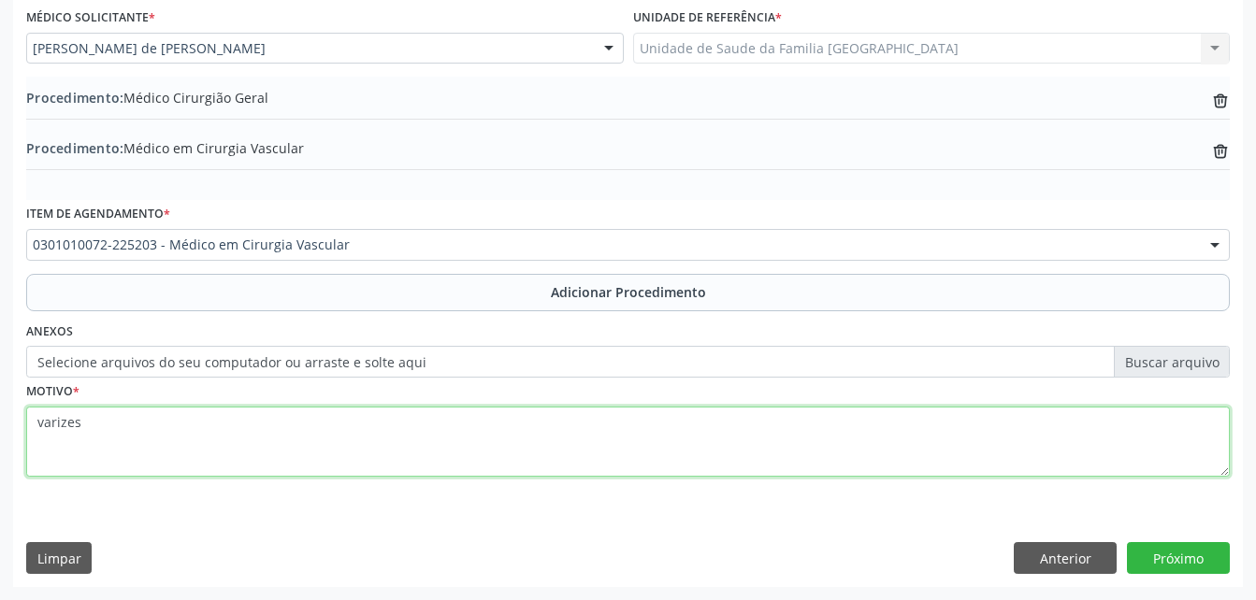
type textarea "varizes"
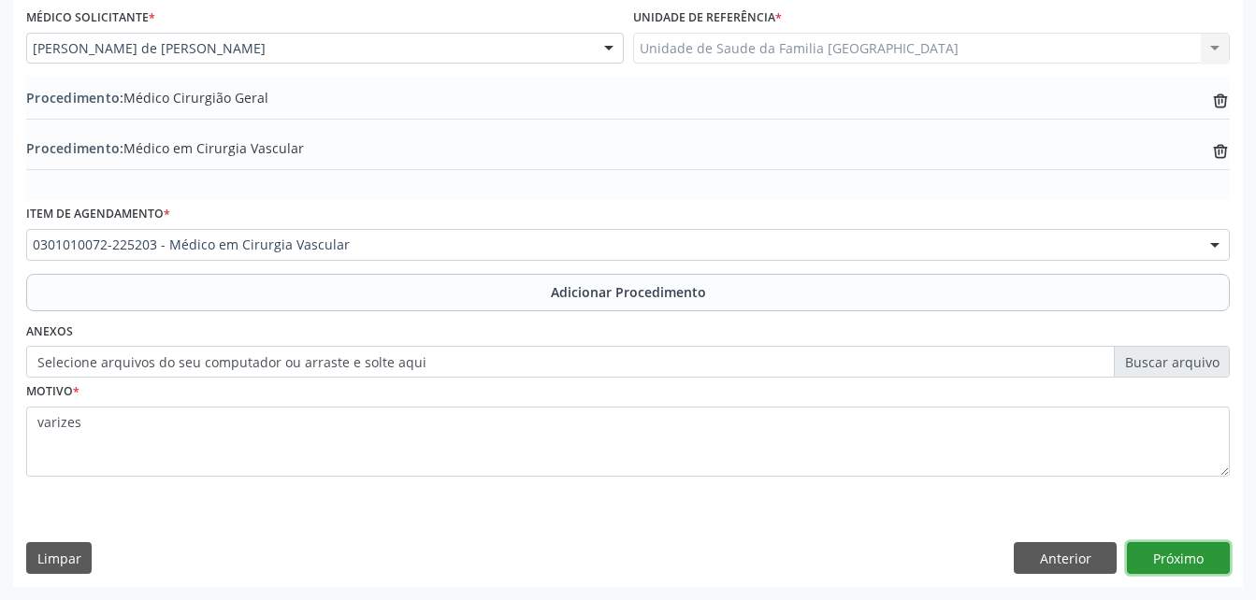
click at [1151, 561] on button "Próximo" at bounding box center [1178, 558] width 103 height 32
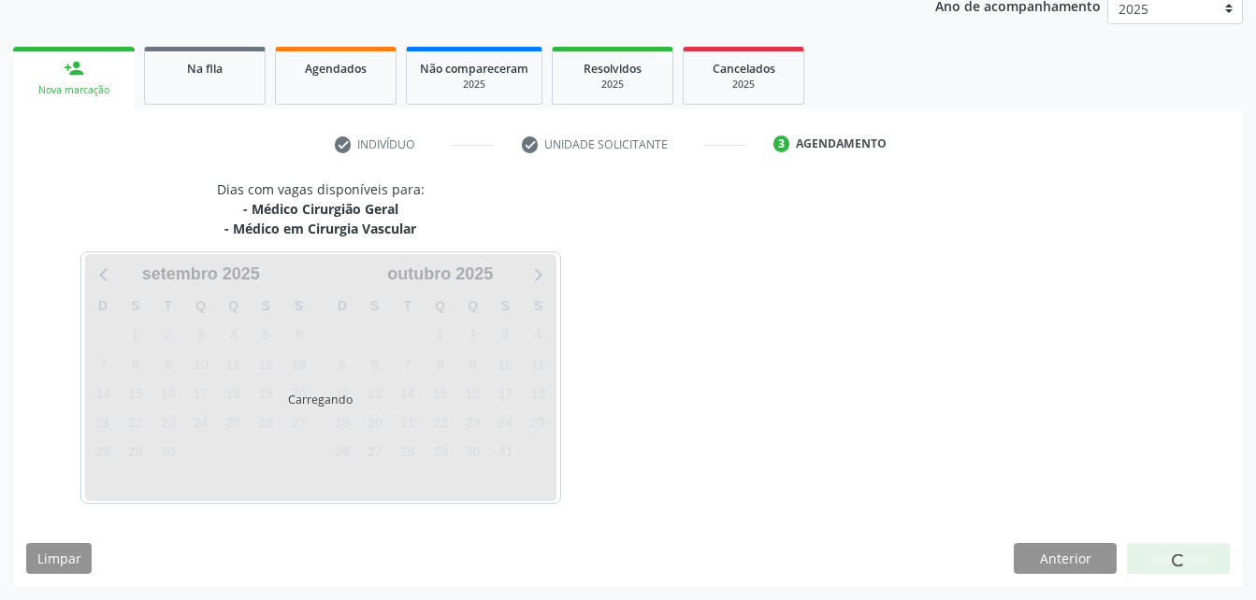
scroll to position [314, 0]
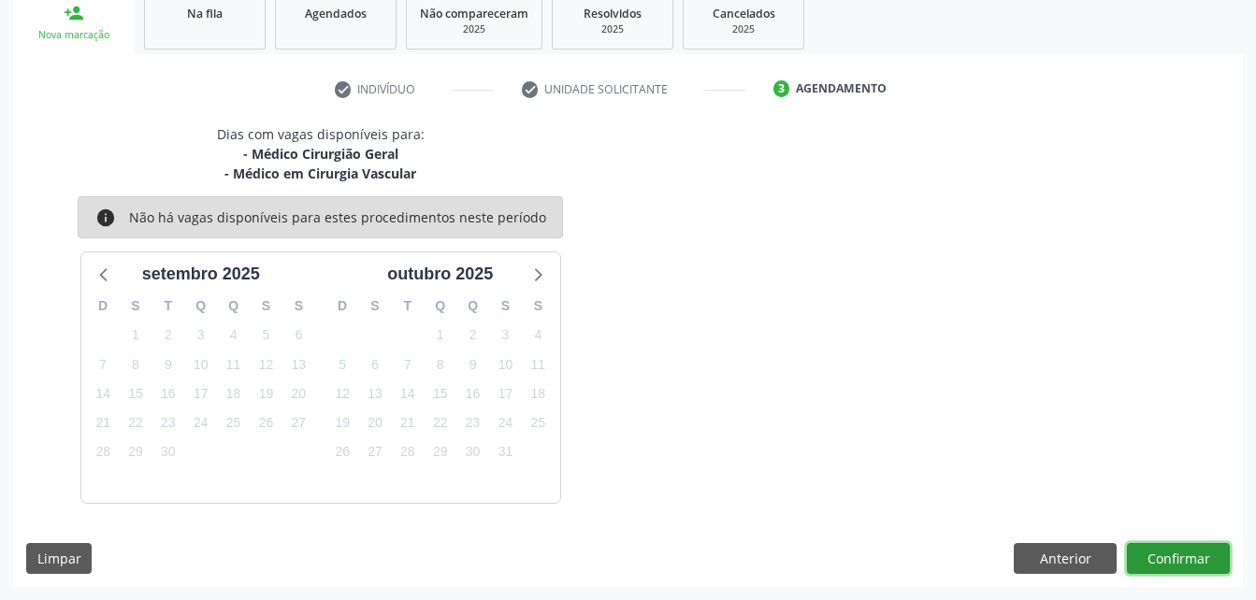
click at [1151, 561] on button "Confirmar" at bounding box center [1178, 559] width 103 height 32
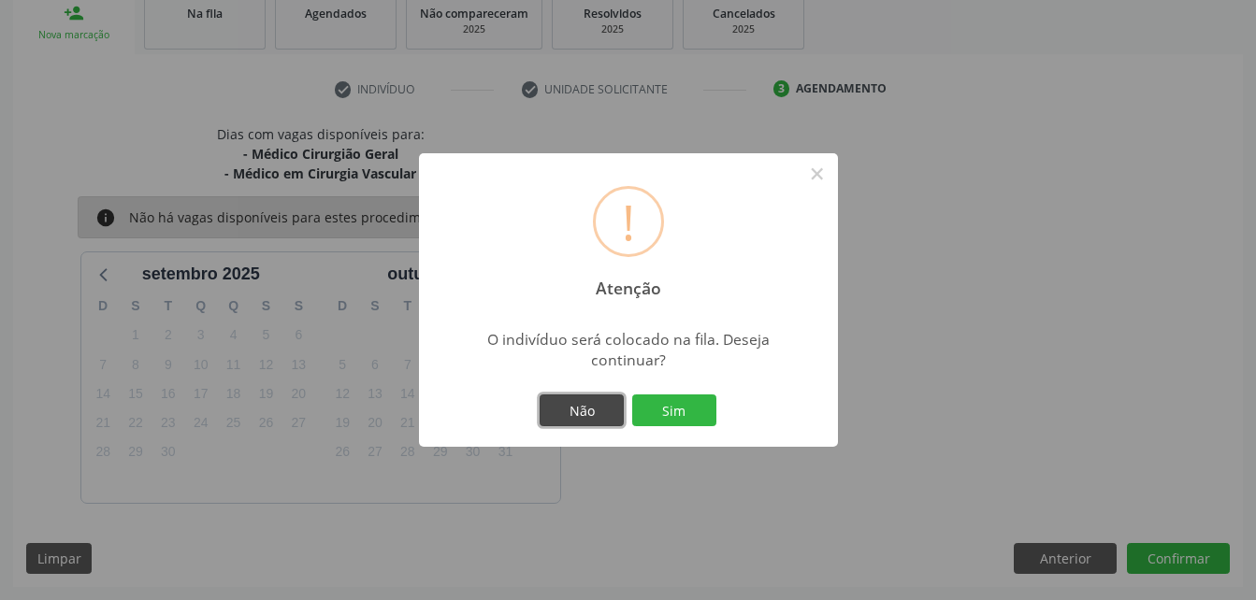
click at [570, 412] on button "Não" at bounding box center [582, 411] width 84 height 32
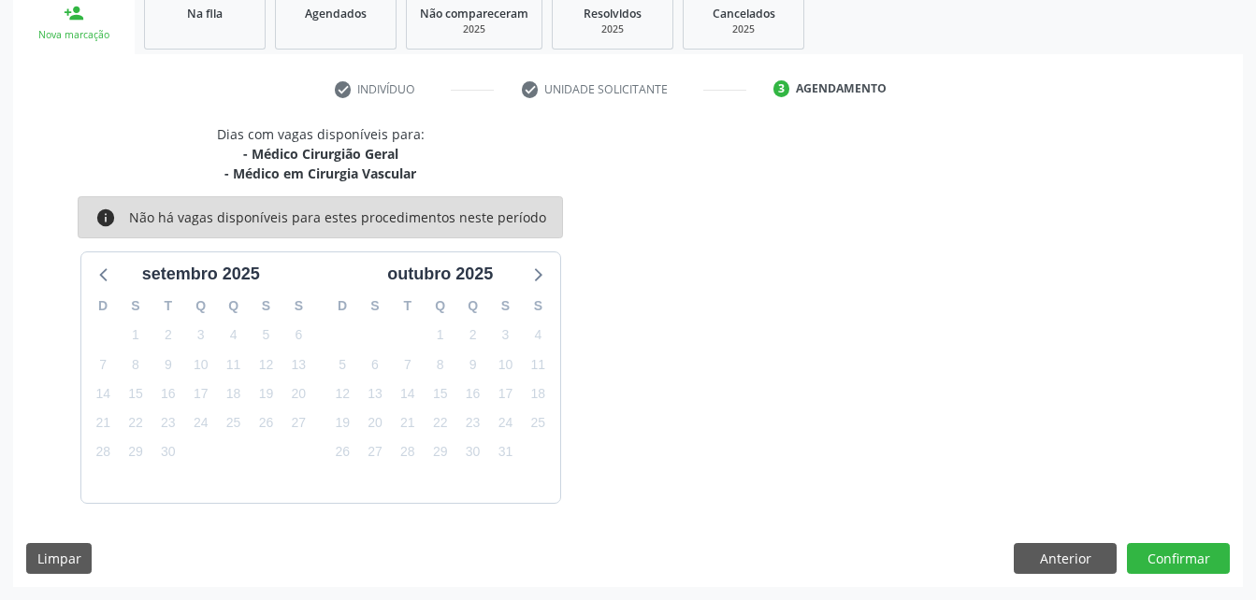
drag, startPoint x: 988, startPoint y: 540, endPoint x: 1006, endPoint y: 549, distance: 20.9
click at [1002, 547] on div "Dias com vagas disponíveis para: - Médico Cirurgião Geral - Médico em Cirurgia …" at bounding box center [628, 355] width 1230 height 463
click at [1049, 564] on button "Anterior" at bounding box center [1065, 559] width 103 height 32
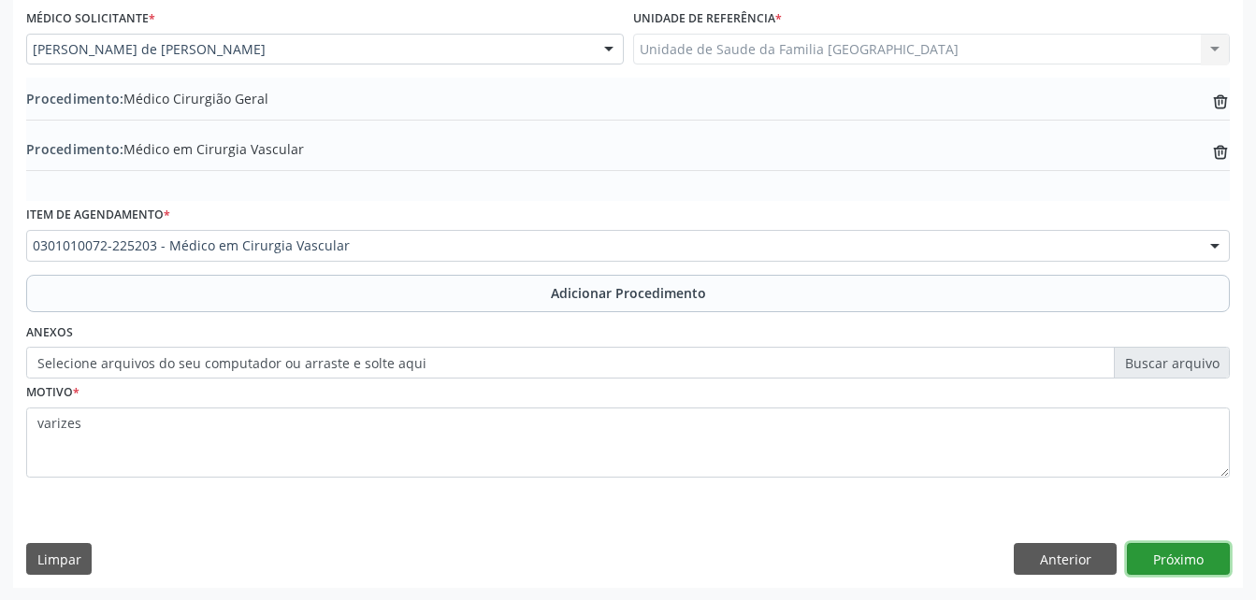
click at [1170, 551] on button "Próximo" at bounding box center [1178, 559] width 103 height 32
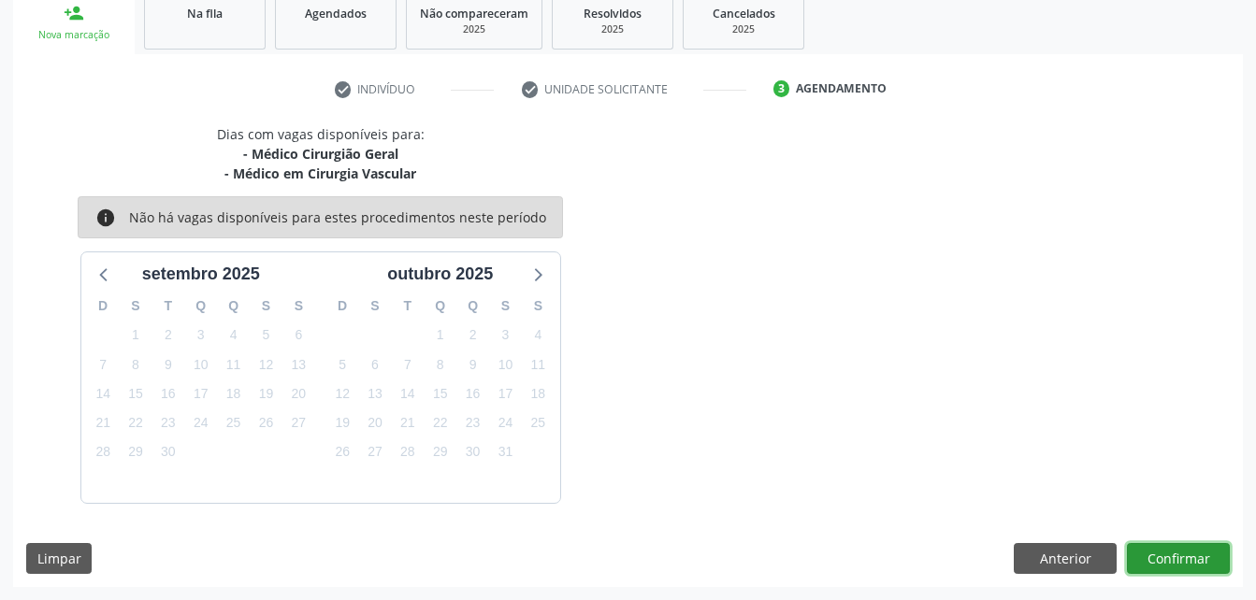
click at [1173, 544] on button "Confirmar" at bounding box center [1178, 559] width 103 height 32
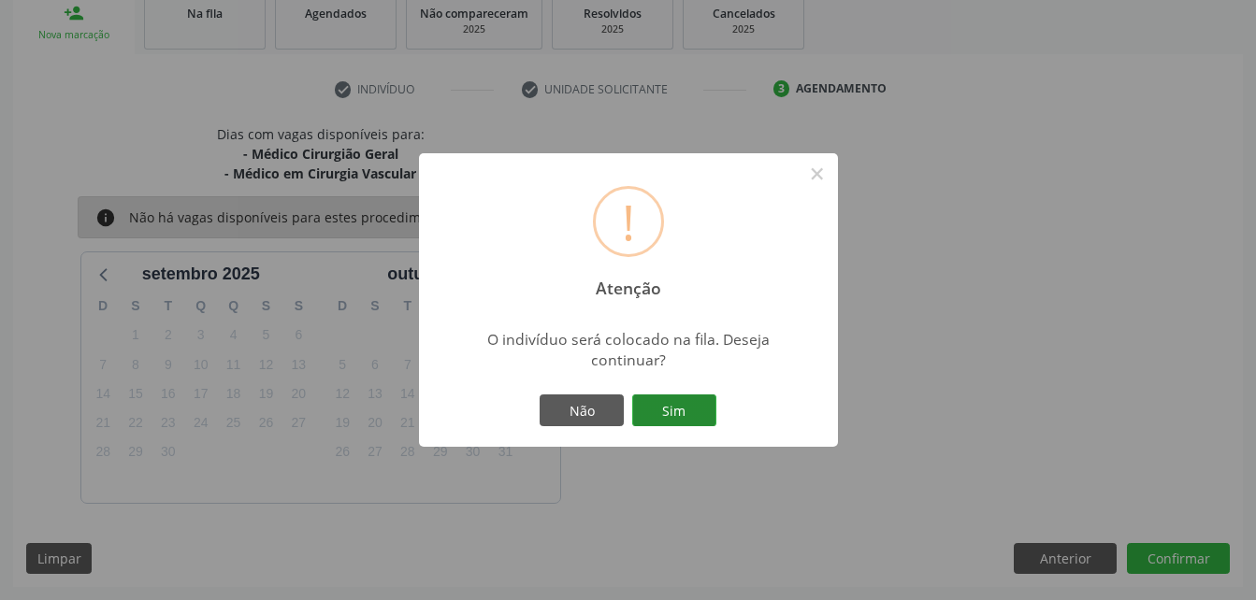
click at [678, 402] on button "Sim" at bounding box center [674, 411] width 84 height 32
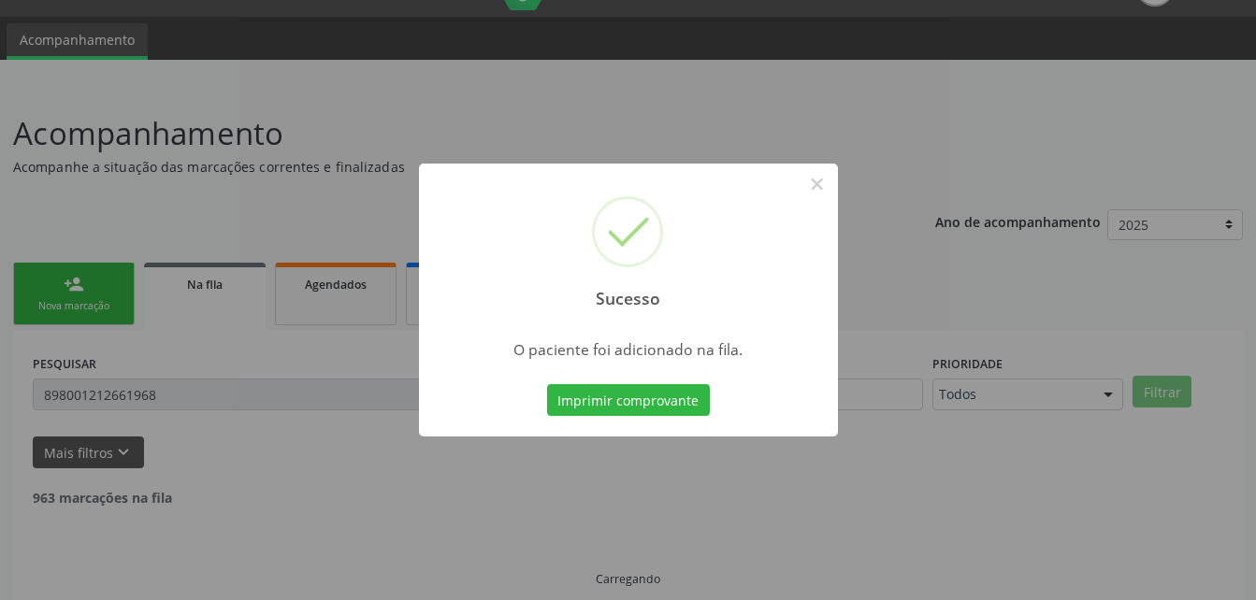
scroll to position [3, 0]
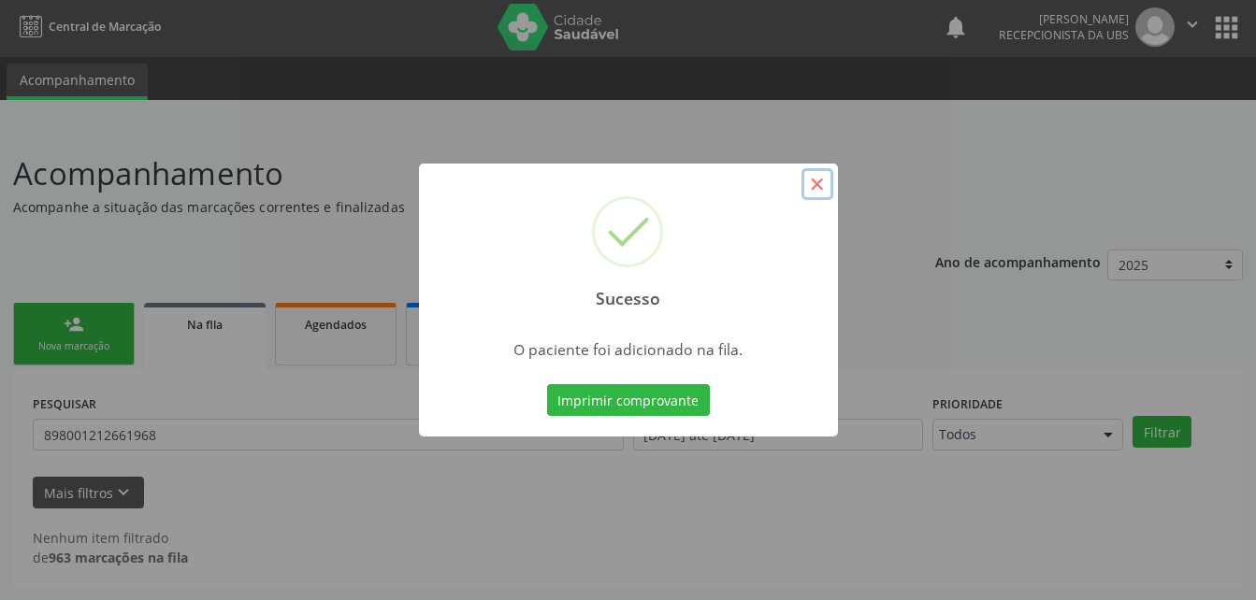
click at [818, 182] on button "×" at bounding box center [817, 184] width 32 height 32
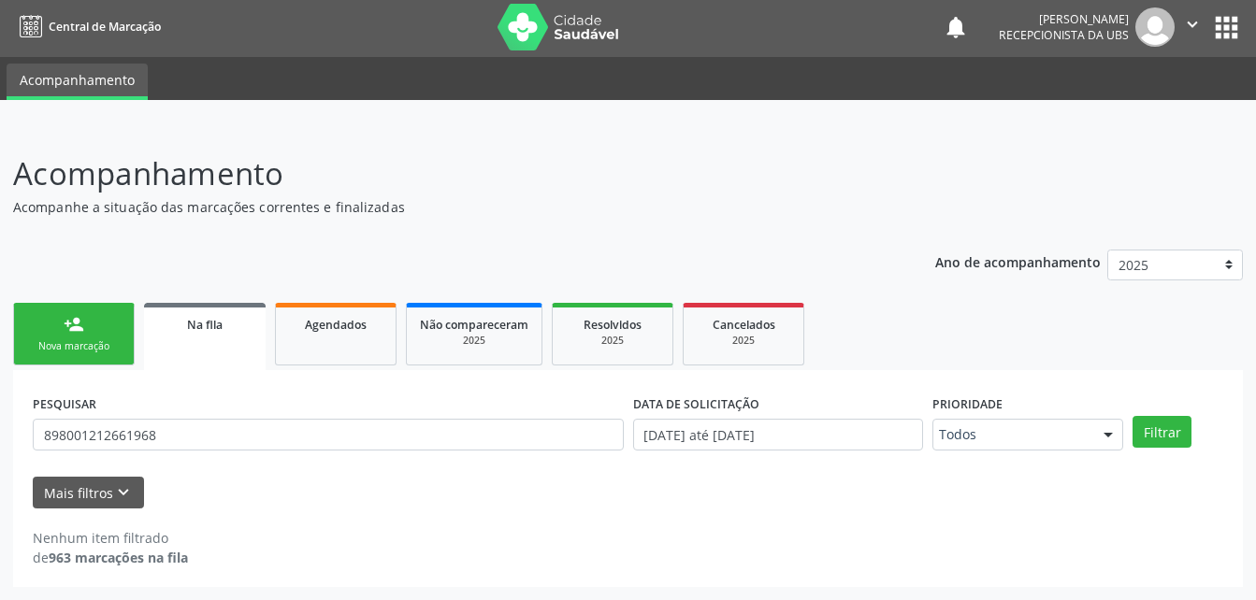
click at [31, 333] on link "person_add Nova marcação" at bounding box center [74, 334] width 122 height 63
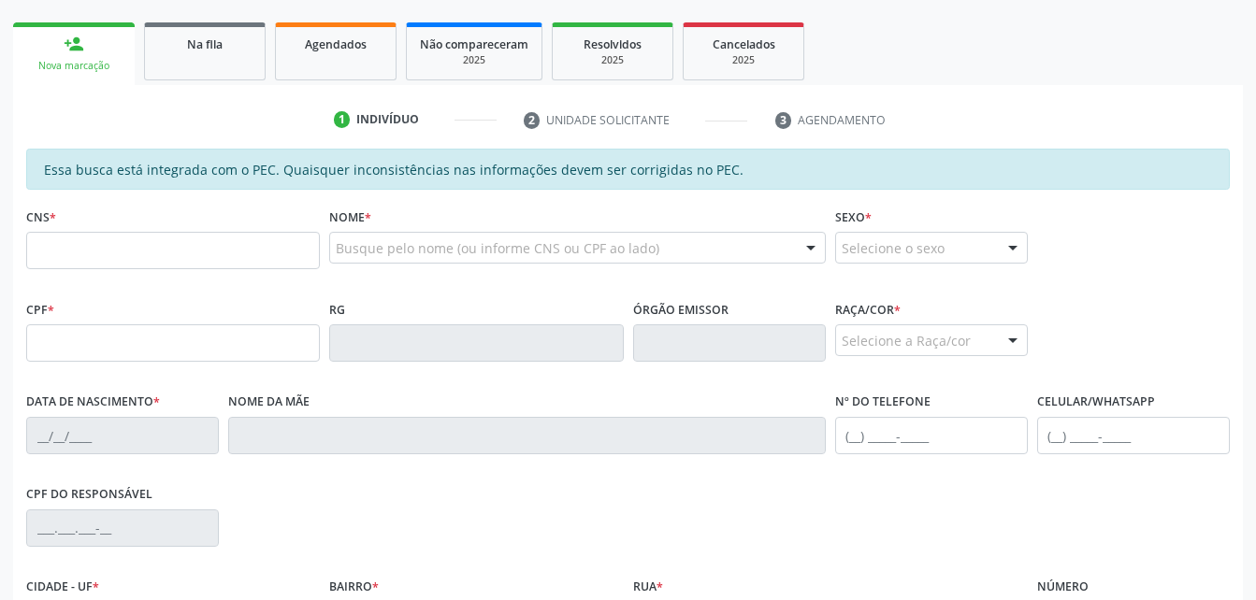
scroll to position [377, 0]
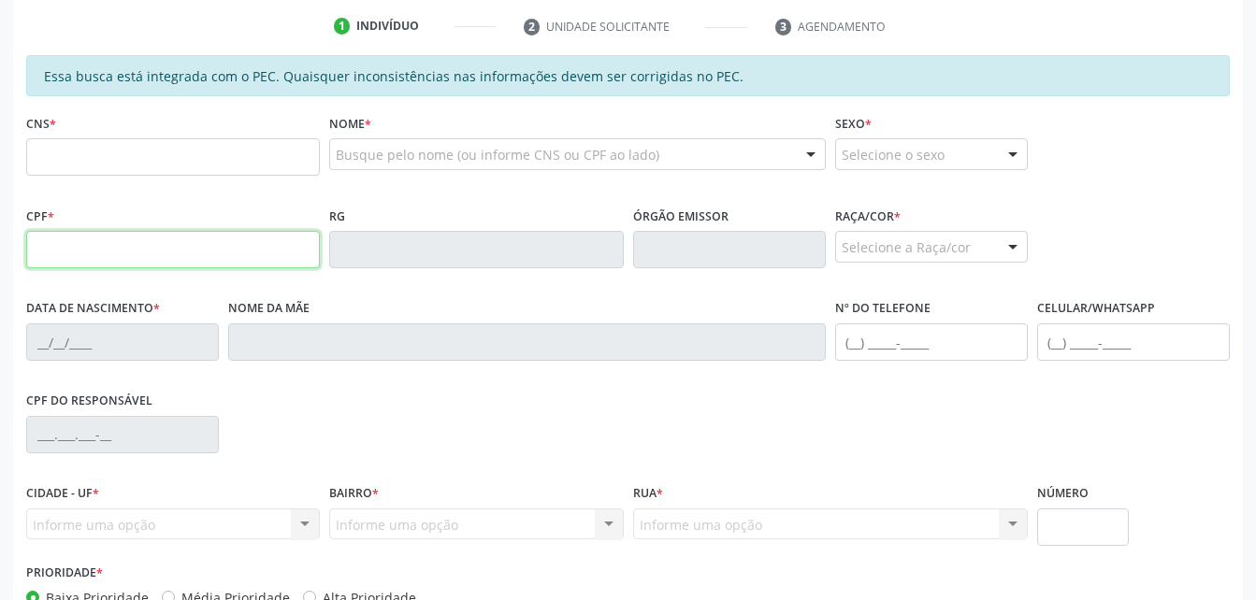
click at [181, 245] on input "text" at bounding box center [173, 249] width 294 height 37
type input "183.977.344-81"
type input "702 6002 5226 6140"
type input "18/12/2022"
type input "[PERSON_NAME]"
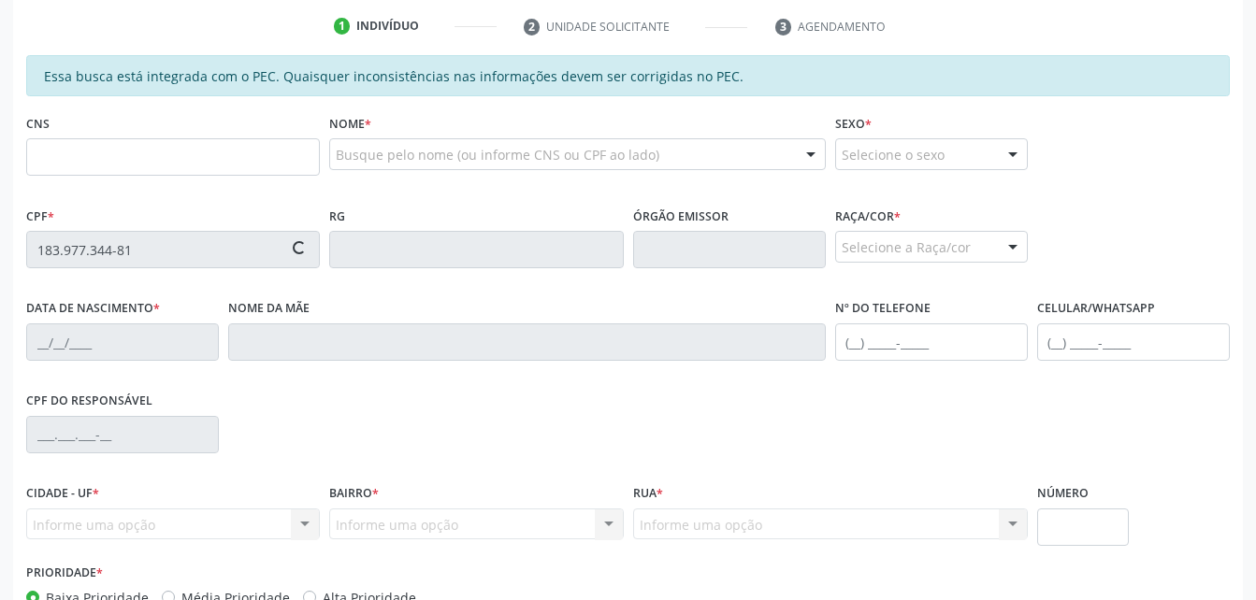
type input "(82) 98769-2043"
type input "S/N"
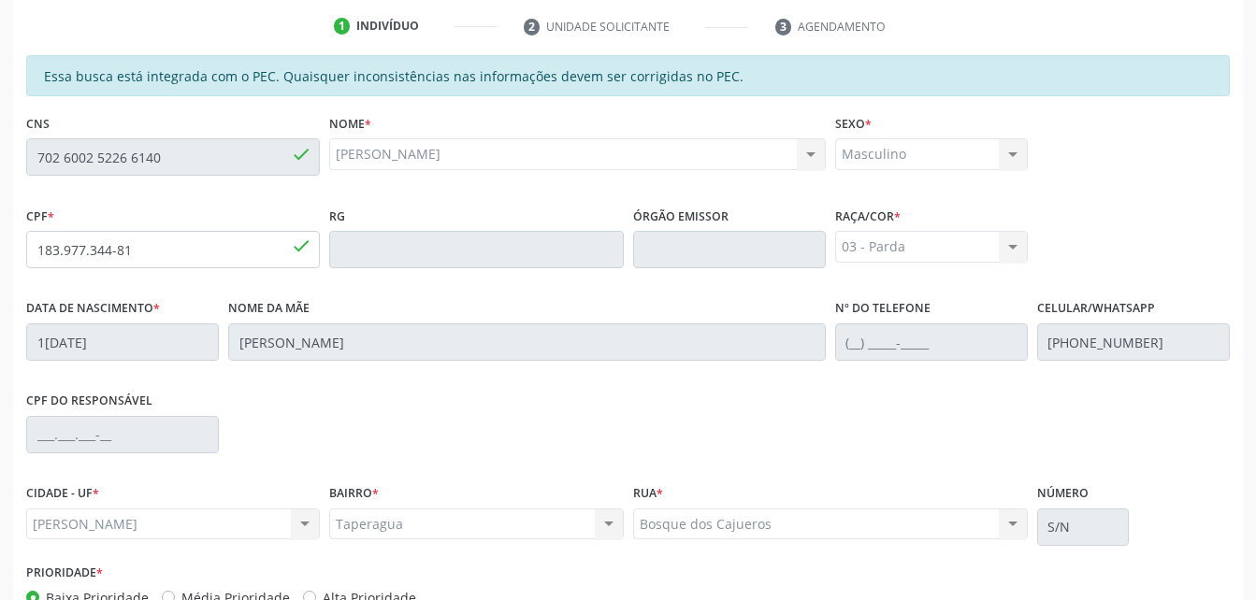
scroll to position [494, 0]
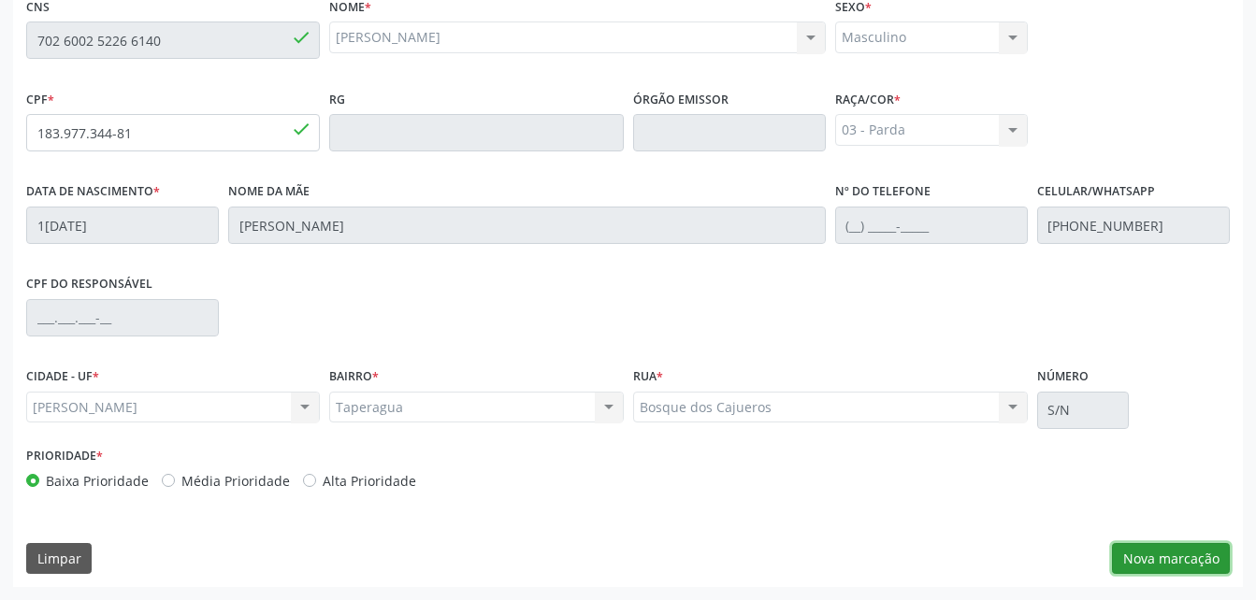
click at [1216, 554] on button "Nova marcação" at bounding box center [1171, 559] width 118 height 32
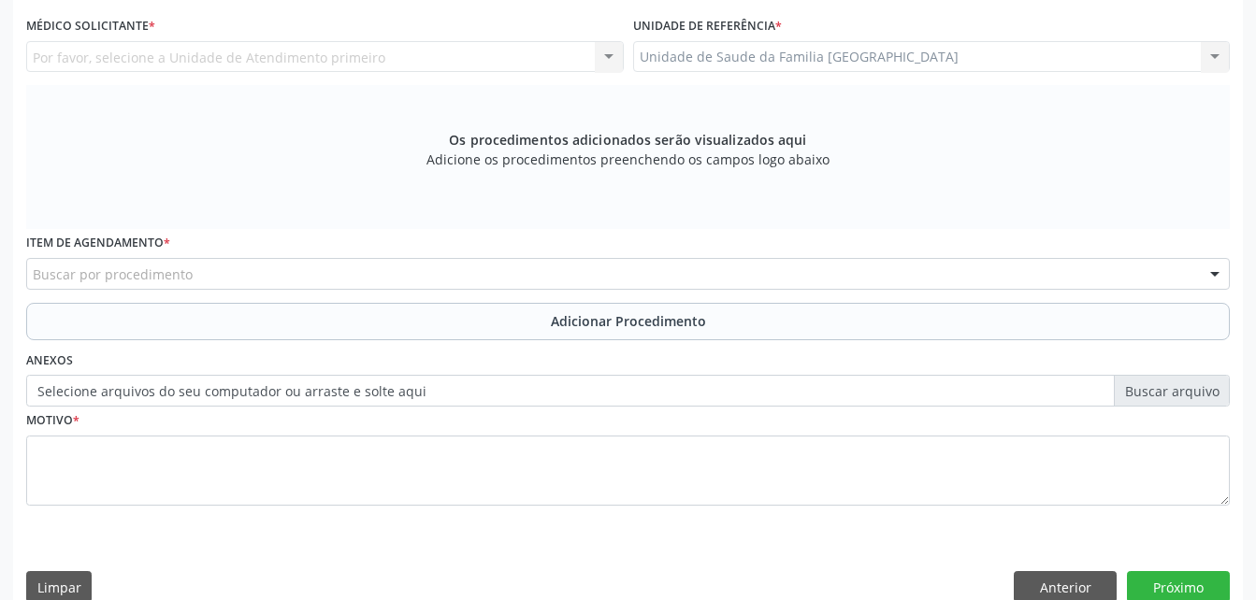
scroll to position [307, 0]
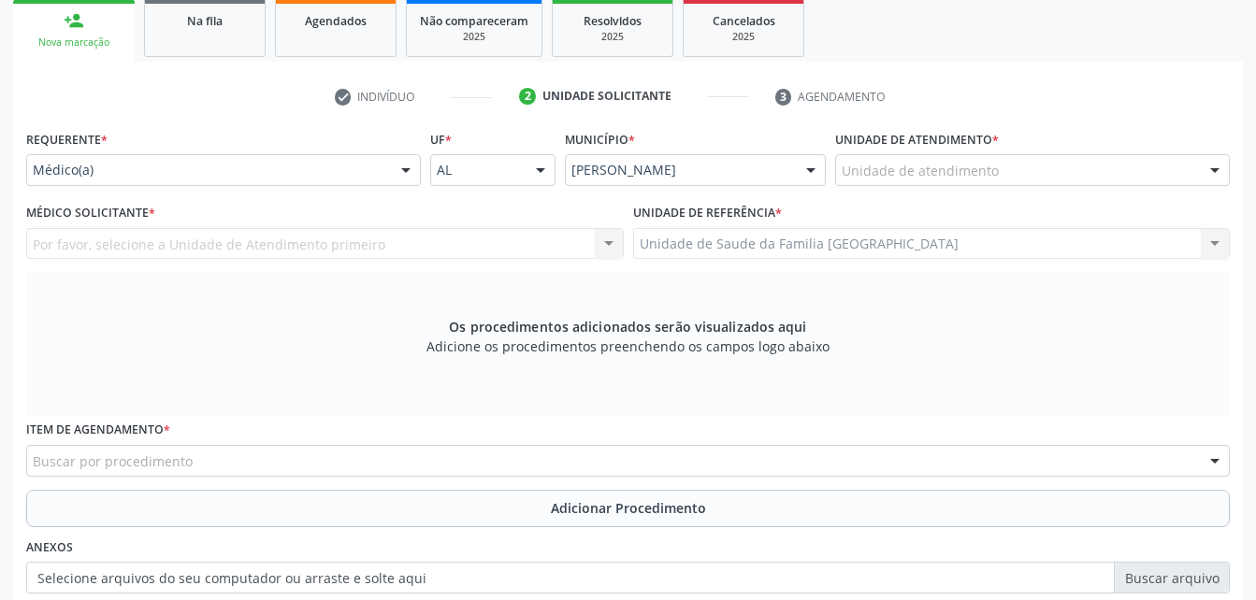
click at [1074, 158] on div "Unidade de atendimento" at bounding box center [1032, 170] width 395 height 32
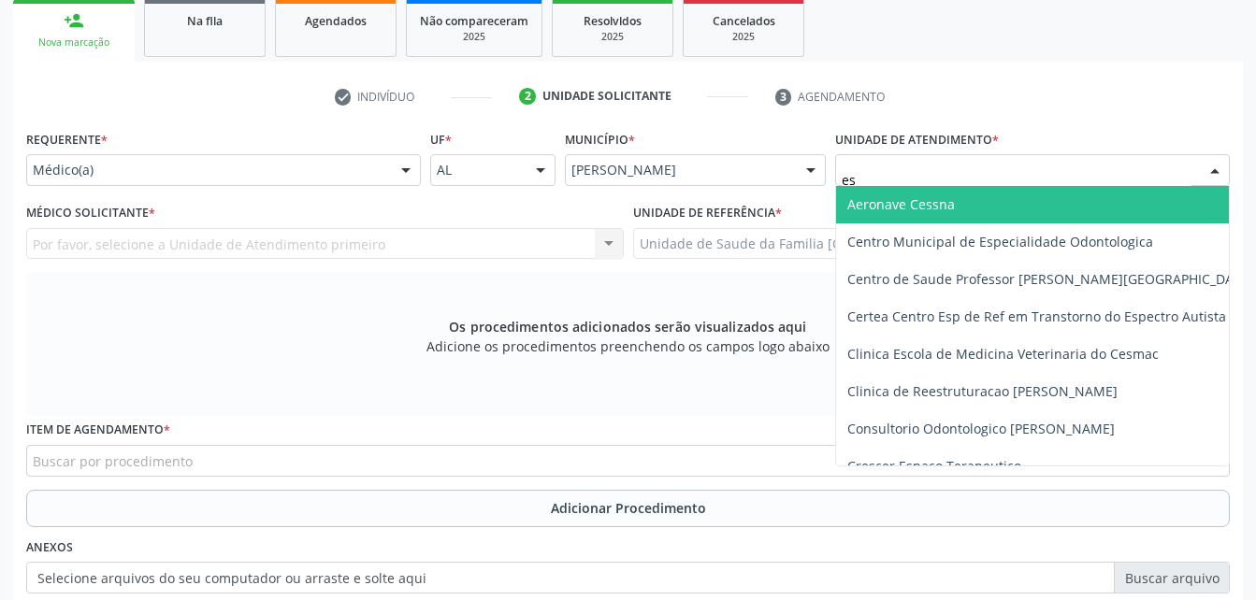
type input "est"
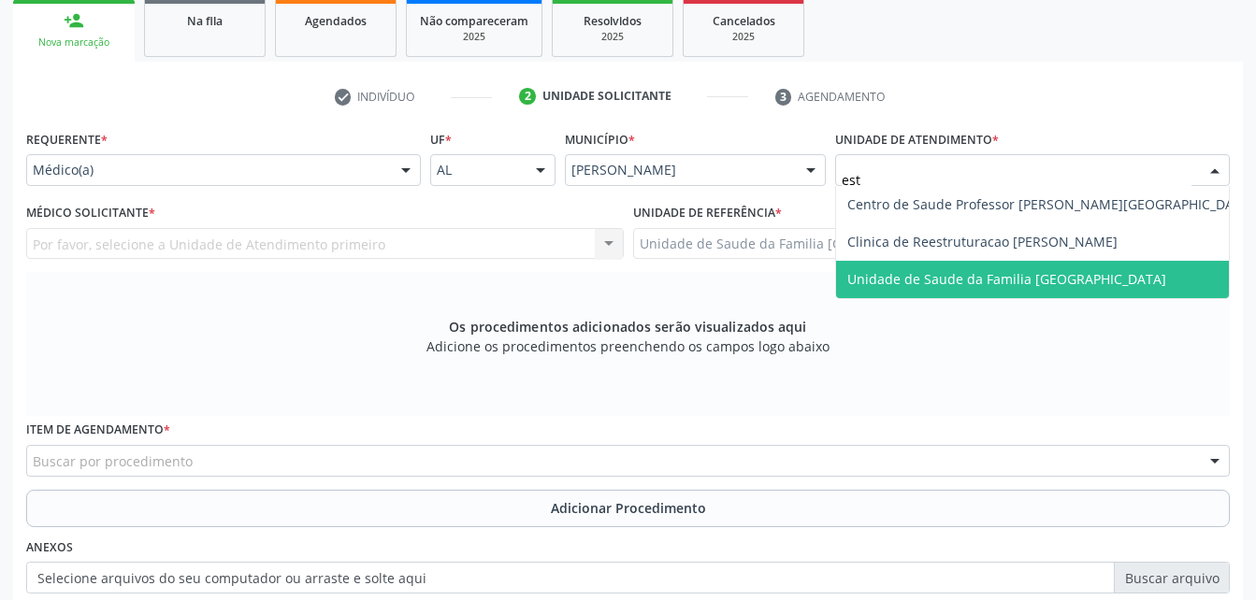
click at [1090, 276] on span "Unidade de Saude da Familia [GEOGRAPHIC_DATA]" at bounding box center [1006, 279] width 319 height 18
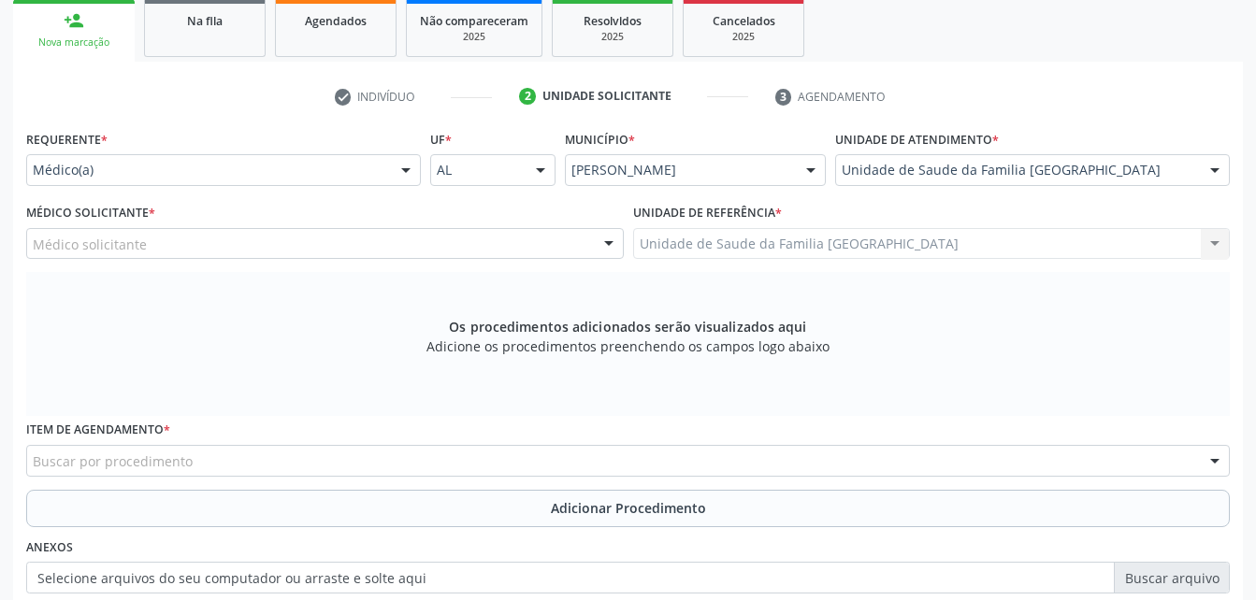
click at [520, 248] on div "Médico solicitante" at bounding box center [325, 244] width 598 height 32
type input "p"
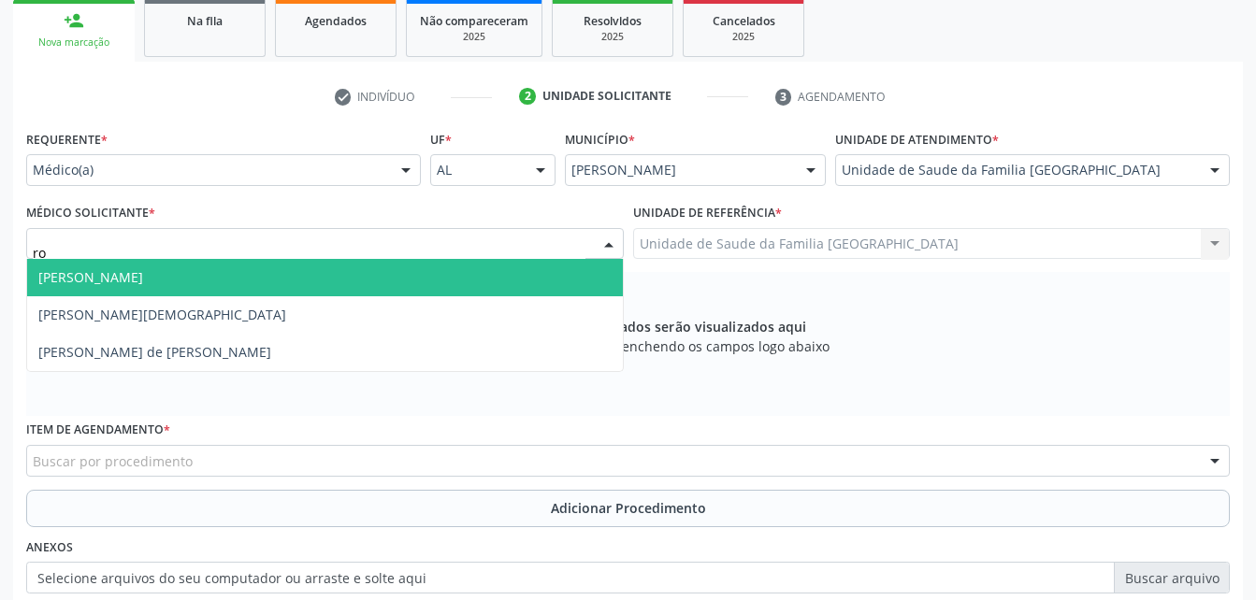
type input "rod"
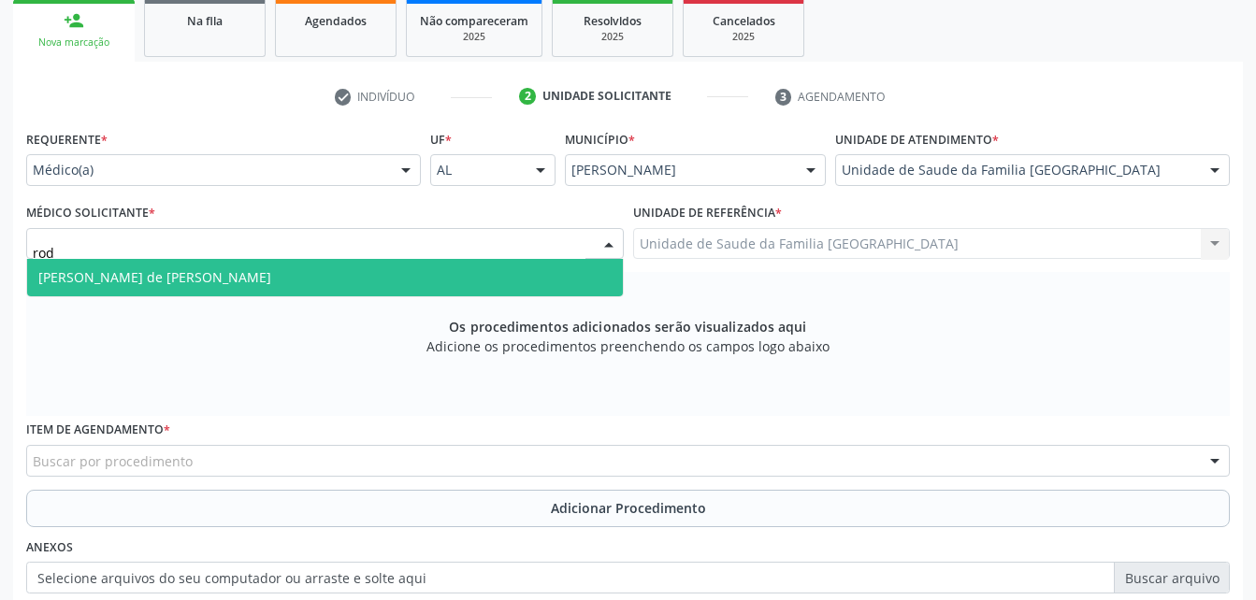
click at [512, 281] on span "[PERSON_NAME] de [PERSON_NAME]" at bounding box center [325, 277] width 596 height 37
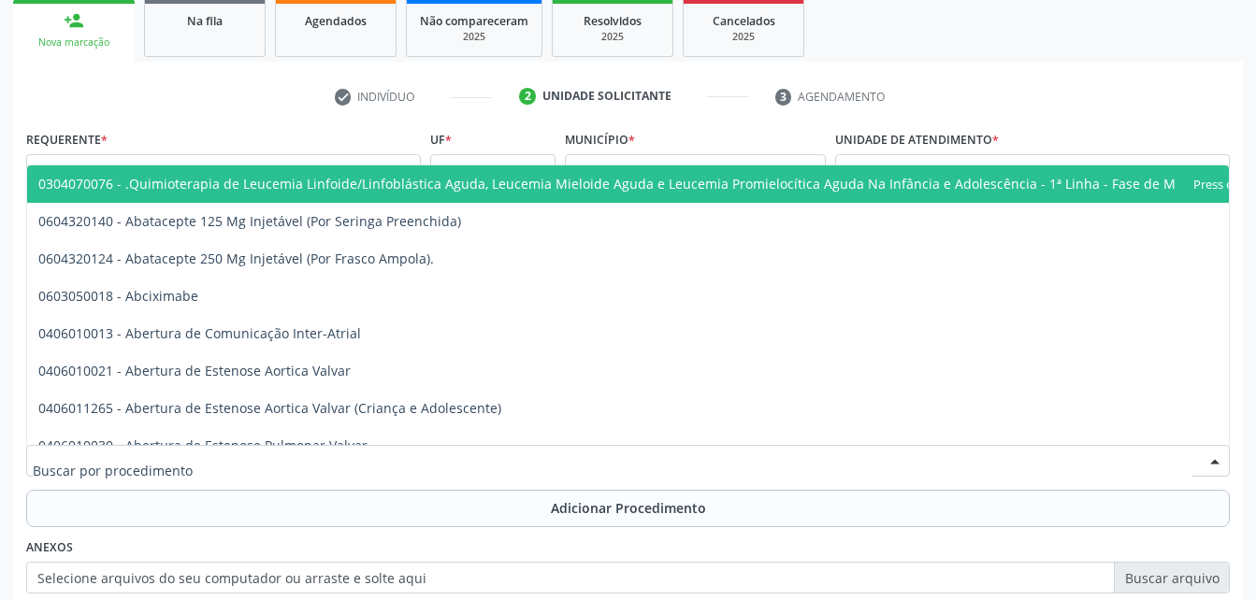
click at [447, 456] on div at bounding box center [628, 461] width 1204 height 32
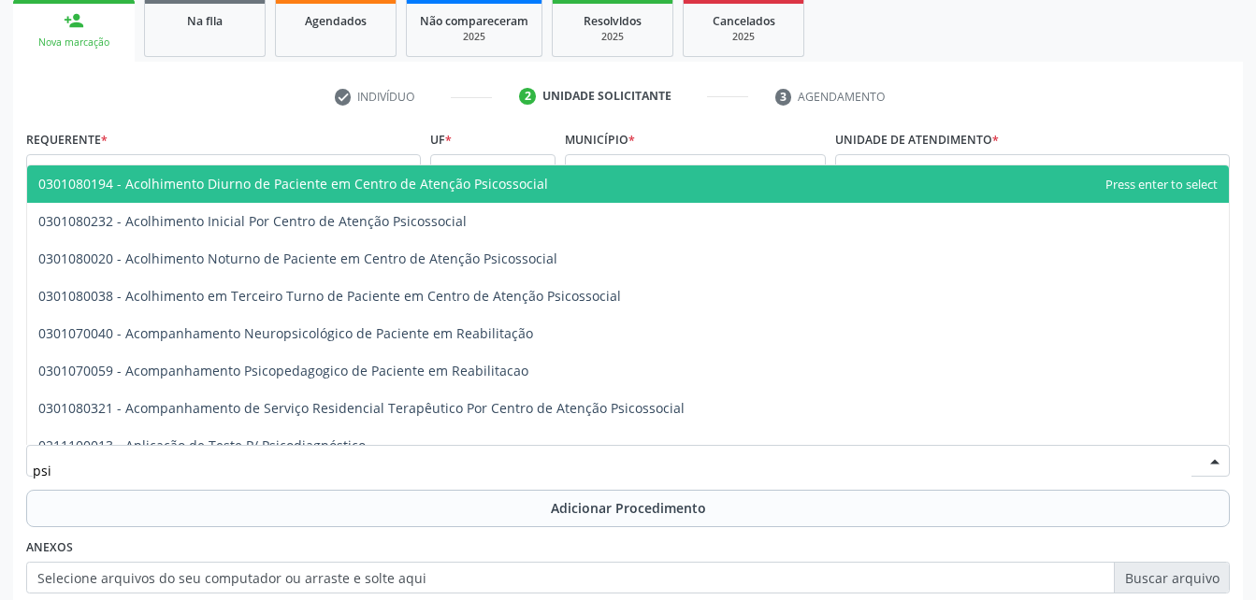
type input "psiq"
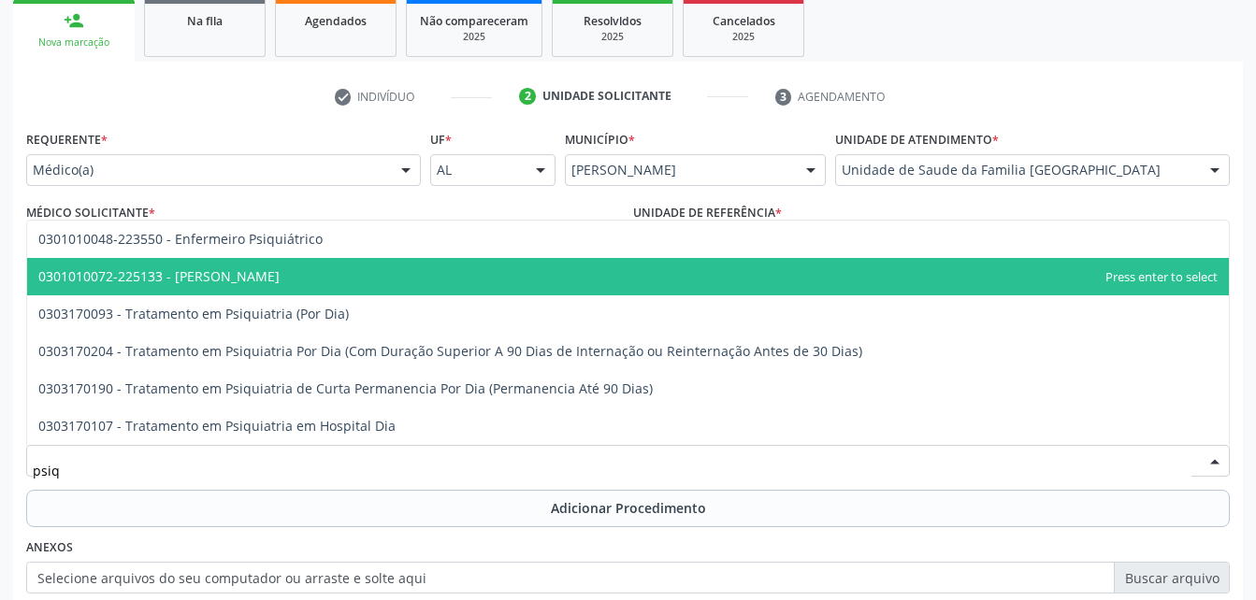
click at [424, 263] on span "0301010072-225133 - Médico Psiquiatra" at bounding box center [628, 276] width 1202 height 37
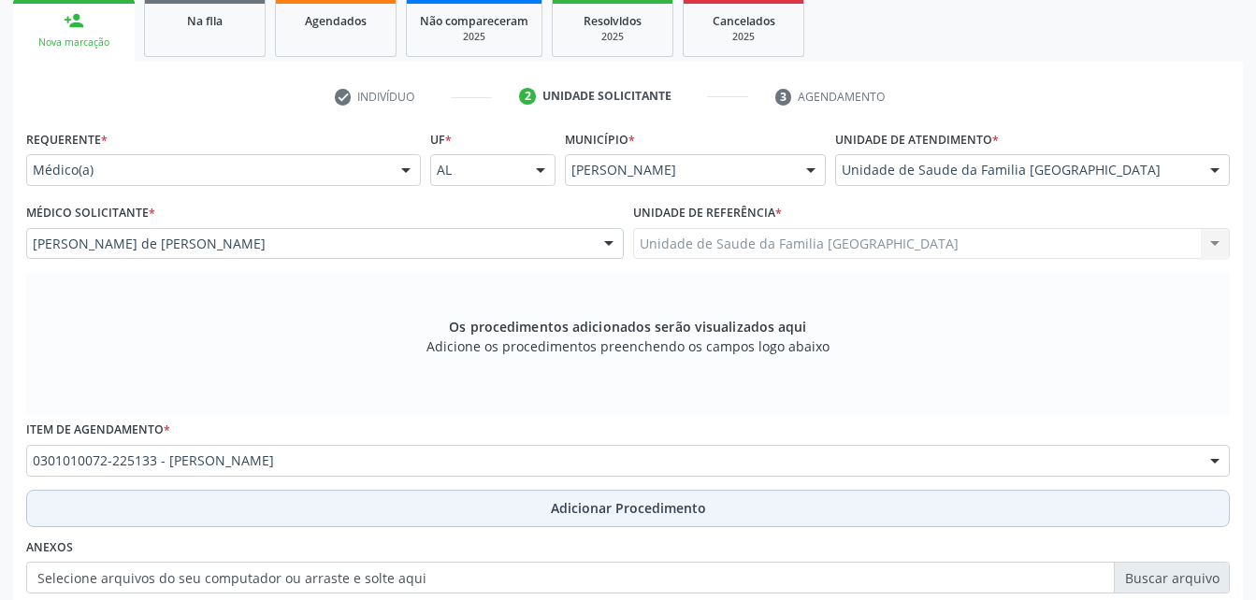
click at [512, 515] on button "Adicionar Procedimento" at bounding box center [628, 508] width 1204 height 37
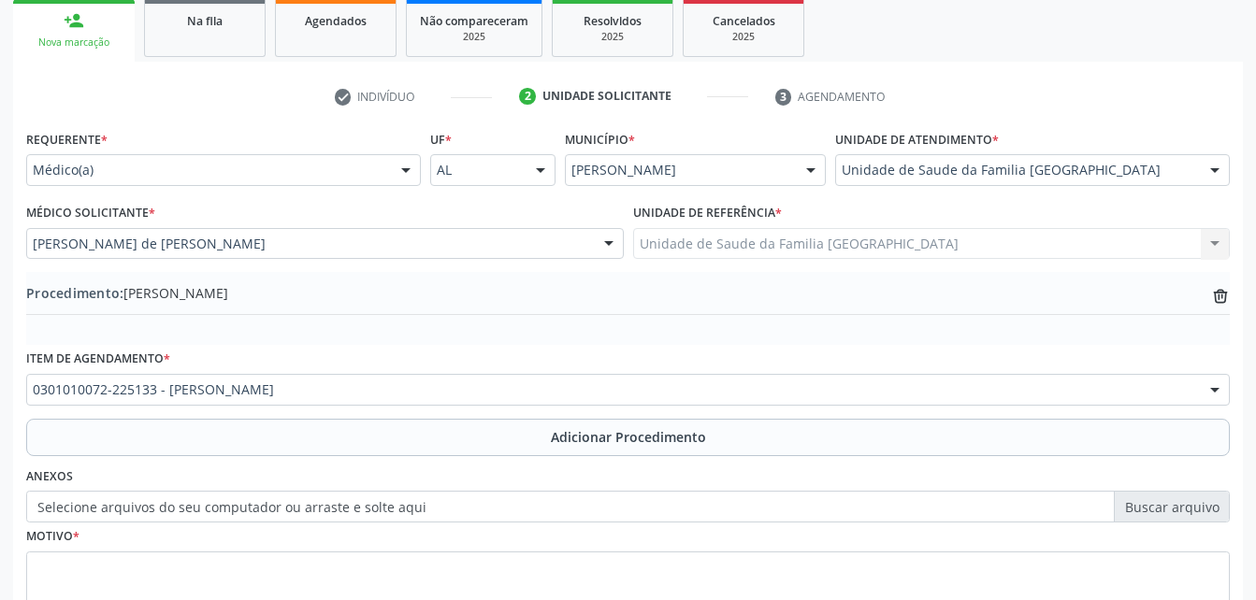
scroll to position [452, 0]
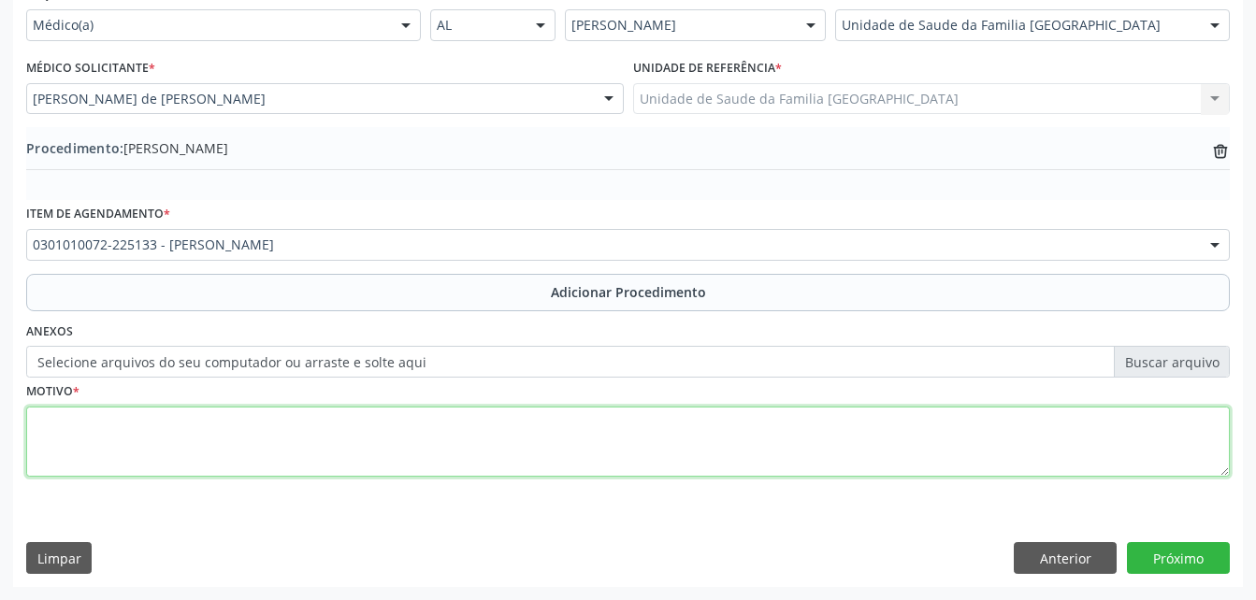
click at [487, 445] on textarea at bounding box center [628, 442] width 1204 height 71
type textarea "transtornos"
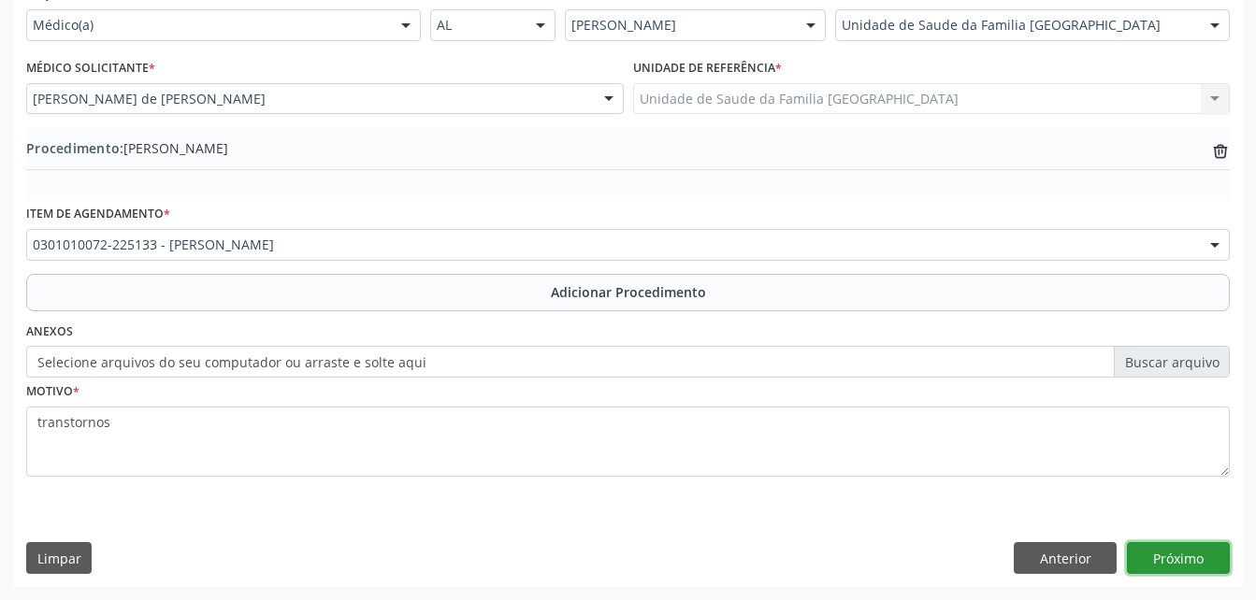
click at [1167, 563] on button "Próximo" at bounding box center [1178, 558] width 103 height 32
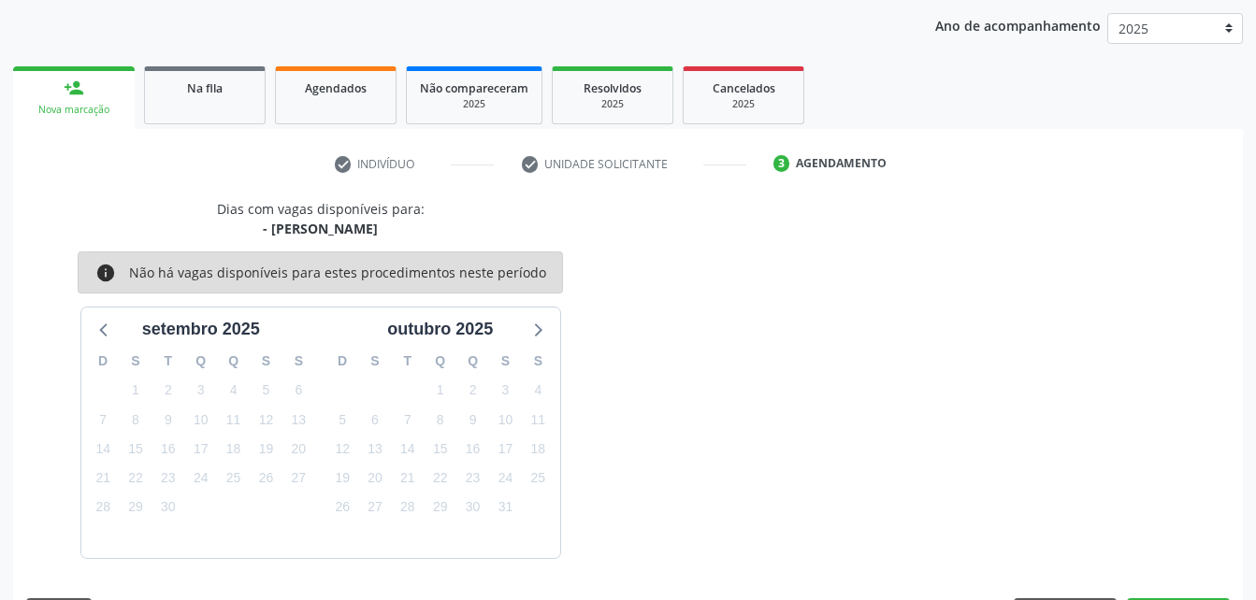
scroll to position [295, 0]
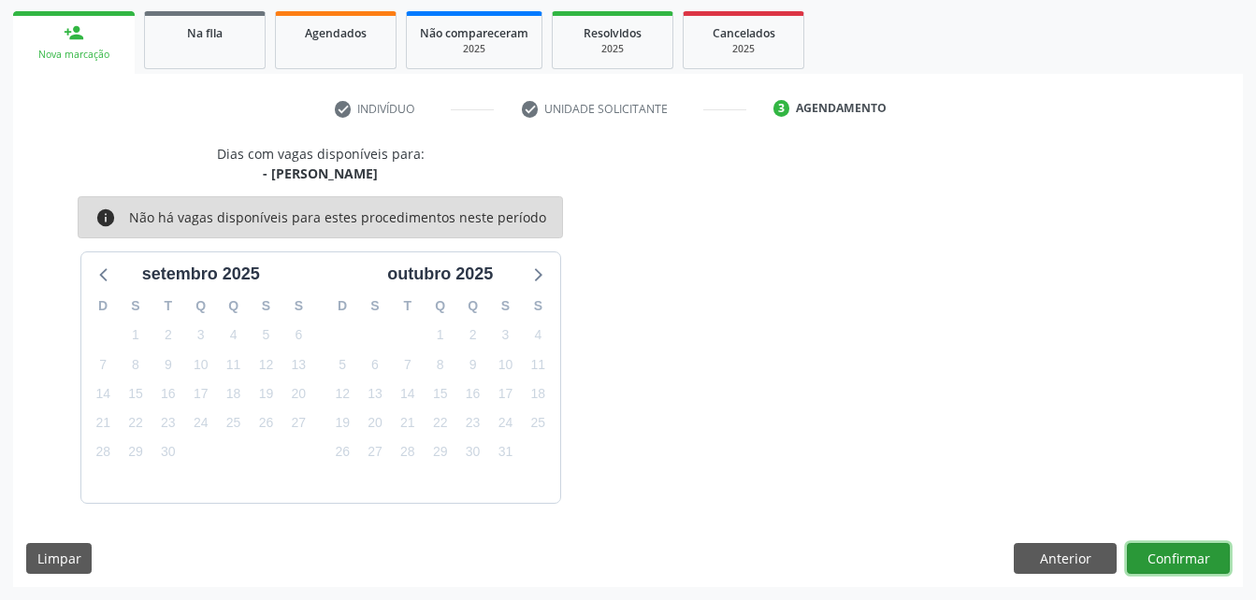
click at [1170, 561] on button "Confirmar" at bounding box center [1178, 559] width 103 height 32
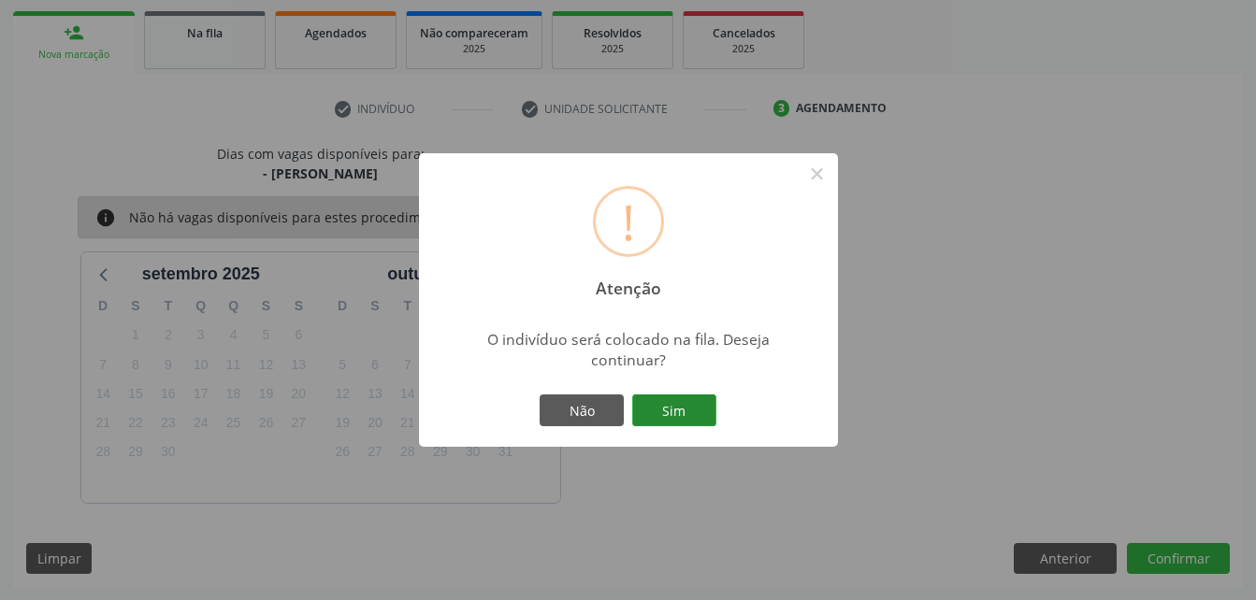
click at [671, 409] on button "Sim" at bounding box center [674, 411] width 84 height 32
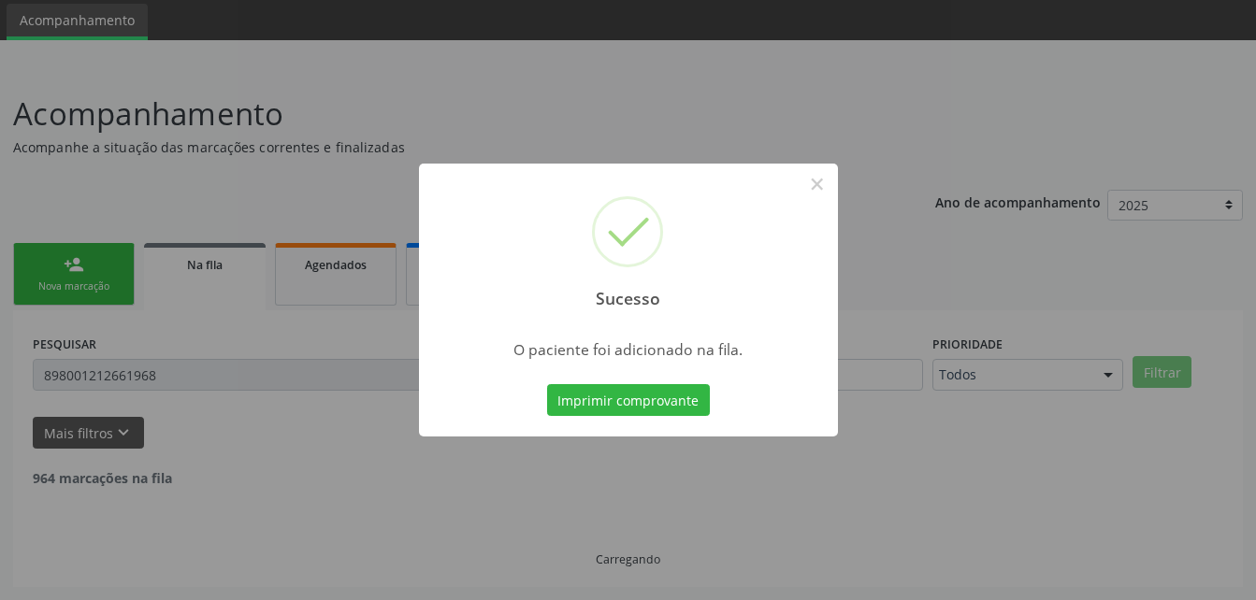
scroll to position [3, 0]
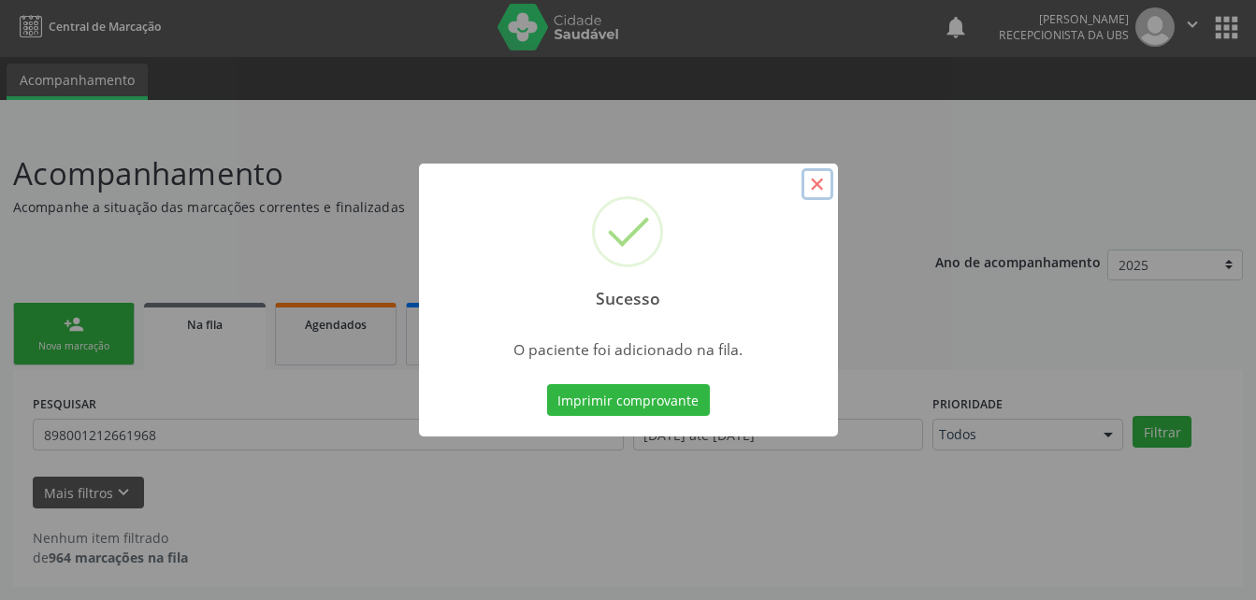
click at [816, 186] on button "×" at bounding box center [817, 184] width 32 height 32
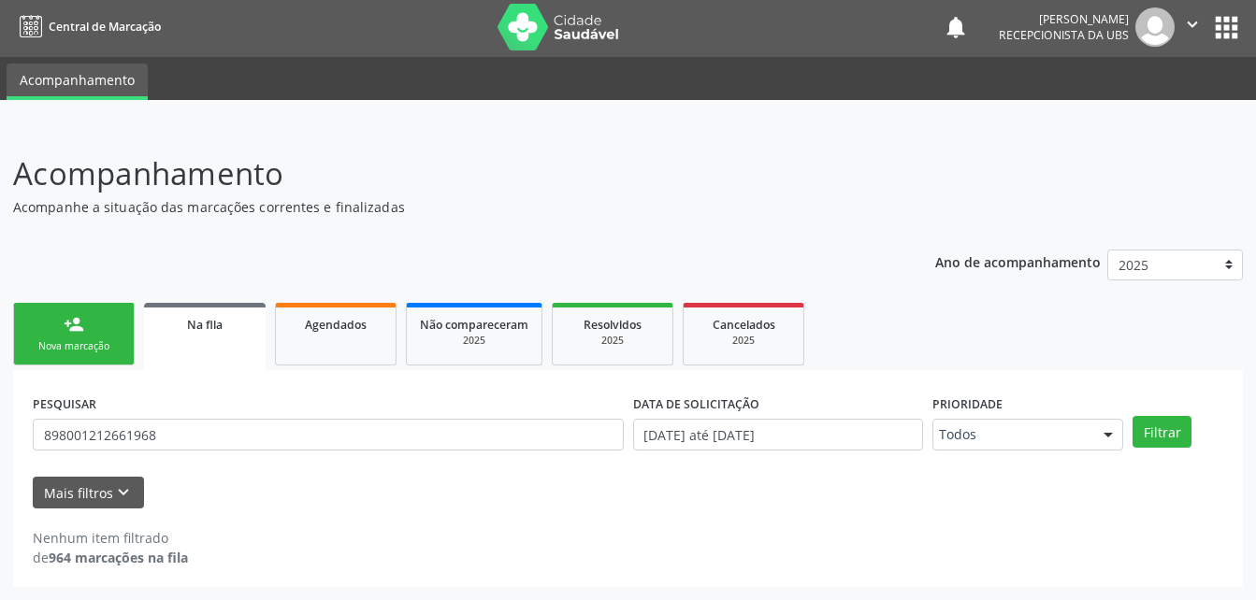
click at [81, 324] on div "person_add" at bounding box center [74, 324] width 21 height 21
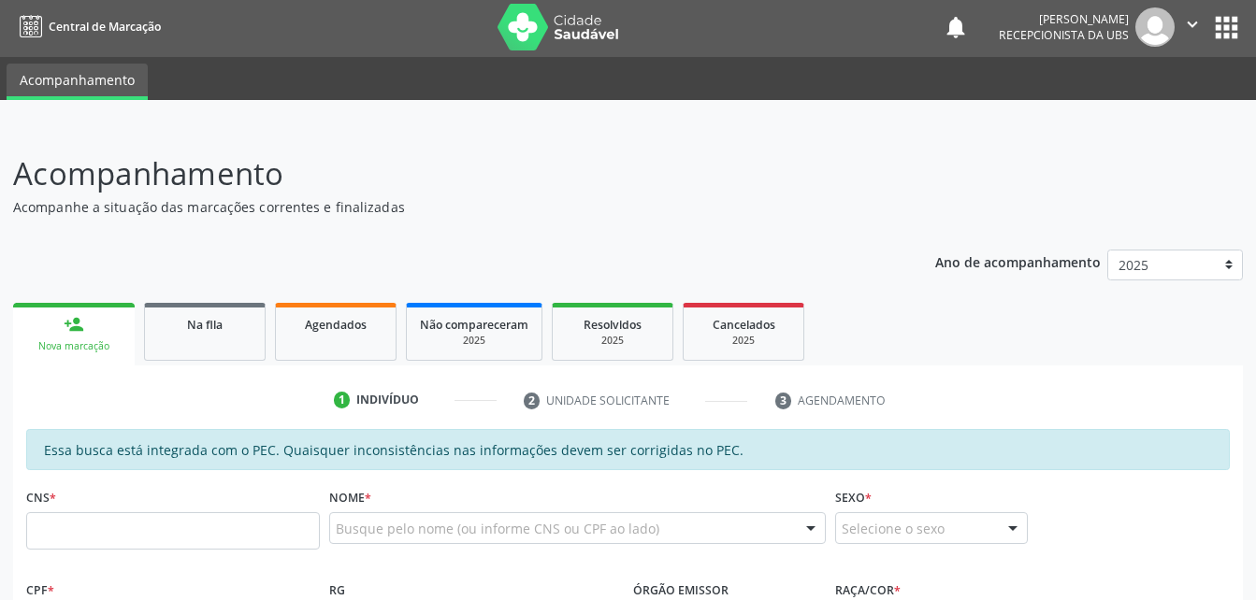
scroll to position [96, 0]
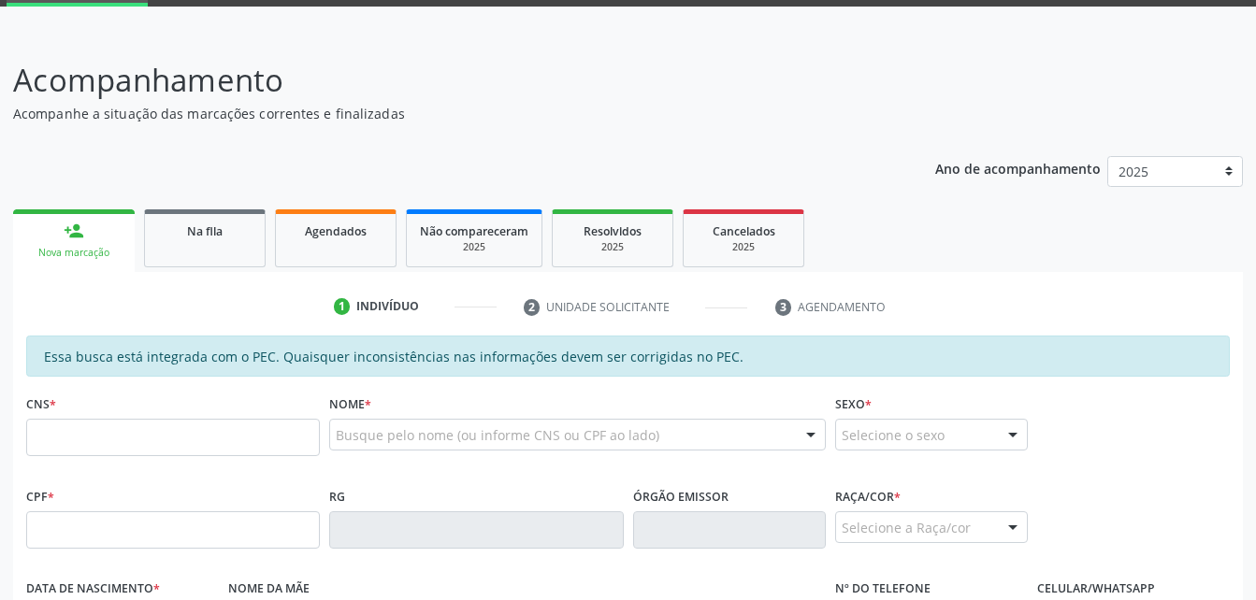
click at [122, 235] on link "person_add Nova marcação" at bounding box center [74, 240] width 122 height 63
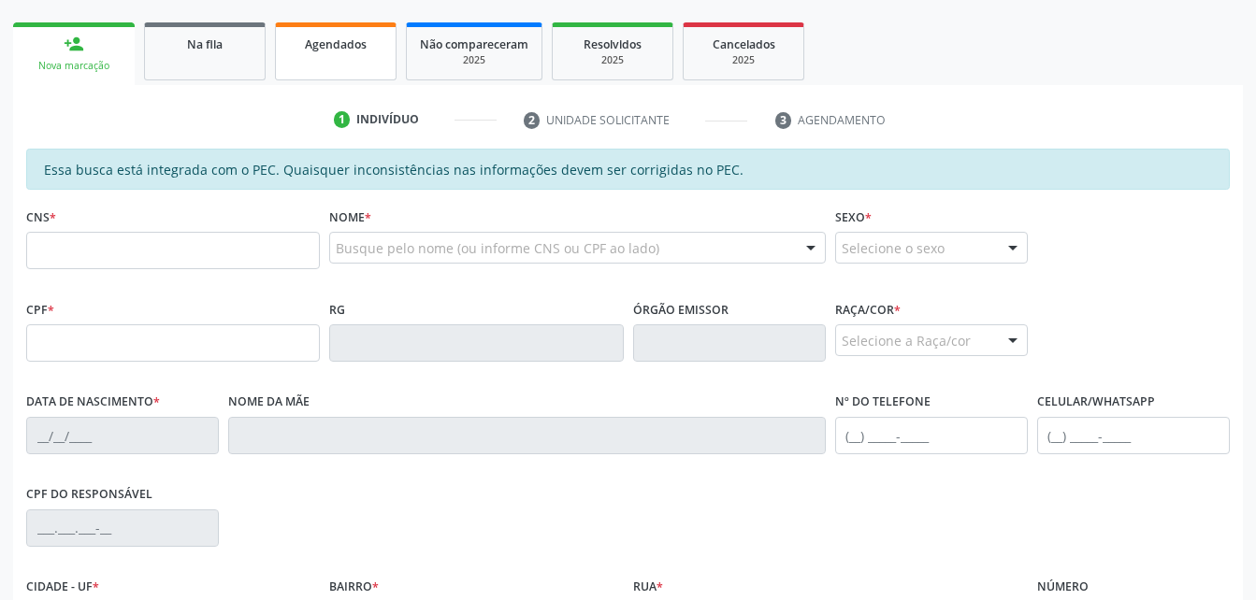
click at [290, 33] on link "Agendados" at bounding box center [336, 51] width 122 height 58
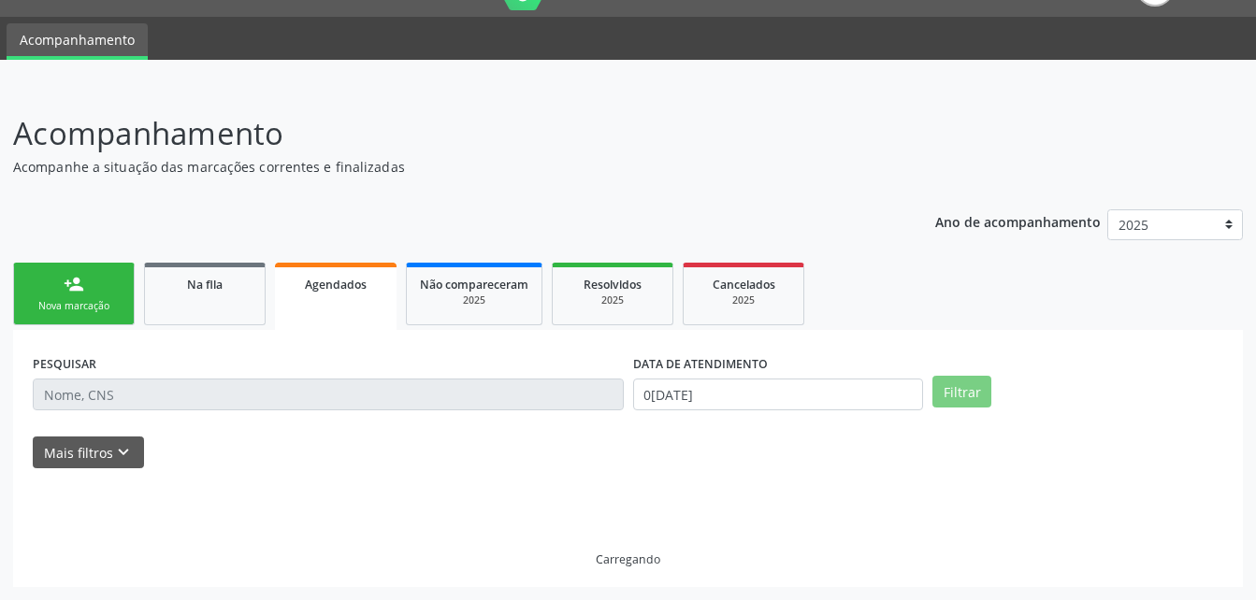
scroll to position [3, 0]
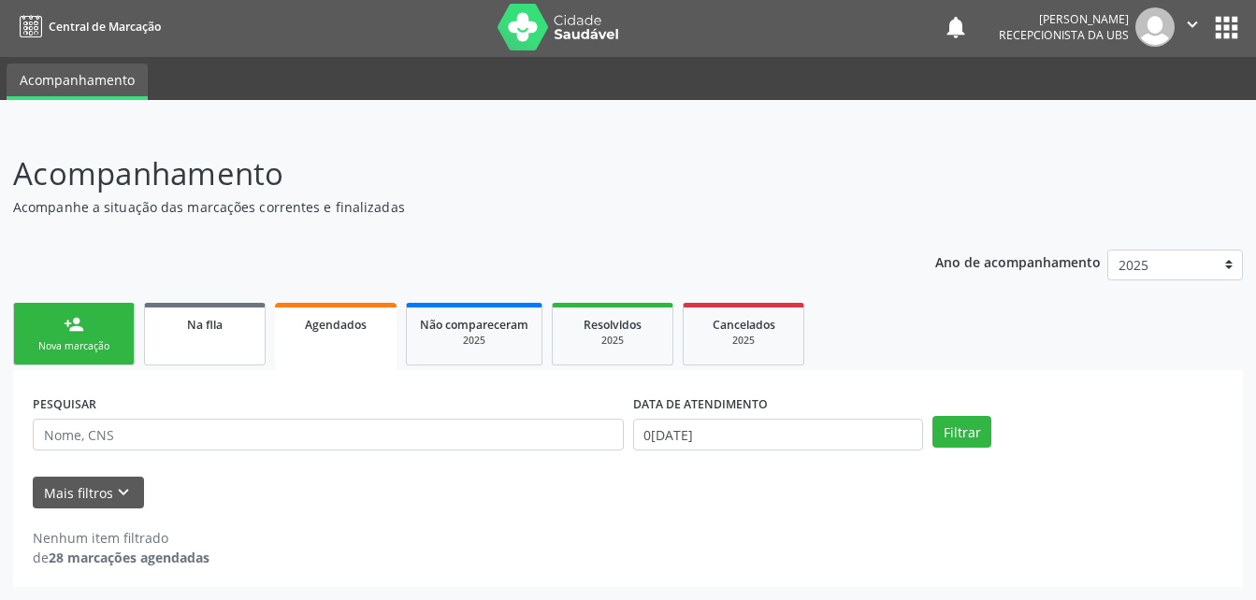
click at [238, 348] on link "Na fila" at bounding box center [205, 334] width 122 height 63
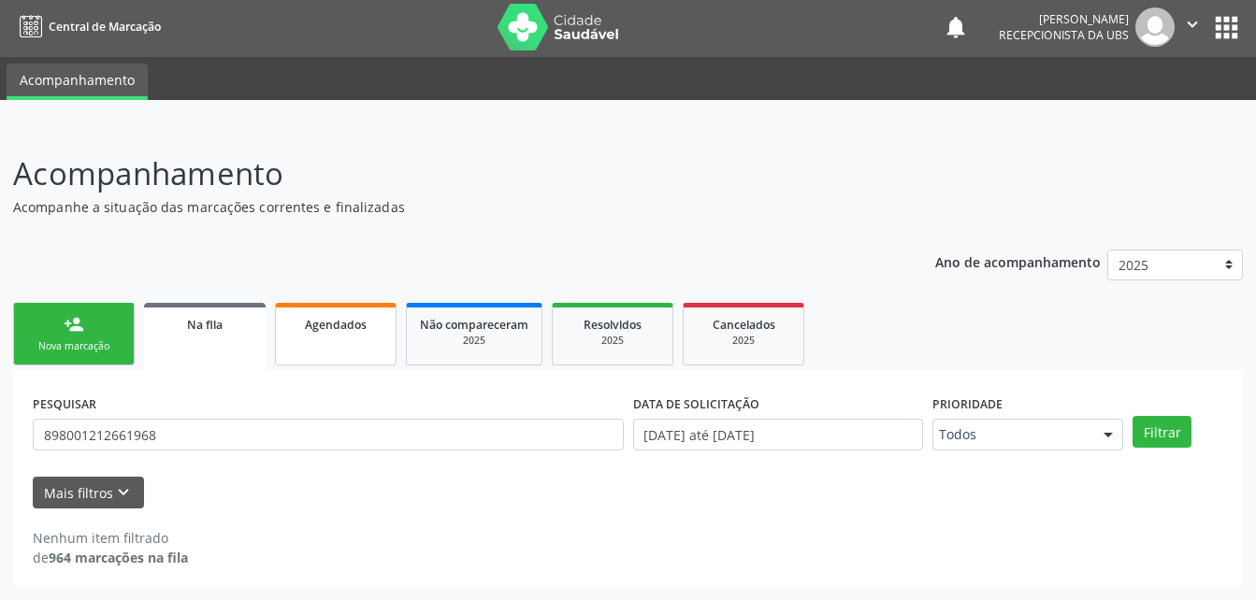
click at [294, 345] on link "Agendados" at bounding box center [336, 334] width 122 height 63
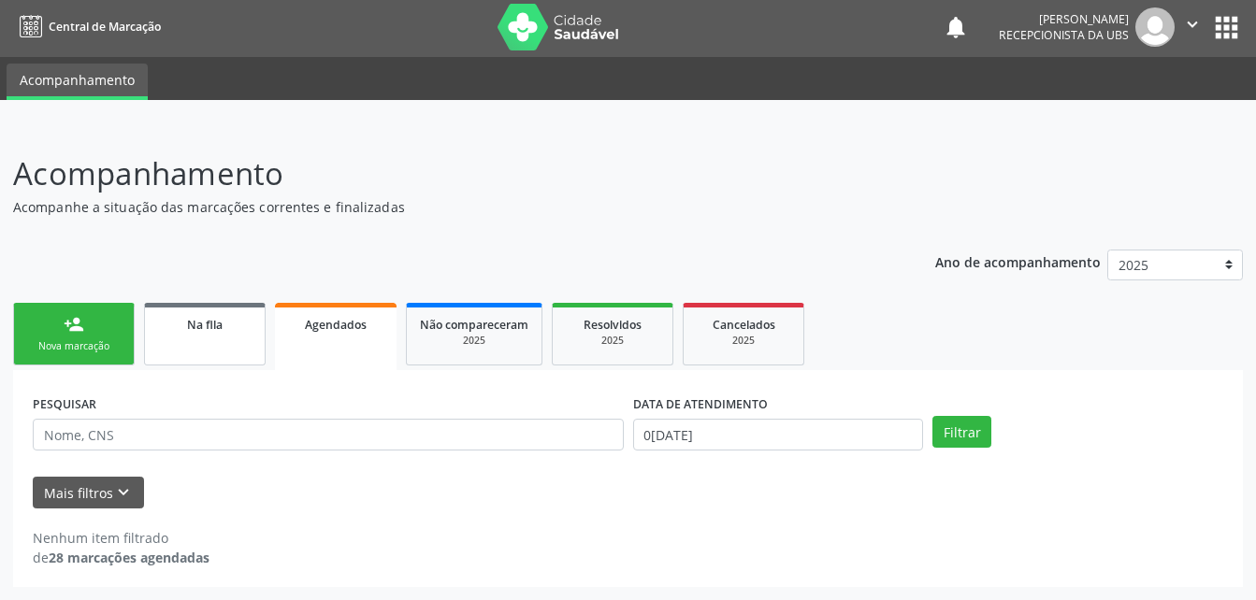
click at [218, 336] on link "Na fila" at bounding box center [205, 334] width 122 height 63
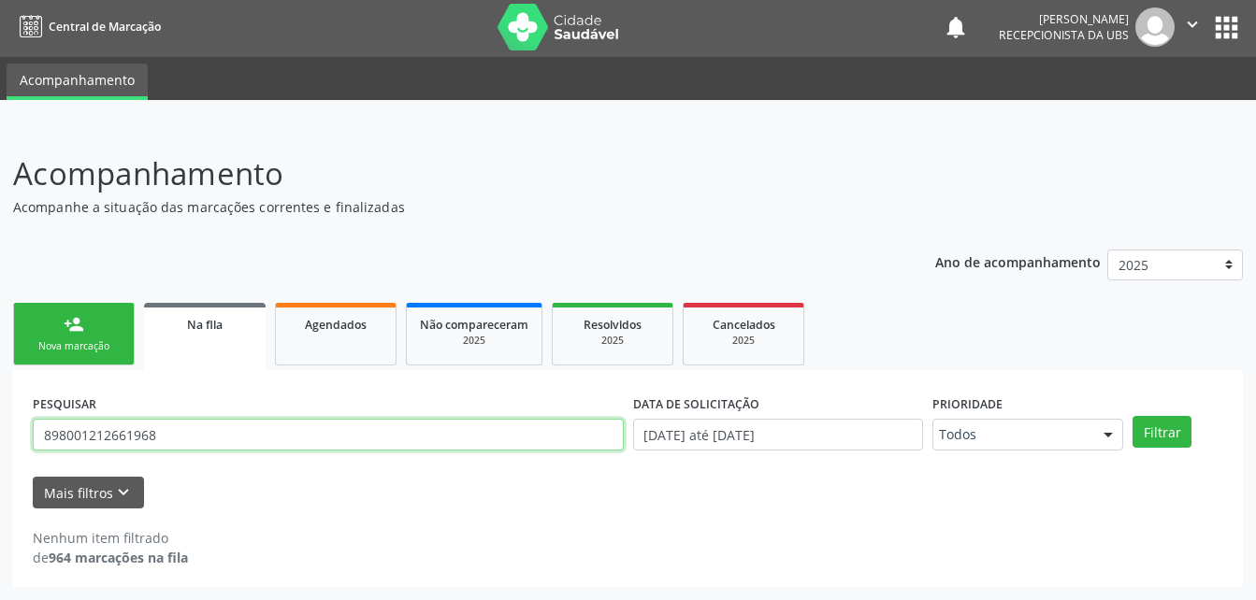
click at [254, 421] on input "898001212661968" at bounding box center [328, 435] width 591 height 32
type input "8"
type input "maria de fatima lima sena"
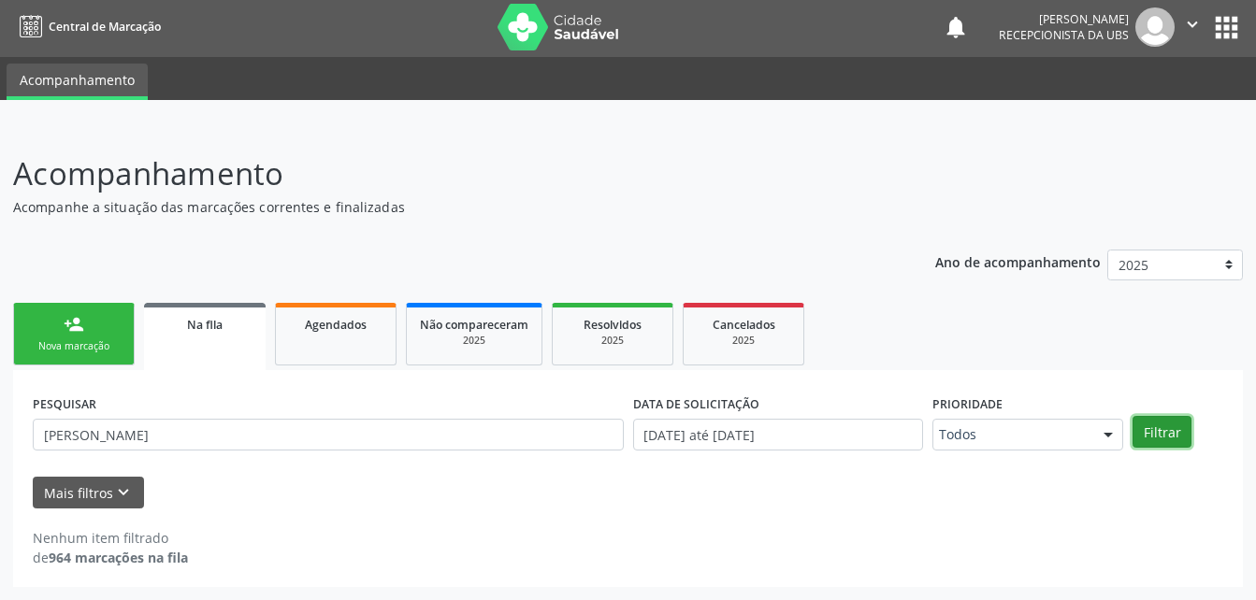
click at [1143, 420] on button "Filtrar" at bounding box center [1161, 432] width 59 height 32
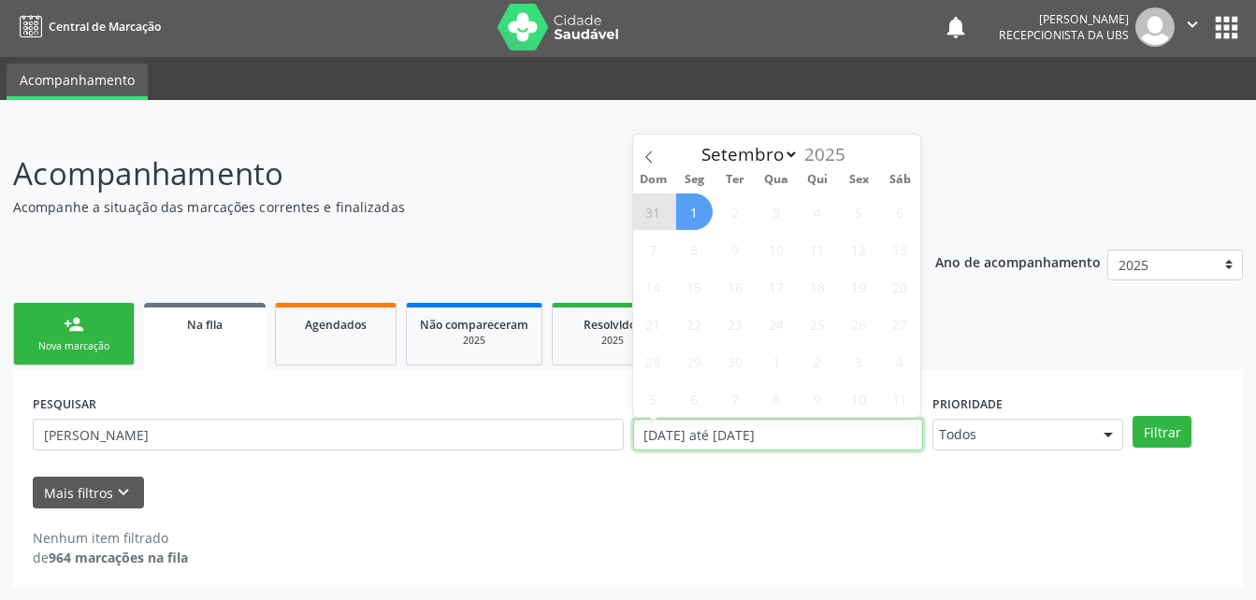
click at [861, 441] on input "[DATE] até [DATE]" at bounding box center [778, 435] width 291 height 32
click at [648, 149] on span at bounding box center [649, 151] width 32 height 32
select select "7"
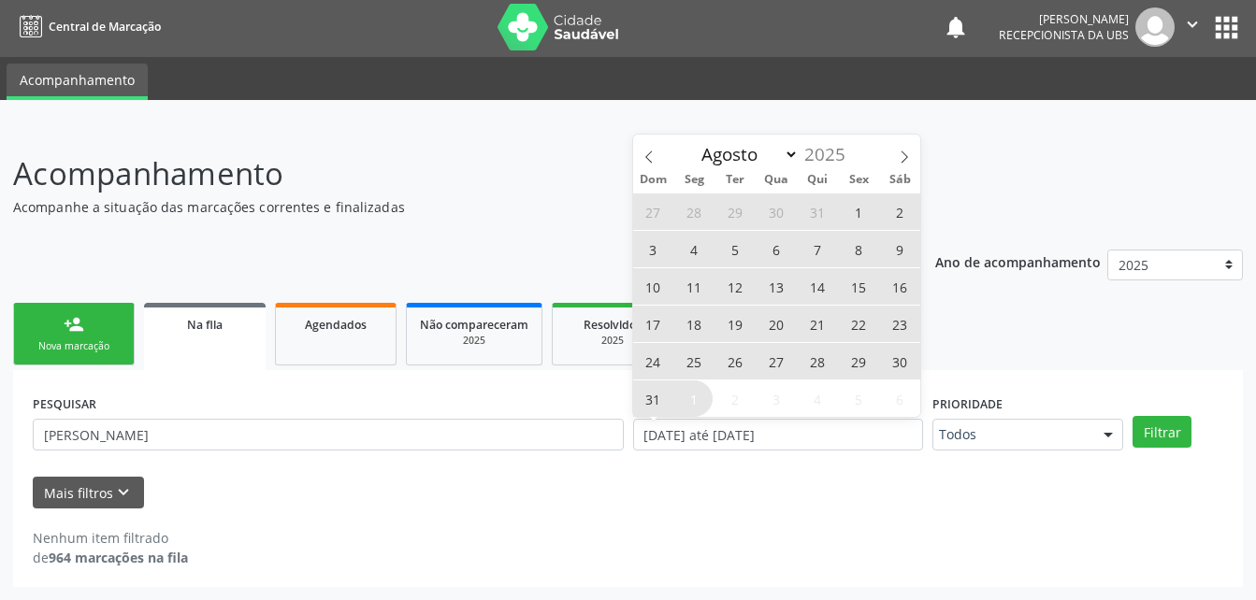
click at [863, 219] on span "1" at bounding box center [859, 212] width 36 height 36
type input "01/08/2025"
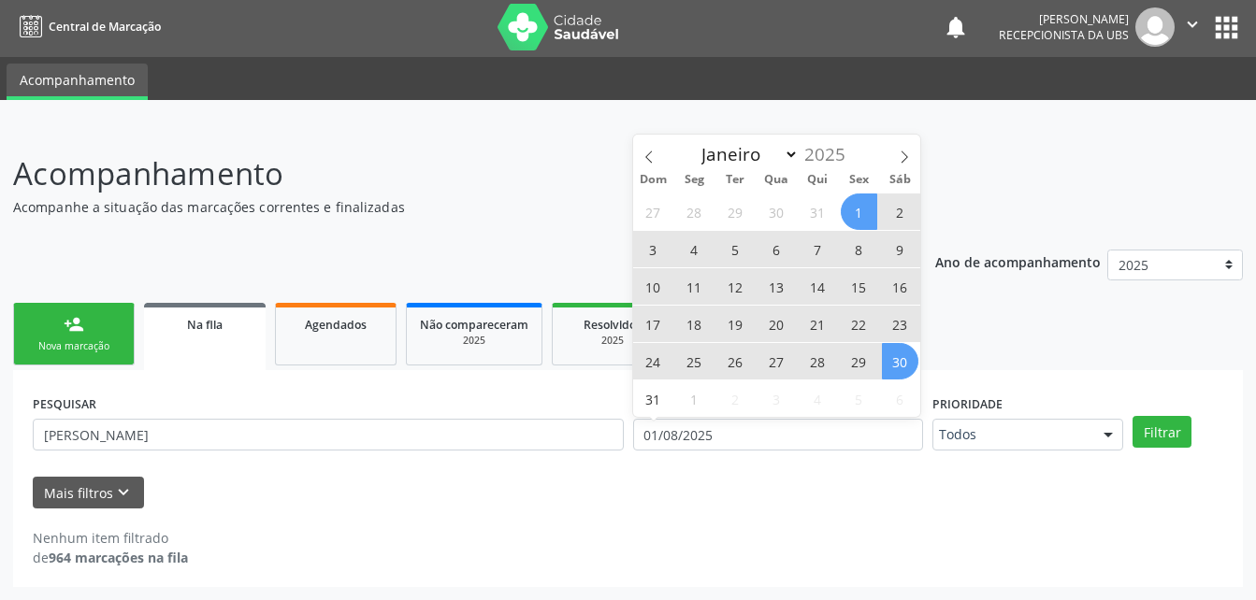
click at [887, 371] on span "30" at bounding box center [900, 361] width 36 height 36
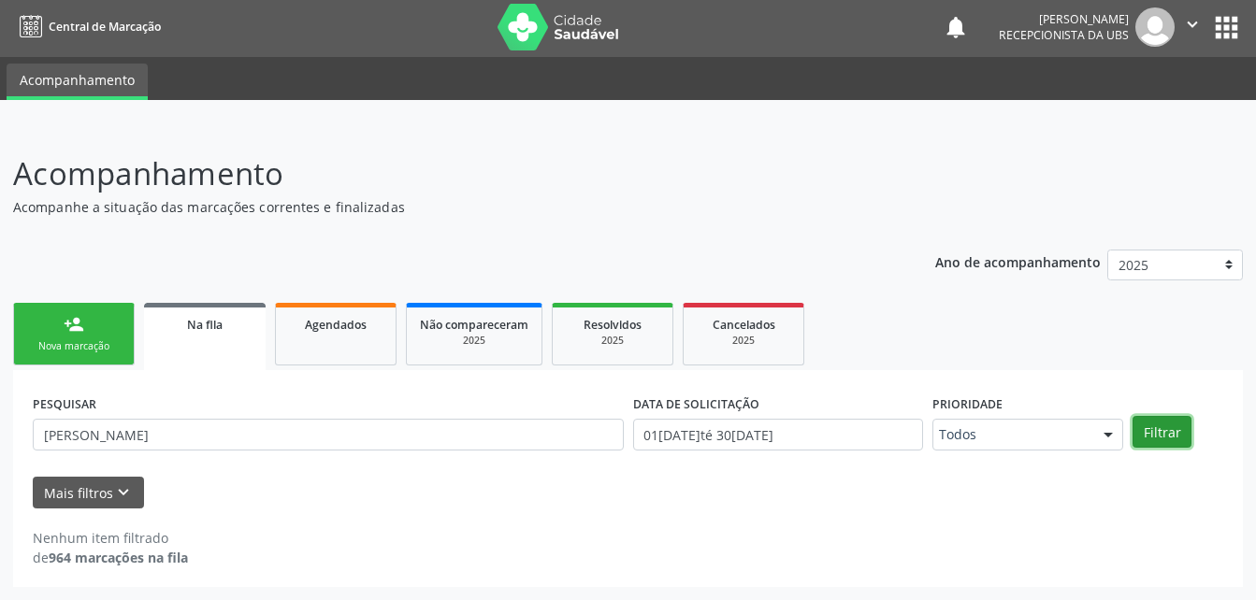
click at [1148, 432] on button "Filtrar" at bounding box center [1161, 432] width 59 height 32
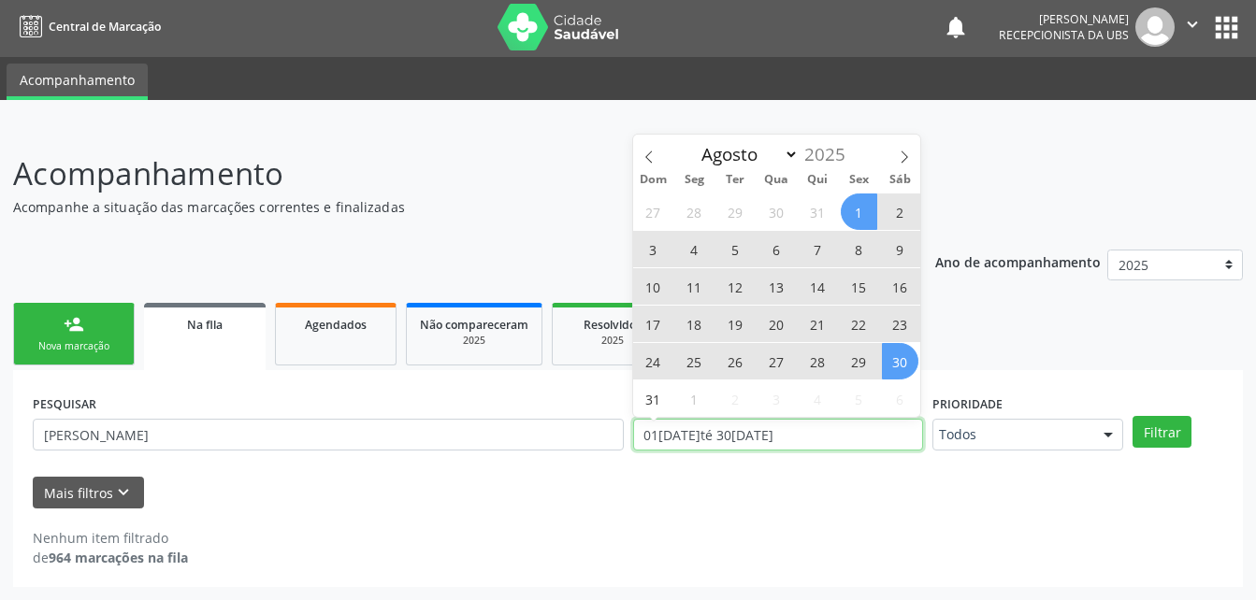
click at [887, 442] on input "01/08/2025 até 30/08/2025" at bounding box center [778, 435] width 291 height 32
click at [762, 351] on span "27" at bounding box center [776, 361] width 36 height 36
type input "[DATE]"
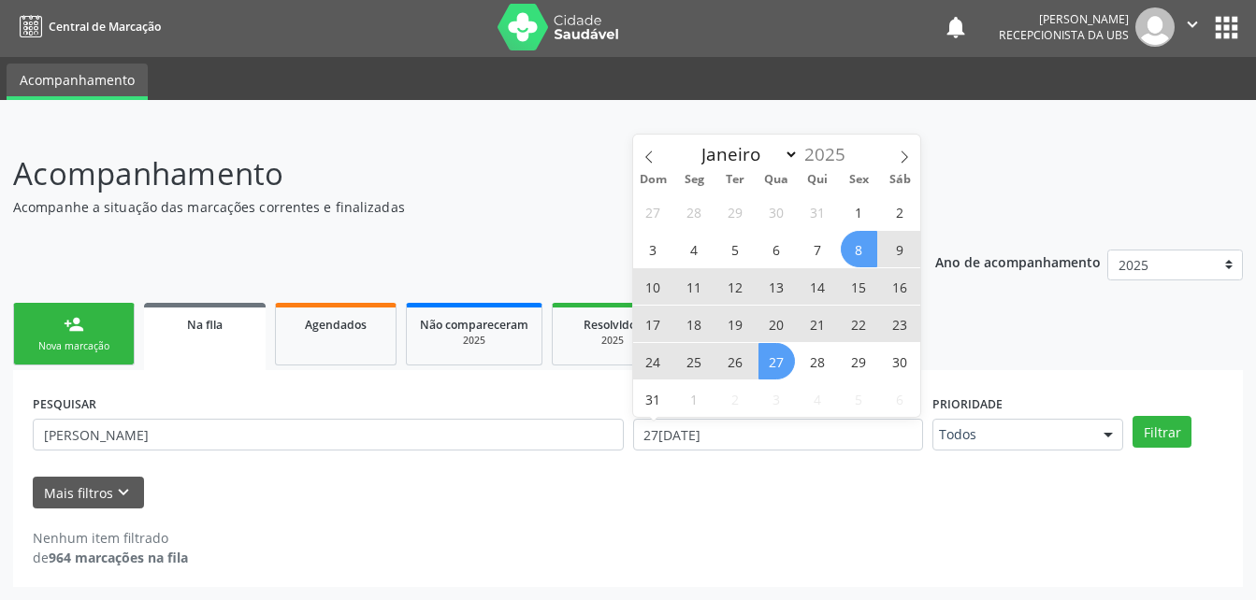
click at [850, 242] on span "8" at bounding box center [859, 249] width 36 height 36
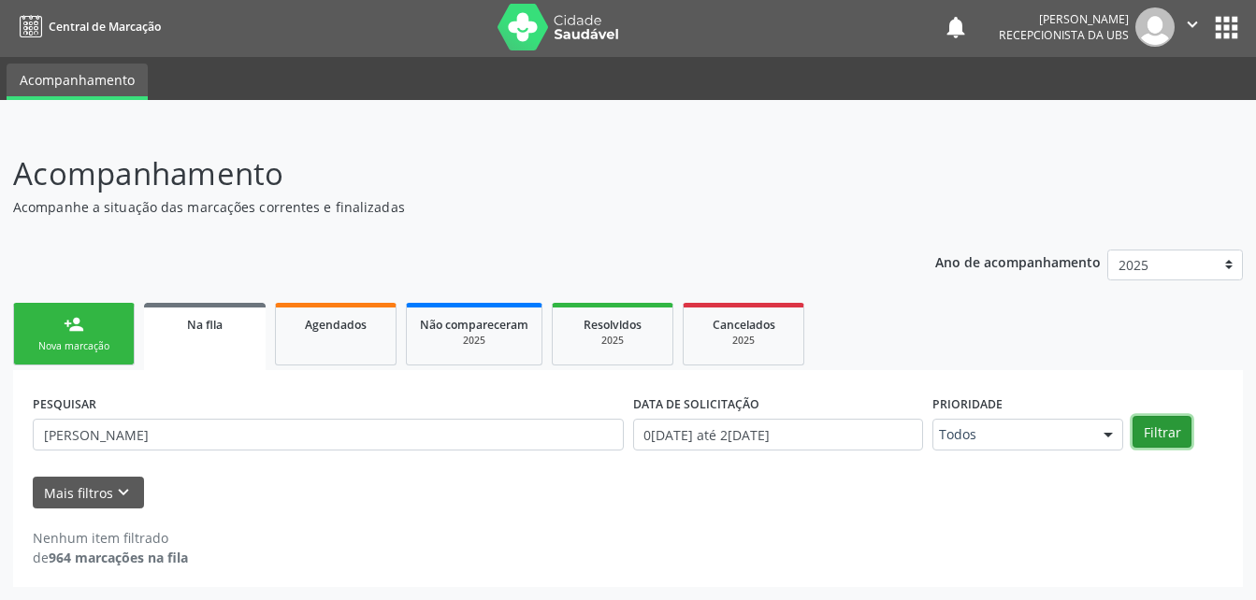
click at [1161, 425] on button "Filtrar" at bounding box center [1161, 432] width 59 height 32
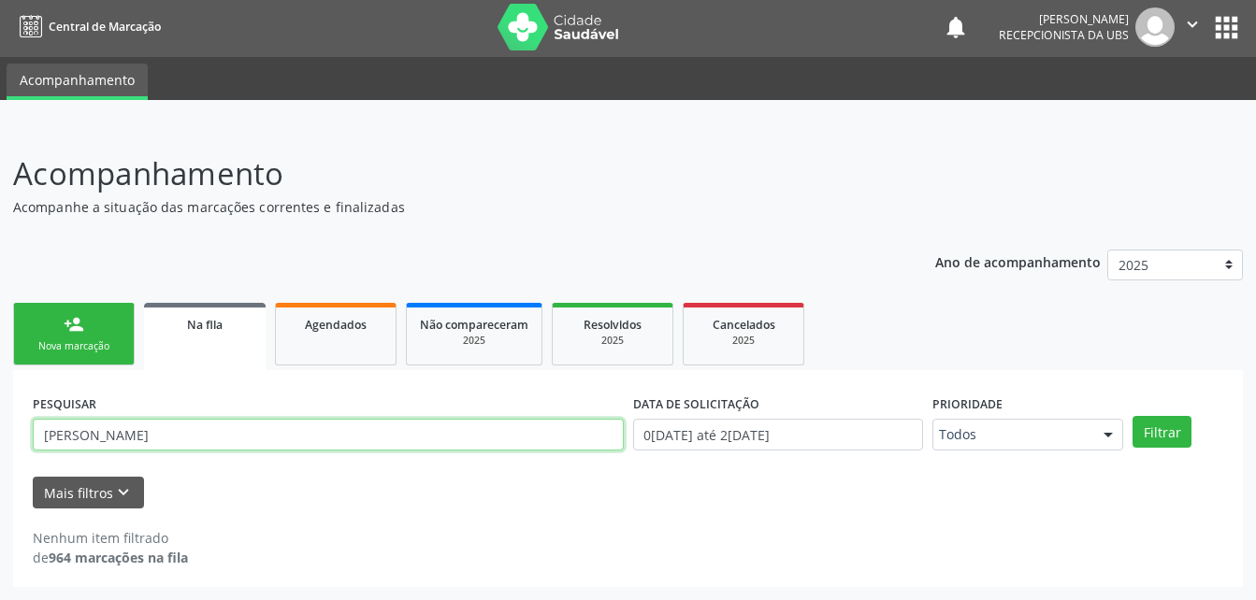
click at [300, 424] on input "maria de fatima lima sena" at bounding box center [328, 435] width 591 height 32
type input "m"
drag, startPoint x: 113, startPoint y: 311, endPoint x: 124, endPoint y: 322, distance: 15.2
click at [113, 311] on link "person_add Nova marcação" at bounding box center [74, 334] width 122 height 63
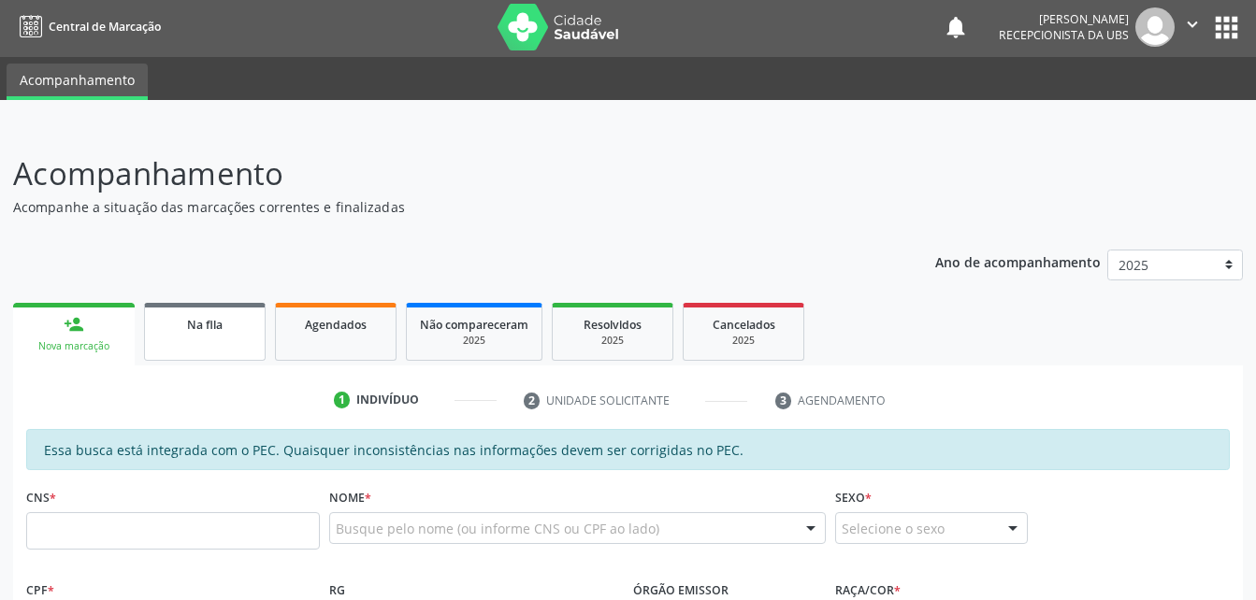
click at [256, 323] on link "Na fila" at bounding box center [205, 332] width 122 height 58
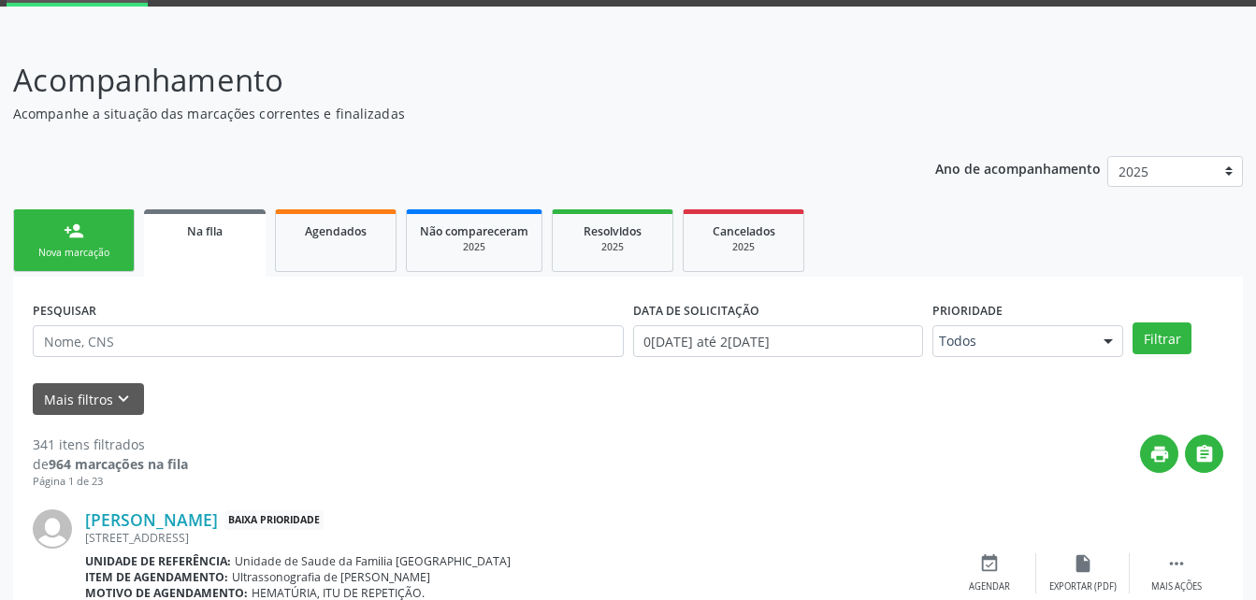
scroll to position [0, 0]
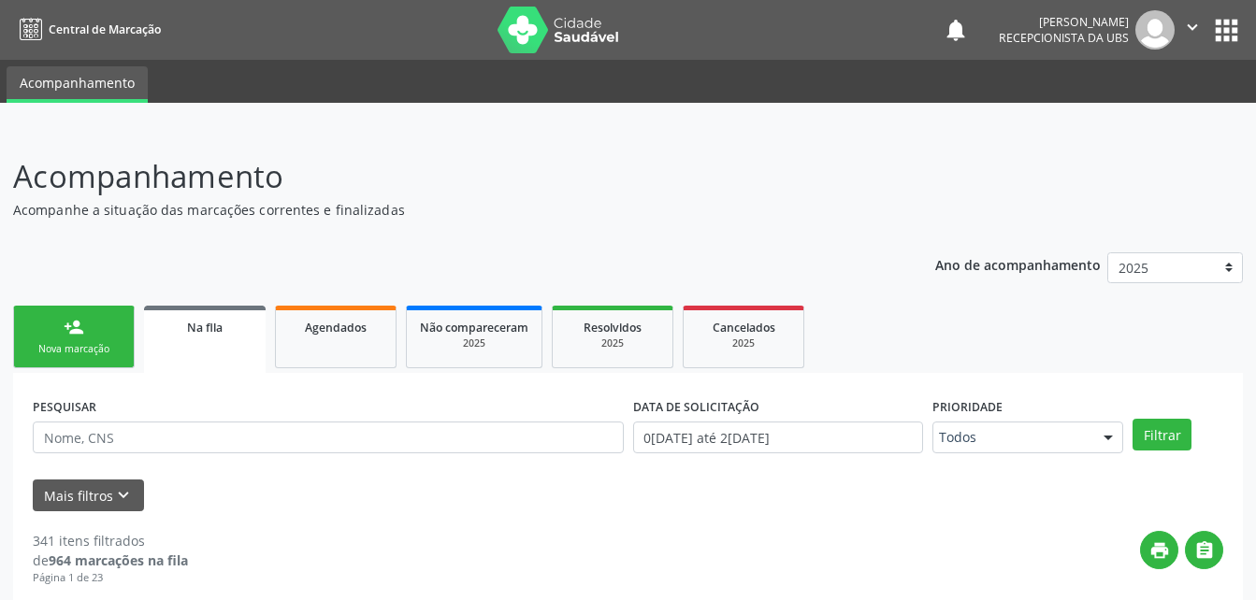
click at [1197, 36] on icon "" at bounding box center [1192, 27] width 21 height 21
click at [1171, 123] on link "Sair" at bounding box center [1144, 114] width 129 height 26
